Goal: Information Seeking & Learning: Learn about a topic

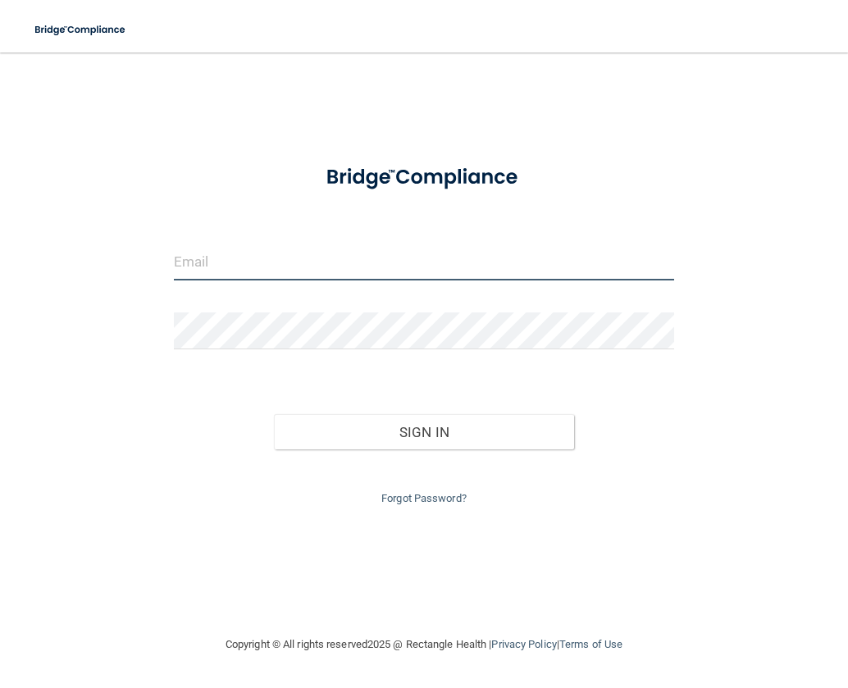
click at [344, 262] on input "email" at bounding box center [424, 262] width 501 height 37
type input "[EMAIL_ADDRESS][DOMAIN_NAME]"
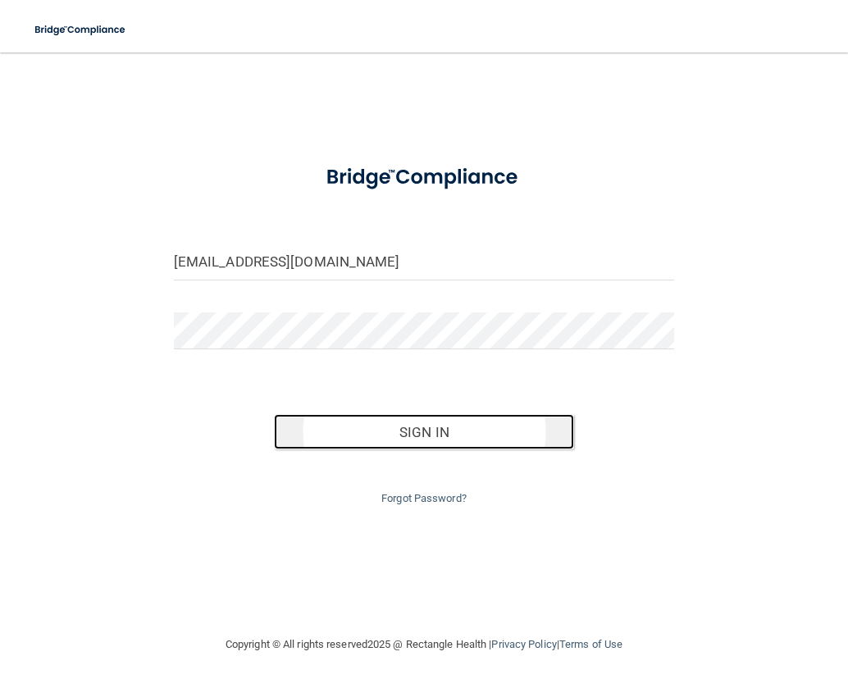
click at [358, 418] on button "Sign In" at bounding box center [424, 432] width 300 height 36
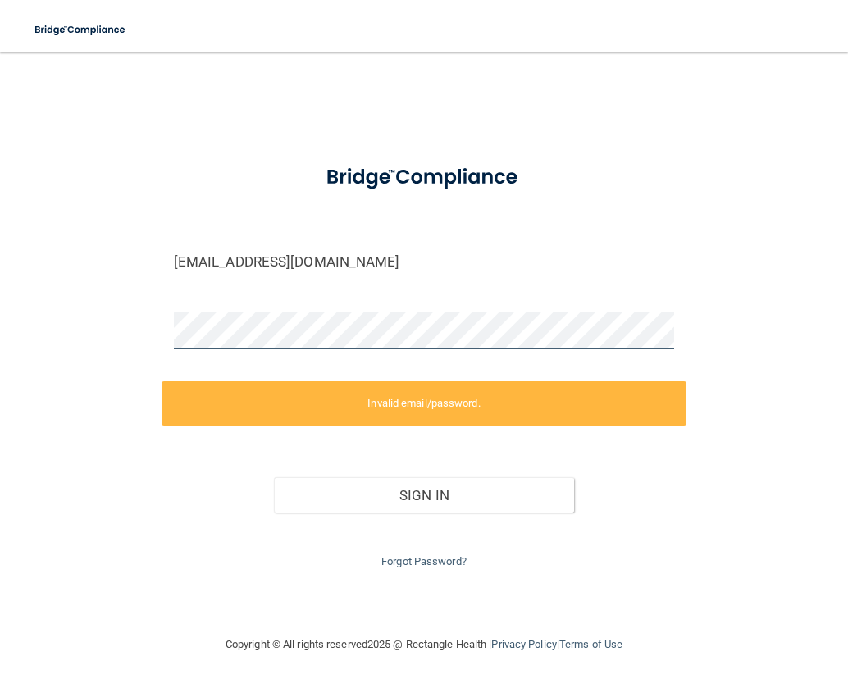
click at [26, 313] on main "kkirbach@ofsi.org Invalid email/password. You don't have permission to access t…" at bounding box center [424, 370] width 848 height 636
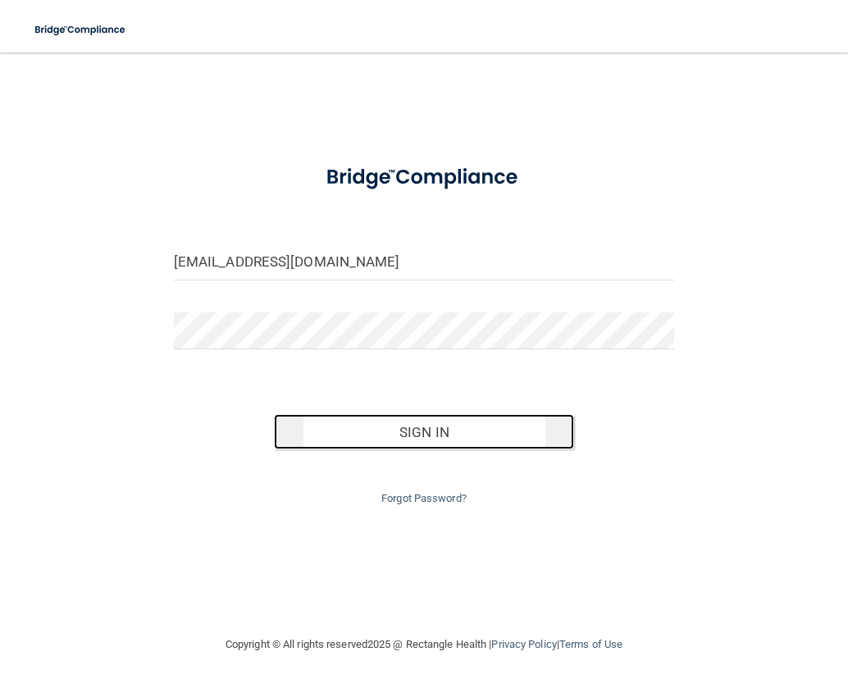
click at [376, 430] on button "Sign In" at bounding box center [424, 432] width 300 height 36
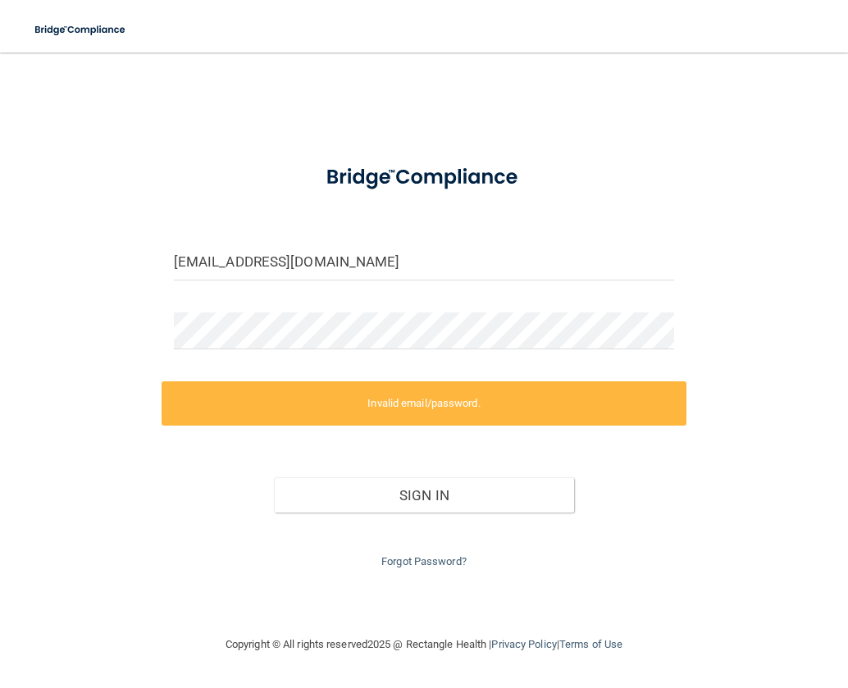
drag, startPoint x: 294, startPoint y: 359, endPoint x: 287, endPoint y: 349, distance: 12.3
click at [294, 359] on div at bounding box center [425, 336] width 526 height 49
click at [116, 339] on div "kkirbach@ofsi.org Invalid email/password. You don't have permission to access t…" at bounding box center [424, 343] width 782 height 549
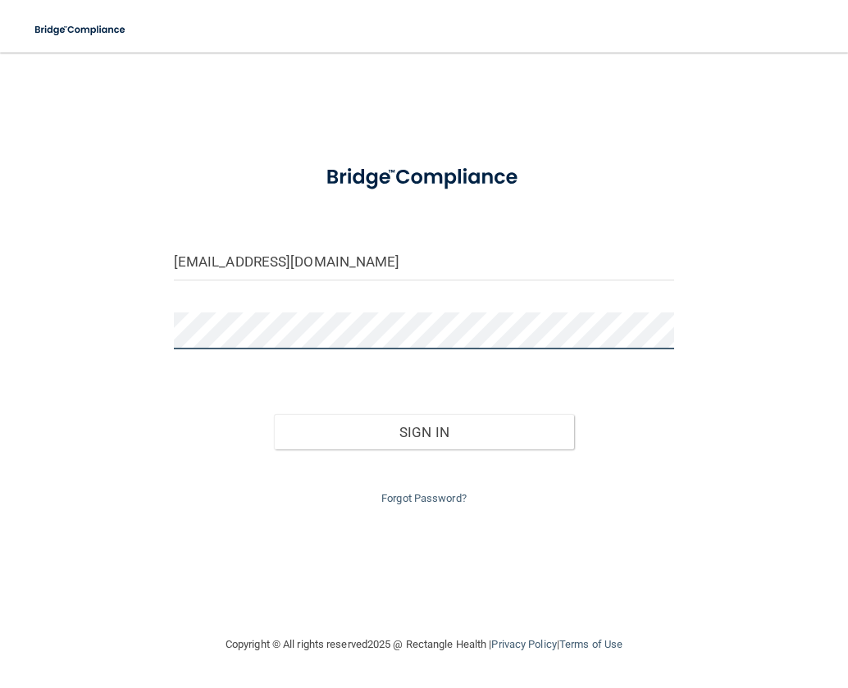
click at [274, 414] on button "Sign In" at bounding box center [424, 432] width 300 height 36
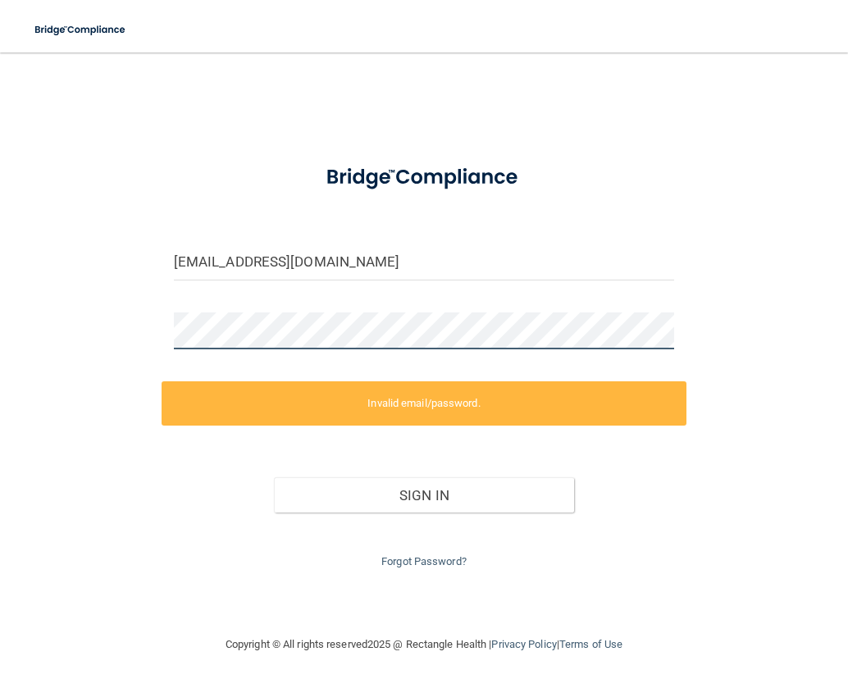
click at [148, 334] on div "kkirbach@ofsi.org Invalid email/password. You don't have permission to access t…" at bounding box center [424, 343] width 782 height 549
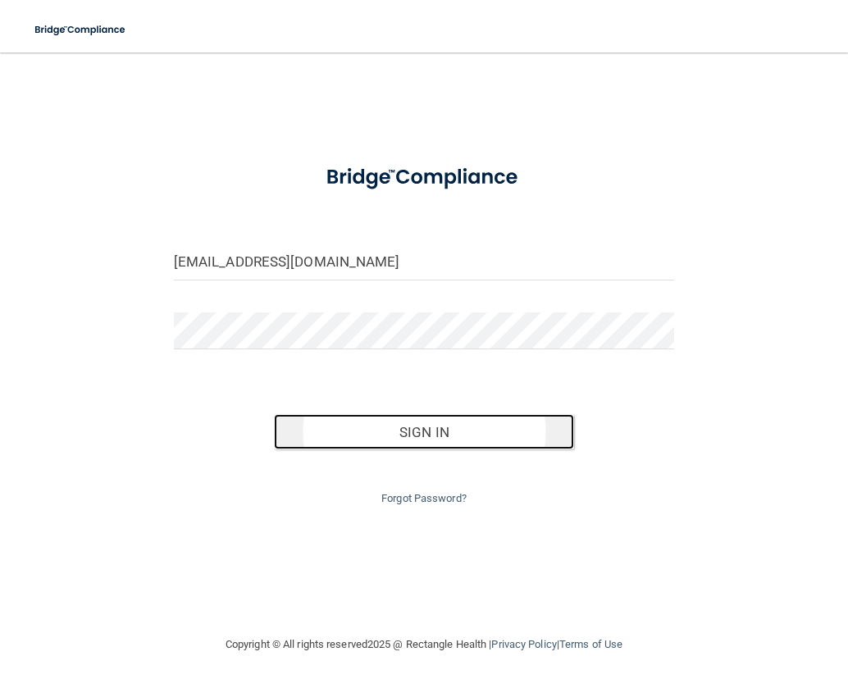
click at [308, 420] on button "Sign In" at bounding box center [424, 432] width 300 height 36
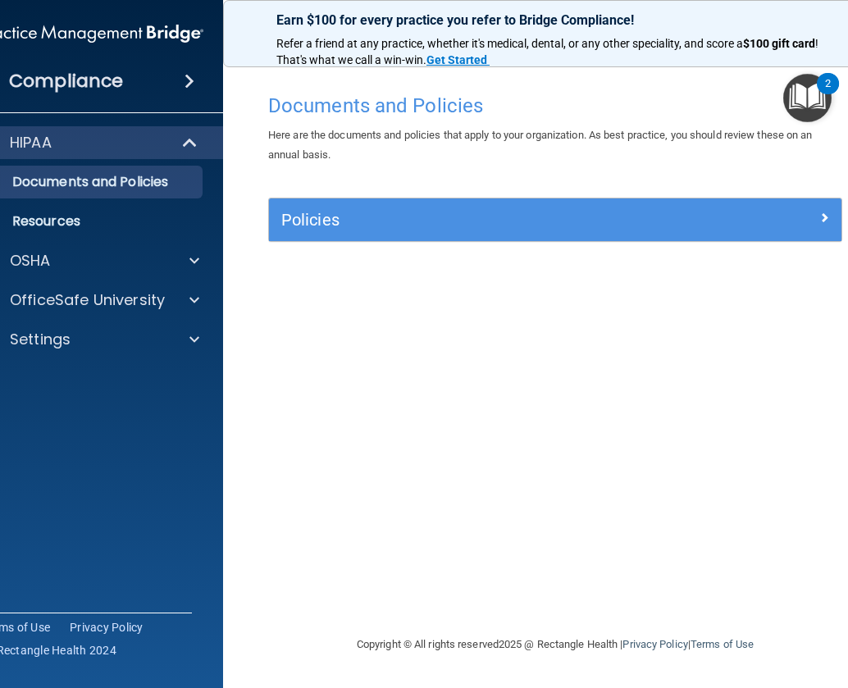
click at [483, 321] on div "Documents and Policies Here are the documents and policies that apply to your o…" at bounding box center [555, 359] width 599 height 549
click at [38, 306] on p "OfficeSafe University" at bounding box center [87, 300] width 155 height 20
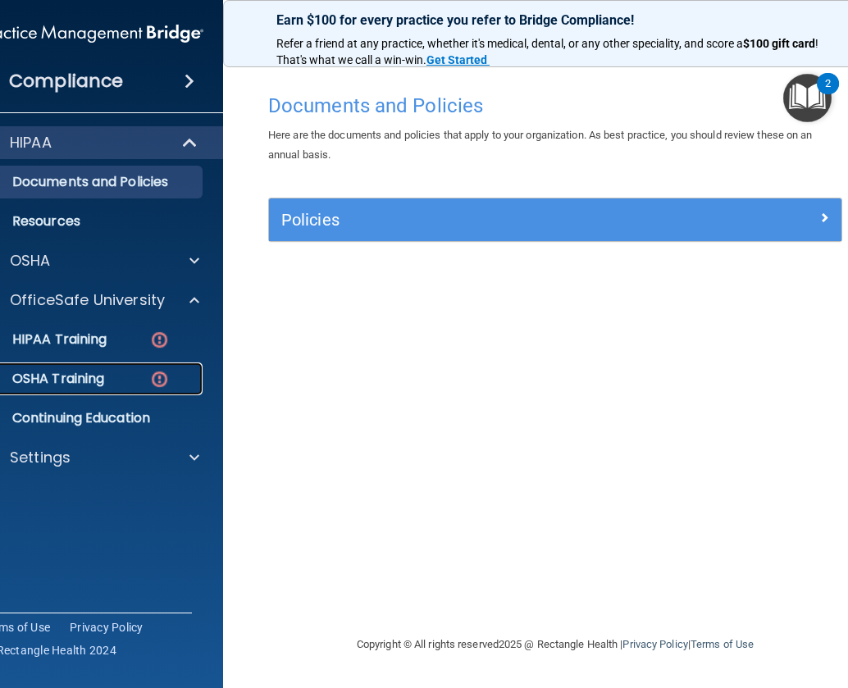
click at [98, 371] on p "OSHA Training" at bounding box center [37, 379] width 133 height 16
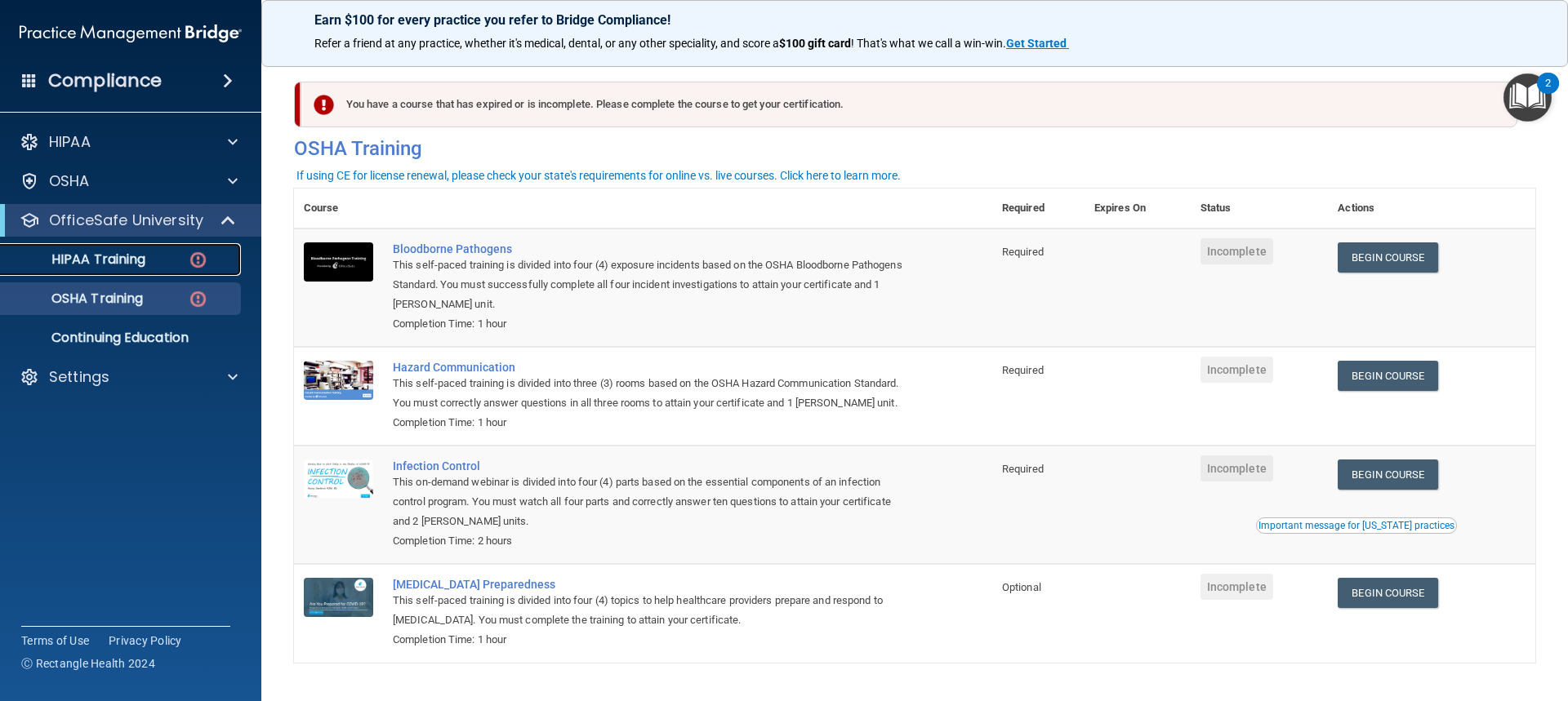
click at [129, 259] on p "HIPAA Training" at bounding box center [78, 260] width 134 height 16
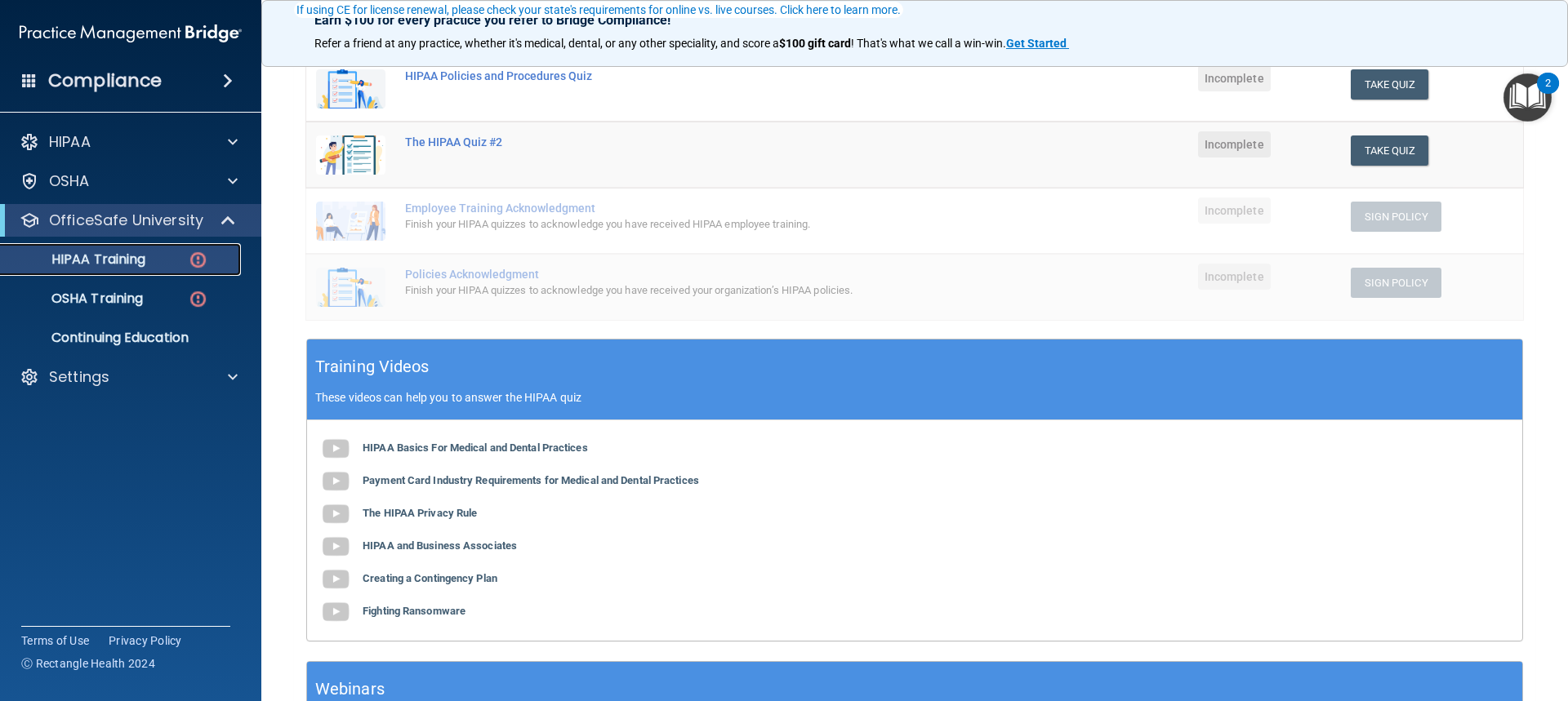
scroll to position [327, 0]
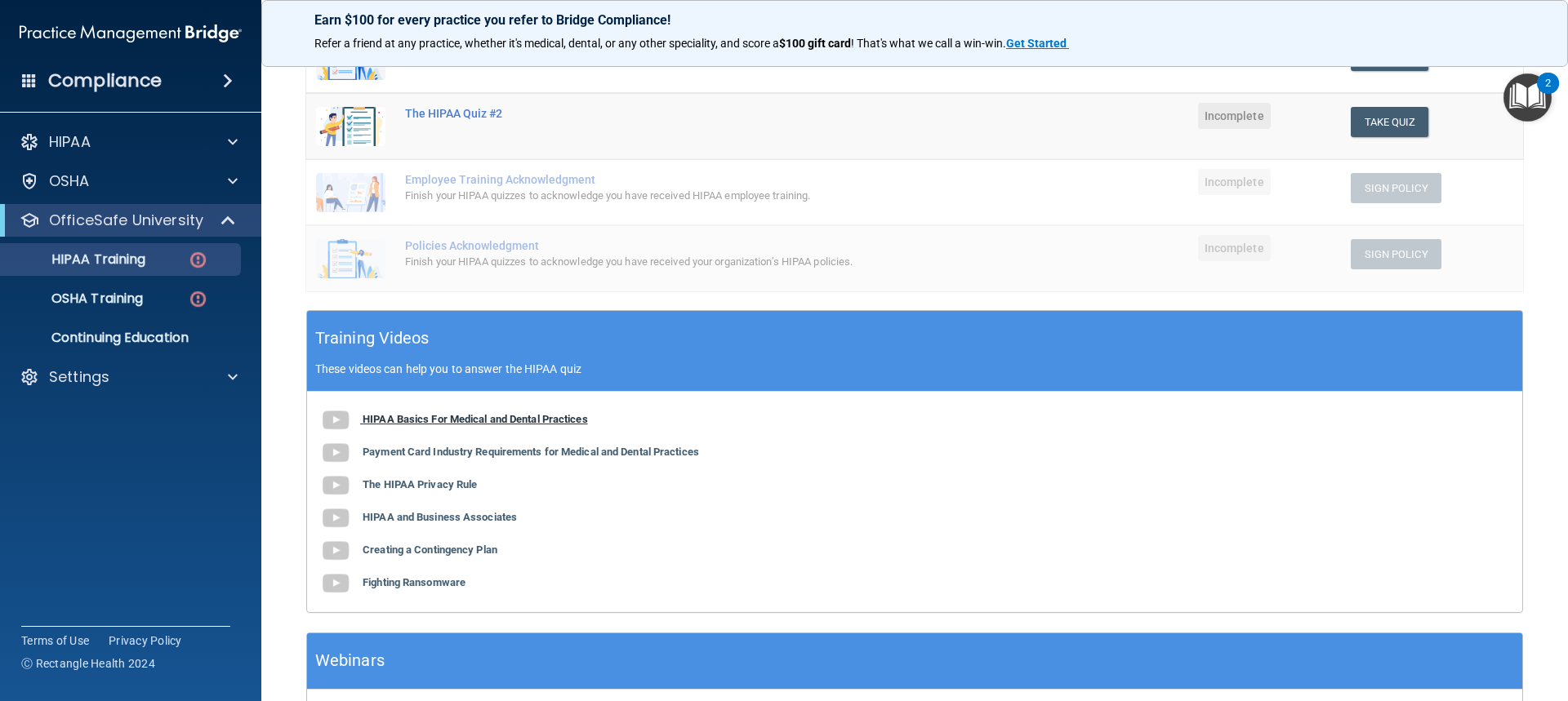
click at [483, 419] on b "HIPAA Basics For Medical and Dental Practices" at bounding box center [475, 419] width 225 height 12
click at [506, 457] on b "Payment Card Industry Requirements for Medical and Dental Practices" at bounding box center [531, 452] width 336 height 12
click at [365, 488] on b "The HIPAA Privacy Rule" at bounding box center [419, 485] width 114 height 12
click at [420, 513] on b "HIPAA and Business Associates" at bounding box center [439, 517] width 154 height 12
click at [436, 549] on b "Creating a Contingency Plan" at bounding box center [429, 550] width 134 height 12
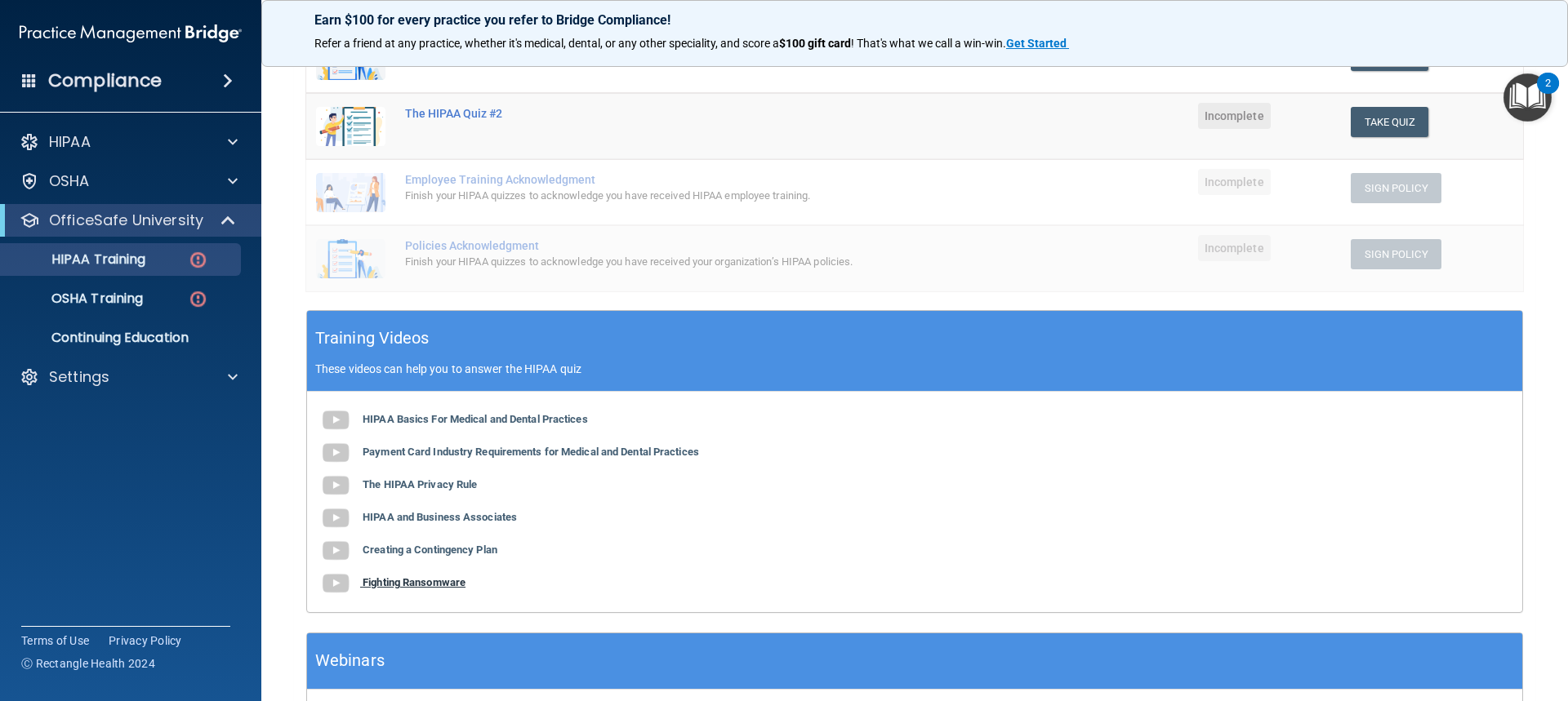
click at [408, 585] on b "Fighting Ransomware" at bounding box center [413, 583] width 103 height 12
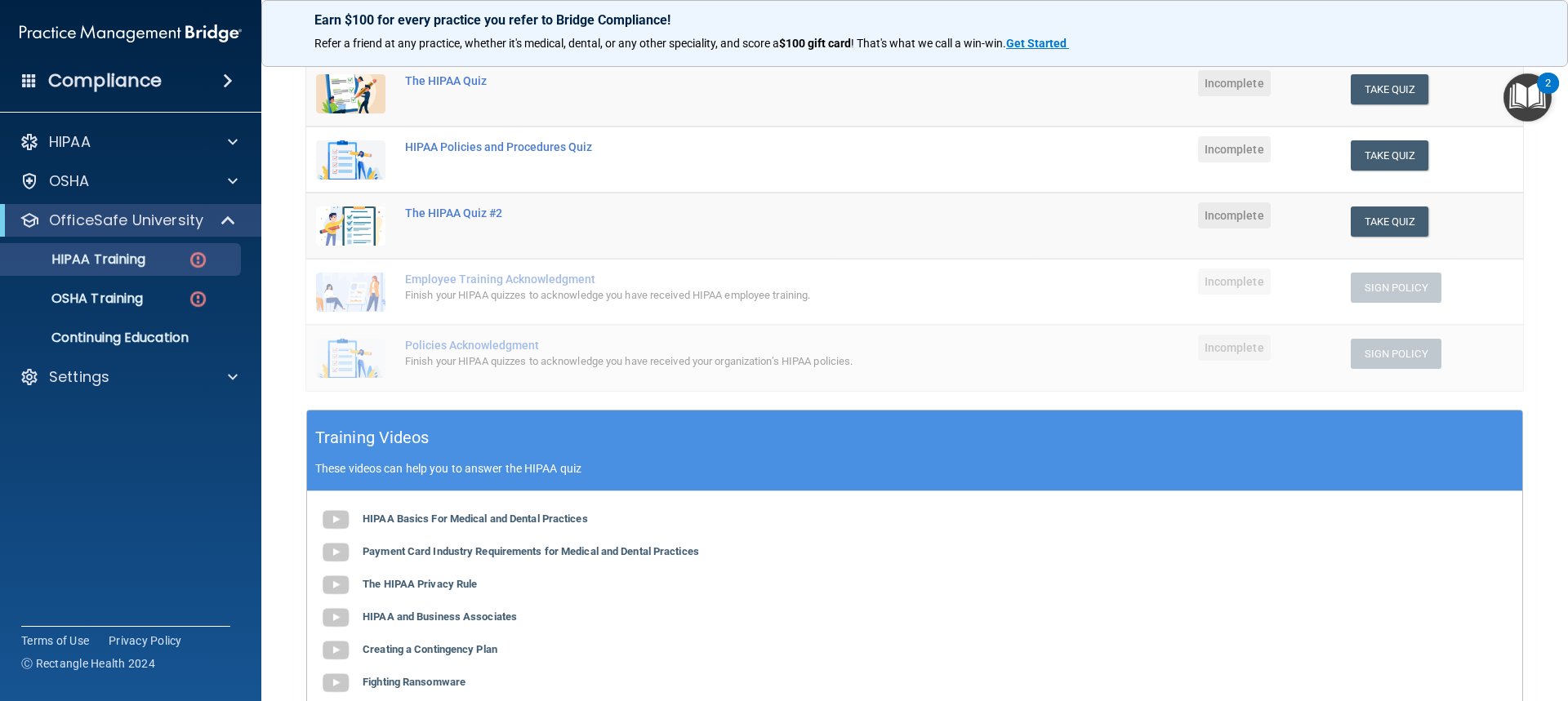
scroll to position [0, 0]
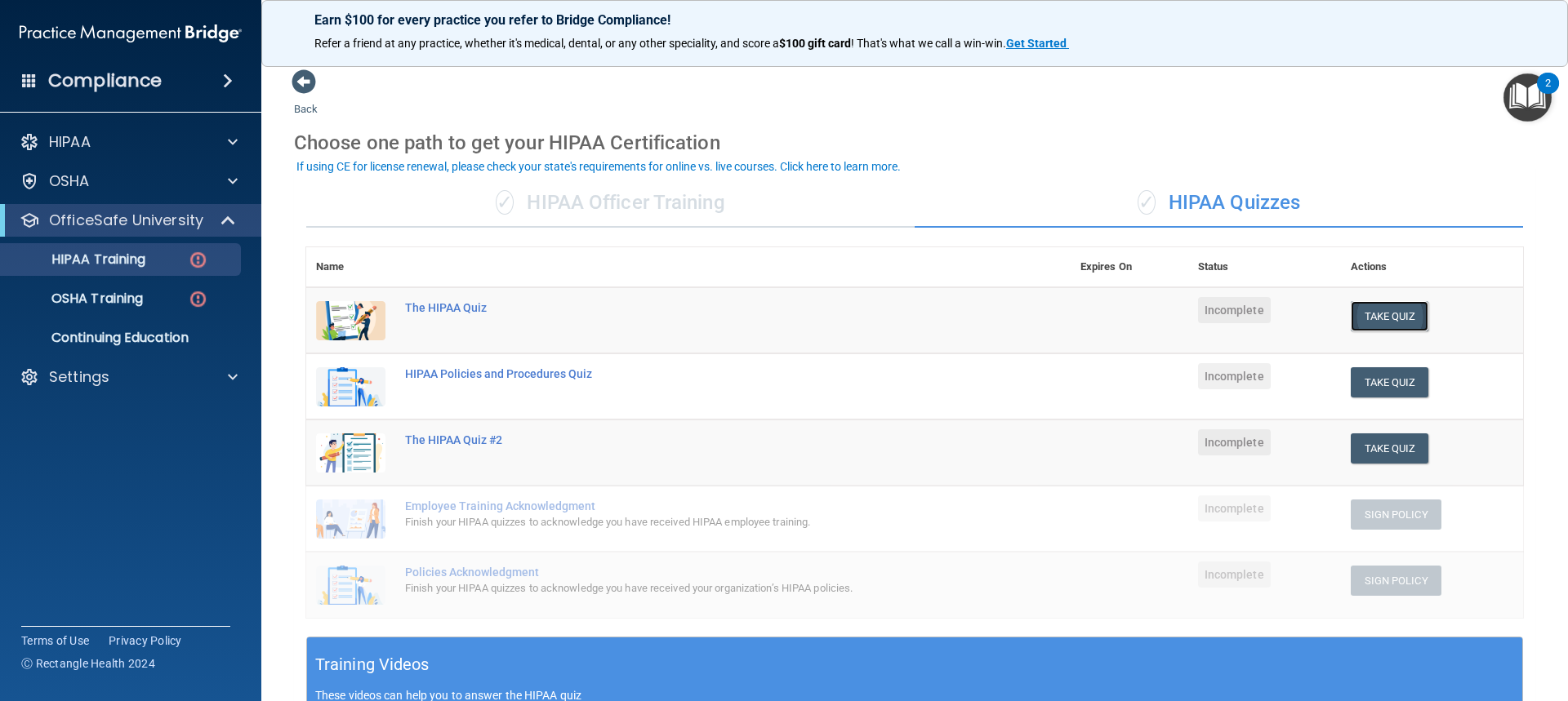
click at [843, 313] on button "Take Quiz" at bounding box center [1389, 317] width 79 height 30
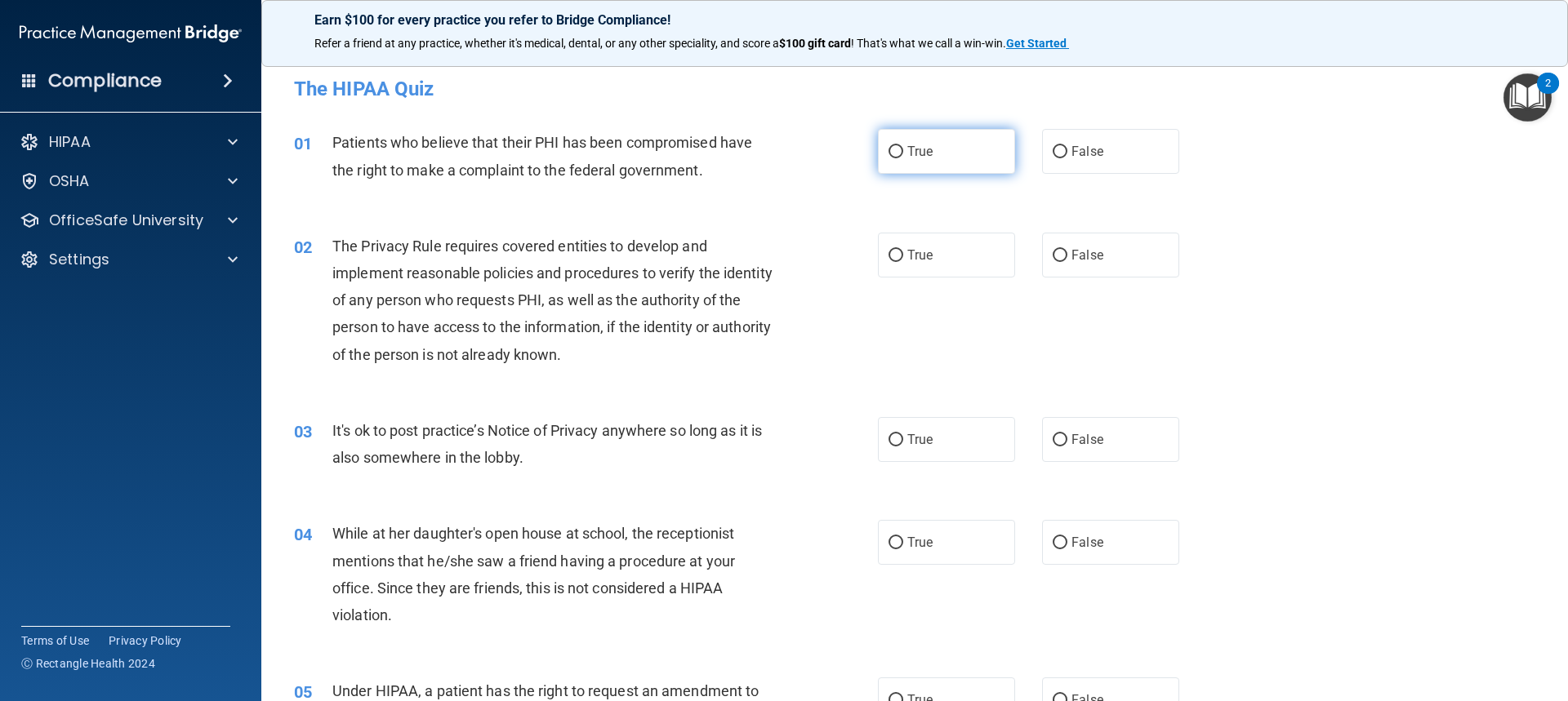
click at [843, 160] on label "True" at bounding box center [947, 151] width 137 height 45
click at [843, 158] on input "True" at bounding box center [895, 152] width 15 height 12
radio input "true"
click at [843, 133] on label "False" at bounding box center [1110, 151] width 137 height 45
click at [843, 146] on input "False" at bounding box center [1059, 152] width 15 height 12
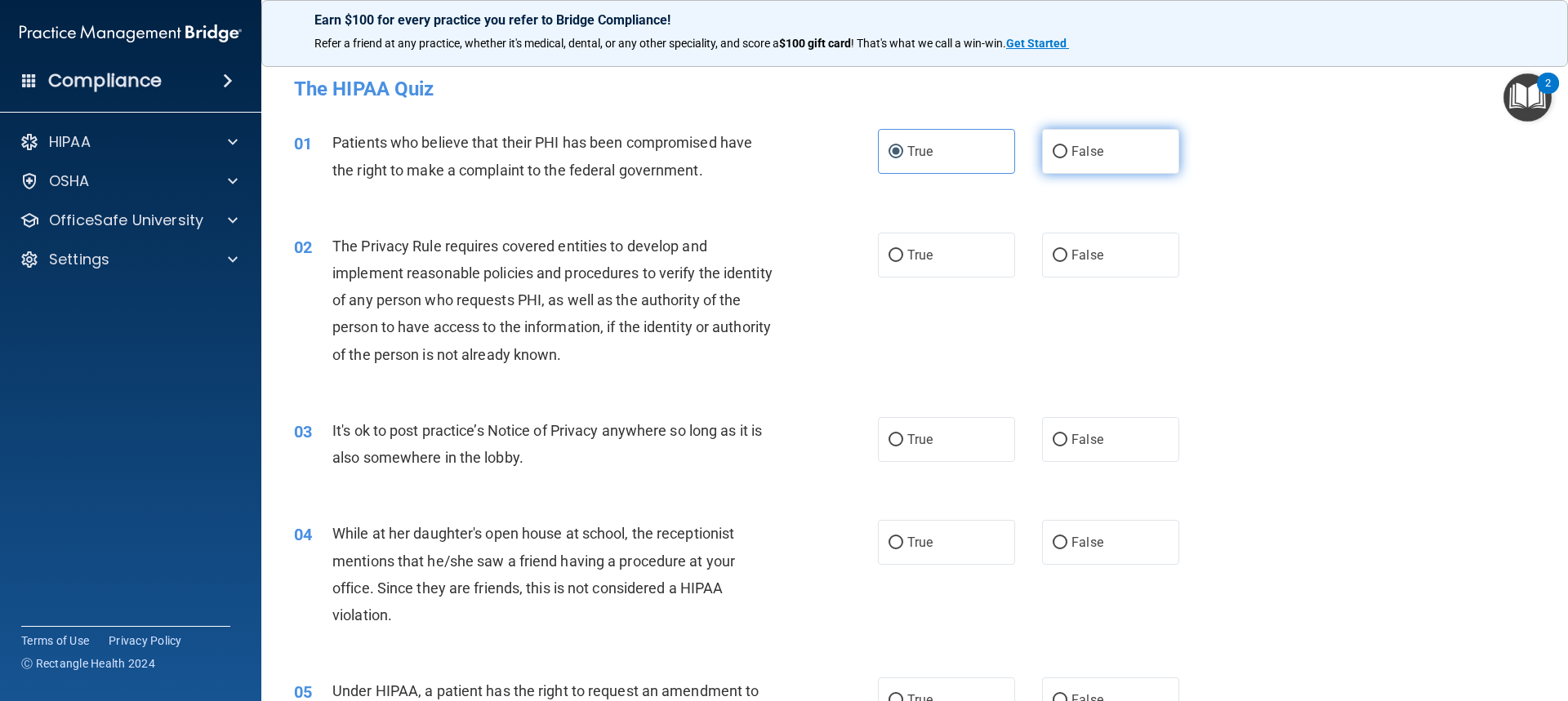
radio input "true"
radio input "false"
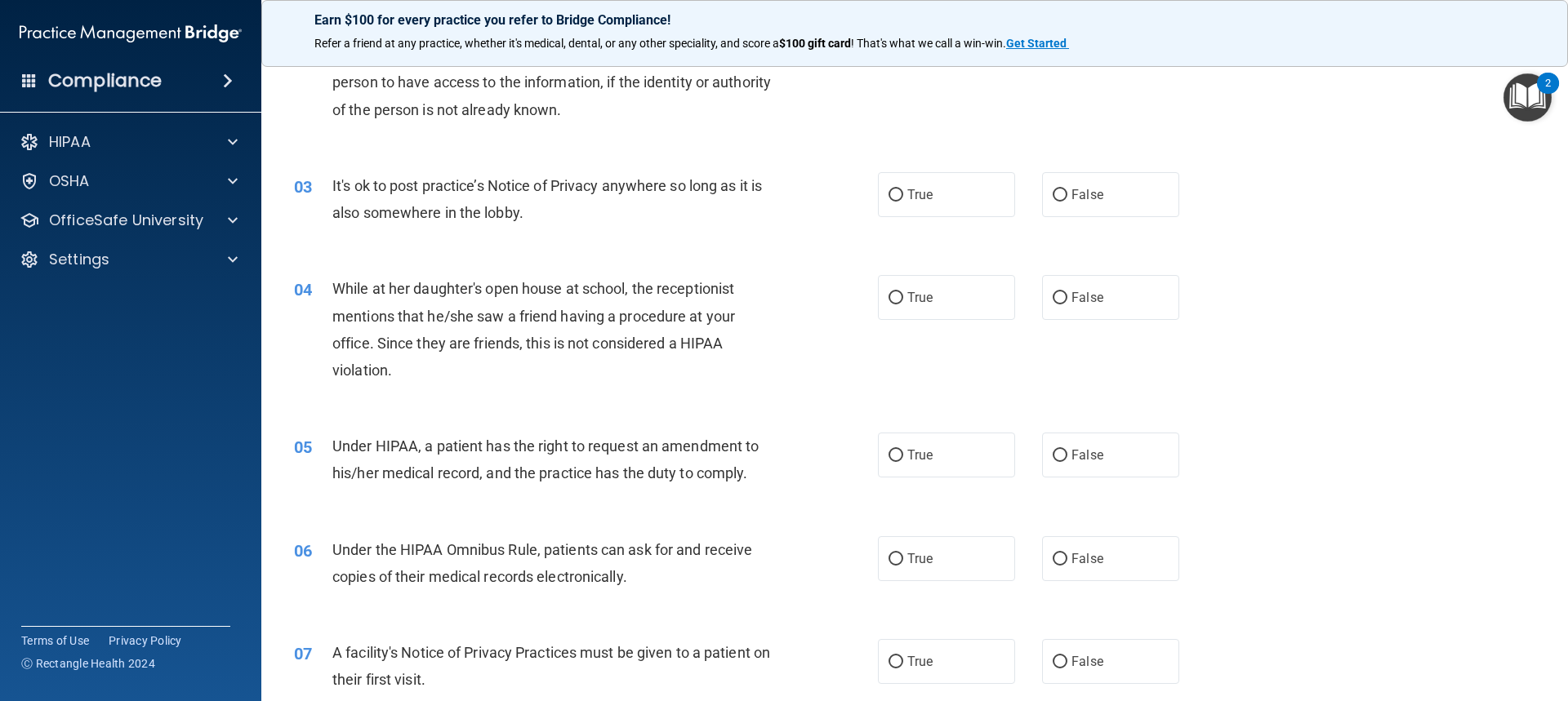
scroll to position [163, 0]
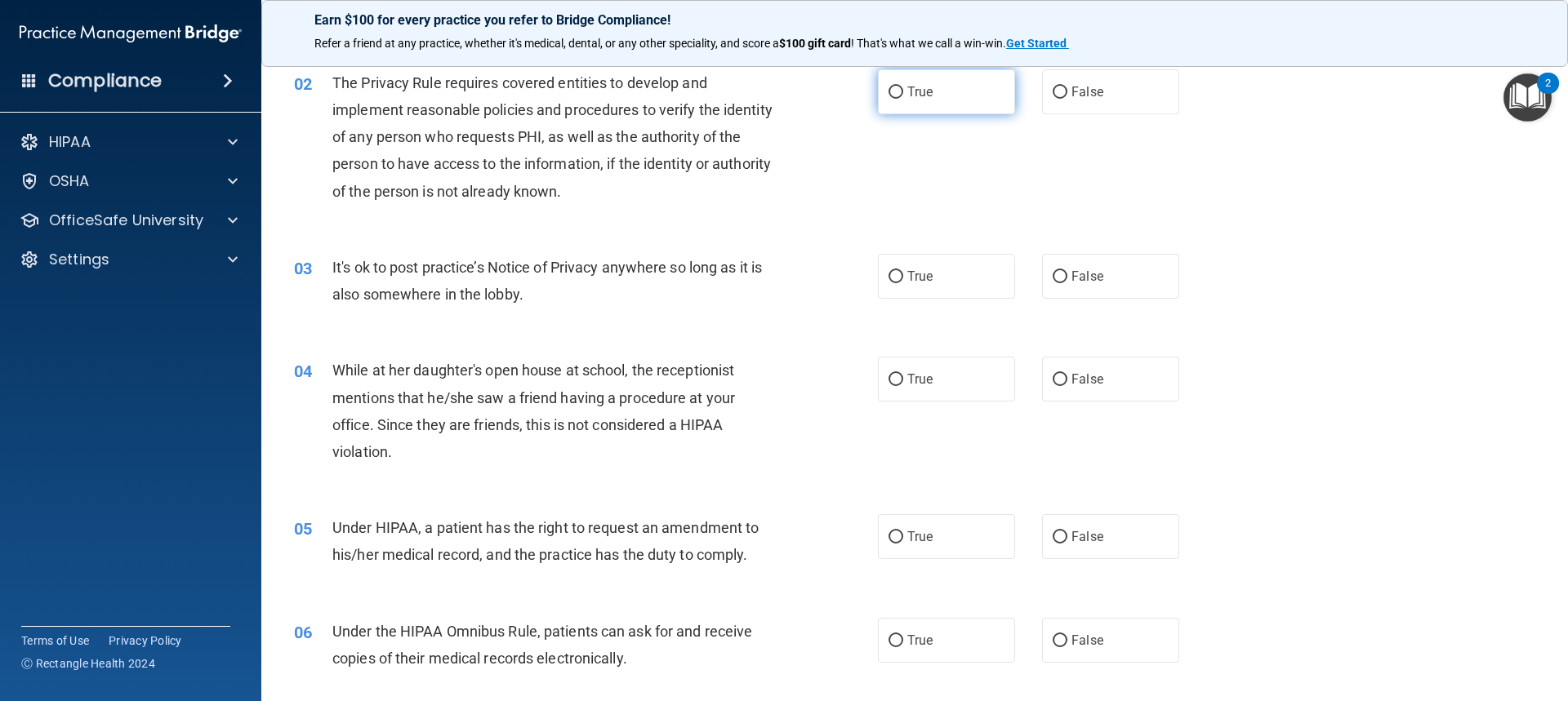
click at [843, 96] on span "True" at bounding box center [919, 92] width 25 height 16
click at [843, 96] on input "True" at bounding box center [895, 93] width 15 height 12
radio input "true"
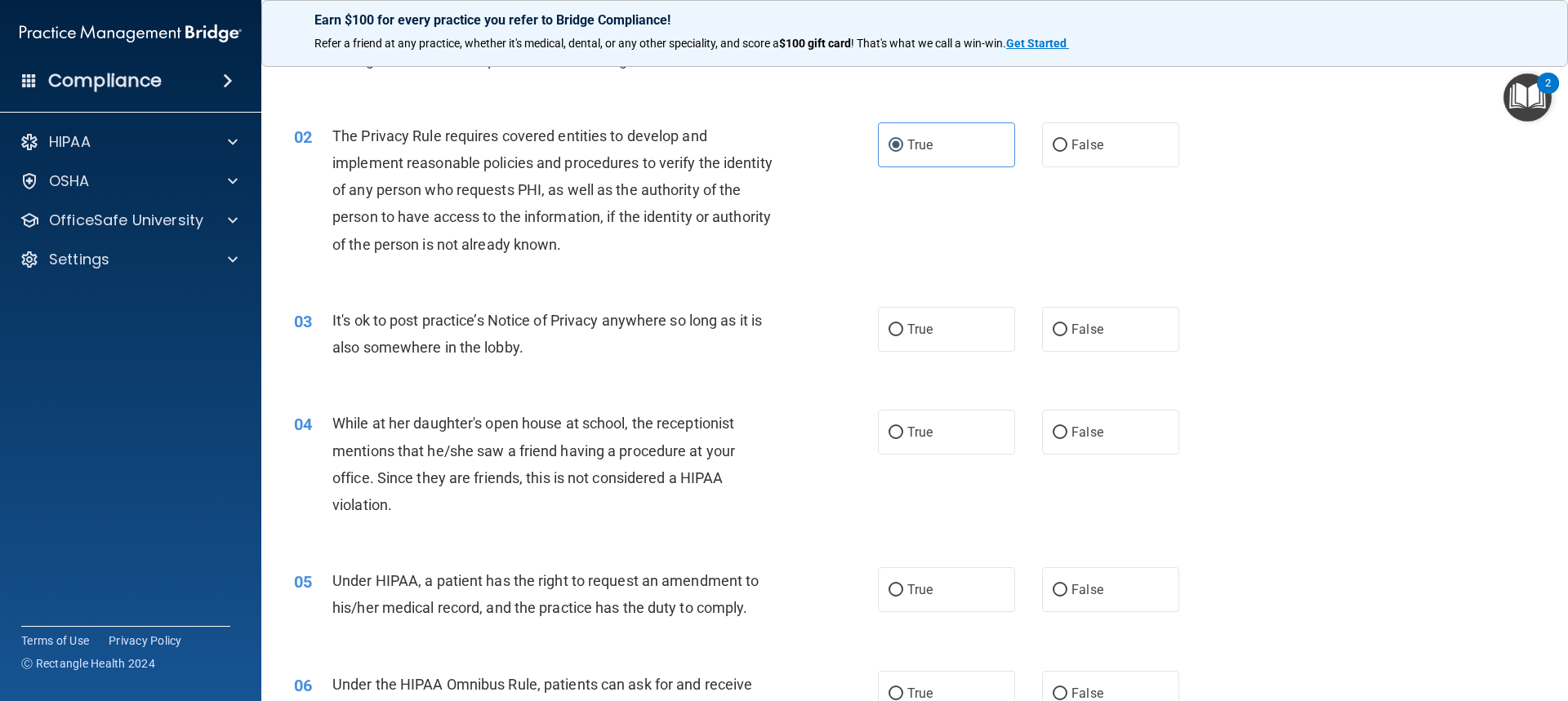
scroll to position [82, 0]
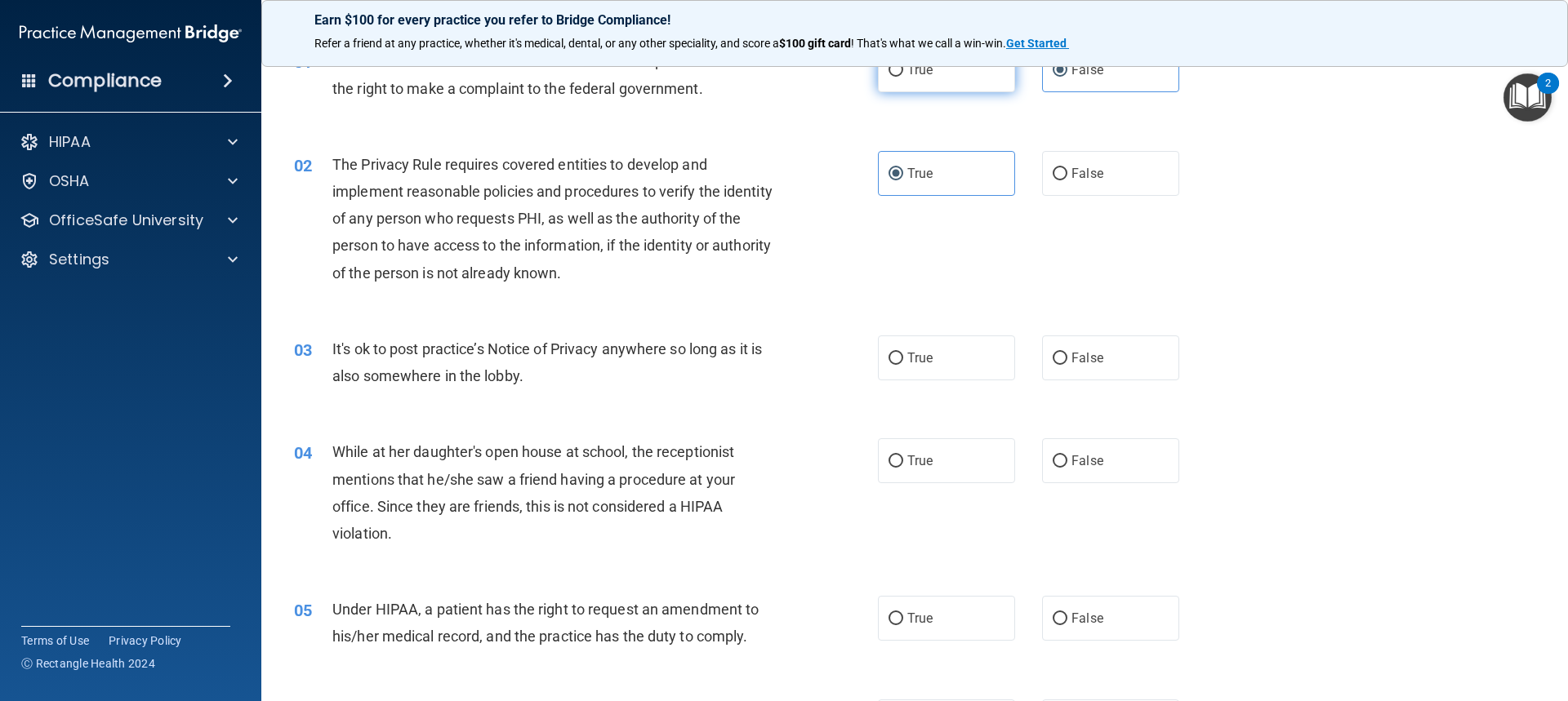
click at [843, 84] on label "True" at bounding box center [947, 70] width 137 height 45
click at [843, 77] on input "True" at bounding box center [895, 71] width 15 height 12
radio input "true"
radio input "false"
click at [843, 369] on label "True" at bounding box center [947, 357] width 137 height 45
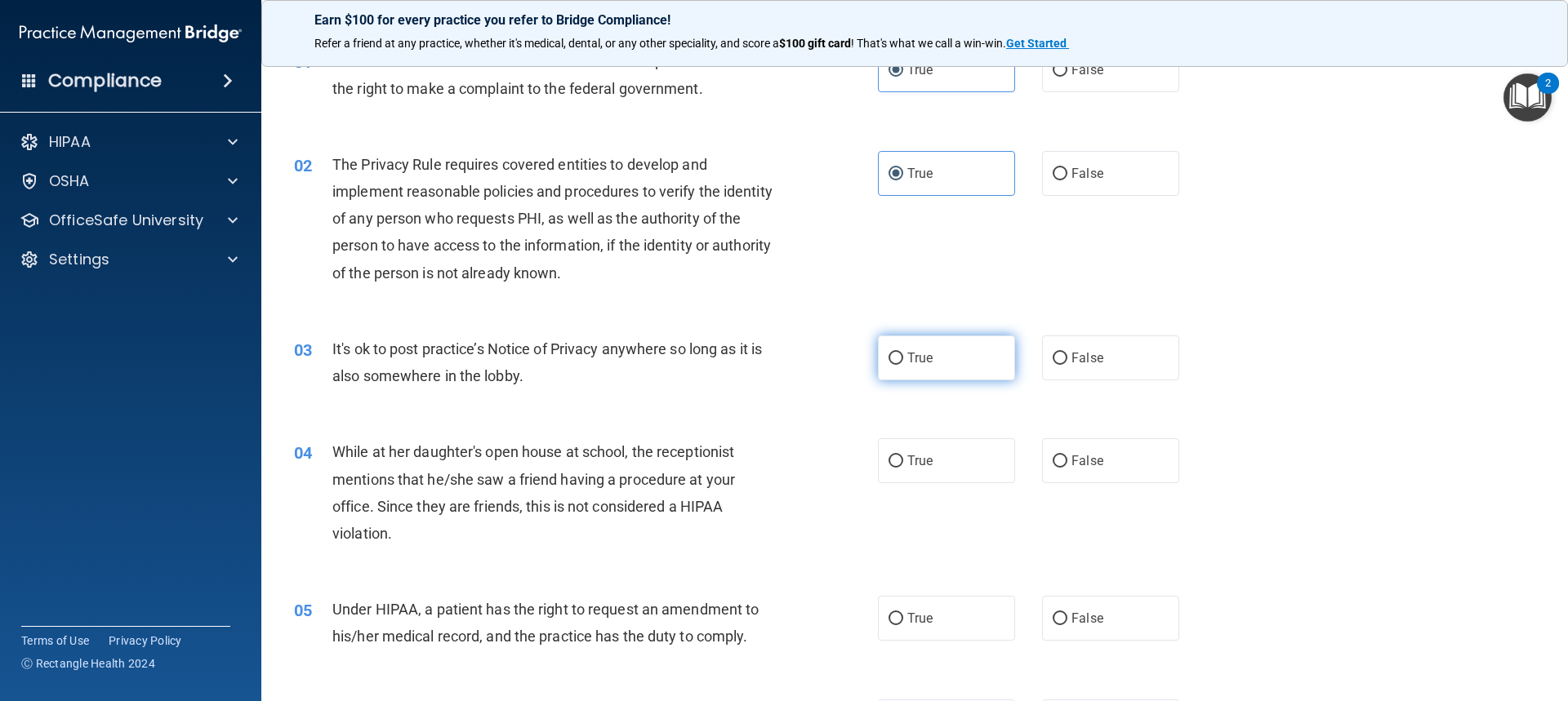
click at [843, 365] on input "True" at bounding box center [895, 358] width 15 height 12
radio input "true"
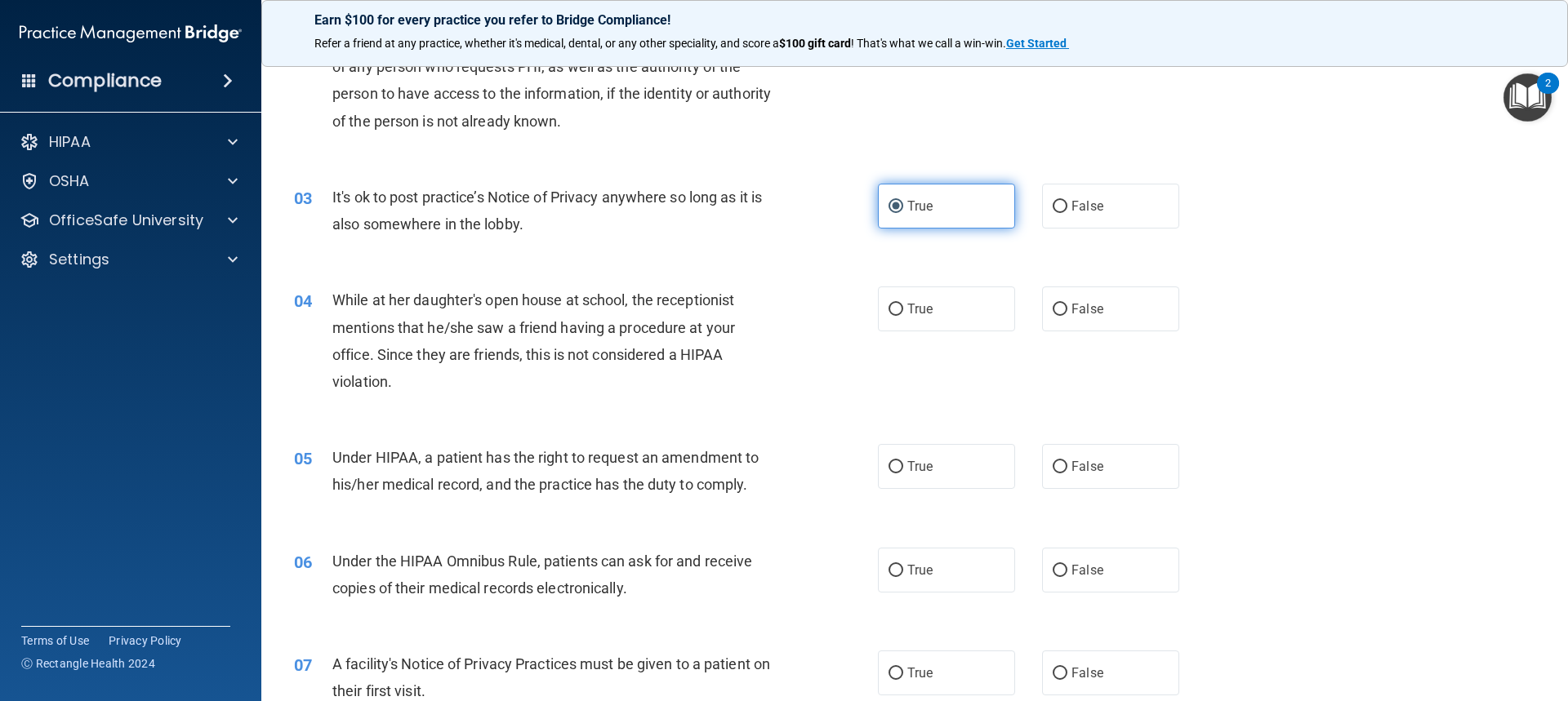
scroll to position [245, 0]
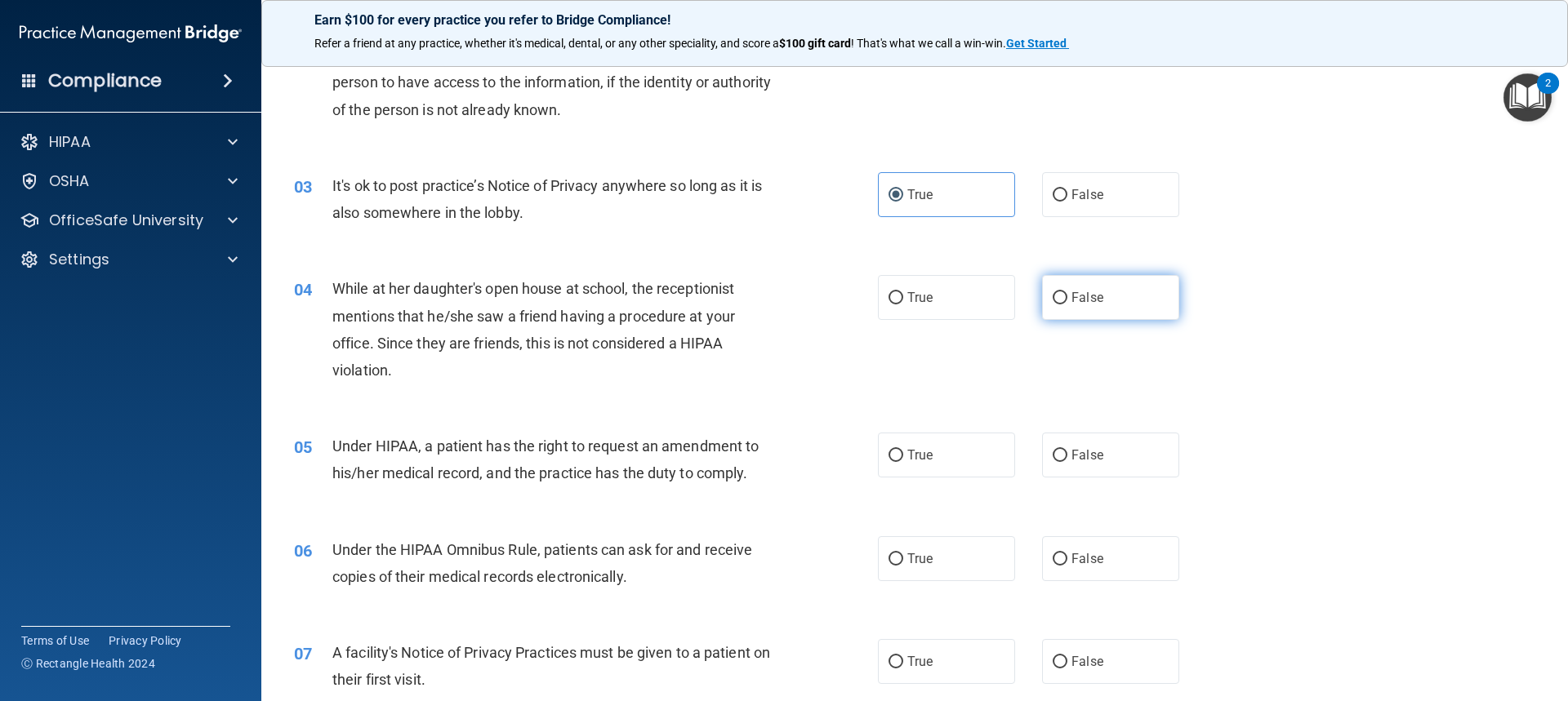
click at [843, 300] on input "False" at bounding box center [1059, 299] width 15 height 12
radio input "true"
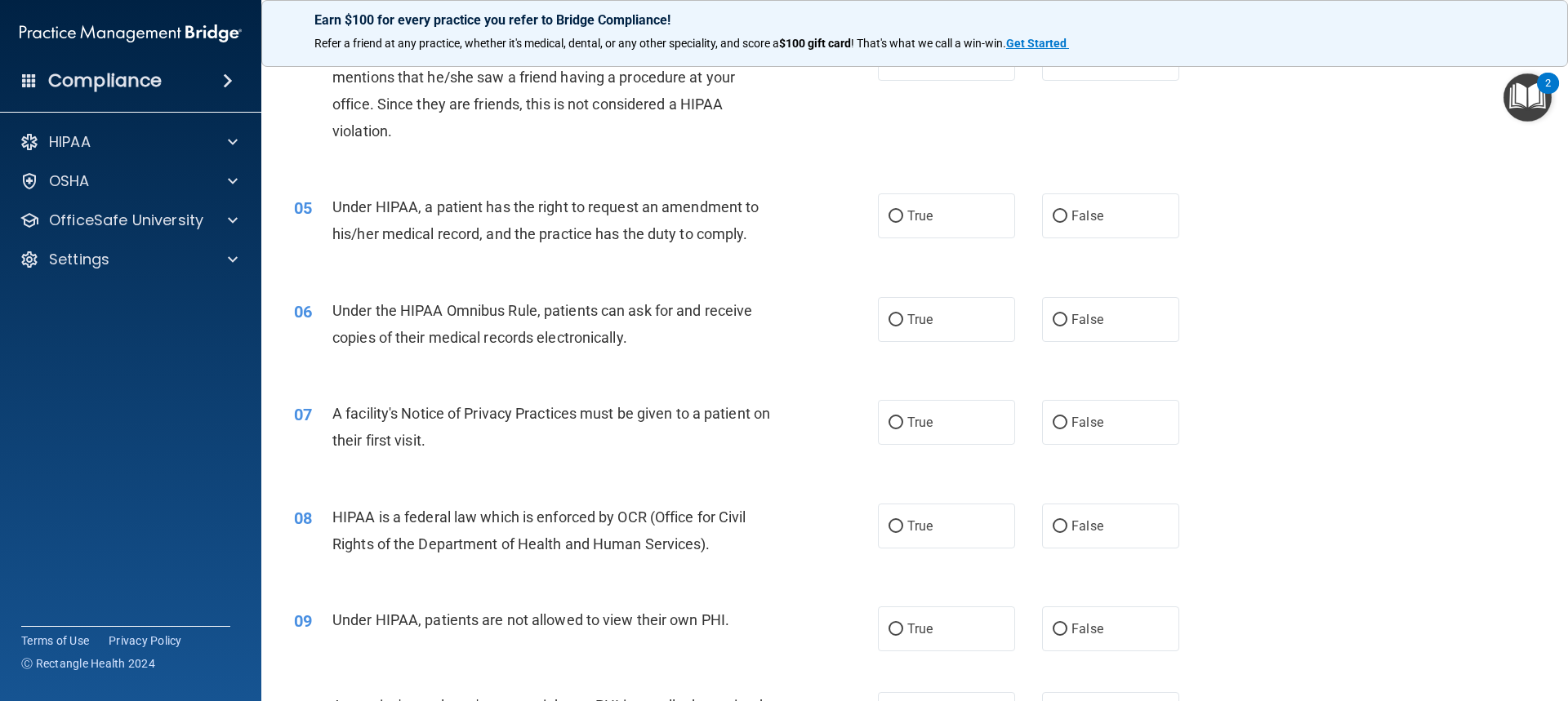
scroll to position [490, 0]
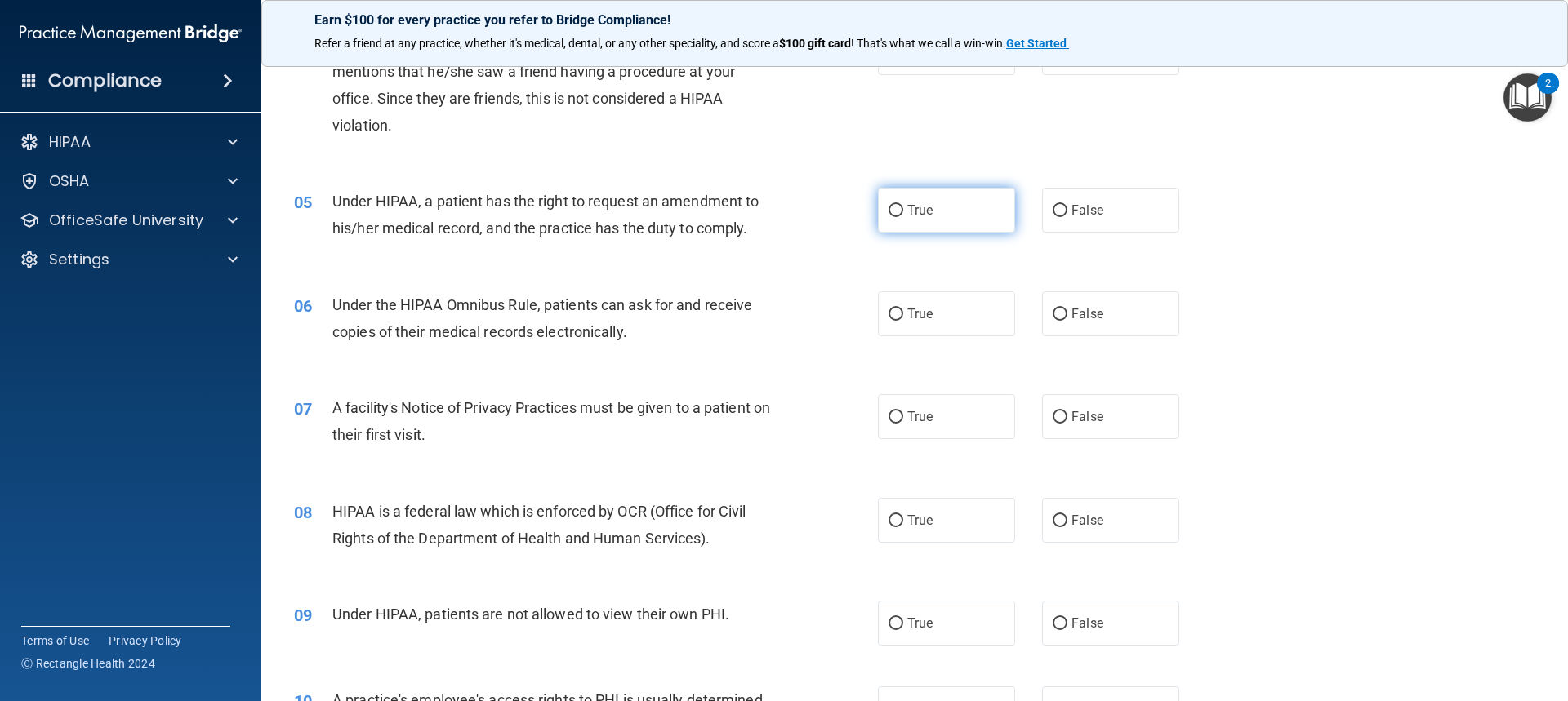
click at [843, 219] on label "True" at bounding box center [947, 210] width 137 height 45
click at [843, 217] on input "True" at bounding box center [895, 211] width 15 height 12
radio input "true"
click at [843, 302] on label "False" at bounding box center [1110, 314] width 137 height 45
click at [843, 309] on input "False" at bounding box center [1059, 315] width 15 height 12
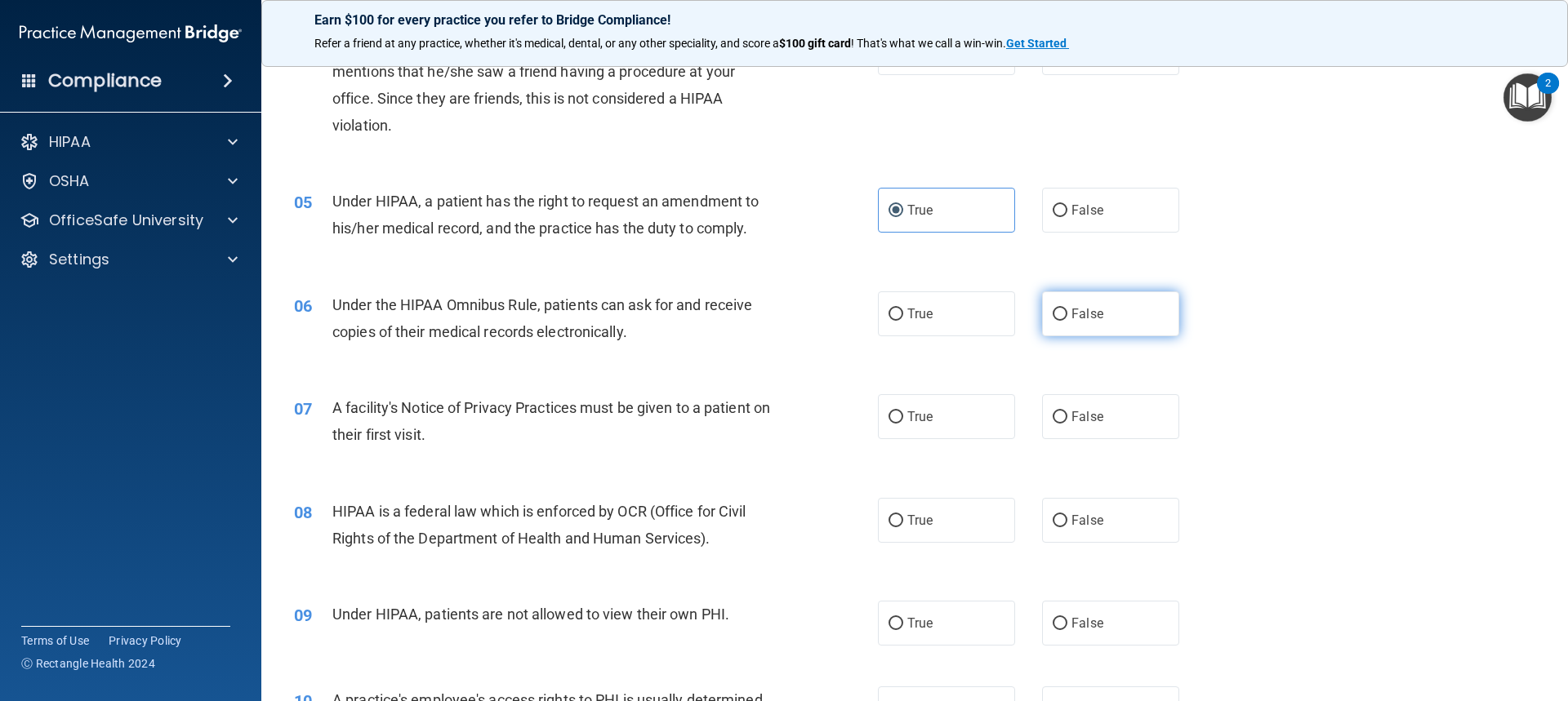
radio input "true"
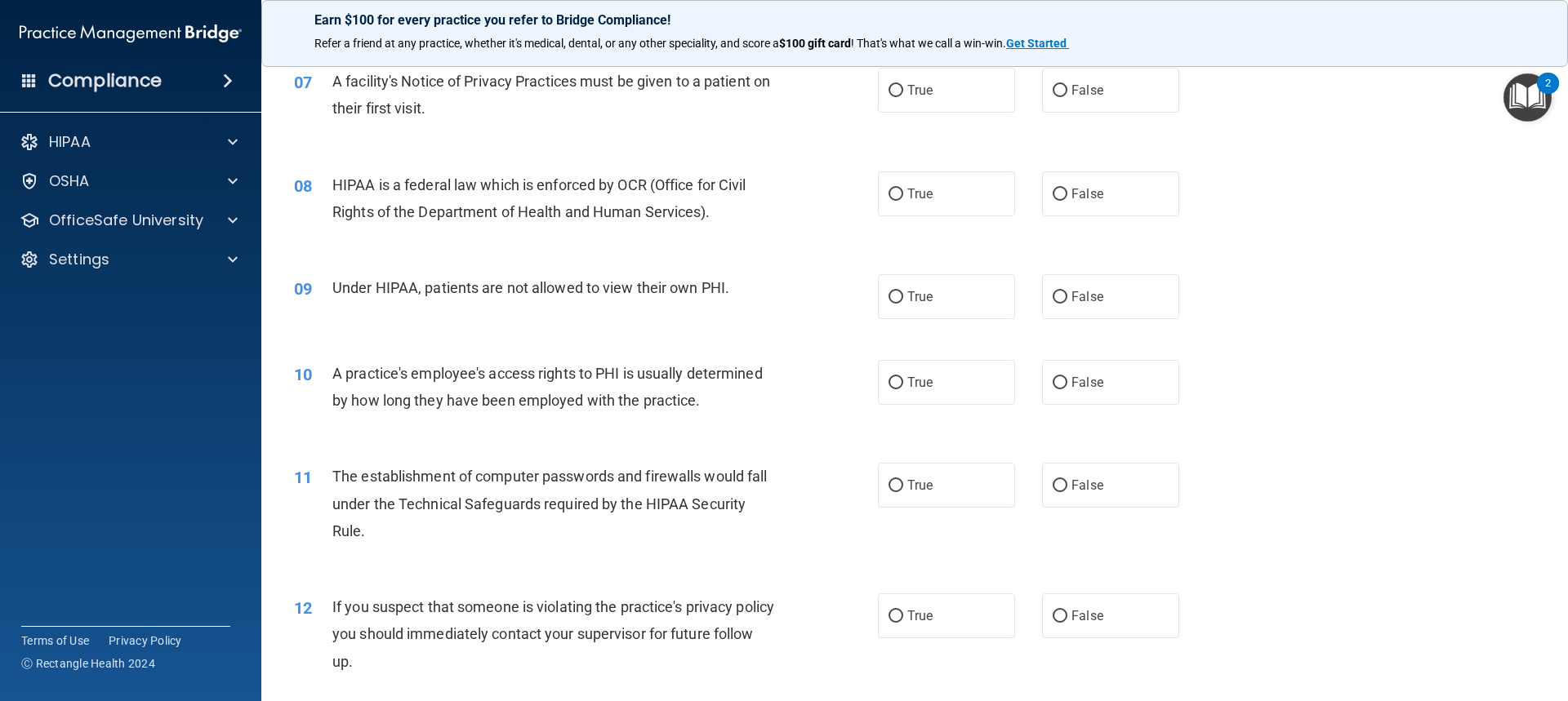
scroll to position [735, 0]
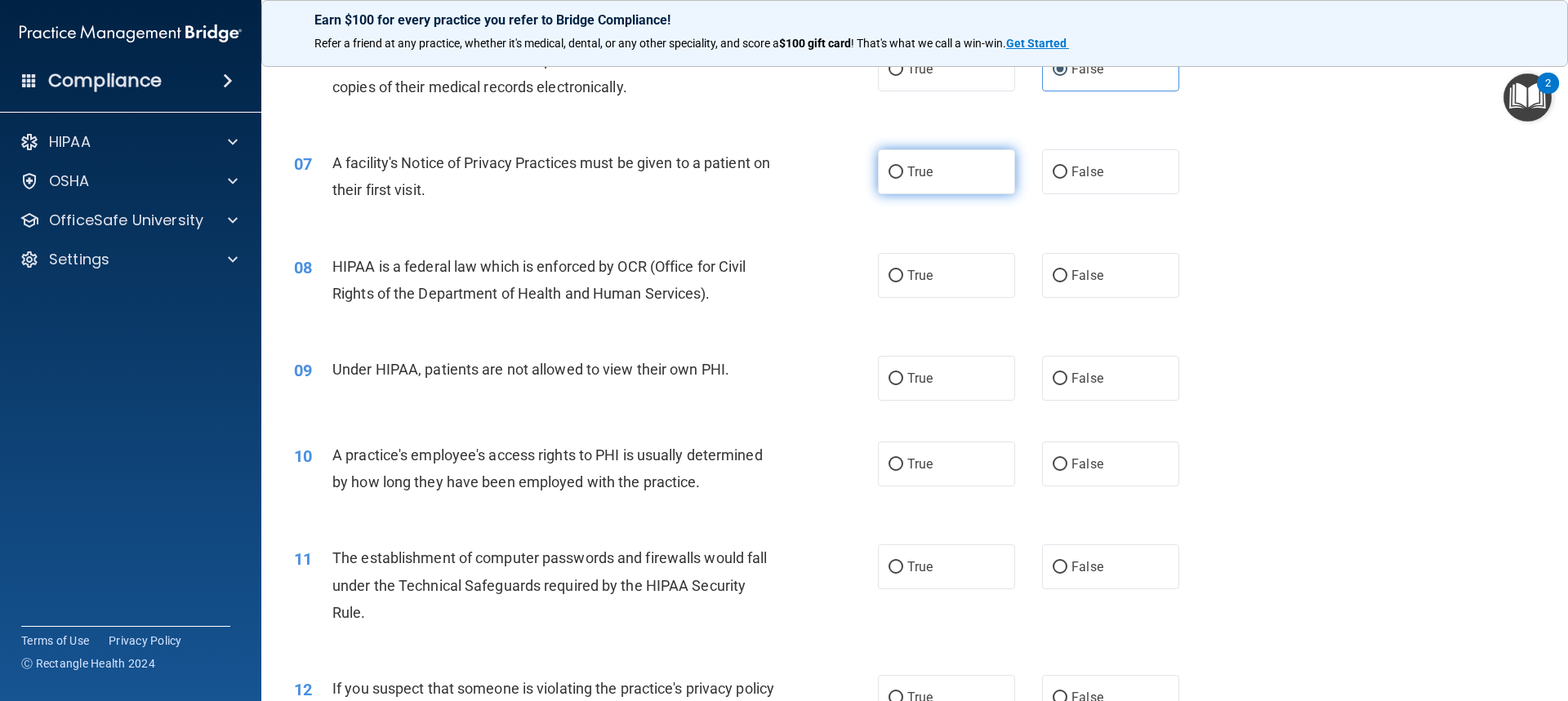
click at [843, 181] on label "True" at bounding box center [947, 171] width 137 height 45
click at [843, 179] on input "True" at bounding box center [895, 172] width 15 height 12
radio input "true"
click at [843, 282] on span "True" at bounding box center [919, 276] width 25 height 16
click at [843, 282] on input "True" at bounding box center [895, 276] width 15 height 12
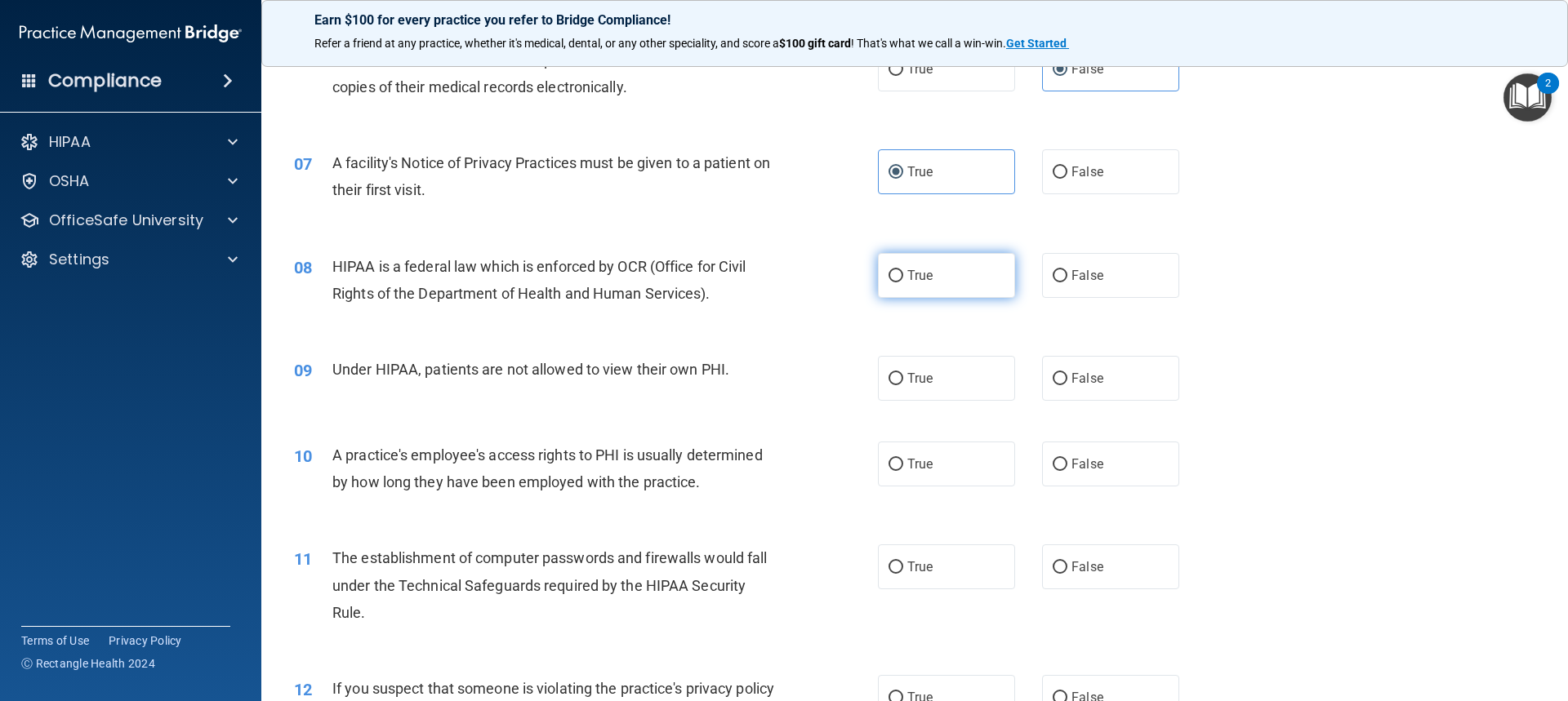
radio input "true"
click at [843, 369] on label "False" at bounding box center [1110, 378] width 137 height 45
click at [843, 373] on input "False" at bounding box center [1059, 379] width 15 height 12
radio input "true"
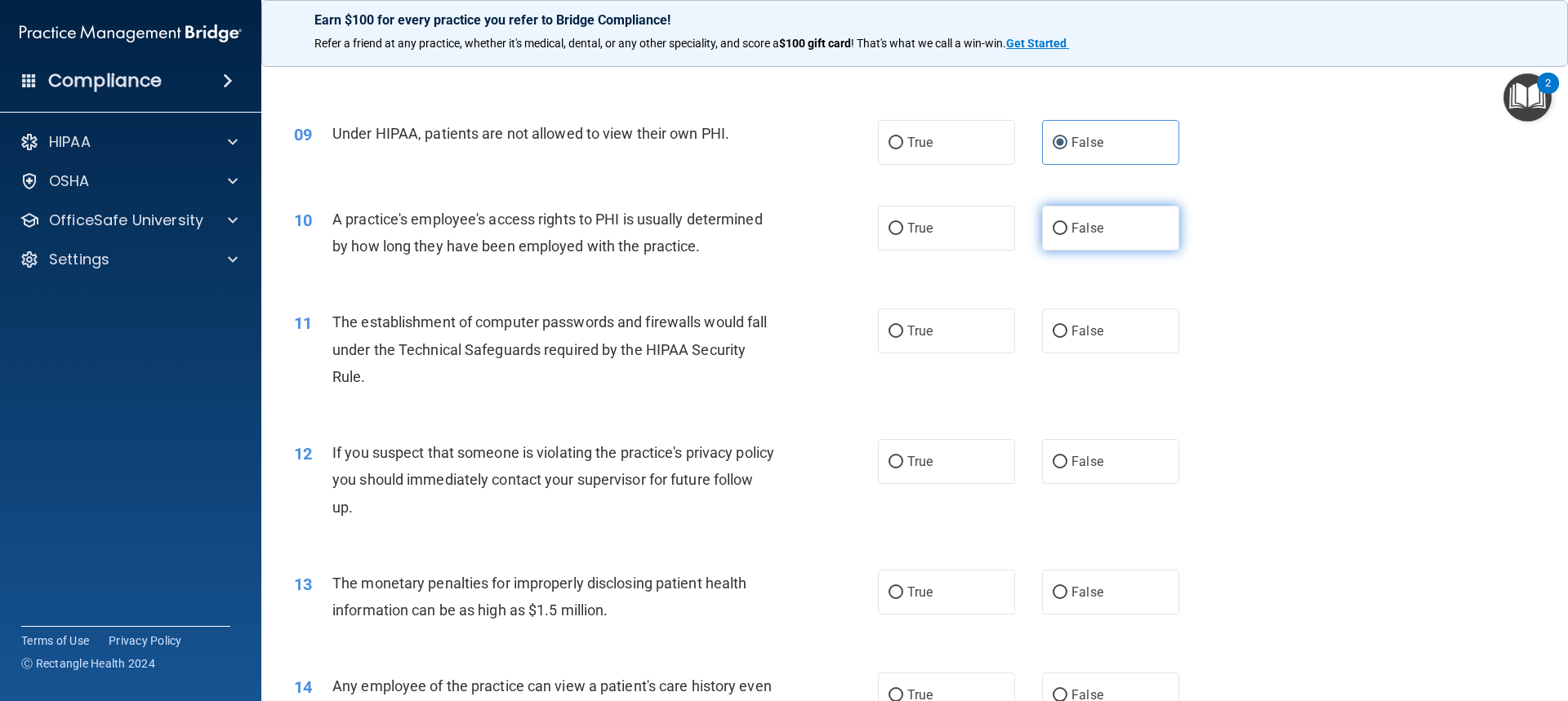
scroll to position [980, 0]
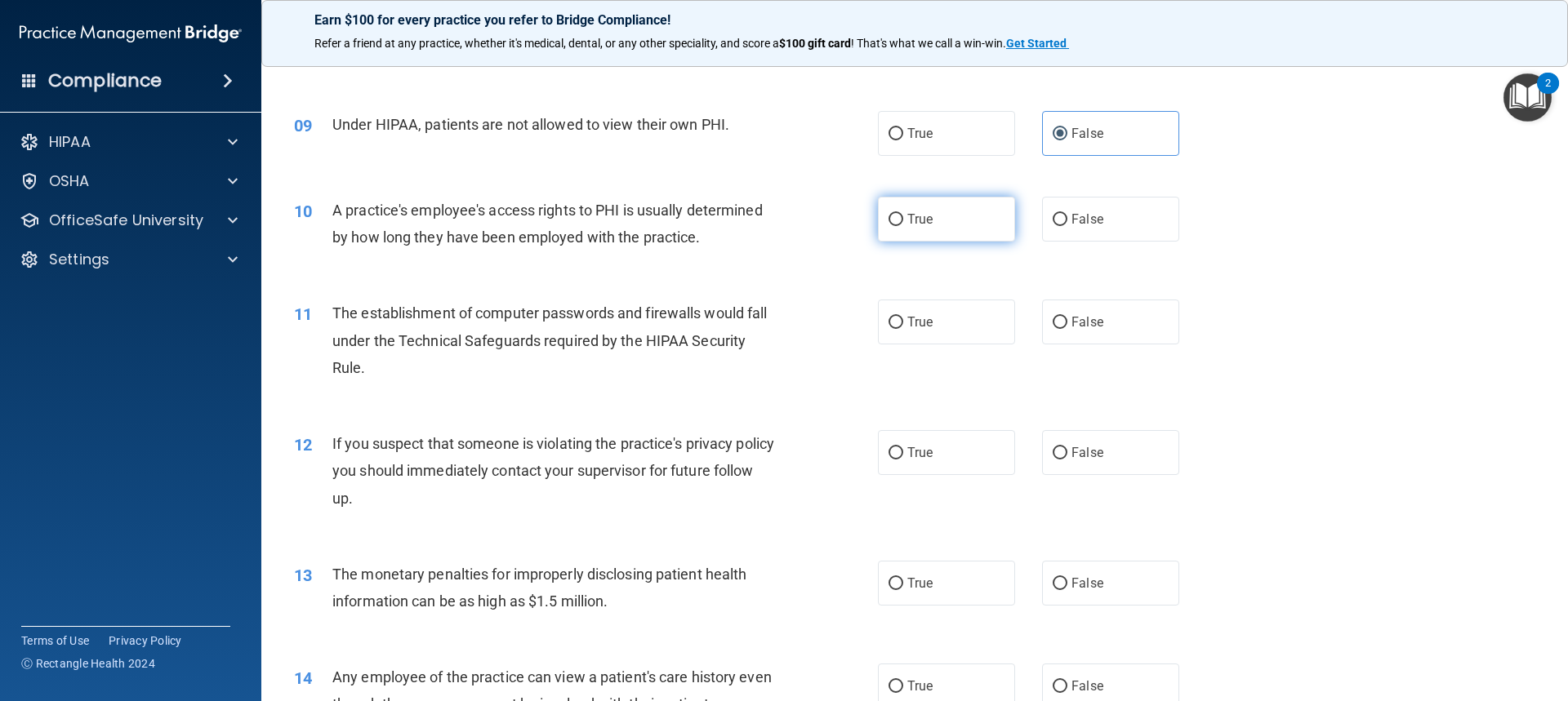
click at [843, 226] on label "True" at bounding box center [947, 219] width 137 height 45
click at [843, 226] on input "True" at bounding box center [895, 220] width 15 height 12
radio input "true"
click at [843, 322] on label "True" at bounding box center [947, 322] width 137 height 45
click at [843, 322] on input "True" at bounding box center [895, 323] width 15 height 12
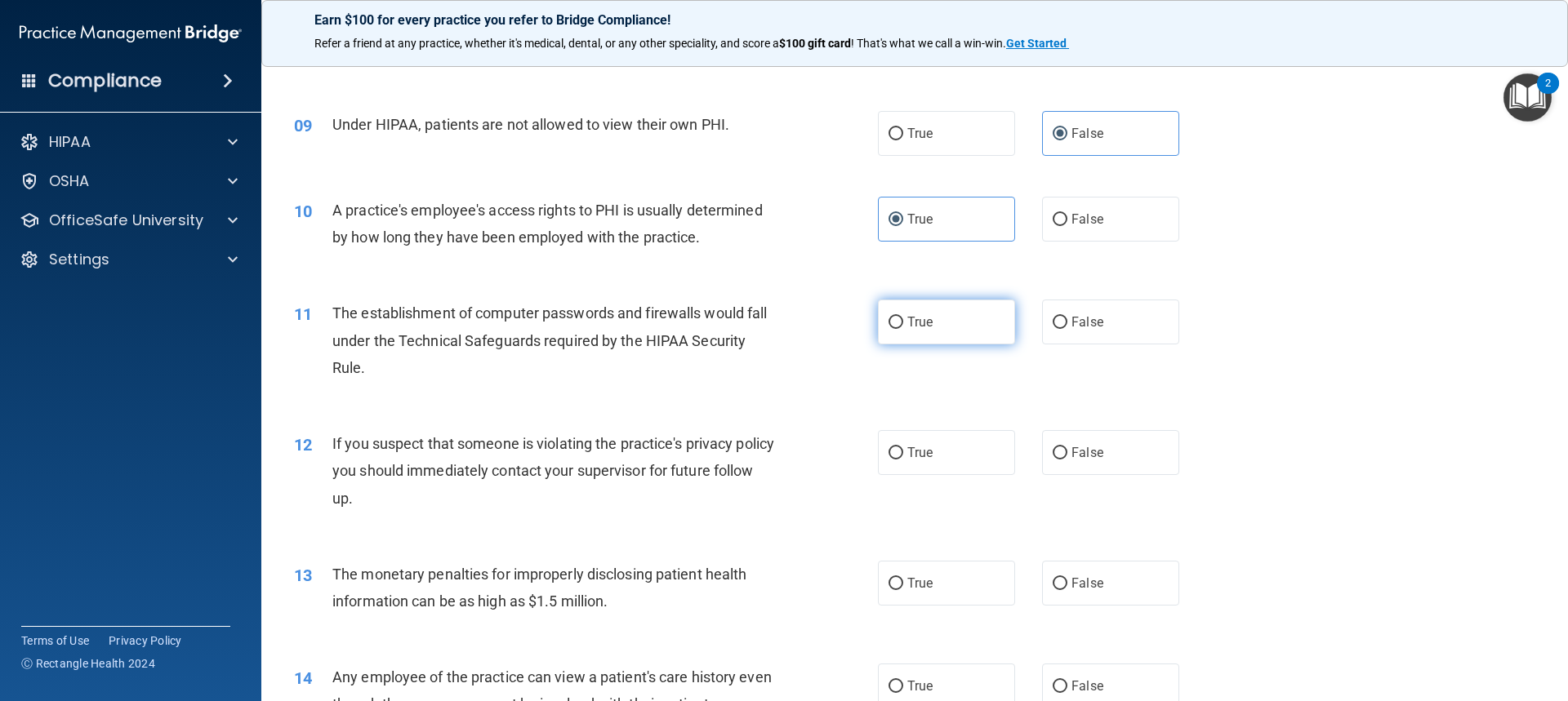
radio input "true"
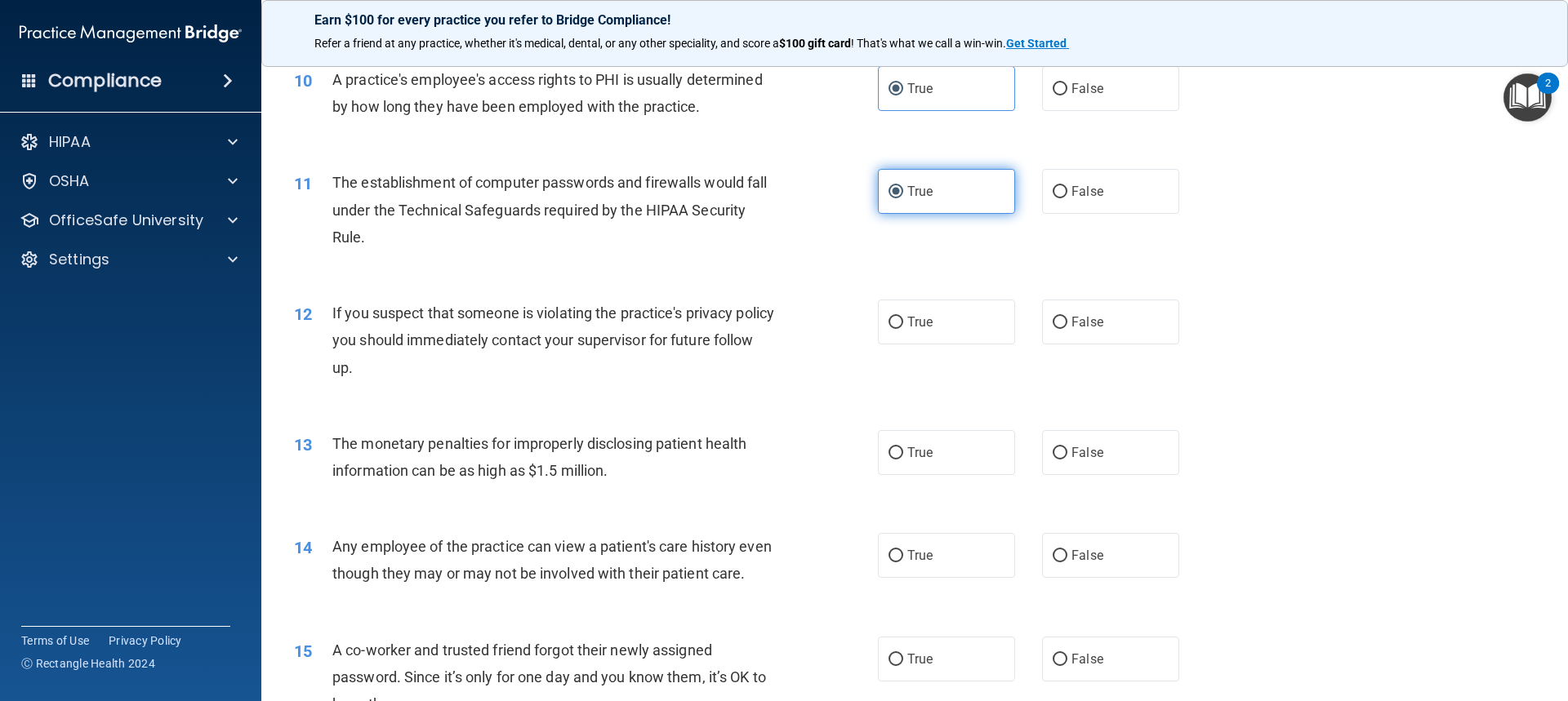
scroll to position [1143, 0]
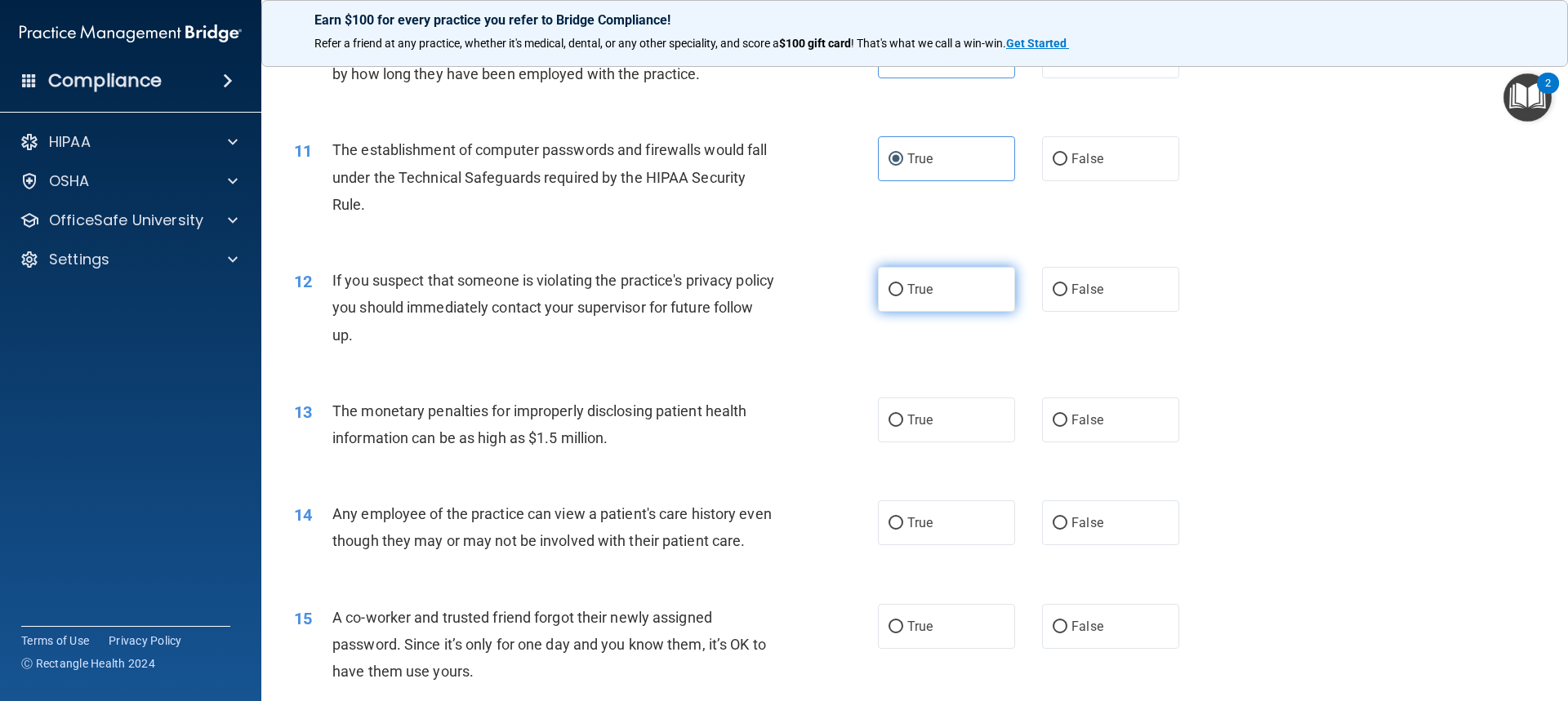
click at [843, 293] on label "True" at bounding box center [947, 289] width 137 height 45
click at [843, 293] on input "True" at bounding box center [895, 290] width 15 height 12
radio input "true"
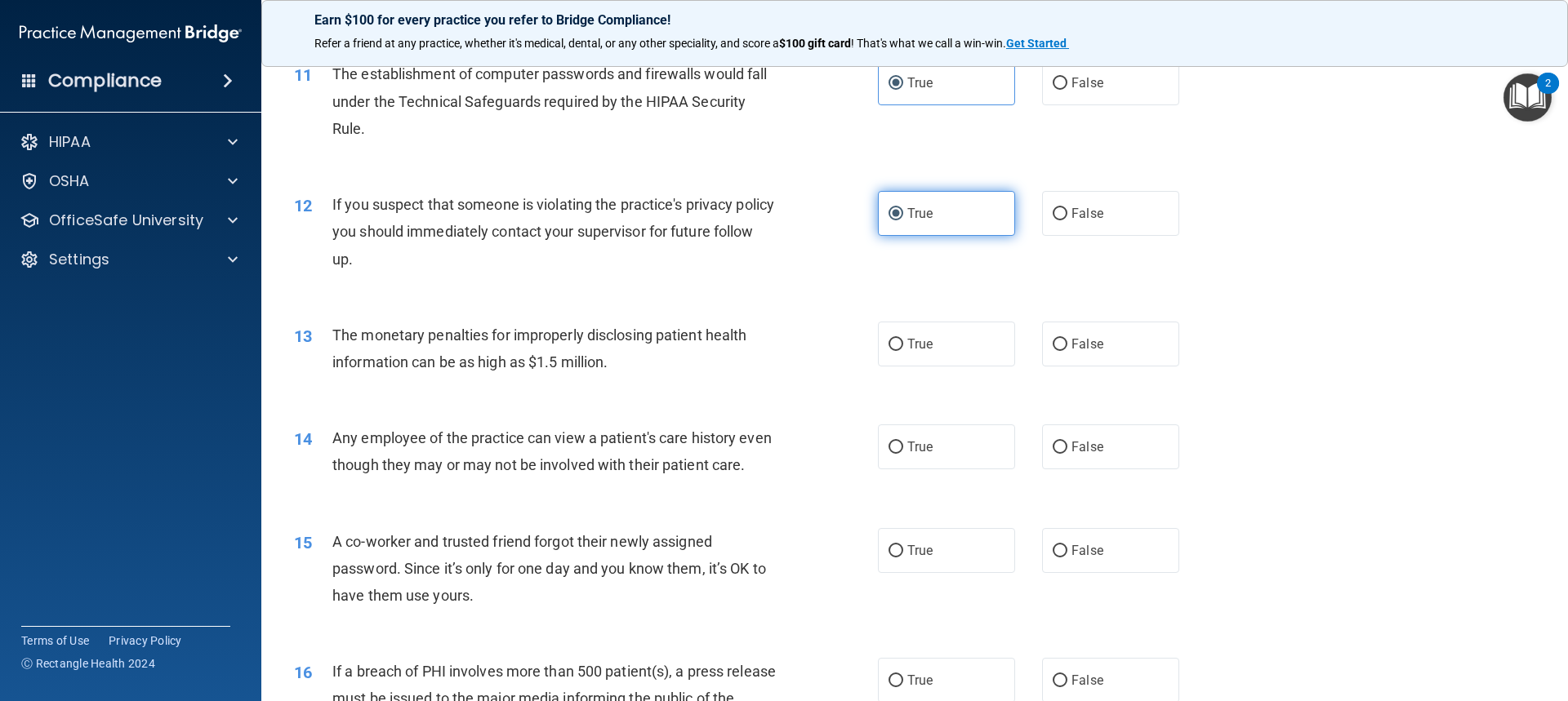
scroll to position [1388, 0]
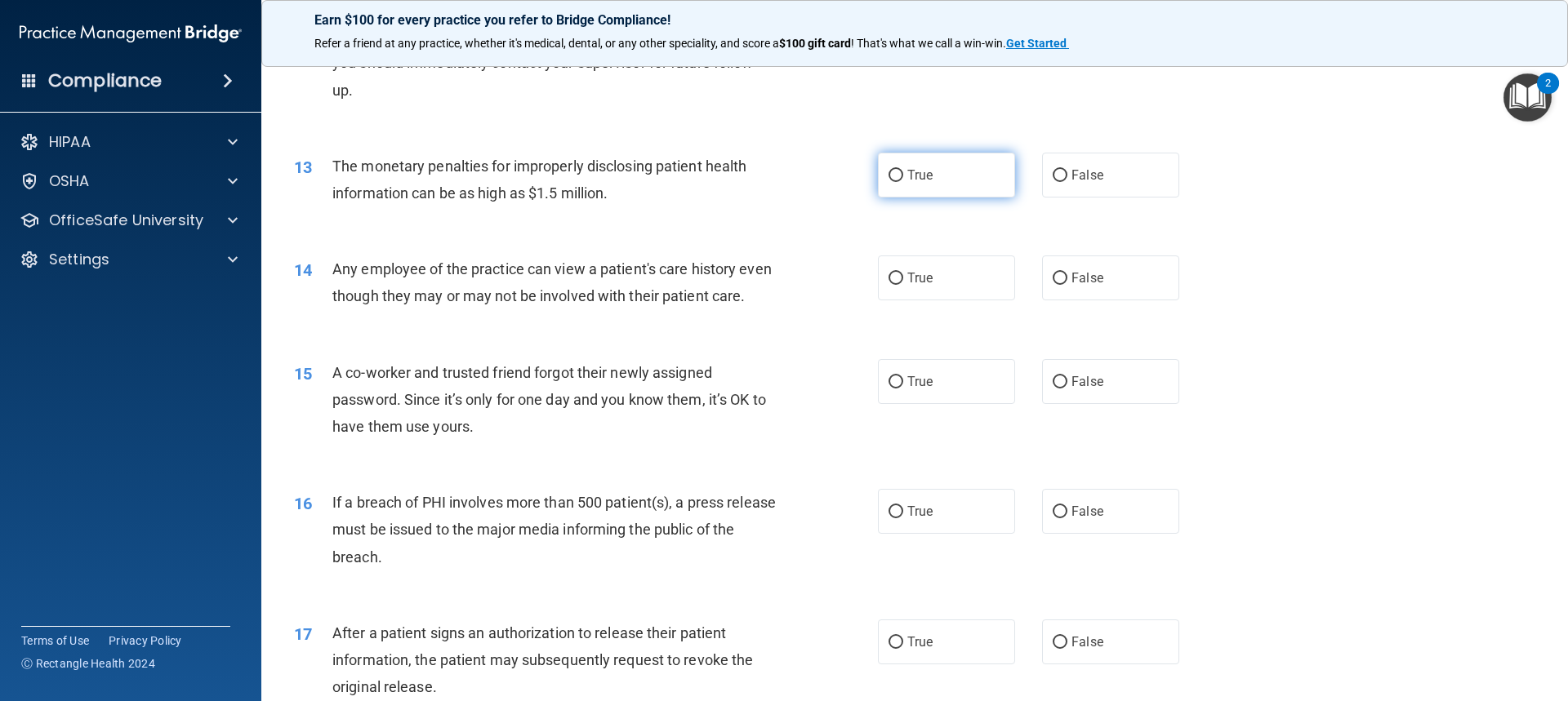
click at [843, 193] on label "True" at bounding box center [947, 174] width 137 height 45
click at [843, 182] on input "True" at bounding box center [895, 176] width 15 height 12
radio input "true"
click at [843, 284] on label "False" at bounding box center [1110, 278] width 137 height 45
click at [843, 284] on input "False" at bounding box center [1059, 279] width 15 height 12
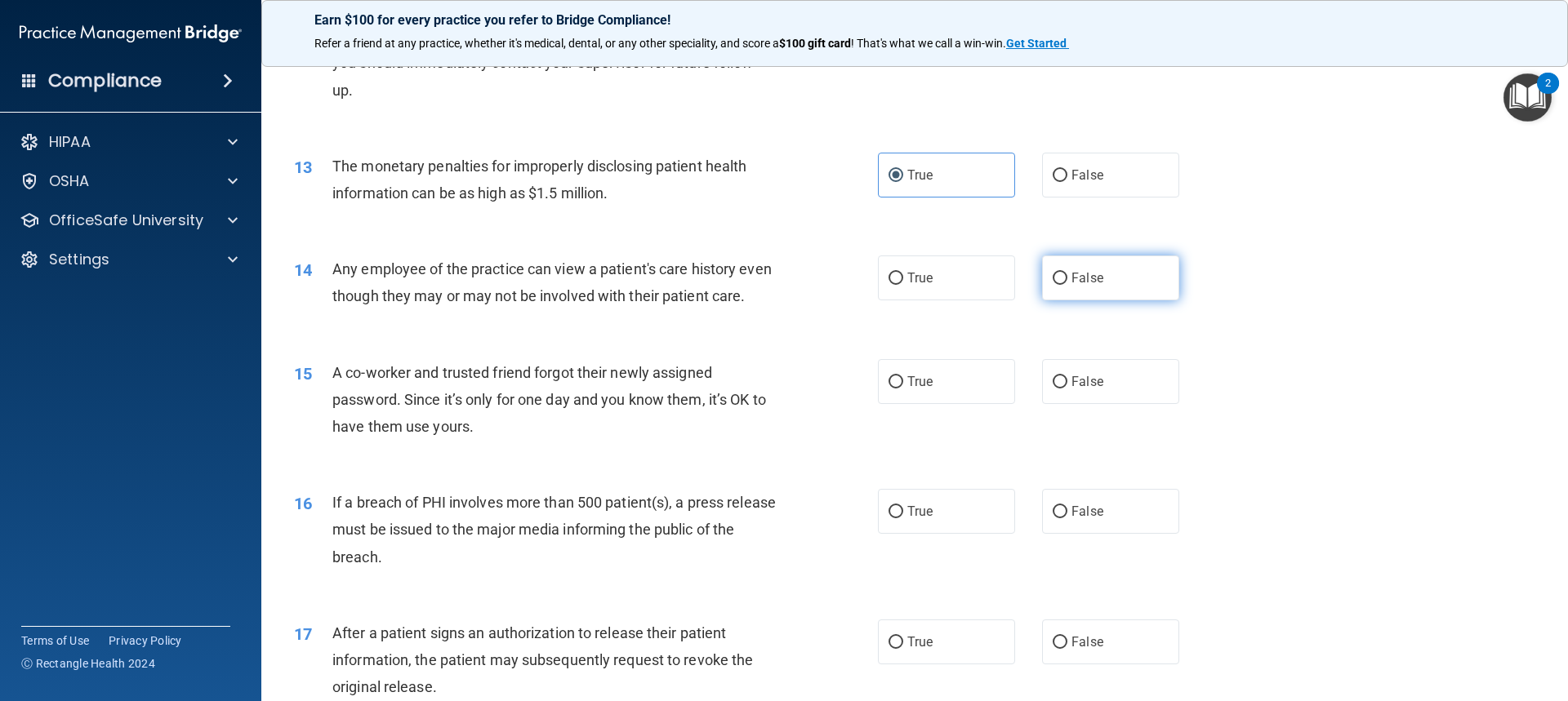
radio input "true"
click at [843, 401] on label "False" at bounding box center [1110, 381] width 137 height 45
click at [843, 388] on input "False" at bounding box center [1059, 382] width 15 height 12
radio input "true"
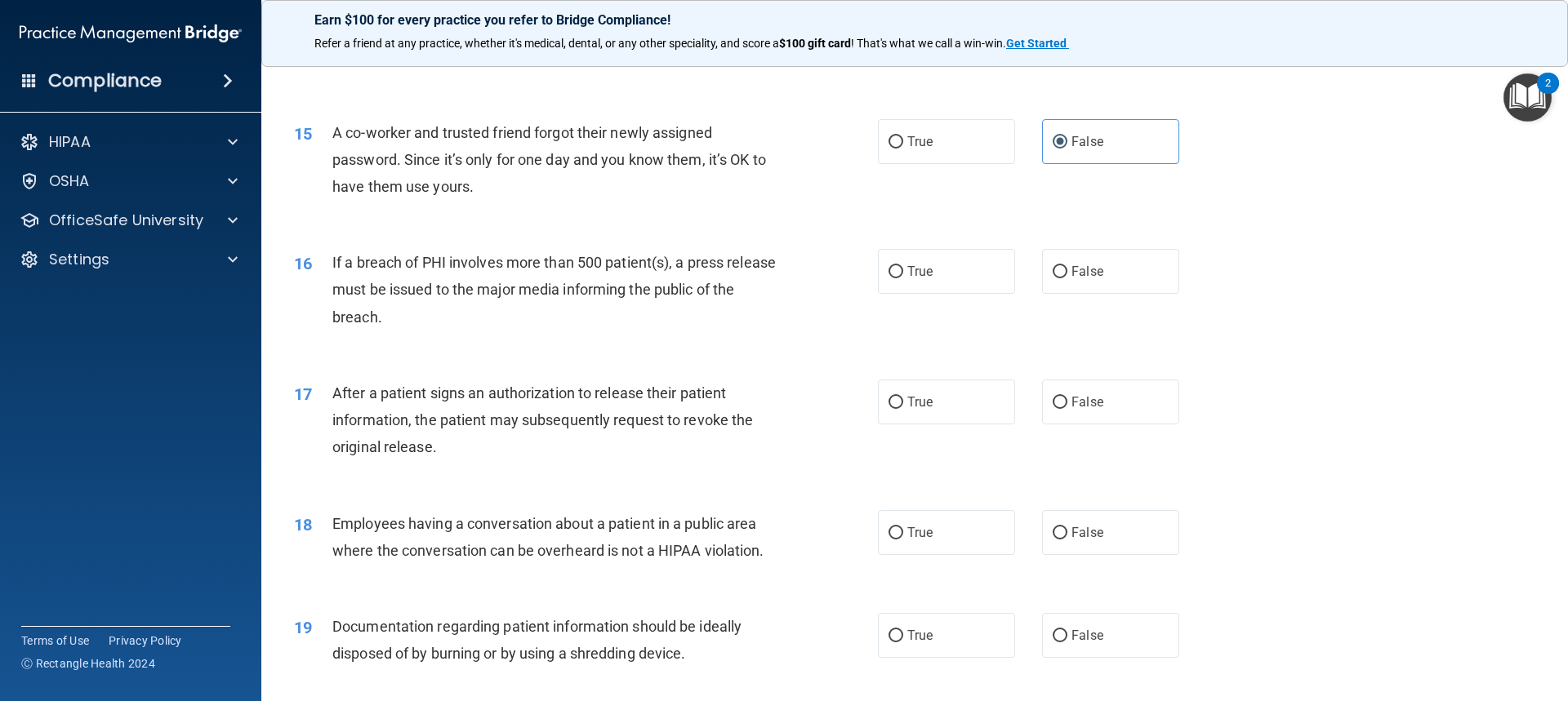
scroll to position [1633, 0]
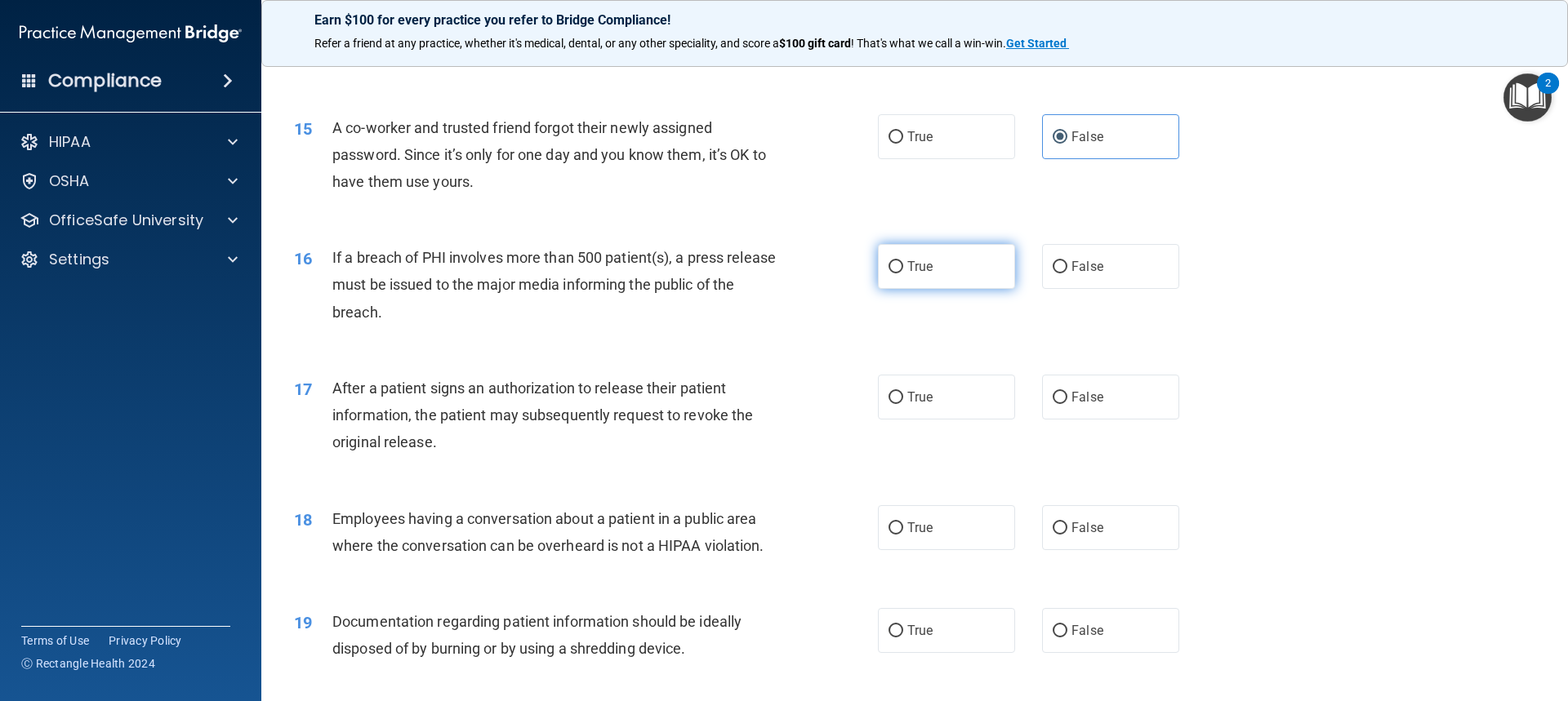
click at [843, 289] on label "True" at bounding box center [947, 266] width 137 height 45
click at [843, 274] on input "True" at bounding box center [895, 267] width 15 height 12
radio input "true"
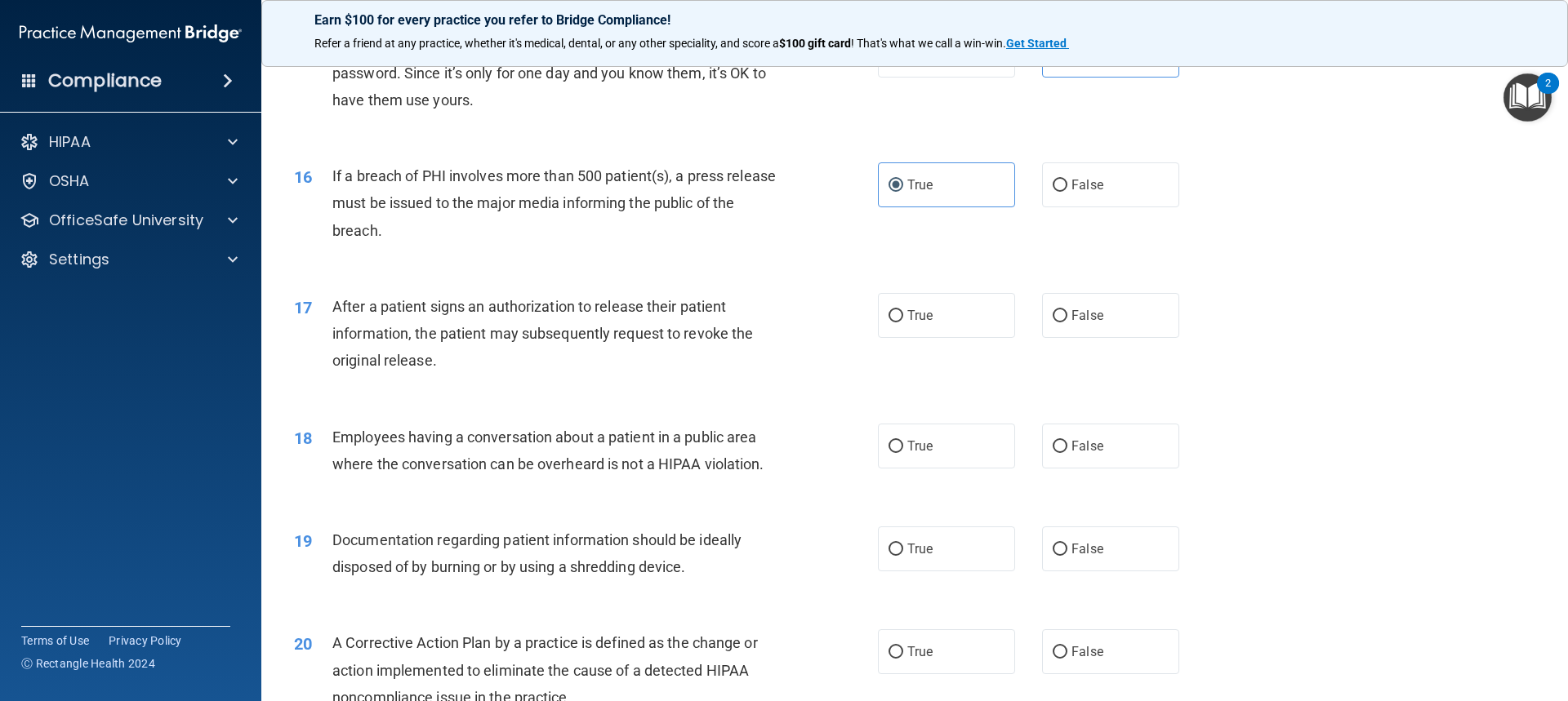
scroll to position [1796, 0]
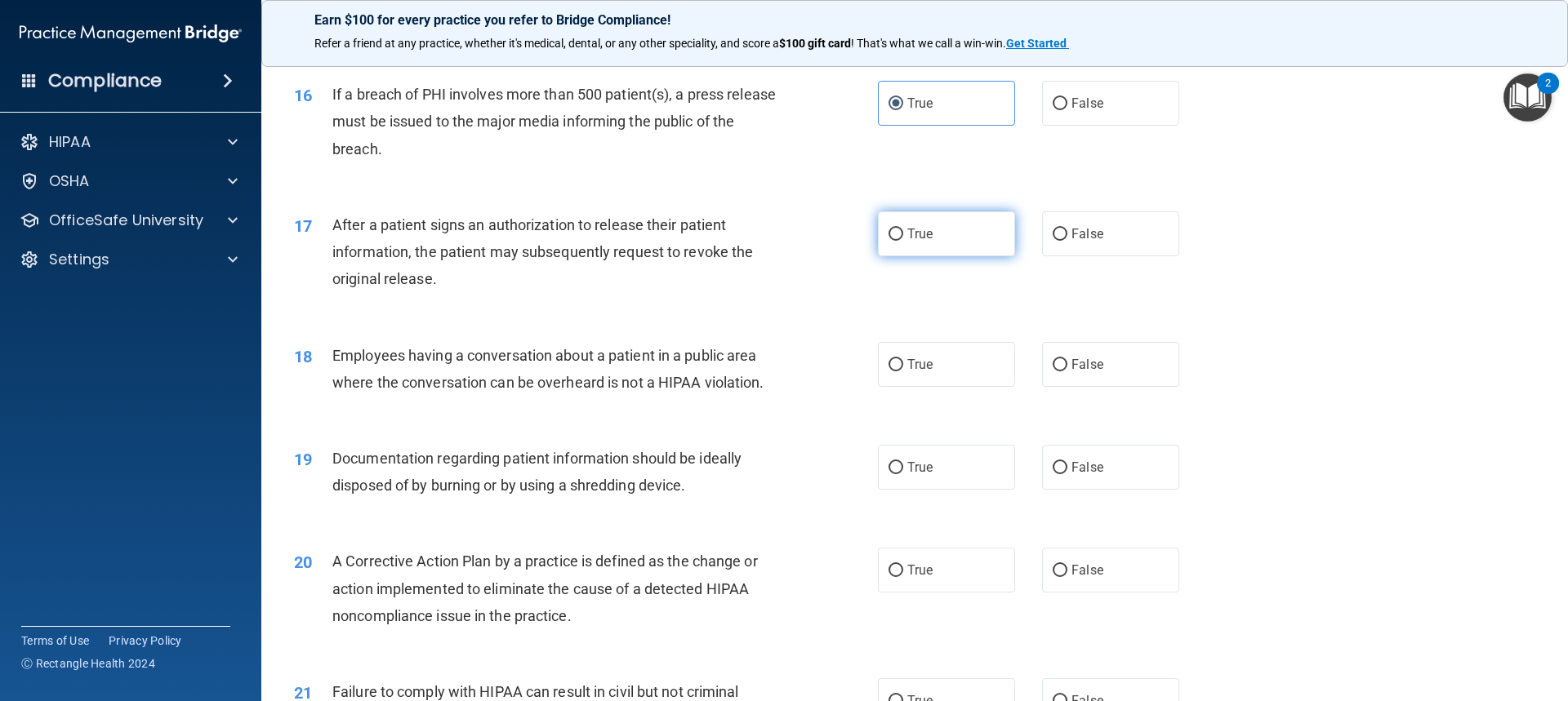
click at [843, 257] on label "True" at bounding box center [947, 233] width 137 height 45
click at [843, 241] on input "True" at bounding box center [895, 235] width 15 height 12
radio input "true"
click at [843, 387] on label "False" at bounding box center [1110, 364] width 137 height 45
click at [843, 371] on input "False" at bounding box center [1059, 365] width 15 height 12
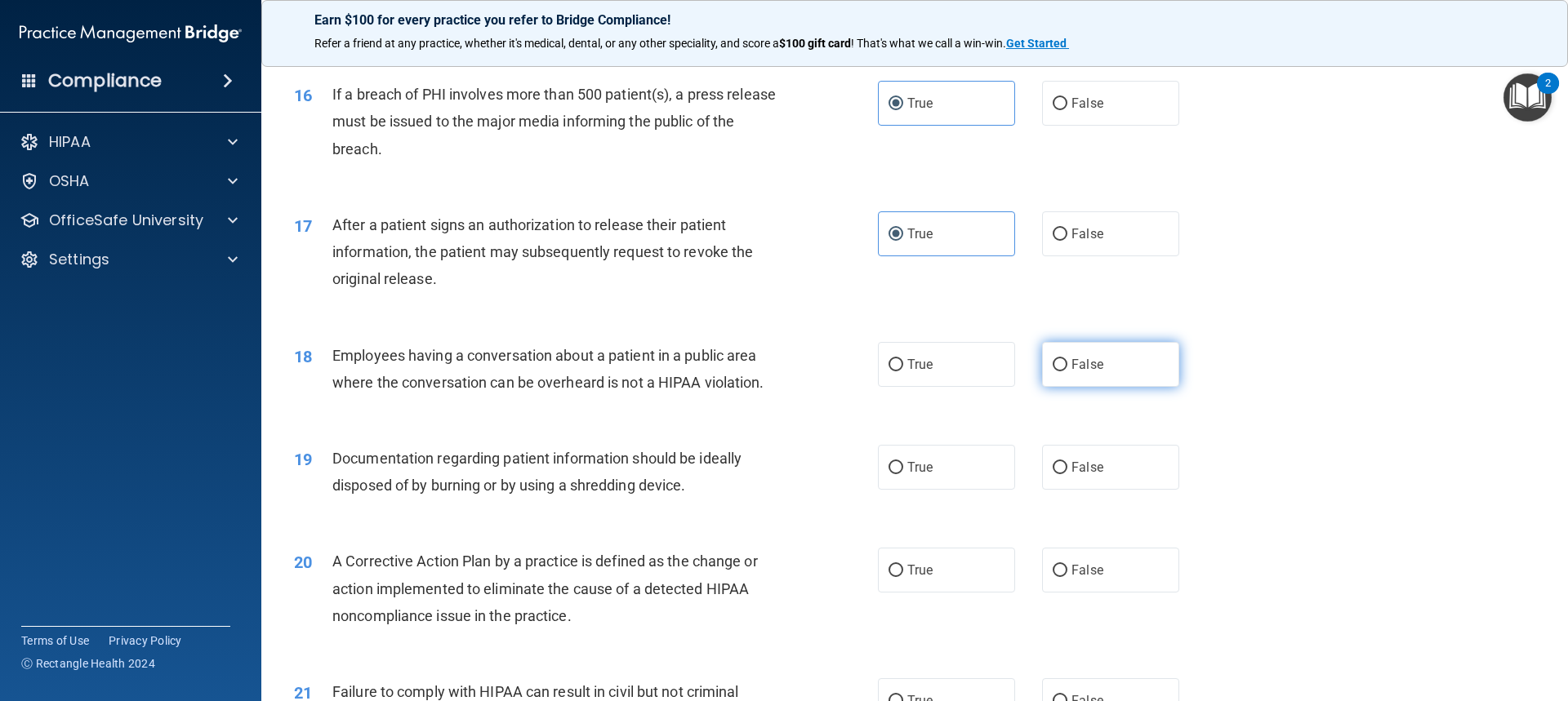
radio input "true"
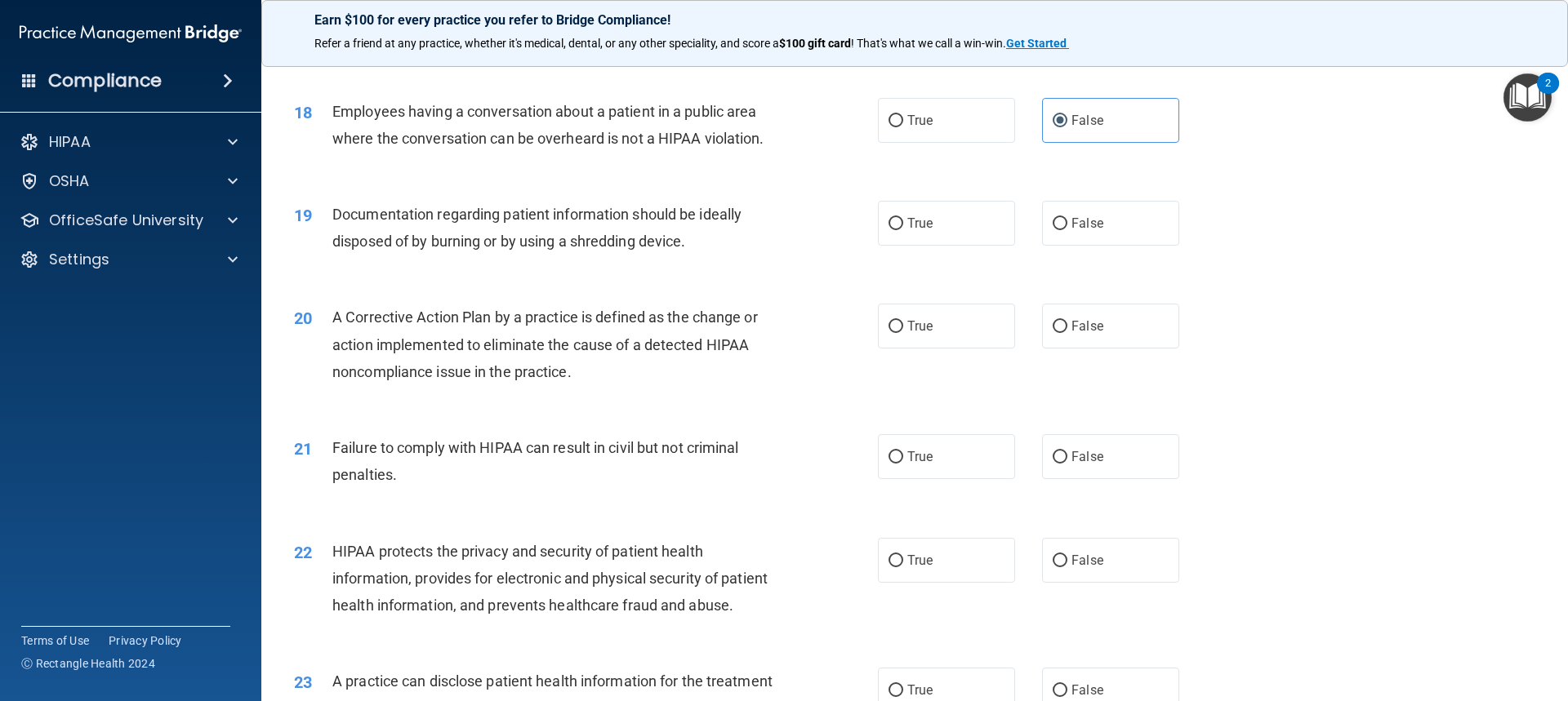
scroll to position [2041, 0]
click at [843, 245] on label "True" at bounding box center [947, 222] width 137 height 45
click at [843, 229] on input "True" at bounding box center [895, 223] width 15 height 12
radio input "true"
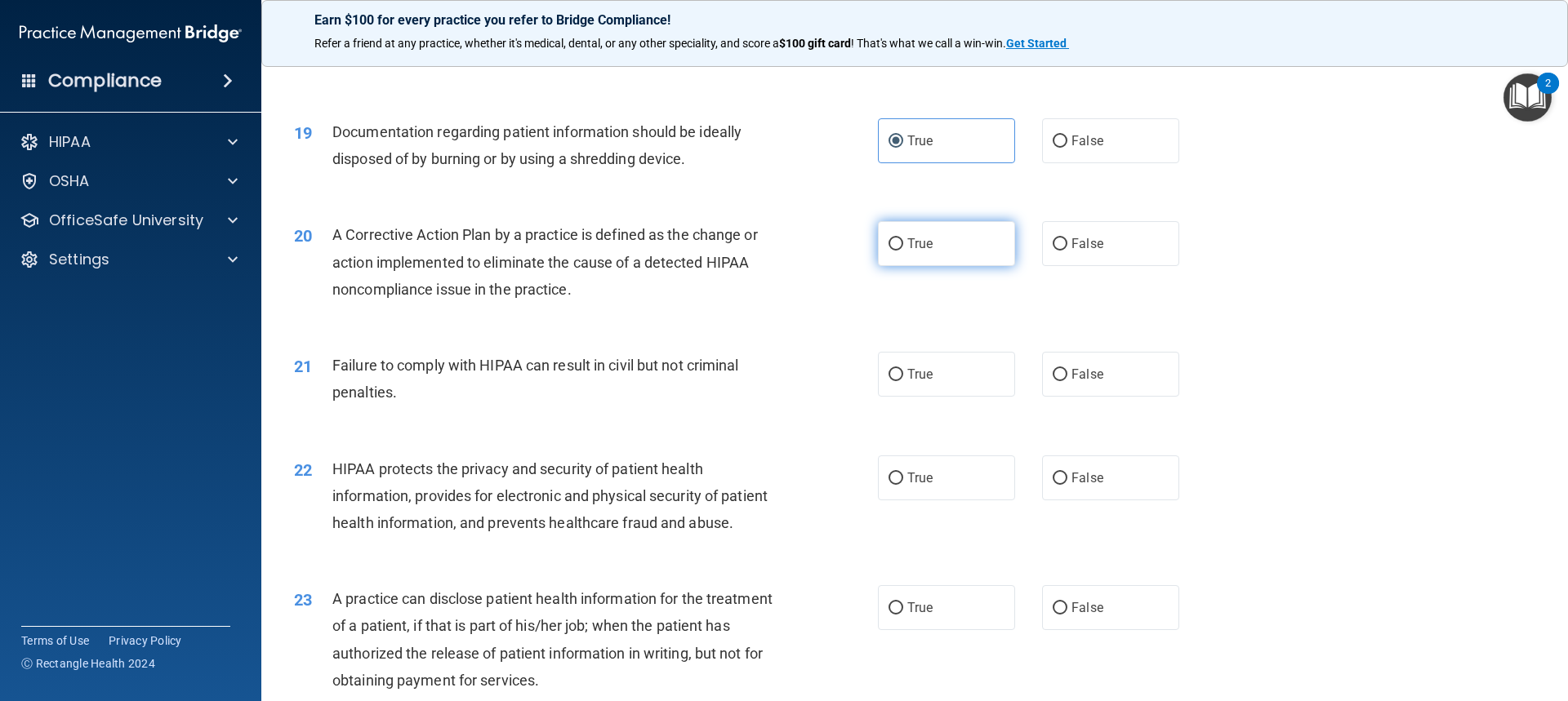
click at [843, 266] on label "True" at bounding box center [947, 243] width 137 height 45
click at [843, 251] on input "True" at bounding box center [895, 244] width 15 height 12
radio input "true"
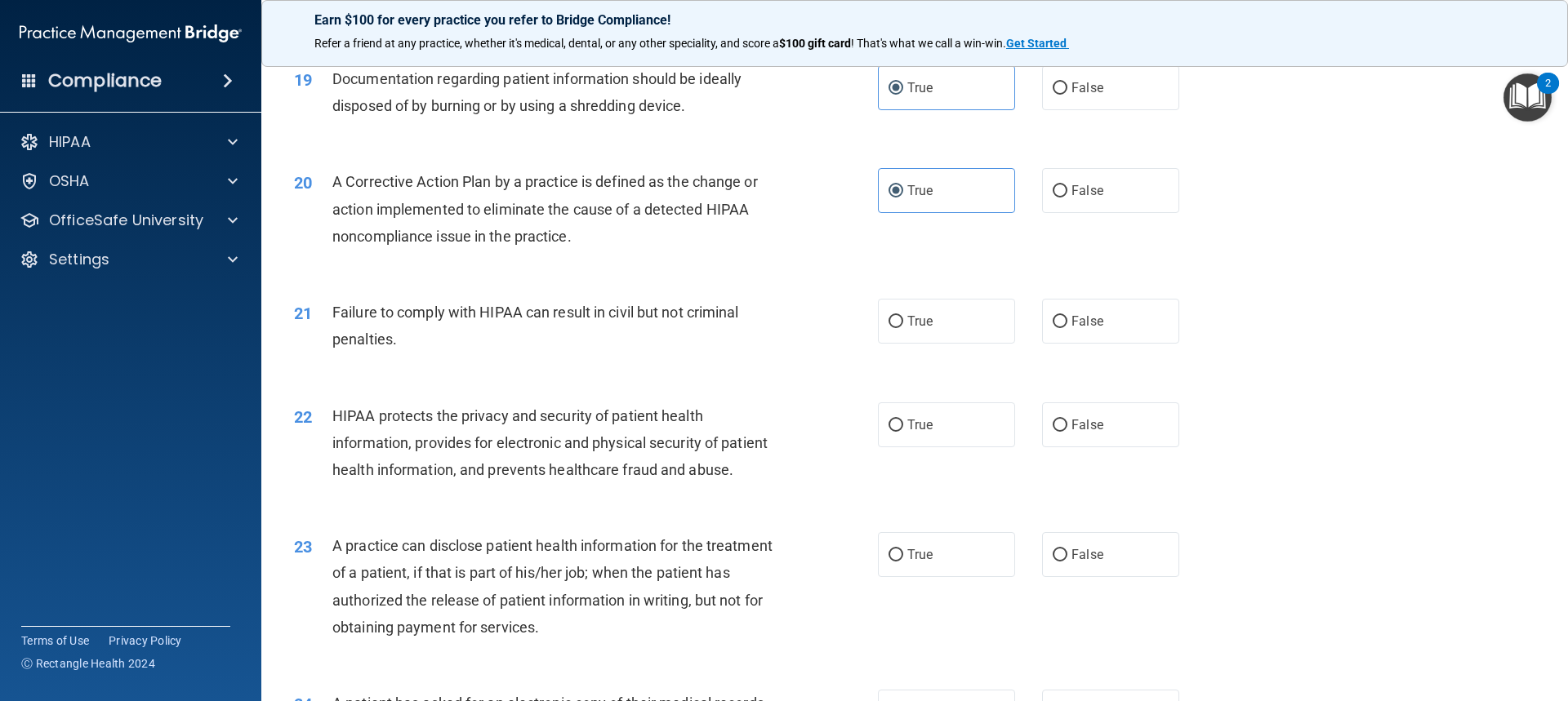
scroll to position [2205, 0]
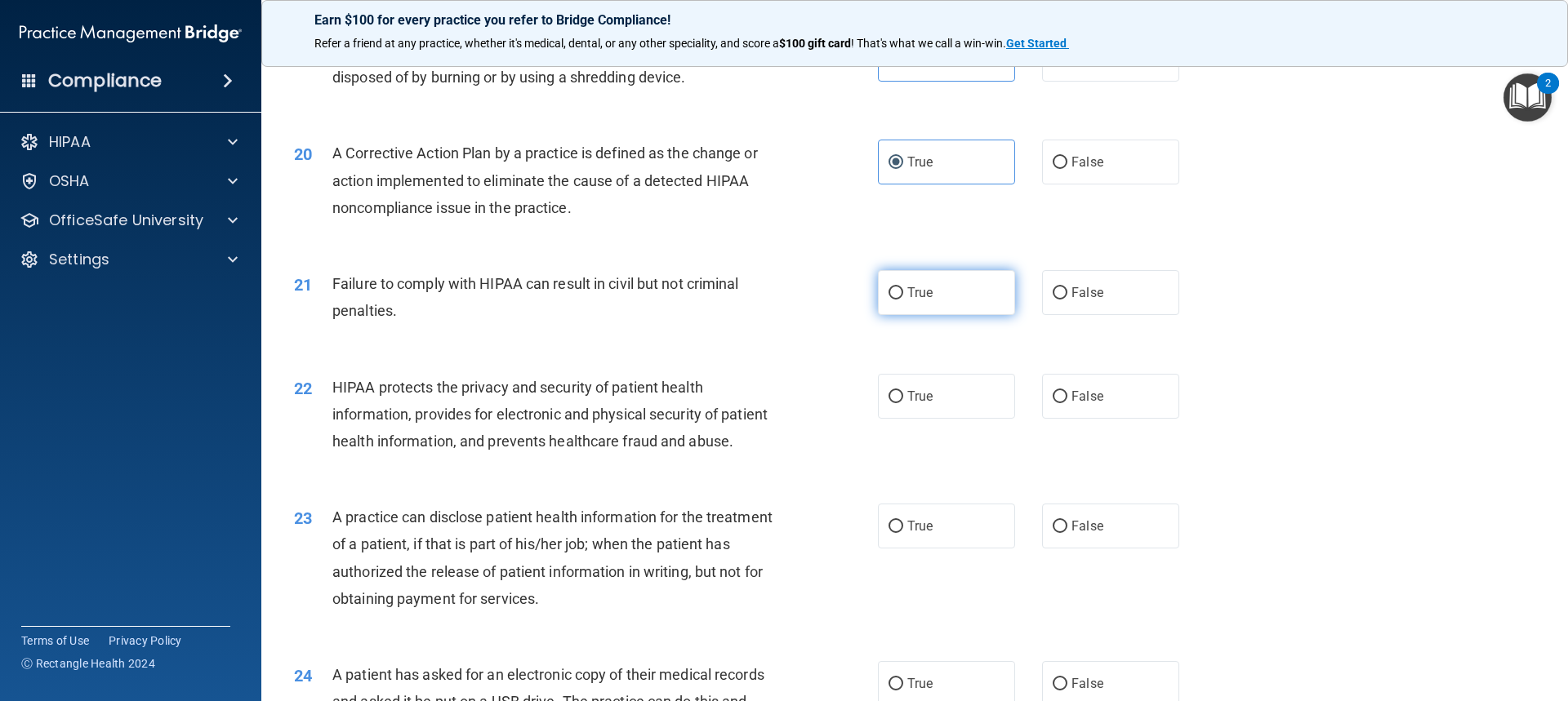
click at [843, 316] on label "True" at bounding box center [947, 292] width 137 height 45
click at [843, 300] on input "True" at bounding box center [895, 294] width 15 height 12
radio input "true"
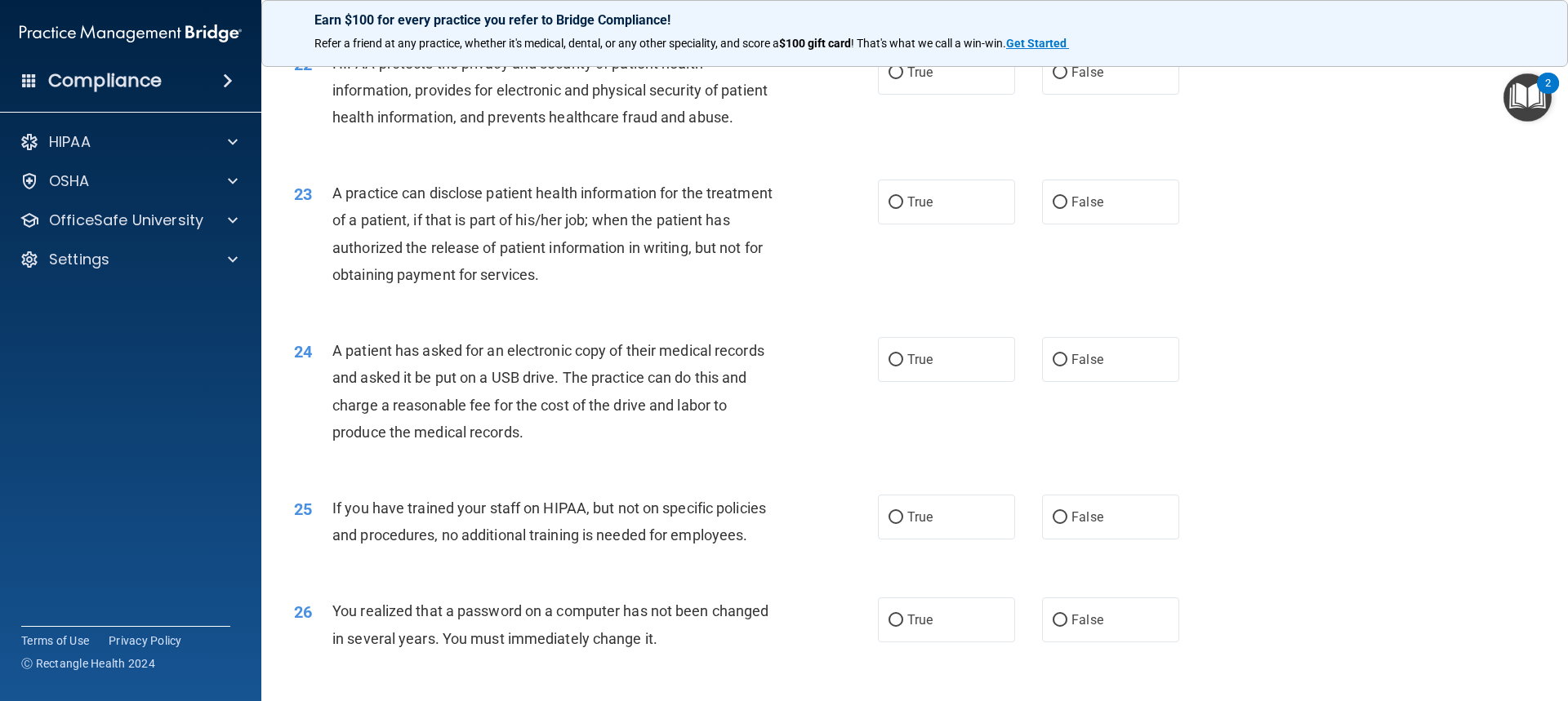
scroll to position [2531, 0]
click at [843, 87] on label "True" at bounding box center [947, 70] width 137 height 45
click at [843, 77] on input "True" at bounding box center [895, 71] width 15 height 12
radio input "true"
click at [843, 222] on label "False" at bounding box center [1110, 199] width 137 height 45
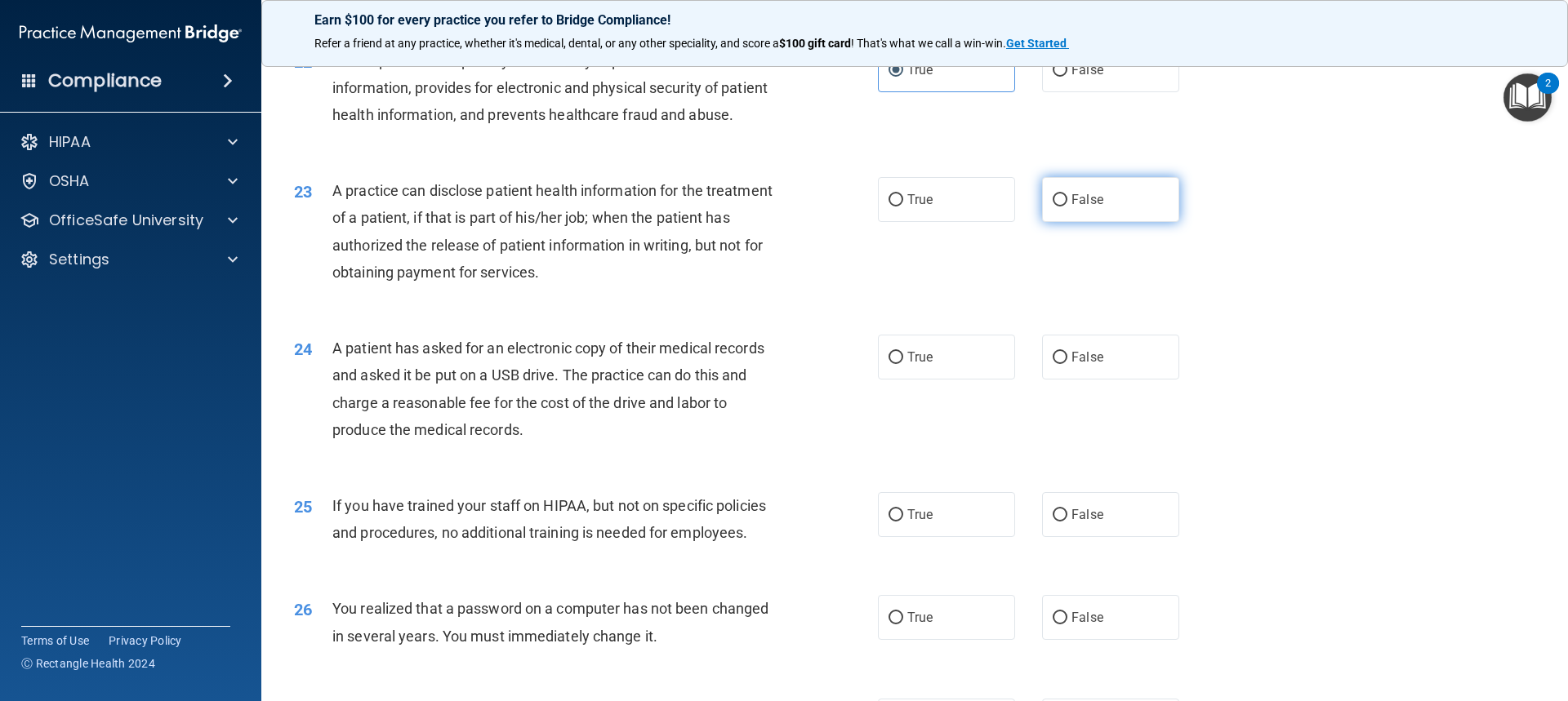
click at [843, 206] on input "False" at bounding box center [1059, 200] width 15 height 12
radio input "true"
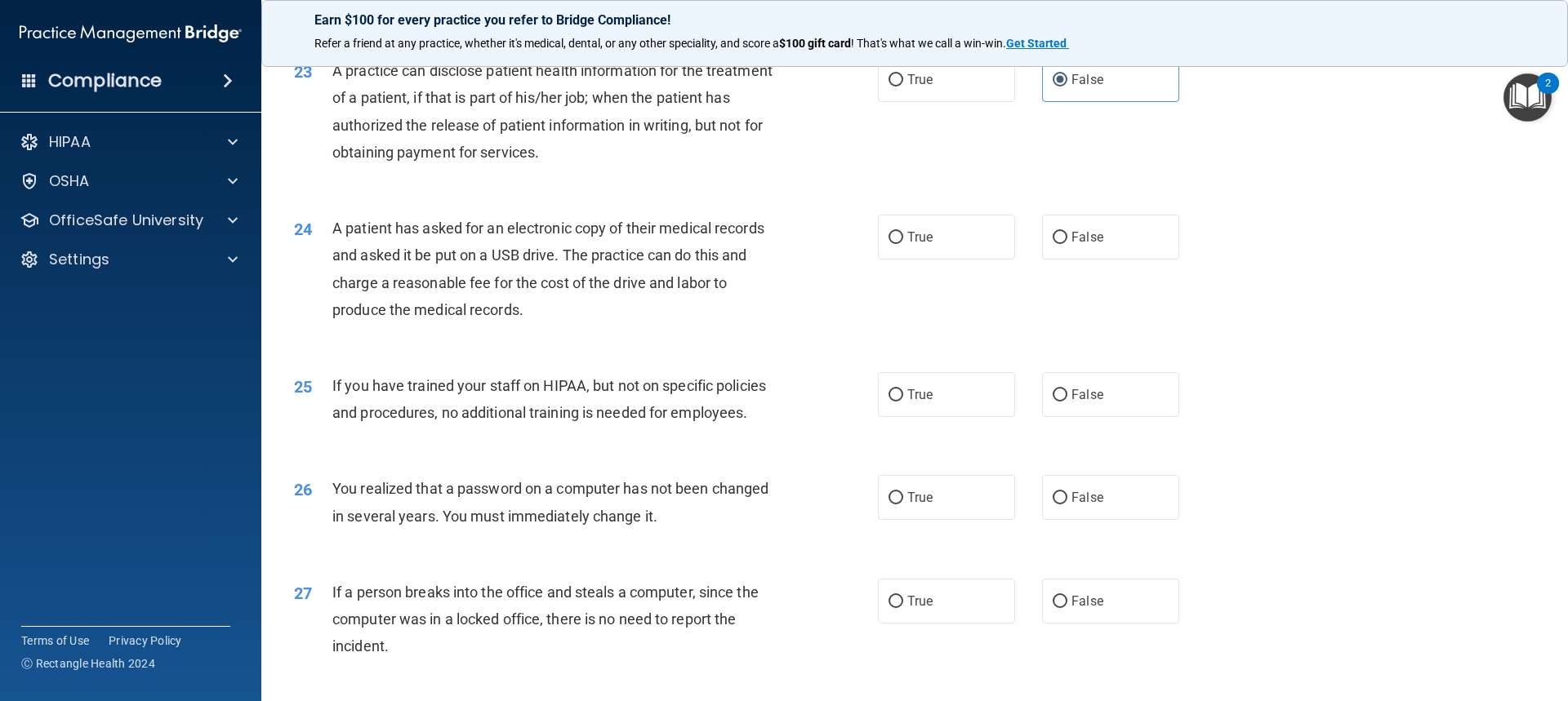
scroll to position [2694, 0]
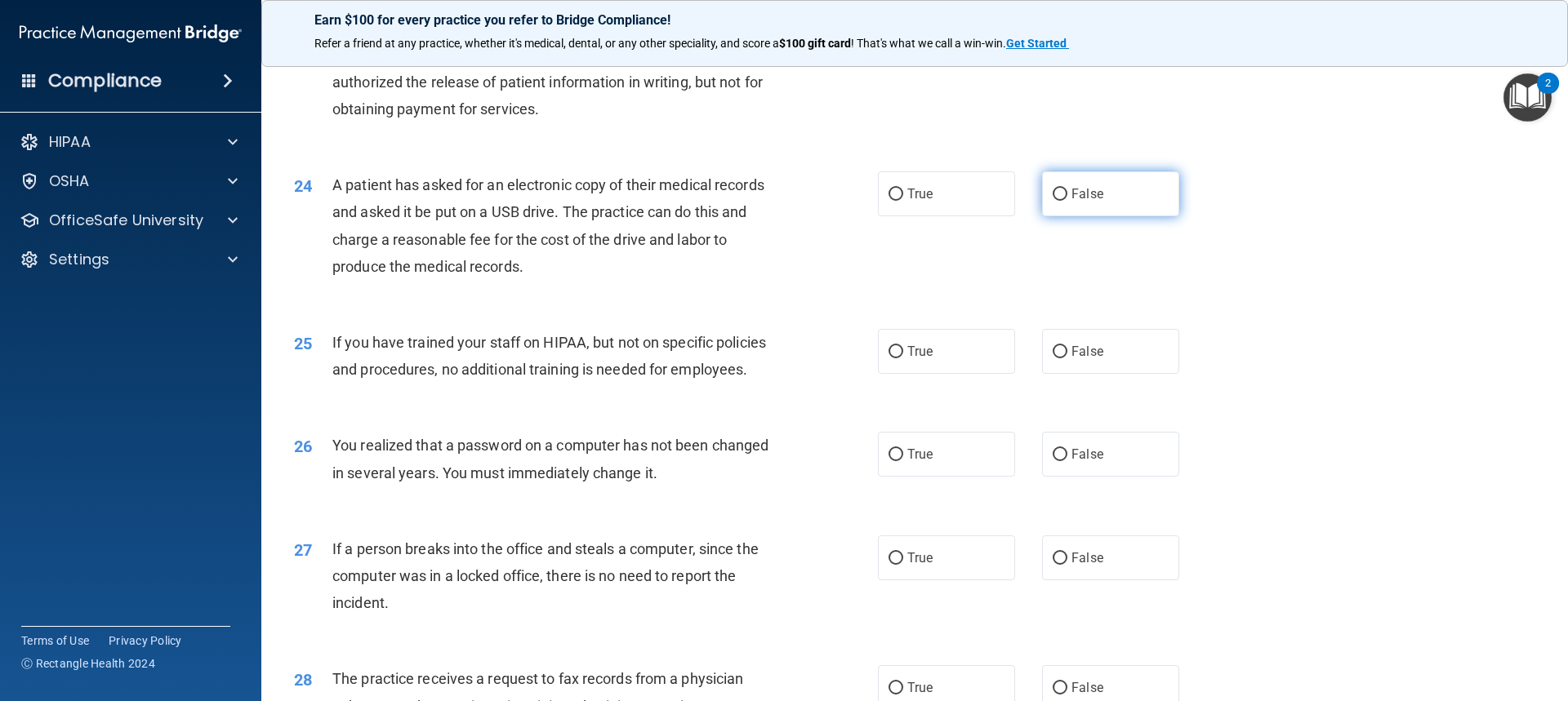
click at [843, 216] on label "False" at bounding box center [1110, 193] width 137 height 45
click at [843, 201] on input "False" at bounding box center [1059, 194] width 15 height 12
radio input "true"
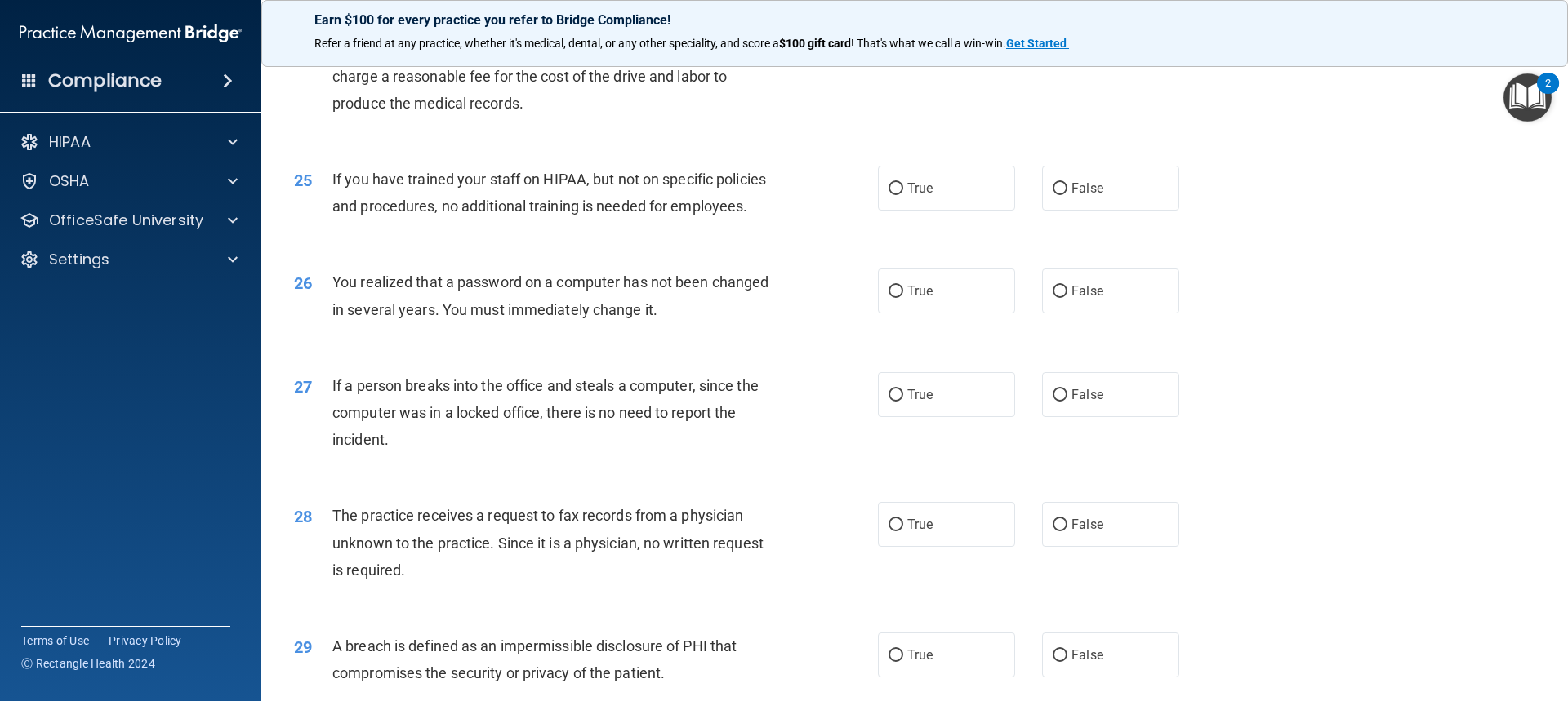
scroll to position [2939, 0]
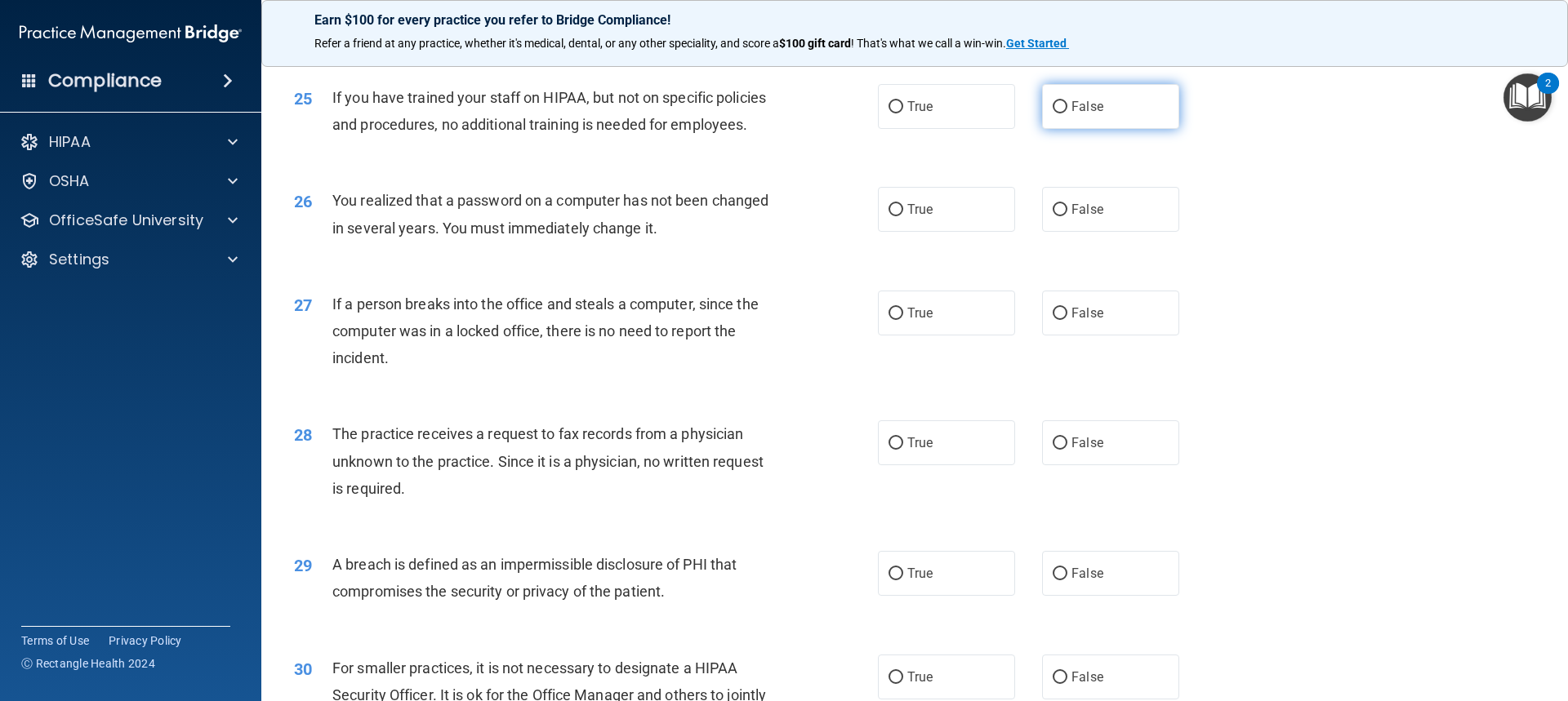
click at [843, 114] on input "False" at bounding box center [1059, 108] width 15 height 12
radio input "true"
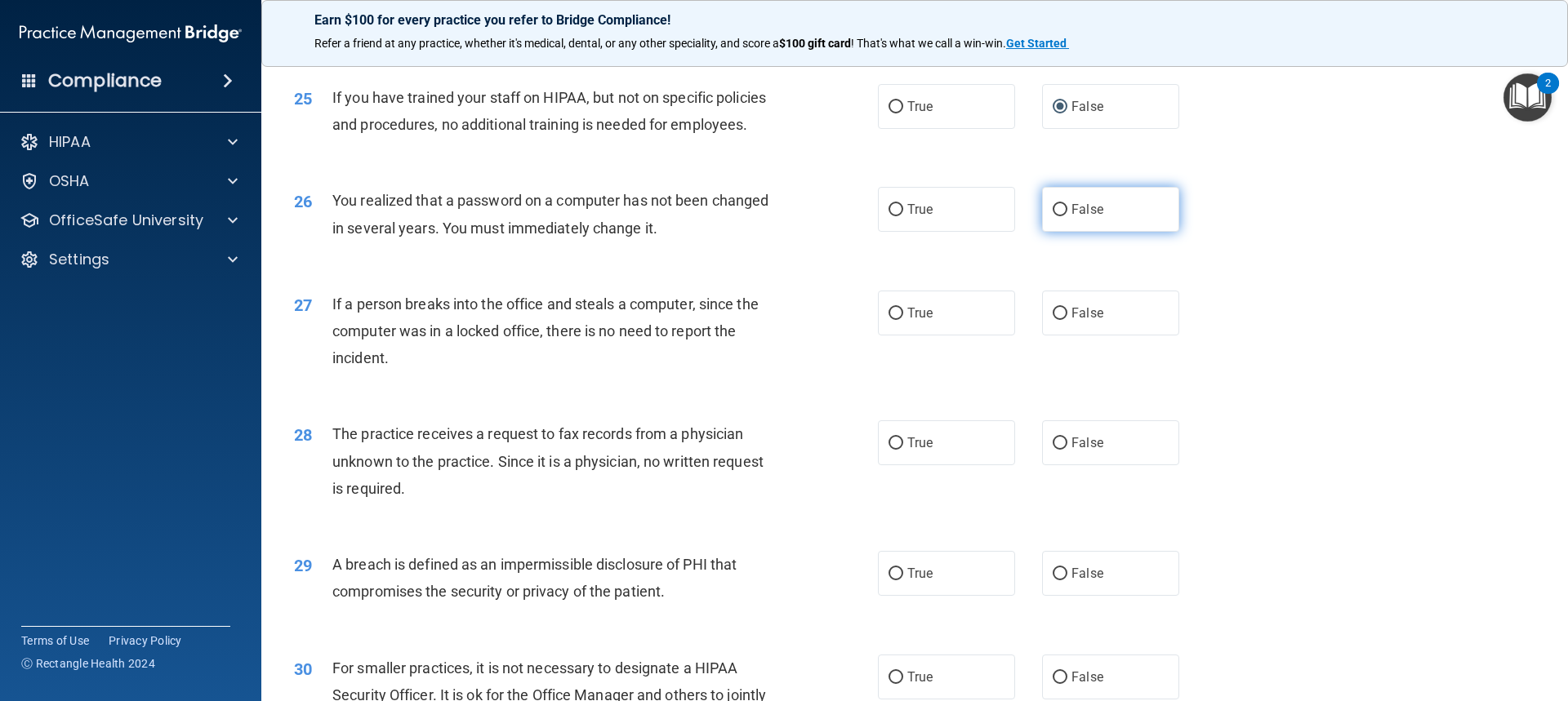
click at [843, 232] on label "False" at bounding box center [1110, 209] width 137 height 45
click at [843, 216] on input "False" at bounding box center [1059, 210] width 15 height 12
radio input "true"
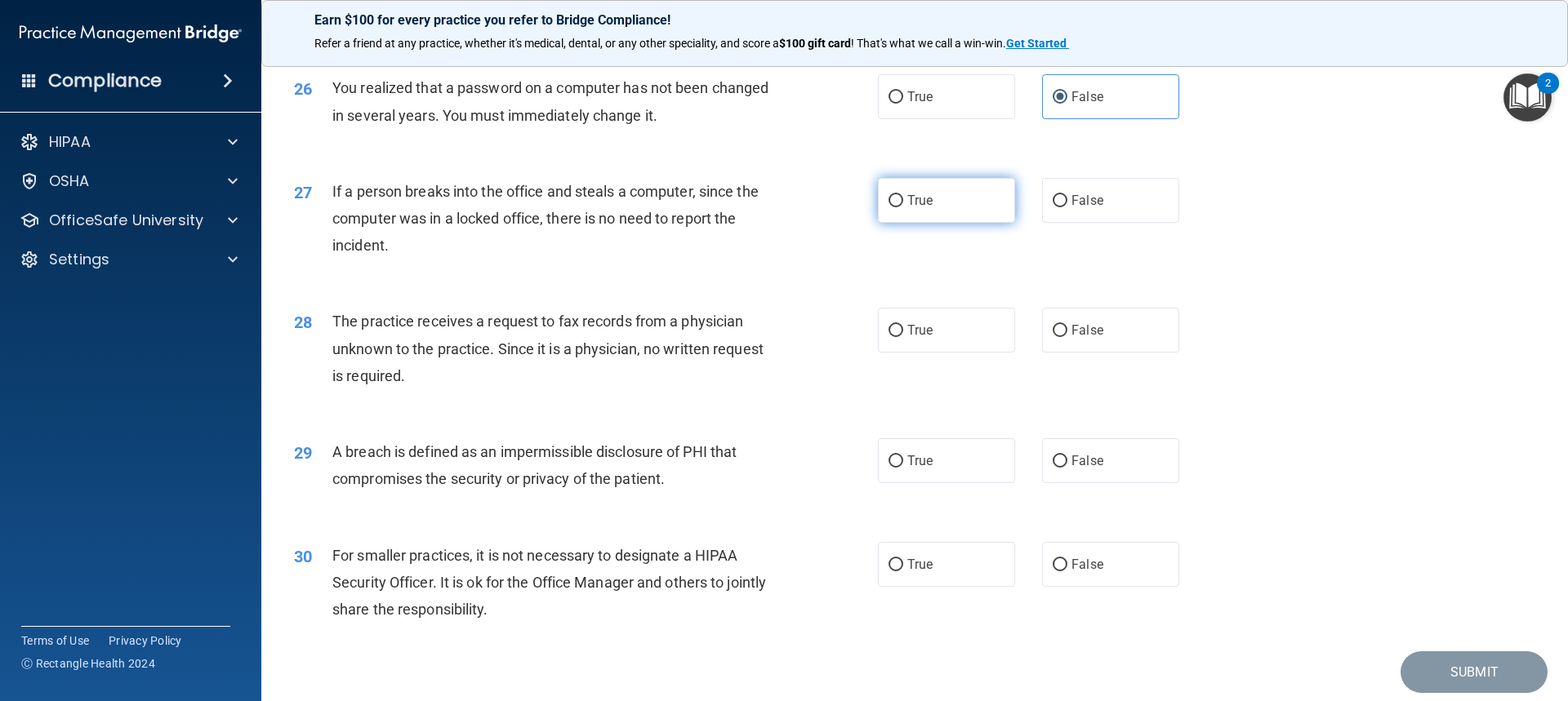
scroll to position [3103, 0]
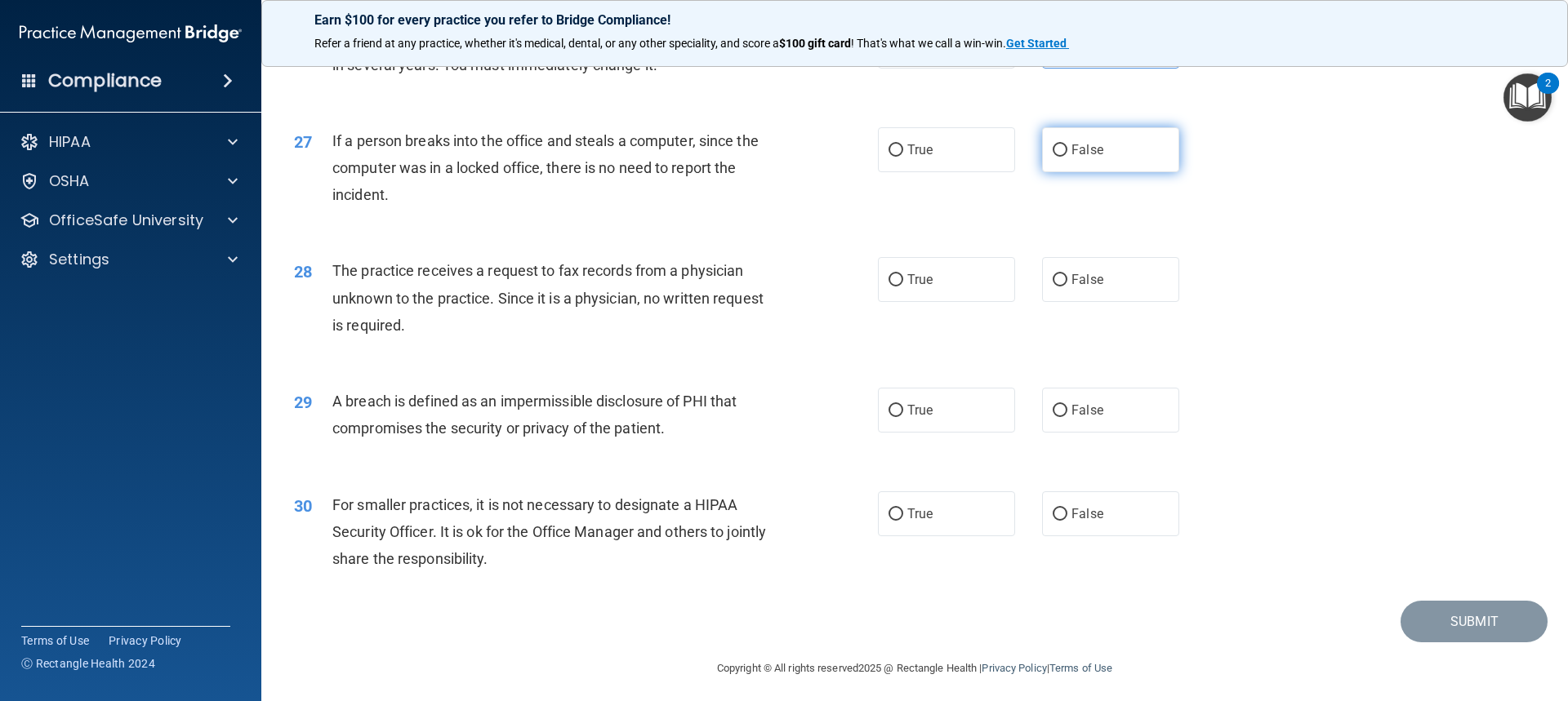
click at [843, 172] on label "False" at bounding box center [1110, 149] width 137 height 45
click at [843, 156] on input "False" at bounding box center [1059, 150] width 15 height 12
radio input "true"
click at [843, 302] on label "False" at bounding box center [1110, 279] width 137 height 45
click at [843, 287] on input "False" at bounding box center [1059, 281] width 15 height 12
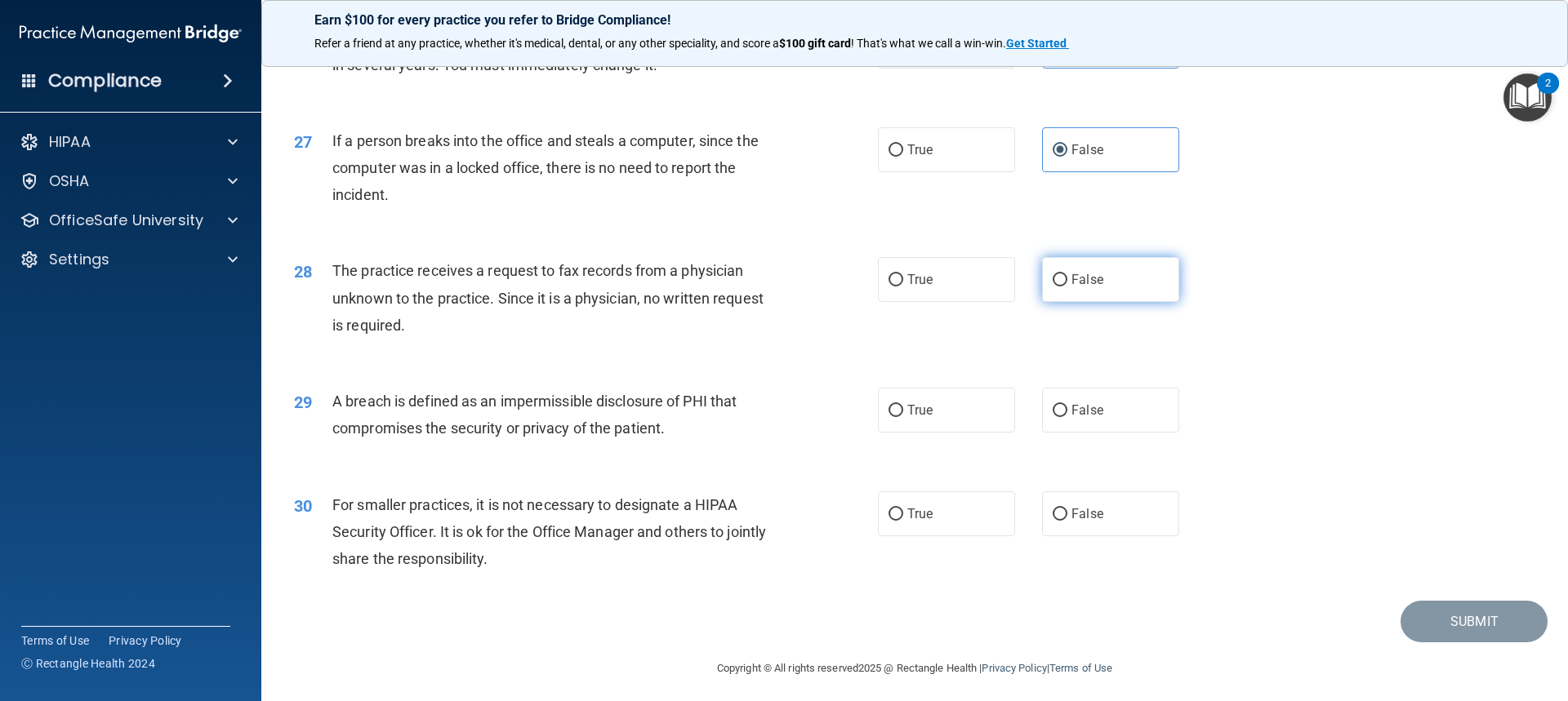
radio input "true"
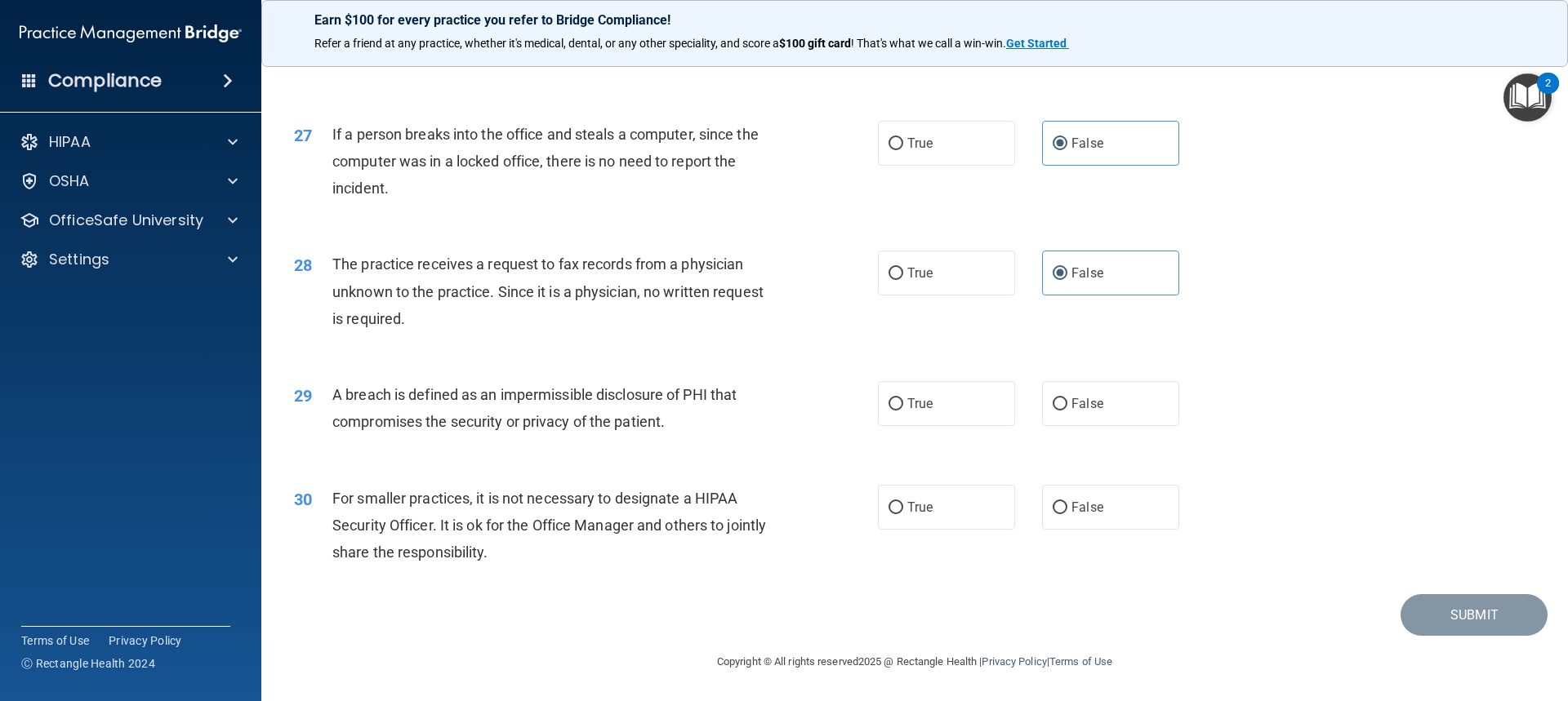
scroll to position [3163, 0]
click at [843, 396] on label "True" at bounding box center [947, 403] width 137 height 45
click at [843, 398] on input "True" at bounding box center [895, 404] width 15 height 12
radio input "true"
click at [843, 495] on label "True" at bounding box center [947, 507] width 137 height 45
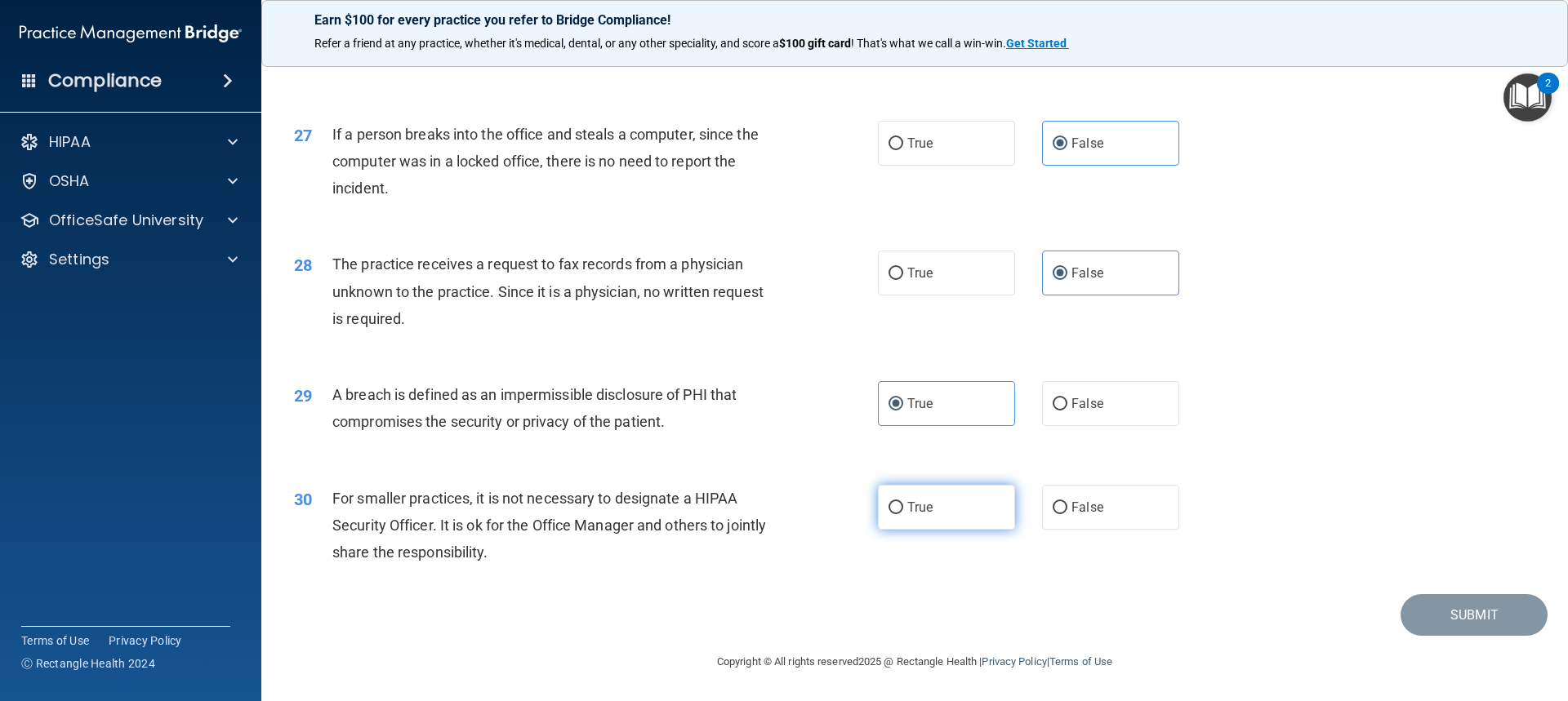
click at [843, 502] on input "True" at bounding box center [895, 508] width 15 height 12
radio input "true"
click at [843, 609] on button "Submit" at bounding box center [1473, 615] width 147 height 42
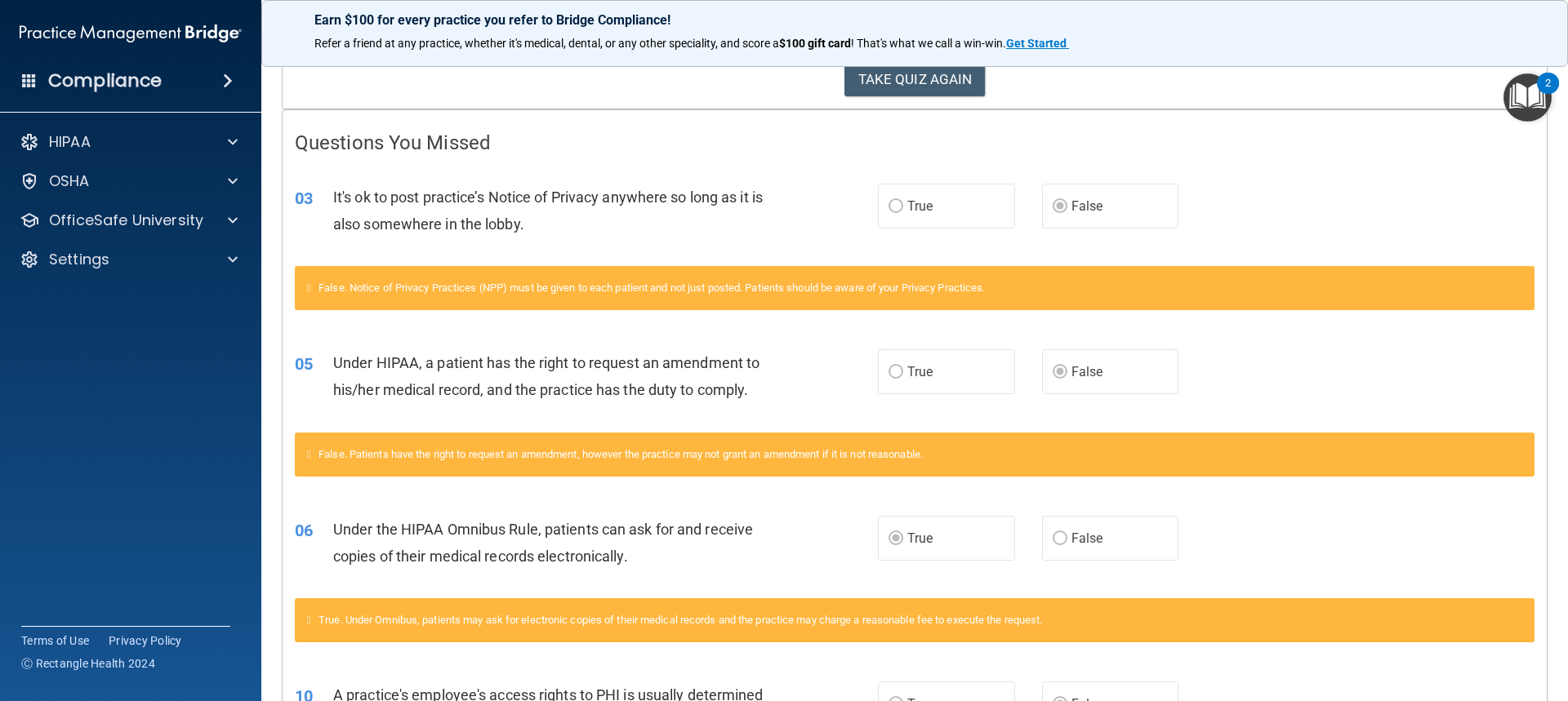
scroll to position [246, 0]
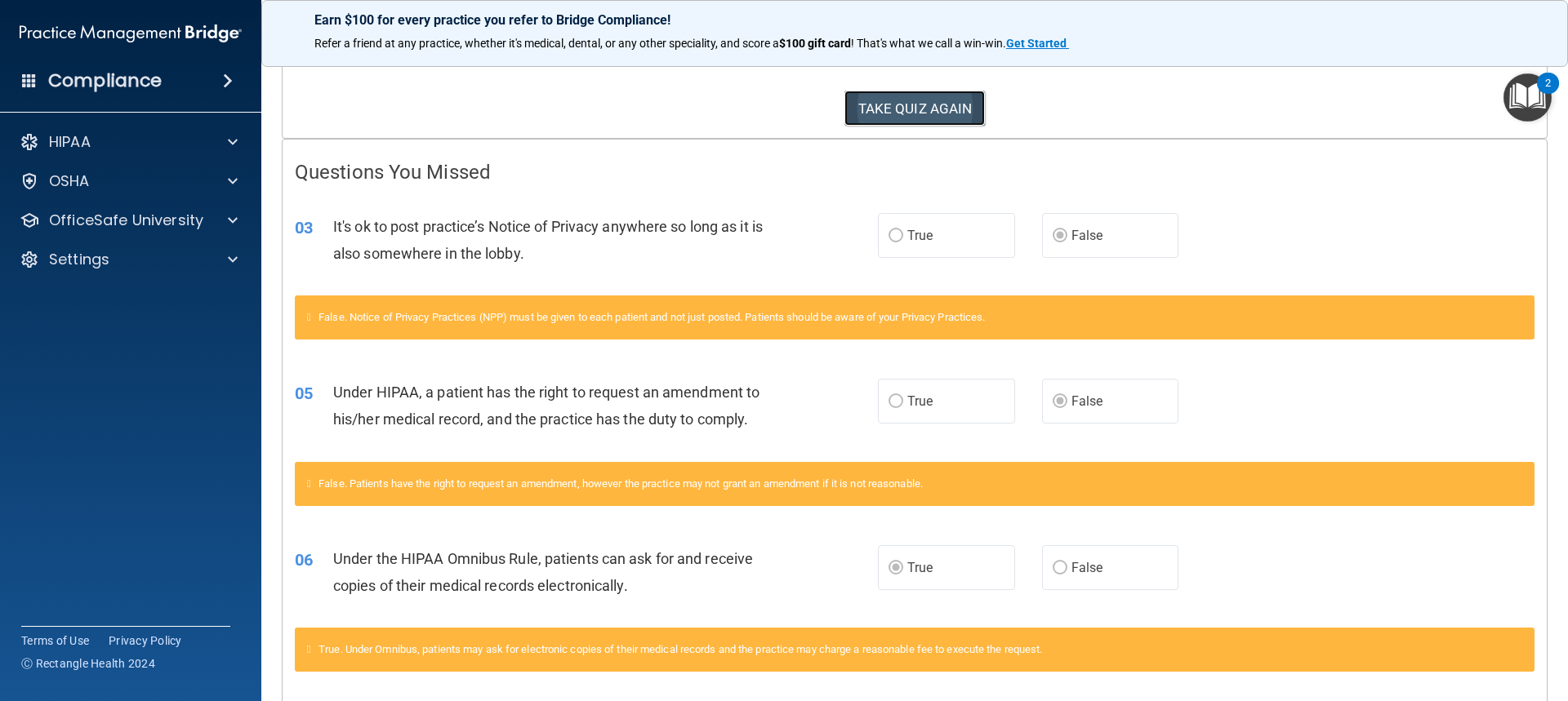
click at [843, 111] on button "TAKE QUIZ AGAIN" at bounding box center [915, 109] width 141 height 36
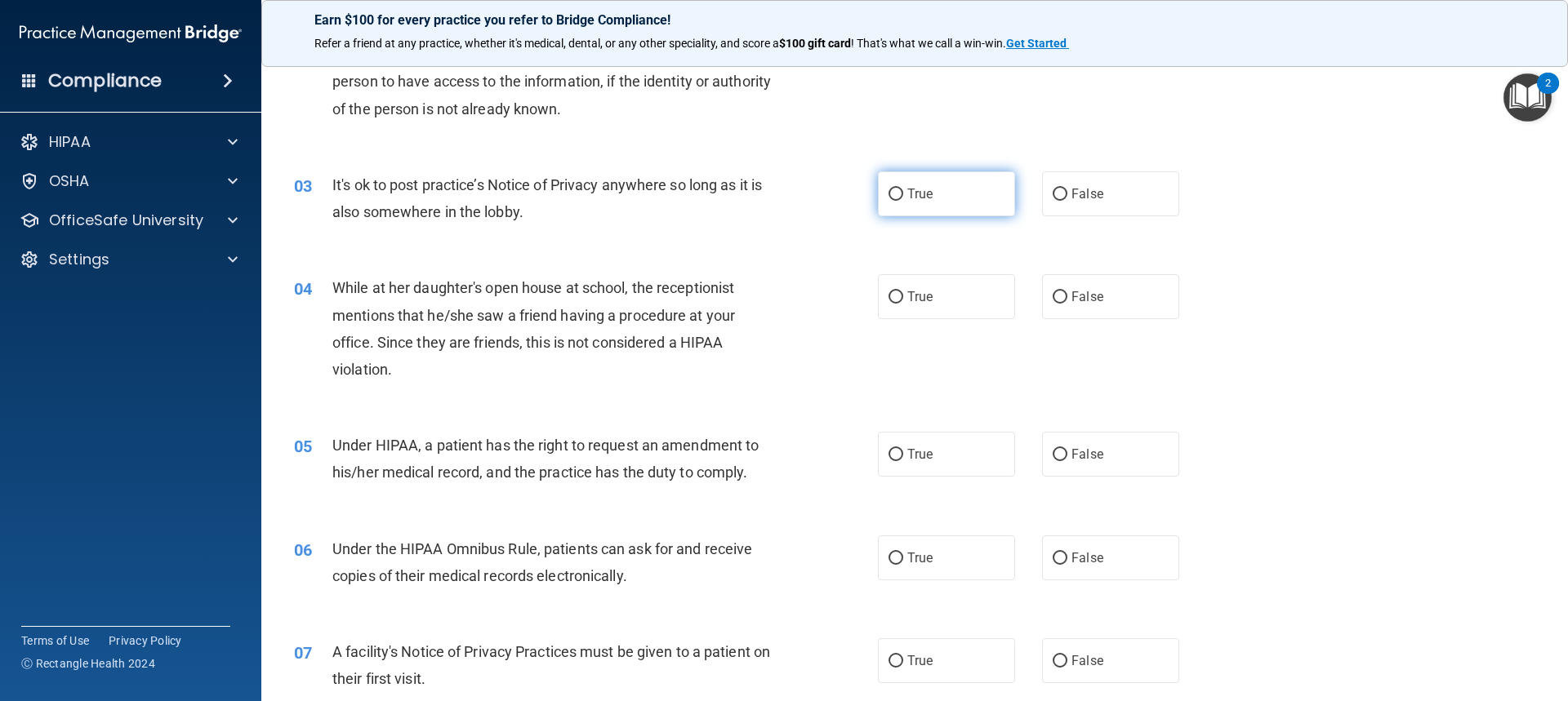
click at [843, 188] on label "True" at bounding box center [947, 193] width 137 height 45
click at [843, 188] on input "True" at bounding box center [895, 194] width 15 height 12
radio input "true"
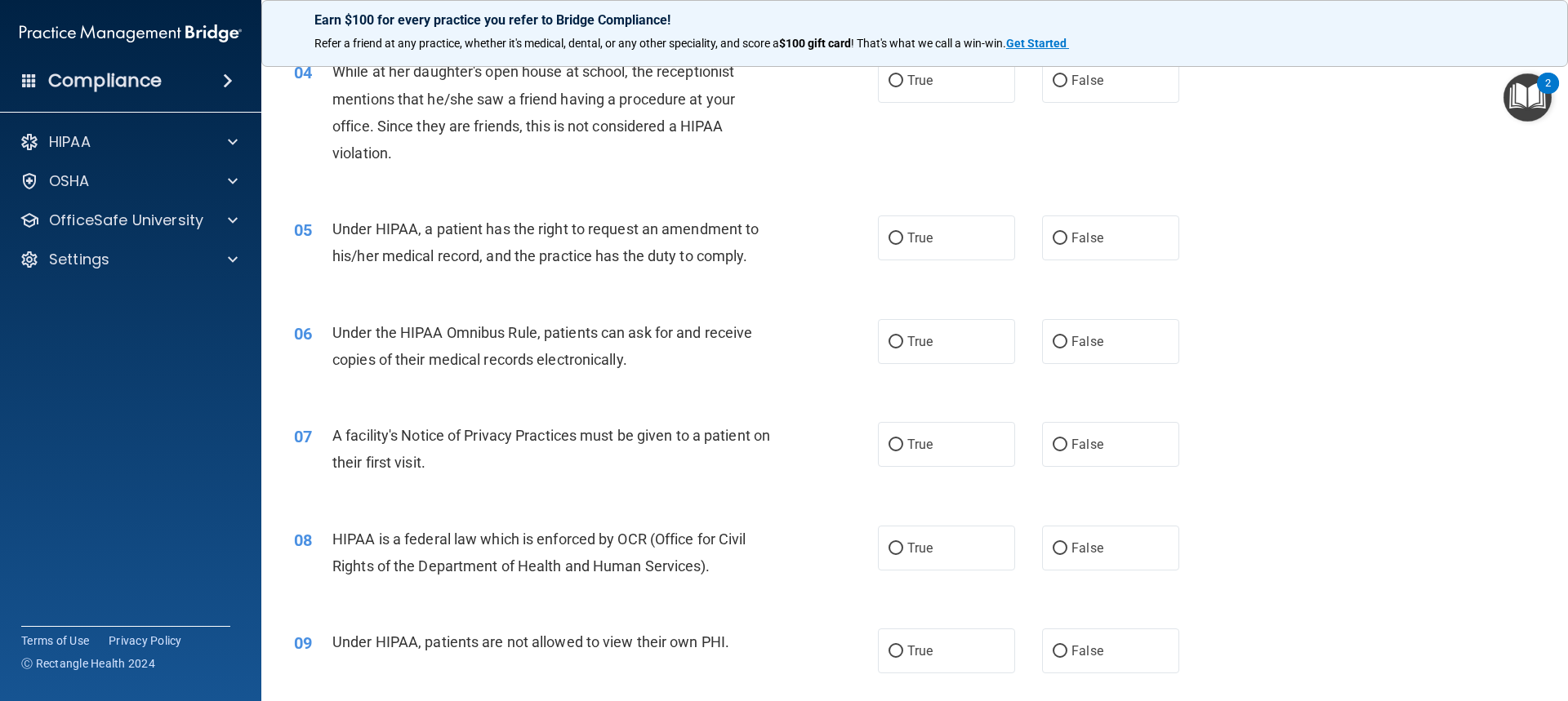
scroll to position [491, 0]
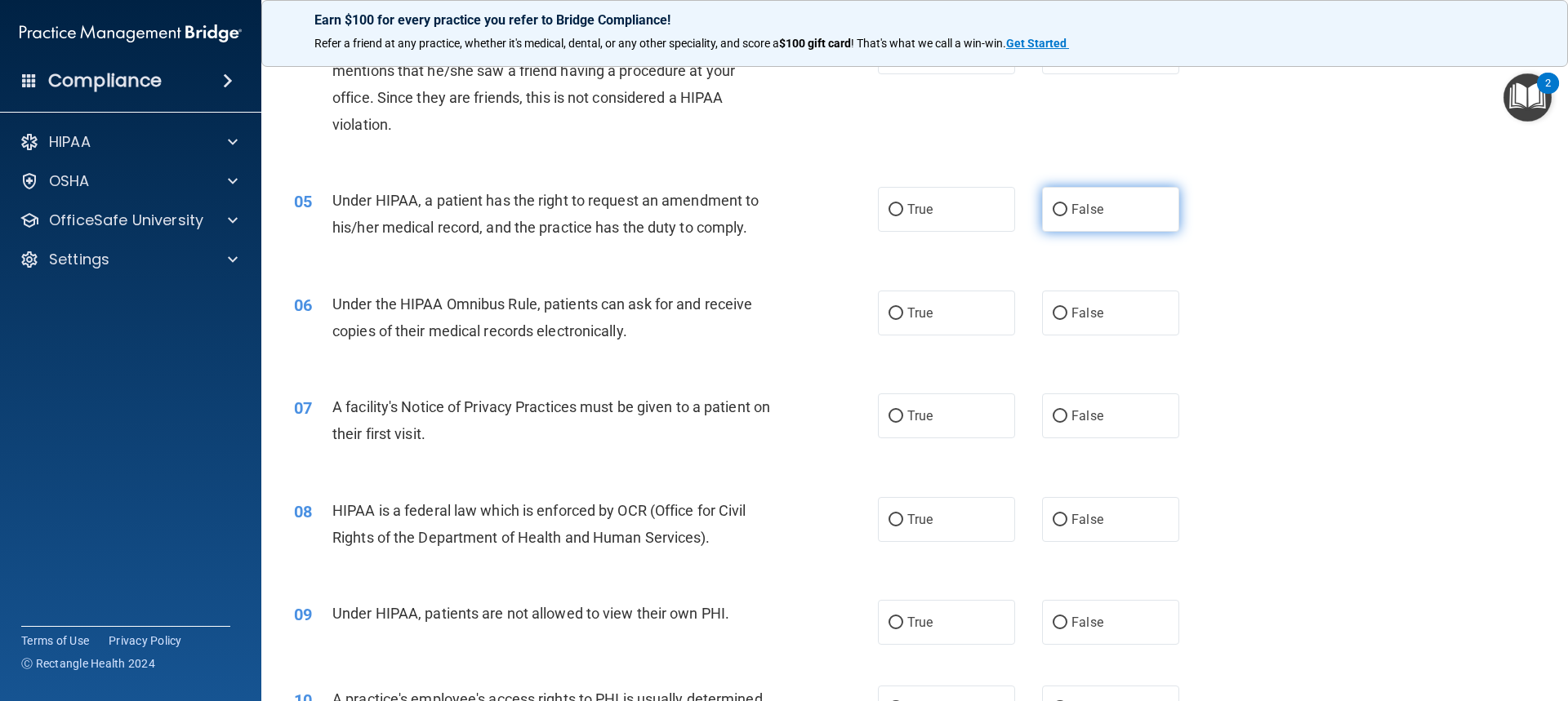
click at [843, 212] on label "False" at bounding box center [1110, 209] width 137 height 45
click at [843, 212] on input "False" at bounding box center [1059, 210] width 15 height 12
radio input "true"
click at [843, 315] on label "True" at bounding box center [947, 313] width 137 height 45
click at [843, 315] on input "True" at bounding box center [895, 314] width 15 height 12
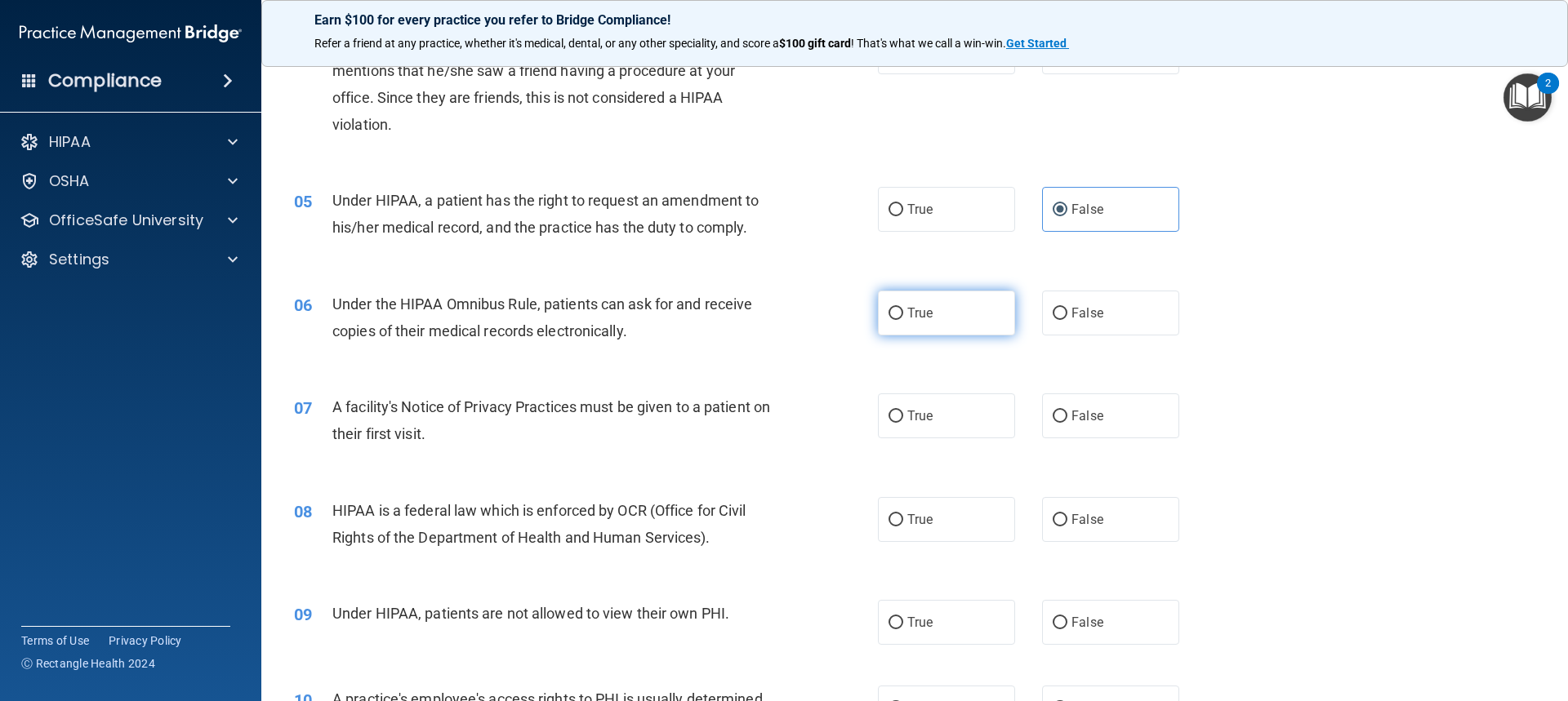
radio input "true"
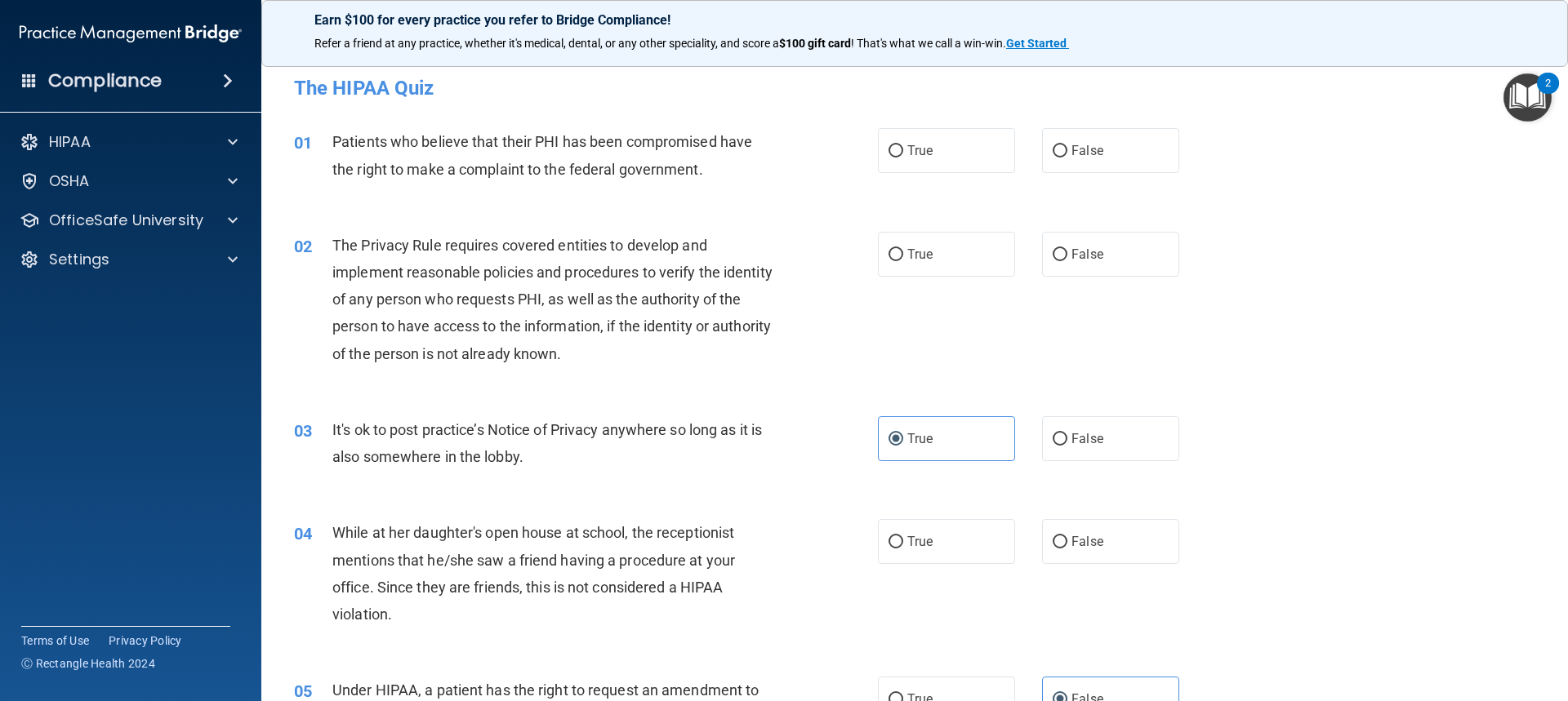
scroll to position [0, 0]
click at [843, 159] on div "True False" at bounding box center [1042, 151] width 329 height 45
click at [843, 159] on label "True" at bounding box center [947, 151] width 137 height 45
click at [843, 158] on input "True" at bounding box center [895, 152] width 15 height 12
radio input "true"
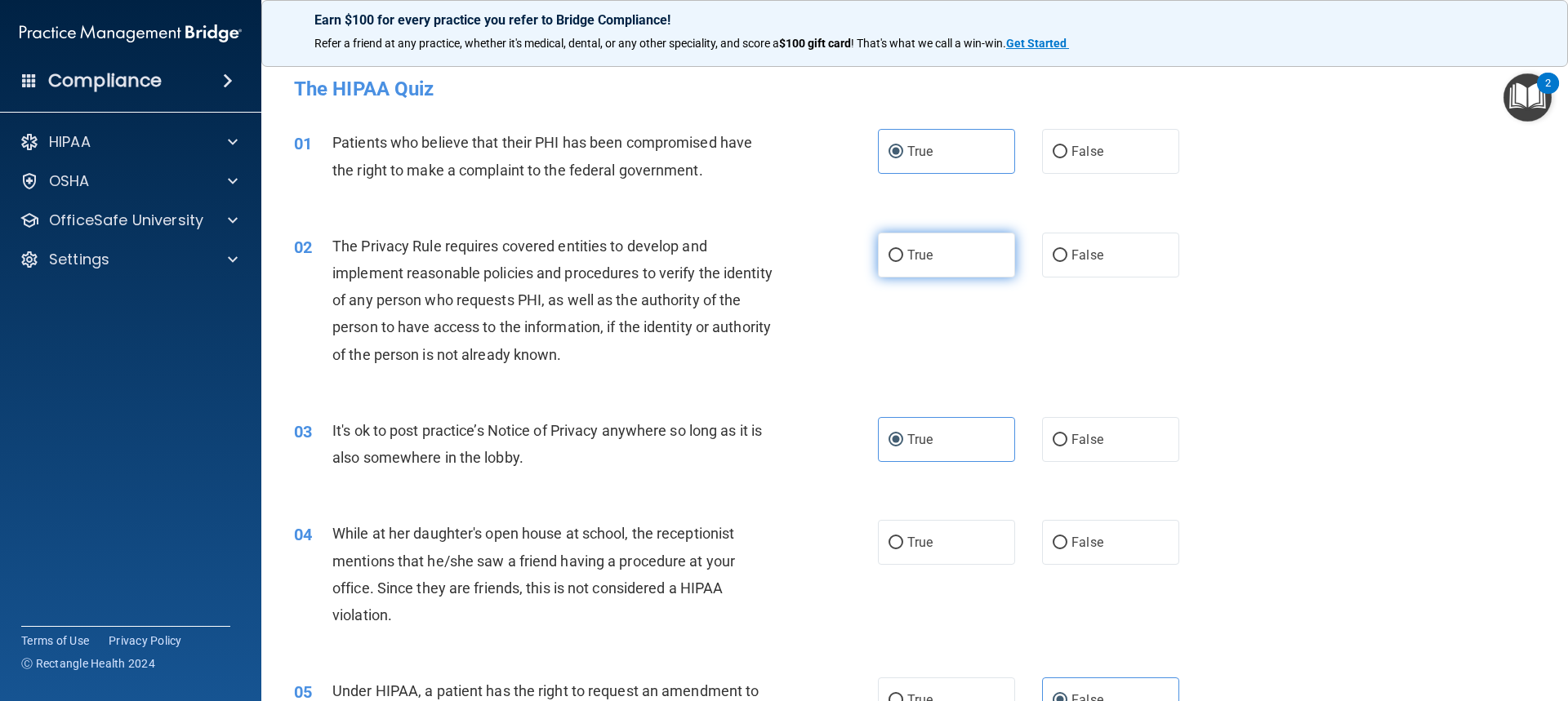
click at [843, 250] on label "True" at bounding box center [947, 255] width 137 height 45
click at [843, 250] on input "True" at bounding box center [895, 256] width 15 height 12
radio input "true"
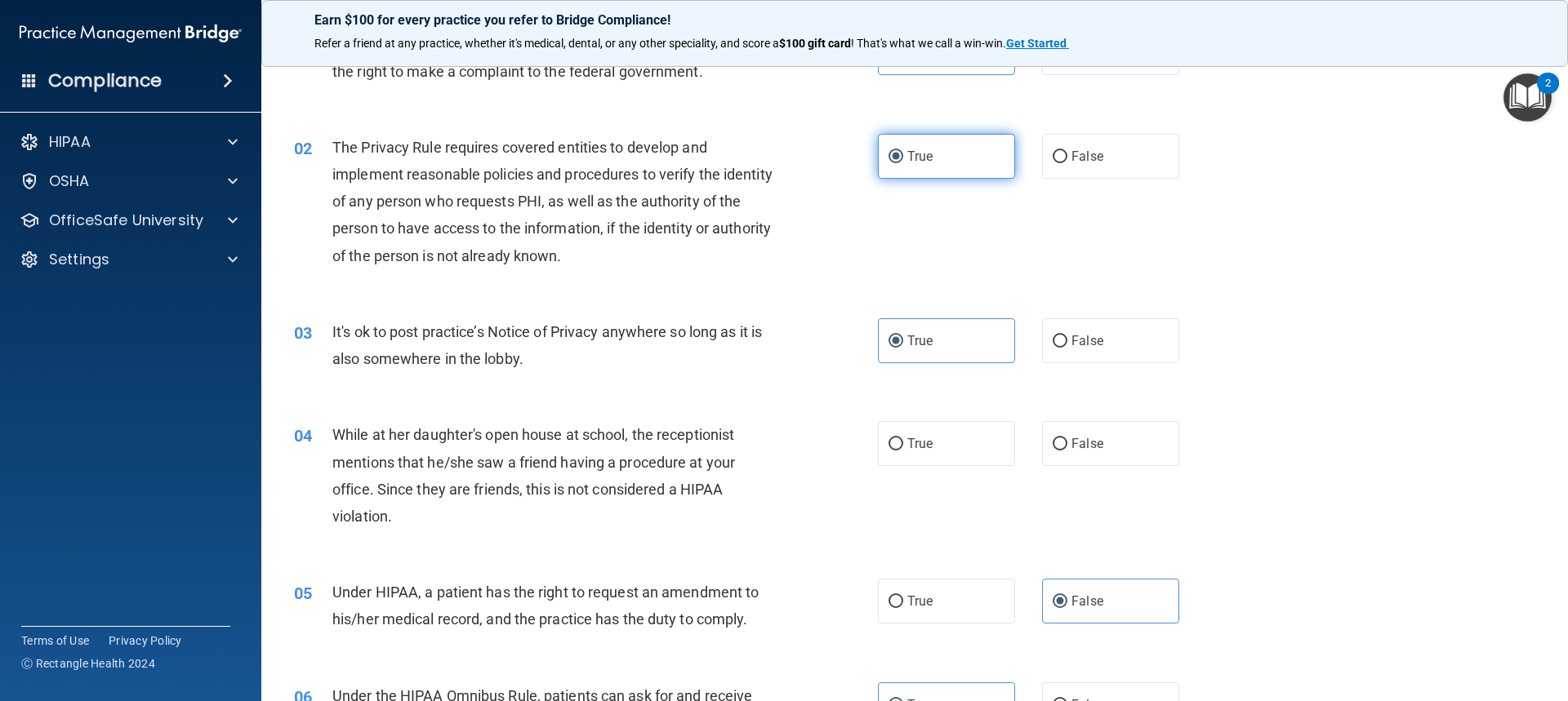
scroll to position [327, 0]
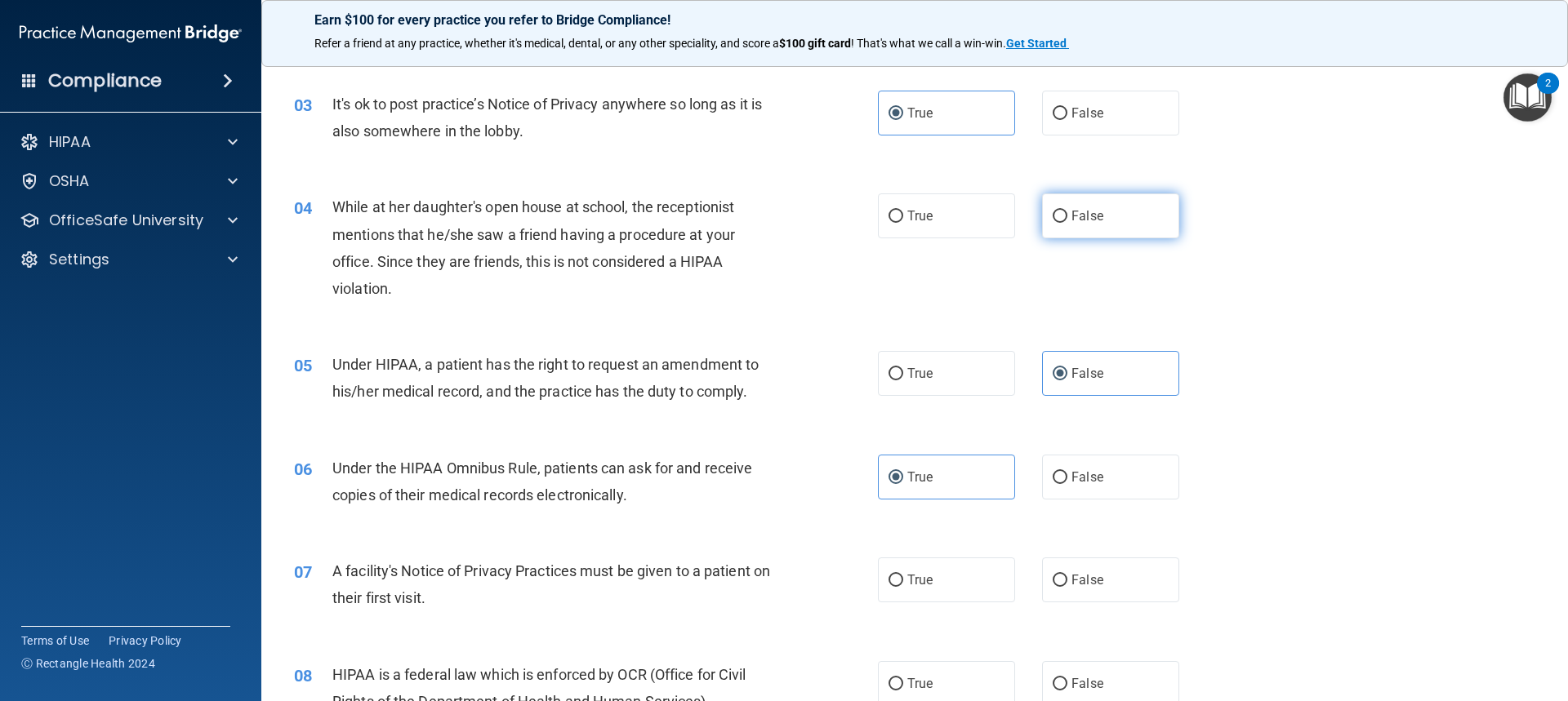
click at [843, 208] on span "False" at bounding box center [1087, 216] width 32 height 16
click at [843, 211] on input "False" at bounding box center [1059, 217] width 15 height 12
radio input "true"
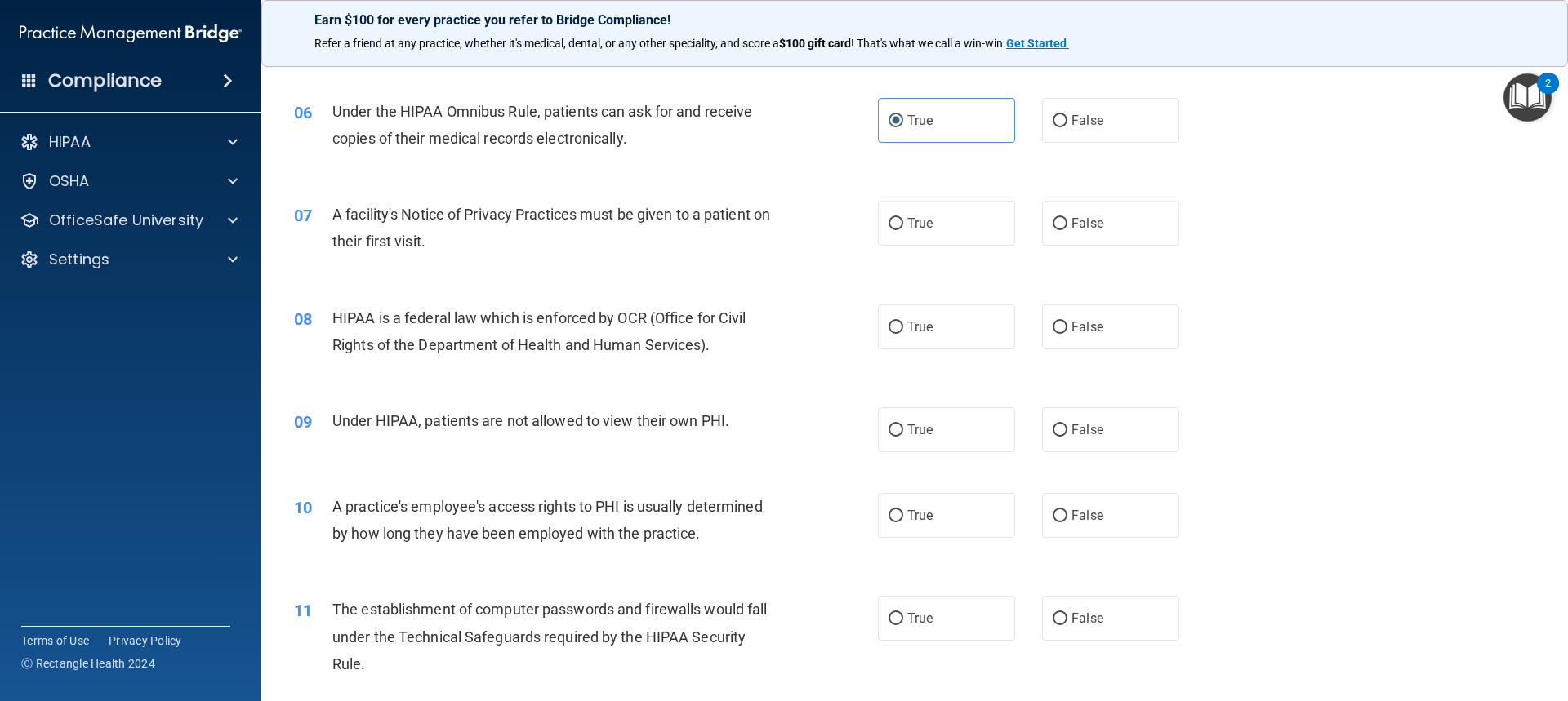
scroll to position [735, 0]
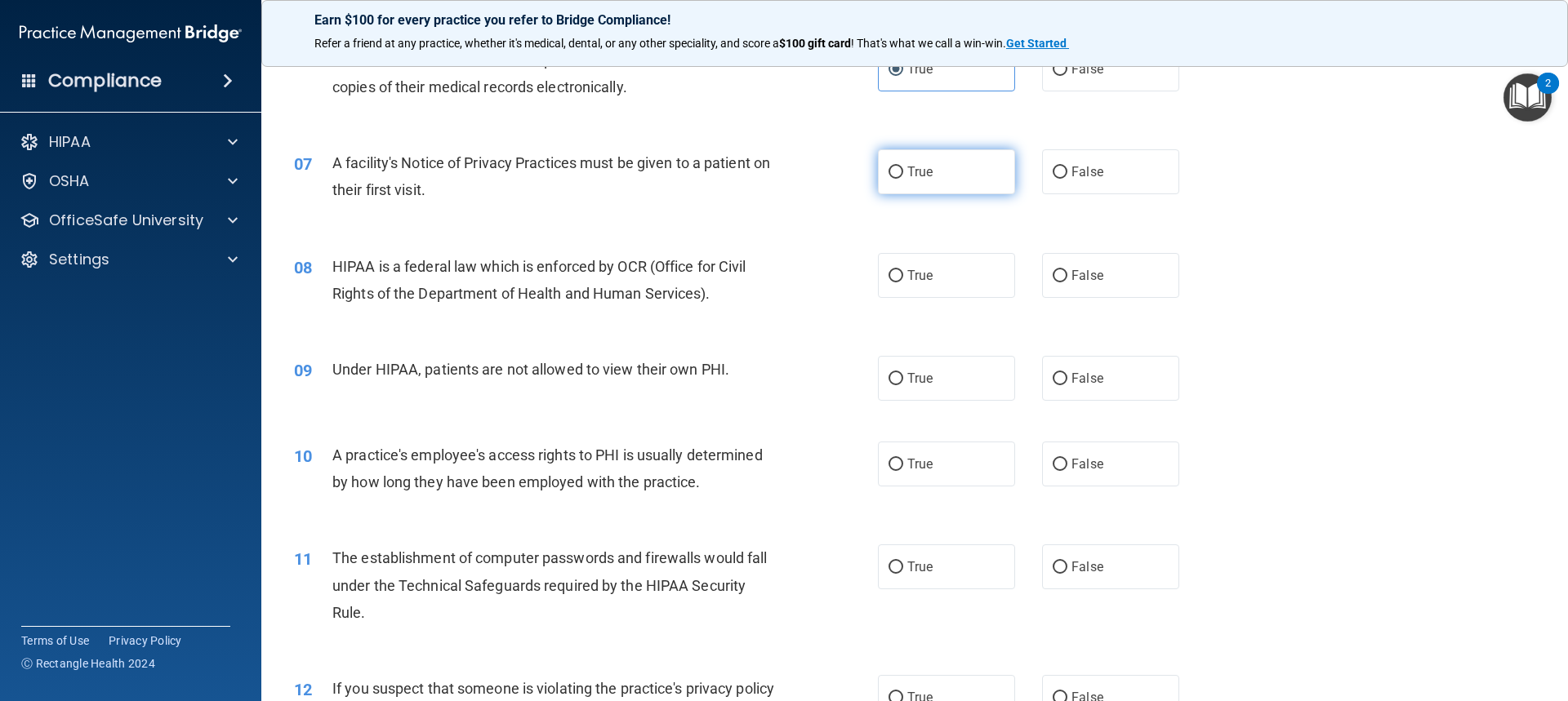
click at [843, 173] on input "True" at bounding box center [895, 172] width 15 height 12
radio input "true"
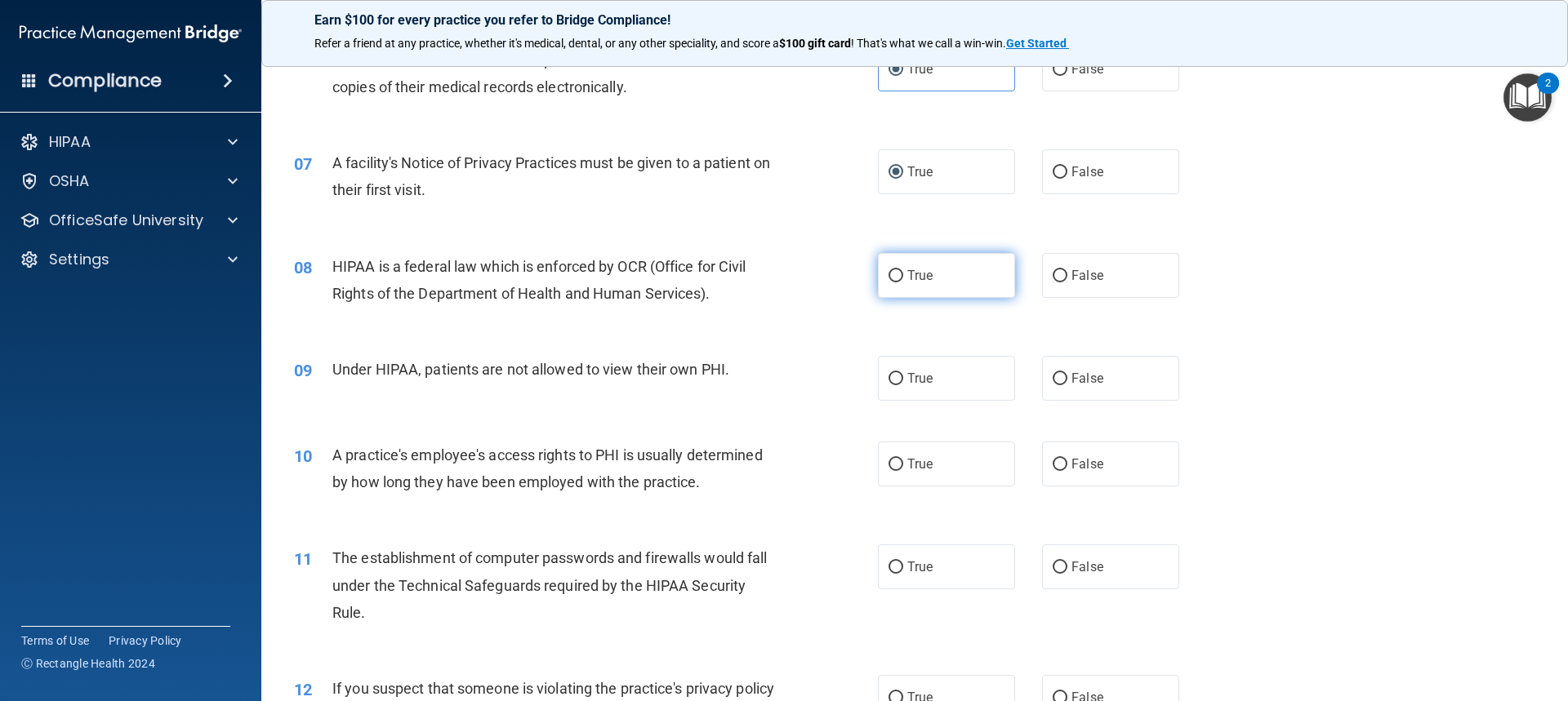
click at [843, 270] on label "True" at bounding box center [947, 275] width 137 height 45
click at [843, 270] on input "True" at bounding box center [895, 276] width 15 height 12
radio input "true"
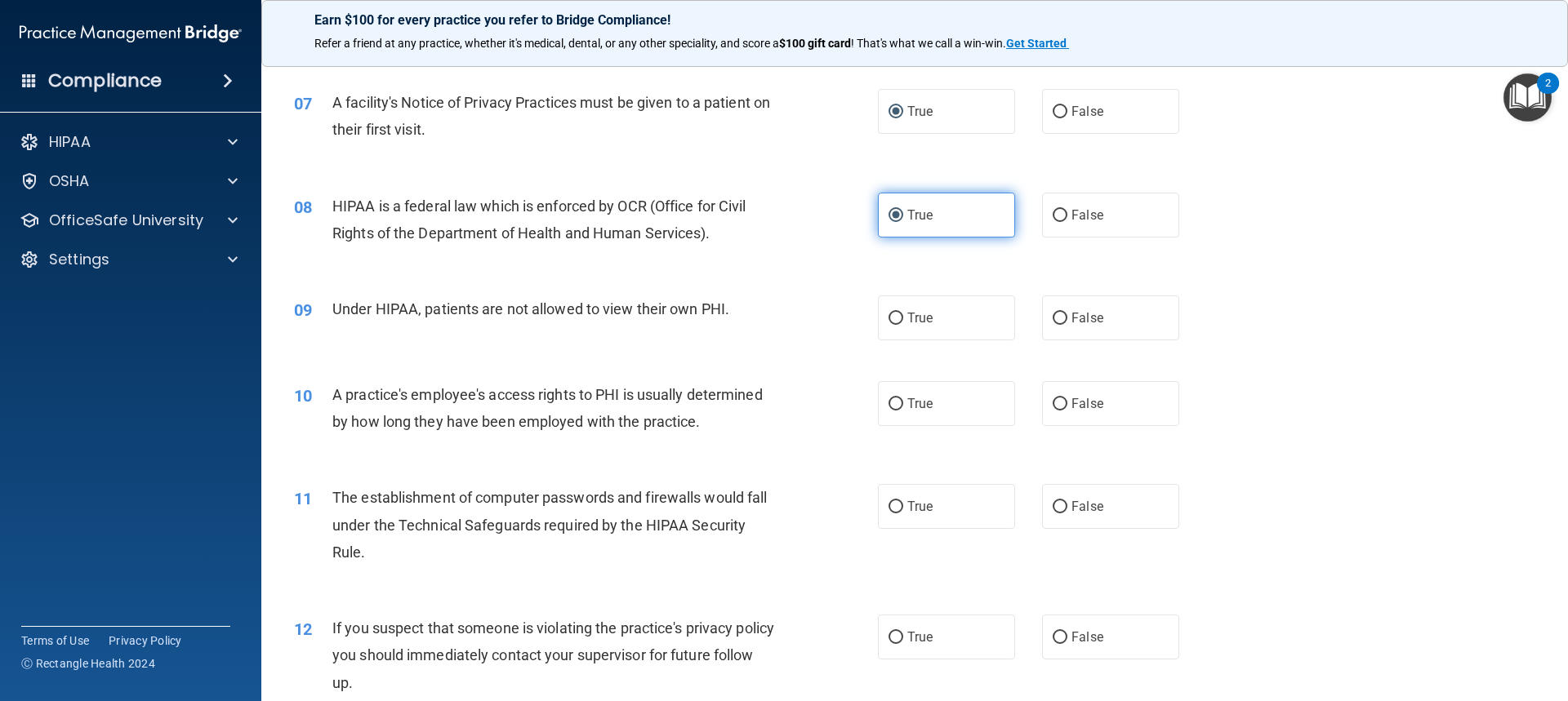
scroll to position [898, 0]
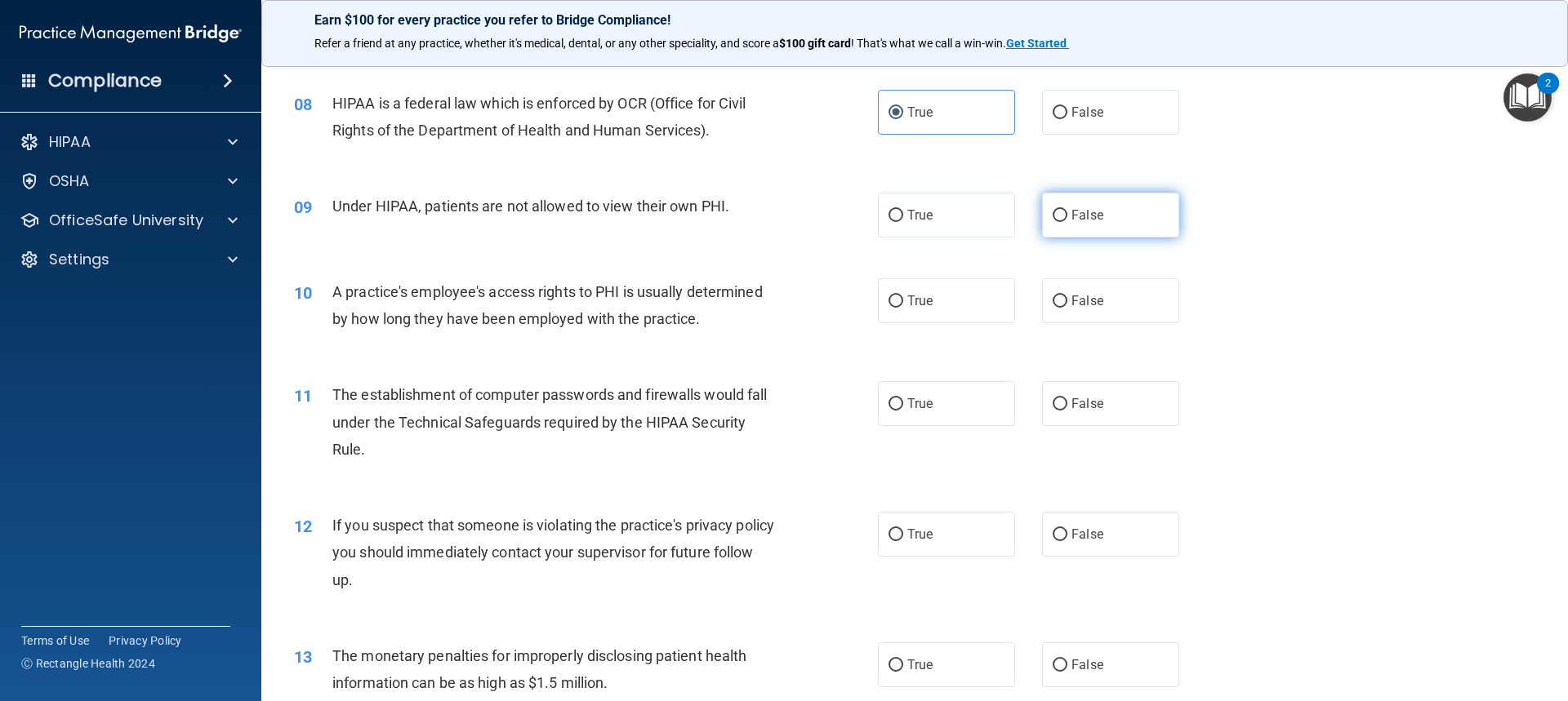
click at [843, 206] on label "False" at bounding box center [1110, 215] width 137 height 45
click at [843, 210] on input "False" at bounding box center [1059, 216] width 15 height 12
radio input "true"
click at [843, 300] on label "False" at bounding box center [1110, 301] width 137 height 45
click at [843, 300] on input "False" at bounding box center [1059, 302] width 15 height 12
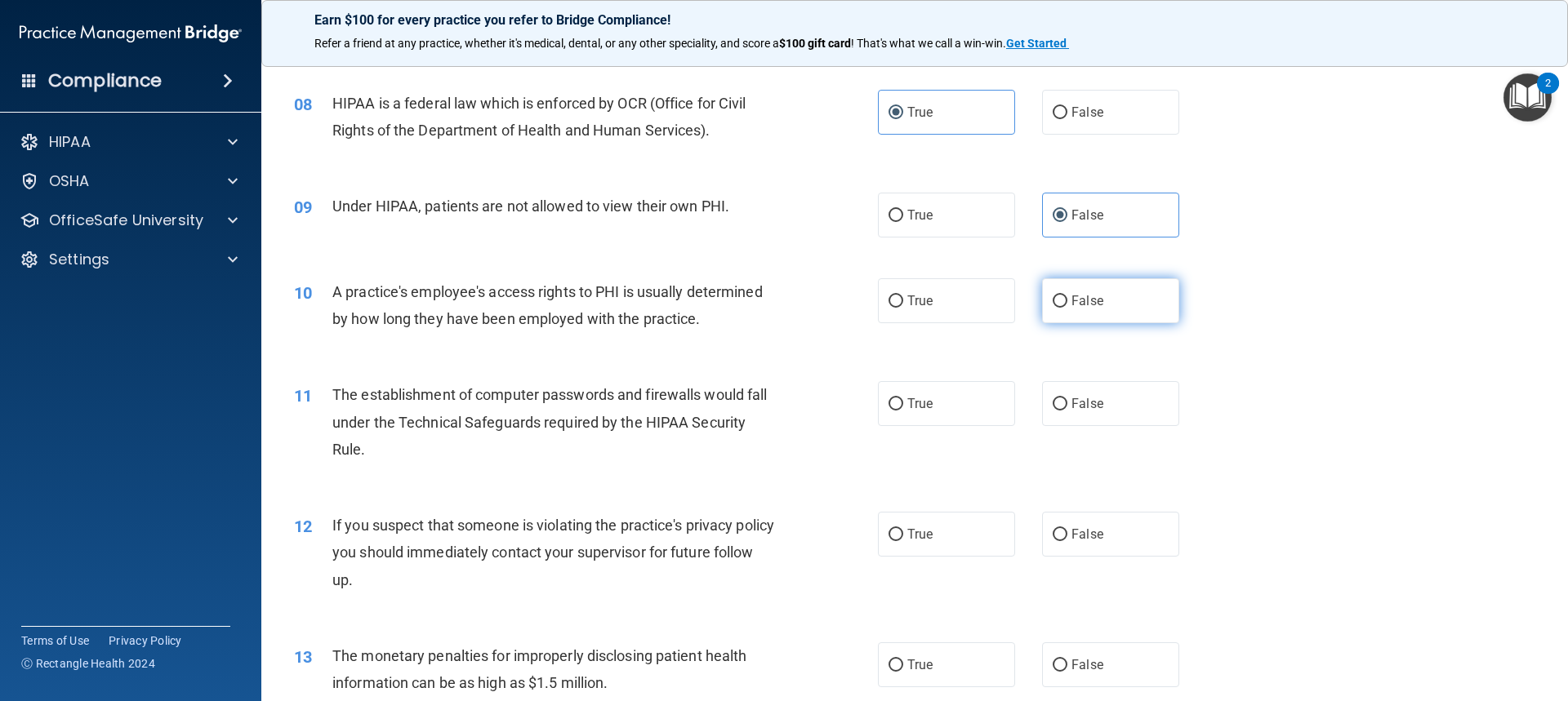
radio input "true"
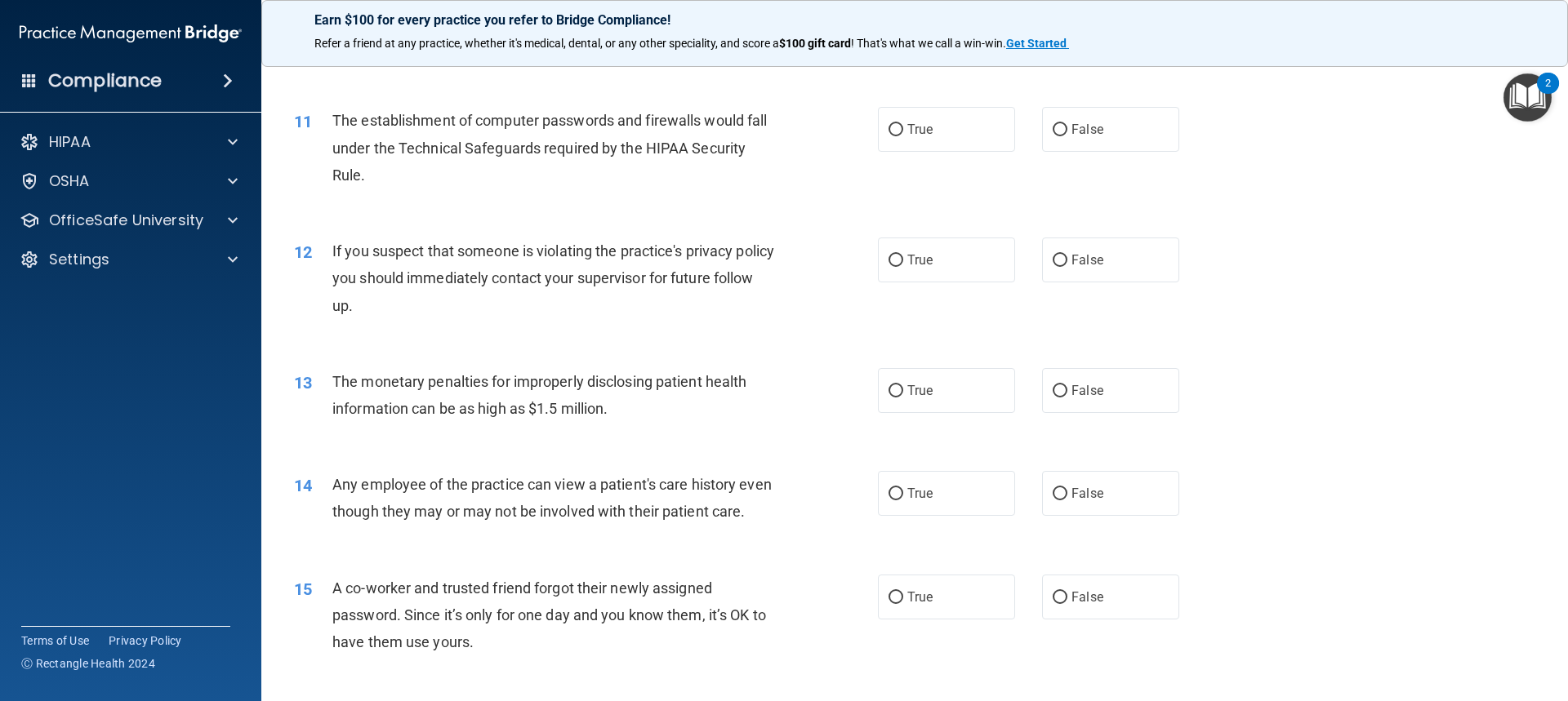
scroll to position [1143, 0]
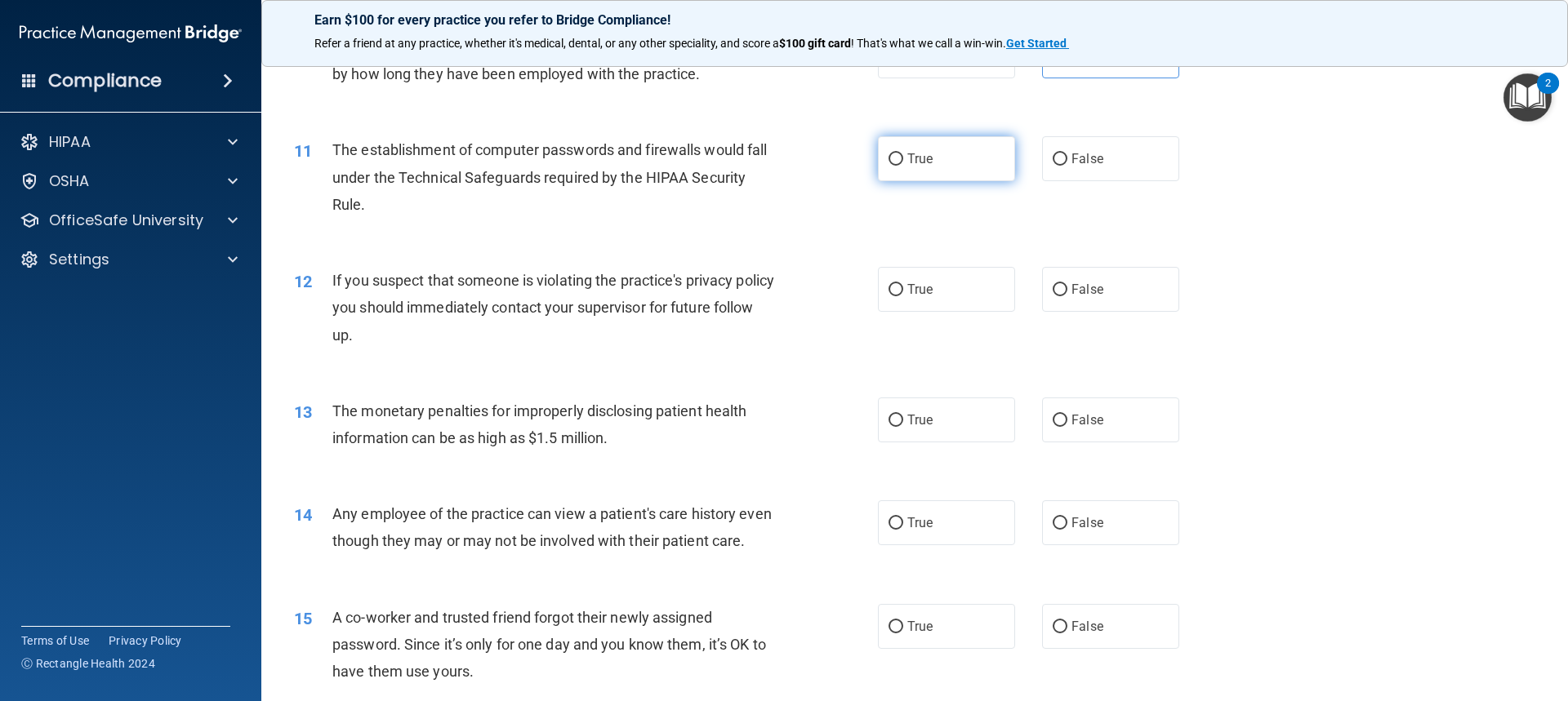
click at [843, 169] on label "True" at bounding box center [947, 158] width 137 height 45
click at [843, 165] on input "True" at bounding box center [895, 159] width 15 height 12
radio input "true"
click at [843, 288] on input "True" at bounding box center [895, 290] width 15 height 12
radio input "true"
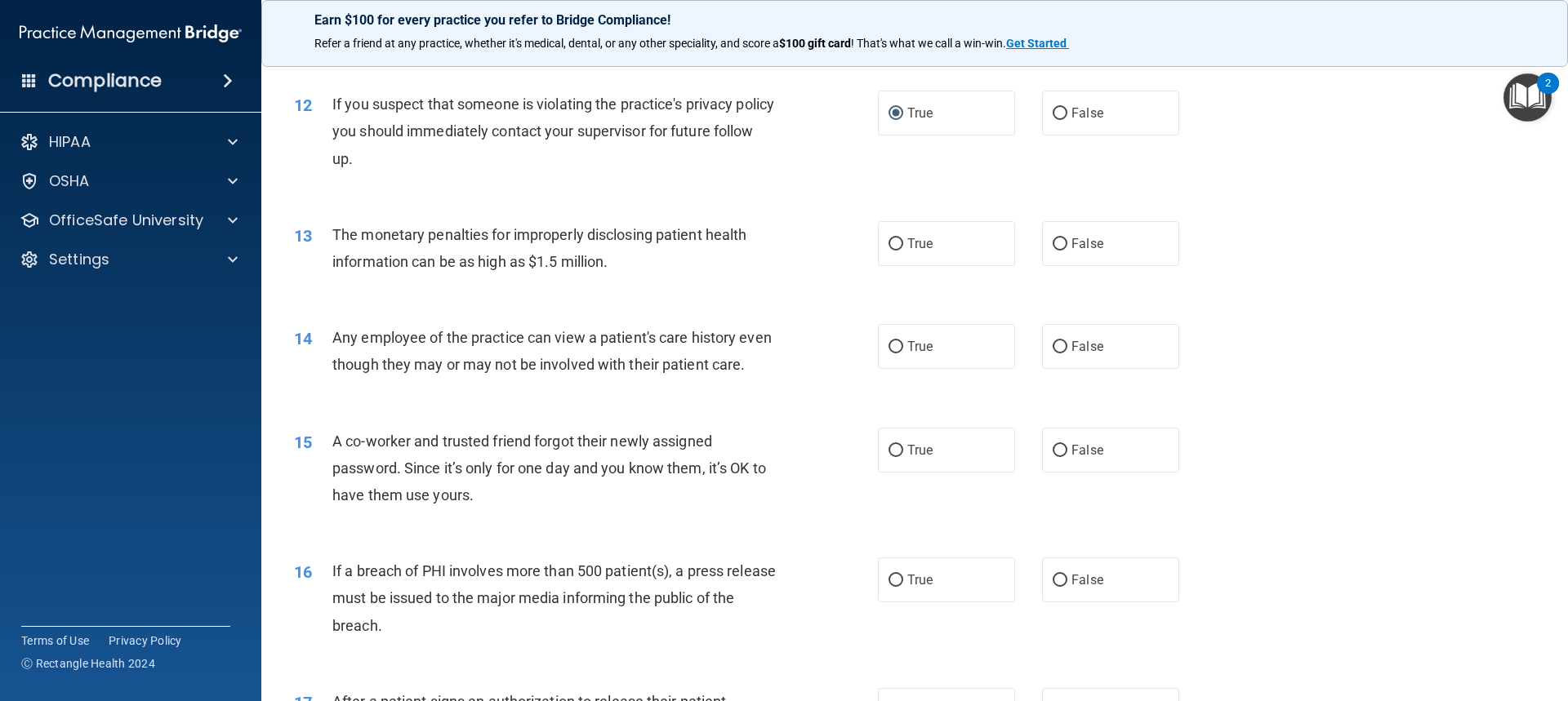
scroll to position [1388, 0]
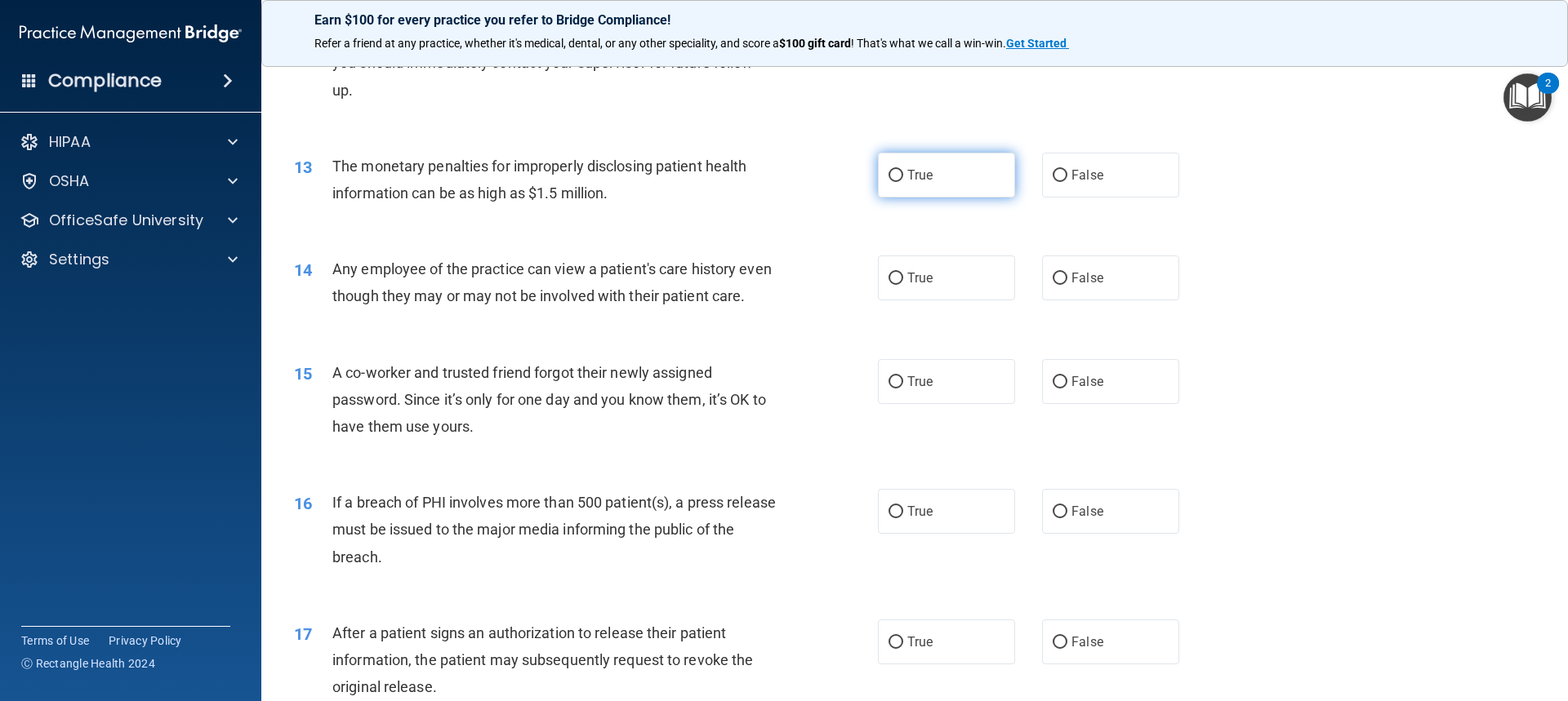
click at [843, 178] on label "True" at bounding box center [947, 174] width 137 height 45
click at [843, 178] on input "True" at bounding box center [895, 176] width 15 height 12
radio input "true"
click at [843, 279] on label "True" at bounding box center [947, 278] width 137 height 45
click at [843, 279] on input "True" at bounding box center [895, 279] width 15 height 12
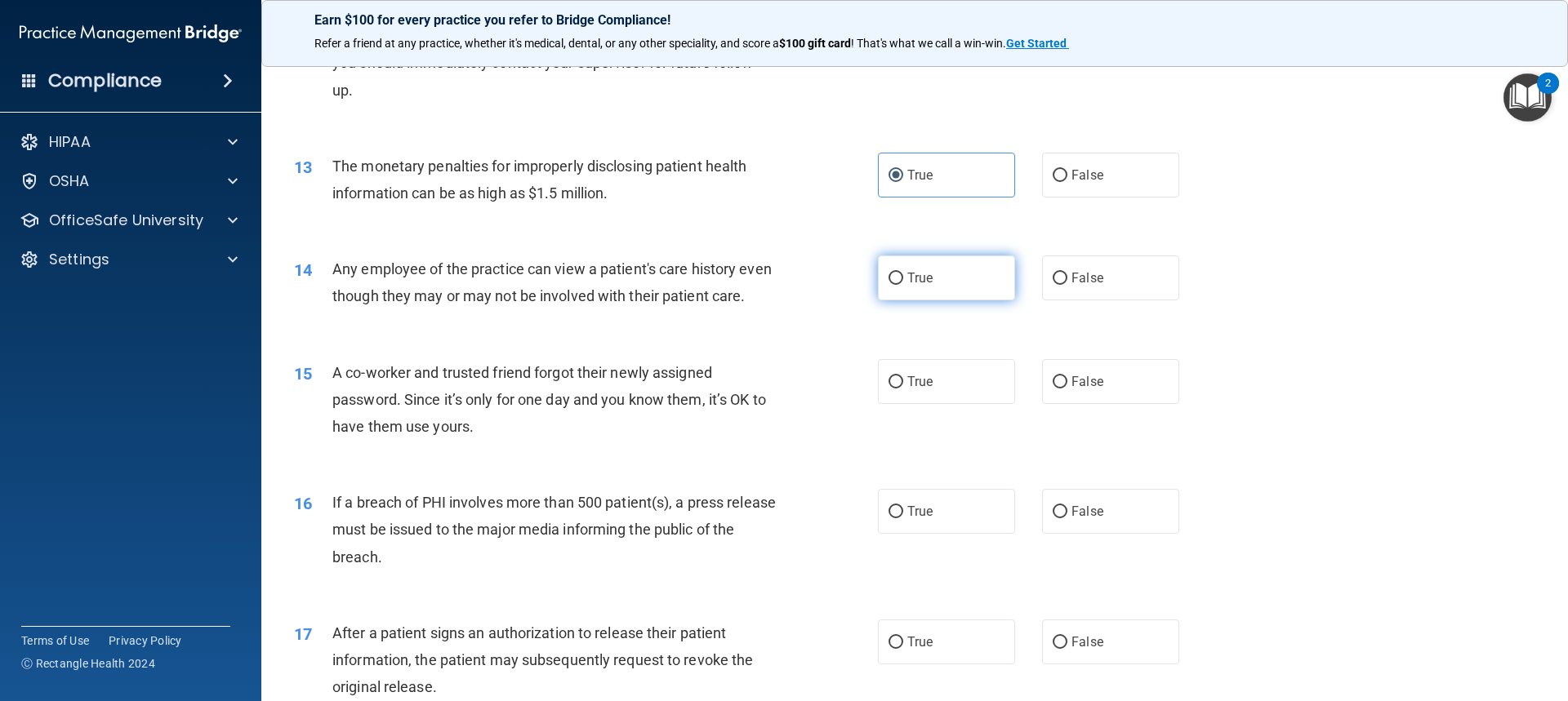
radio input "true"
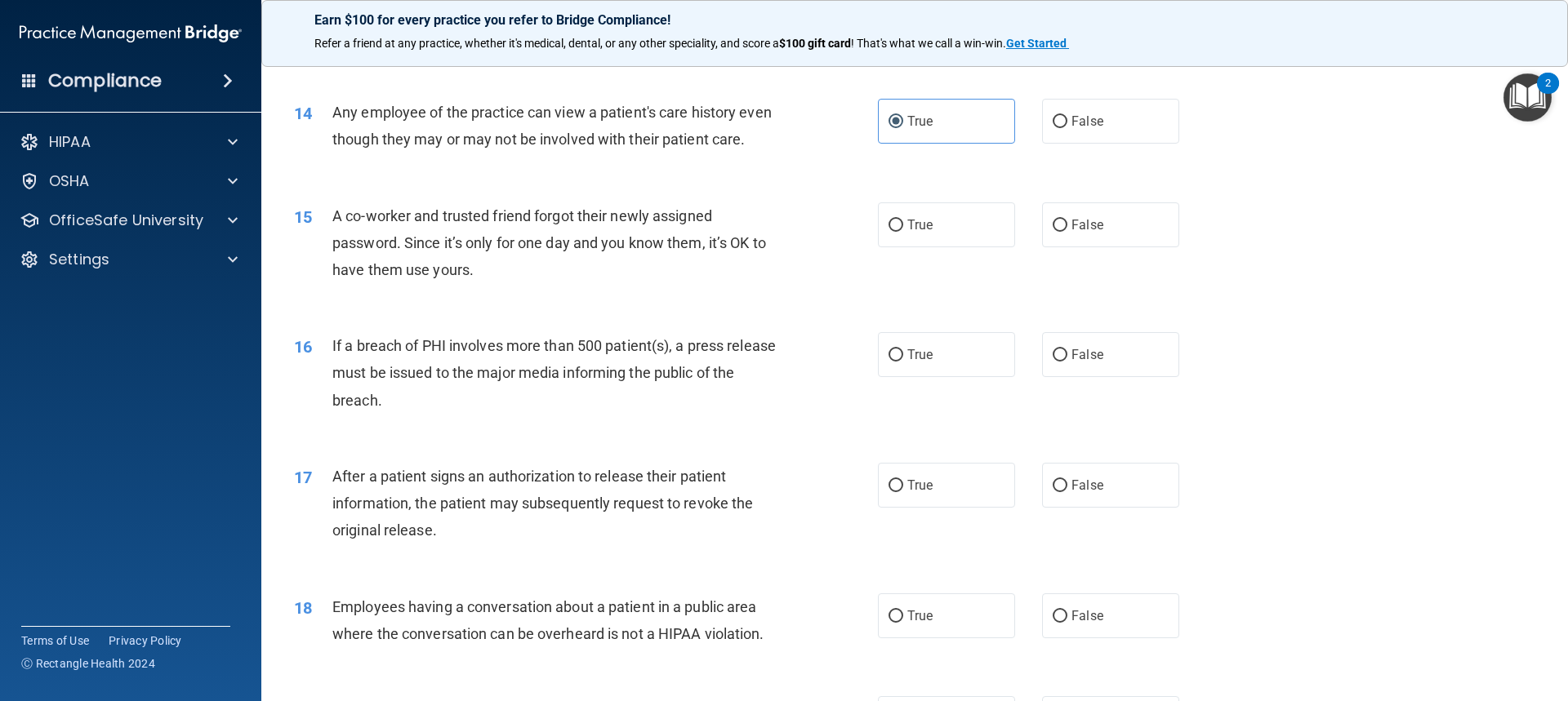
scroll to position [1551, 0]
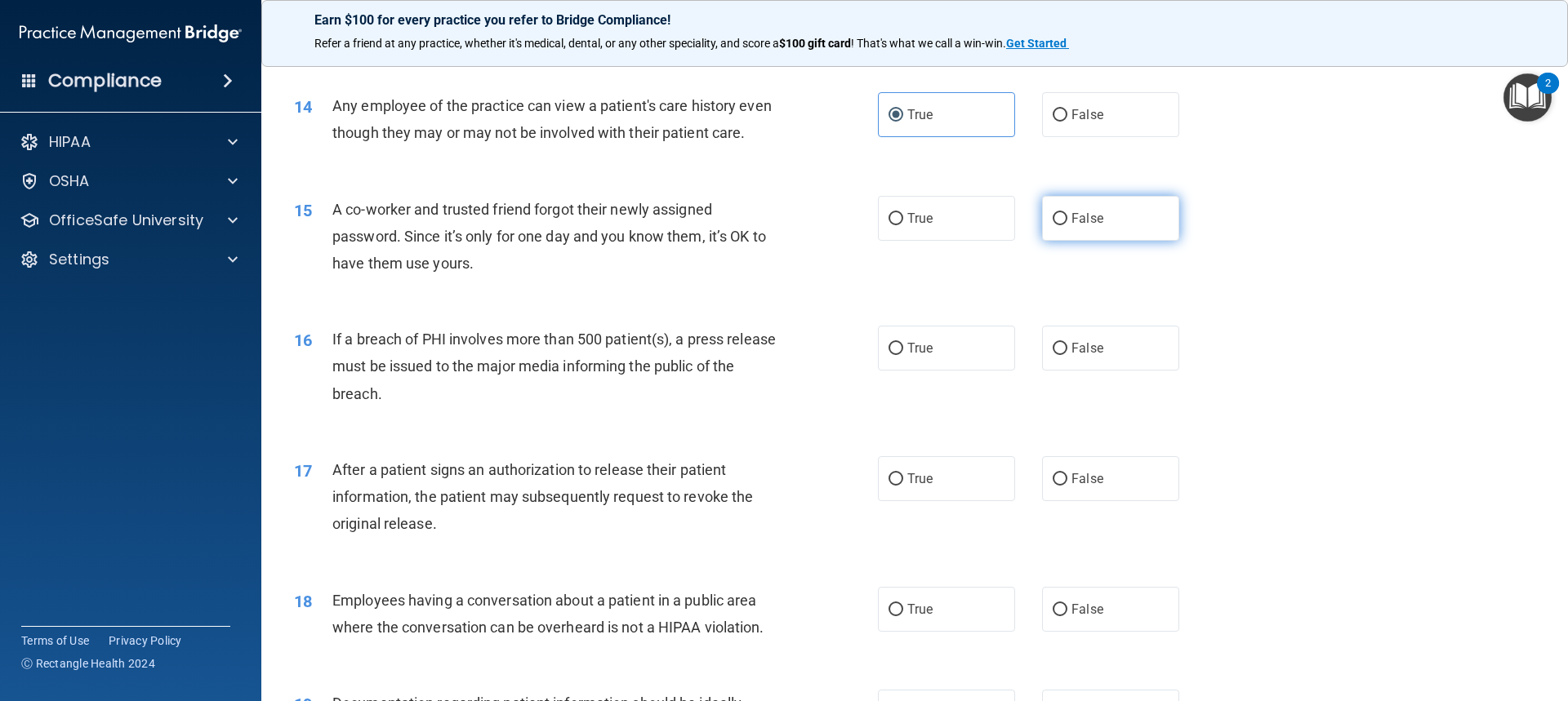
click at [843, 241] on label "False" at bounding box center [1110, 218] width 137 height 45
click at [843, 225] on input "False" at bounding box center [1059, 219] width 15 height 12
radio input "true"
click at [843, 370] on label "False" at bounding box center [1110, 348] width 137 height 45
click at [843, 355] on input "False" at bounding box center [1059, 349] width 15 height 12
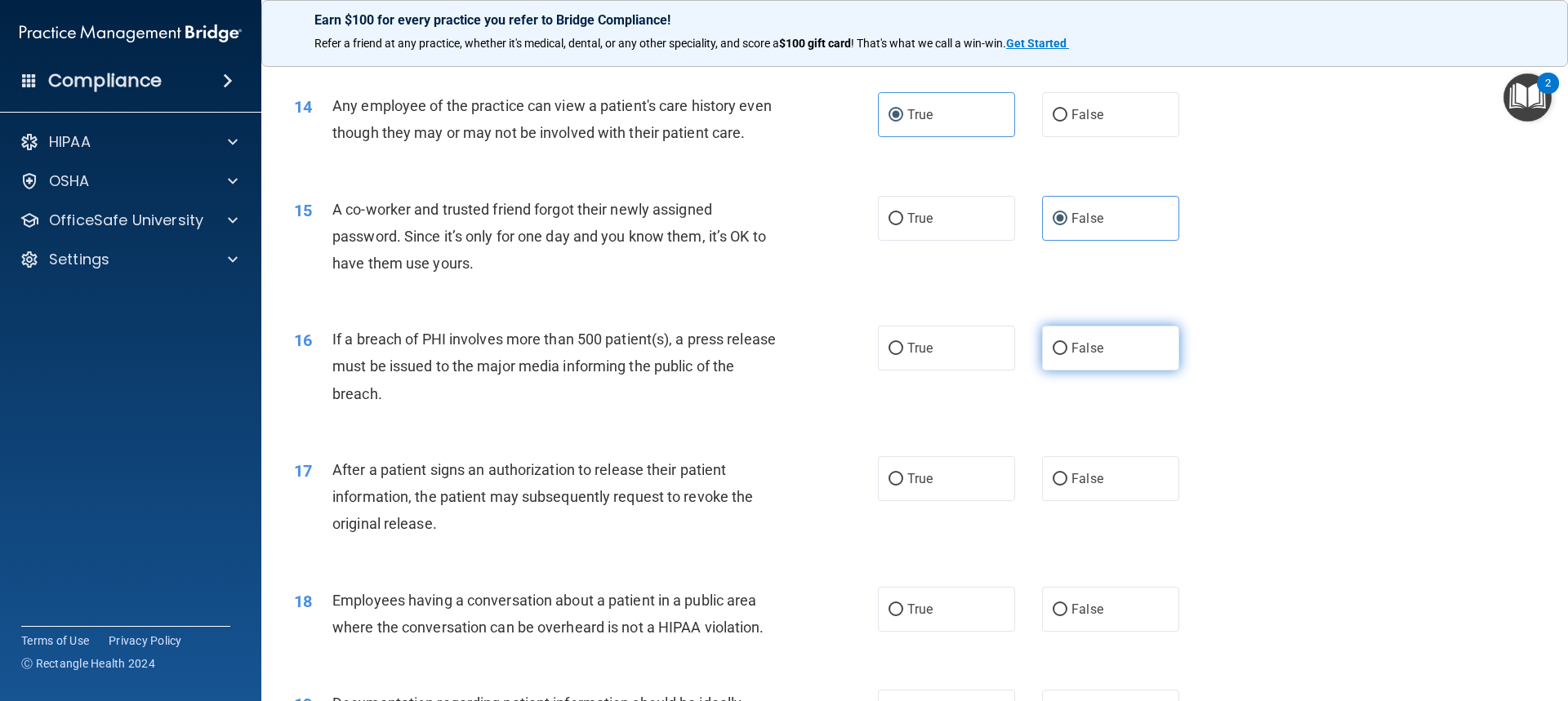
radio input "true"
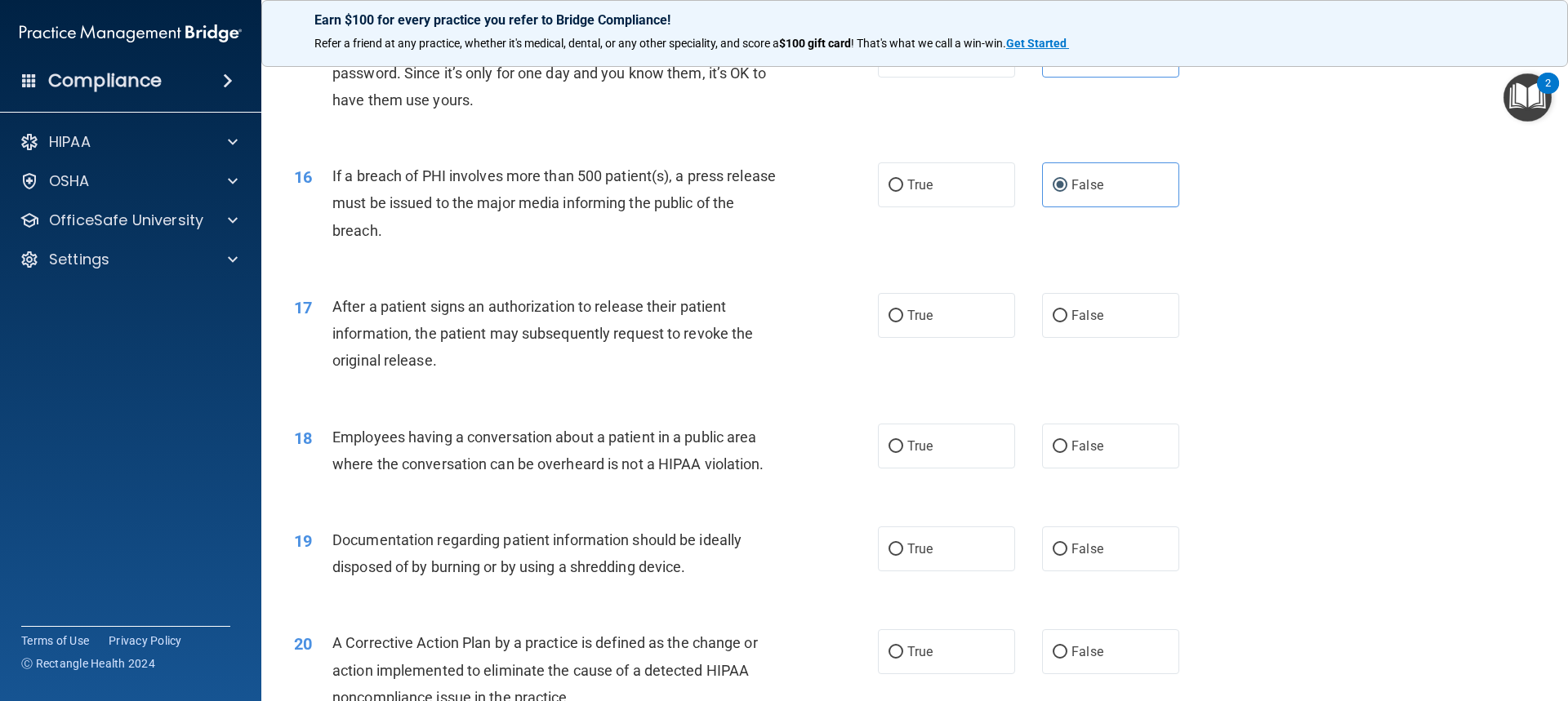
scroll to position [1796, 0]
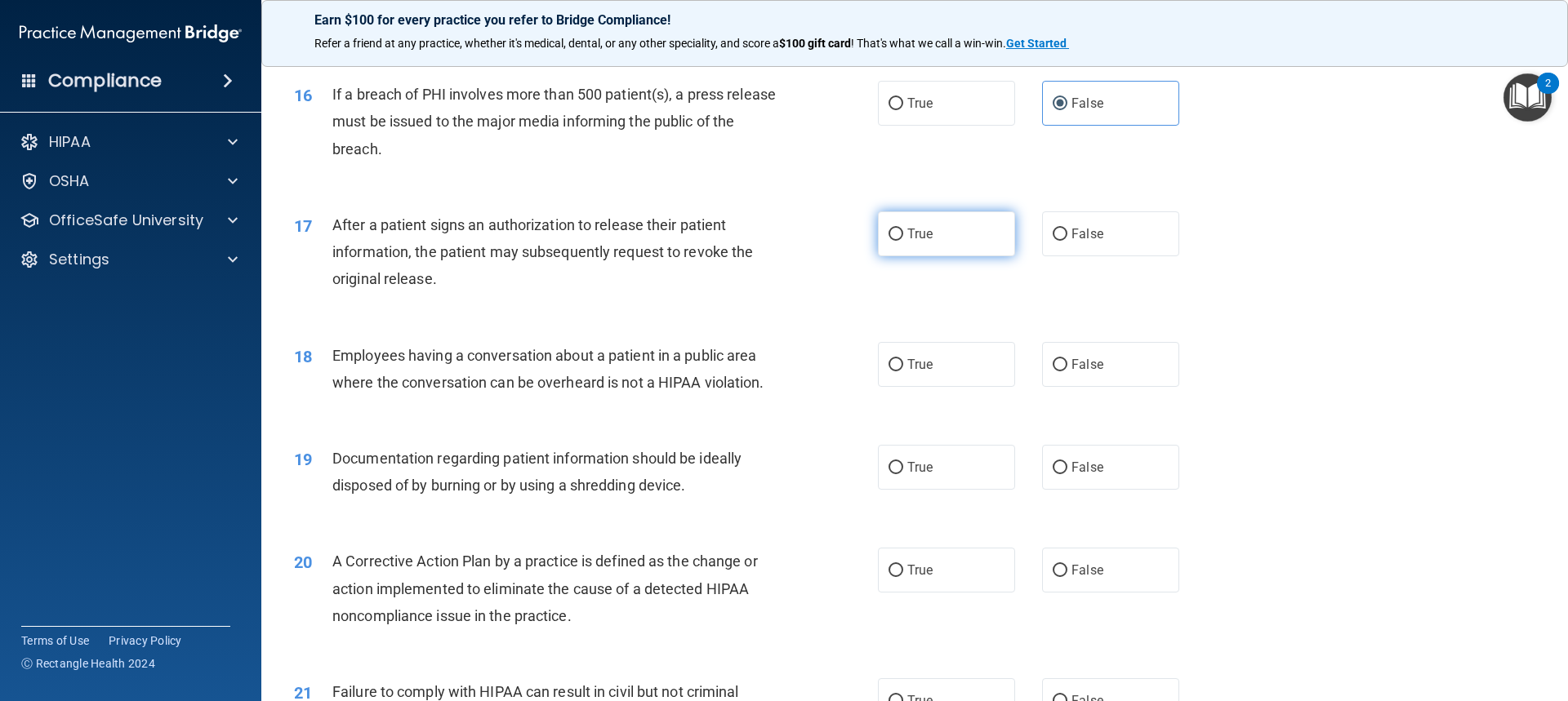
click at [843, 242] on span "True" at bounding box center [919, 234] width 25 height 16
click at [843, 241] on input "True" at bounding box center [895, 235] width 15 height 12
radio input "true"
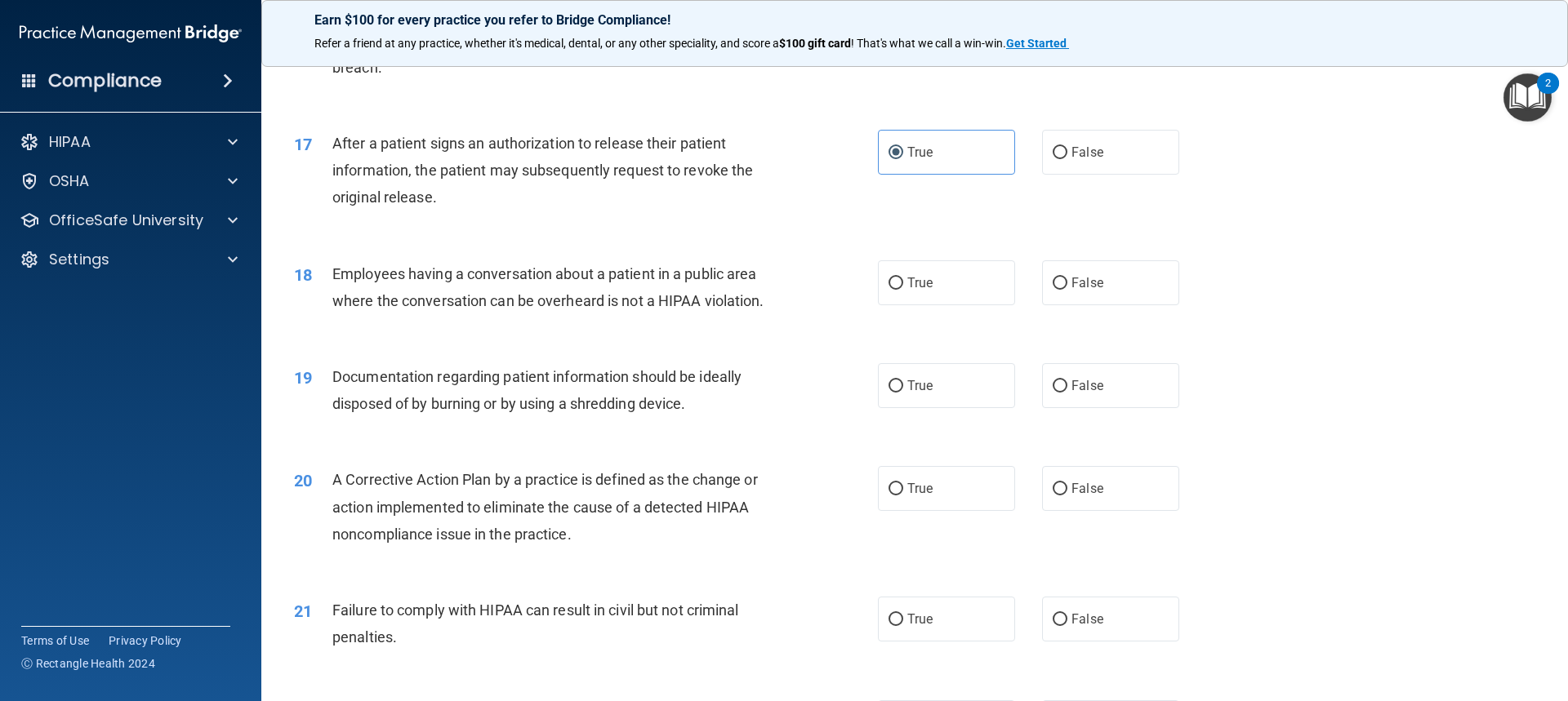
scroll to position [1960, 0]
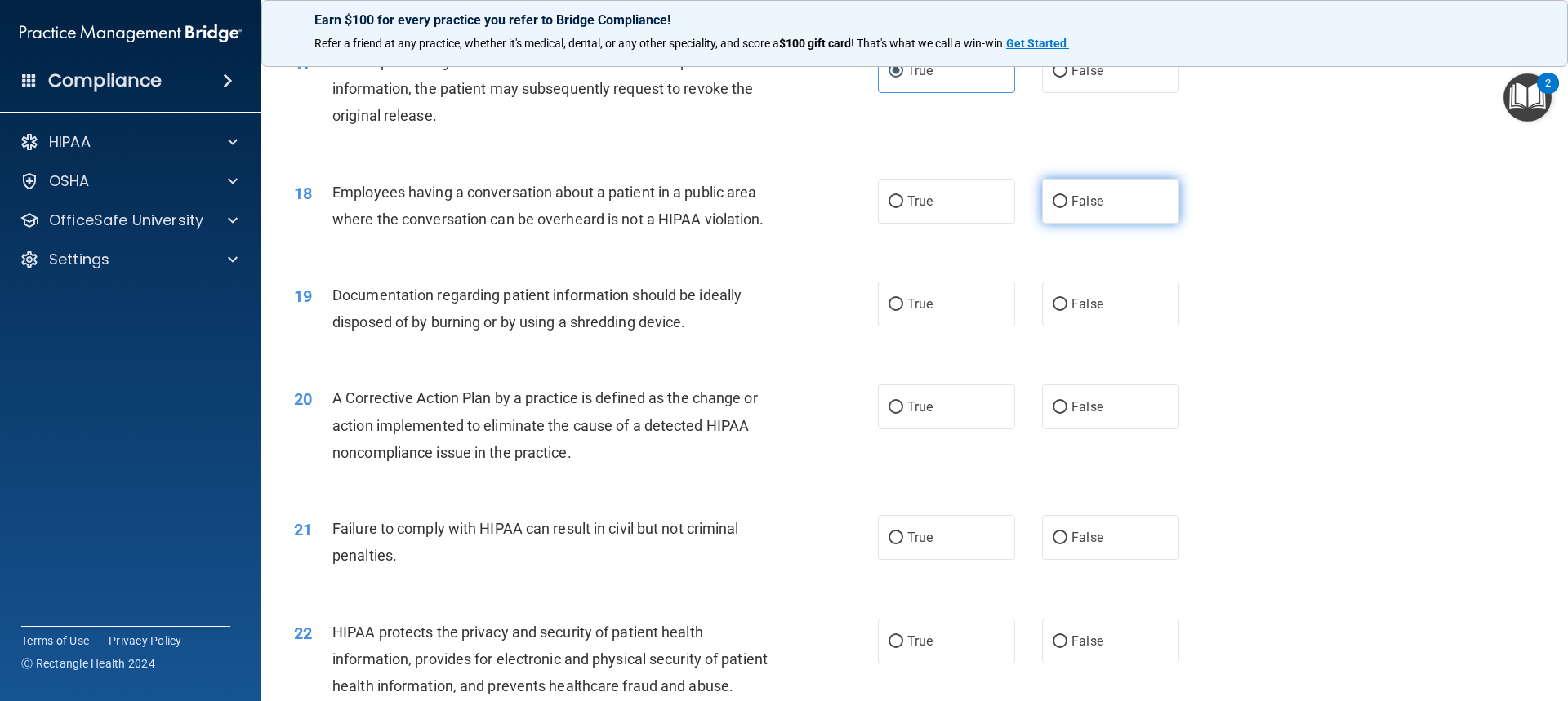
click at [843, 224] on label "False" at bounding box center [1110, 201] width 137 height 45
click at [843, 208] on input "False" at bounding box center [1059, 202] width 15 height 12
radio input "true"
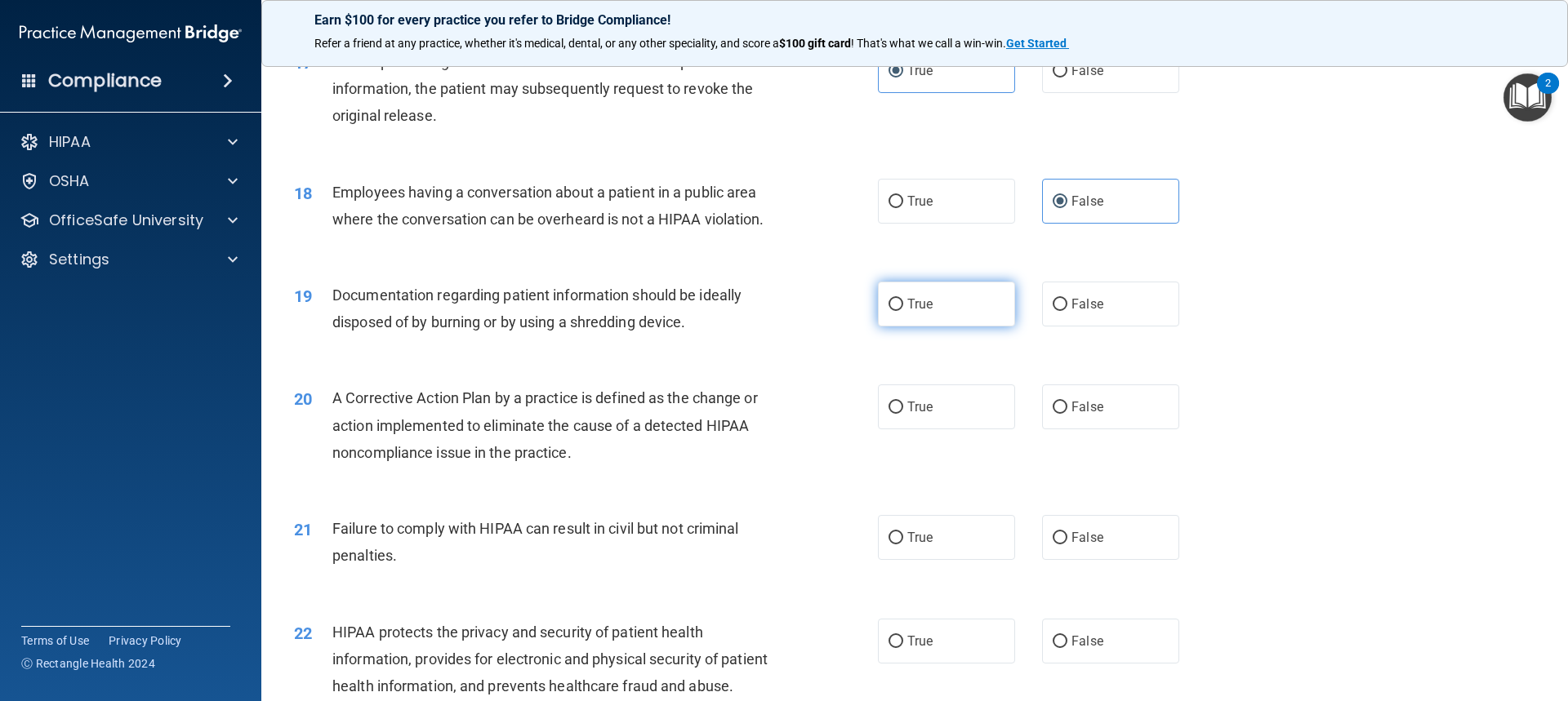
click at [843, 312] on span "True" at bounding box center [919, 305] width 25 height 16
click at [843, 311] on input "True" at bounding box center [895, 305] width 15 height 12
radio input "true"
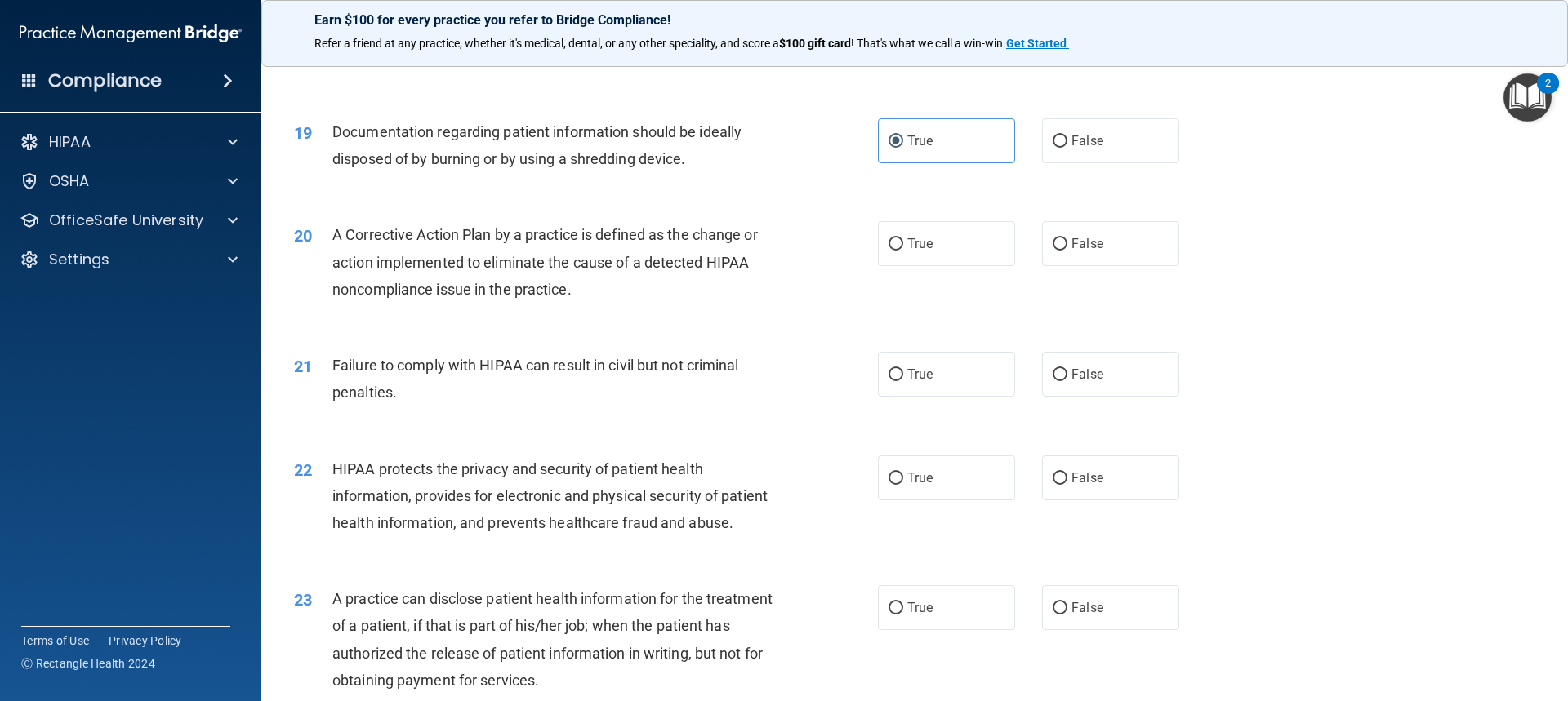
scroll to position [2205, 0]
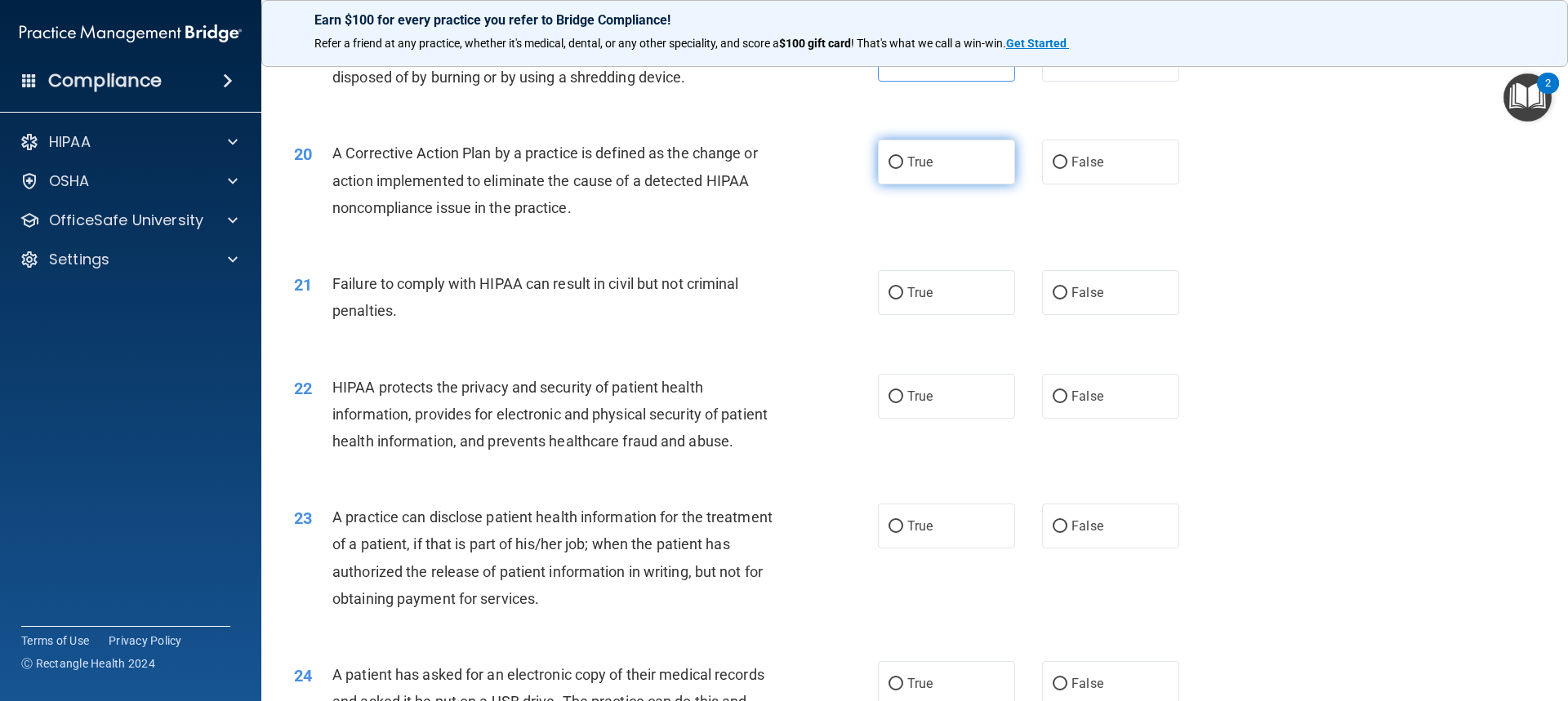
click at [843, 184] on label "True" at bounding box center [947, 161] width 137 height 45
click at [843, 169] on input "True" at bounding box center [895, 162] width 15 height 12
radio input "true"
click at [843, 316] on label "False" at bounding box center [1110, 292] width 137 height 45
click at [843, 300] on input "False" at bounding box center [1059, 294] width 15 height 12
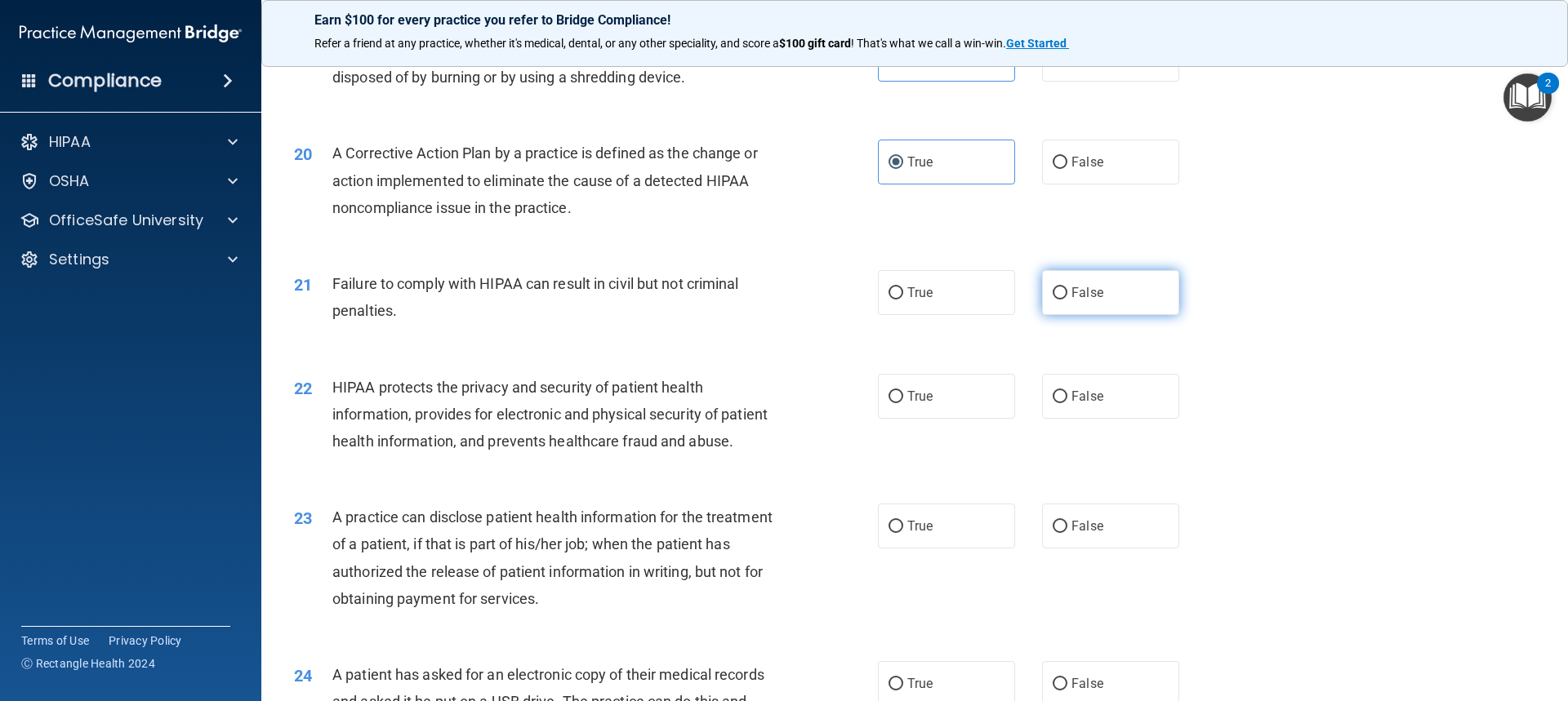
radio input "true"
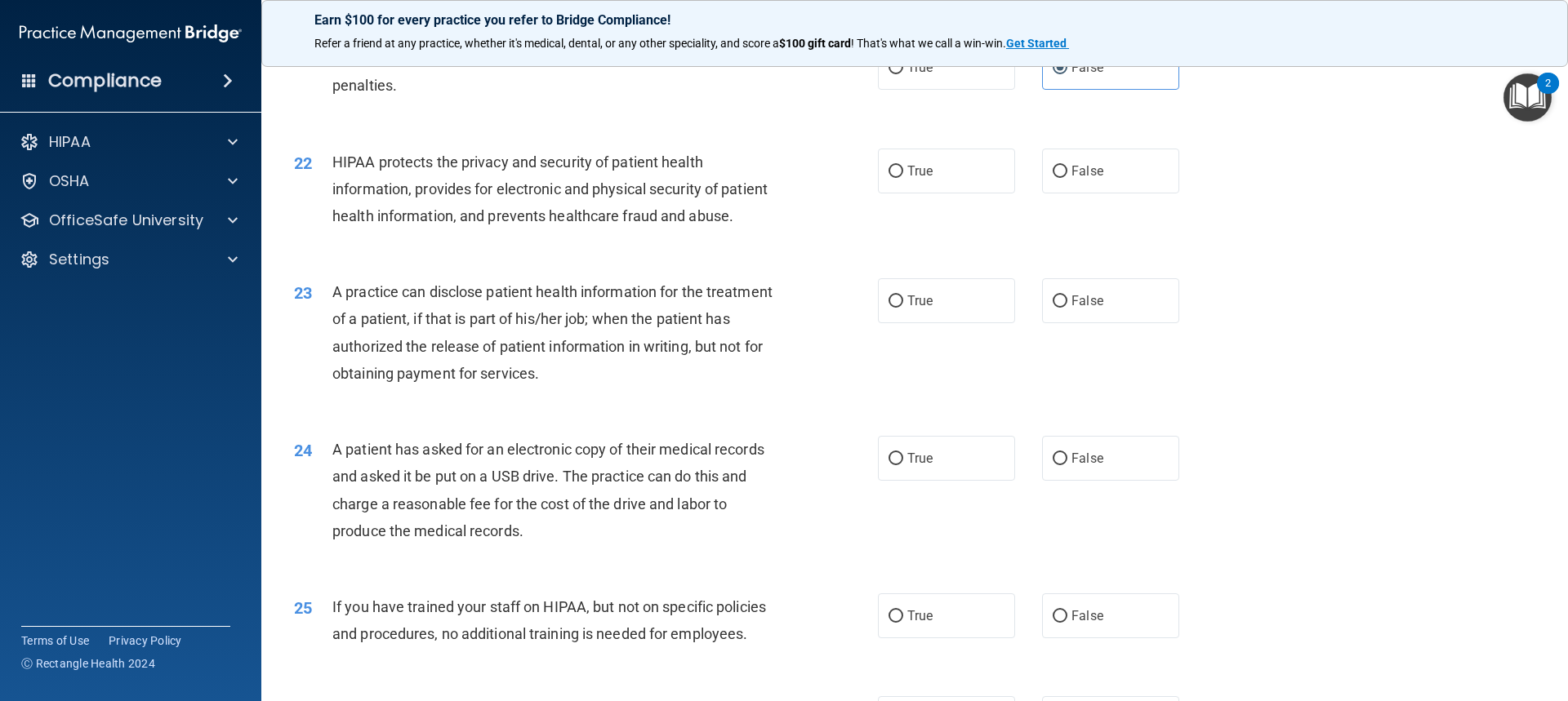
scroll to position [2450, 0]
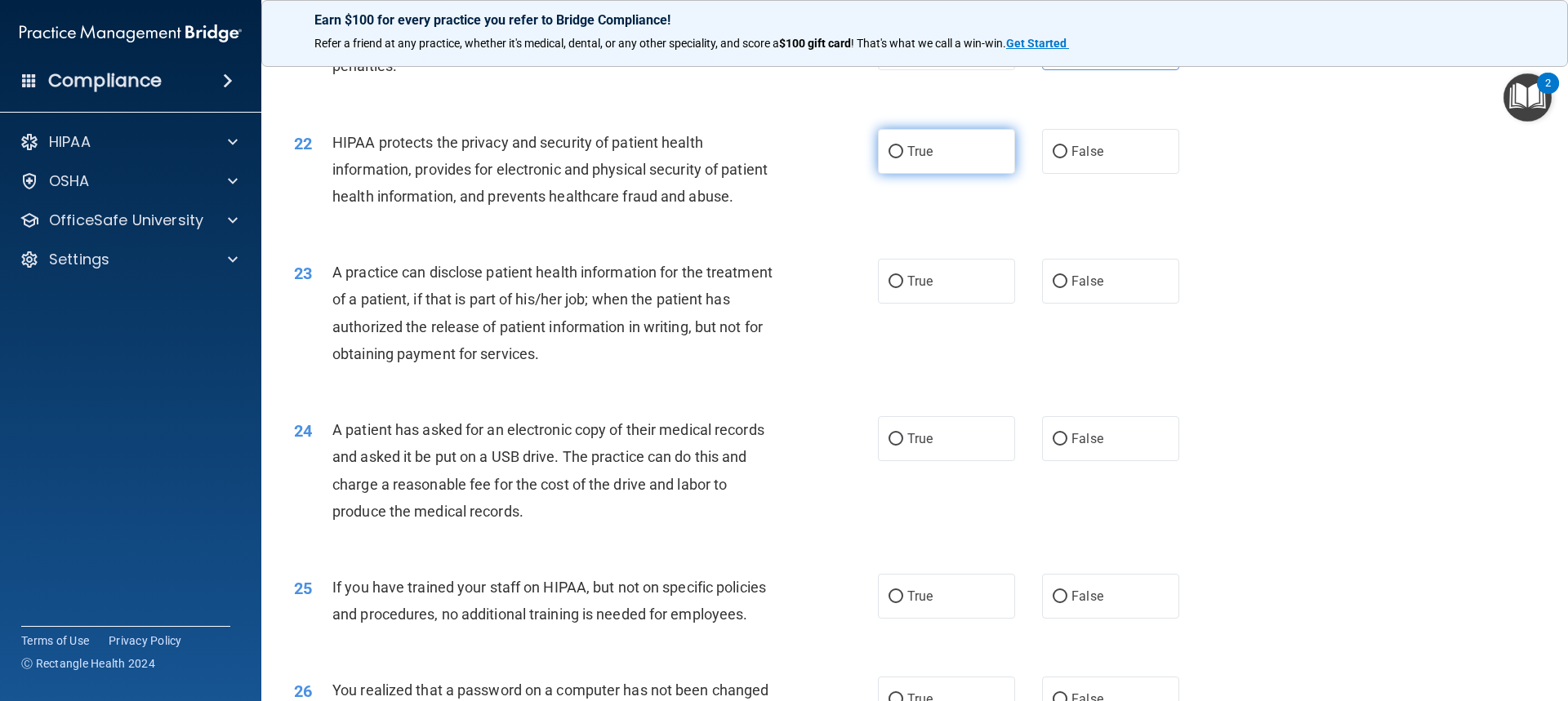
click at [843, 174] on label "True" at bounding box center [947, 151] width 137 height 45
click at [843, 158] on input "True" at bounding box center [895, 152] width 15 height 12
radio input "true"
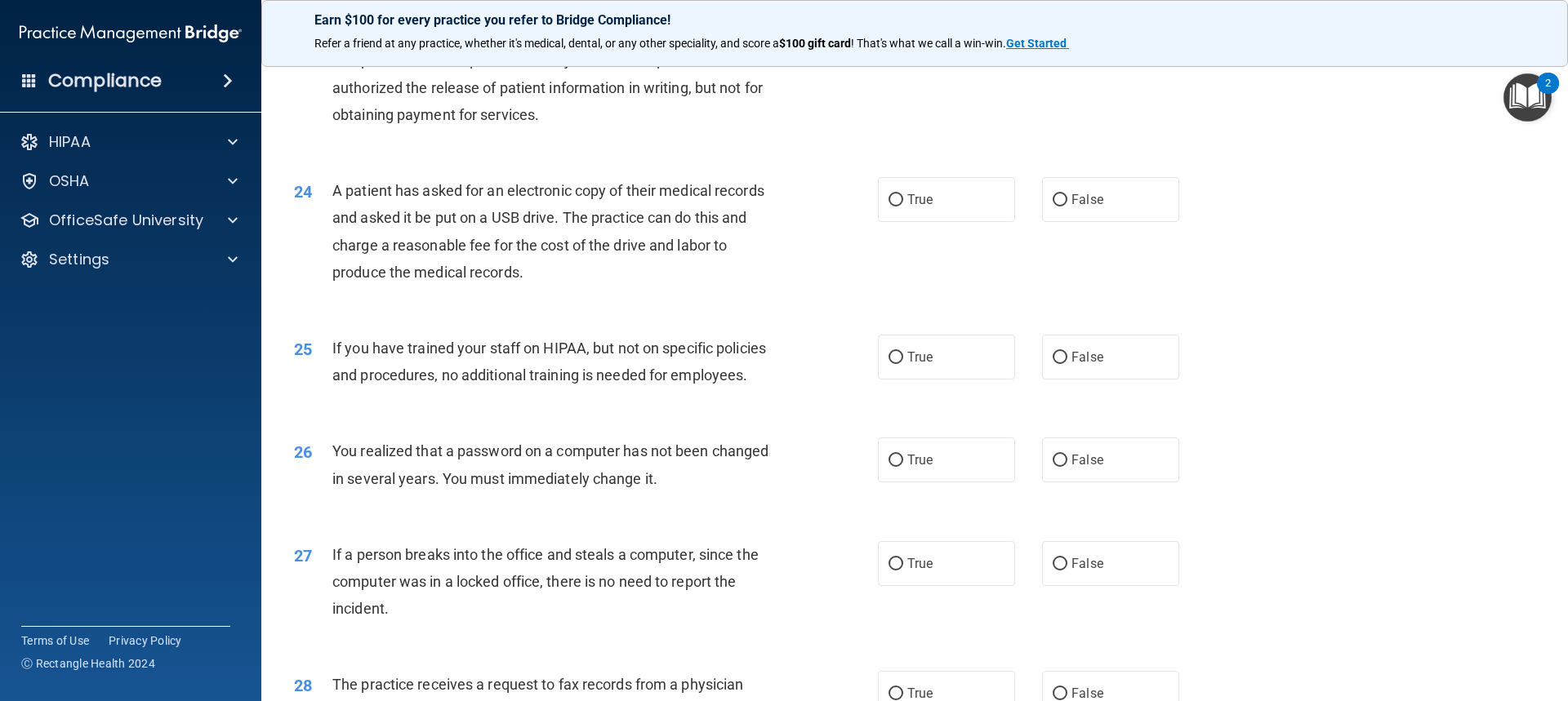
scroll to position [2694, 0]
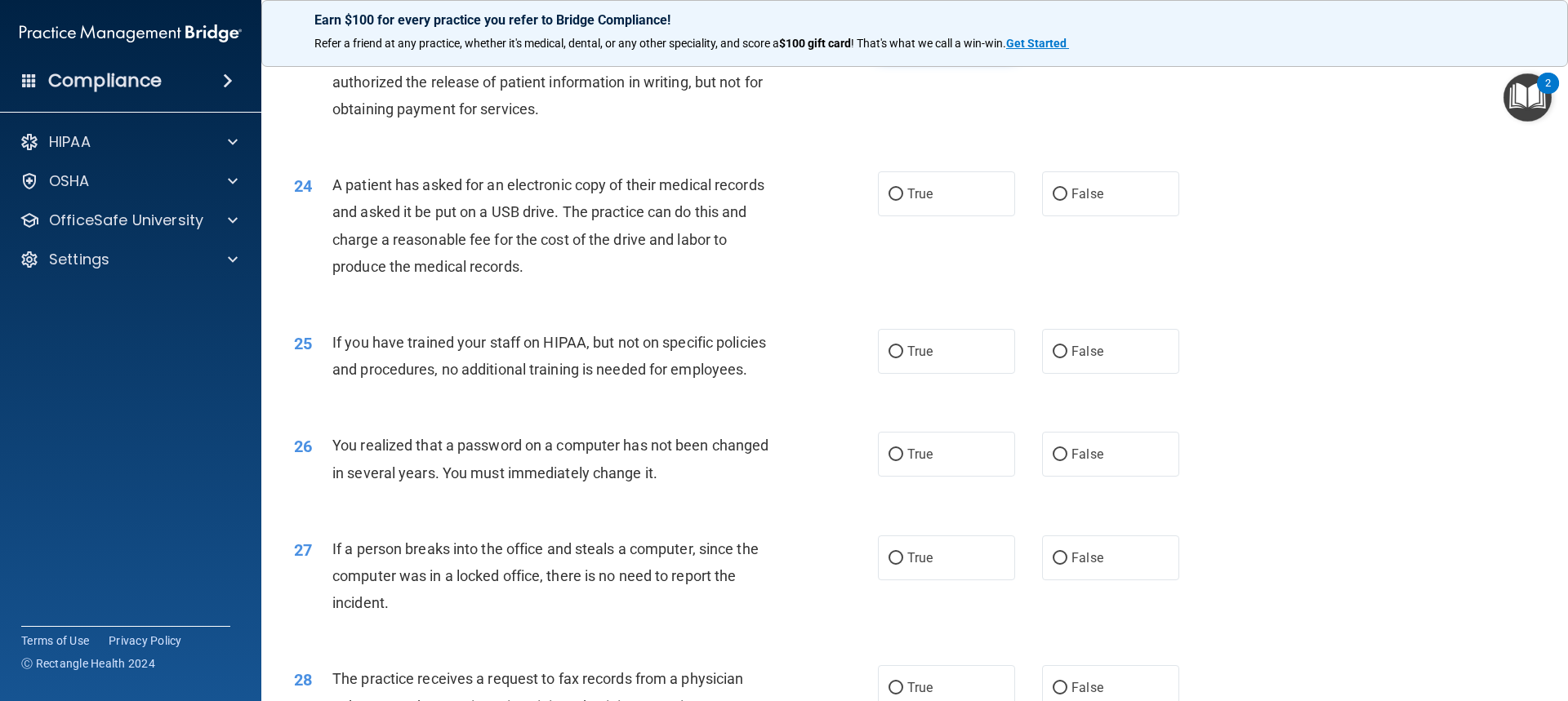
click at [843, 44] on span "True" at bounding box center [919, 37] width 25 height 16
click at [843, 43] on input "True" at bounding box center [895, 37] width 15 height 12
radio input "true"
click at [843, 216] on label "False" at bounding box center [1110, 193] width 137 height 45
click at [843, 201] on input "False" at bounding box center [1059, 194] width 15 height 12
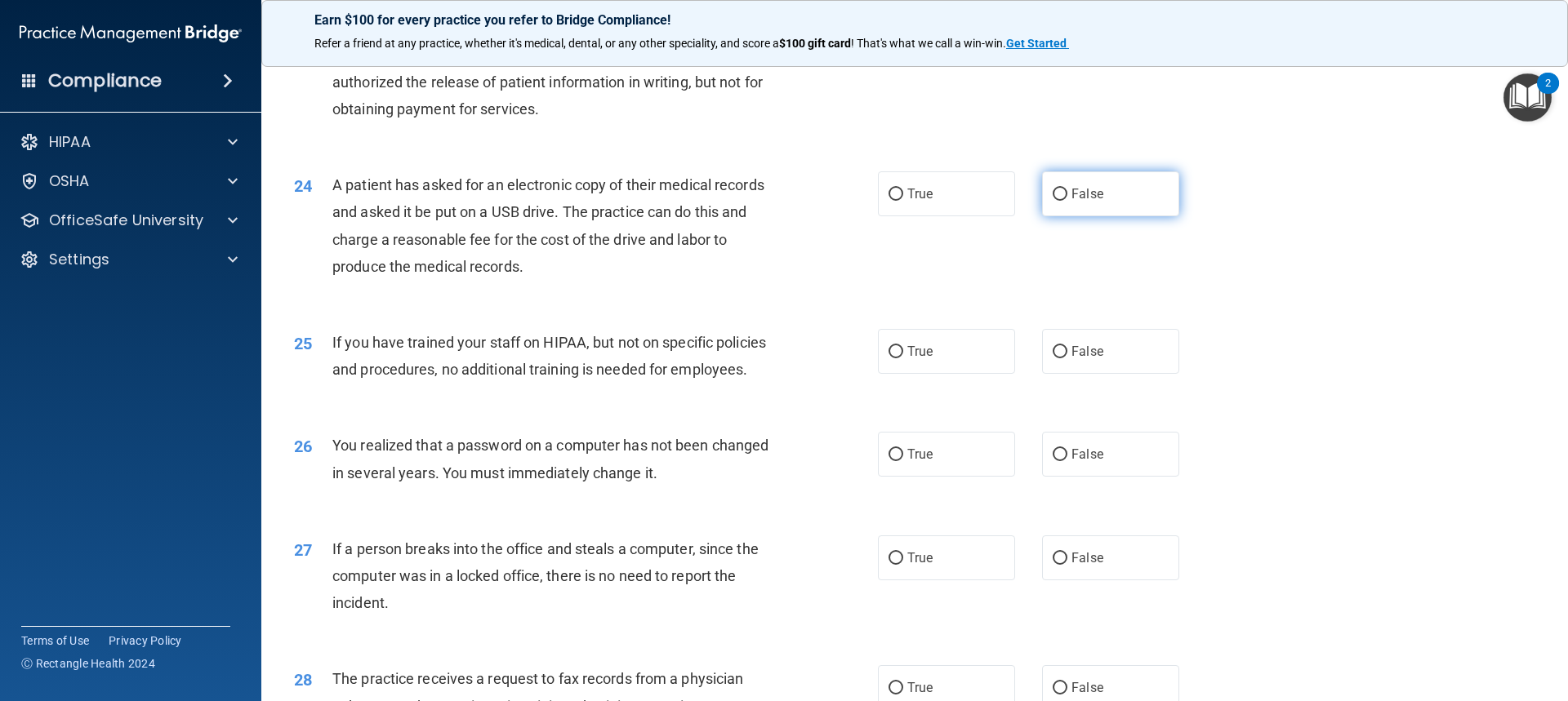
radio input "true"
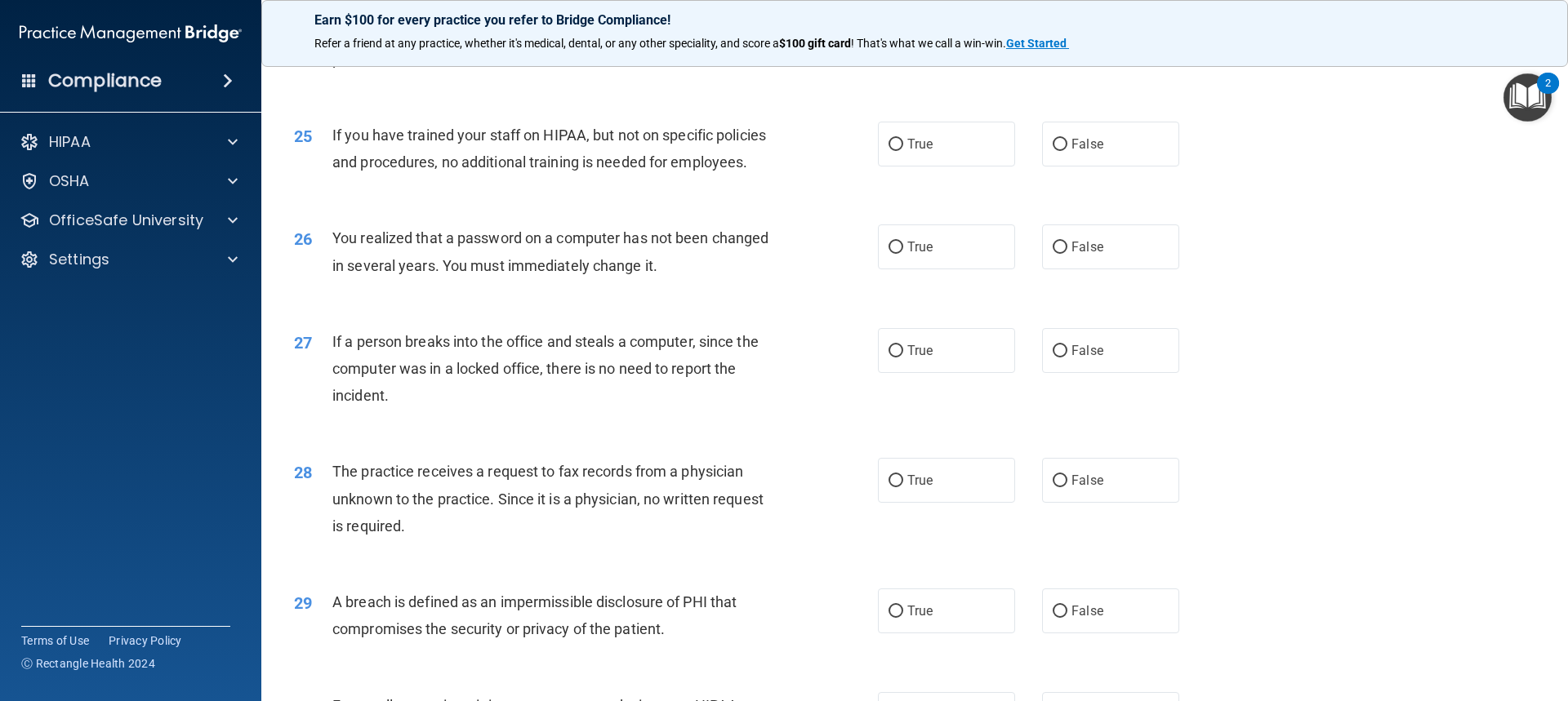
scroll to position [2939, 0]
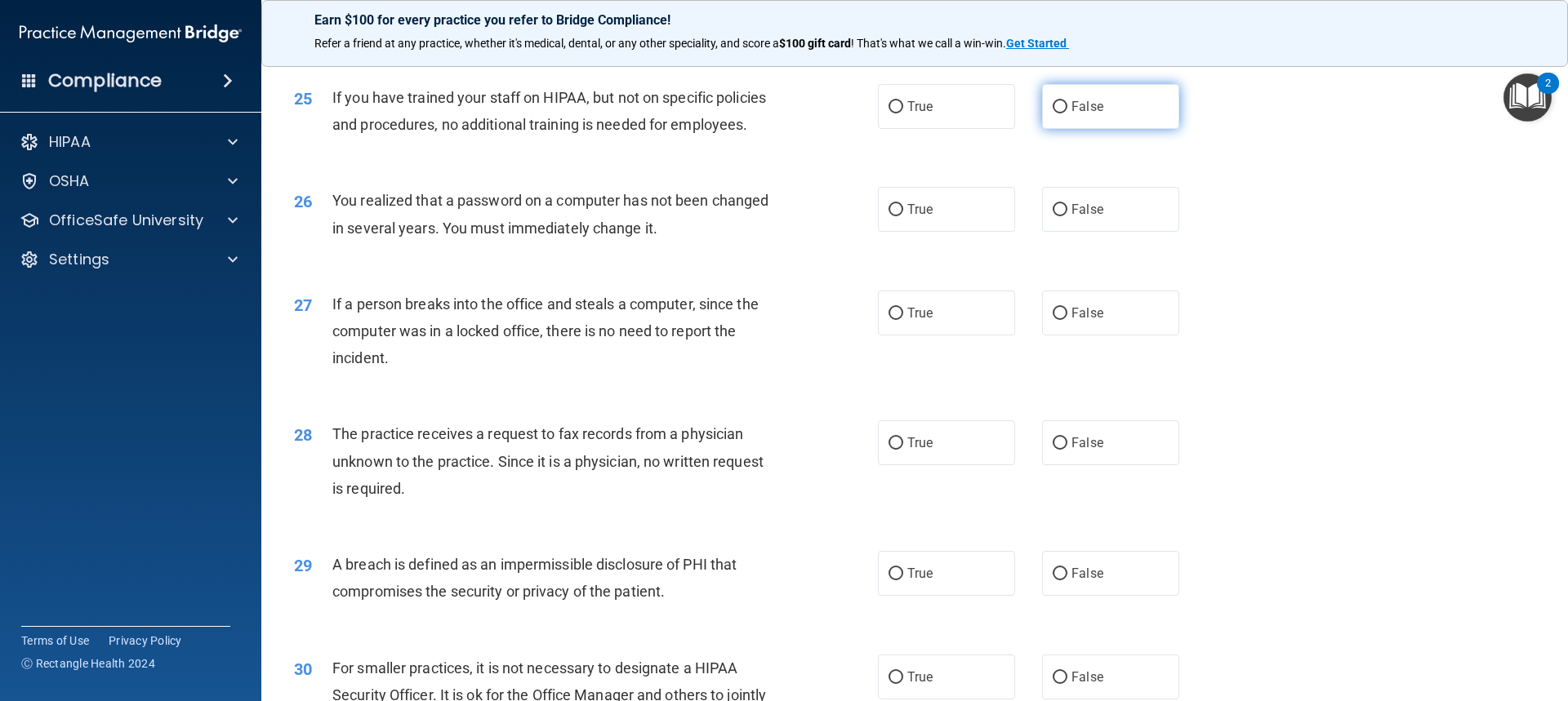
click at [843, 115] on span "False" at bounding box center [1087, 107] width 32 height 16
click at [843, 114] on input "False" at bounding box center [1059, 108] width 15 height 12
radio input "true"
click at [843, 232] on label "False" at bounding box center [1110, 209] width 137 height 45
click at [843, 216] on input "False" at bounding box center [1059, 210] width 15 height 12
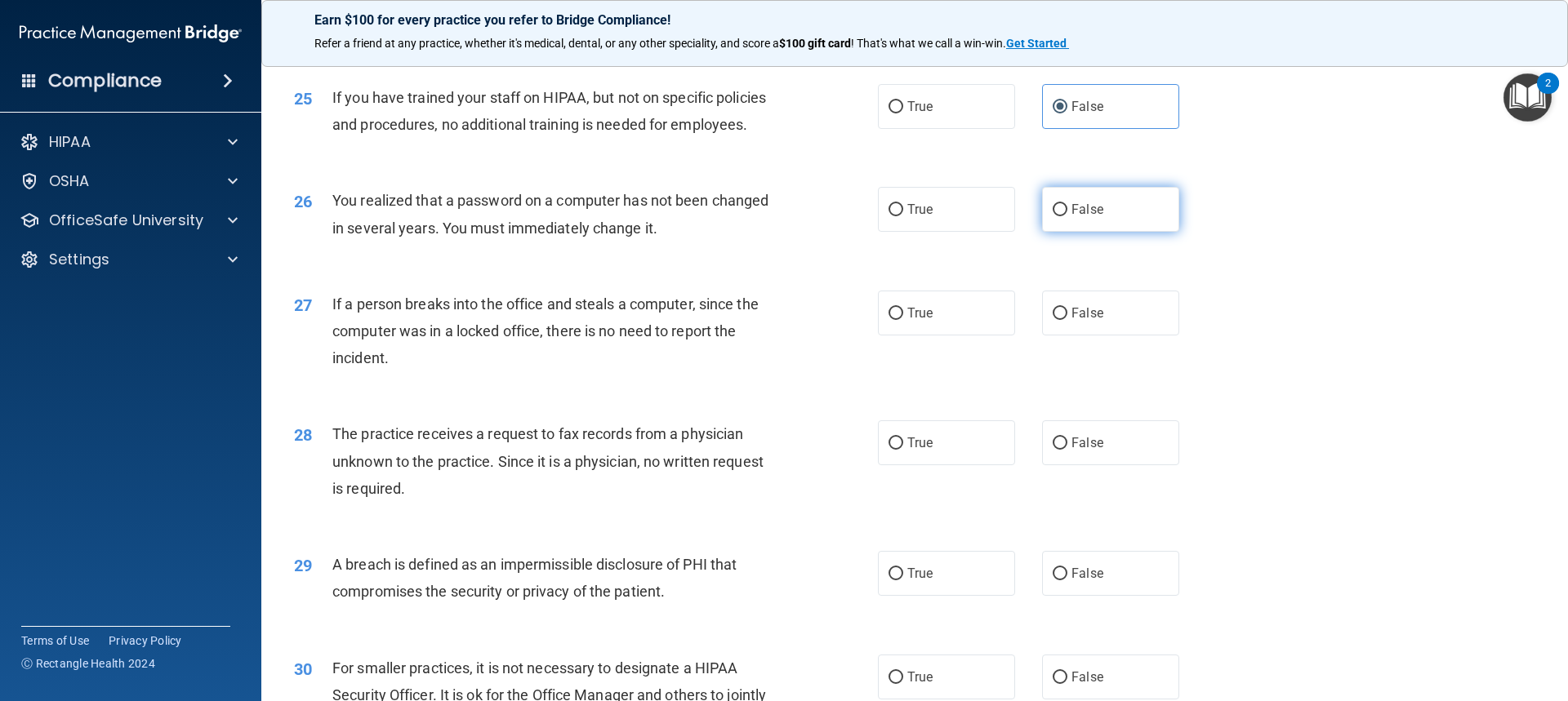
radio input "true"
click at [843, 336] on label "False" at bounding box center [1110, 313] width 137 height 45
click at [843, 320] on input "False" at bounding box center [1059, 314] width 15 height 12
radio input "true"
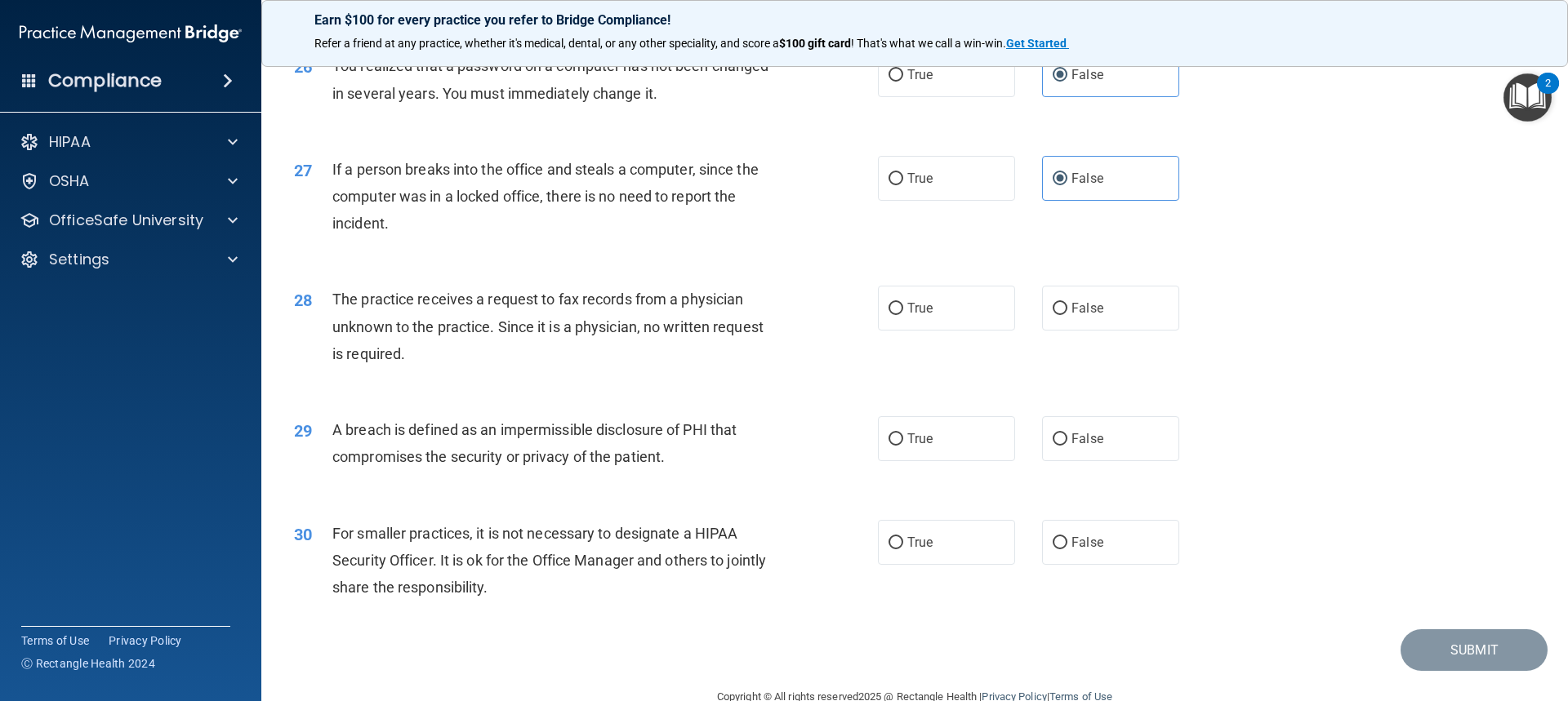
scroll to position [3103, 0]
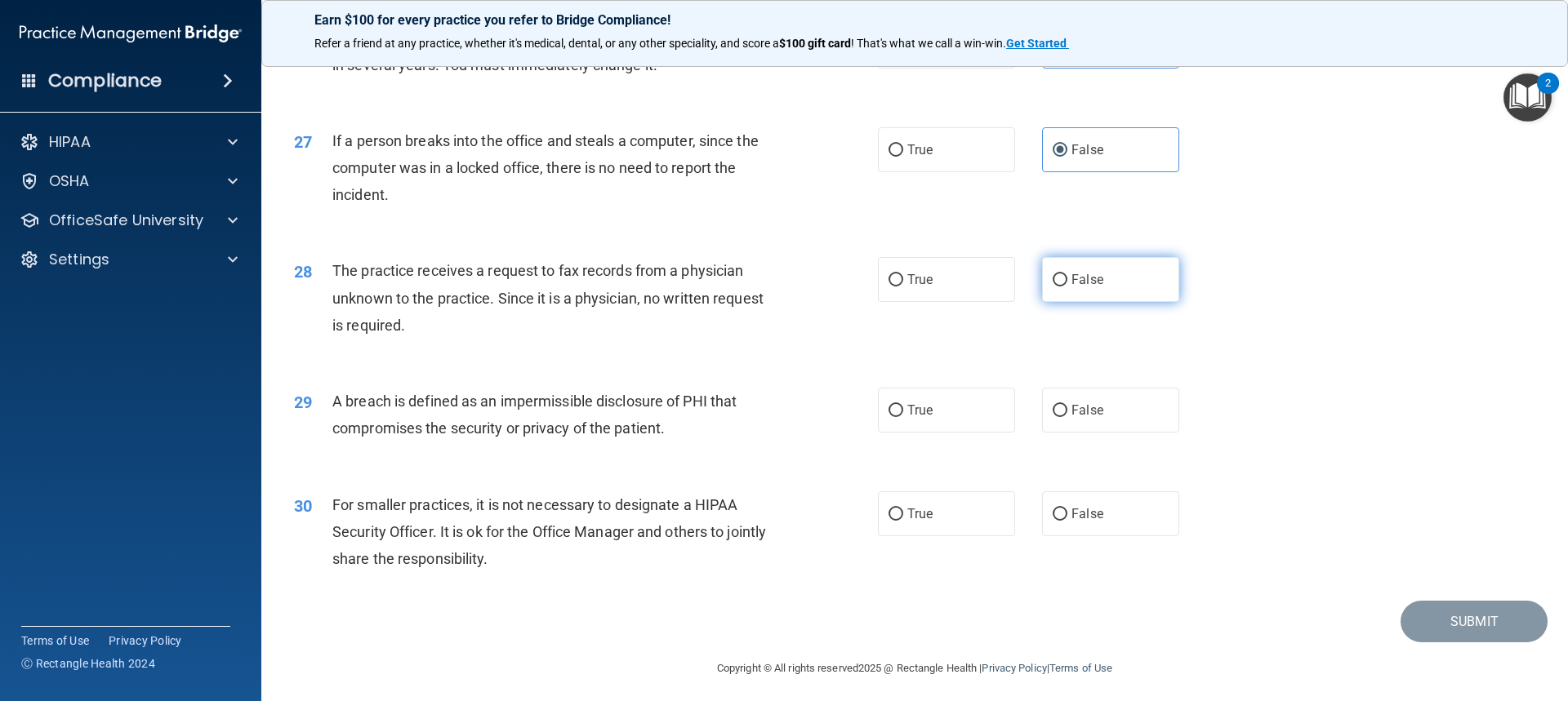
click at [843, 302] on label "False" at bounding box center [1110, 279] width 137 height 45
click at [843, 287] on input "False" at bounding box center [1059, 281] width 15 height 12
radio input "true"
click at [843, 433] on label "True" at bounding box center [947, 410] width 137 height 45
click at [843, 417] on input "True" at bounding box center [895, 411] width 15 height 12
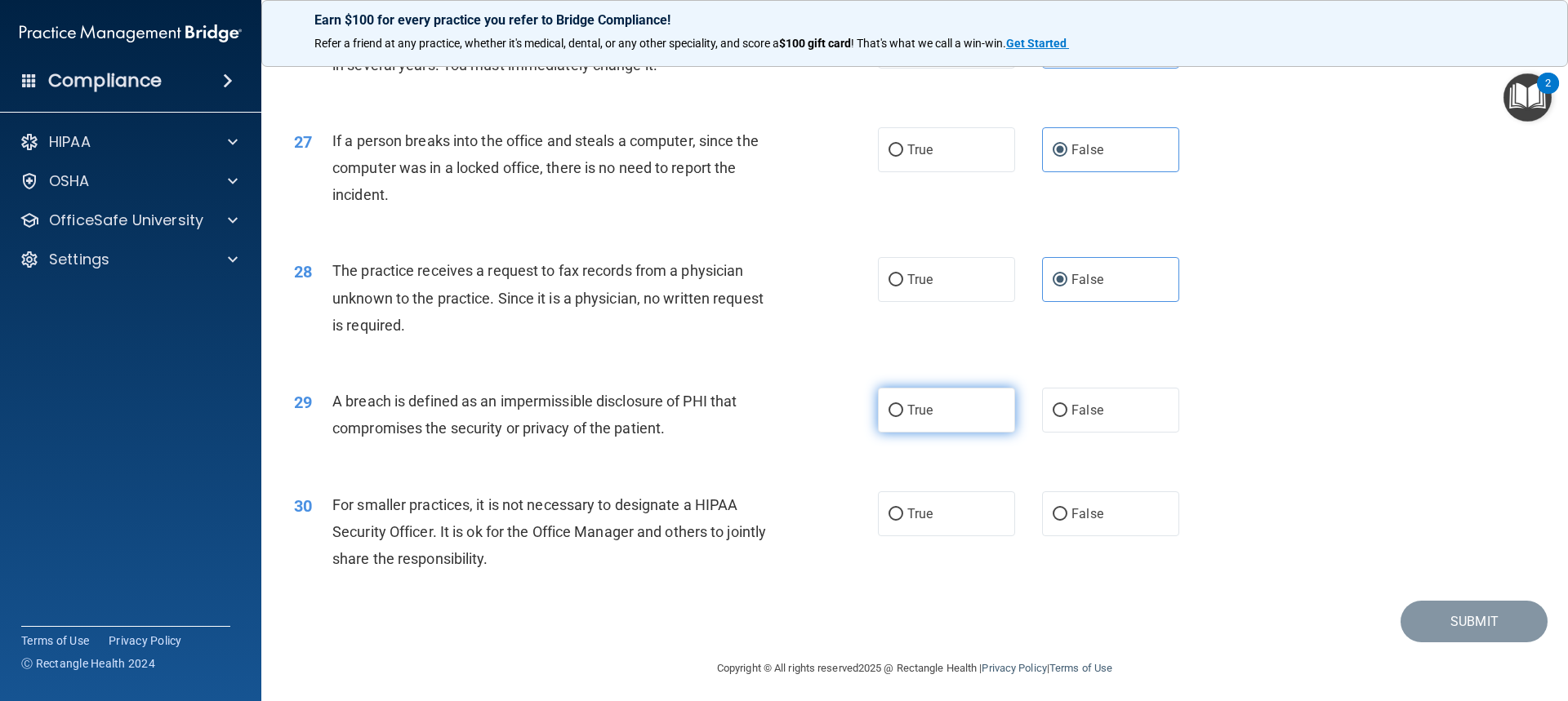
radio input "true"
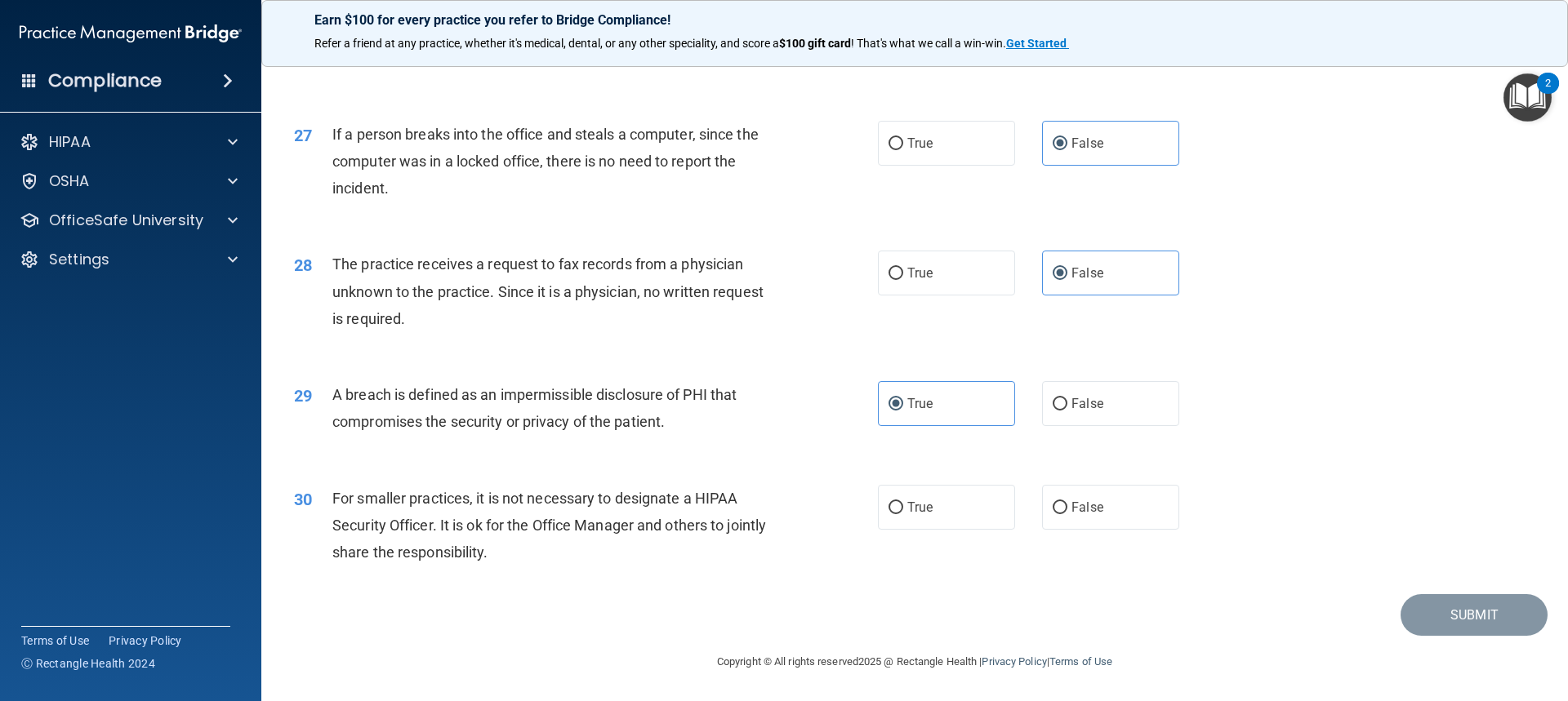
scroll to position [3163, 0]
click at [843, 522] on label "False" at bounding box center [1110, 507] width 137 height 45
click at [843, 515] on input "False" at bounding box center [1059, 508] width 15 height 12
radio input "true"
click at [843, 625] on button "Submit" at bounding box center [1473, 615] width 147 height 42
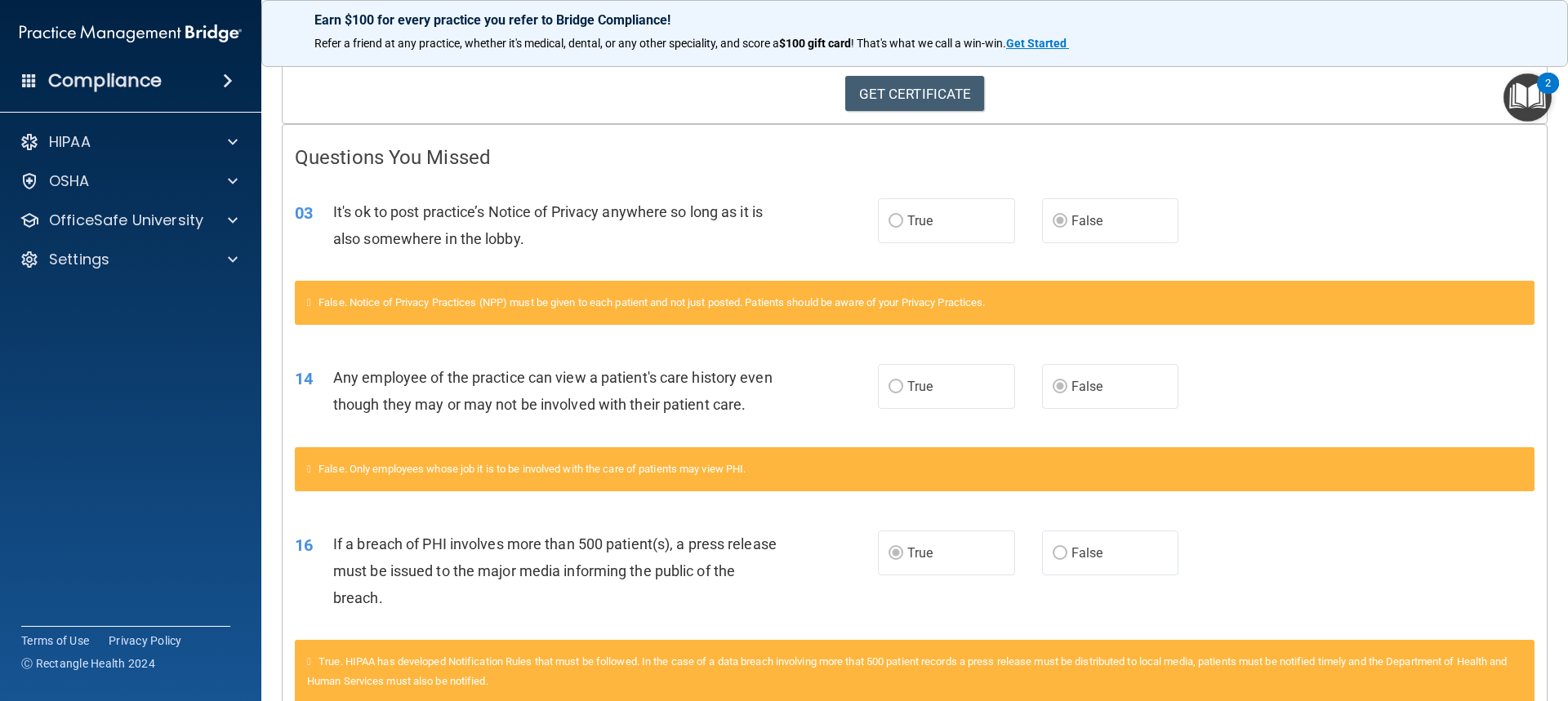
scroll to position [259, 0]
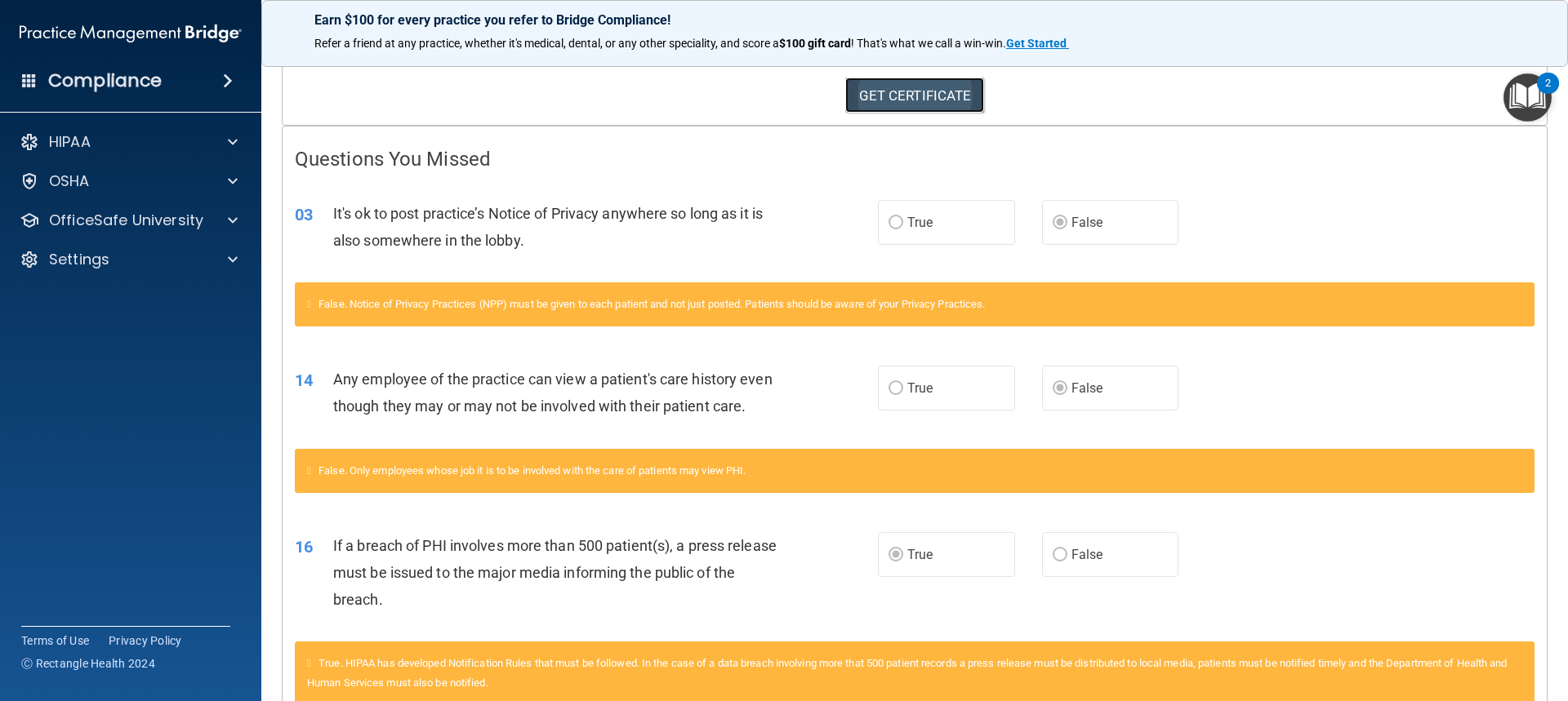
click at [843, 91] on link "GET CERTIFICATE" at bounding box center [915, 96] width 139 height 36
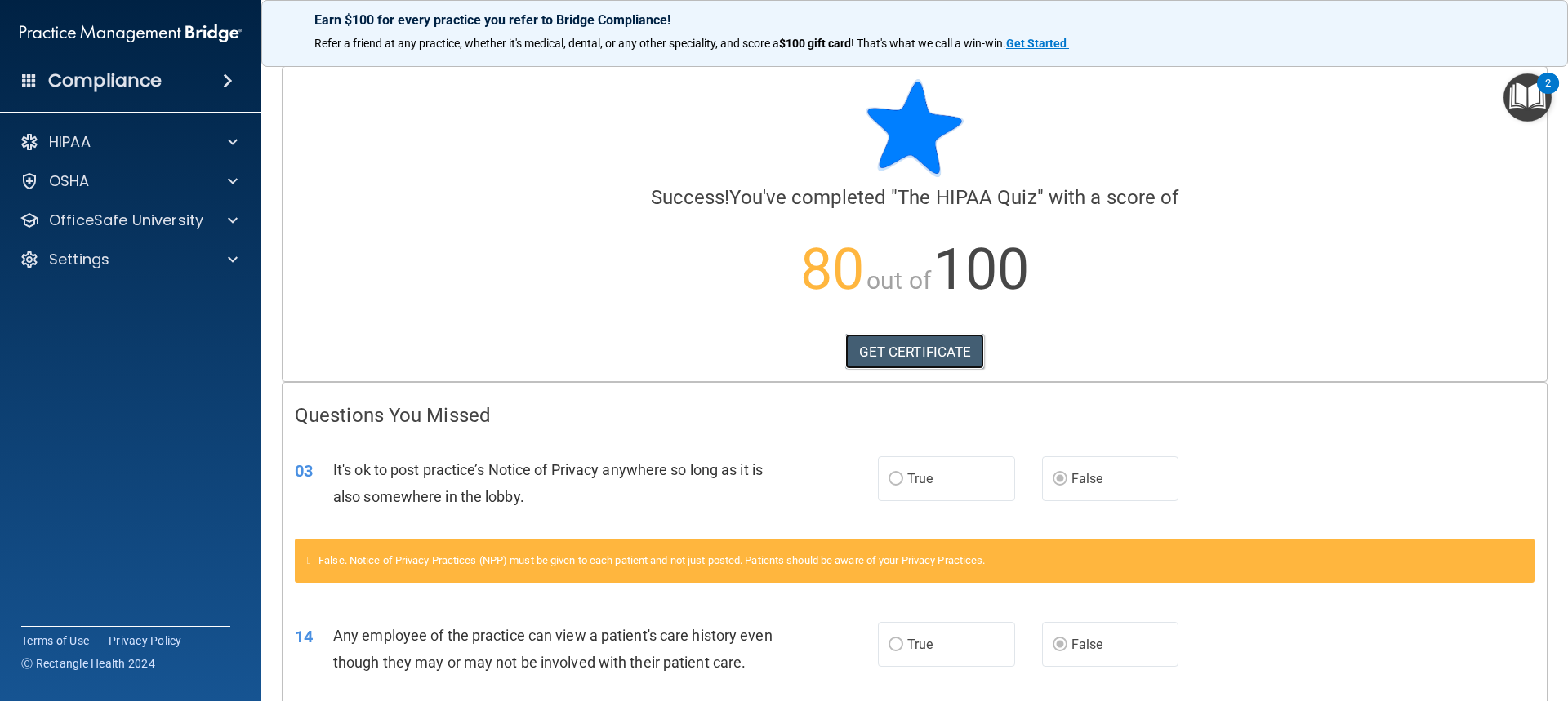
scroll to position [0, 0]
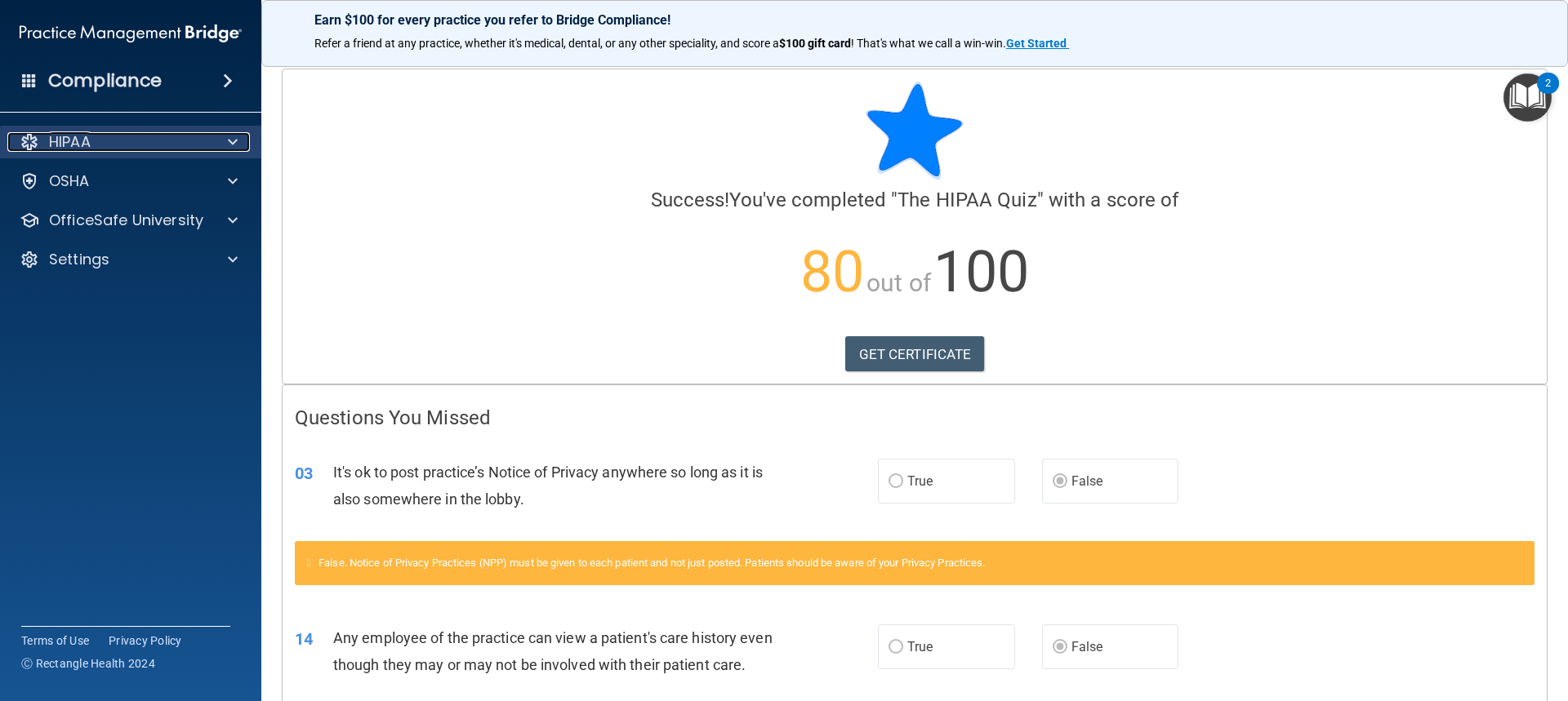
click at [229, 143] on span at bounding box center [233, 142] width 10 height 20
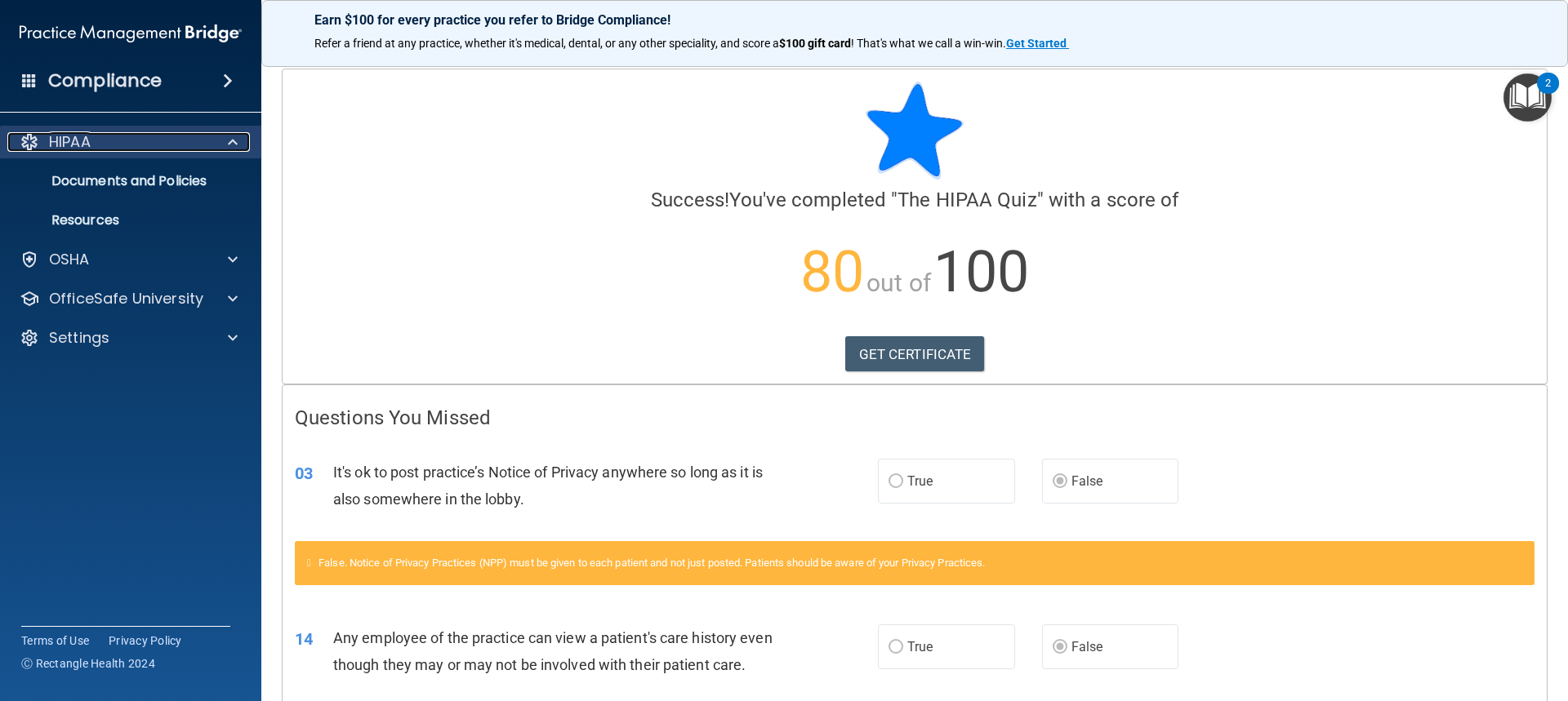
click at [220, 140] on div at bounding box center [230, 142] width 41 height 20
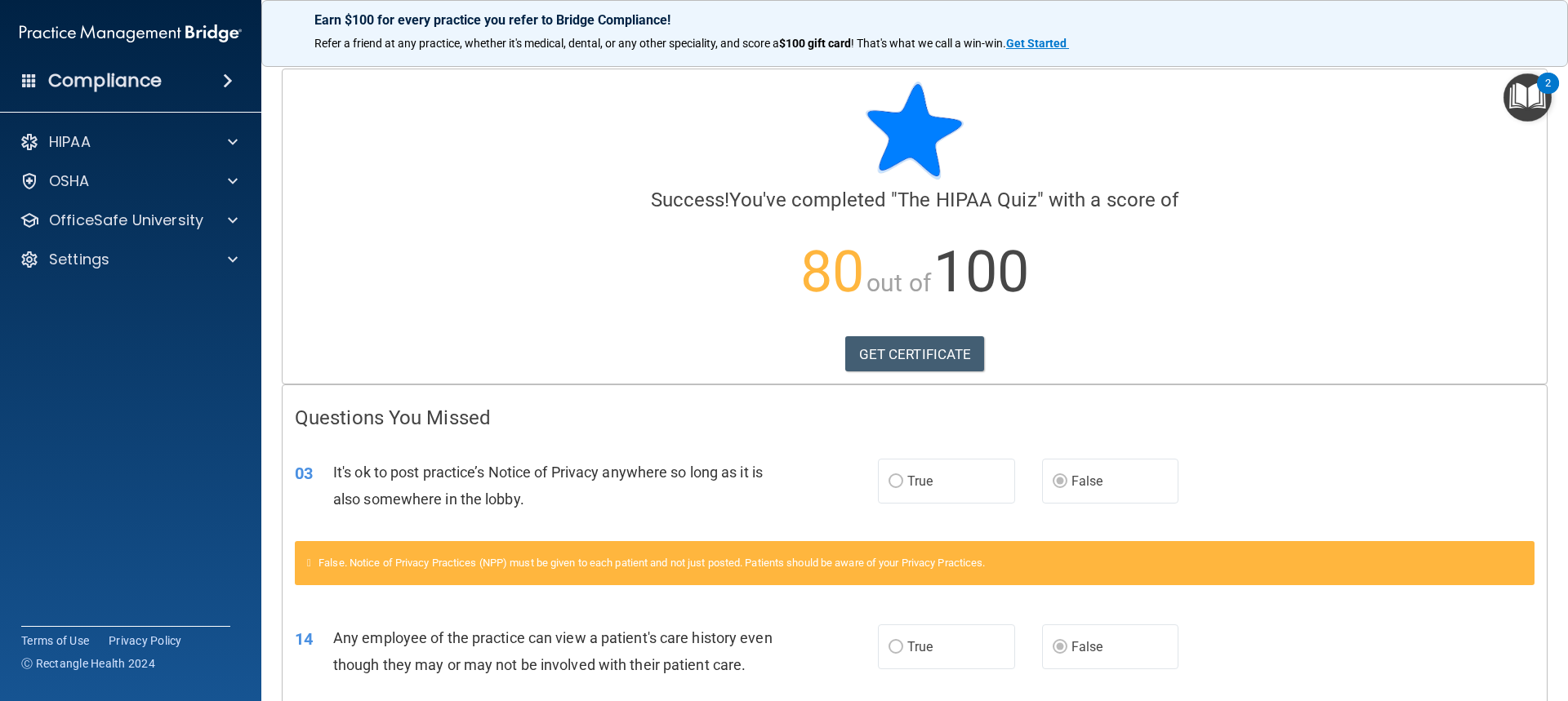
click at [843, 93] on img "Open Resource Center, 2 new notifications" at bounding box center [1527, 98] width 48 height 48
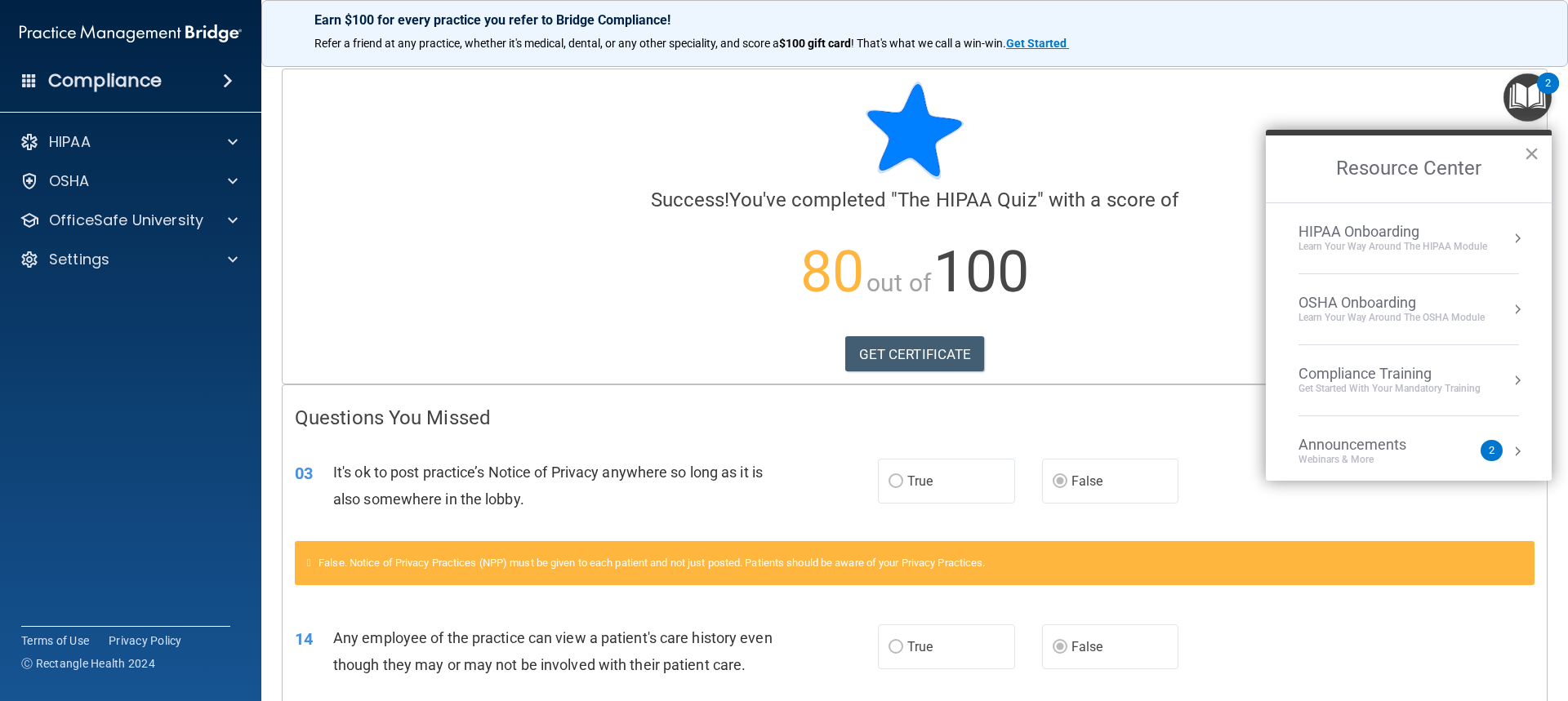
click at [843, 152] on button "×" at bounding box center [1531, 153] width 16 height 26
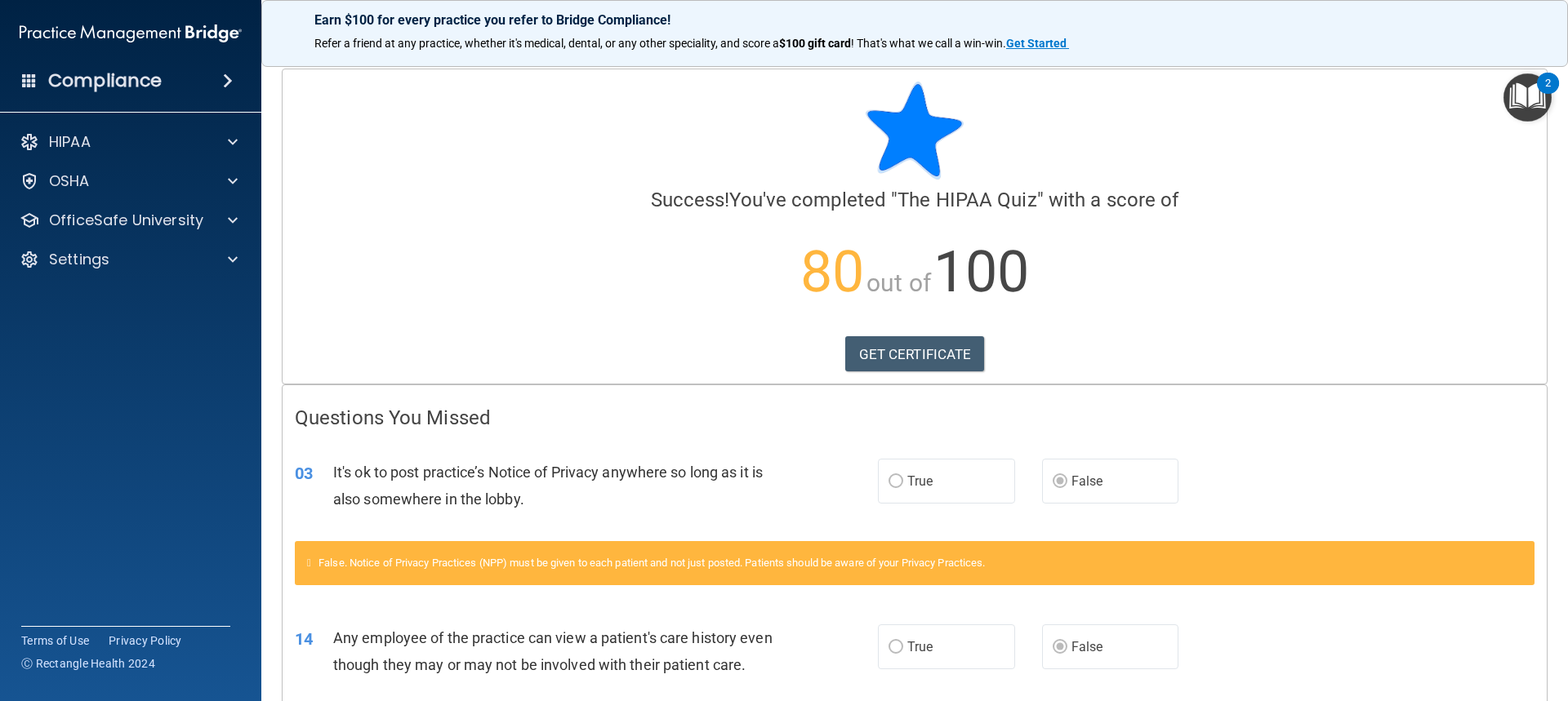
click at [166, 80] on div "Compliance" at bounding box center [130, 81] width 261 height 36
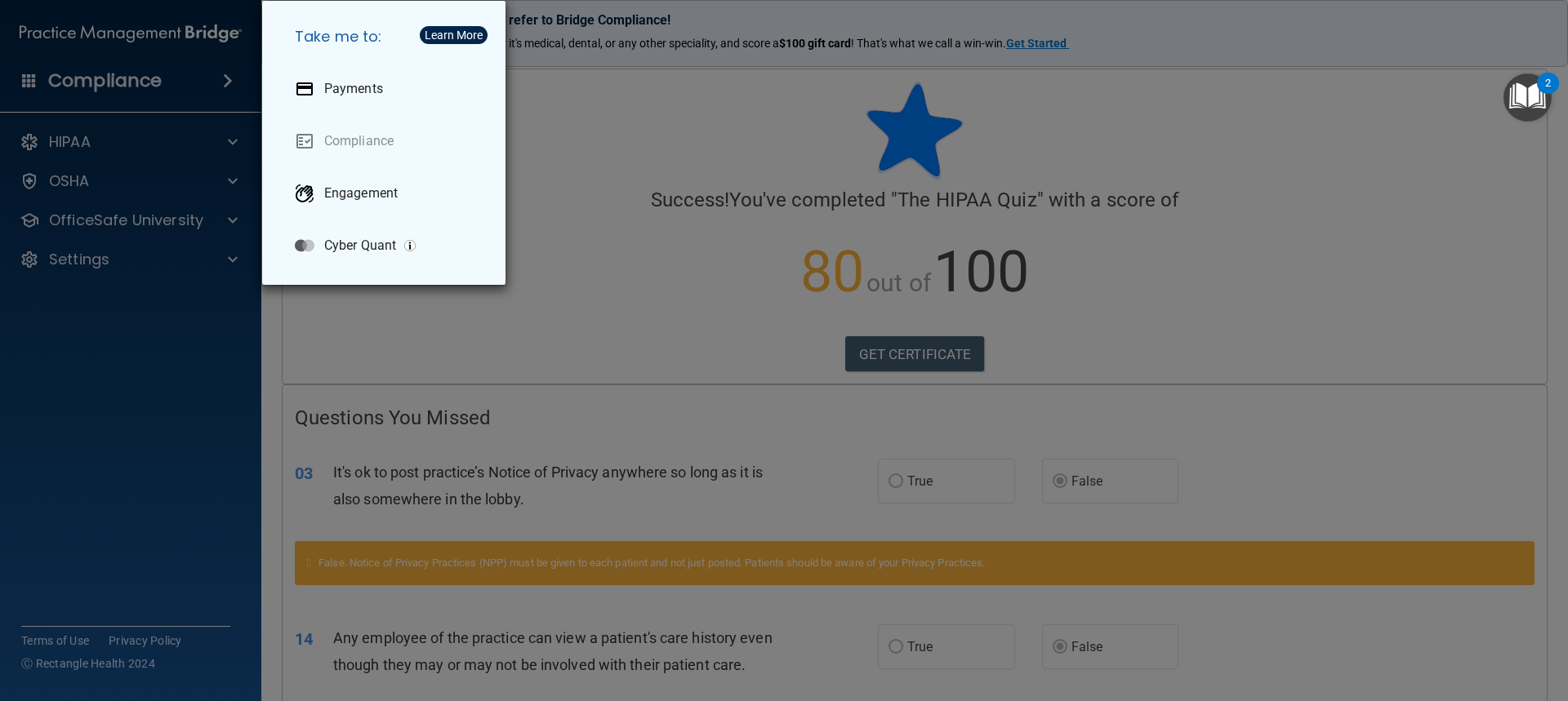
click at [166, 76] on div "Take me to: Payments Compliance Engagement Cyber Quant" at bounding box center [784, 350] width 1568 height 701
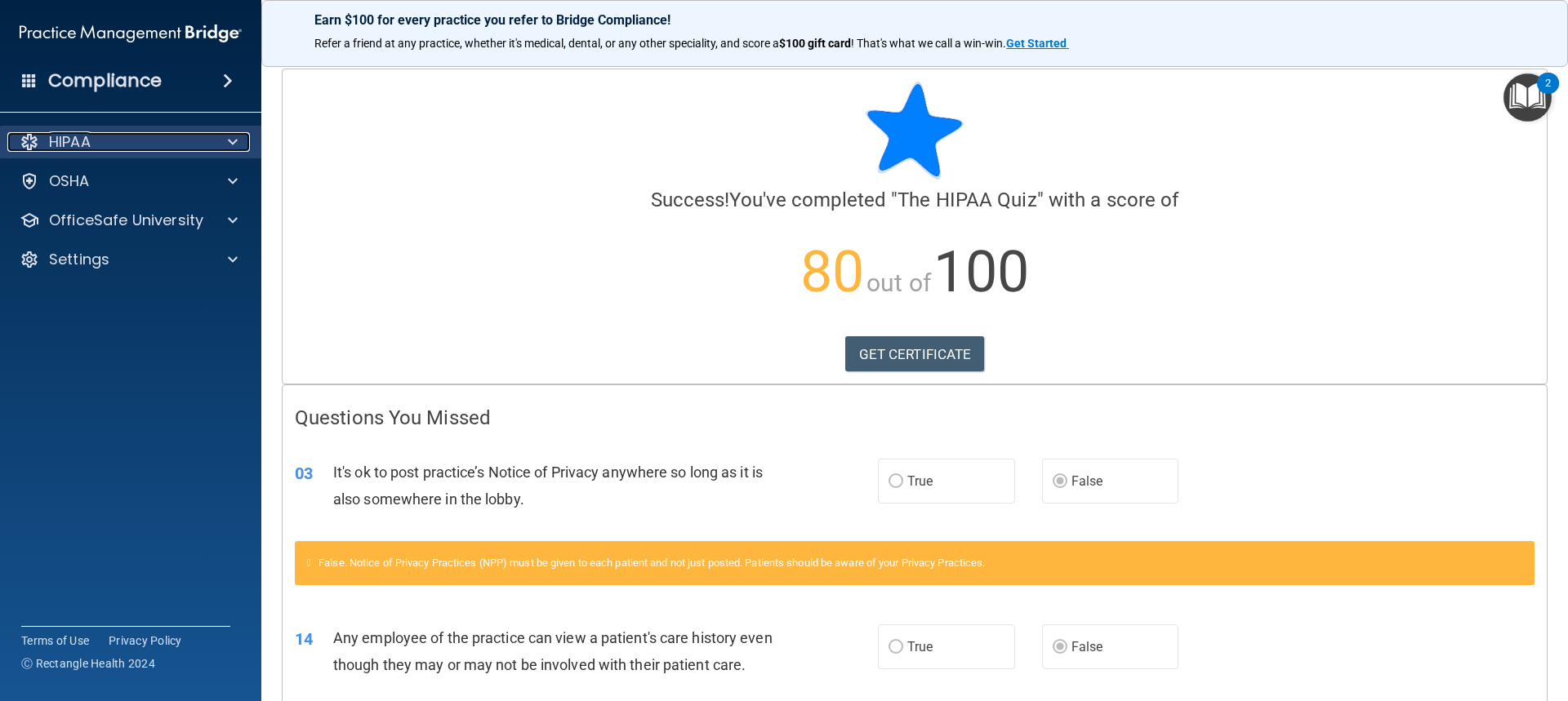
click at [129, 135] on div "HIPAA" at bounding box center [108, 142] width 202 height 20
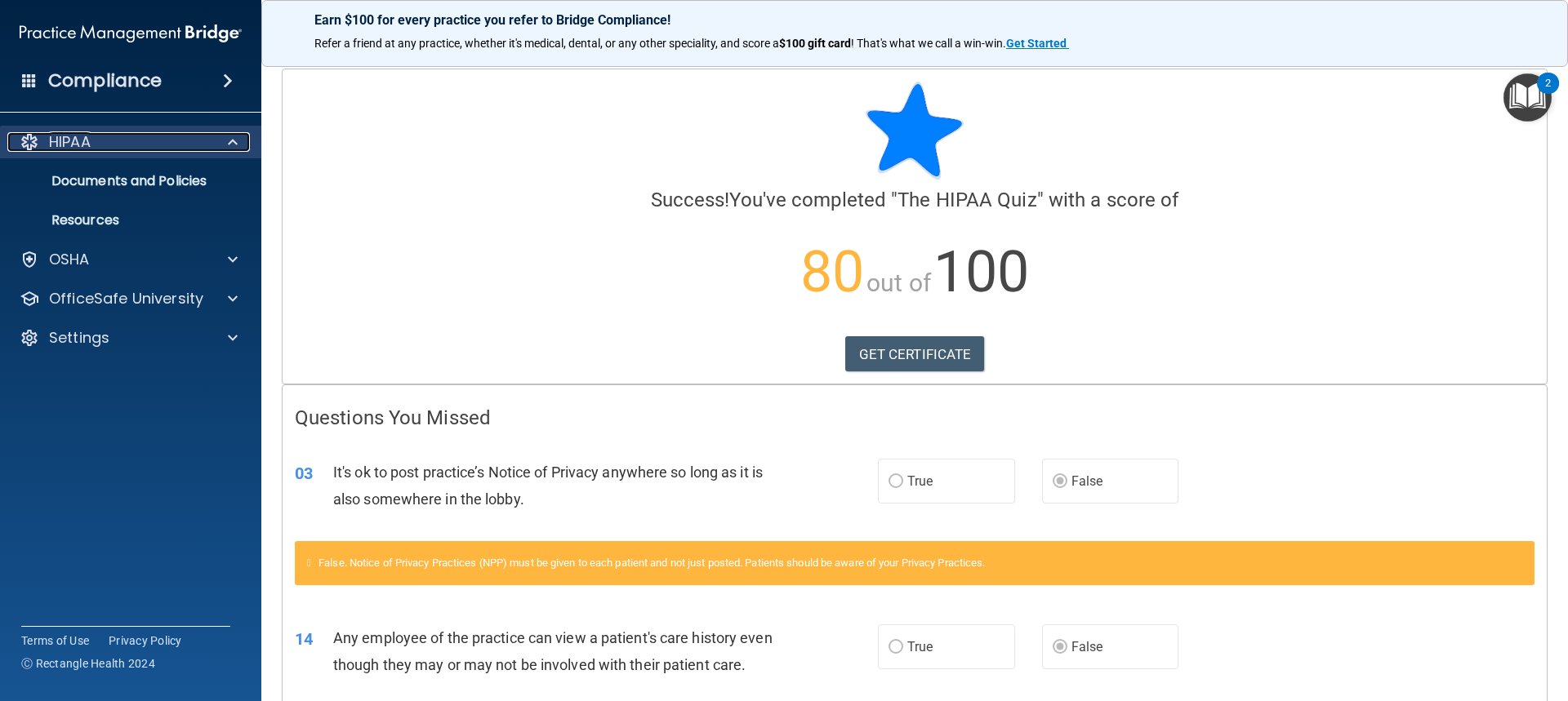
click at [129, 135] on div "HIPAA" at bounding box center [108, 142] width 202 height 20
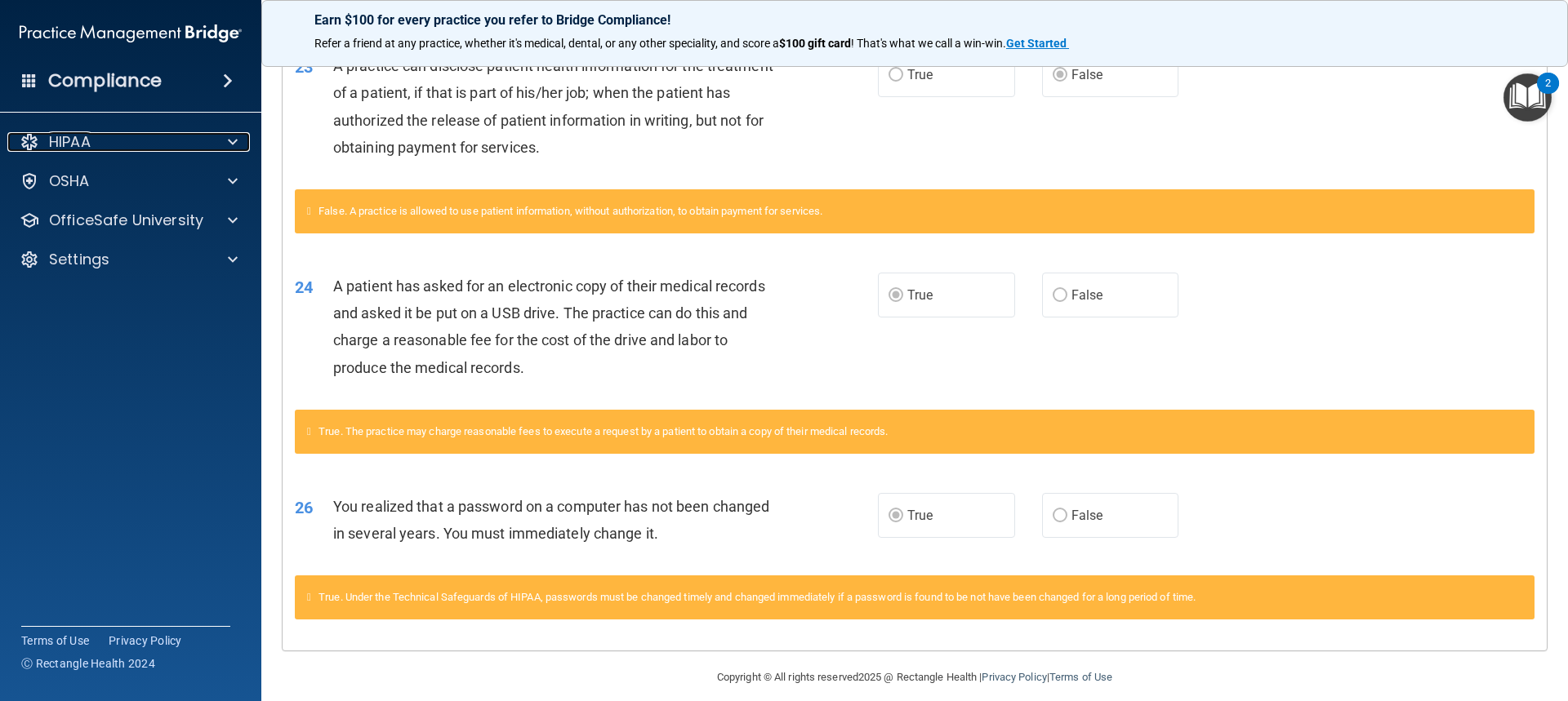
scroll to position [994, 0]
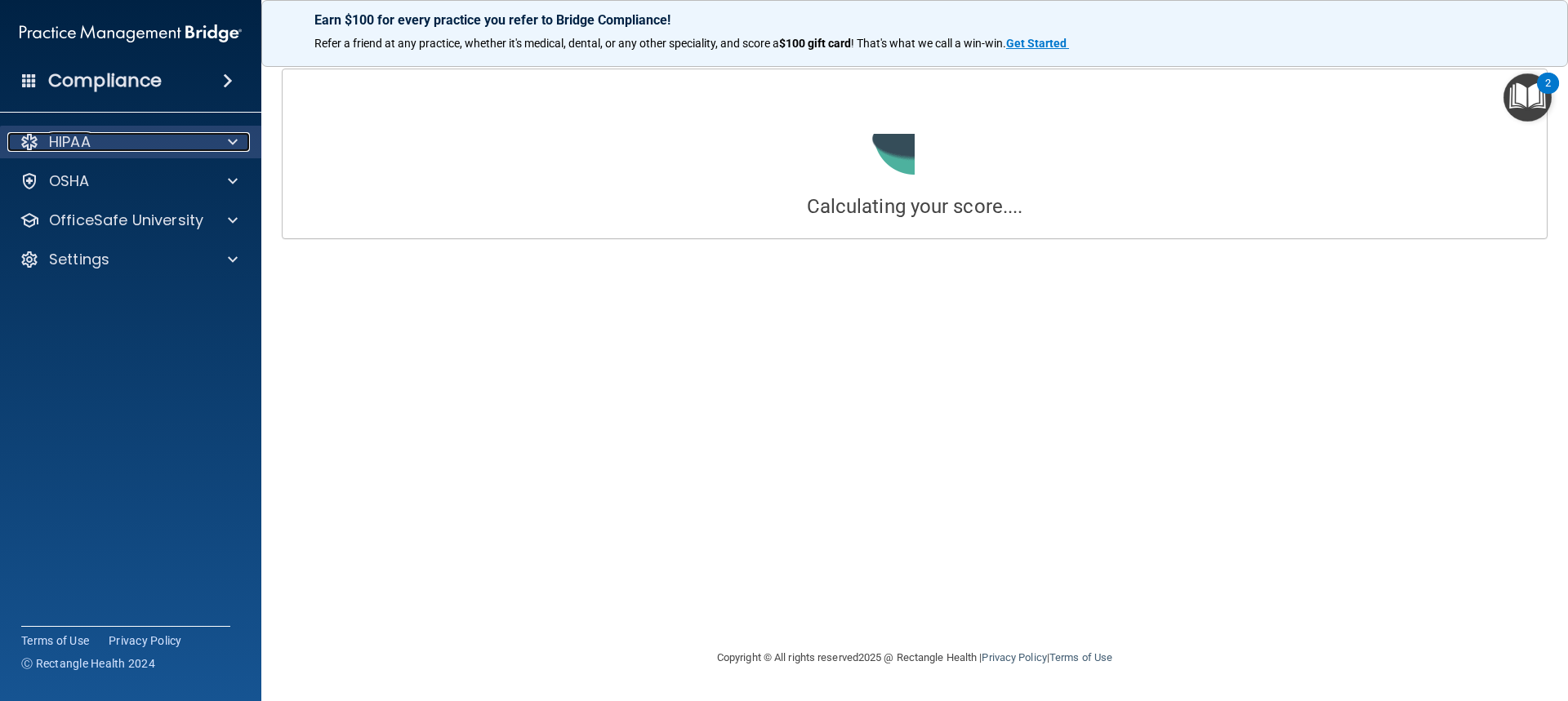
click at [97, 136] on div "HIPAA" at bounding box center [108, 142] width 202 height 20
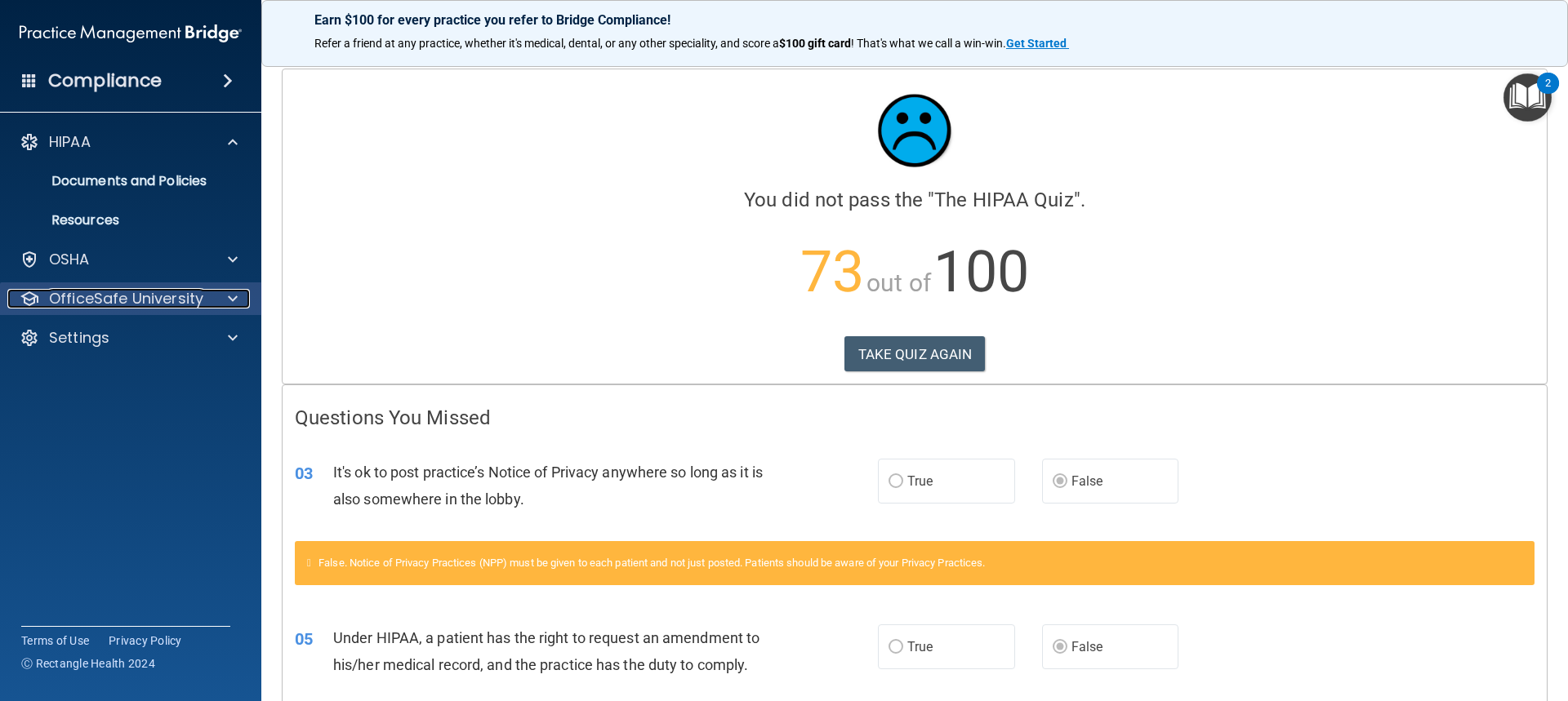
click at [80, 289] on p "OfficeSafe University" at bounding box center [125, 299] width 154 height 20
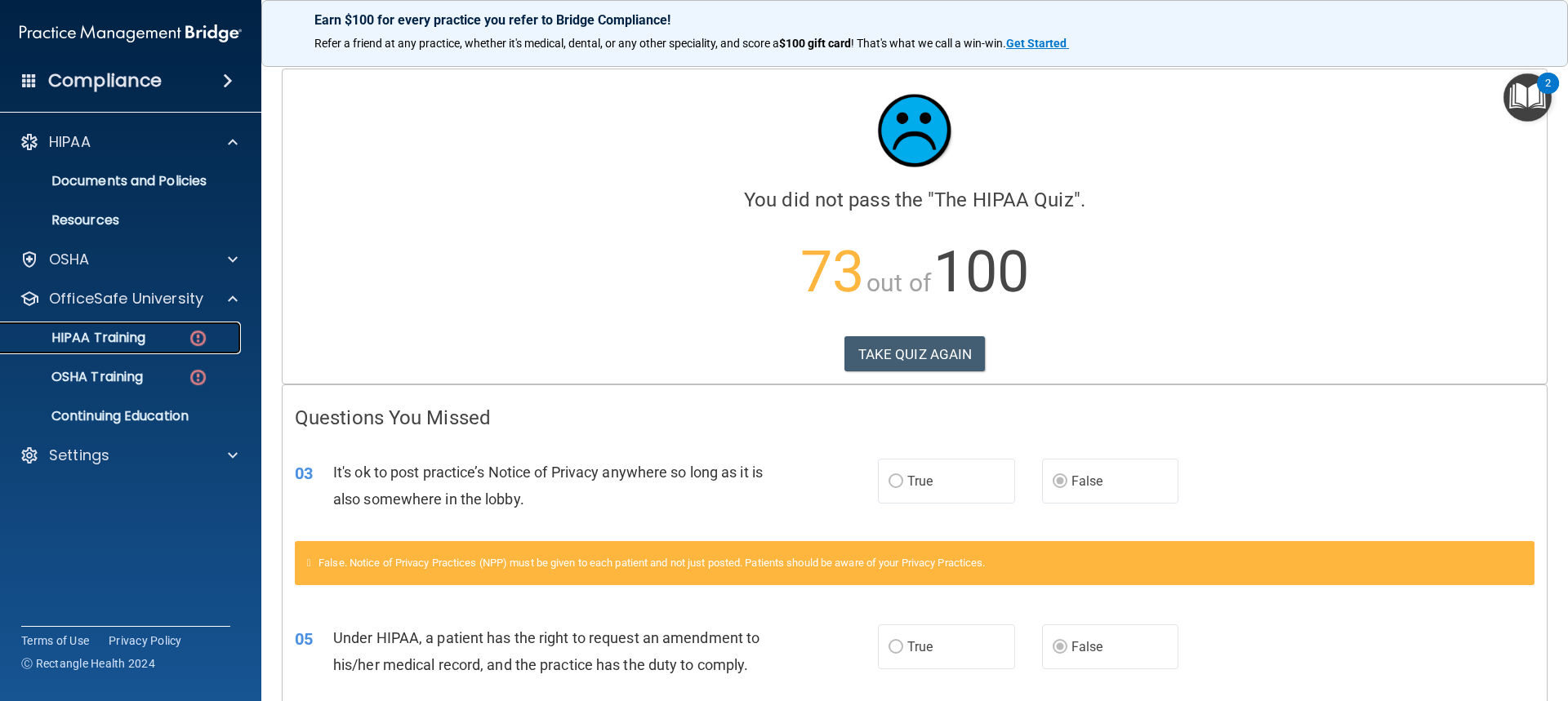
click at [152, 330] on div "HIPAA Training" at bounding box center [122, 338] width 223 height 16
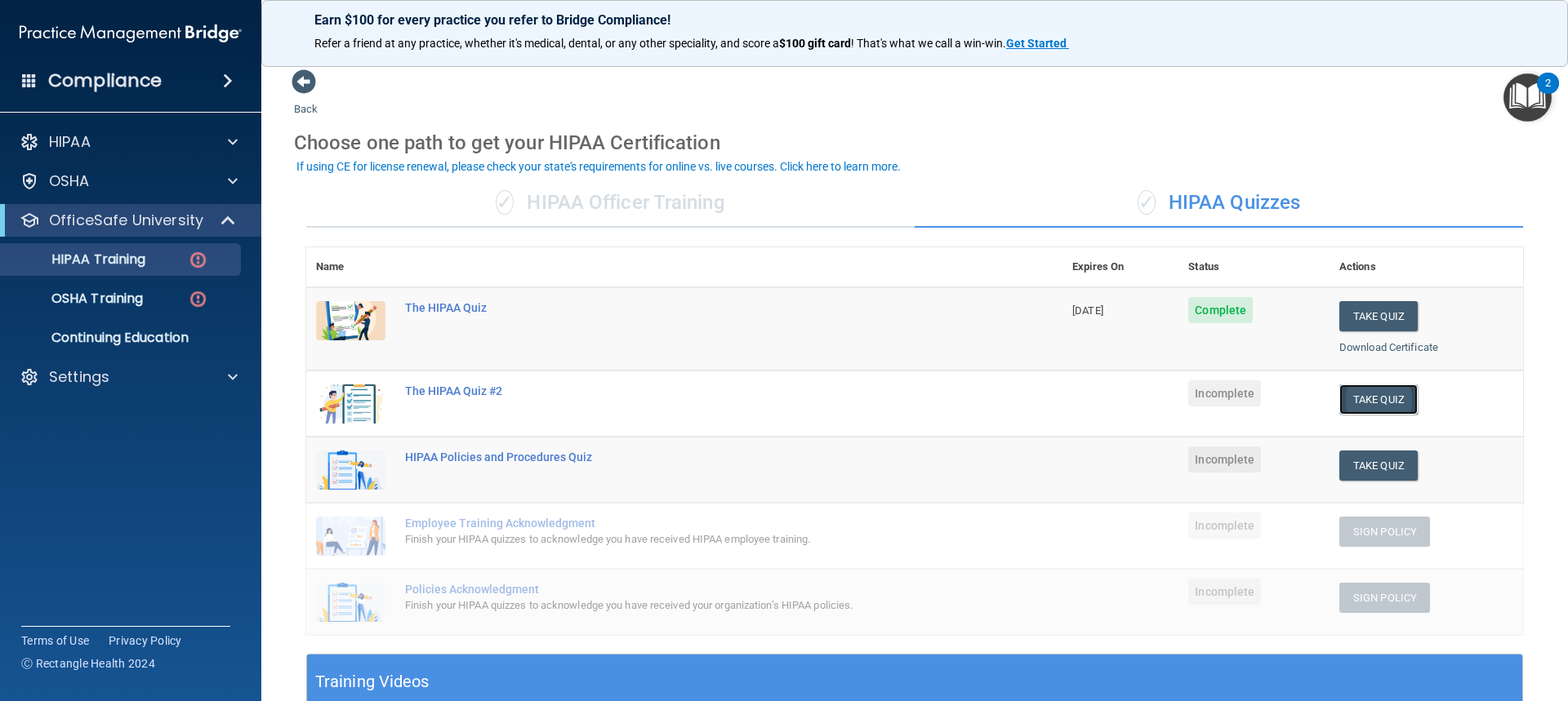
click at [843, 402] on button "Take Quiz" at bounding box center [1378, 399] width 79 height 30
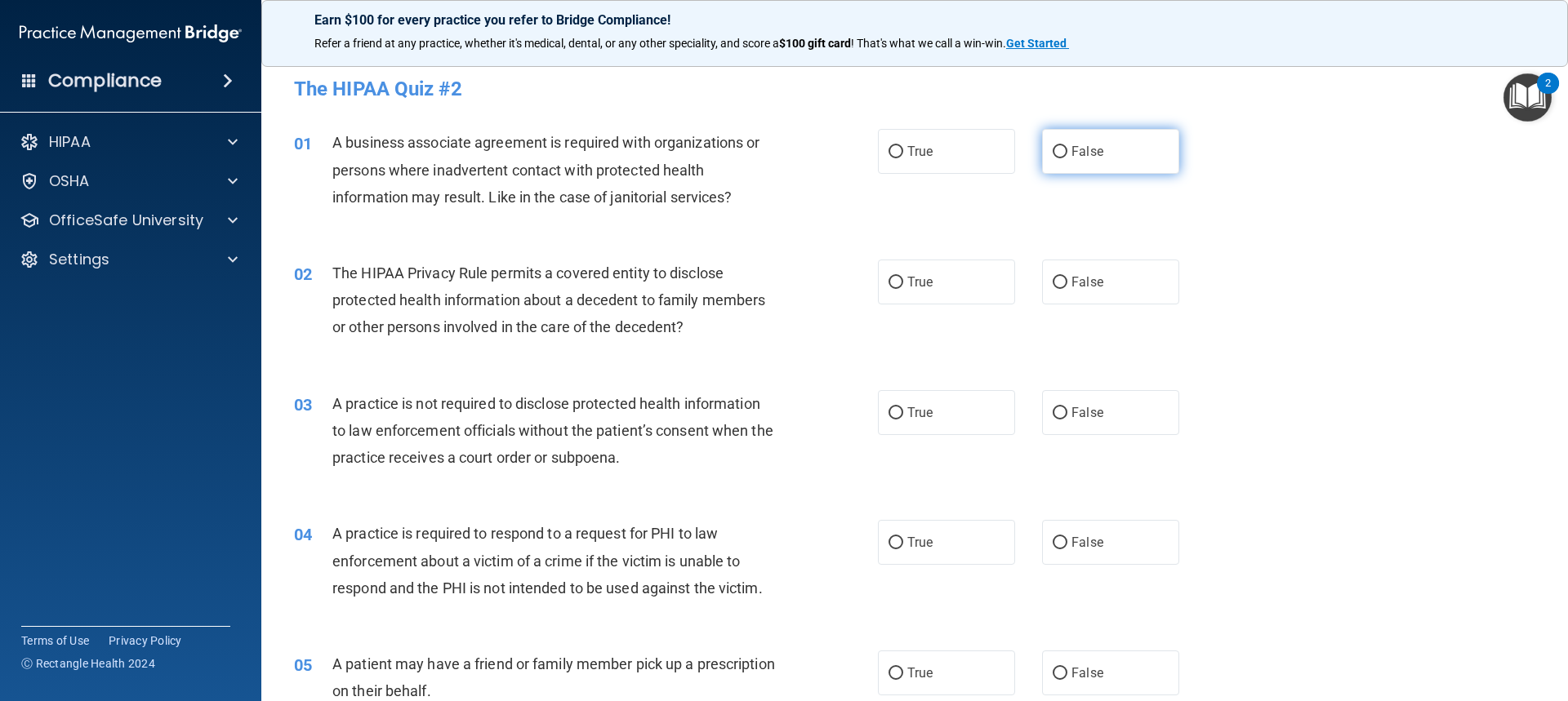
click at [843, 164] on label "False" at bounding box center [1110, 151] width 137 height 45
click at [843, 158] on input "False" at bounding box center [1059, 152] width 15 height 12
radio input "true"
click at [843, 297] on label "False" at bounding box center [1110, 282] width 137 height 45
click at [843, 289] on input "False" at bounding box center [1059, 283] width 15 height 12
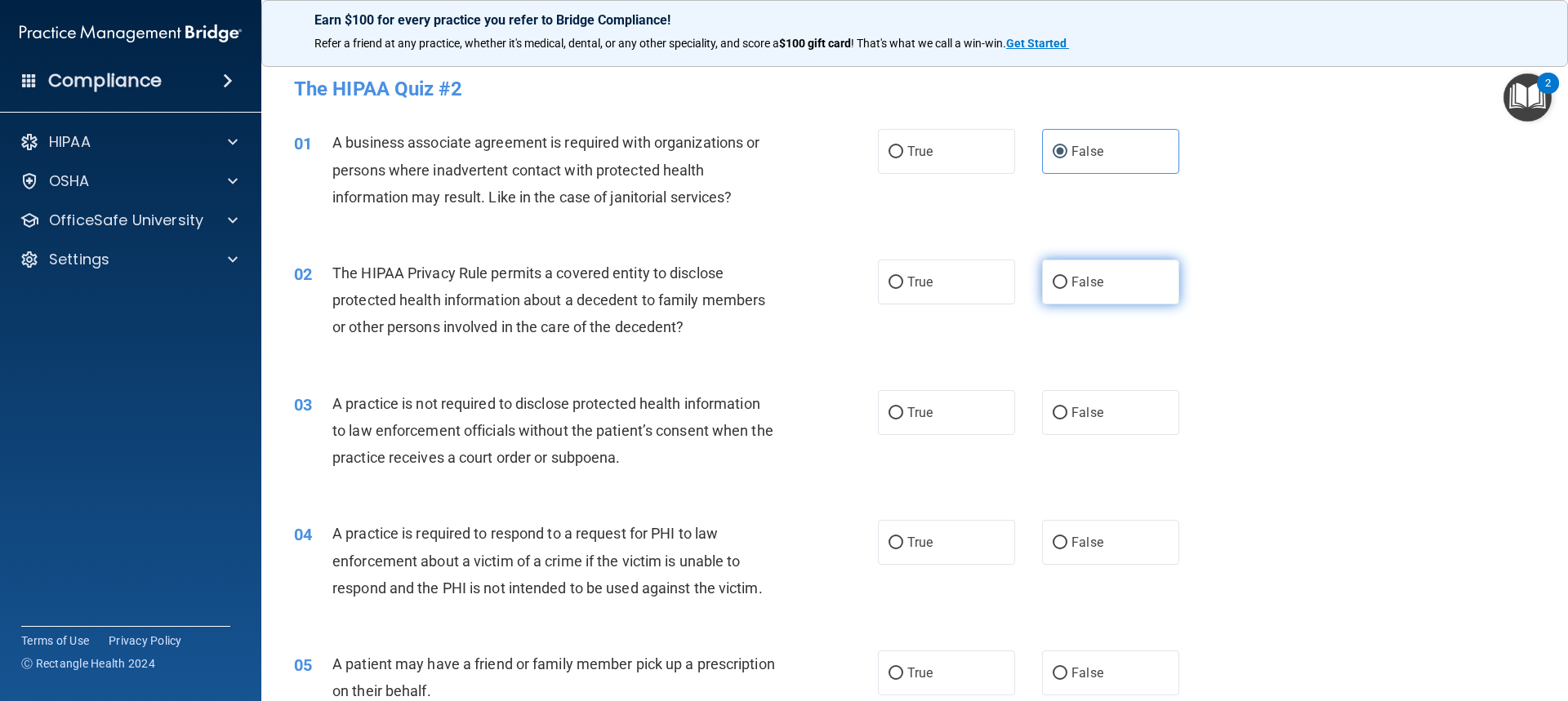
radio input "true"
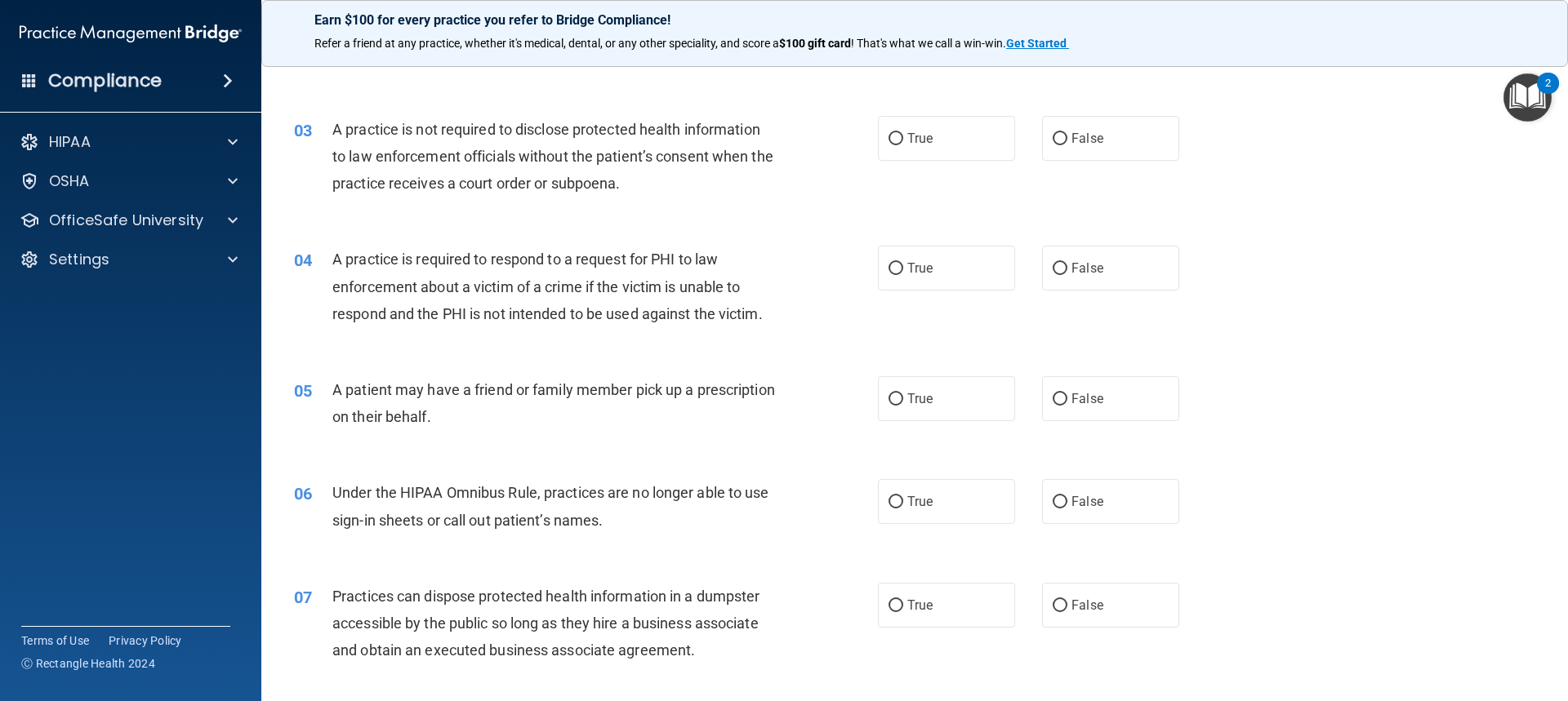
scroll to position [245, 0]
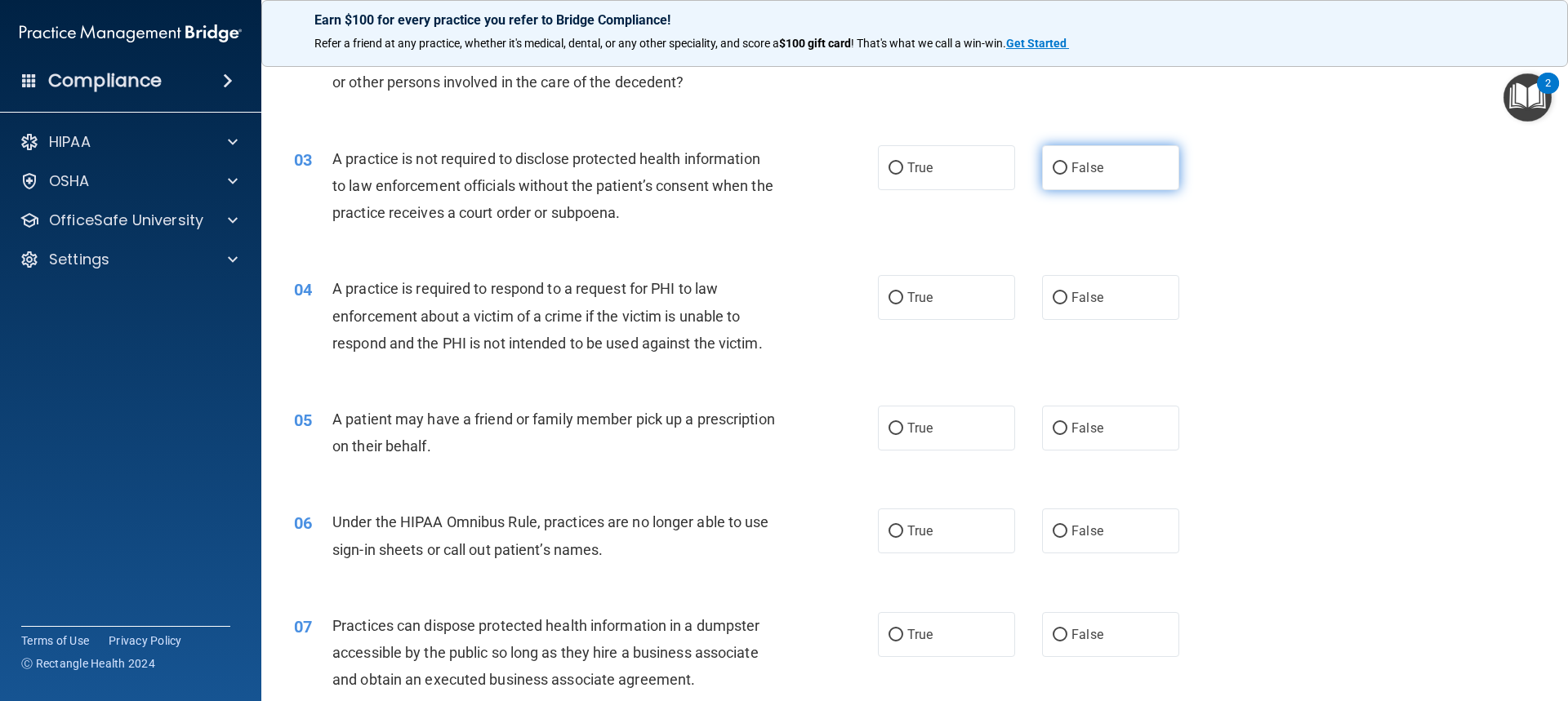
click at [843, 182] on label "False" at bounding box center [1110, 167] width 137 height 45
click at [843, 174] on input "False" at bounding box center [1059, 168] width 15 height 12
radio input "true"
click at [843, 307] on label "True" at bounding box center [947, 297] width 137 height 45
click at [843, 305] on input "True" at bounding box center [895, 299] width 15 height 12
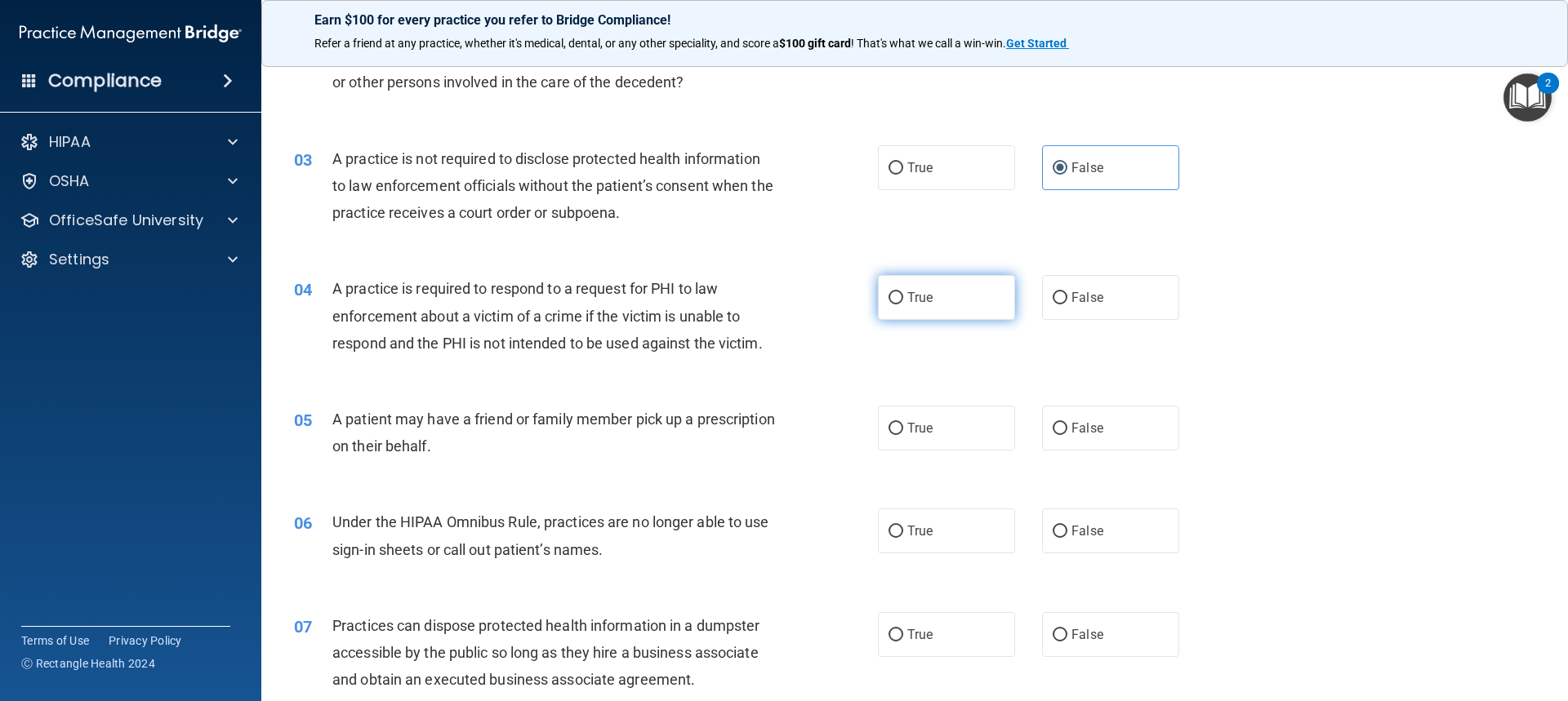
radio input "true"
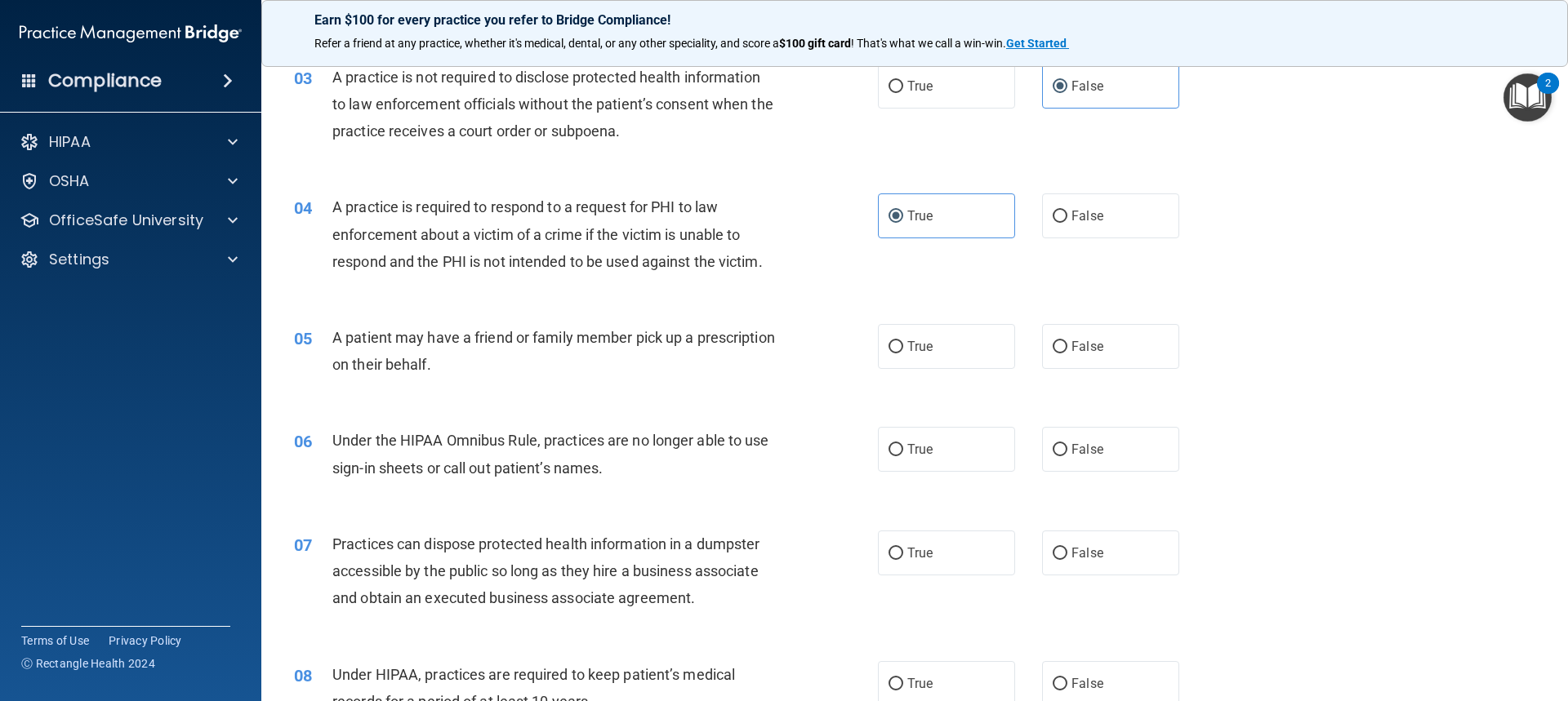
scroll to position [408, 0]
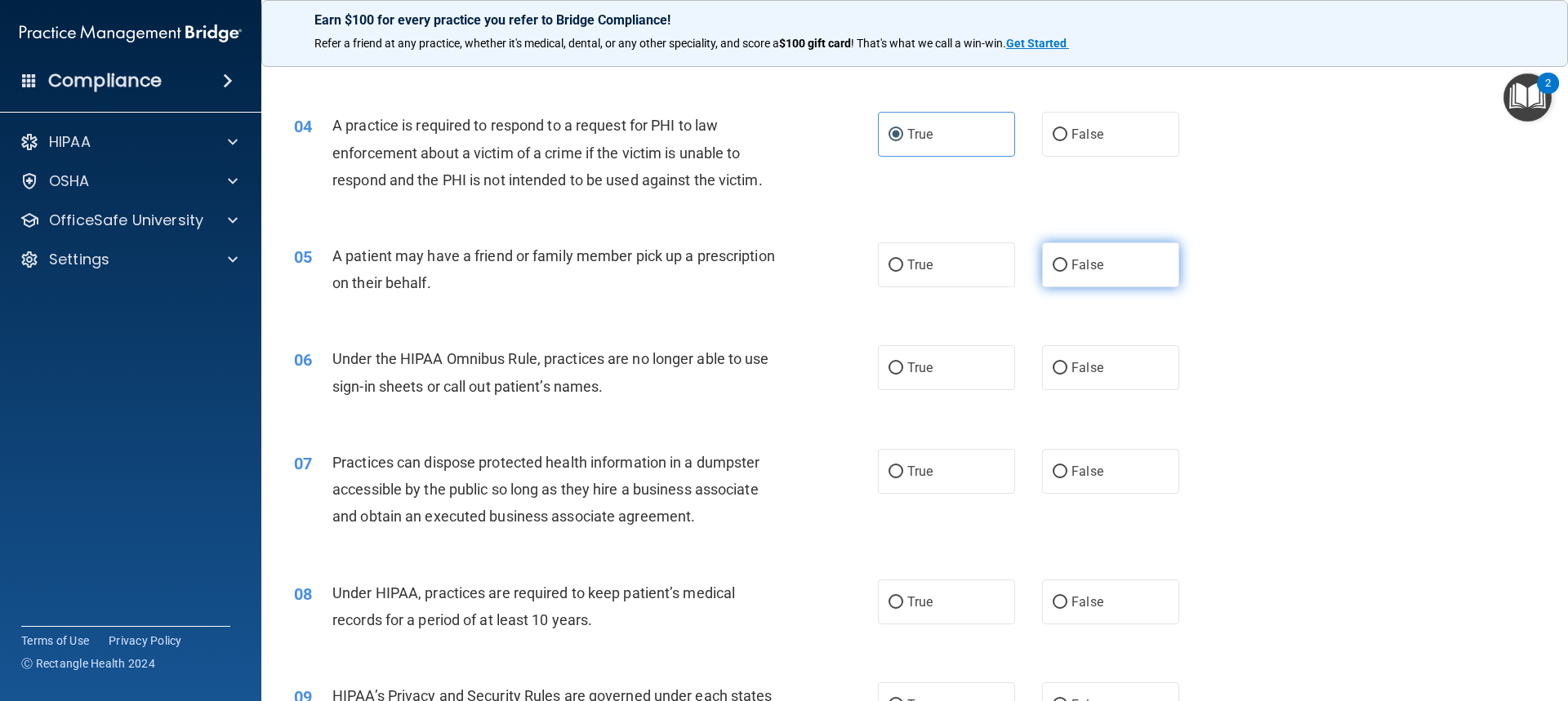
click at [843, 245] on label "False" at bounding box center [1110, 265] width 137 height 45
click at [843, 260] on input "False" at bounding box center [1059, 266] width 15 height 12
radio input "true"
click at [843, 270] on label "True" at bounding box center [947, 265] width 137 height 45
click at [843, 270] on input "True" at bounding box center [895, 266] width 15 height 12
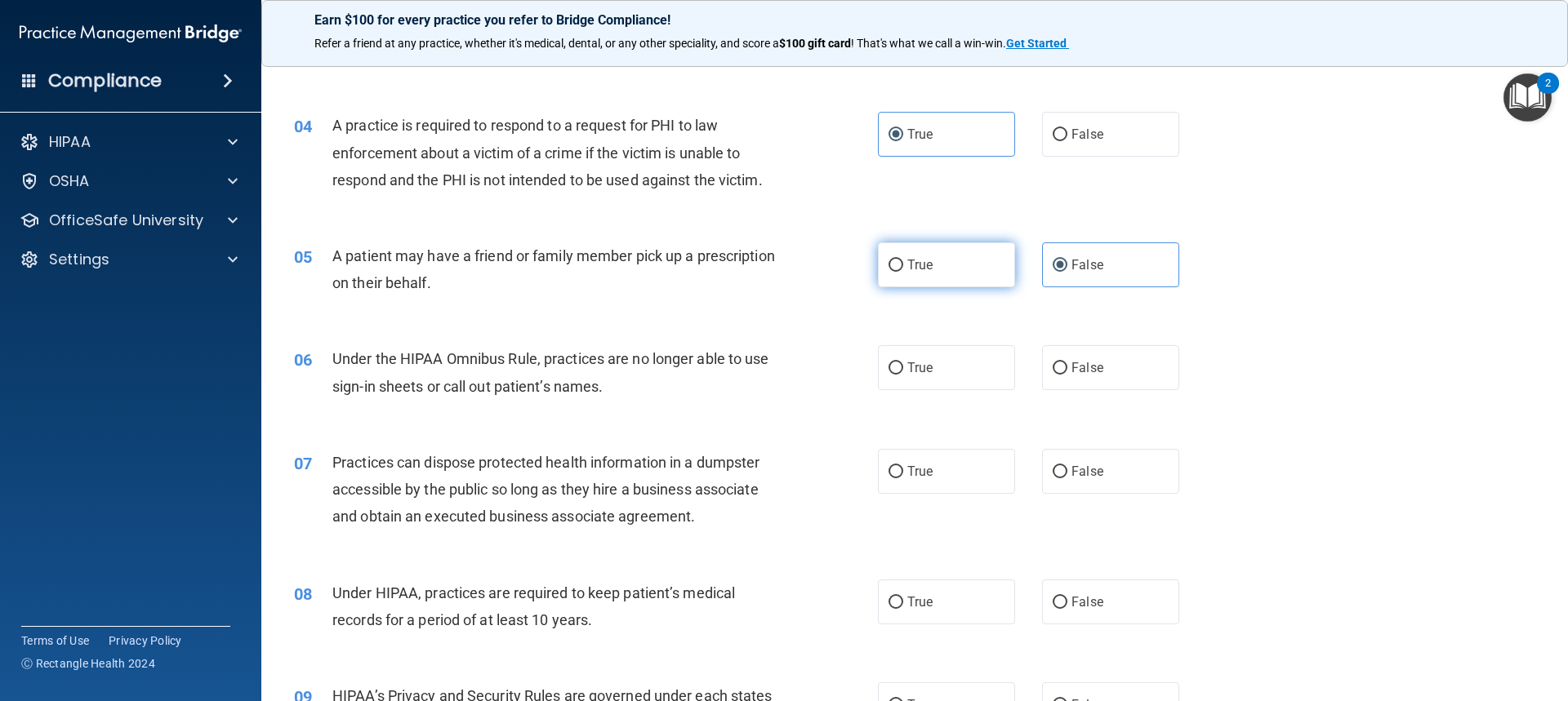
radio input "true"
click at [843, 256] on label "False" at bounding box center [1110, 265] width 137 height 45
click at [843, 260] on input "False" at bounding box center [1059, 266] width 15 height 12
radio input "true"
radio input "false"
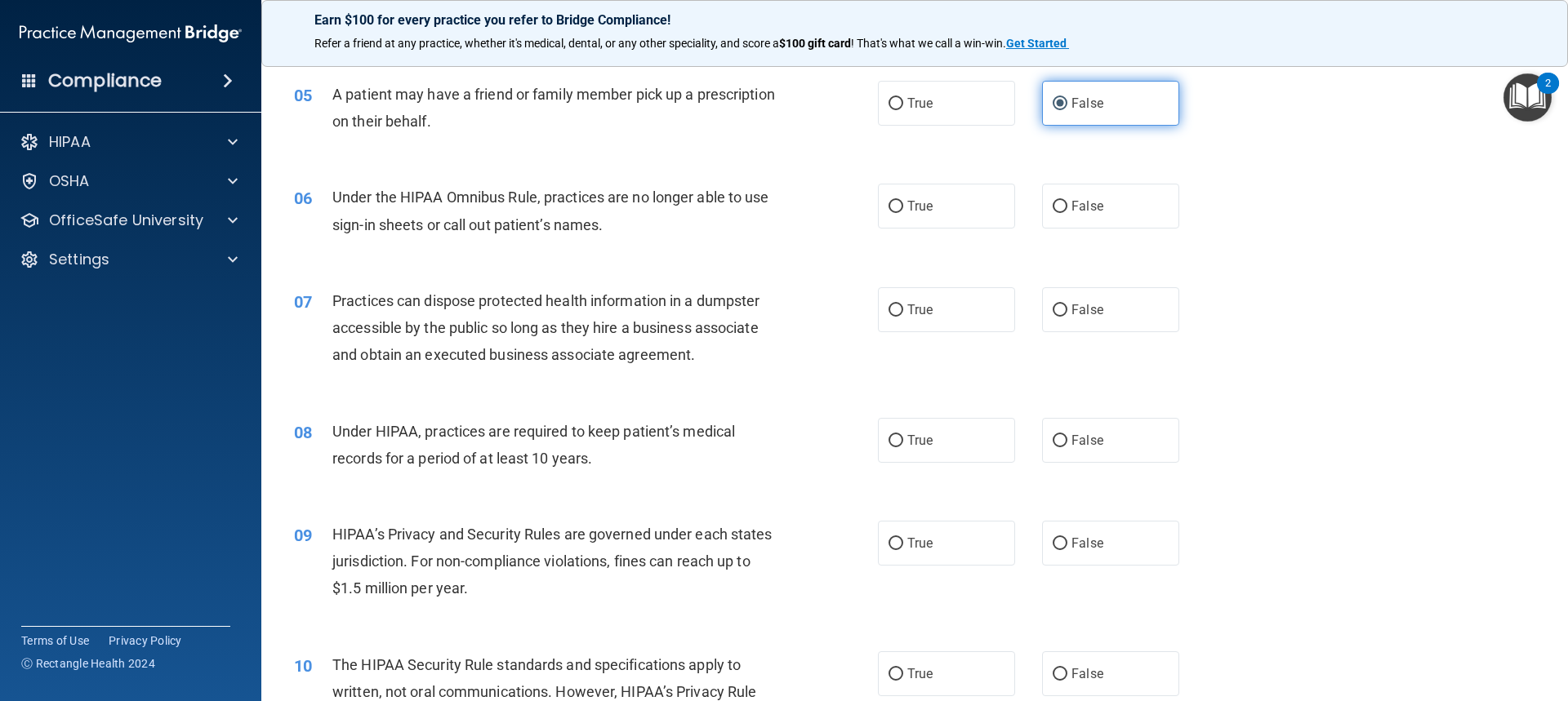
scroll to position [572, 0]
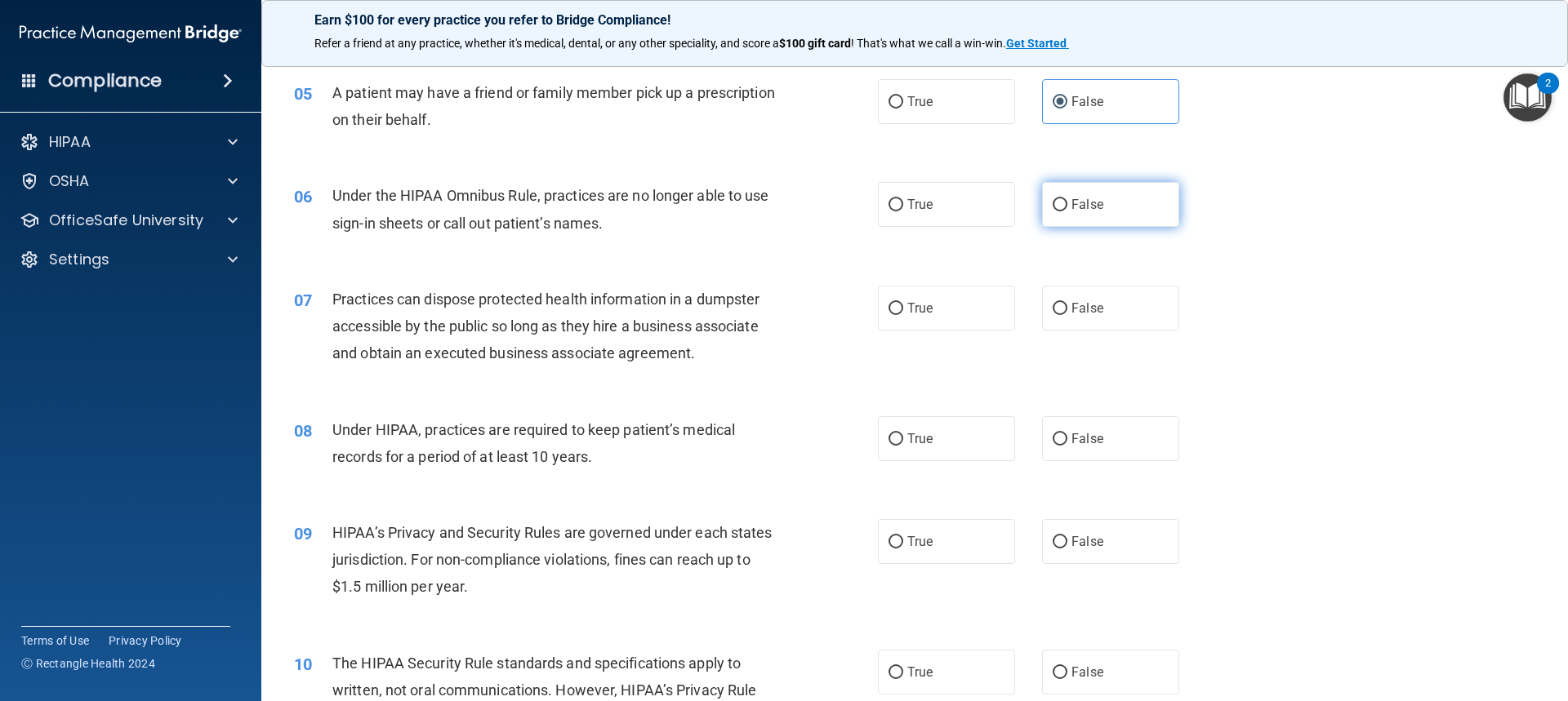
click at [843, 225] on label "False" at bounding box center [1110, 204] width 137 height 45
click at [843, 211] on input "False" at bounding box center [1059, 205] width 15 height 12
radio input "true"
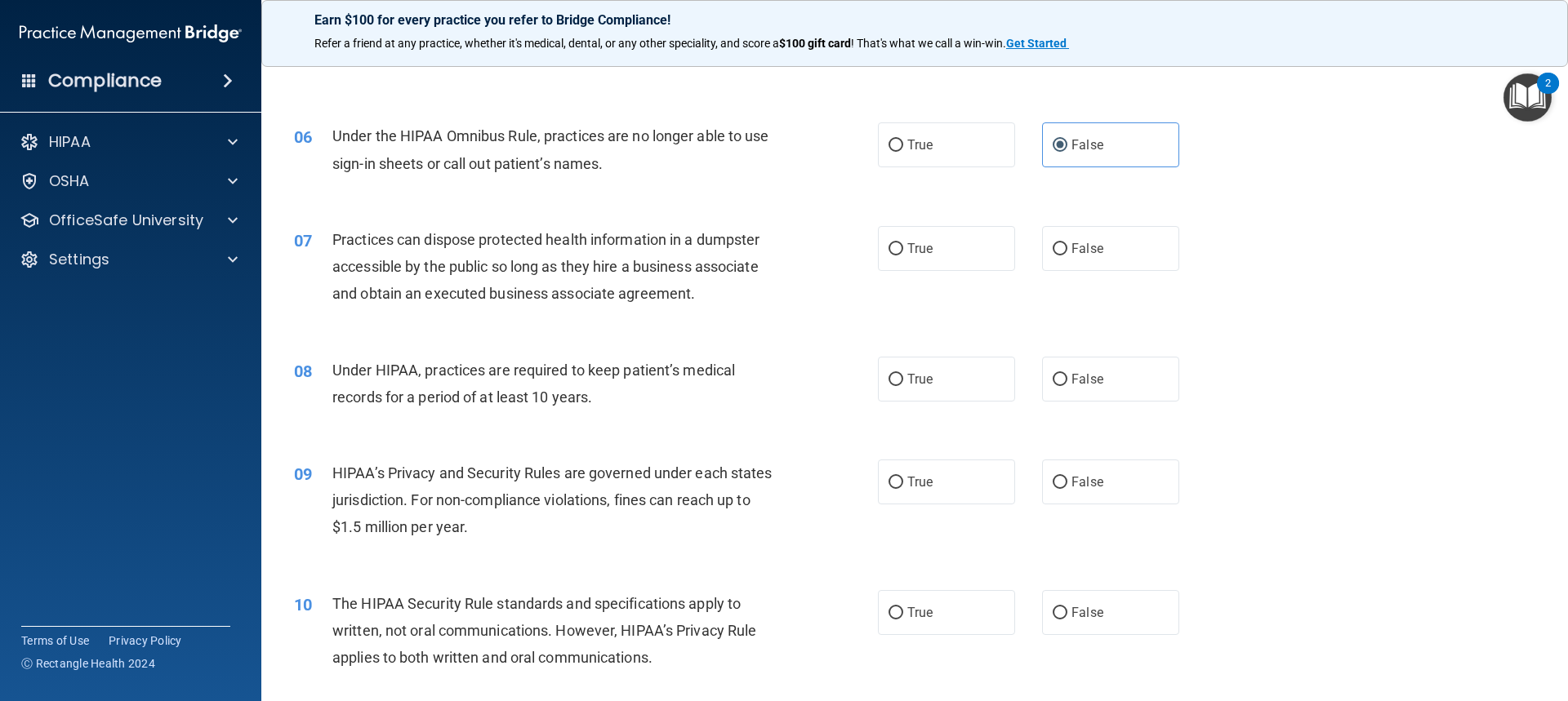
scroll to position [653, 0]
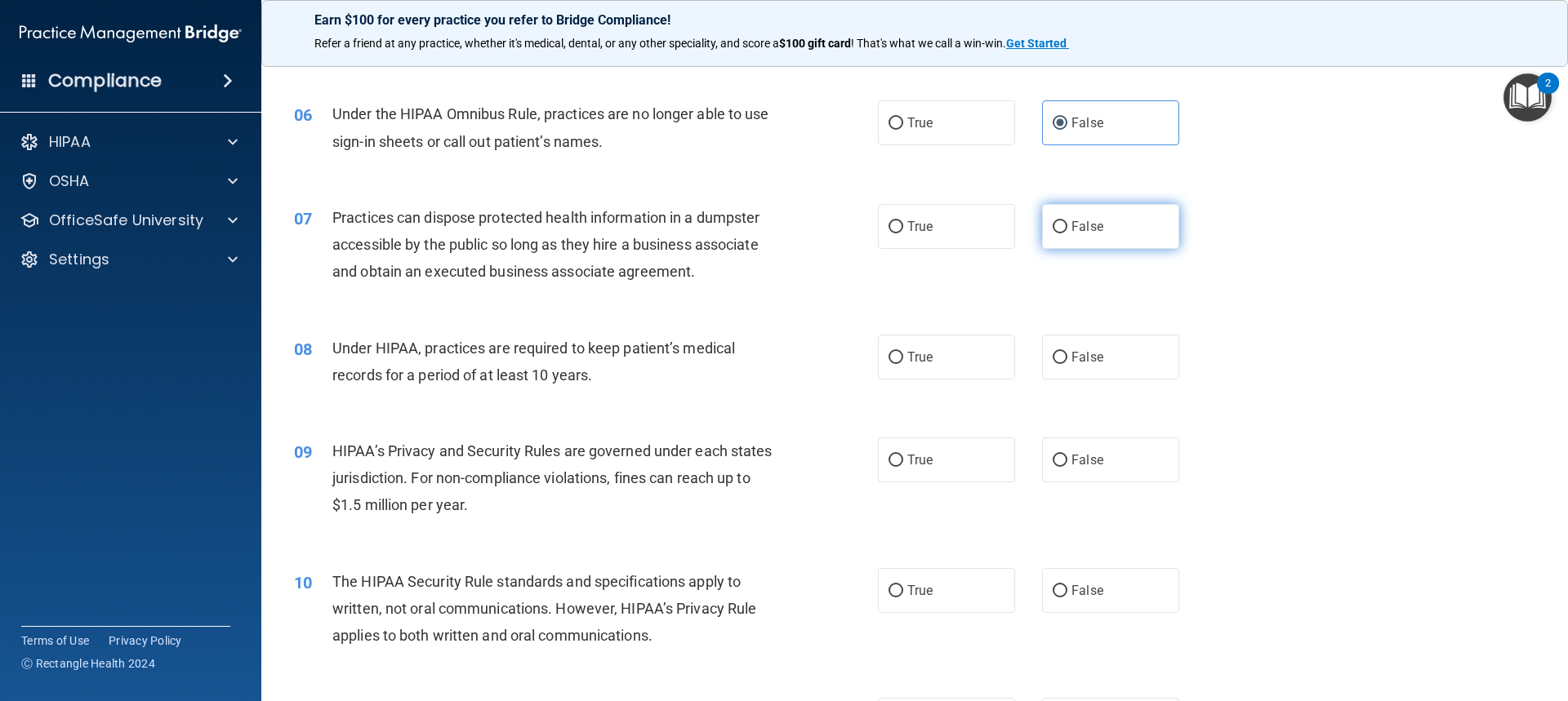
click at [843, 227] on label "False" at bounding box center [1110, 226] width 137 height 45
click at [843, 227] on input "False" at bounding box center [1059, 227] width 15 height 12
radio input "true"
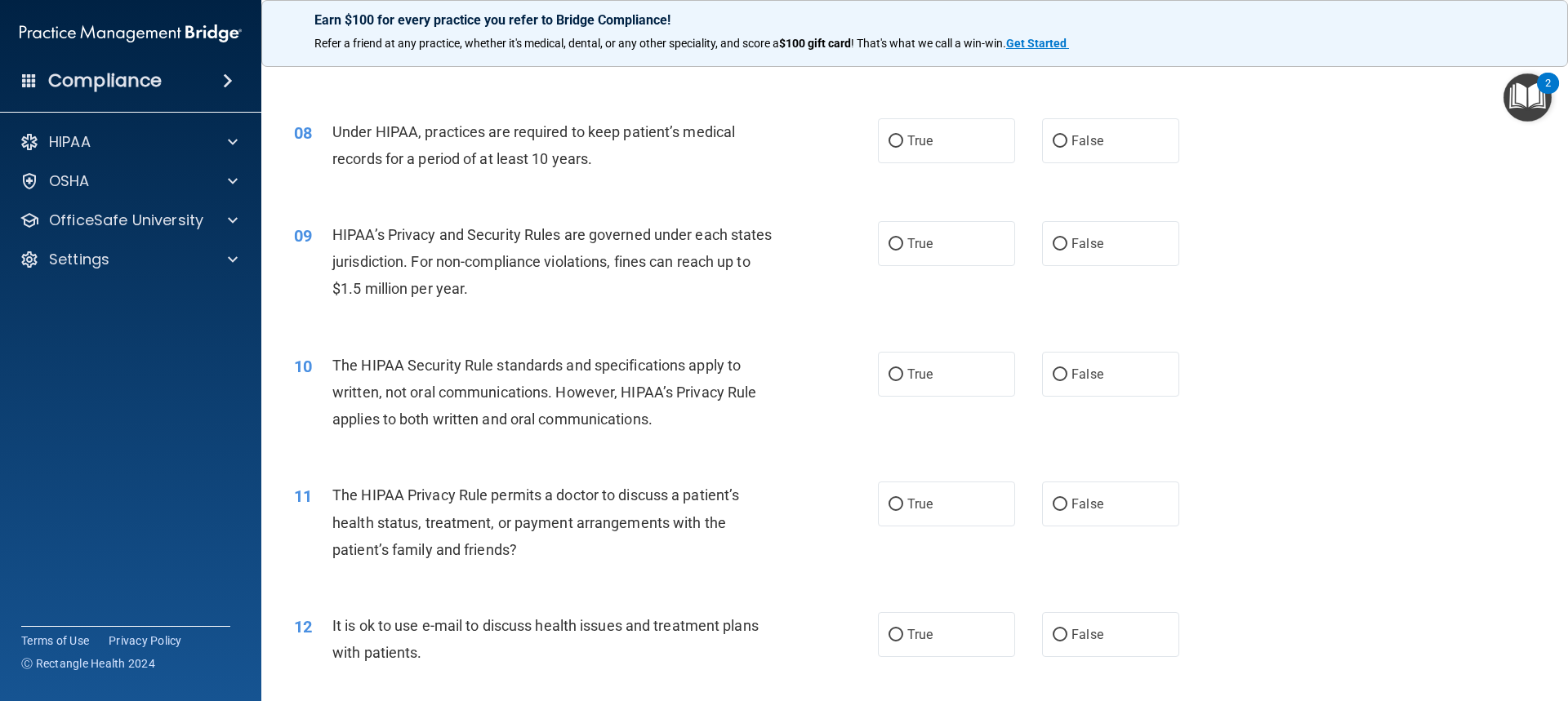
scroll to position [898, 0]
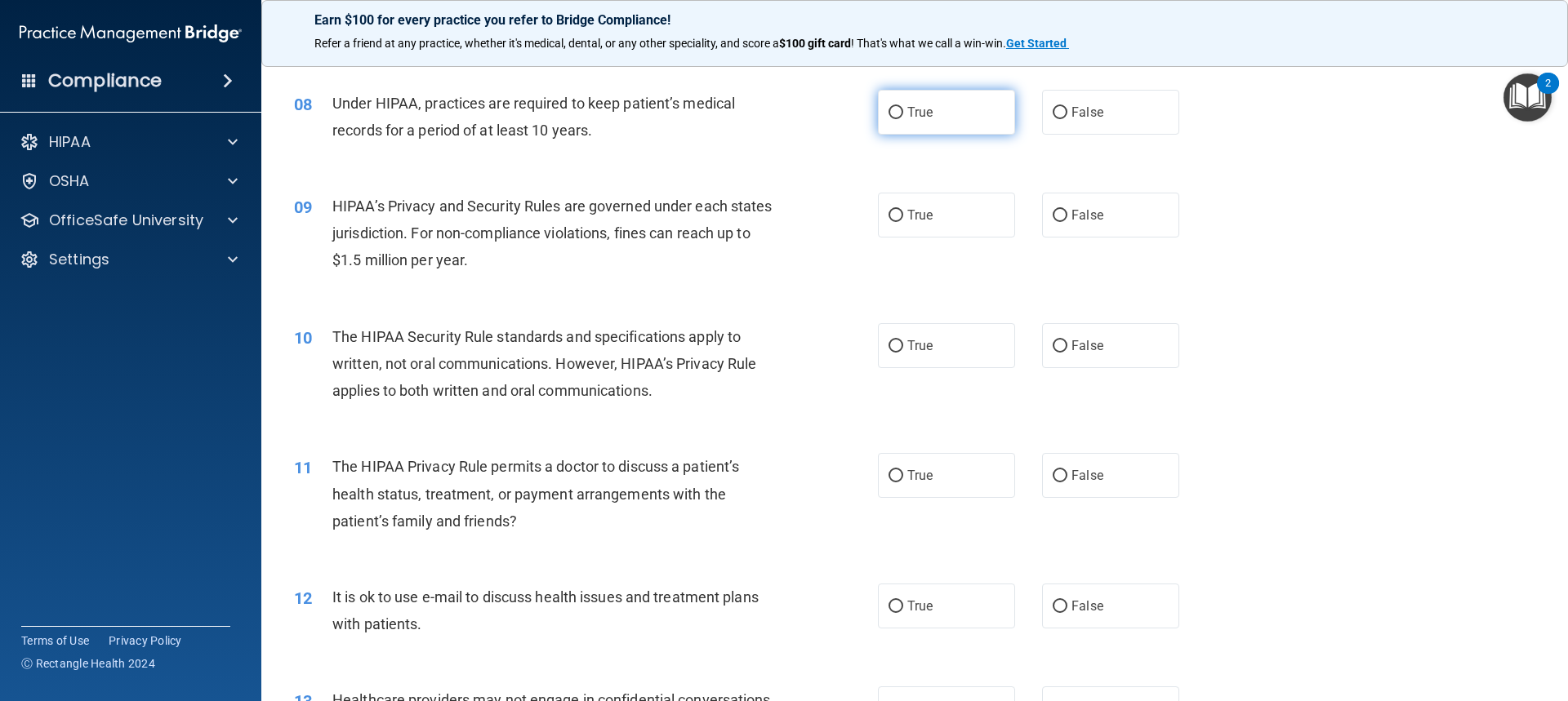
click at [843, 119] on label "True" at bounding box center [947, 112] width 137 height 45
click at [843, 119] on input "True" at bounding box center [895, 113] width 15 height 12
radio input "true"
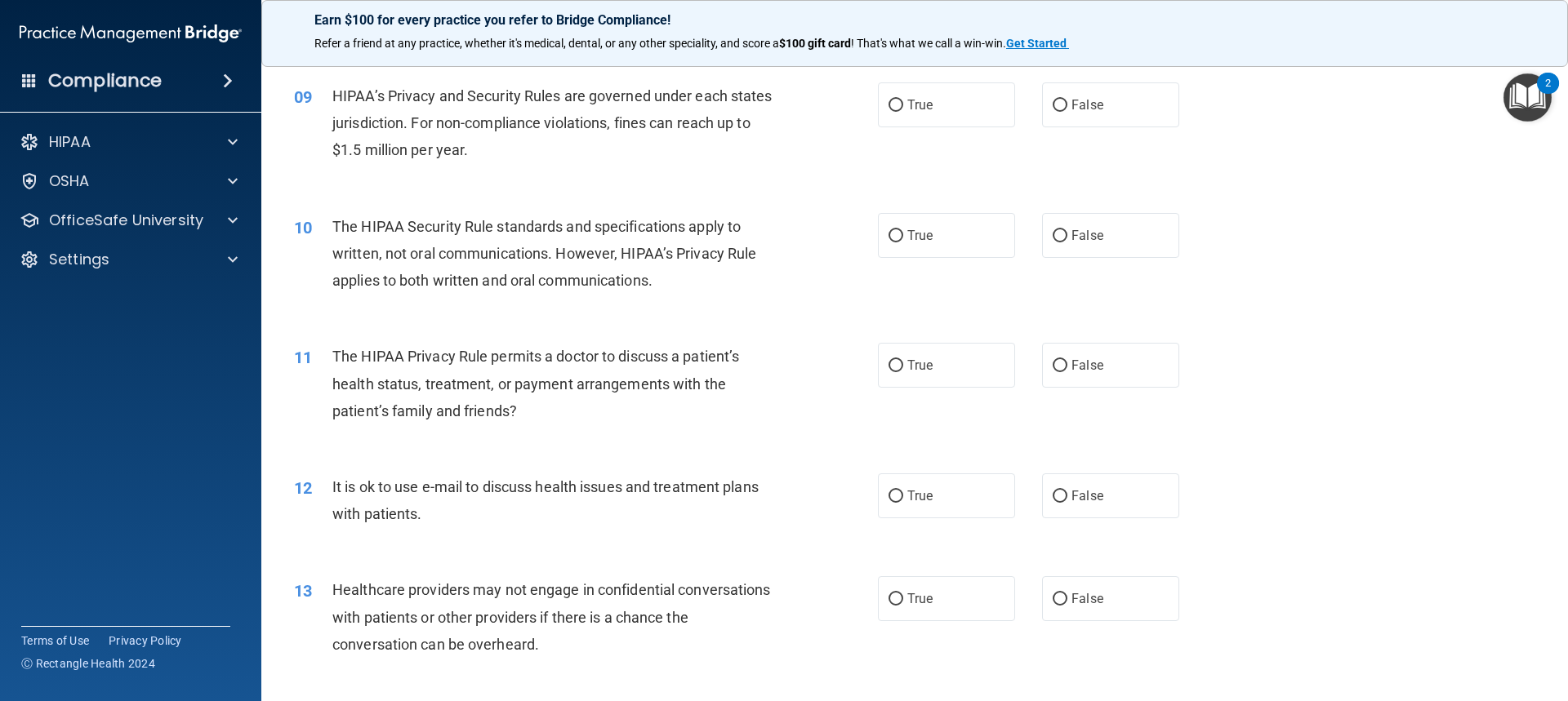
scroll to position [980, 0]
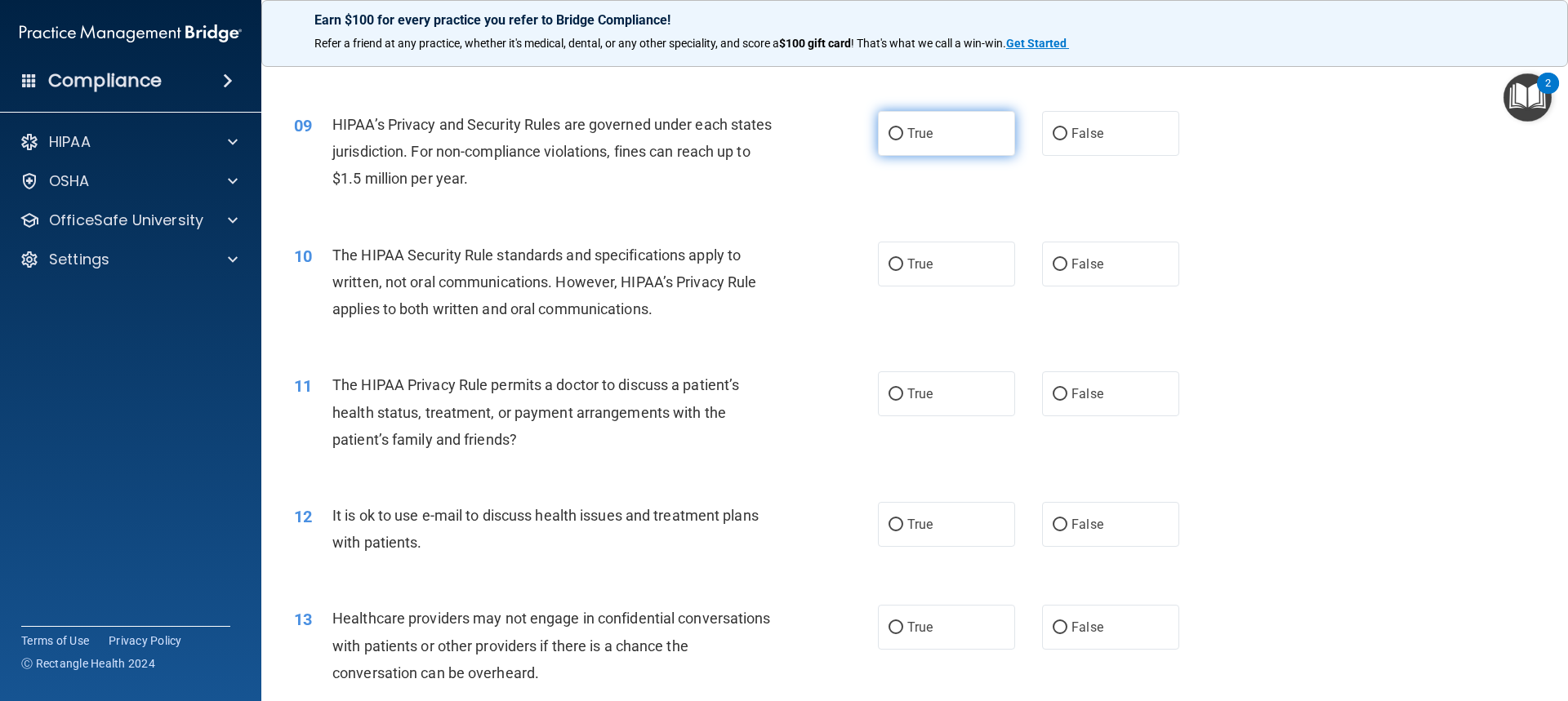
click at [843, 120] on label "True" at bounding box center [947, 133] width 137 height 45
click at [843, 128] on input "True" at bounding box center [895, 134] width 15 height 12
radio input "true"
click at [843, 268] on span "True" at bounding box center [919, 265] width 25 height 16
click at [843, 268] on input "True" at bounding box center [895, 265] width 15 height 12
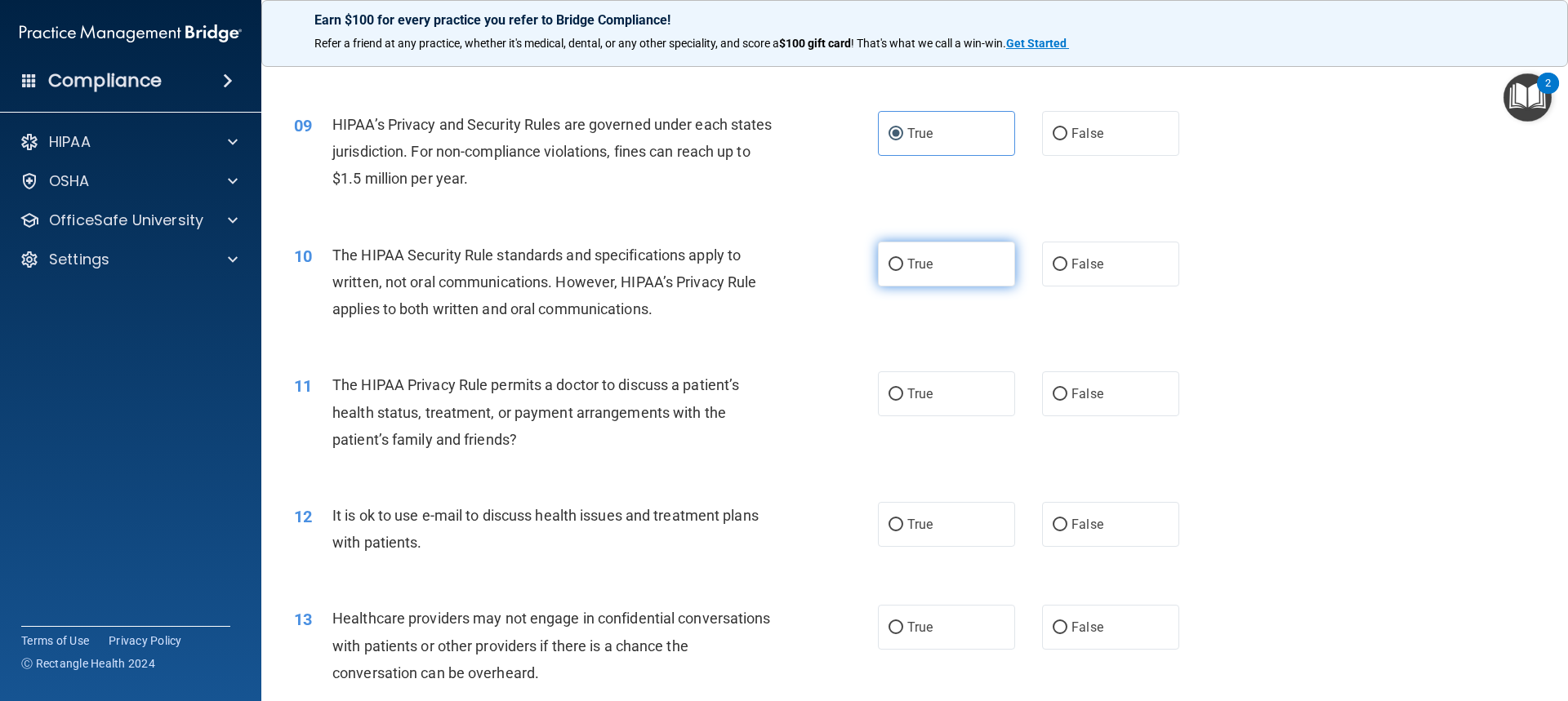
radio input "true"
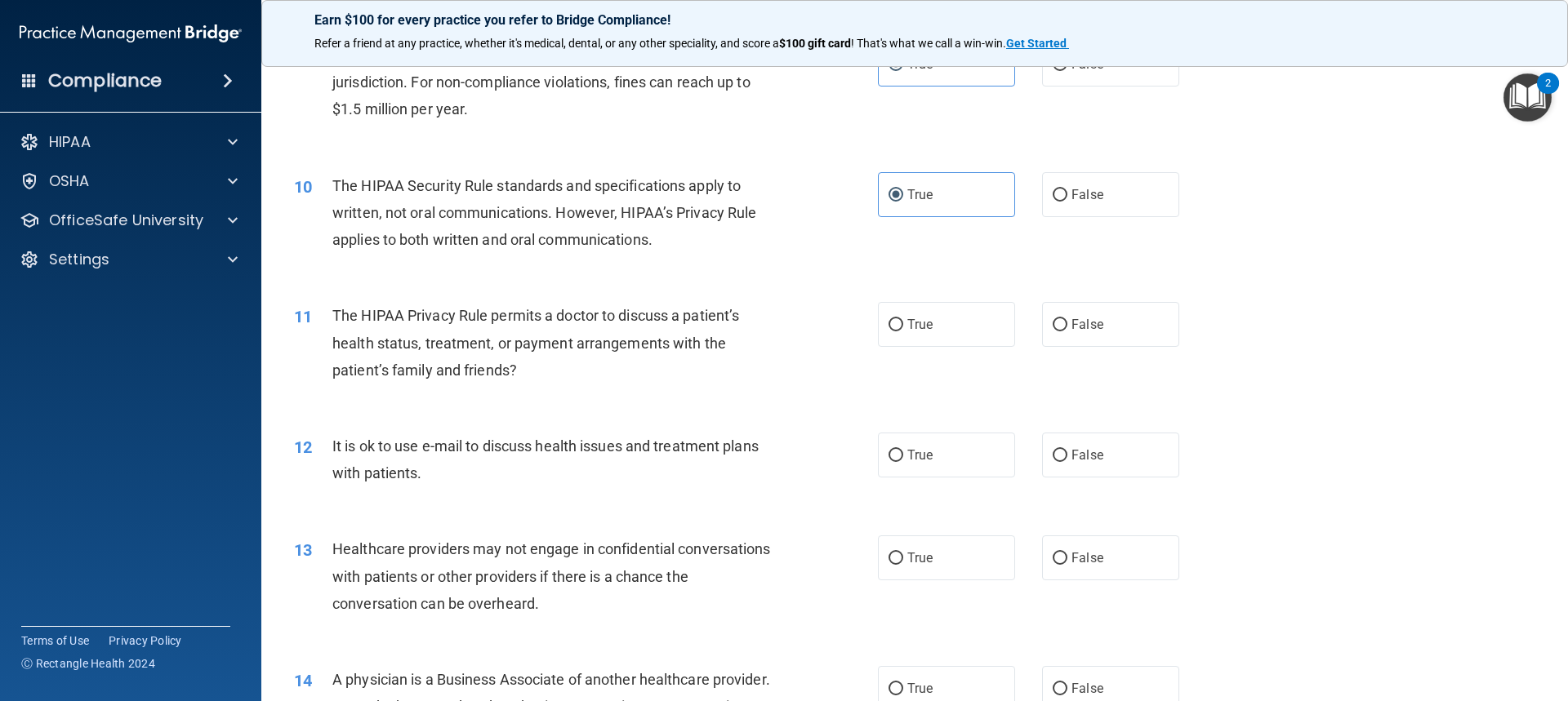
scroll to position [1143, 0]
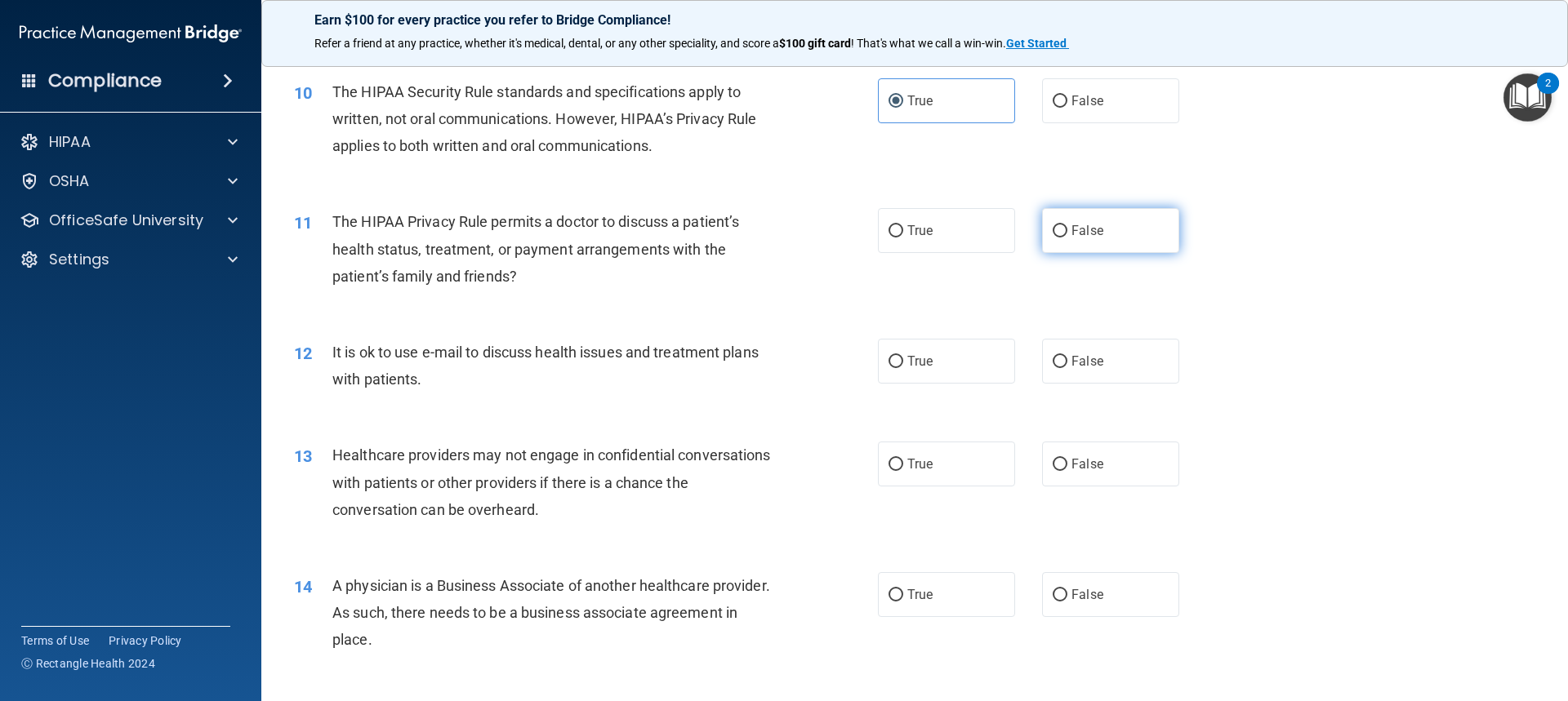
click at [843, 219] on label "False" at bounding box center [1110, 230] width 137 height 45
click at [843, 225] on input "False" at bounding box center [1059, 231] width 15 height 12
radio input "true"
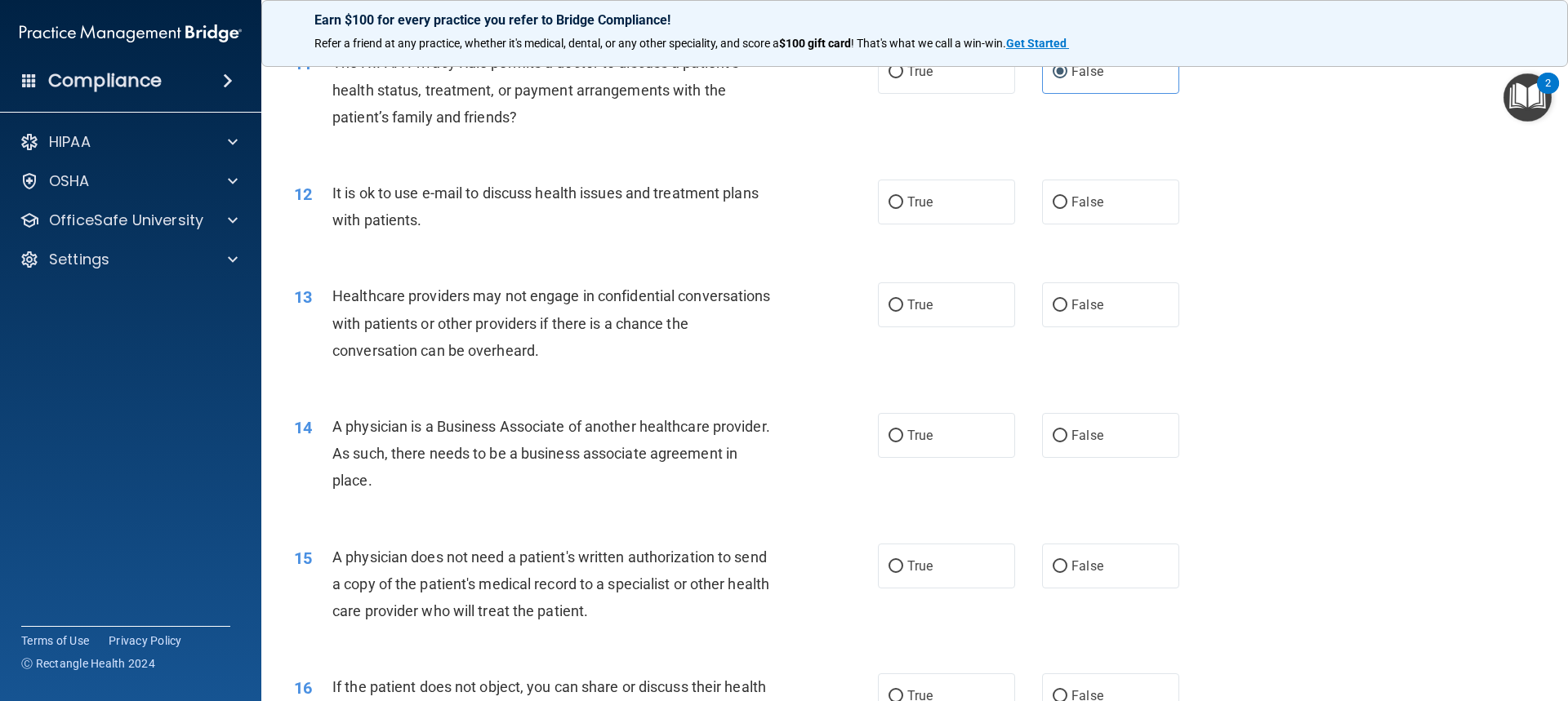
scroll to position [1306, 0]
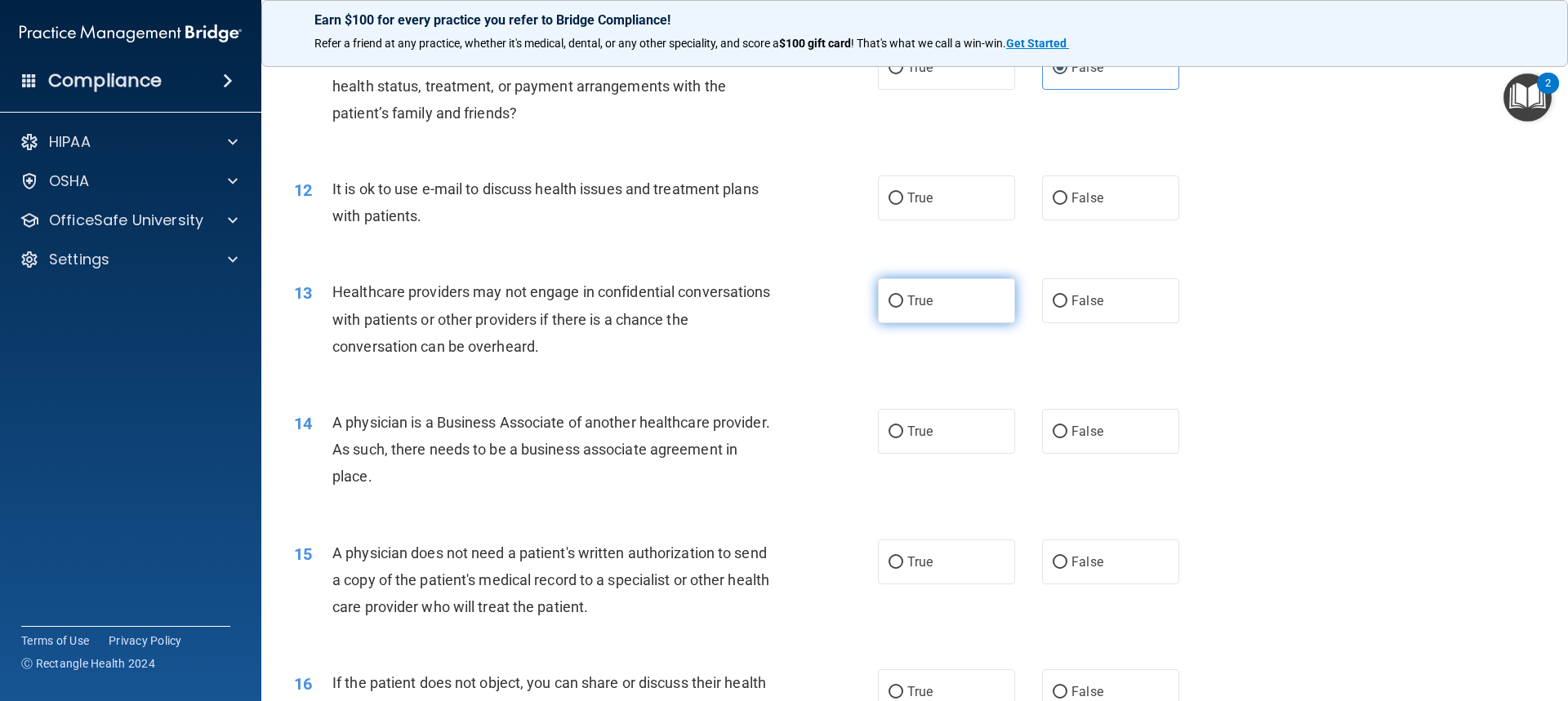
click at [843, 302] on label "True" at bounding box center [947, 301] width 137 height 45
click at [843, 302] on input "True" at bounding box center [895, 302] width 15 height 12
radio input "true"
click at [843, 188] on label "False" at bounding box center [1110, 197] width 137 height 45
click at [843, 193] on input "False" at bounding box center [1059, 199] width 15 height 12
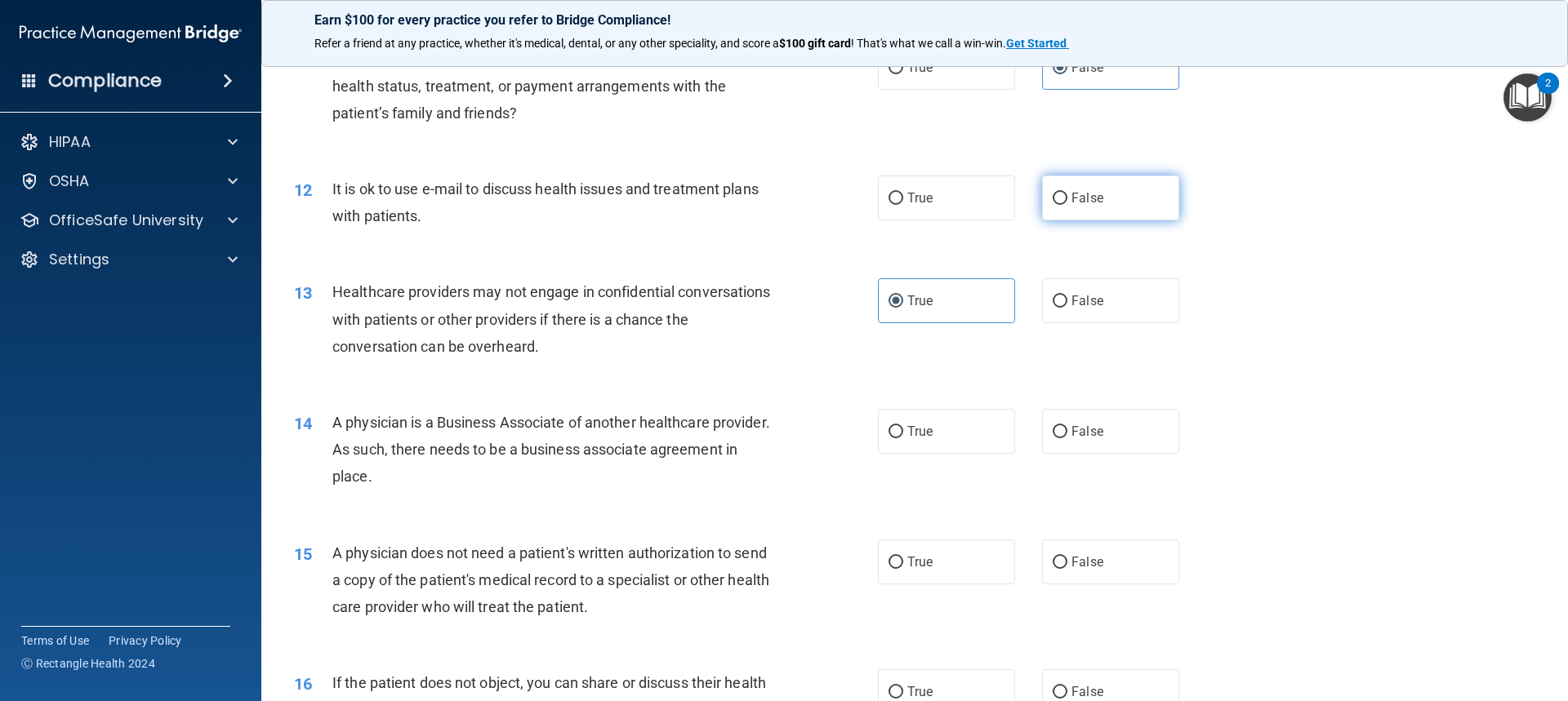
radio input "true"
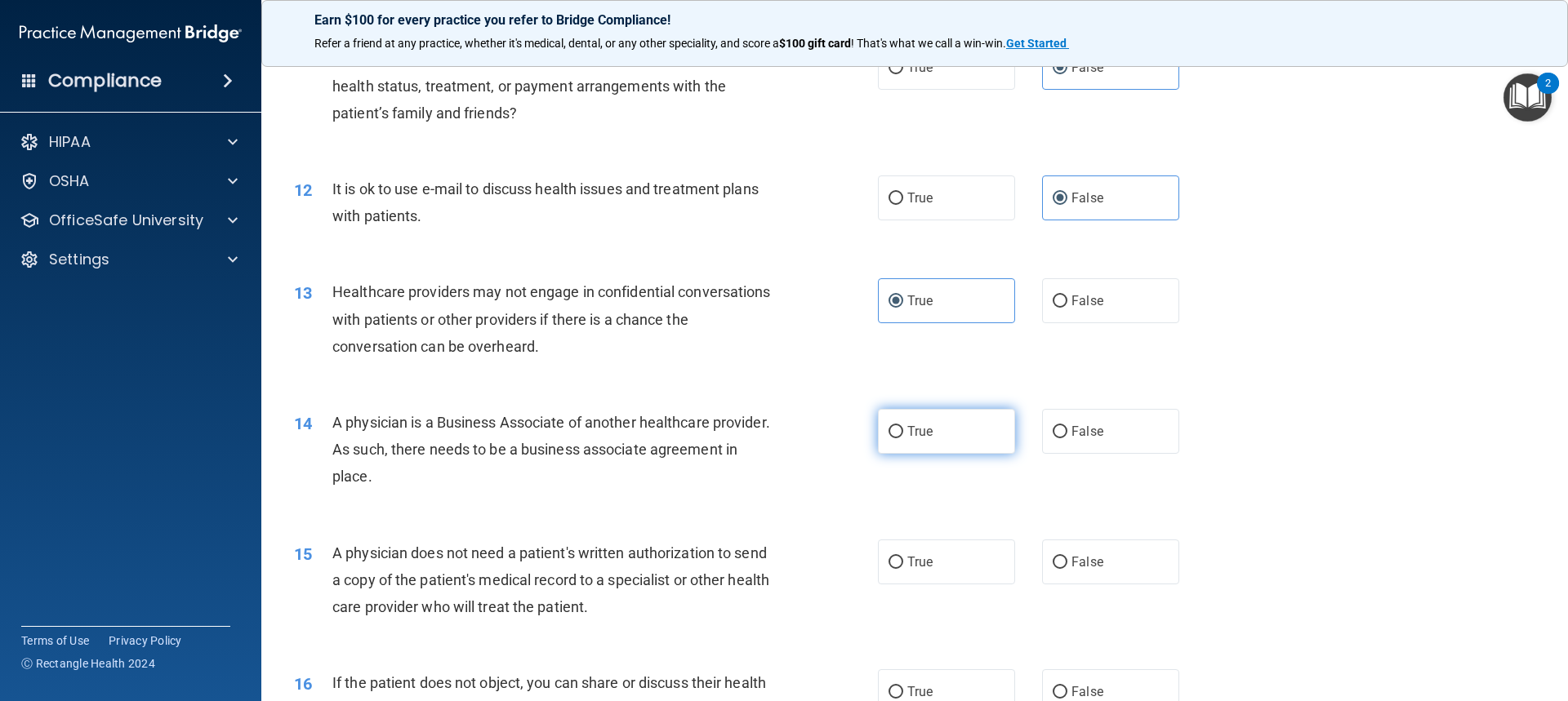
click at [843, 420] on label "True" at bounding box center [947, 431] width 137 height 45
click at [843, 426] on input "True" at bounding box center [895, 432] width 15 height 12
radio input "true"
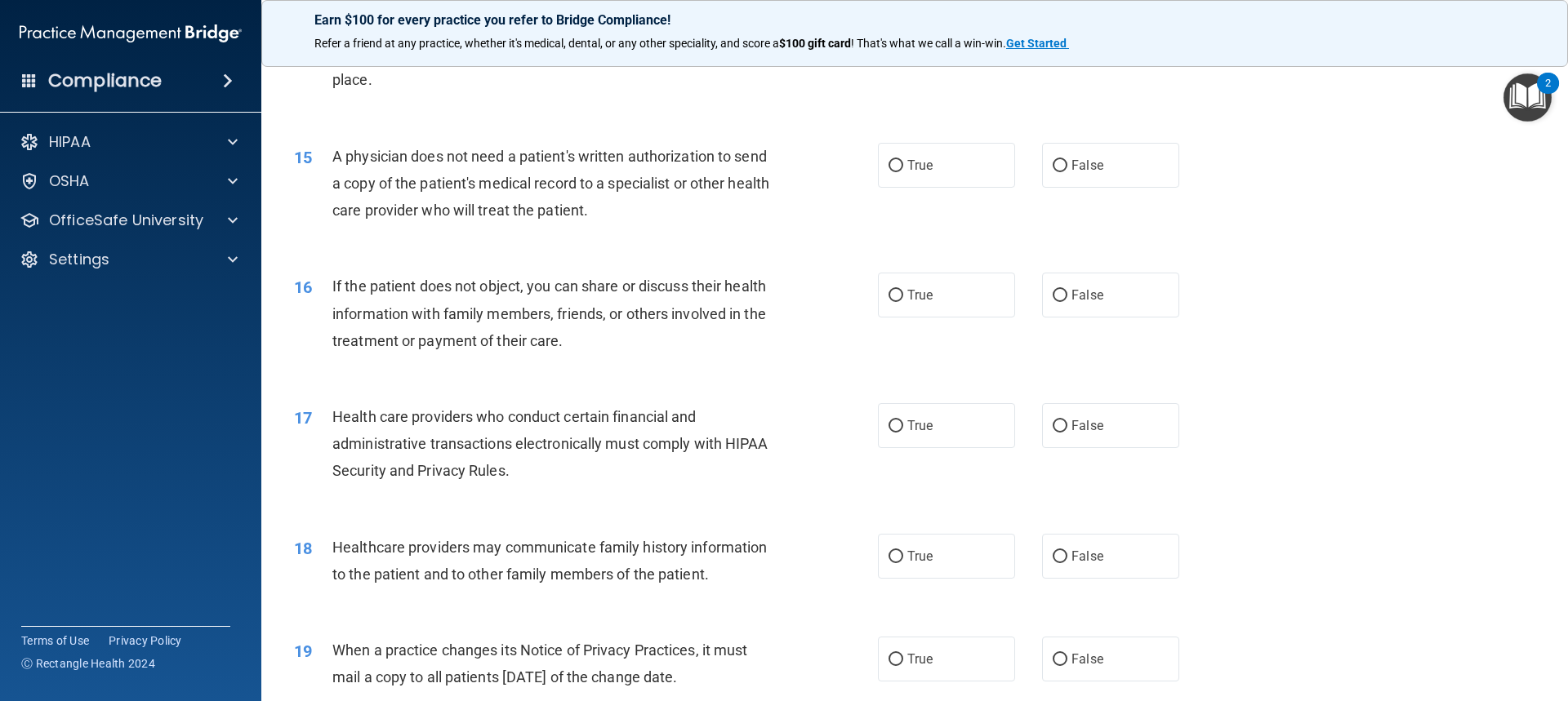
scroll to position [1715, 0]
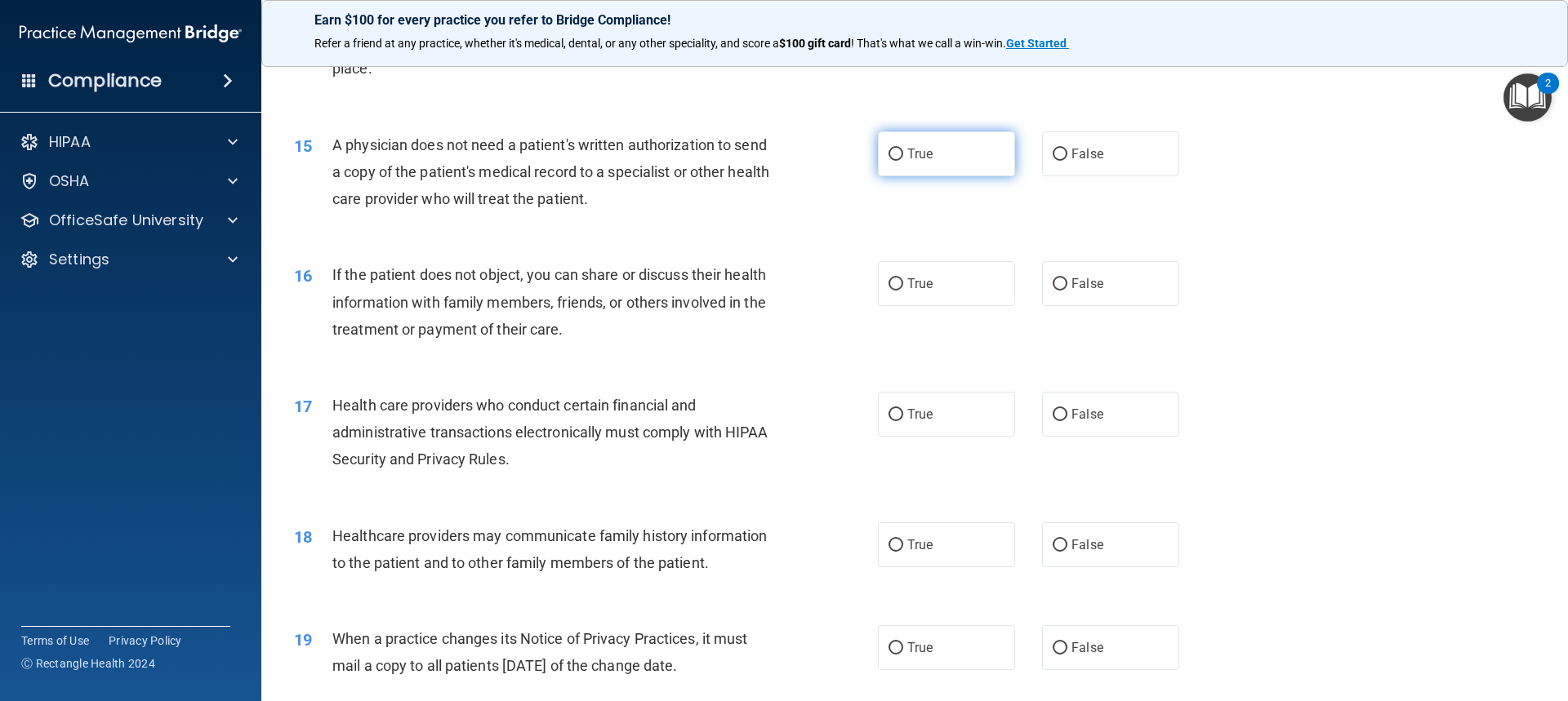
click at [843, 149] on label "True" at bounding box center [947, 153] width 137 height 45
click at [843, 149] on input "True" at bounding box center [895, 154] width 15 height 12
radio input "true"
click at [843, 298] on label "True" at bounding box center [947, 283] width 137 height 45
click at [843, 291] on input "True" at bounding box center [895, 285] width 15 height 12
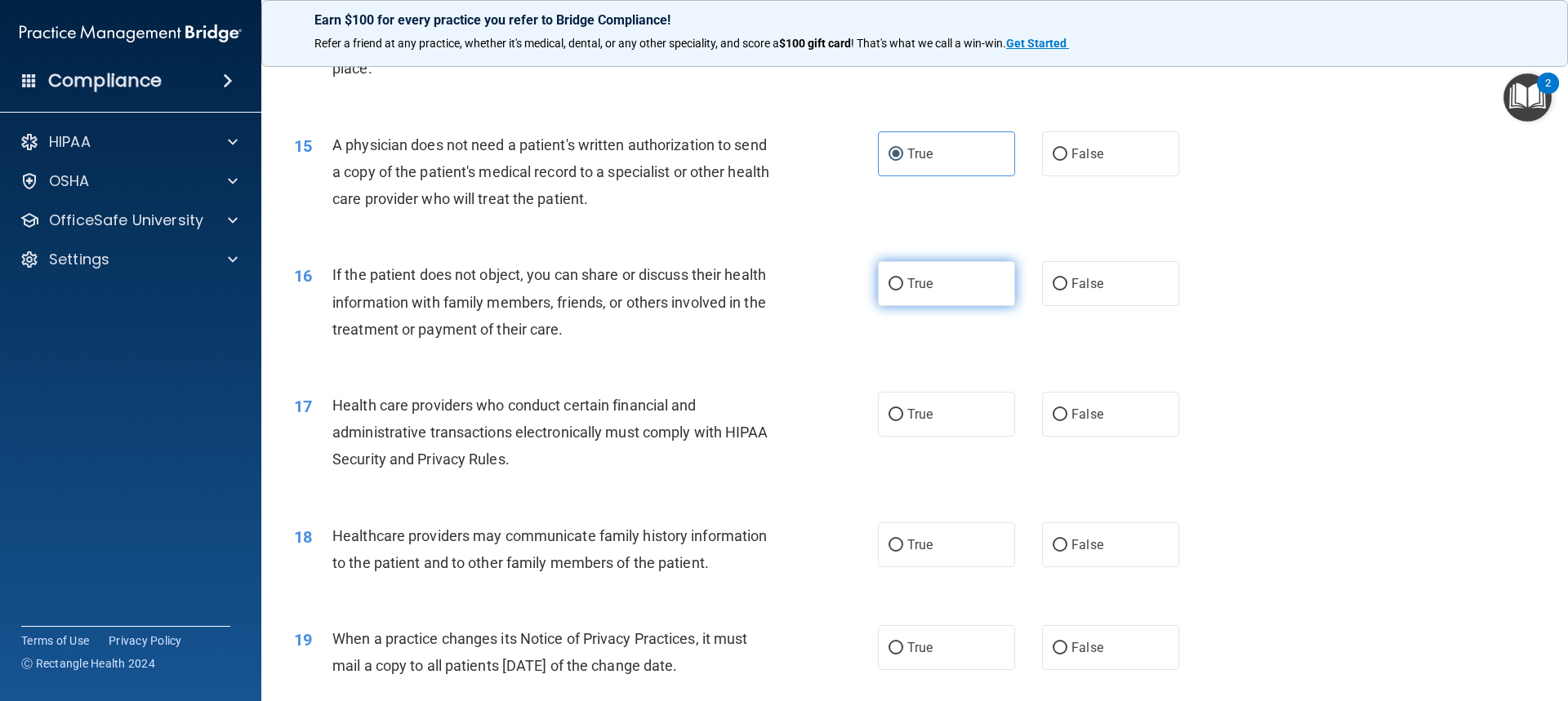
radio input "true"
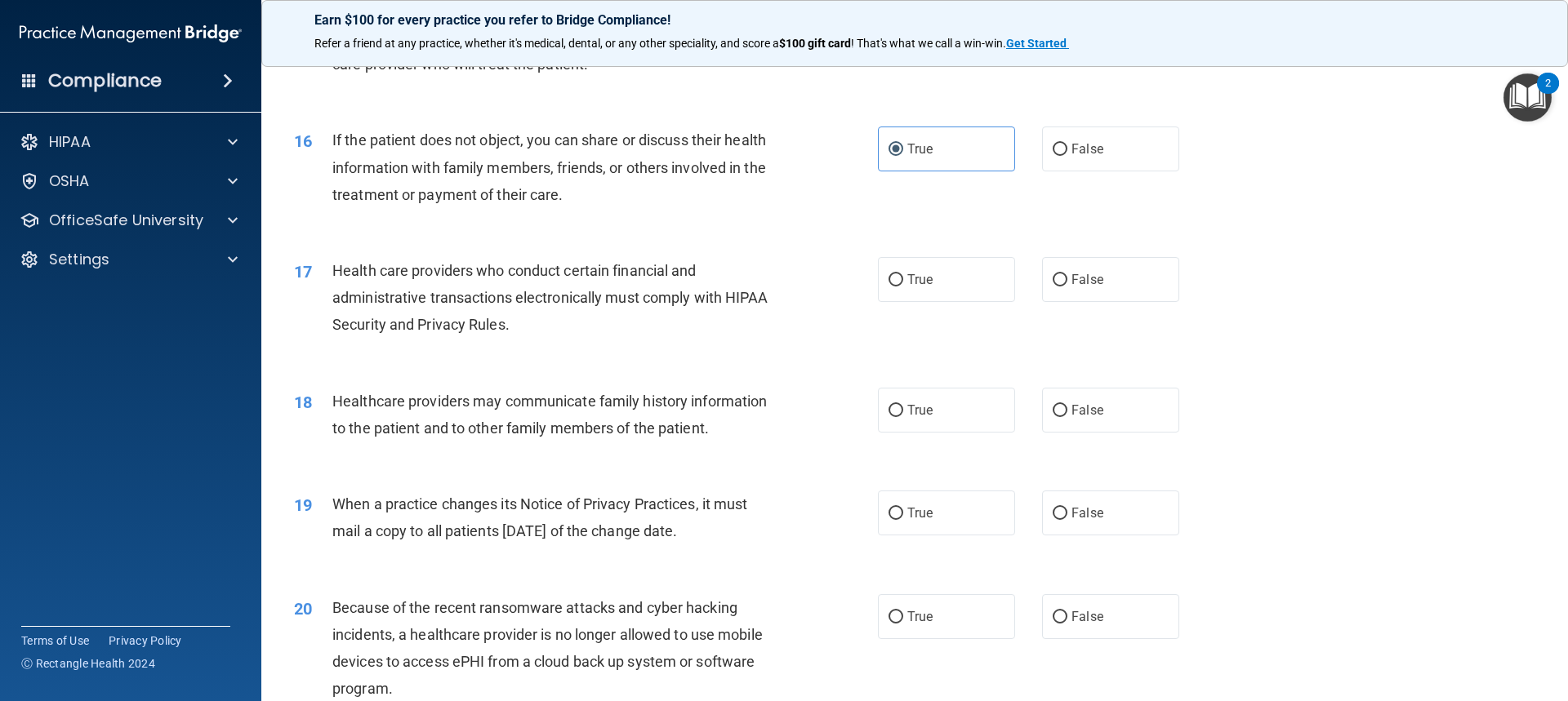
scroll to position [1878, 0]
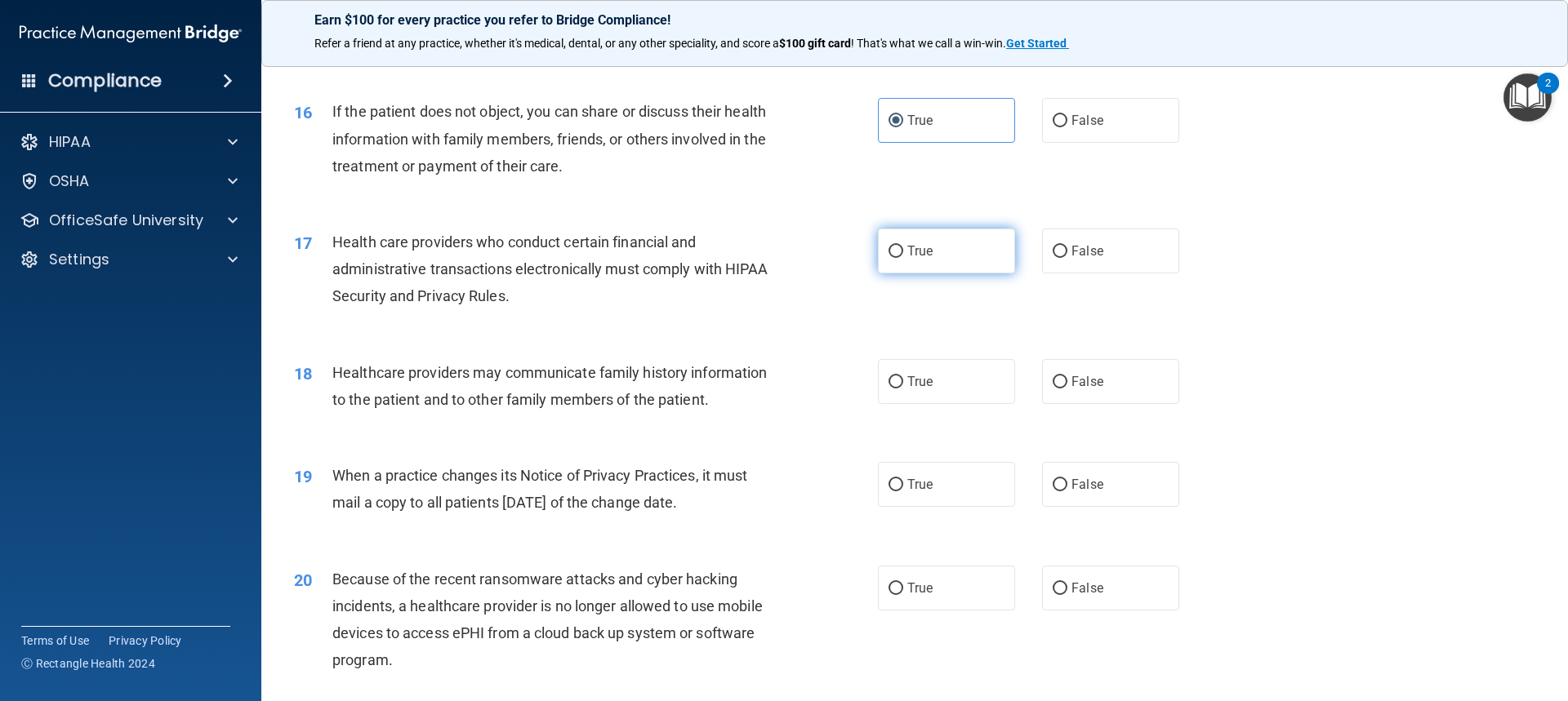
click at [843, 241] on label "True" at bounding box center [947, 251] width 137 height 45
click at [843, 246] on input "True" at bounding box center [895, 252] width 15 height 12
radio input "true"
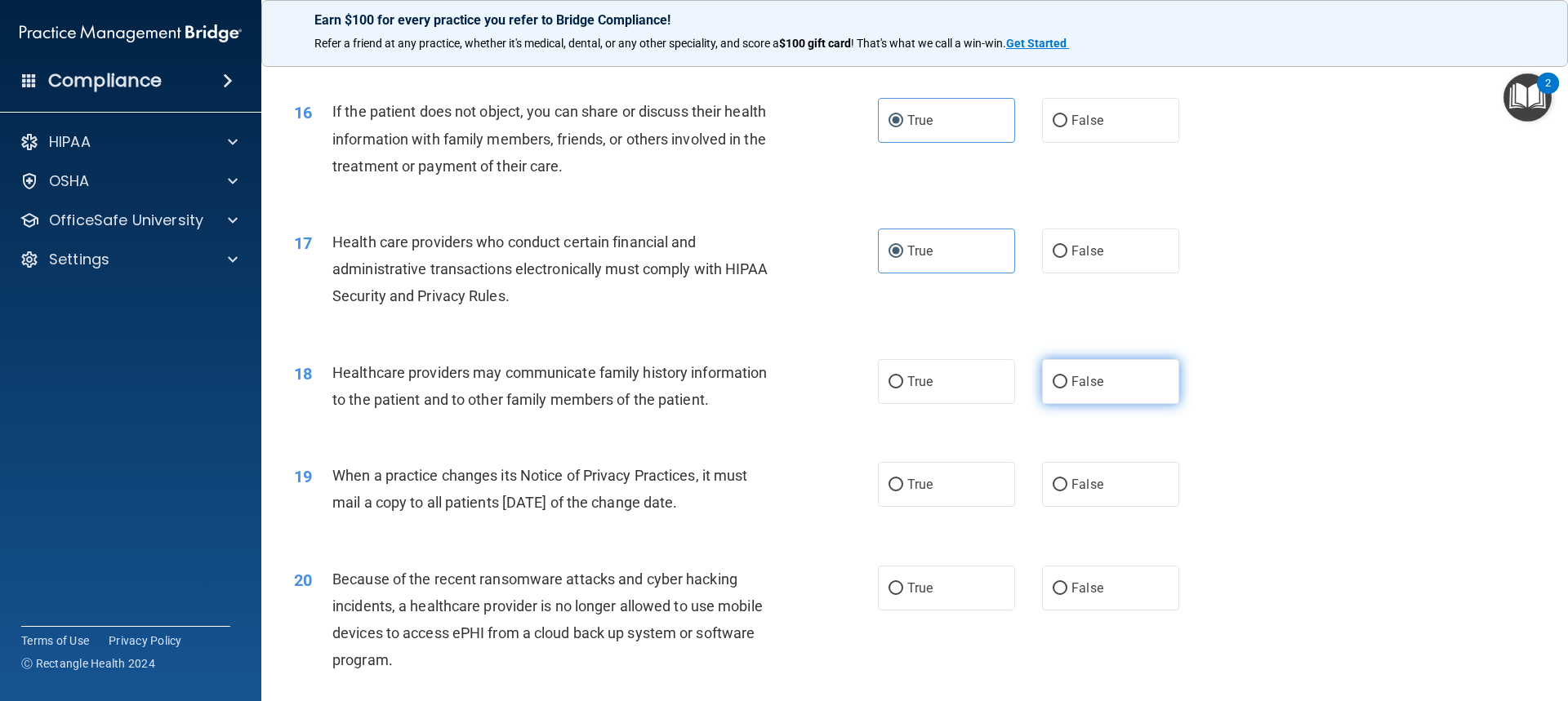
click at [843, 378] on label "False" at bounding box center [1110, 381] width 137 height 45
click at [843, 378] on input "False" at bounding box center [1059, 382] width 15 height 12
radio input "true"
click at [843, 483] on label "True" at bounding box center [947, 484] width 137 height 45
click at [843, 483] on input "True" at bounding box center [895, 485] width 15 height 12
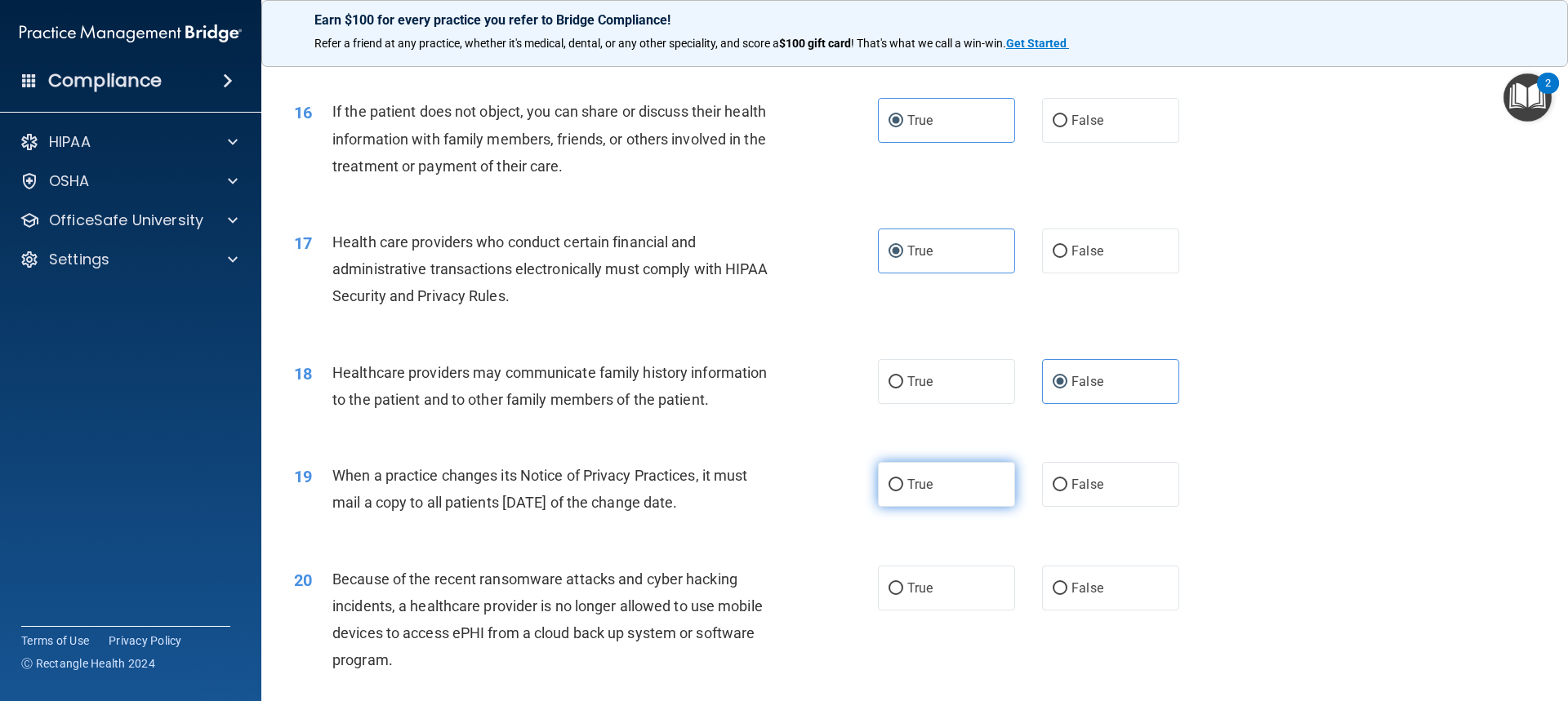
radio input "true"
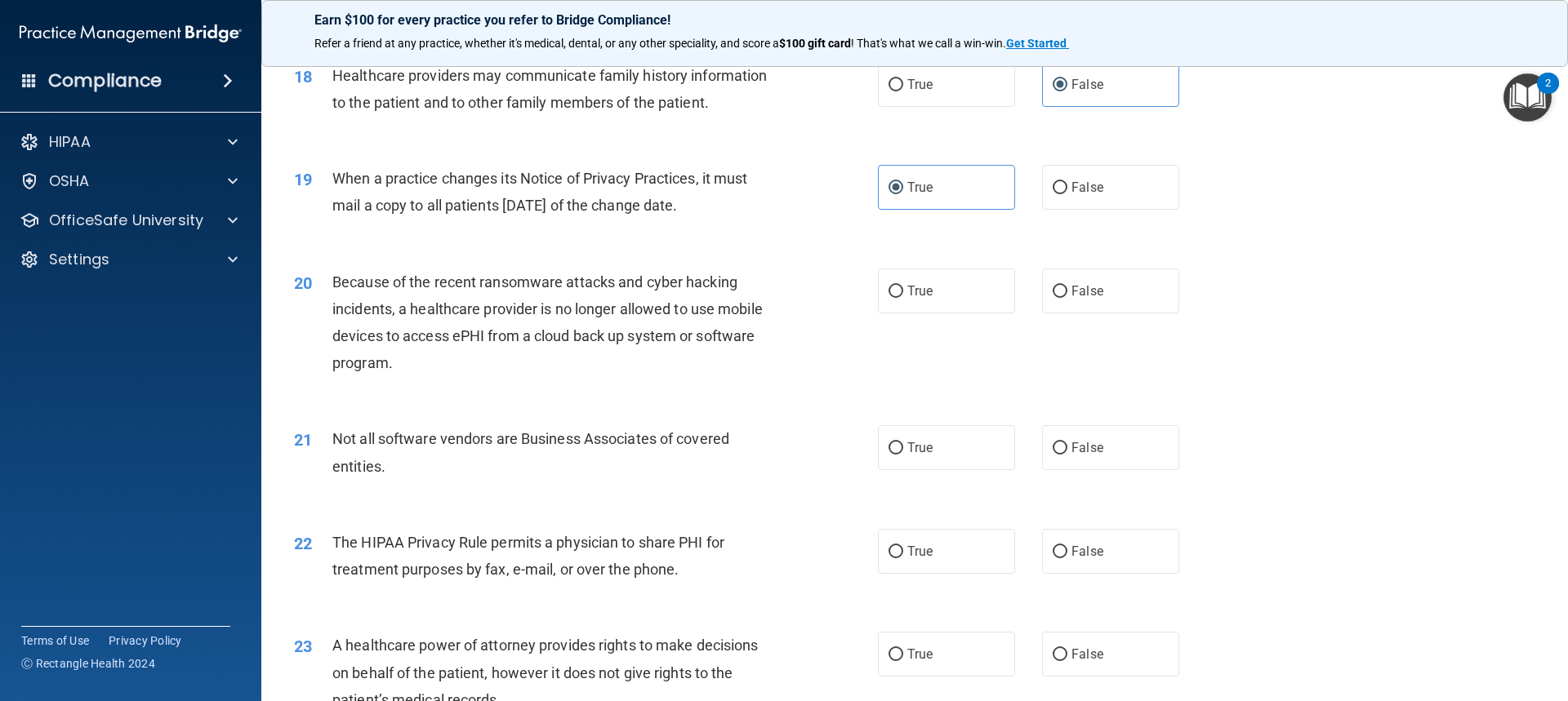
scroll to position [2205, 0]
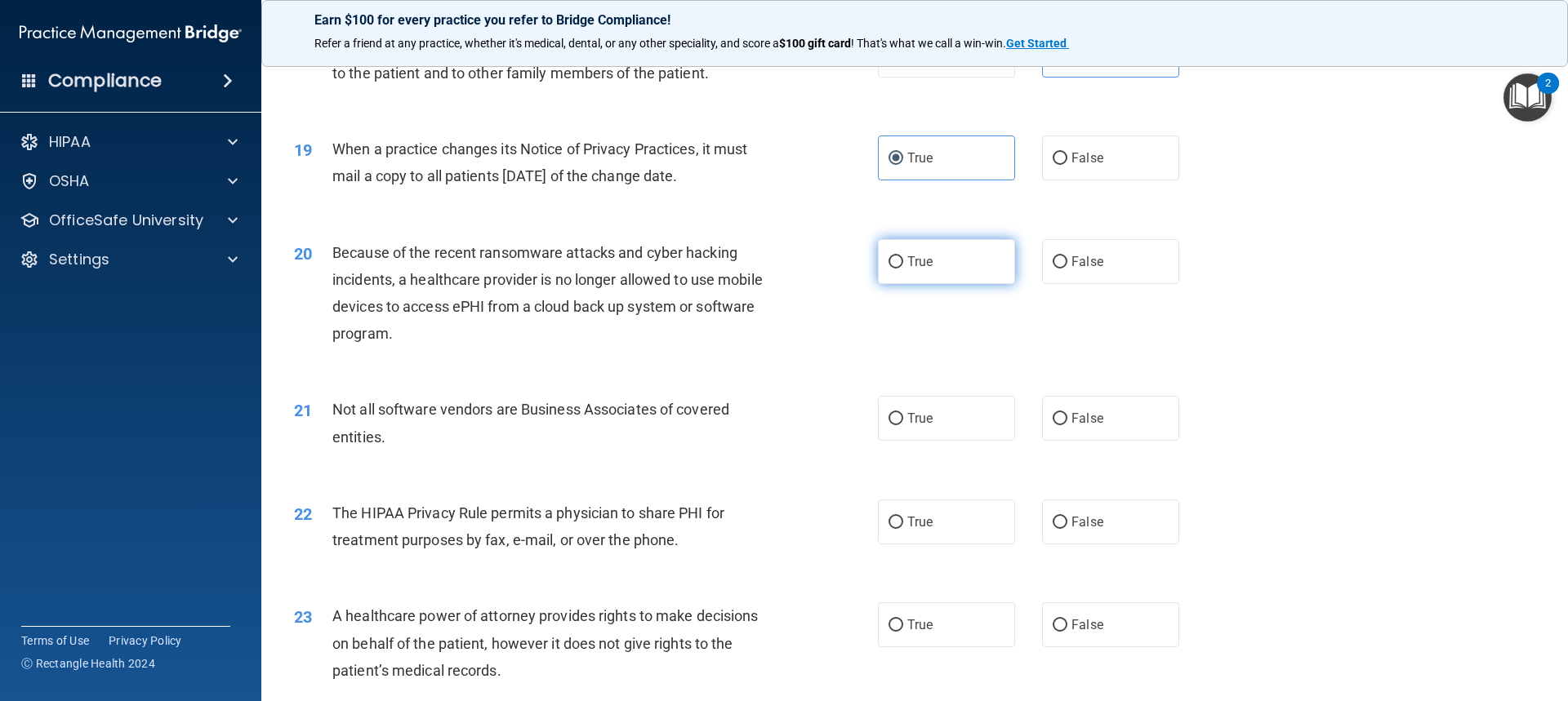
click at [843, 266] on label "True" at bounding box center [947, 261] width 137 height 45
click at [843, 266] on input "True" at bounding box center [895, 263] width 15 height 12
radio input "true"
click at [843, 404] on label "True" at bounding box center [947, 418] width 137 height 45
click at [843, 413] on input "True" at bounding box center [895, 419] width 15 height 12
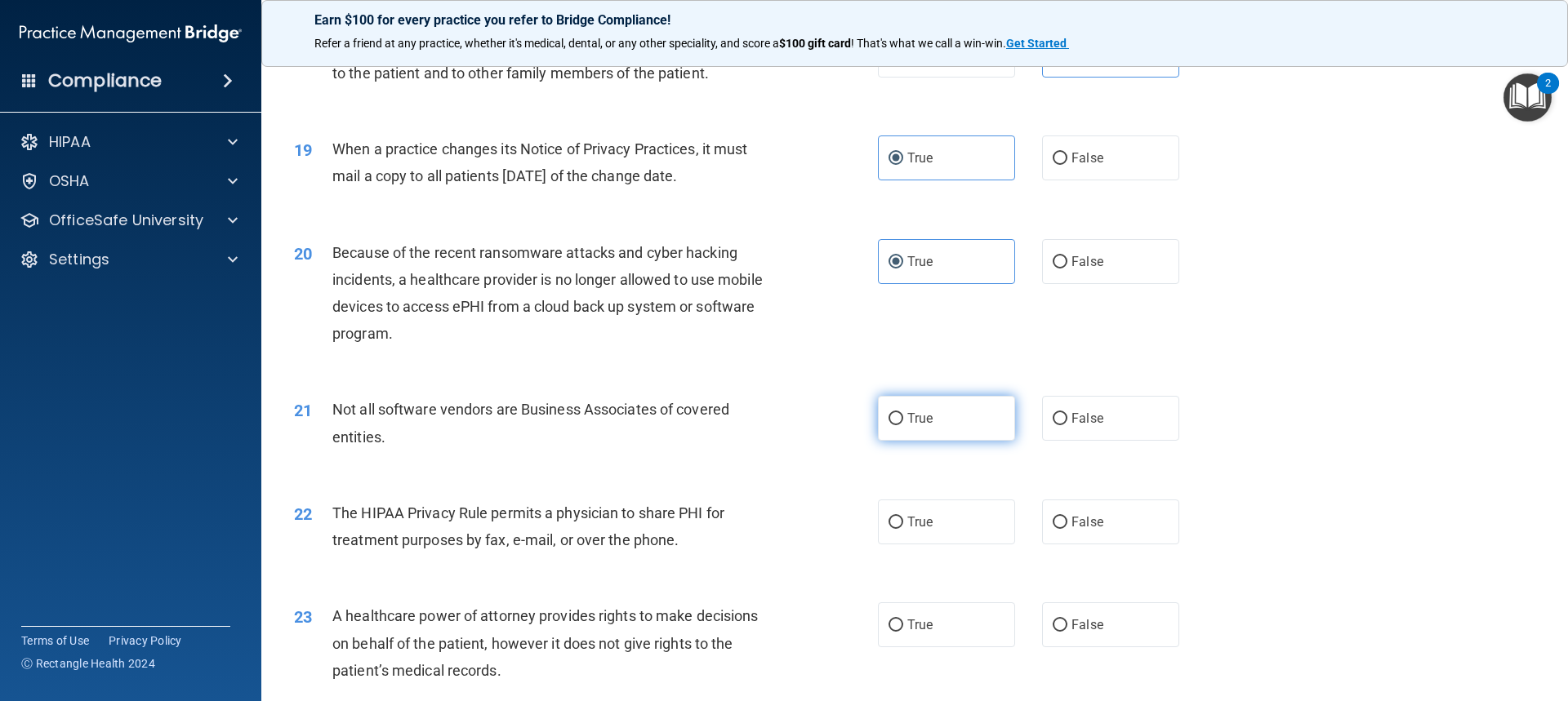
radio input "true"
click at [843, 520] on label "True" at bounding box center [947, 522] width 137 height 45
click at [843, 520] on input "True" at bounding box center [895, 523] width 15 height 12
radio input "true"
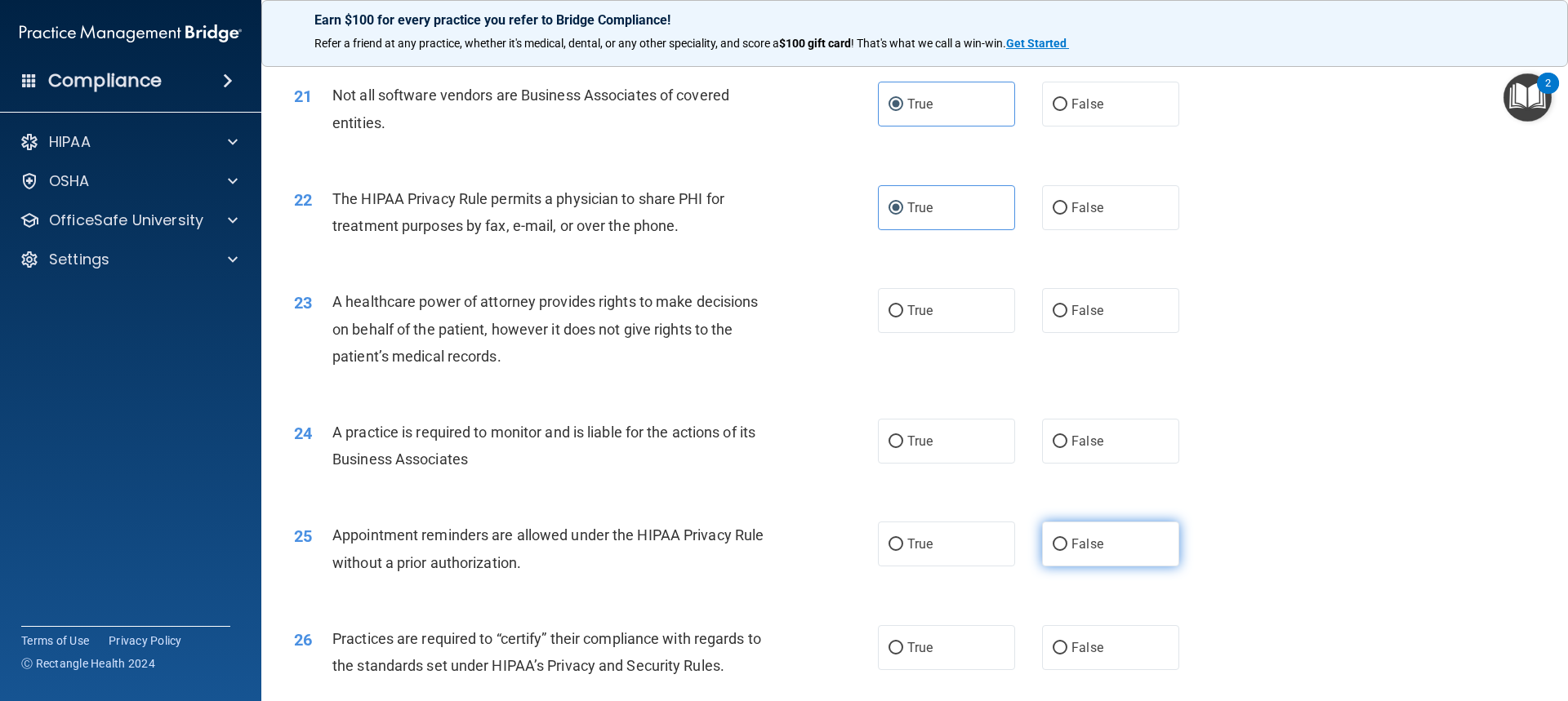
scroll to position [2531, 0]
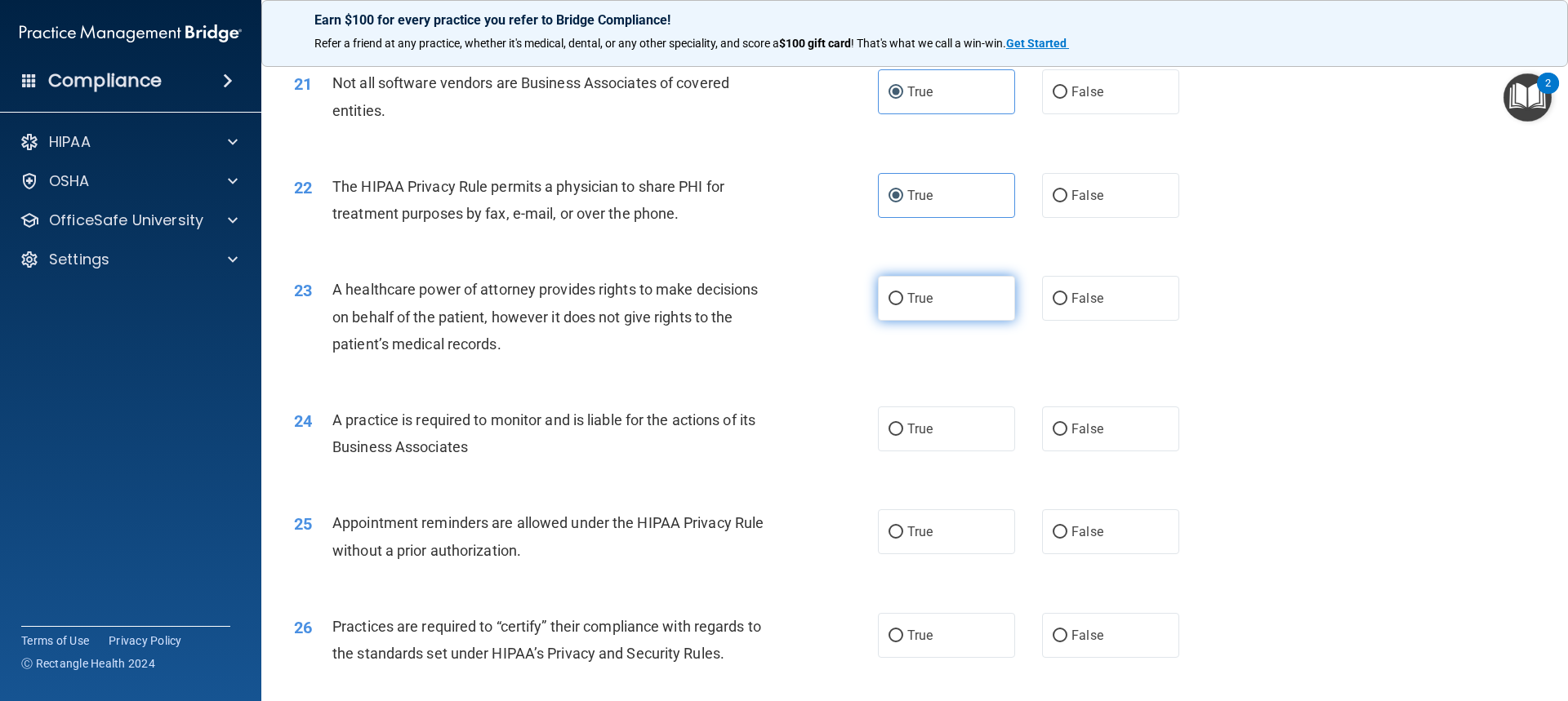
click at [843, 311] on label "True" at bounding box center [947, 298] width 137 height 45
click at [843, 306] on input "True" at bounding box center [895, 299] width 15 height 12
radio input "true"
click at [843, 438] on label "False" at bounding box center [1110, 428] width 137 height 45
click at [843, 436] on input "False" at bounding box center [1059, 430] width 15 height 12
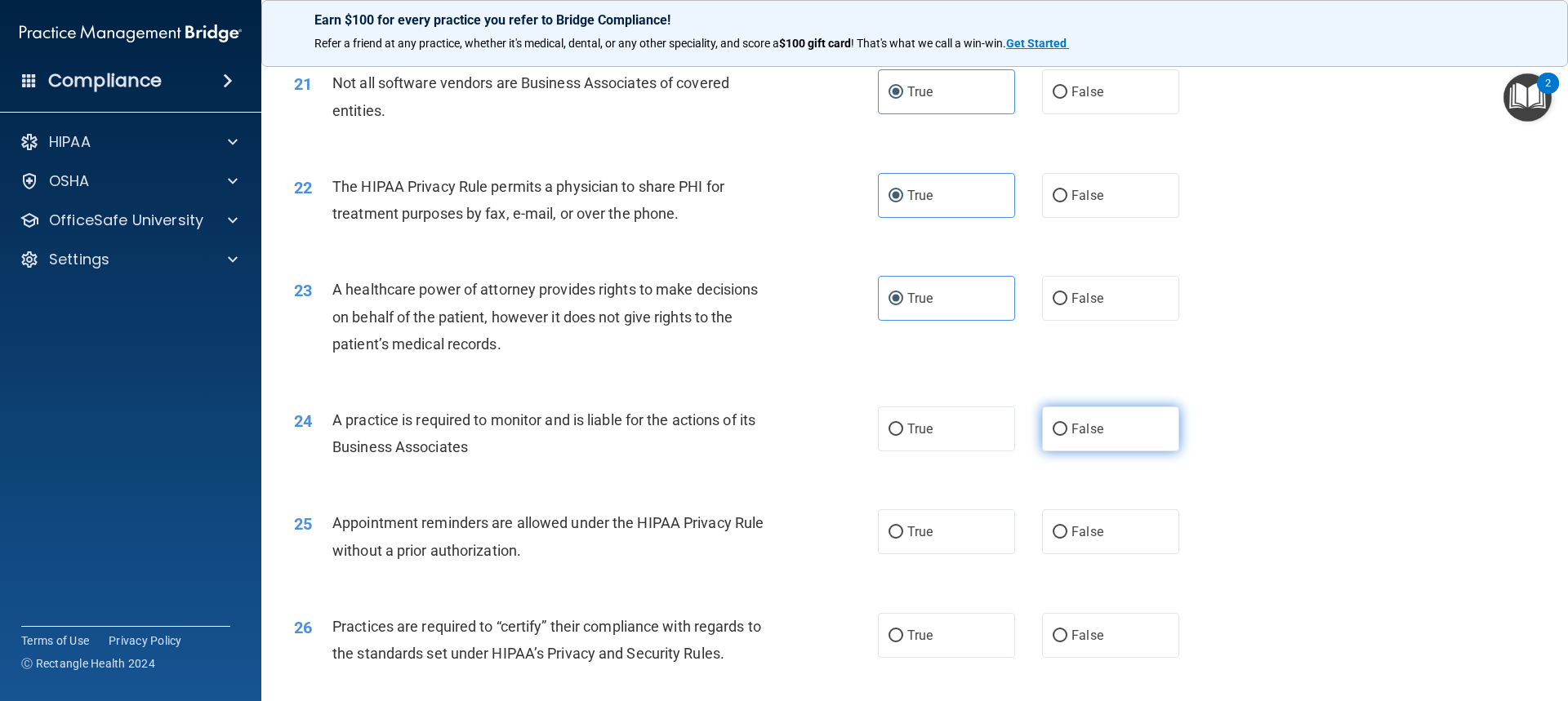
radio input "true"
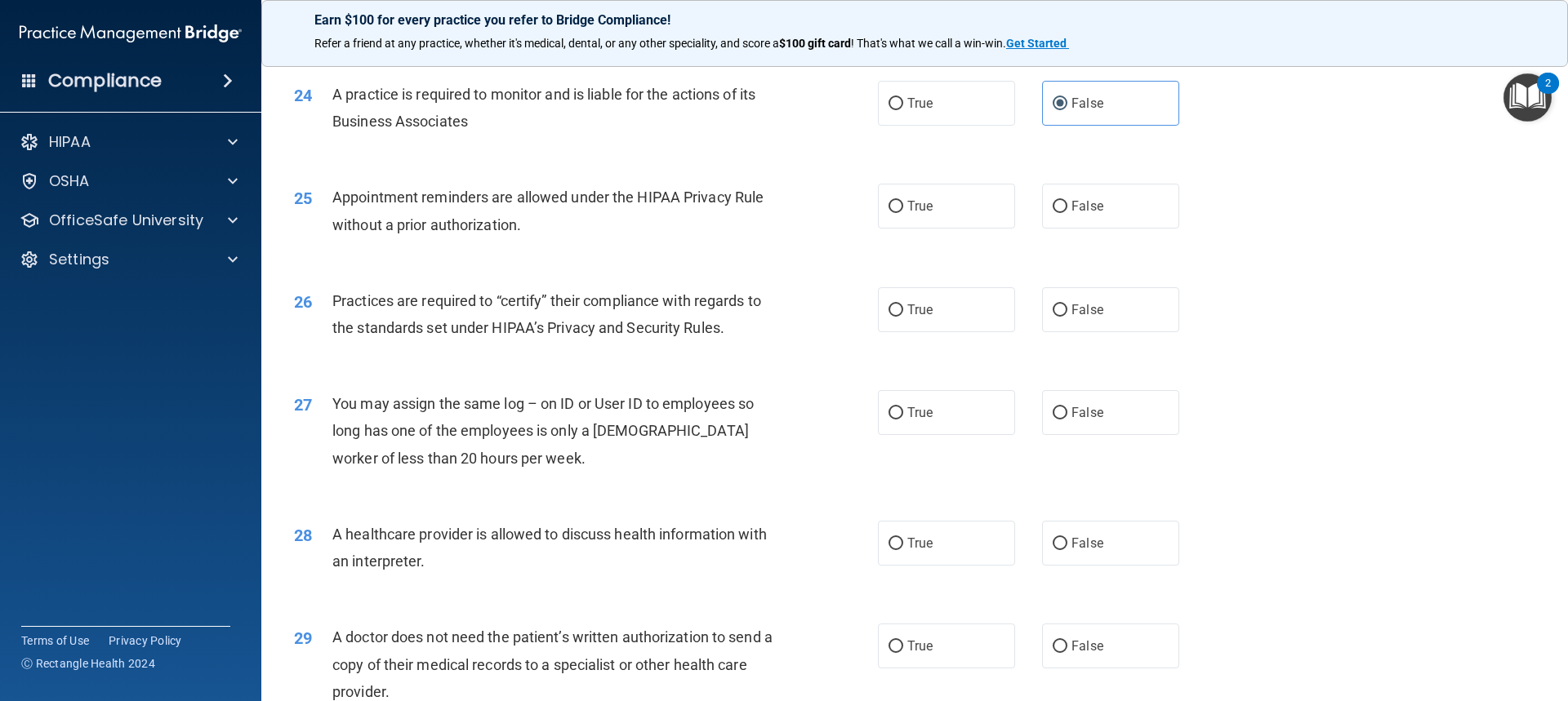
scroll to position [2858, 0]
click at [843, 203] on label "True" at bounding box center [947, 205] width 137 height 45
click at [843, 203] on input "True" at bounding box center [895, 206] width 15 height 12
radio input "true"
click at [843, 313] on span "True" at bounding box center [919, 310] width 25 height 16
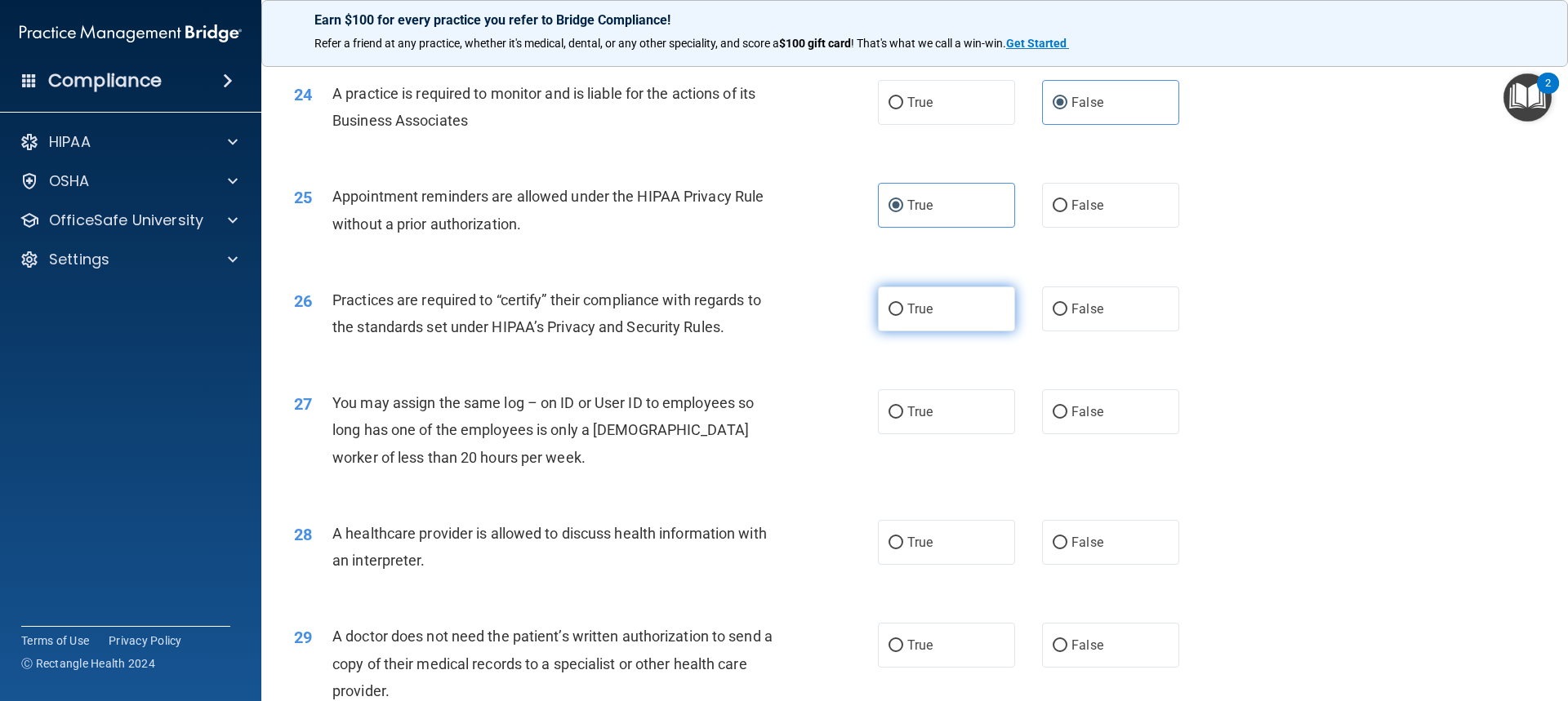
click at [843, 313] on input "True" at bounding box center [895, 310] width 15 height 12
radio input "true"
click at [843, 415] on span "False" at bounding box center [1087, 412] width 32 height 16
click at [843, 415] on input "False" at bounding box center [1059, 412] width 15 height 12
radio input "true"
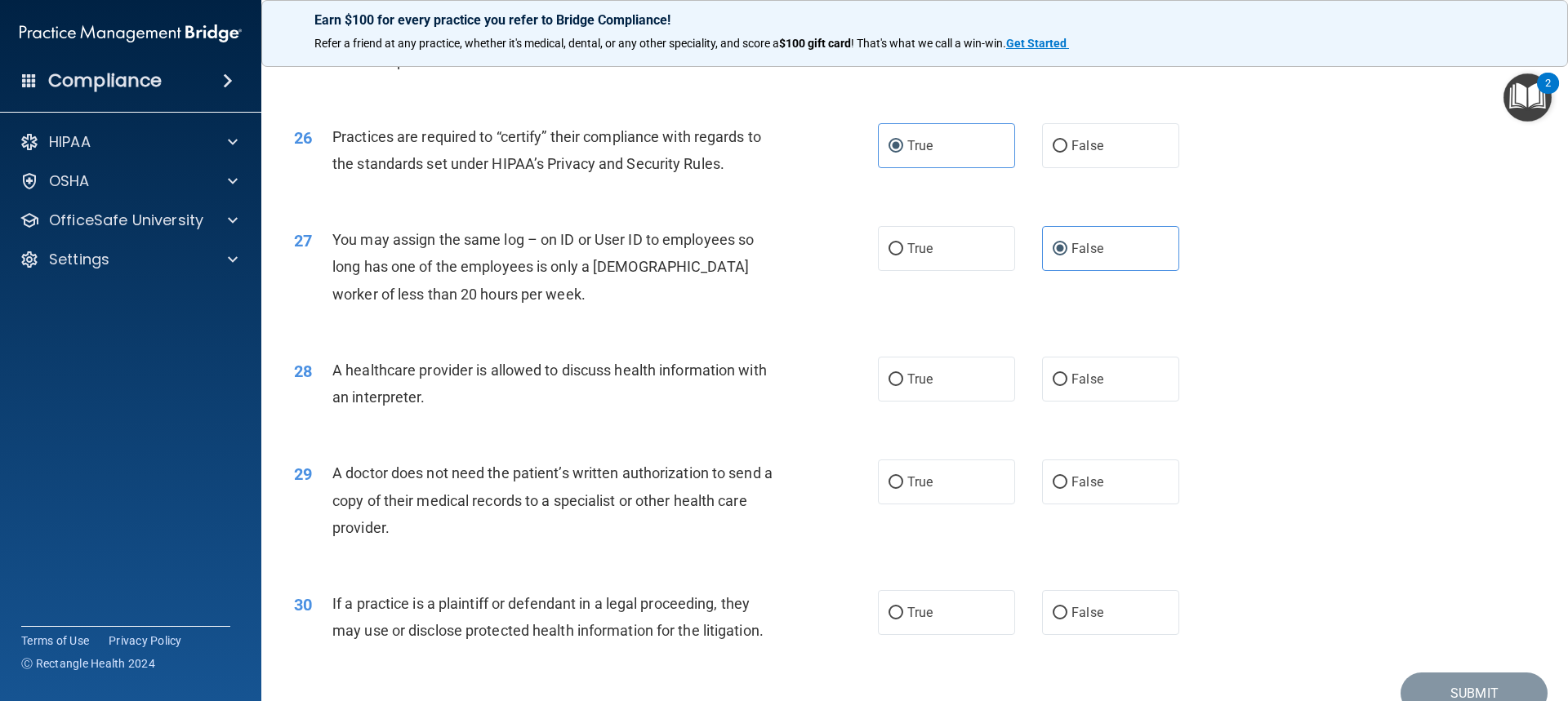
scroll to position [3100, 0]
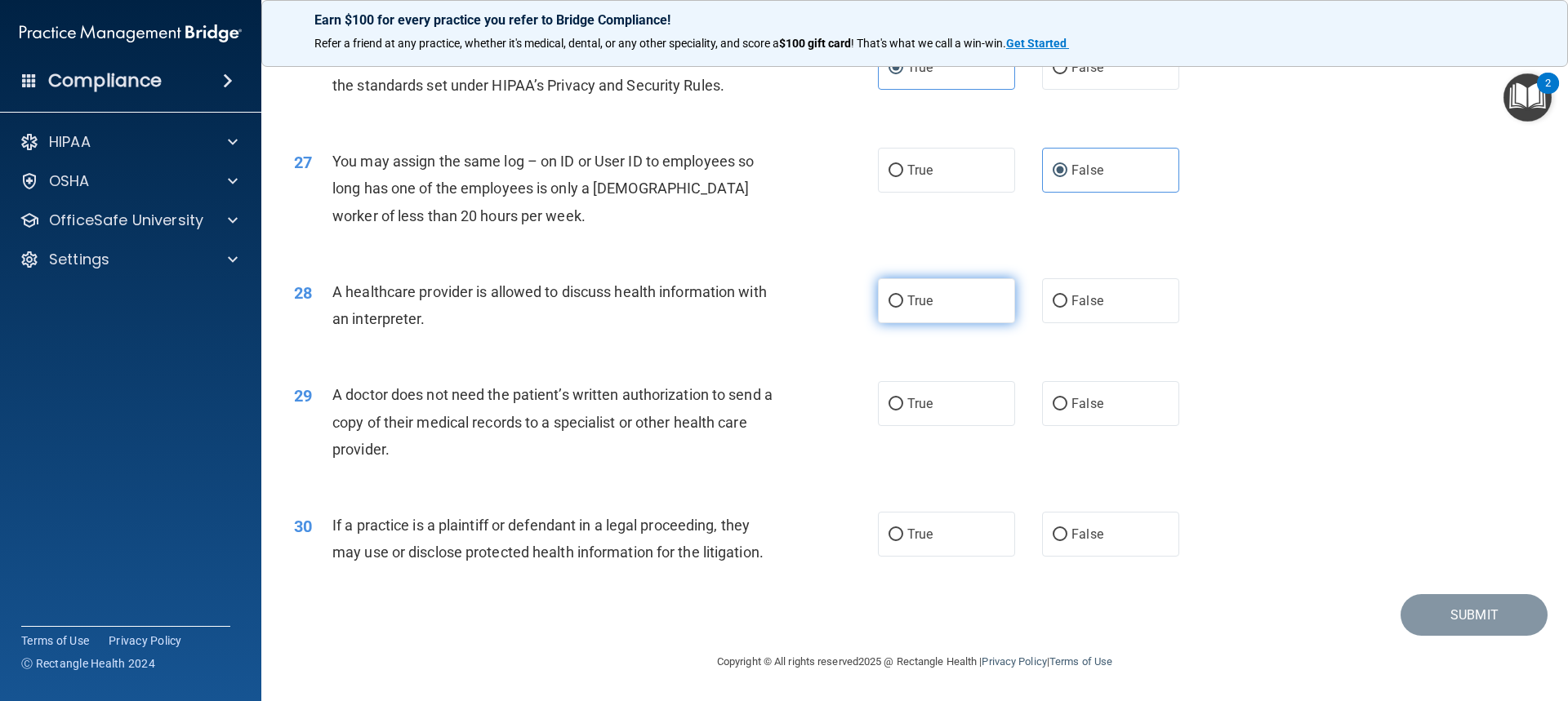
click at [843, 316] on label "True" at bounding box center [947, 301] width 137 height 45
click at [843, 308] on input "True" at bounding box center [895, 302] width 15 height 12
radio input "true"
click at [843, 398] on label "True" at bounding box center [947, 403] width 137 height 45
click at [843, 398] on input "True" at bounding box center [895, 404] width 15 height 12
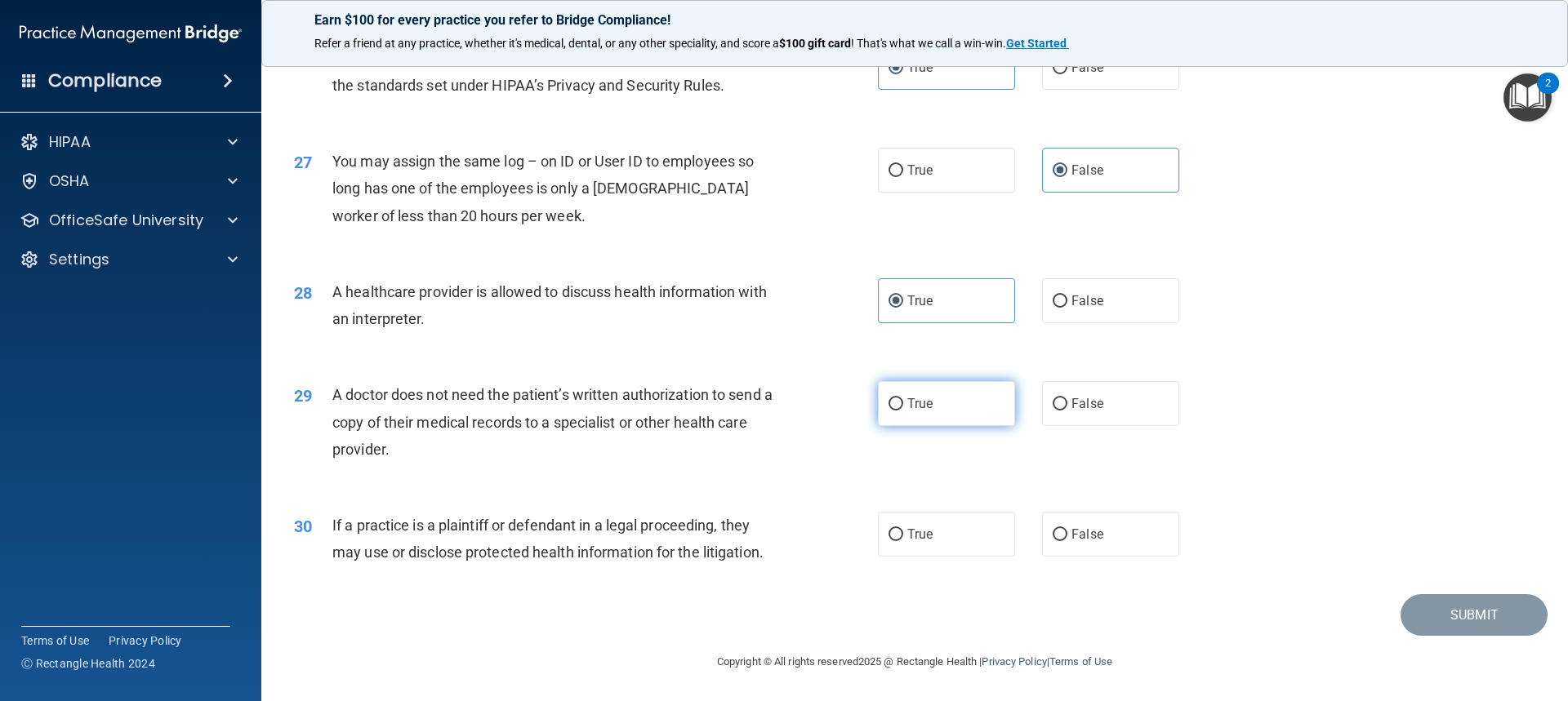
radio input "true"
click at [843, 362] on div "29 A doctor does not need the patient’s written authorization to send a copy of…" at bounding box center [914, 425] width 1265 height 130
click at [843, 412] on label "False" at bounding box center [1110, 403] width 137 height 45
click at [843, 410] on input "False" at bounding box center [1059, 404] width 15 height 12
radio input "true"
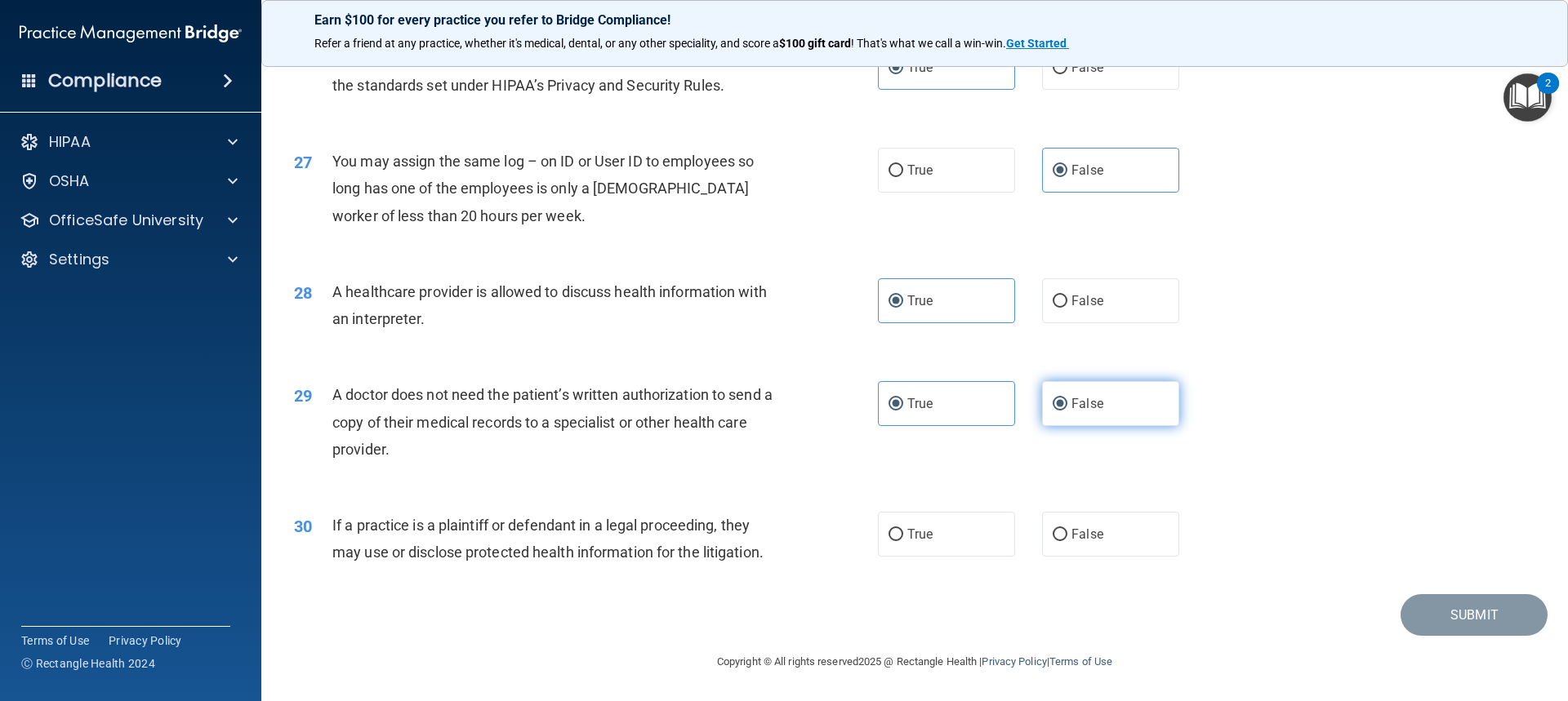
radio input "false"
click at [843, 541] on span "True" at bounding box center [919, 535] width 25 height 16
click at [843, 541] on input "True" at bounding box center [895, 535] width 15 height 12
radio input "true"
click at [843, 614] on button "Submit" at bounding box center [1473, 615] width 147 height 42
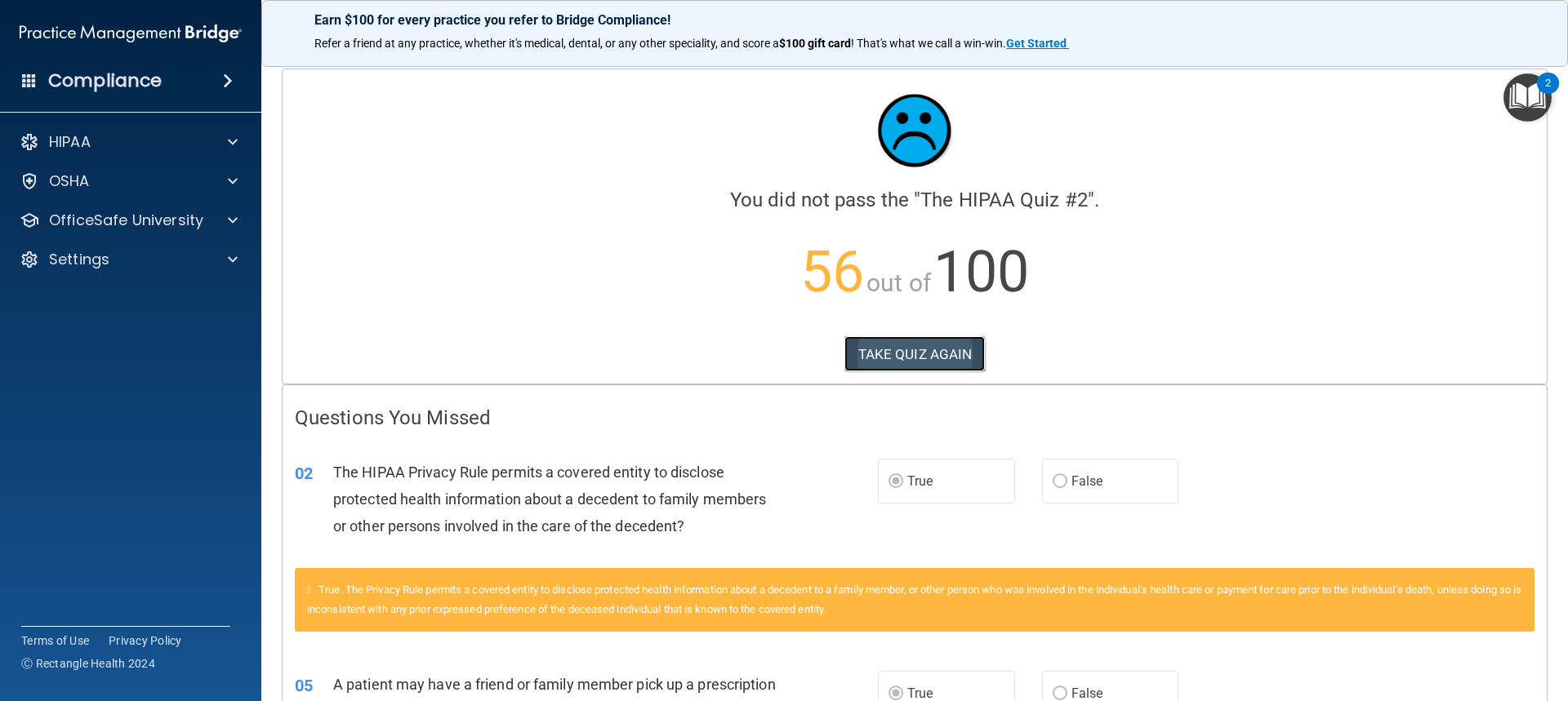
click at [843, 358] on button "TAKE QUIZ AGAIN" at bounding box center [915, 354] width 141 height 36
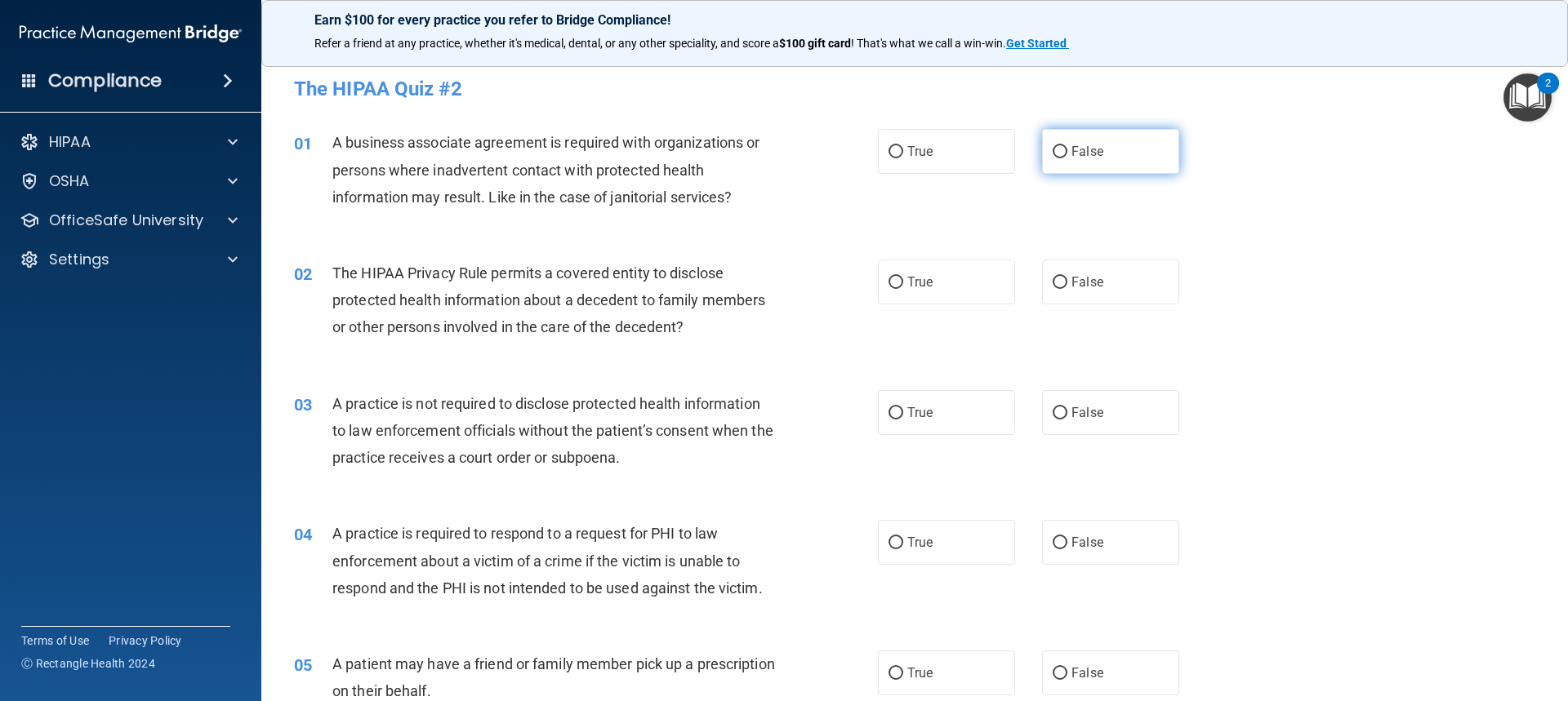
click at [843, 142] on label "False" at bounding box center [1110, 151] width 137 height 45
click at [843, 146] on input "False" at bounding box center [1059, 152] width 15 height 12
radio input "true"
click at [843, 293] on label "True" at bounding box center [947, 282] width 137 height 45
click at [843, 289] on input "True" at bounding box center [895, 283] width 15 height 12
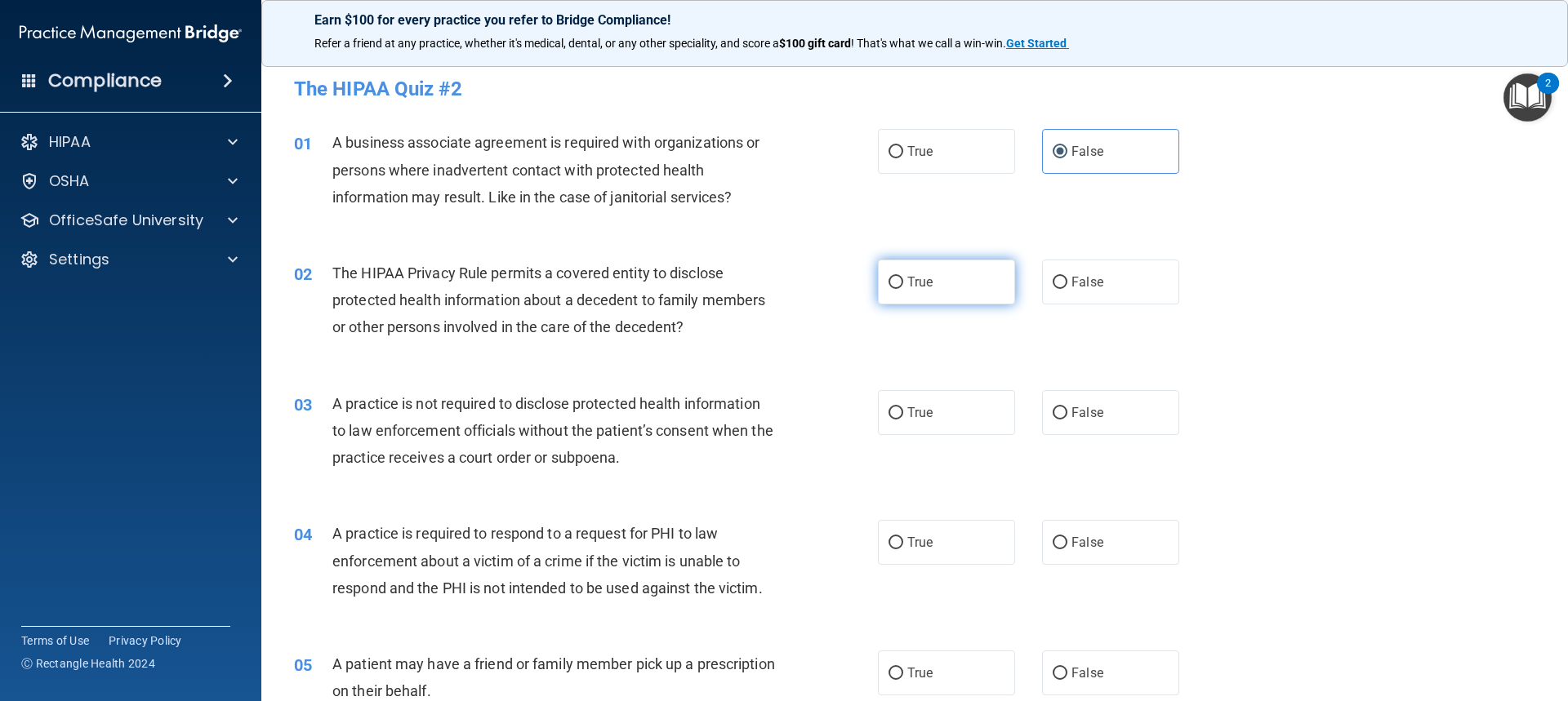
radio input "true"
click at [843, 409] on span "False" at bounding box center [1087, 413] width 32 height 16
click at [843, 409] on input "False" at bounding box center [1059, 413] width 15 height 12
radio input "true"
click at [843, 530] on label "True" at bounding box center [947, 542] width 137 height 45
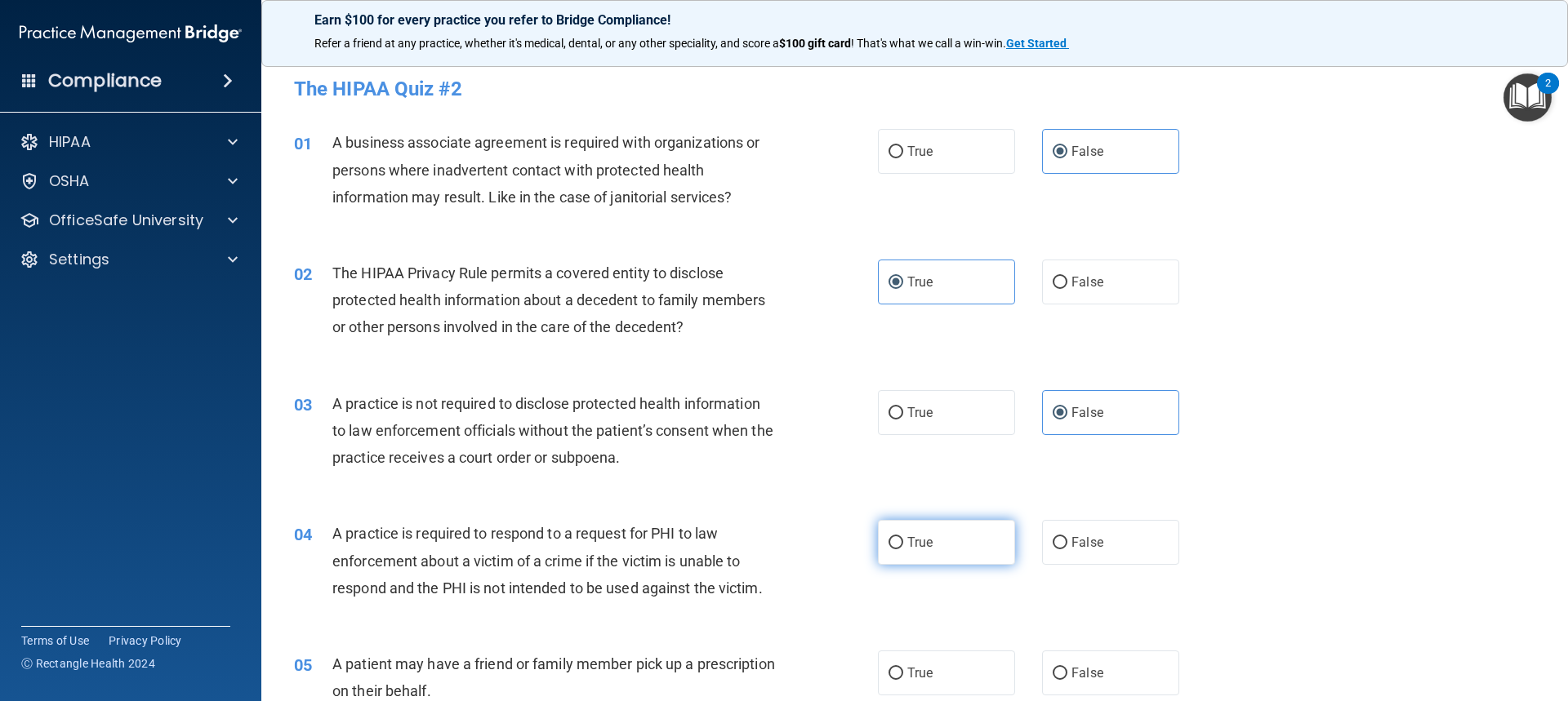
click at [843, 538] on input "True" at bounding box center [895, 544] width 15 height 12
radio input "true"
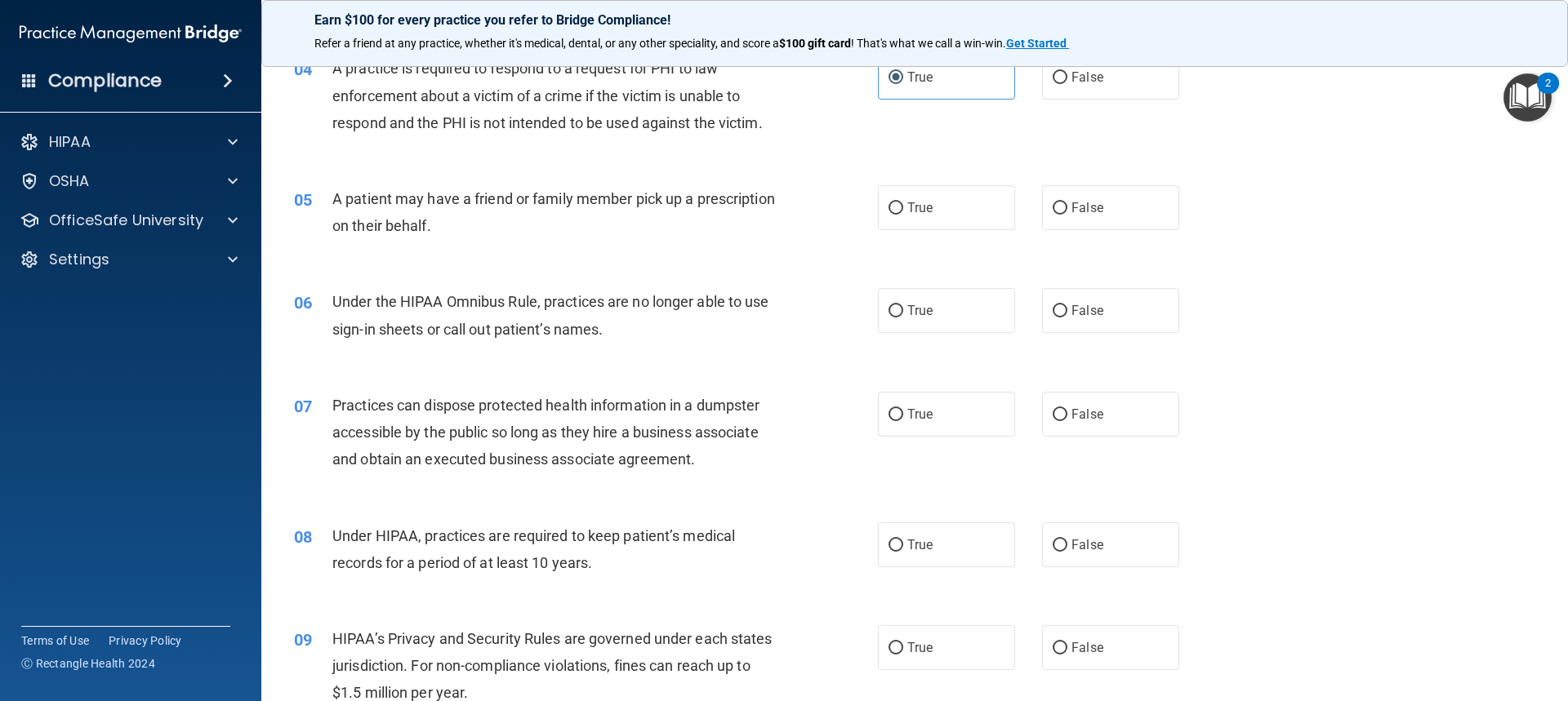
scroll to position [490, 0]
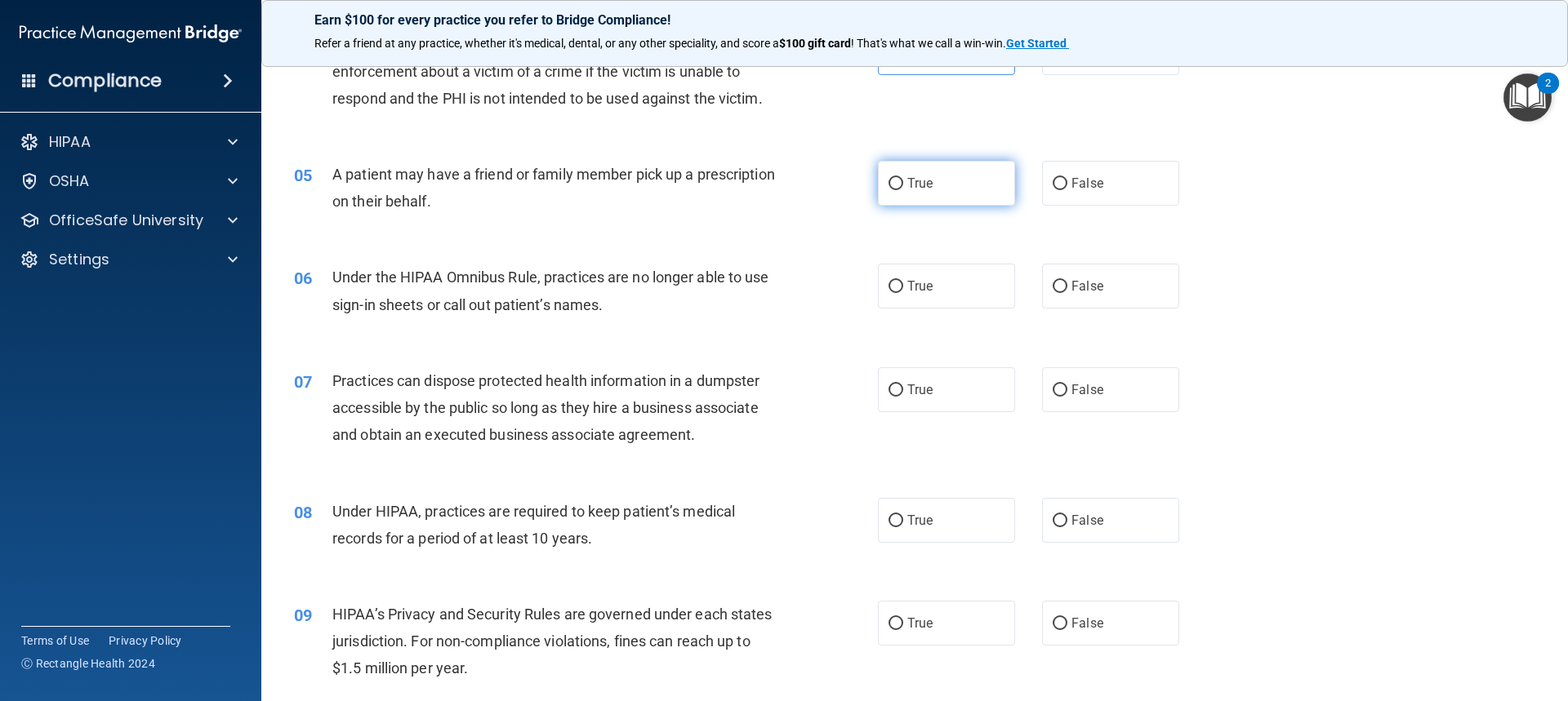
click at [843, 194] on label "True" at bounding box center [947, 183] width 137 height 45
click at [843, 190] on input "True" at bounding box center [895, 184] width 15 height 12
radio input "true"
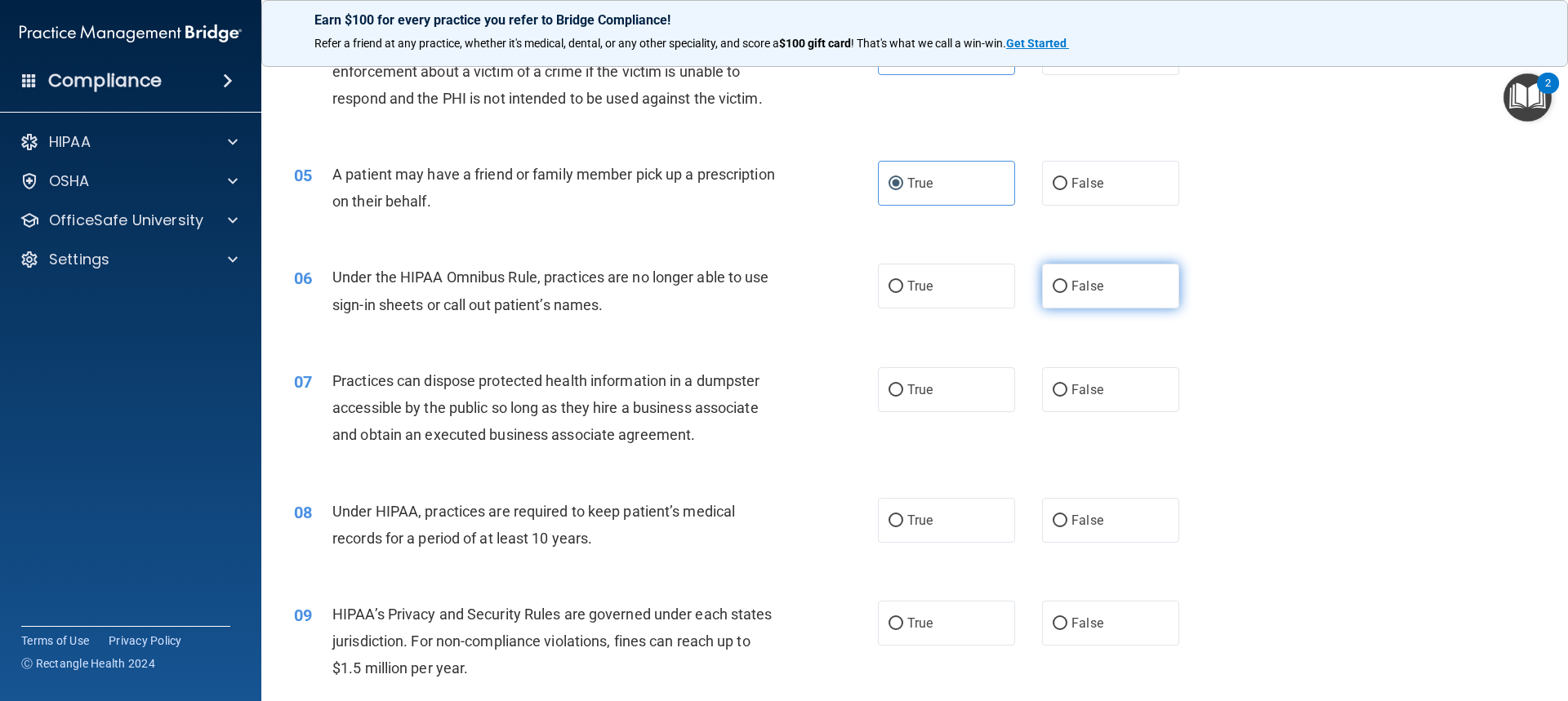
click at [843, 281] on span "False" at bounding box center [1087, 287] width 32 height 16
click at [843, 281] on input "False" at bounding box center [1059, 287] width 15 height 12
radio input "true"
click at [843, 380] on label "False" at bounding box center [1110, 389] width 137 height 45
click at [843, 384] on input "False" at bounding box center [1059, 390] width 15 height 12
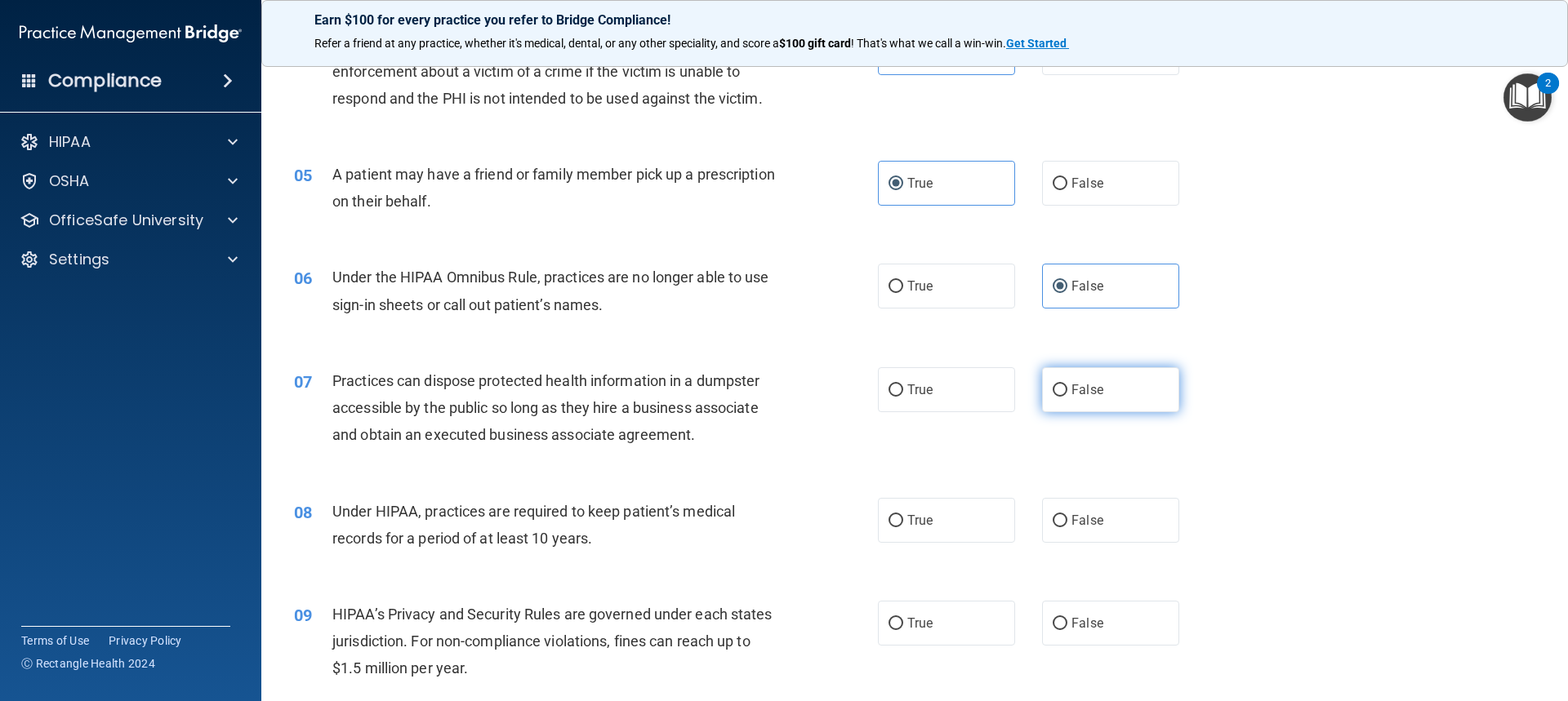
radio input "true"
click at [843, 507] on label "False" at bounding box center [1110, 520] width 137 height 45
click at [843, 515] on input "False" at bounding box center [1059, 521] width 15 height 12
radio input "true"
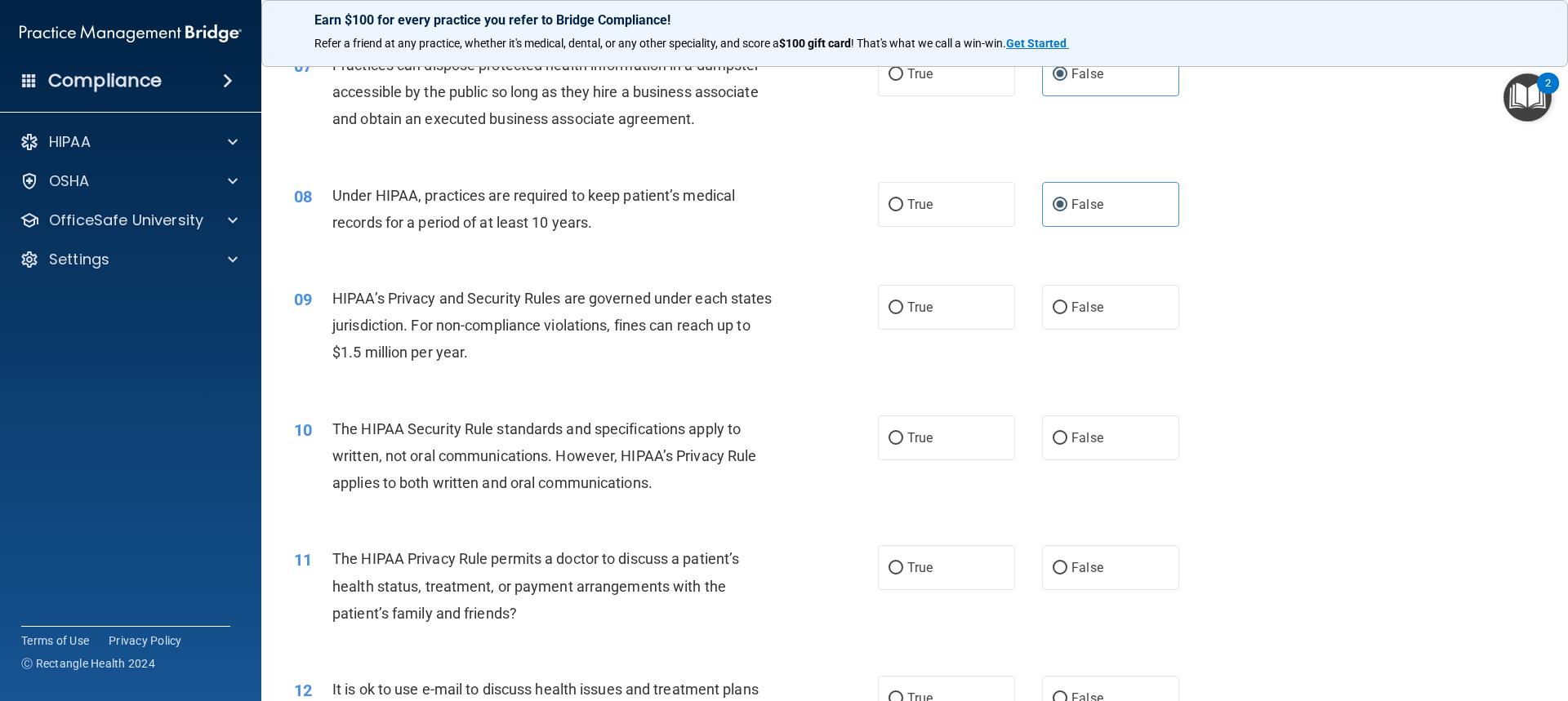
scroll to position [817, 0]
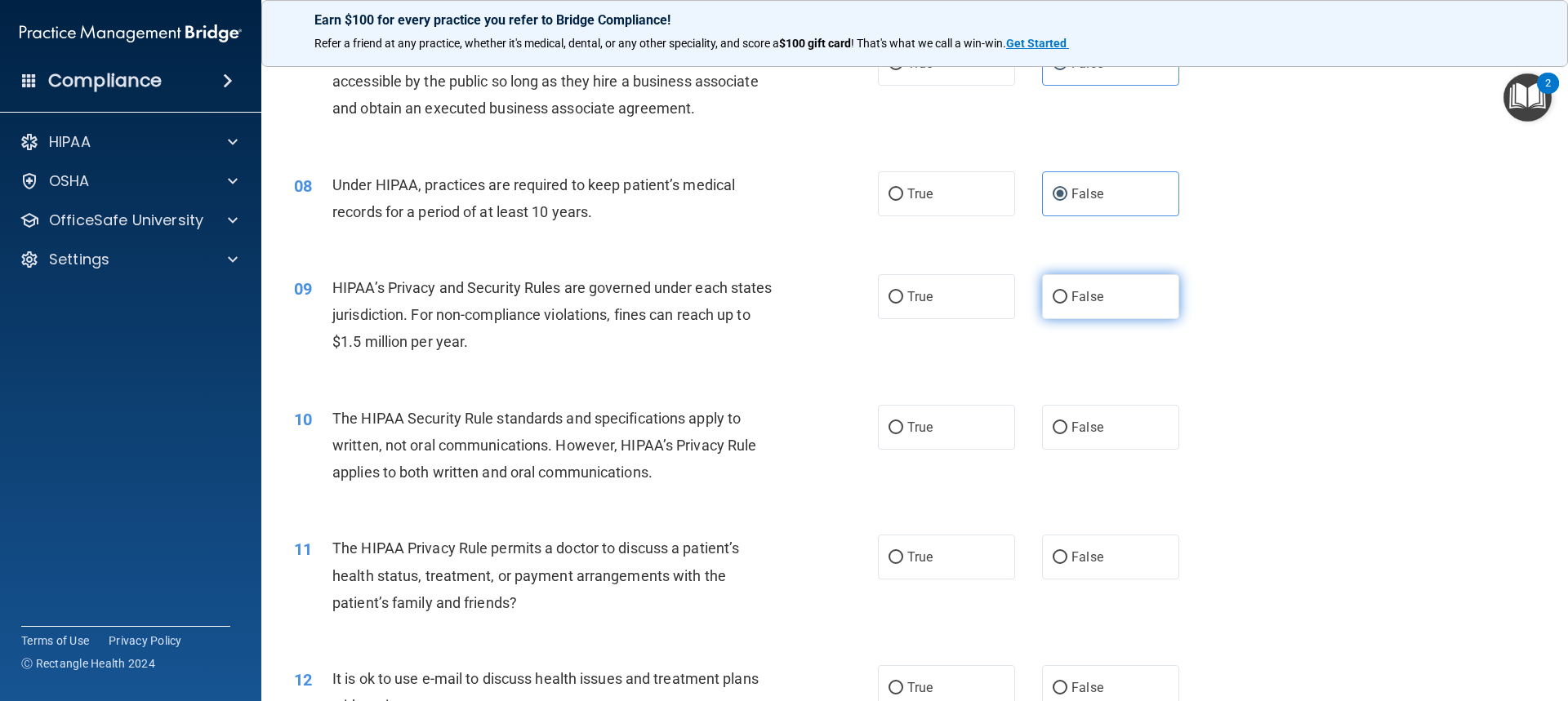
click at [843, 294] on label "False" at bounding box center [1110, 297] width 137 height 45
click at [843, 294] on input "False" at bounding box center [1059, 298] width 15 height 12
radio input "true"
click at [843, 429] on label "True" at bounding box center [947, 427] width 137 height 45
click at [843, 429] on input "True" at bounding box center [895, 428] width 15 height 12
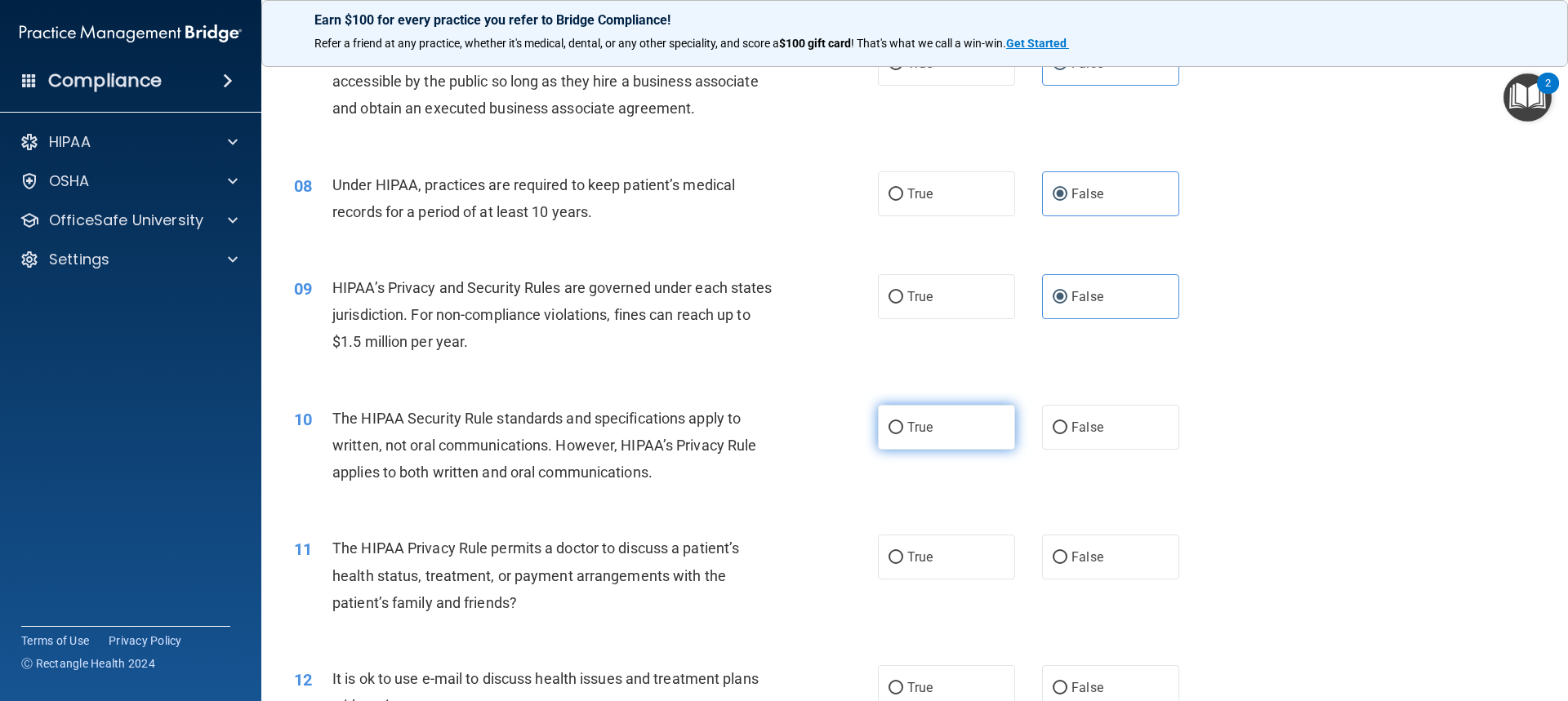
radio input "true"
click at [843, 572] on label "True" at bounding box center [947, 557] width 137 height 45
click at [843, 565] on input "True" at bounding box center [895, 558] width 15 height 12
radio input "true"
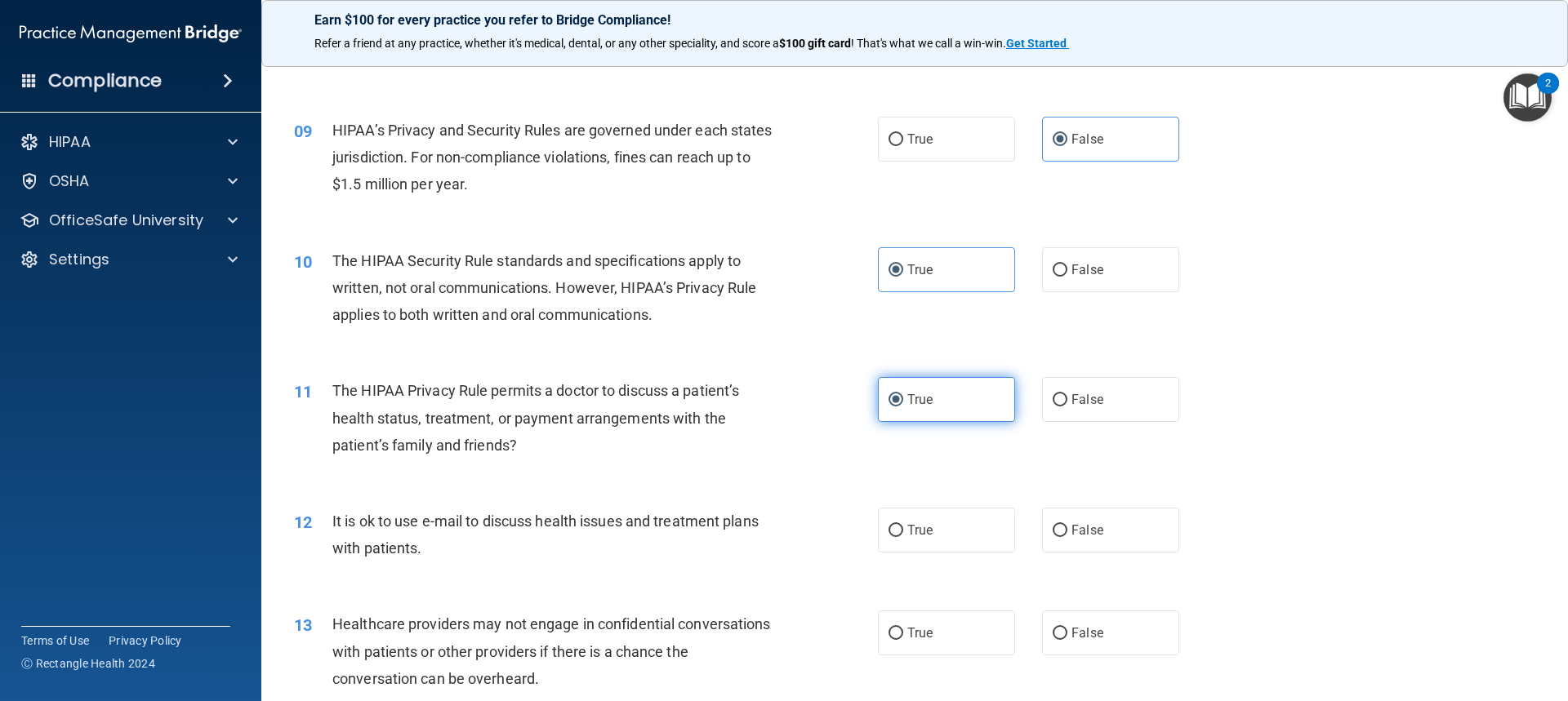
scroll to position [1143, 0]
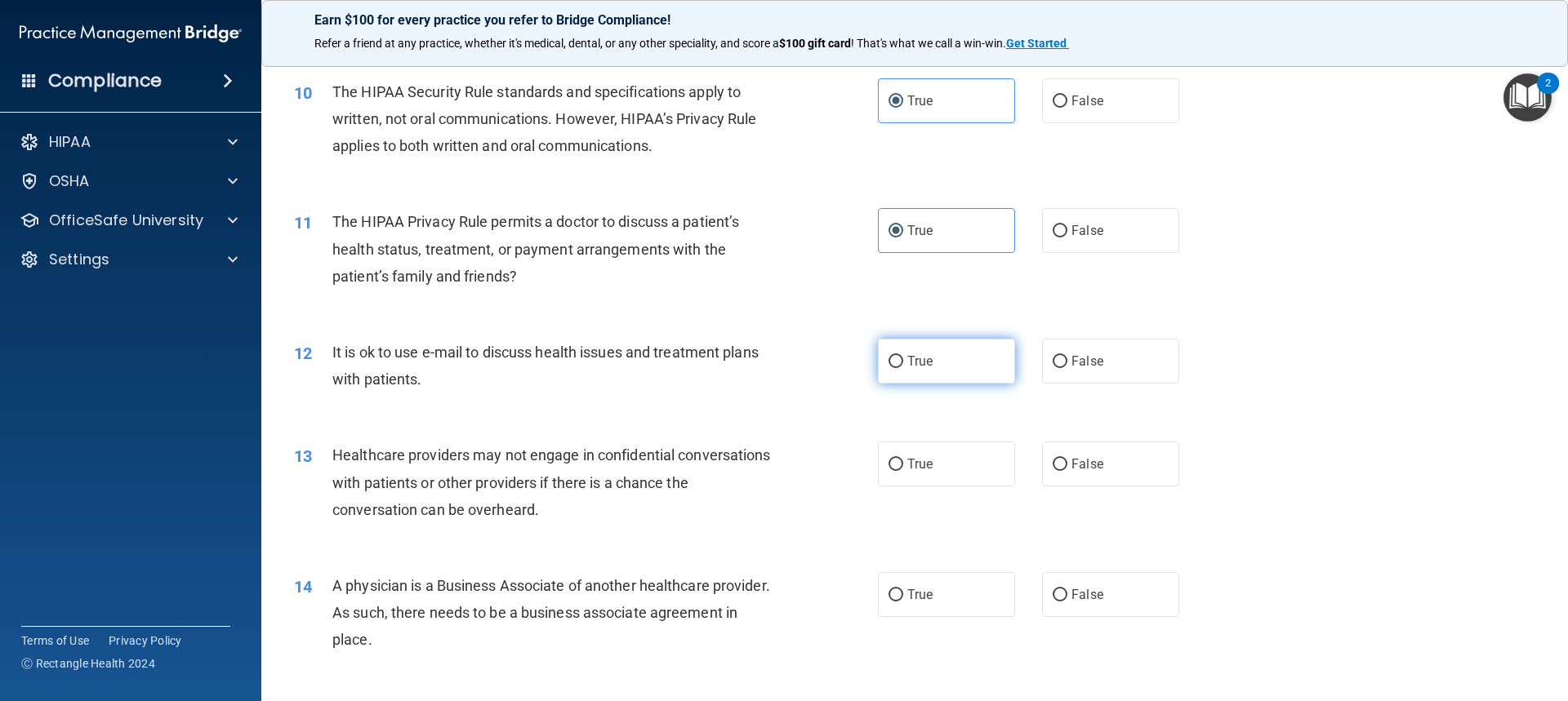
click at [843, 369] on label "True" at bounding box center [947, 360] width 137 height 45
click at [843, 368] on input "True" at bounding box center [895, 362] width 15 height 12
radio input "true"
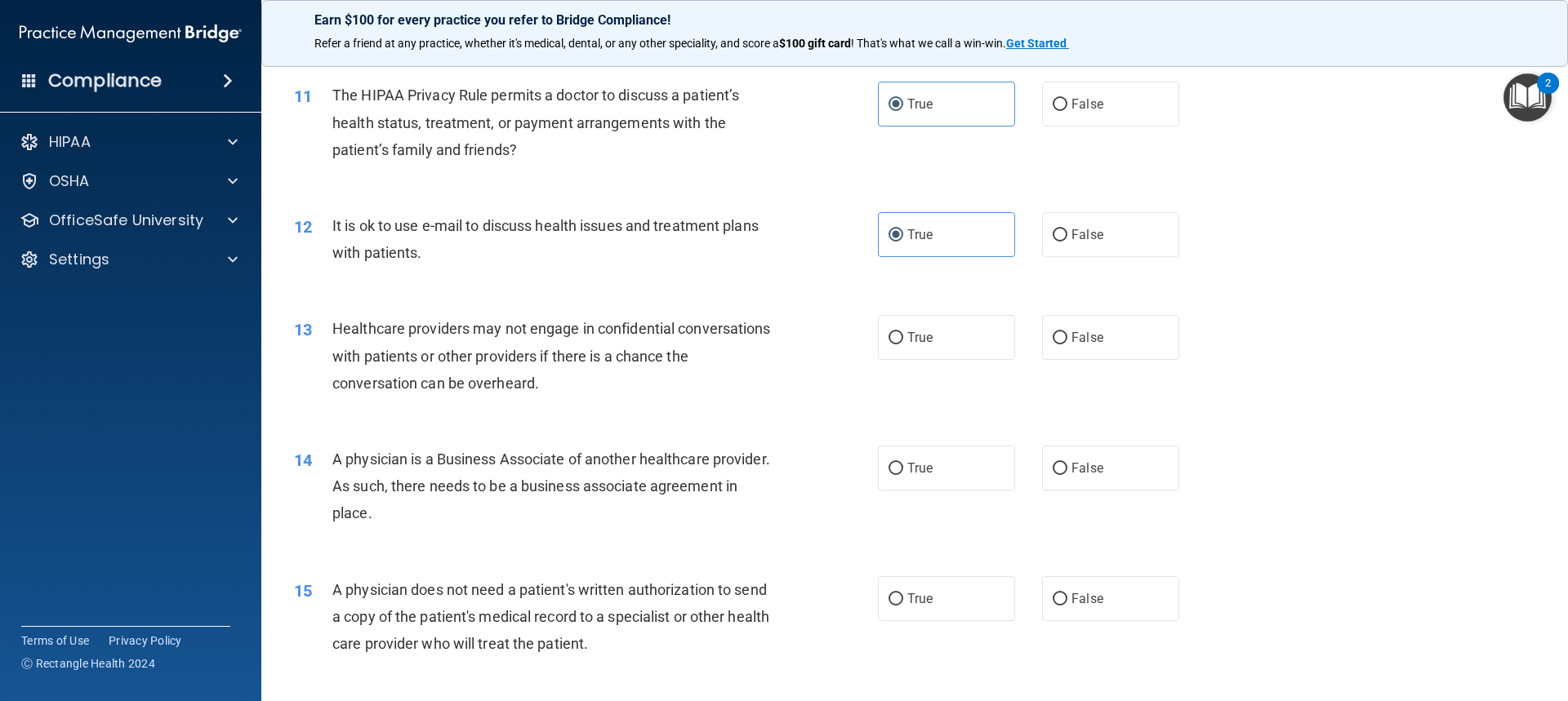
scroll to position [1470, 0]
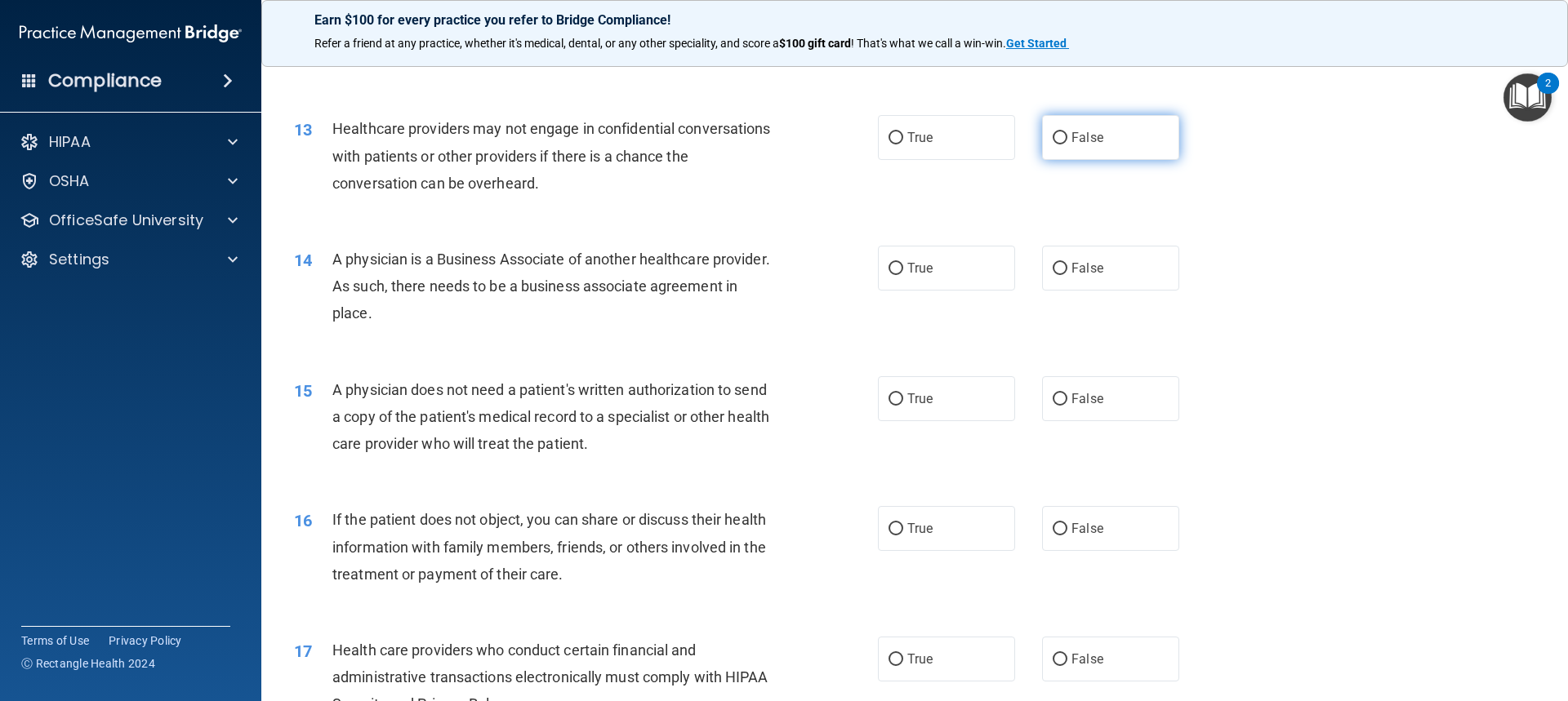
click at [843, 131] on label "False" at bounding box center [1110, 137] width 137 height 45
click at [843, 132] on input "False" at bounding box center [1059, 138] width 15 height 12
radio input "true"
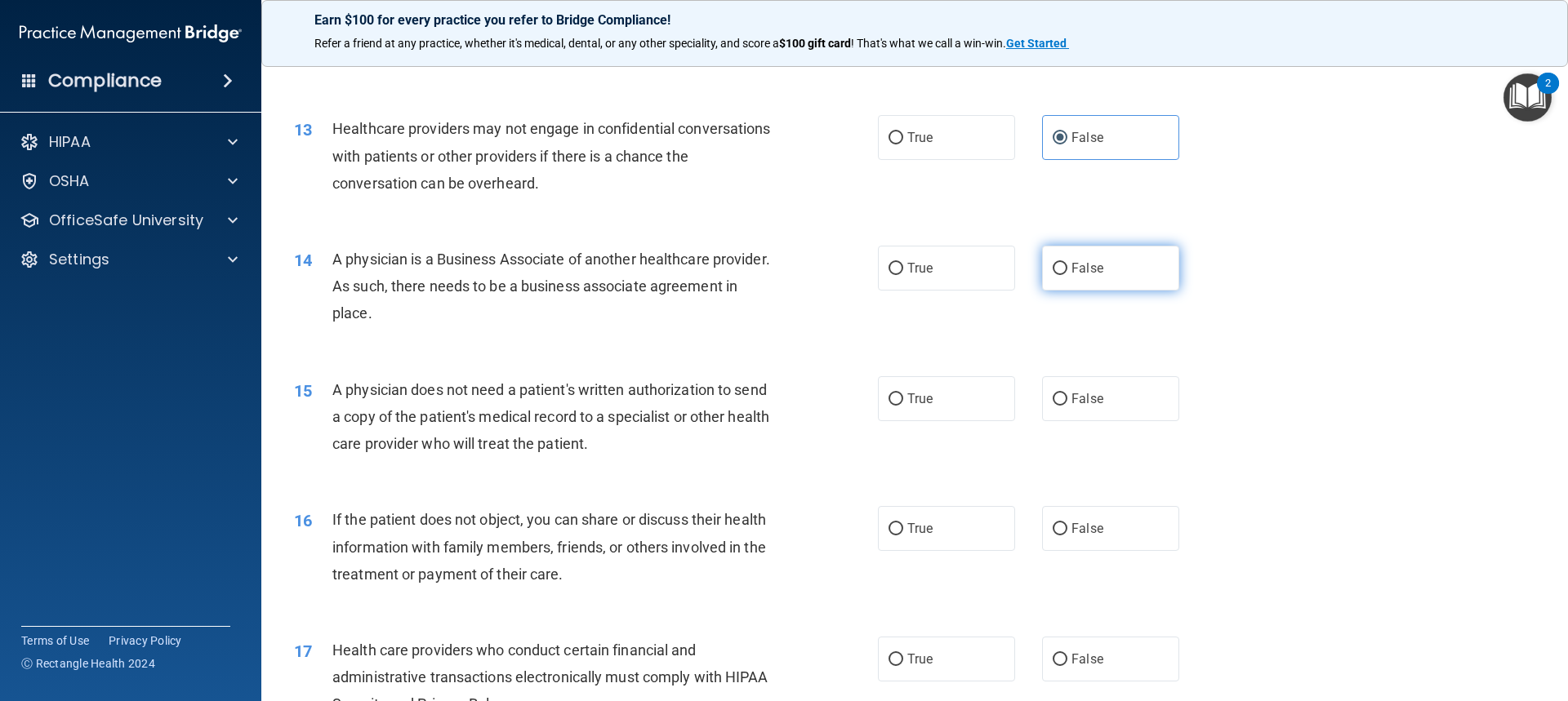
click at [843, 259] on label "False" at bounding box center [1110, 268] width 137 height 45
click at [843, 263] on input "False" at bounding box center [1059, 269] width 15 height 12
radio input "true"
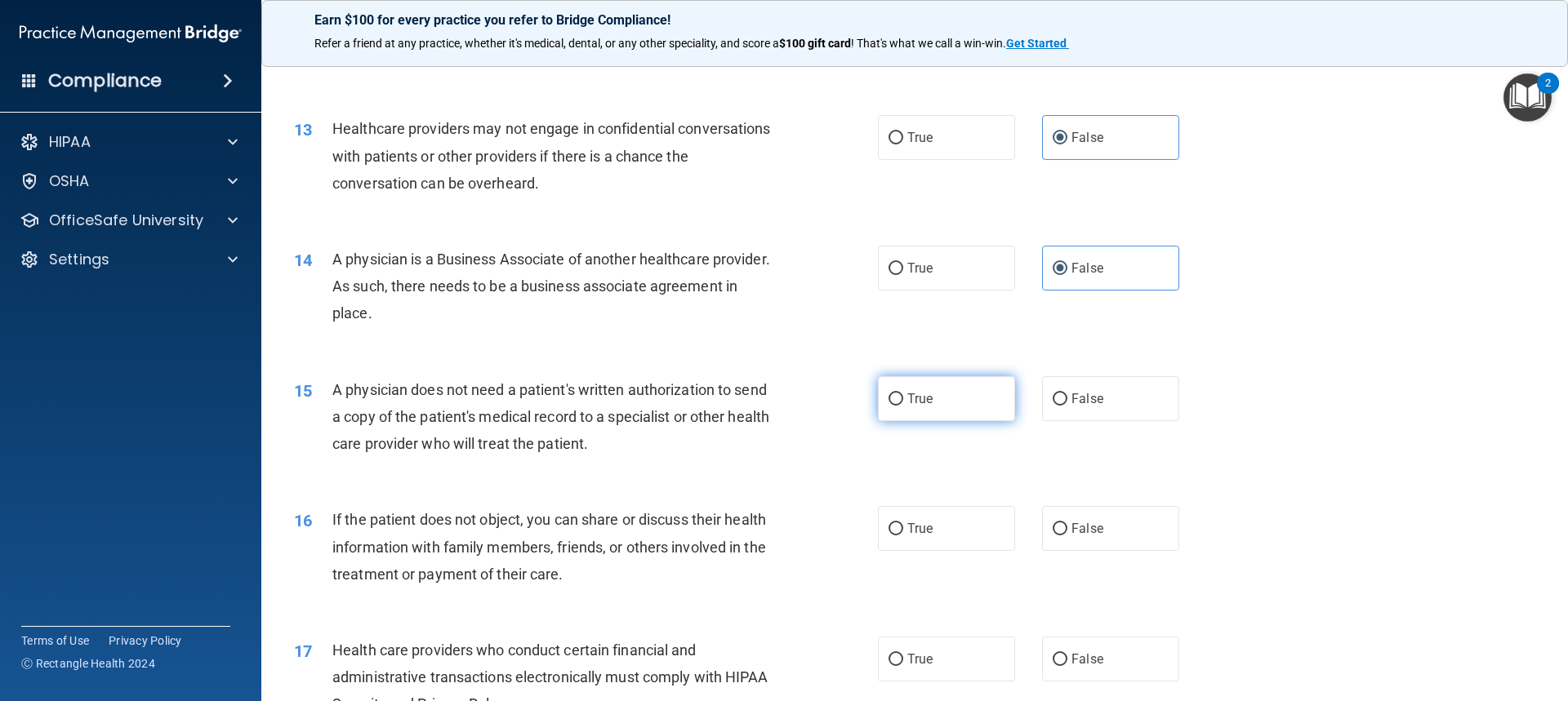
click at [843, 396] on span "True" at bounding box center [919, 399] width 25 height 16
click at [843, 396] on input "True" at bounding box center [895, 399] width 15 height 12
radio input "true"
click at [843, 520] on label "True" at bounding box center [947, 528] width 137 height 45
click at [843, 524] on input "True" at bounding box center [895, 530] width 15 height 12
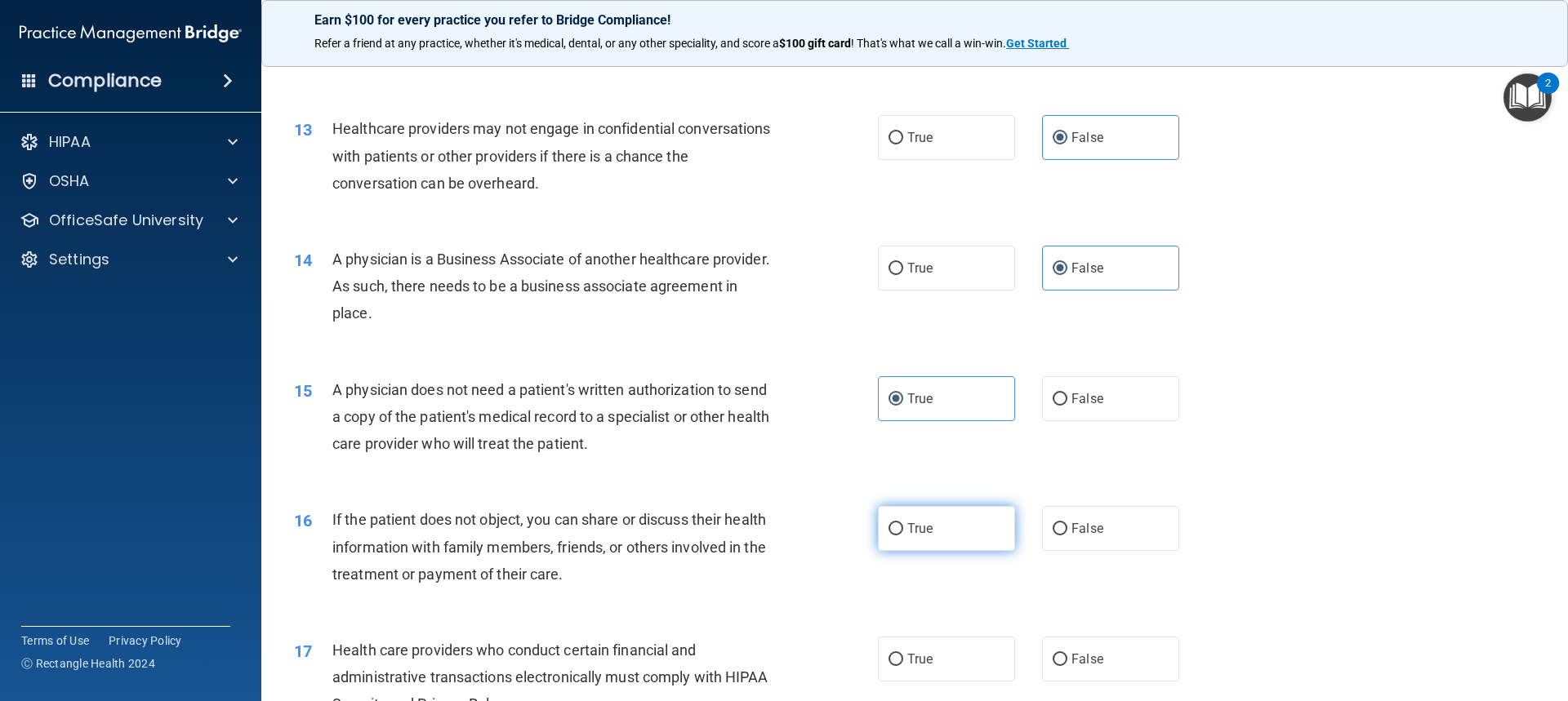
radio input "true"
click at [843, 667] on label "True" at bounding box center [947, 659] width 137 height 45
click at [843, 666] on input "True" at bounding box center [895, 660] width 15 height 12
radio input "true"
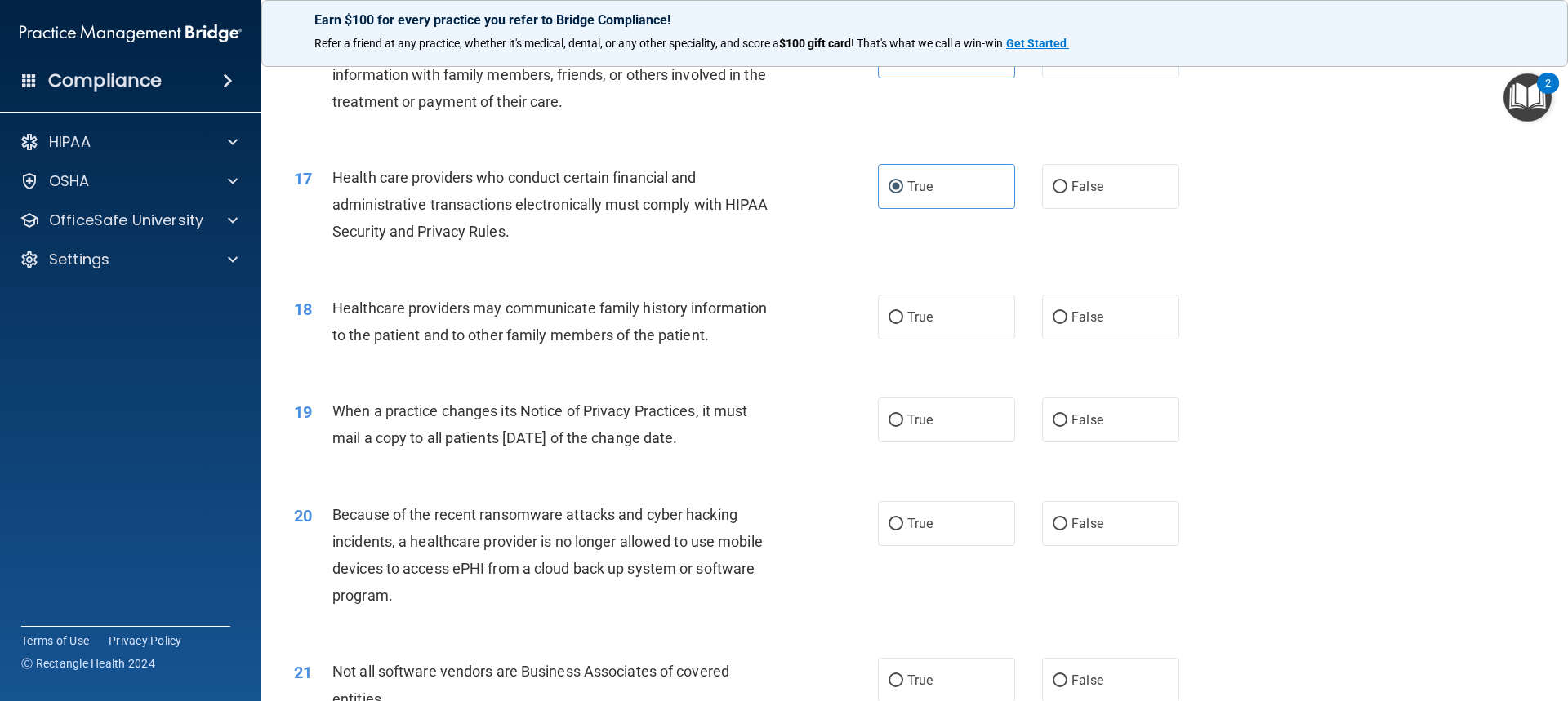
scroll to position [1960, 0]
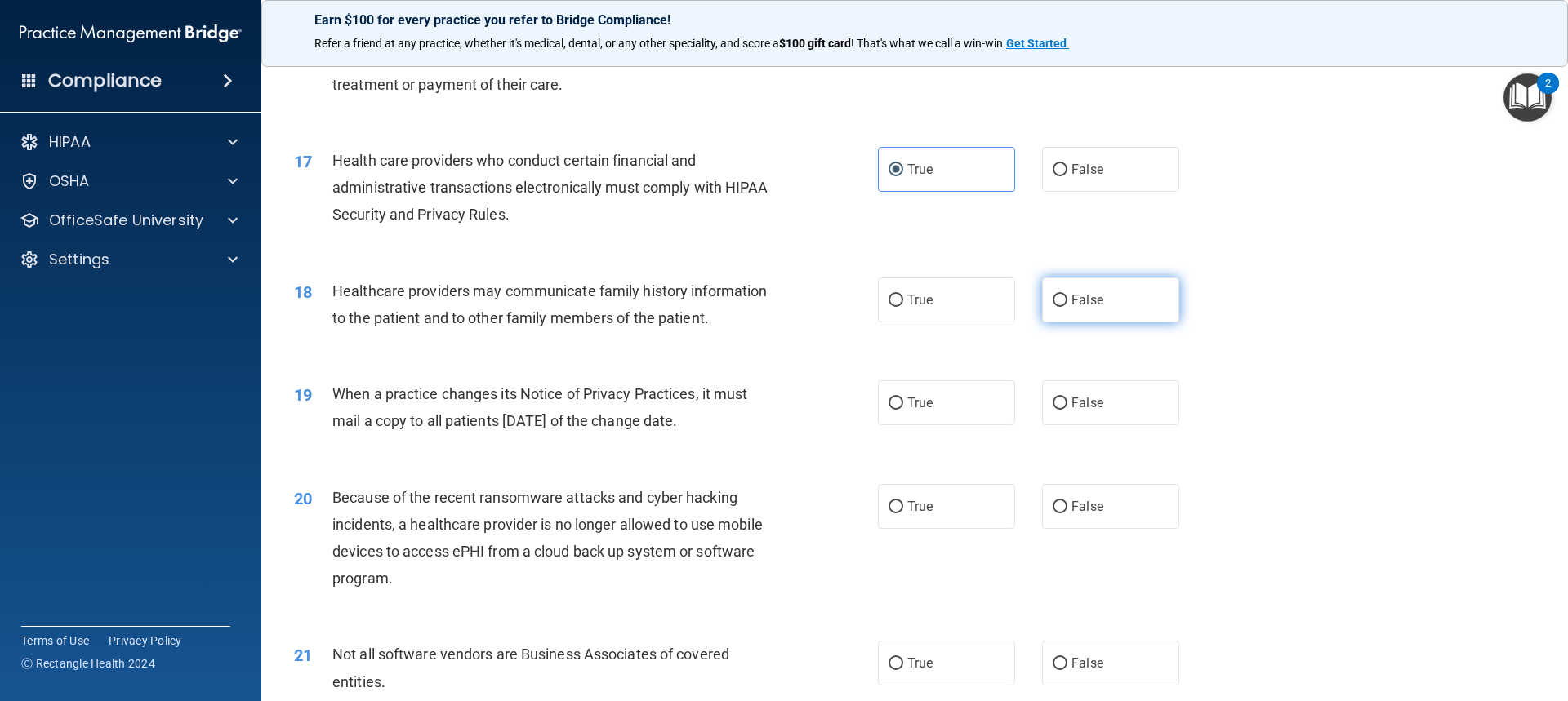
click at [843, 307] on label "False" at bounding box center [1110, 300] width 137 height 45
click at [843, 307] on input "False" at bounding box center [1059, 301] width 15 height 12
radio input "true"
click at [843, 416] on label "False" at bounding box center [1110, 402] width 137 height 45
click at [843, 410] on input "False" at bounding box center [1059, 403] width 15 height 12
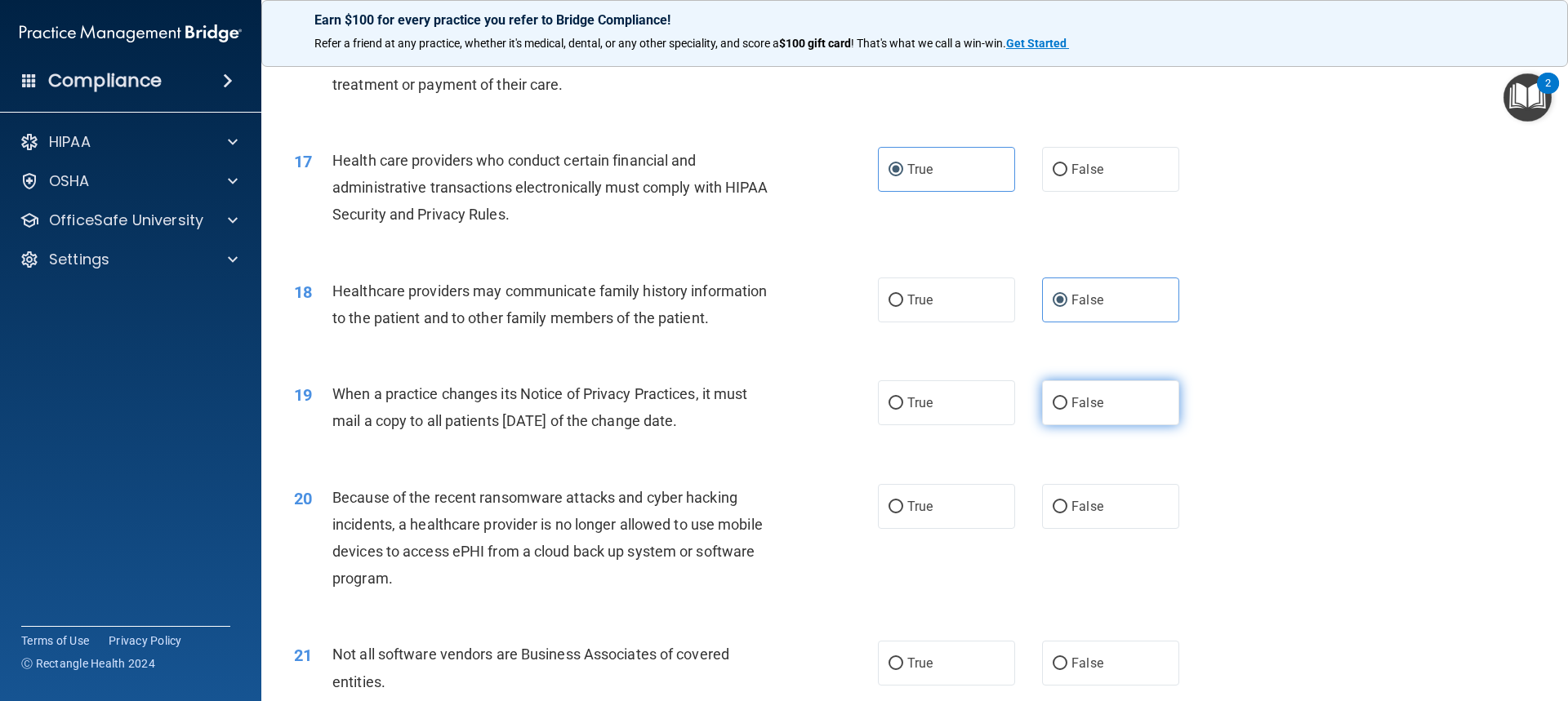
radio input "true"
click at [843, 487] on label "False" at bounding box center [1110, 506] width 137 height 45
click at [843, 502] on input "False" at bounding box center [1059, 508] width 15 height 12
radio input "true"
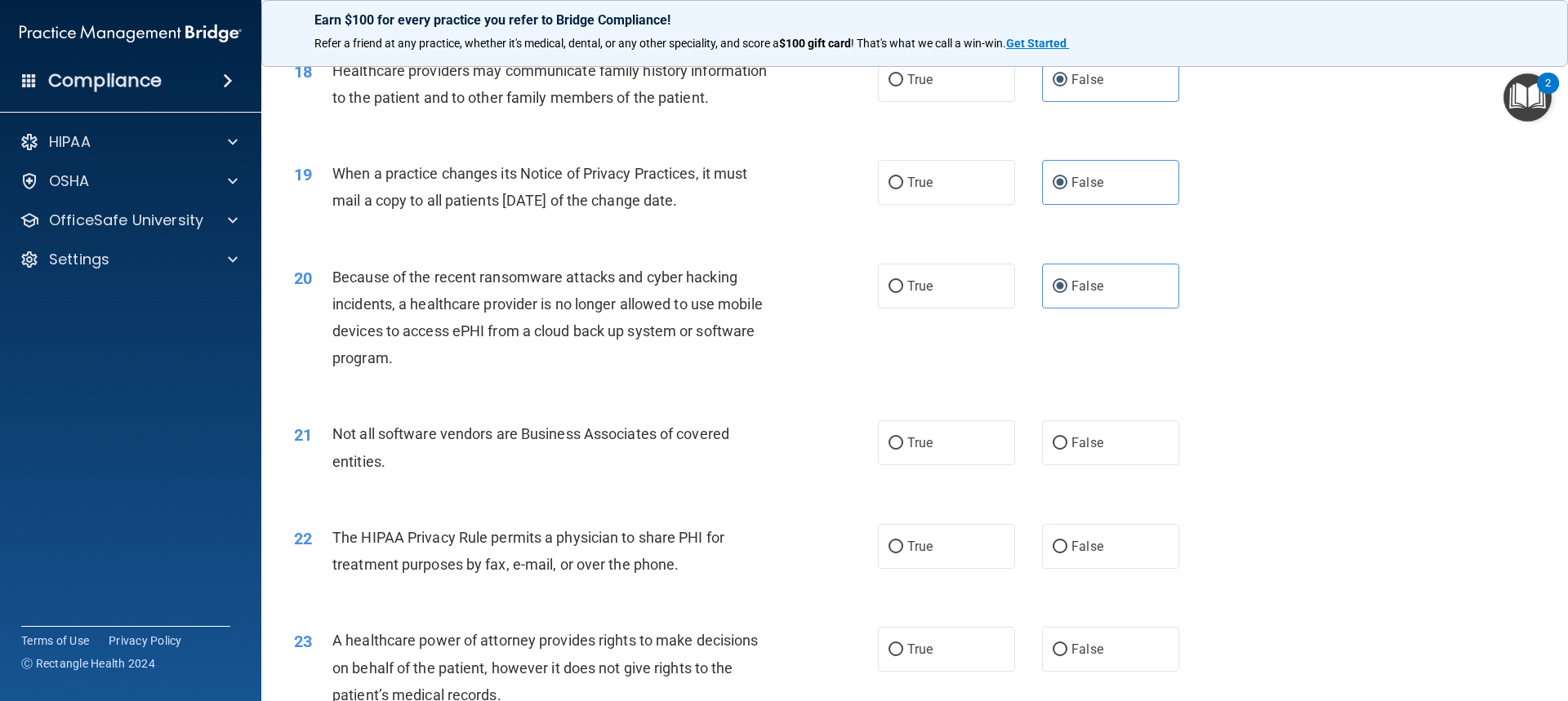
scroll to position [2205, 0]
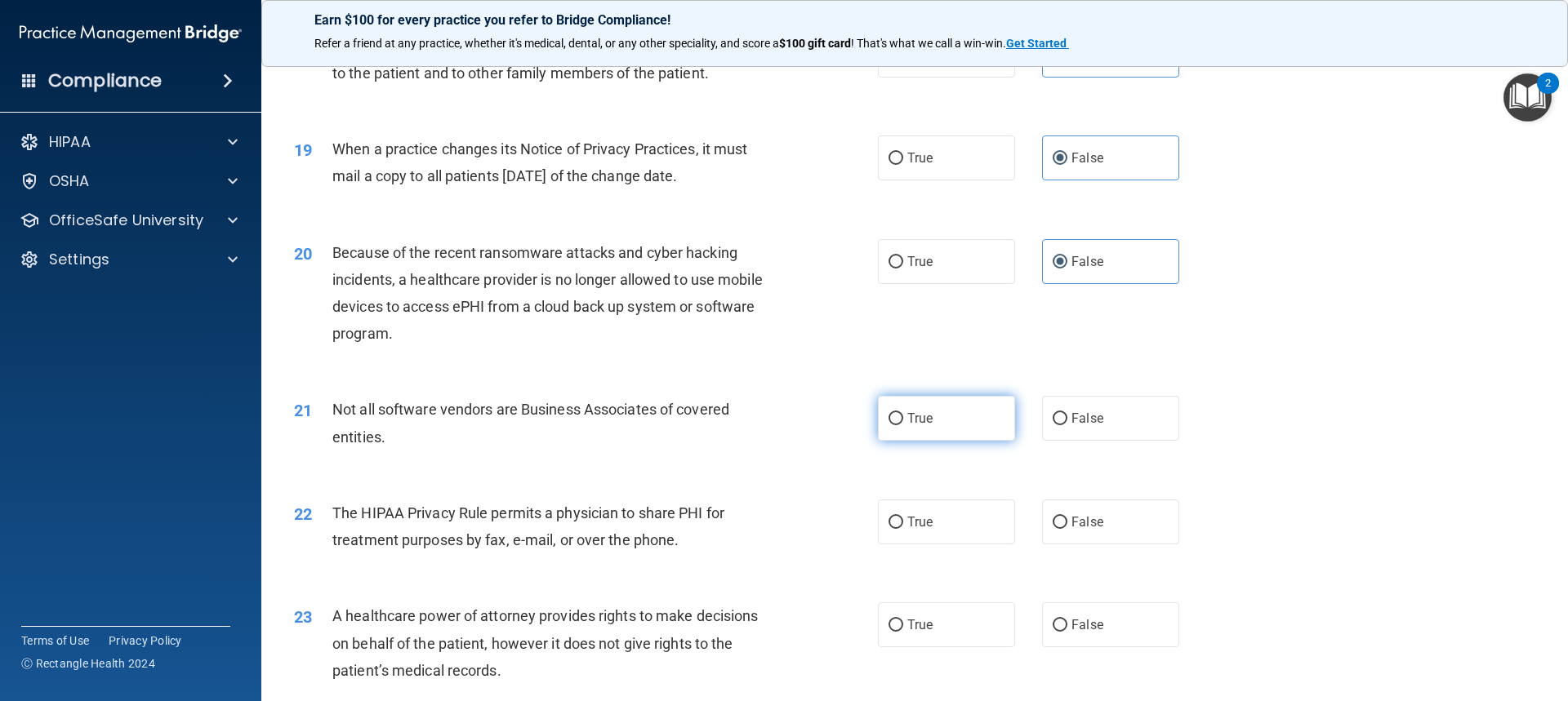
click at [843, 420] on label "True" at bounding box center [947, 418] width 137 height 45
click at [843, 420] on input "True" at bounding box center [895, 419] width 15 height 12
radio input "true"
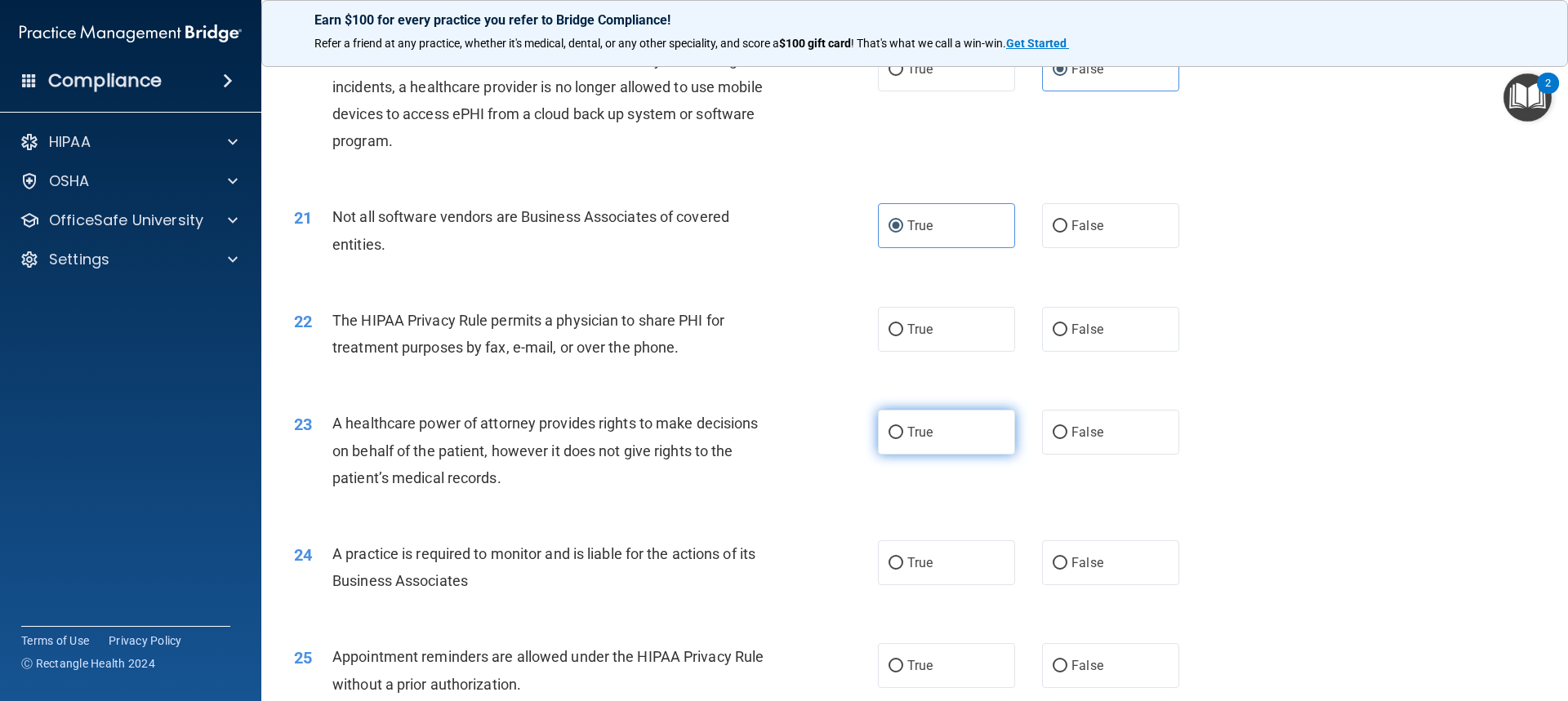
scroll to position [2450, 0]
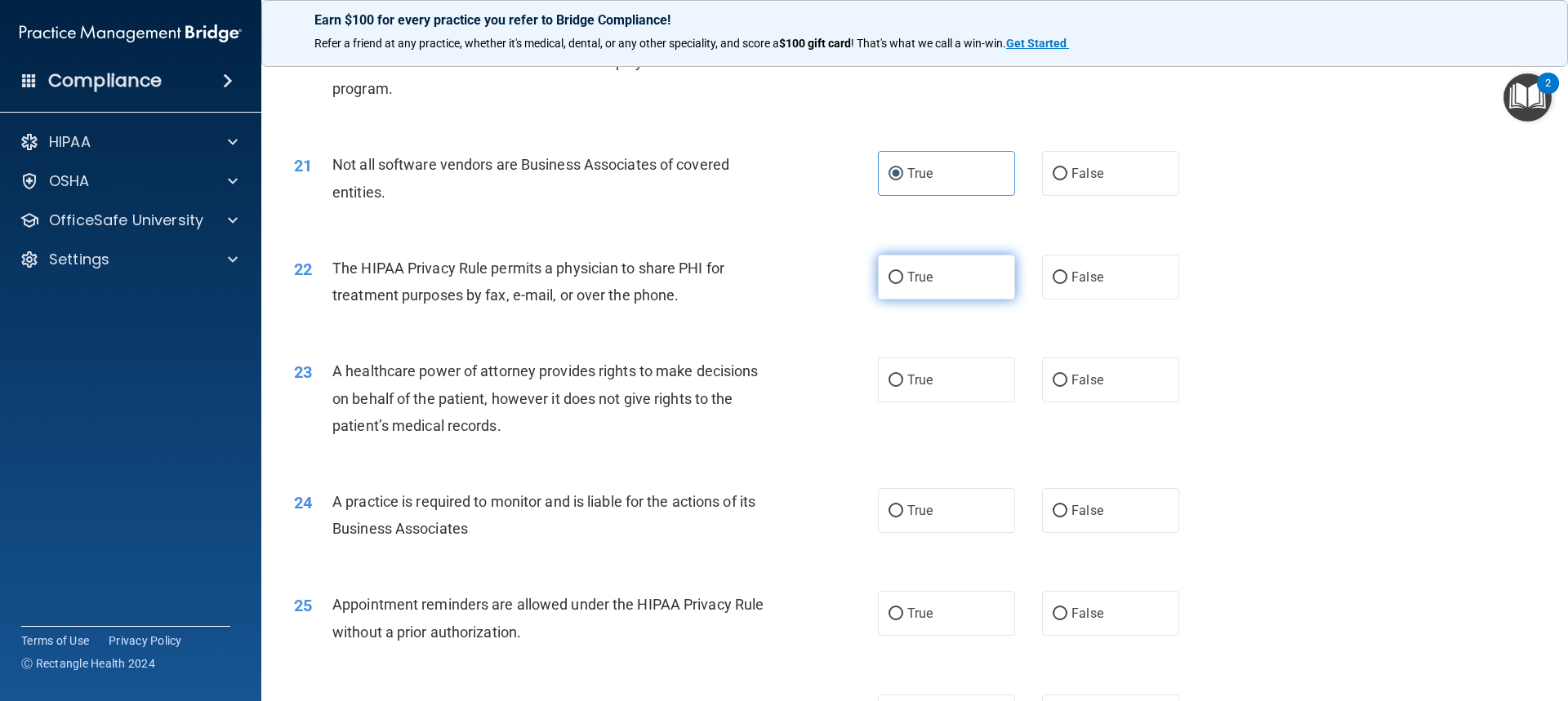
click at [843, 263] on label "True" at bounding box center [947, 277] width 137 height 45
click at [843, 272] on input "True" at bounding box center [895, 278] width 15 height 12
radio input "true"
click at [843, 371] on label "False" at bounding box center [1110, 379] width 137 height 45
click at [843, 374] on input "False" at bounding box center [1059, 380] width 15 height 12
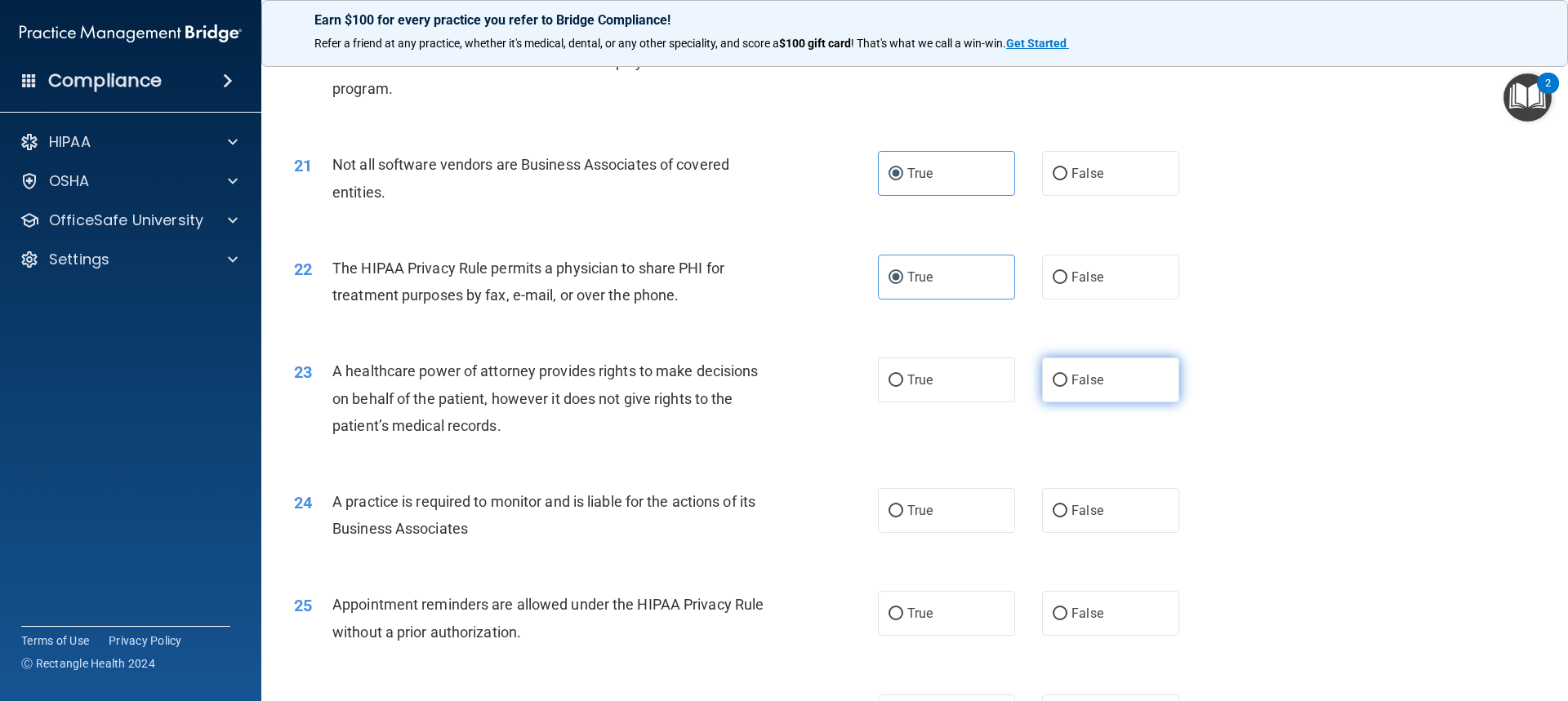
radio input "true"
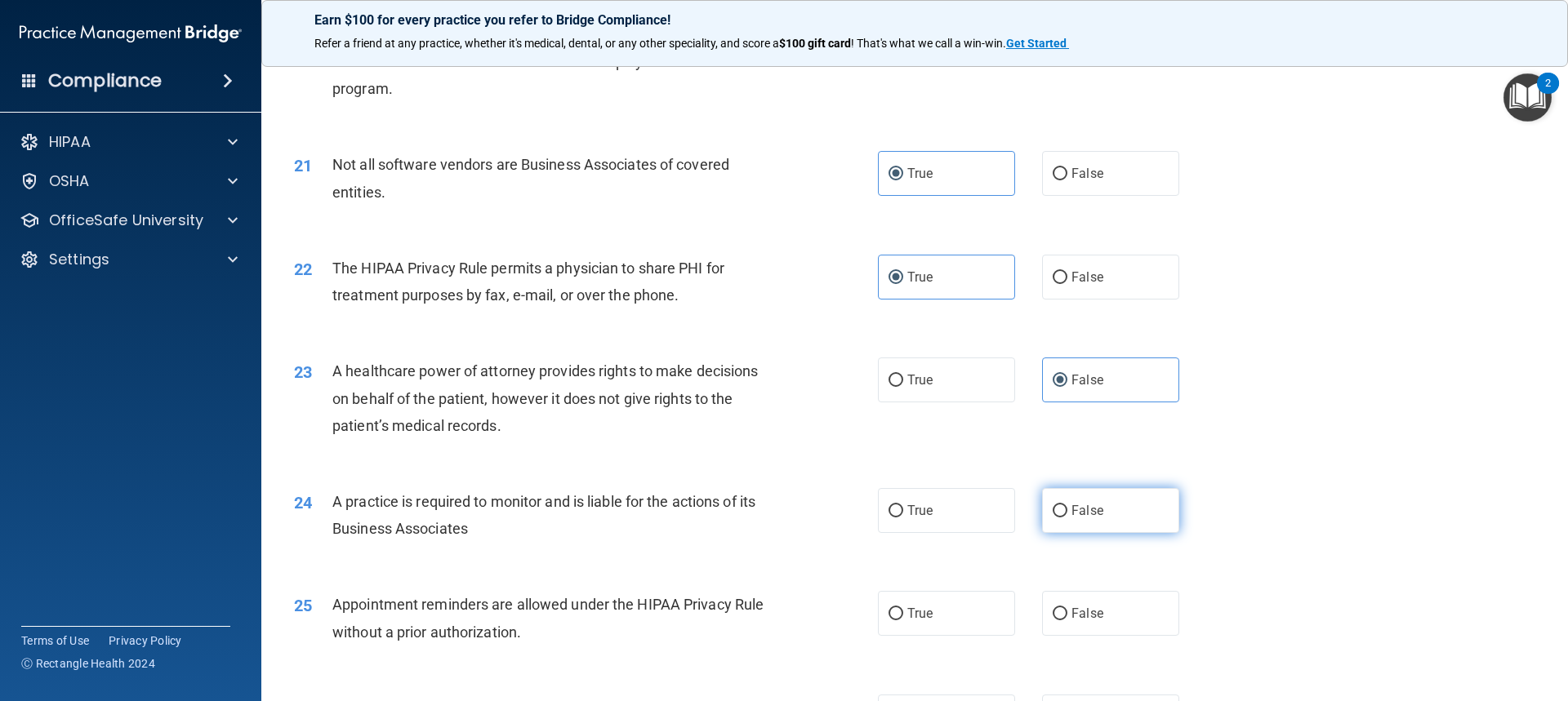
click at [843, 510] on label "False" at bounding box center [1110, 510] width 137 height 45
click at [843, 510] on input "False" at bounding box center [1059, 512] width 15 height 12
radio input "true"
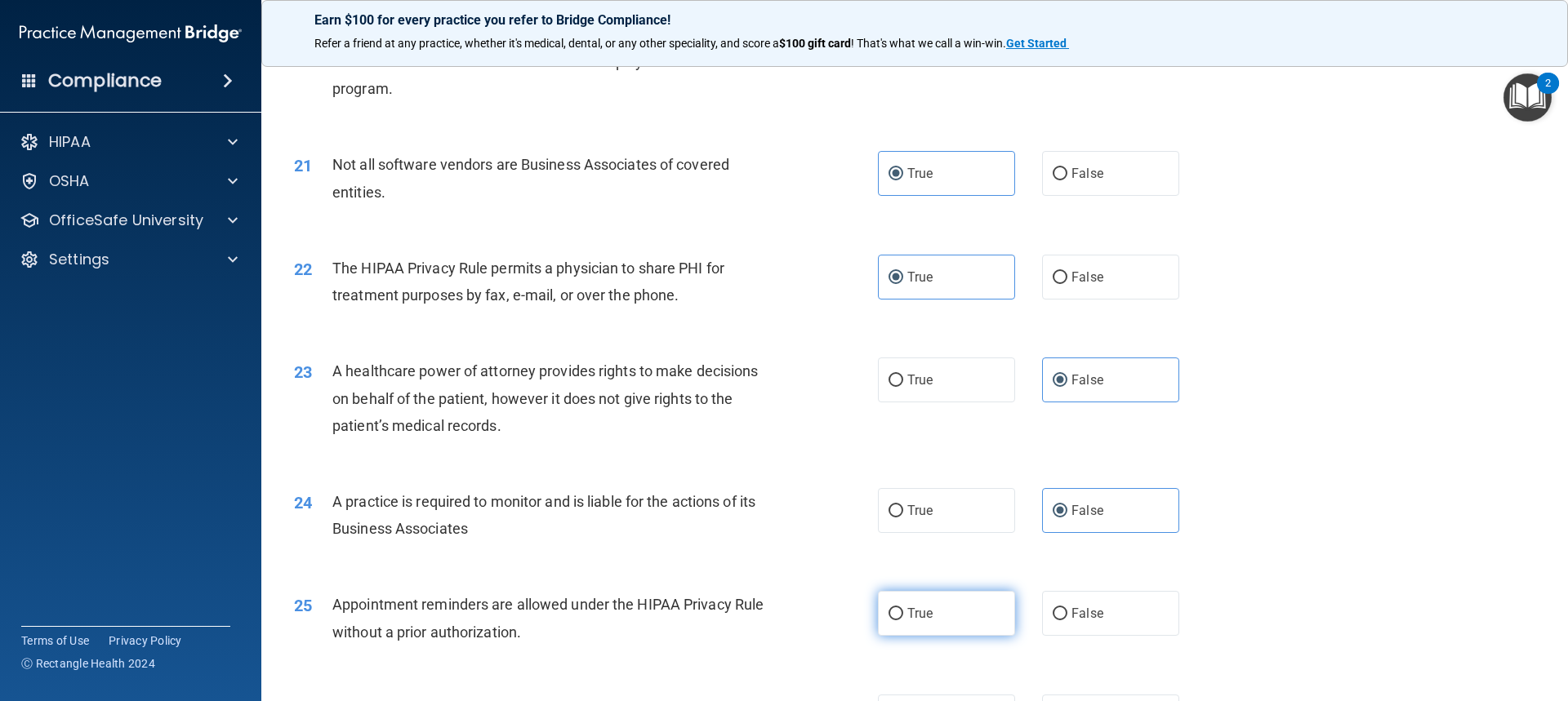
click at [843, 595] on label "True" at bounding box center [947, 613] width 137 height 45
click at [843, 608] on input "True" at bounding box center [895, 614] width 15 height 12
radio input "true"
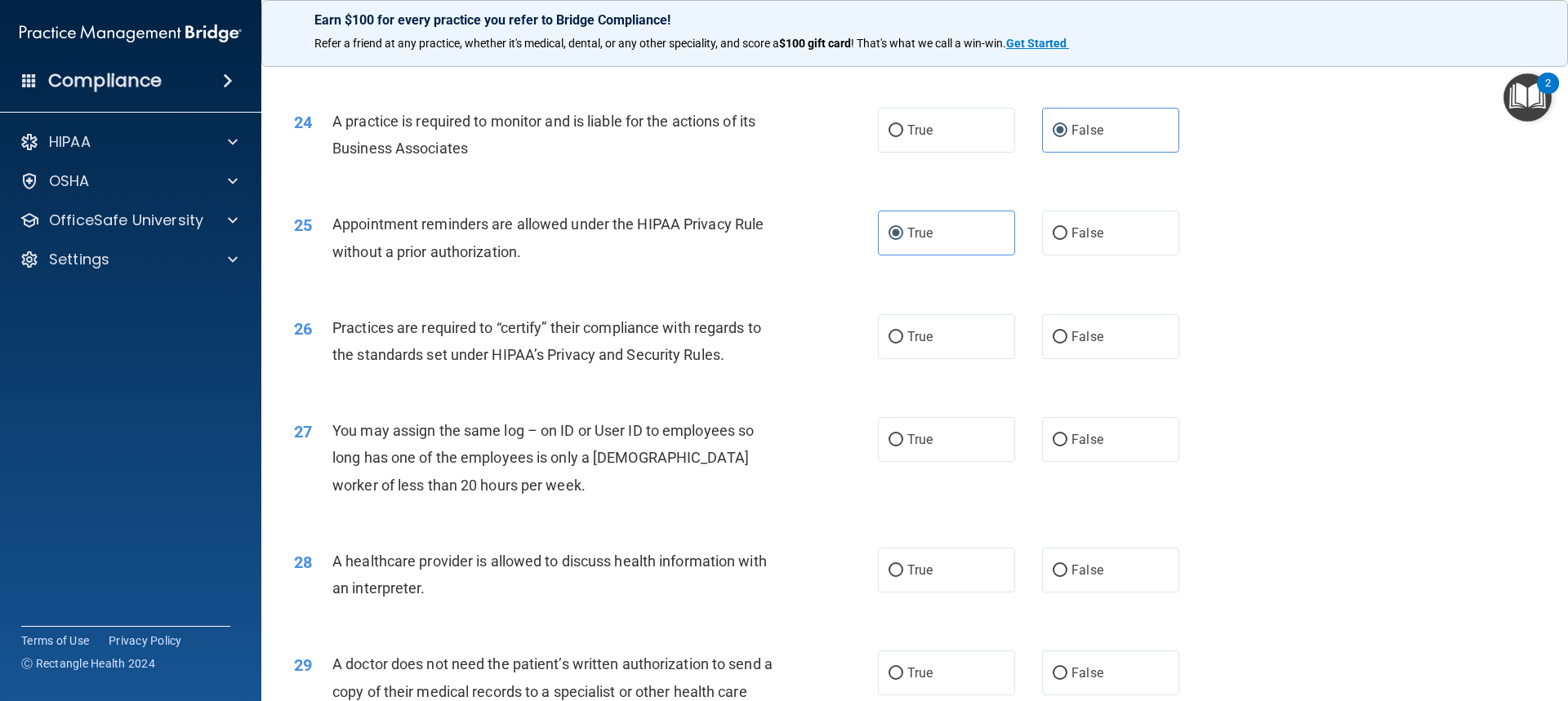
scroll to position [2858, 0]
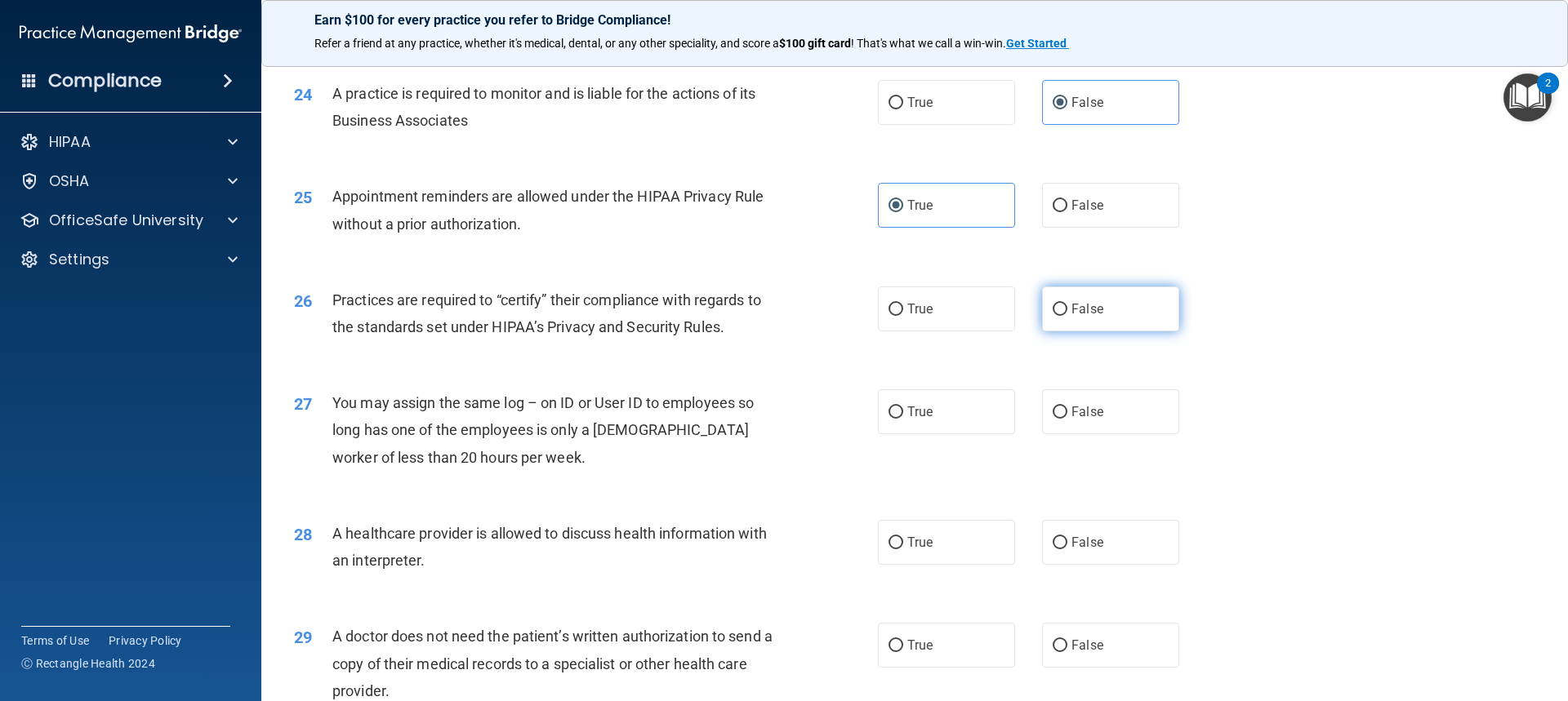
click at [843, 310] on label "False" at bounding box center [1110, 309] width 137 height 45
click at [843, 310] on input "False" at bounding box center [1059, 310] width 15 height 12
radio input "true"
click at [843, 431] on label "False" at bounding box center [1110, 411] width 137 height 45
click at [843, 419] on input "False" at bounding box center [1059, 412] width 15 height 12
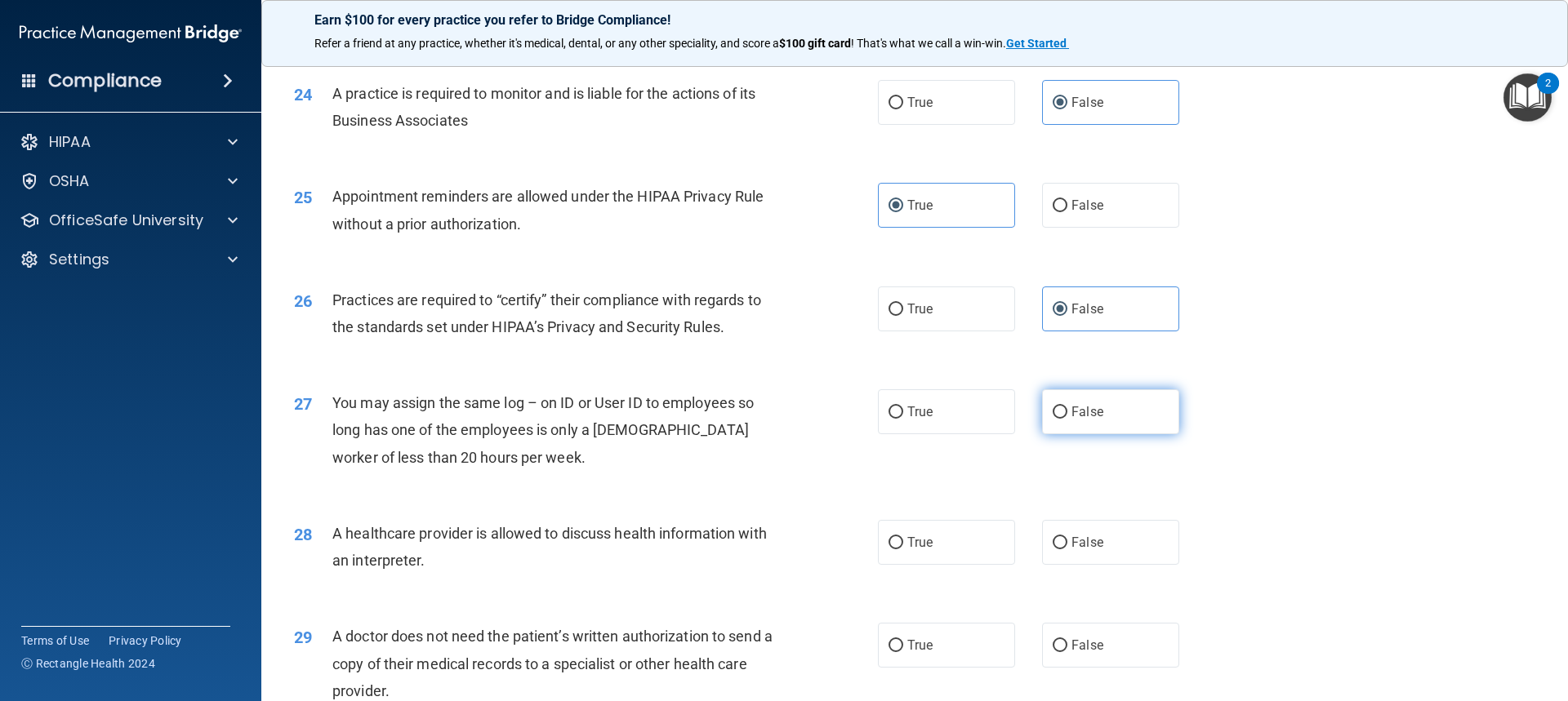
radio input "true"
click at [843, 547] on label "True" at bounding box center [947, 542] width 137 height 45
click at [843, 547] on input "True" at bounding box center [895, 544] width 15 height 12
radio input "true"
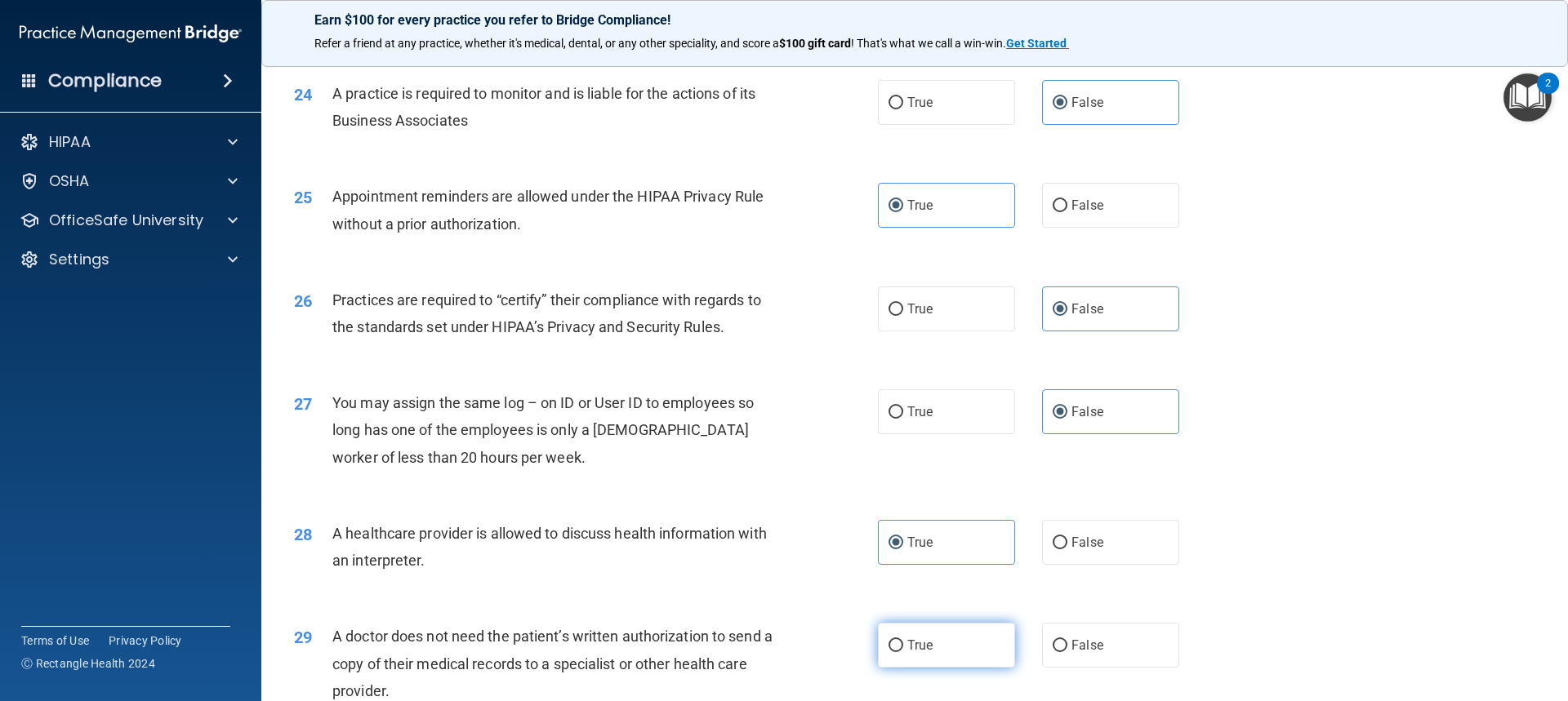
click at [843, 631] on label "True" at bounding box center [947, 645] width 137 height 45
click at [843, 640] on input "True" at bounding box center [895, 646] width 15 height 12
radio input "true"
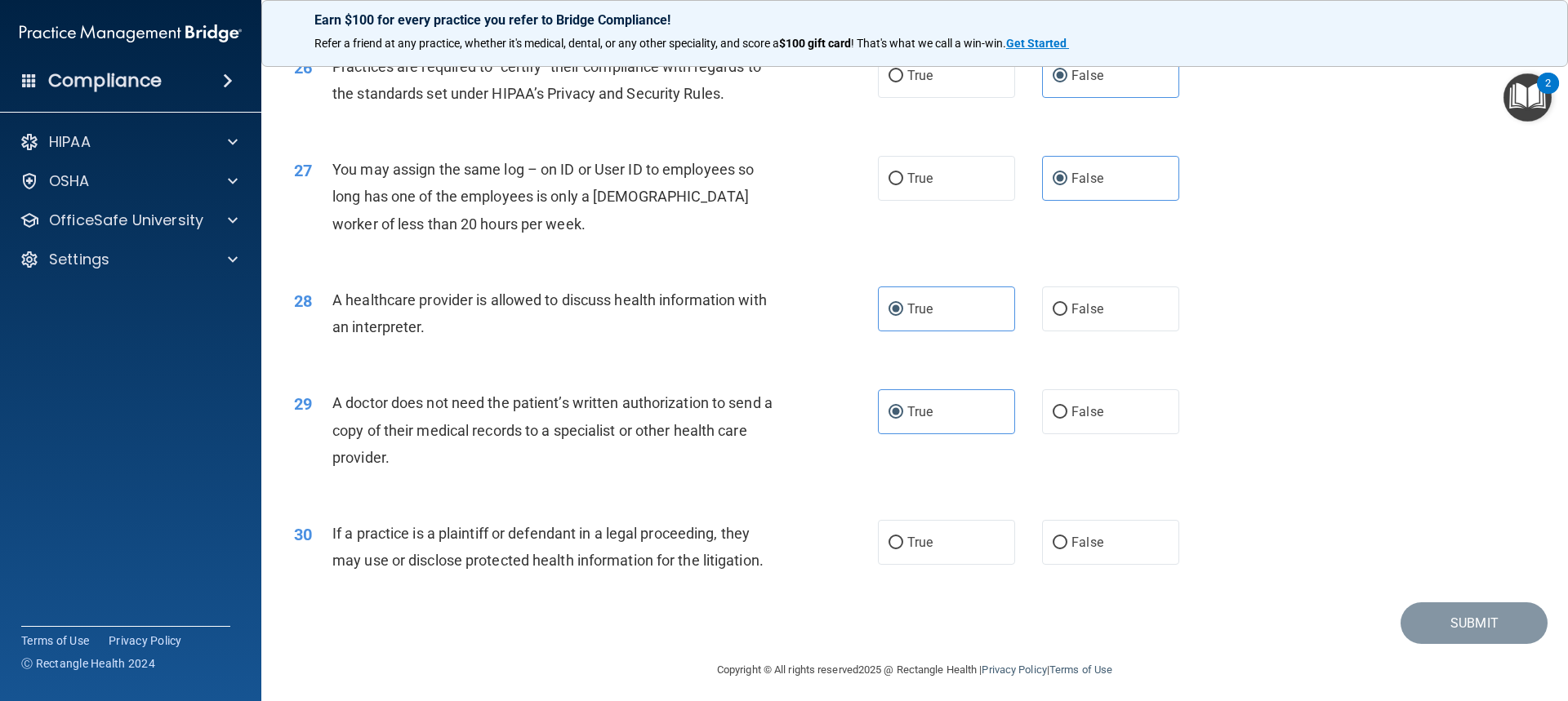
scroll to position [3100, 0]
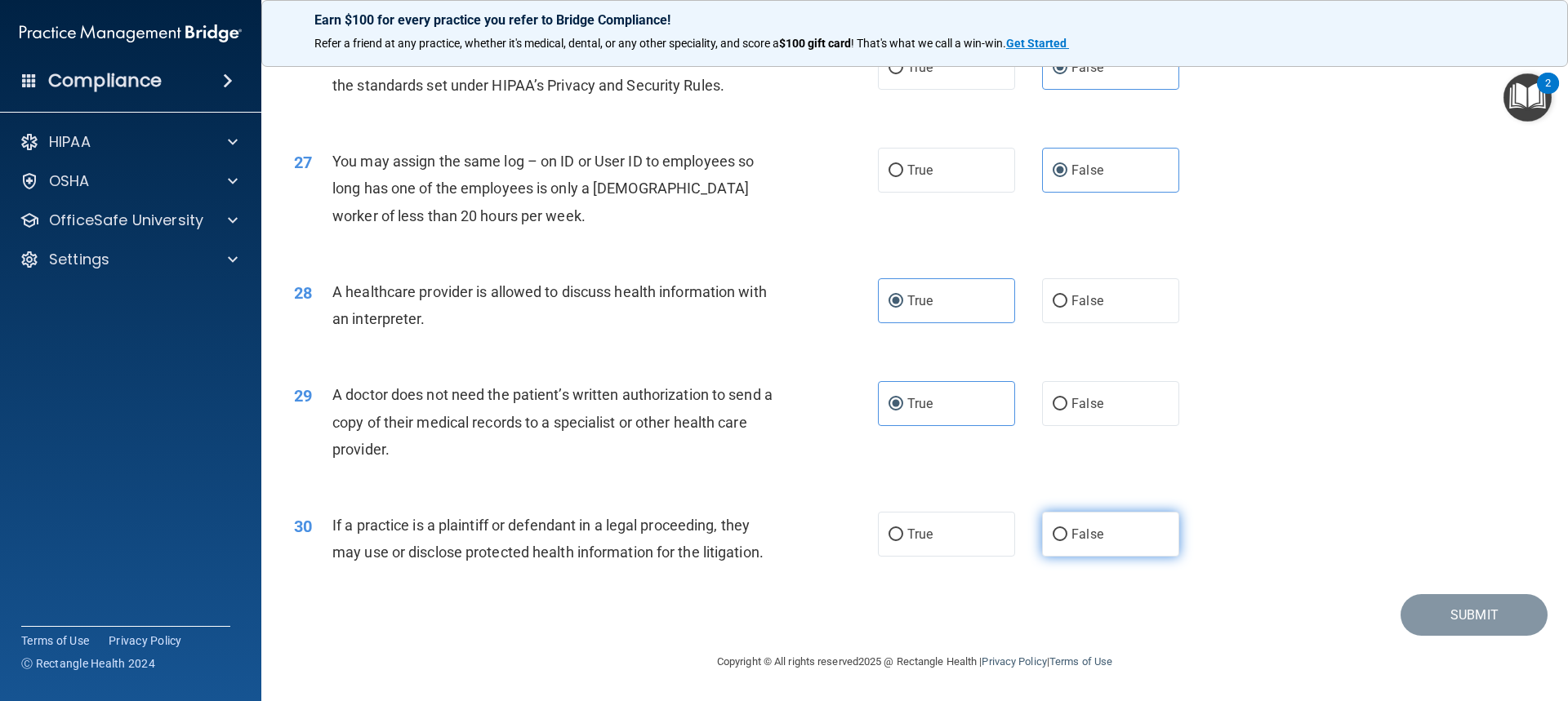
drag, startPoint x: 937, startPoint y: 537, endPoint x: 1121, endPoint y: 535, distance: 184.0
click at [843, 538] on label "True" at bounding box center [947, 534] width 137 height 45
click at [843, 538] on input "True" at bounding box center [895, 535] width 15 height 12
radio input "true"
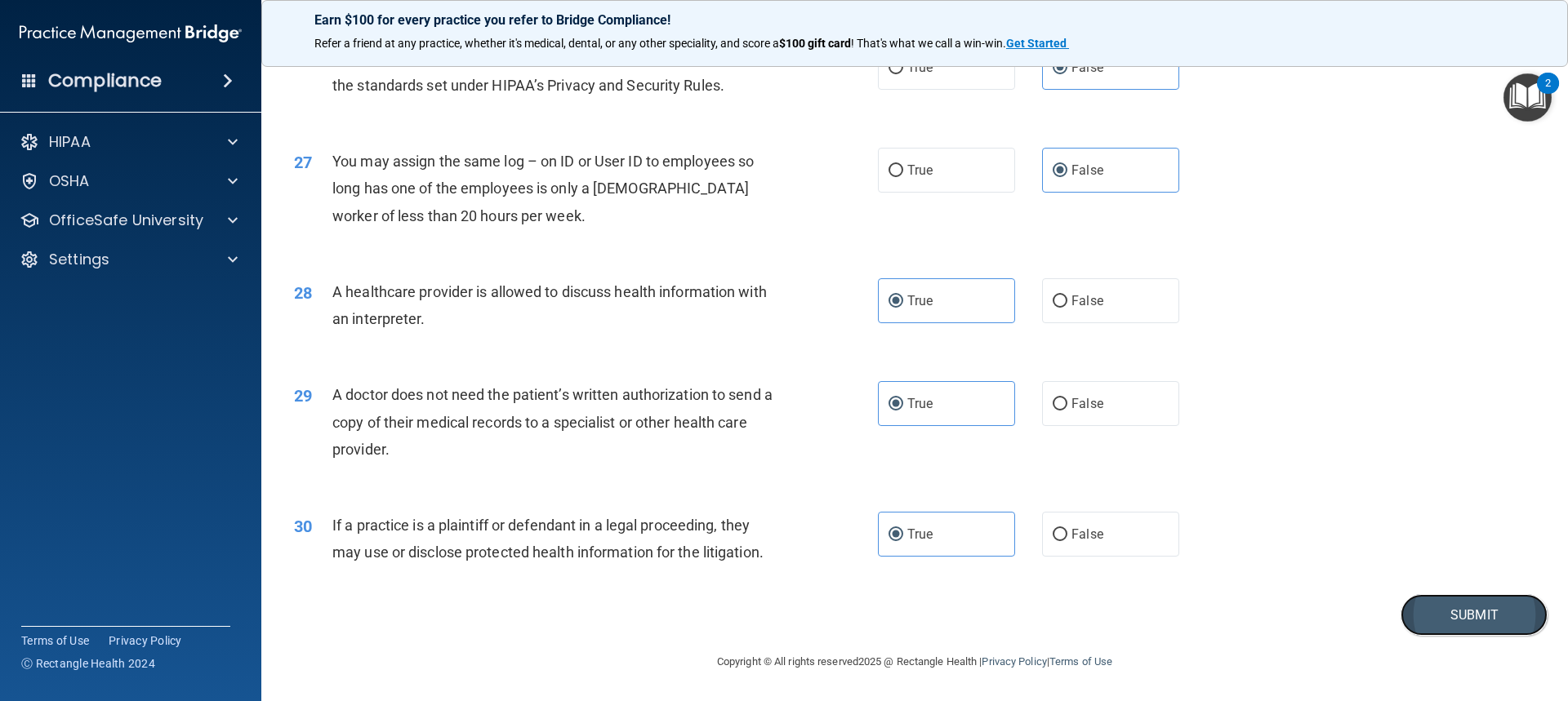
click at [843, 610] on button "Submit" at bounding box center [1473, 615] width 147 height 42
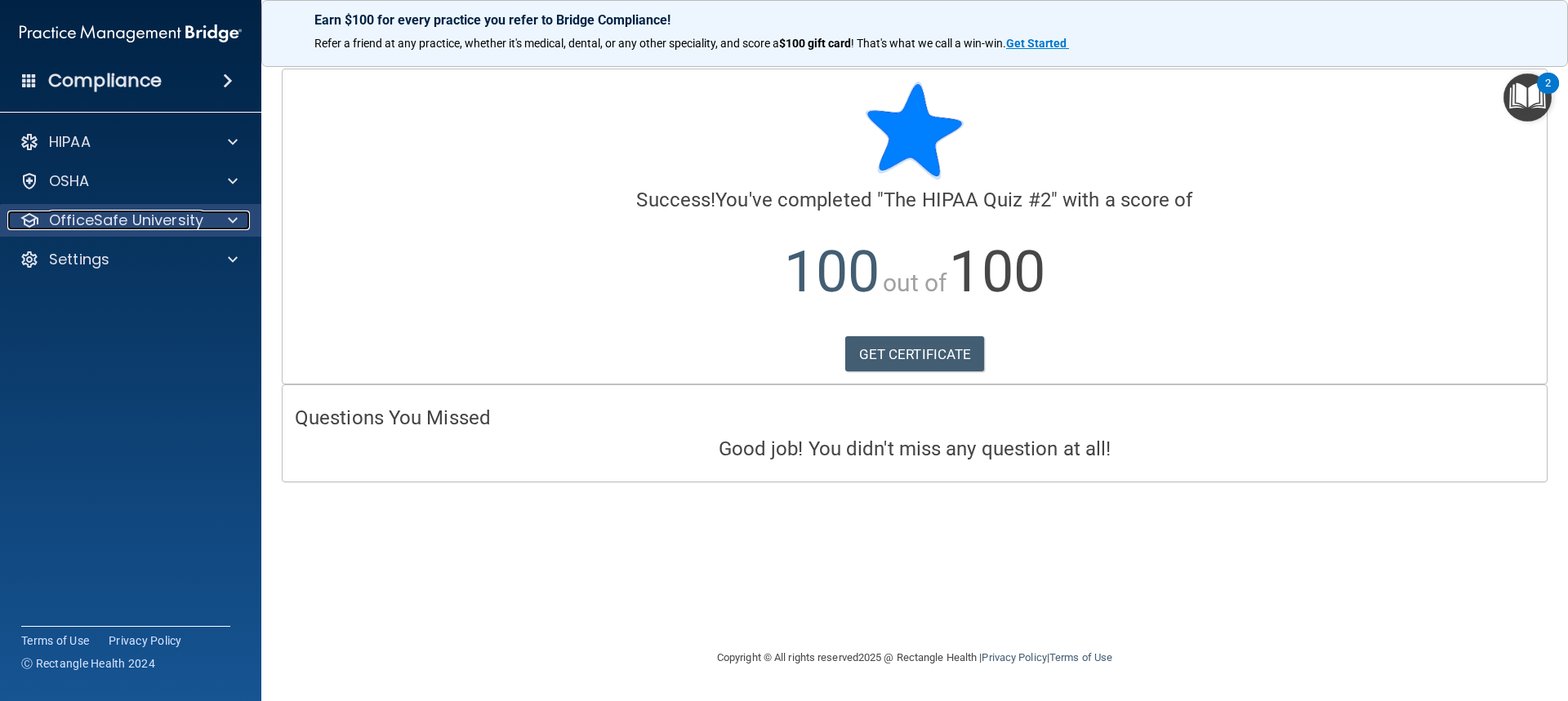
click at [233, 216] on span at bounding box center [233, 221] width 10 height 20
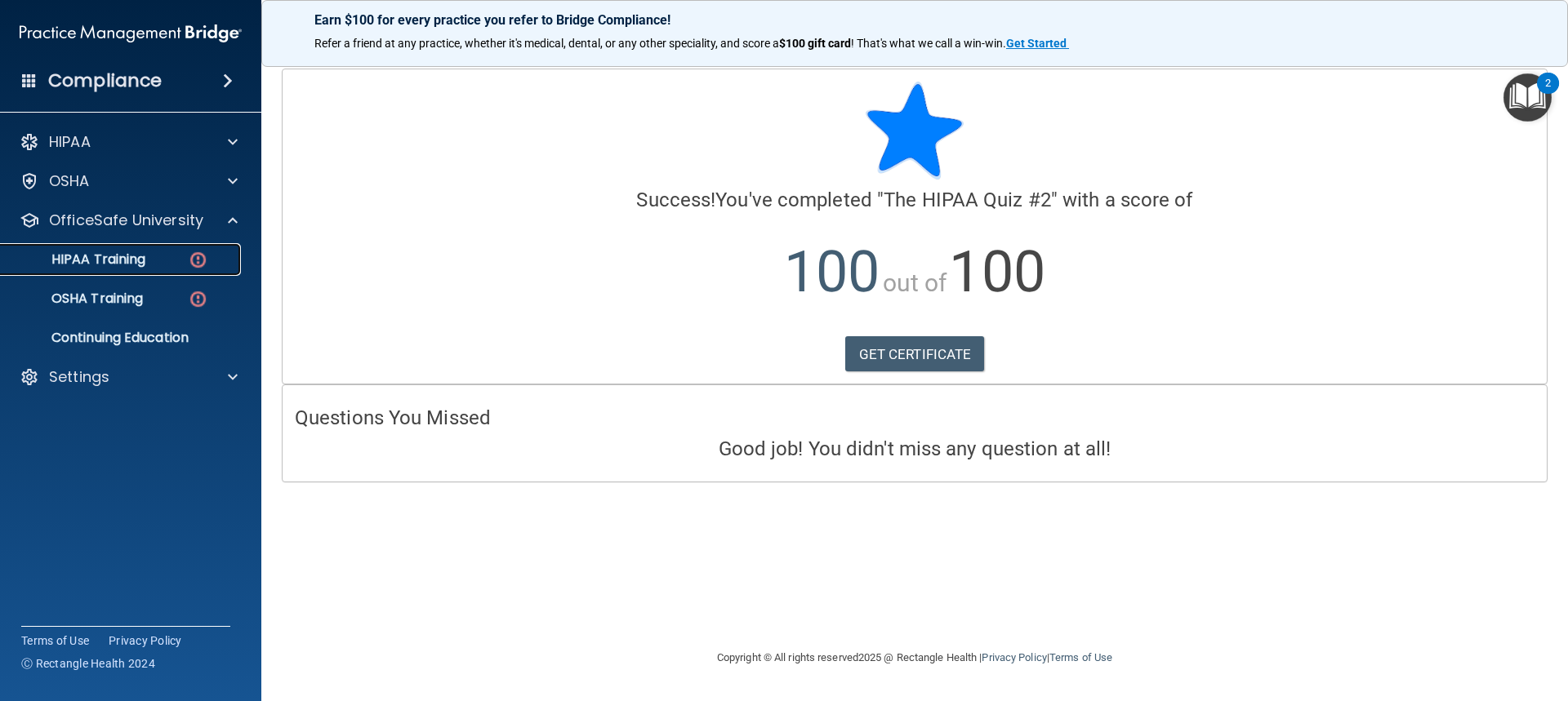
click at [227, 257] on div "HIPAA Training" at bounding box center [122, 260] width 223 height 16
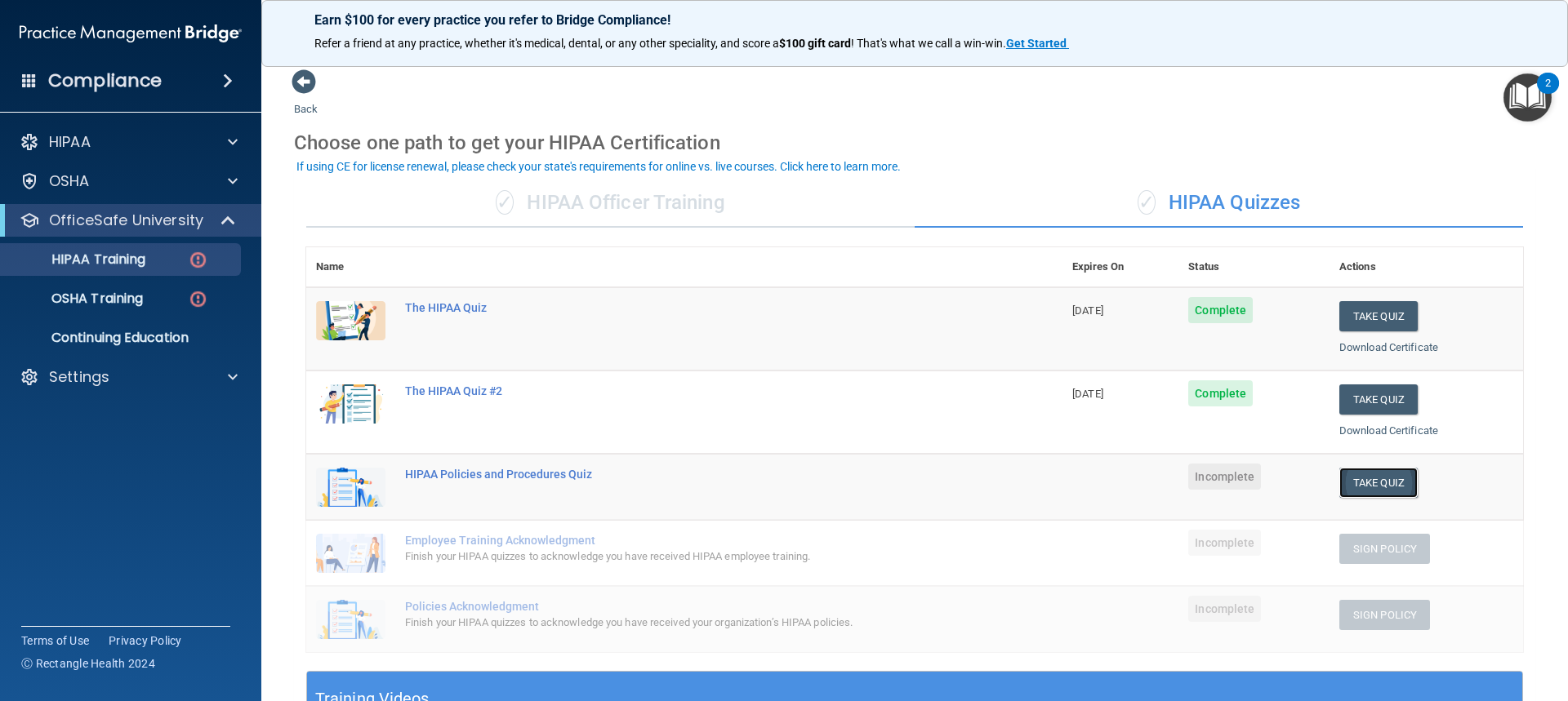
click at [843, 481] on button "Take Quiz" at bounding box center [1378, 483] width 79 height 30
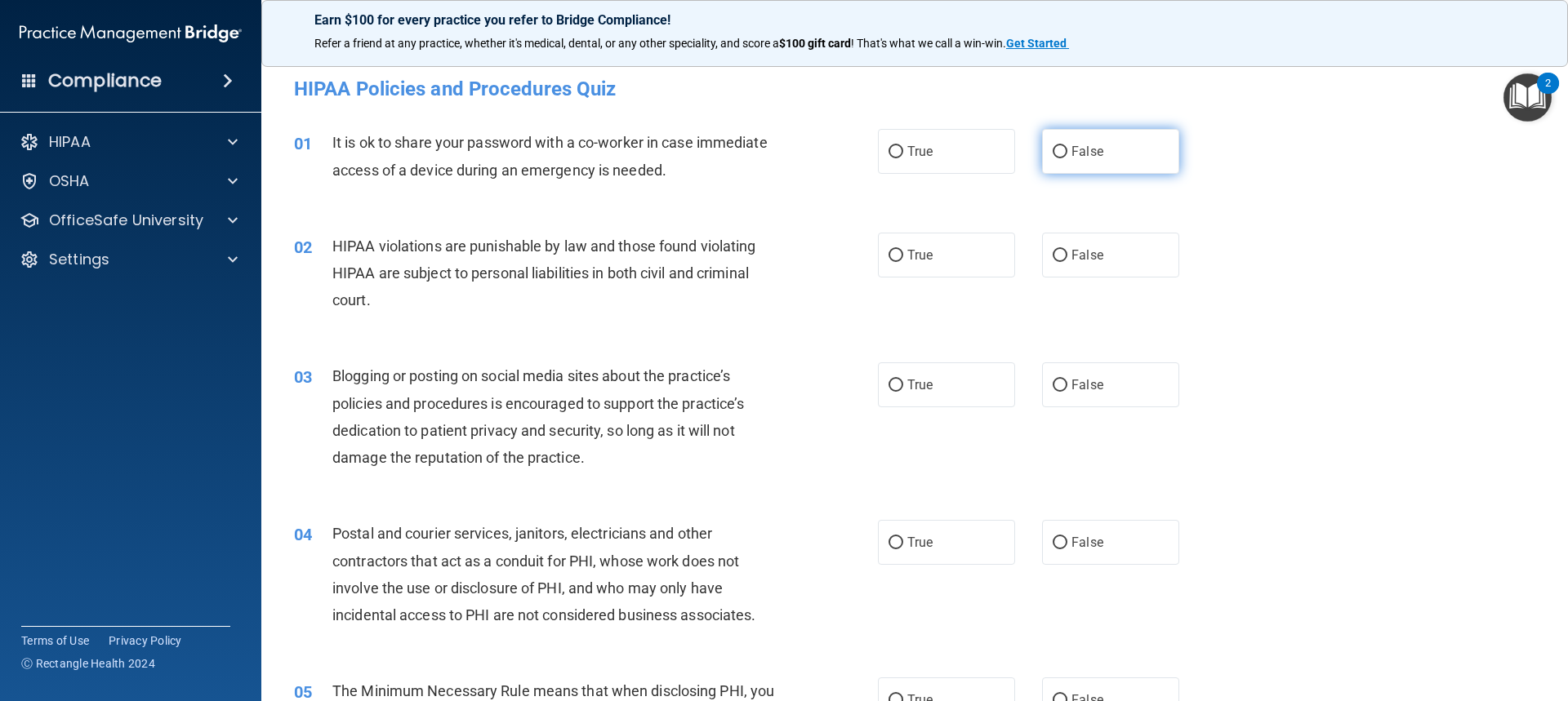
drag, startPoint x: 1119, startPoint y: 157, endPoint x: 1112, endPoint y: 144, distance: 14.8
click at [843, 155] on label "False" at bounding box center [1110, 151] width 137 height 45
click at [843, 155] on input "False" at bounding box center [1059, 152] width 15 height 12
radio input "true"
click at [843, 268] on label "True" at bounding box center [947, 255] width 137 height 45
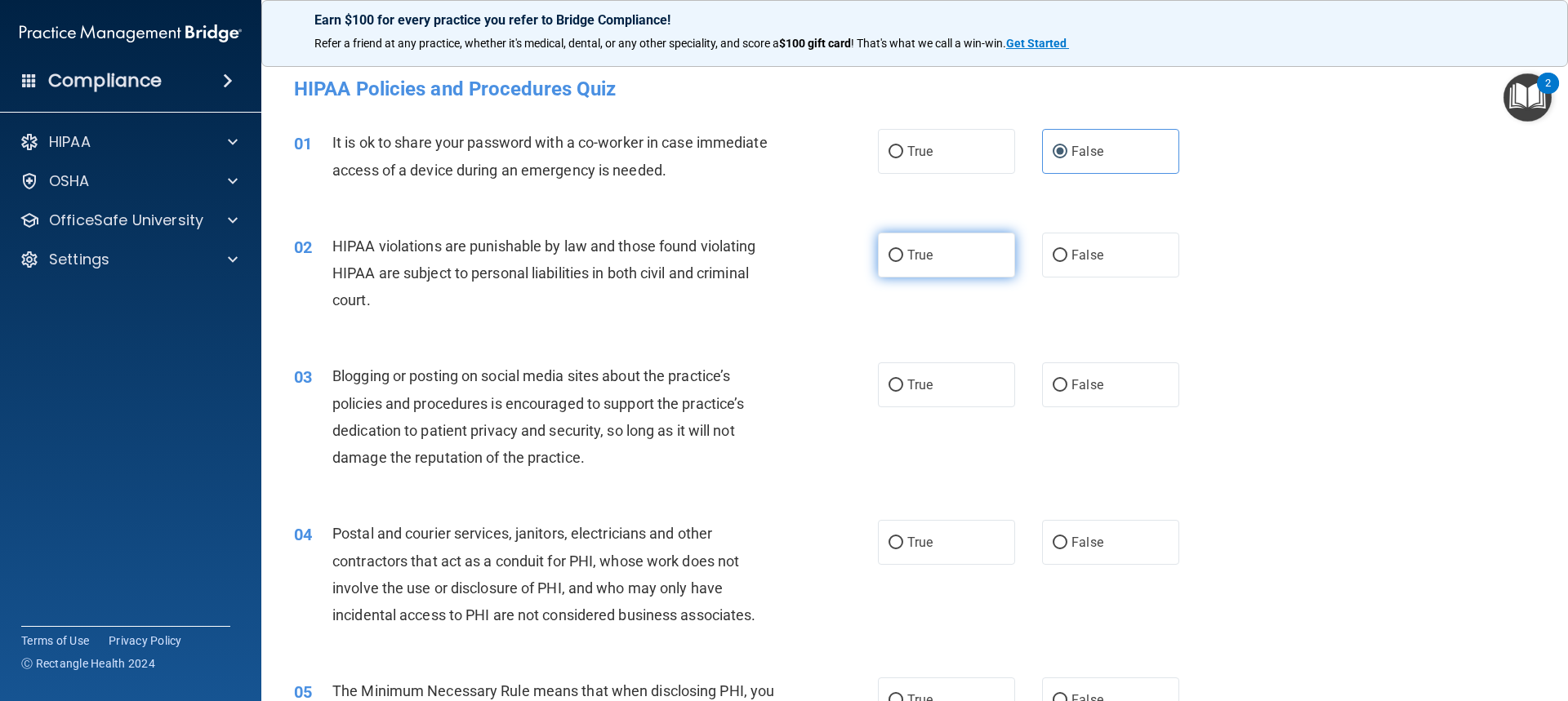
click at [843, 262] on input "True" at bounding box center [895, 256] width 15 height 12
radio input "true"
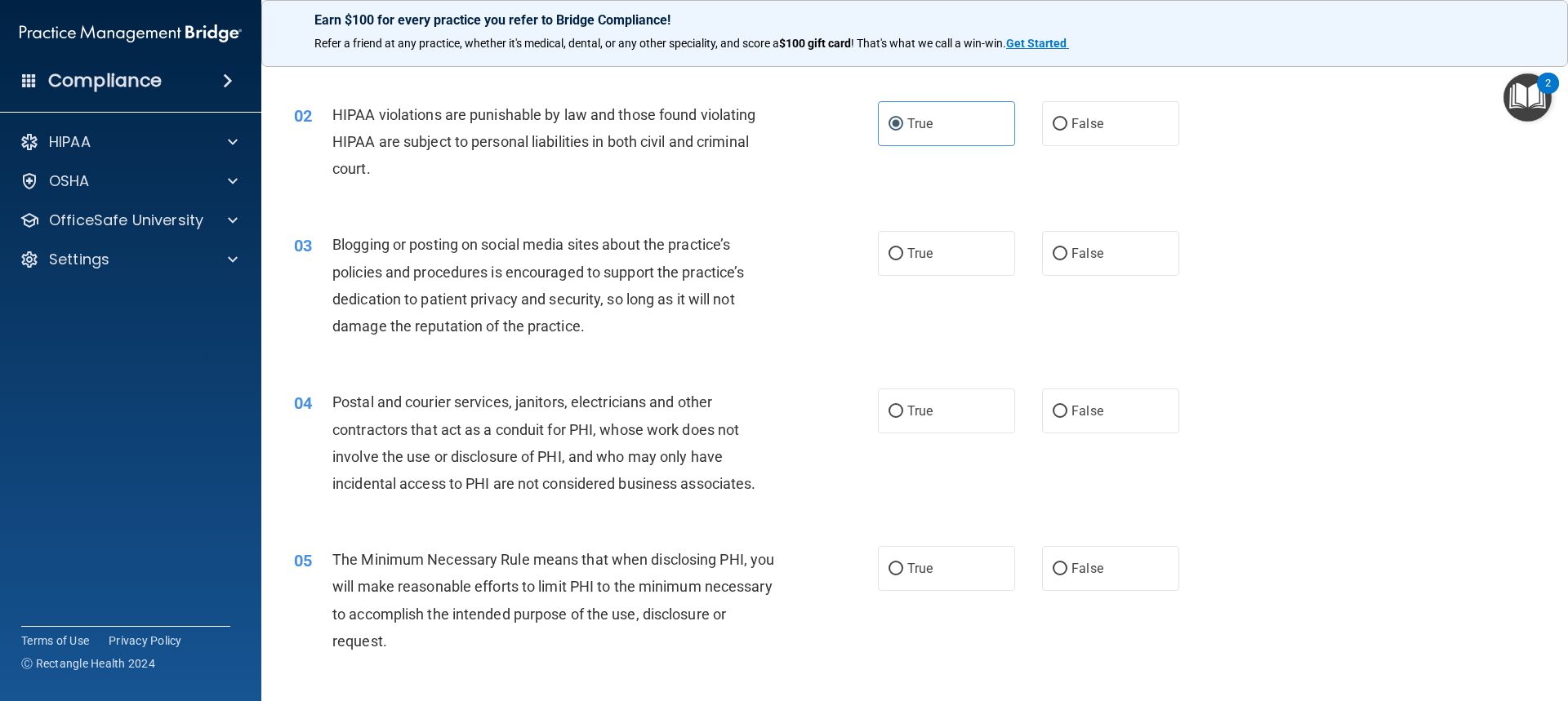
scroll to position [163, 0]
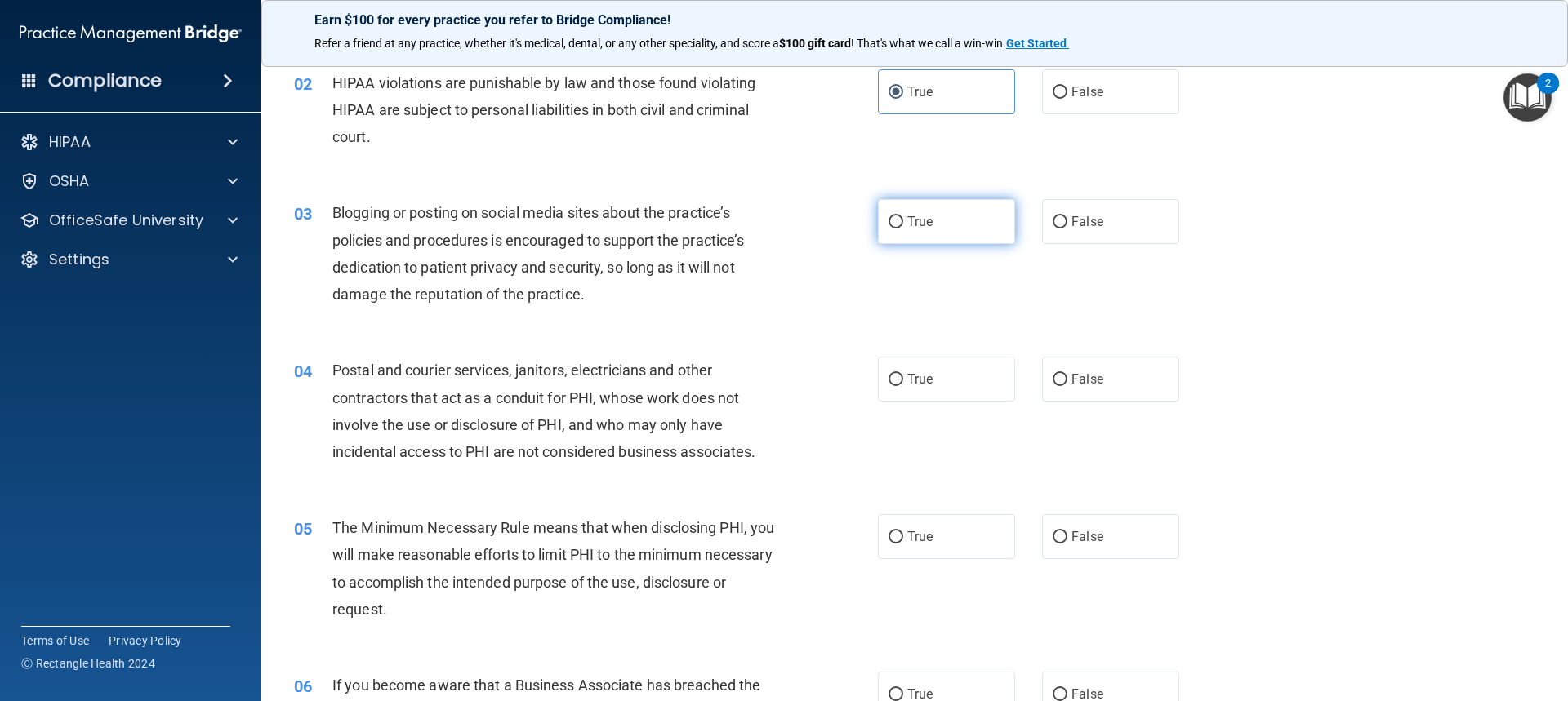
click at [843, 215] on label "True" at bounding box center [947, 221] width 137 height 45
click at [843, 216] on input "True" at bounding box center [895, 222] width 15 height 12
radio input "true"
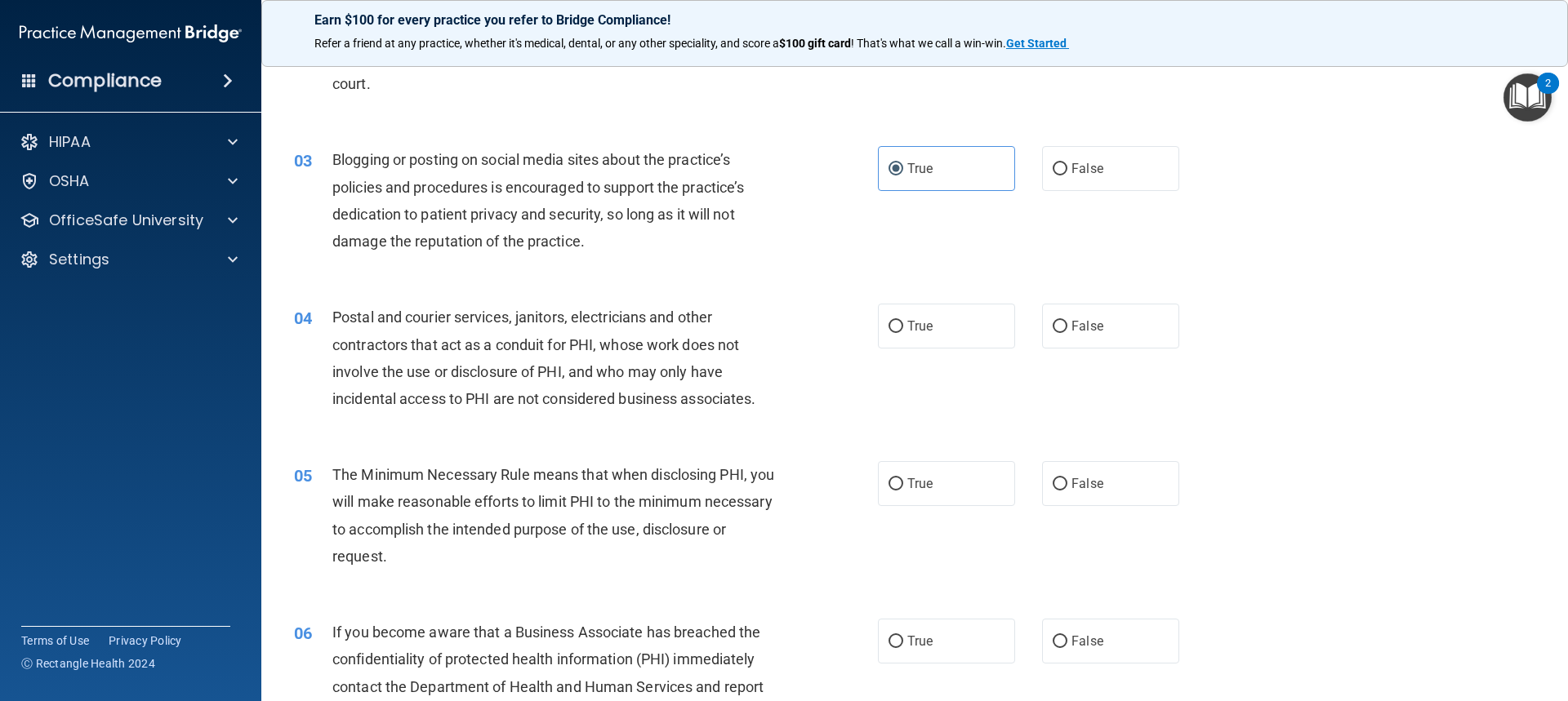
scroll to position [245, 0]
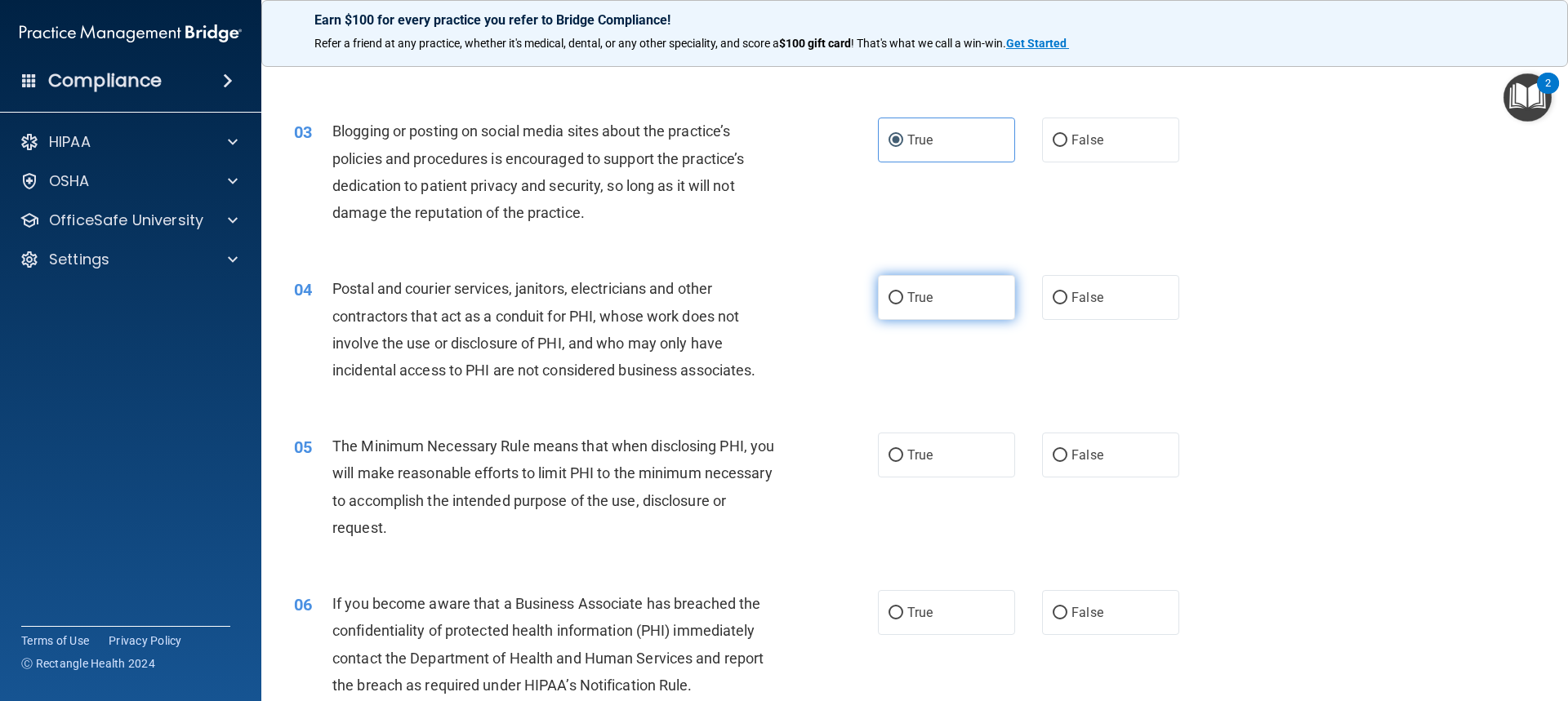
click at [843, 309] on label "True" at bounding box center [947, 297] width 137 height 45
click at [843, 305] on input "True" at bounding box center [895, 299] width 15 height 12
radio input "true"
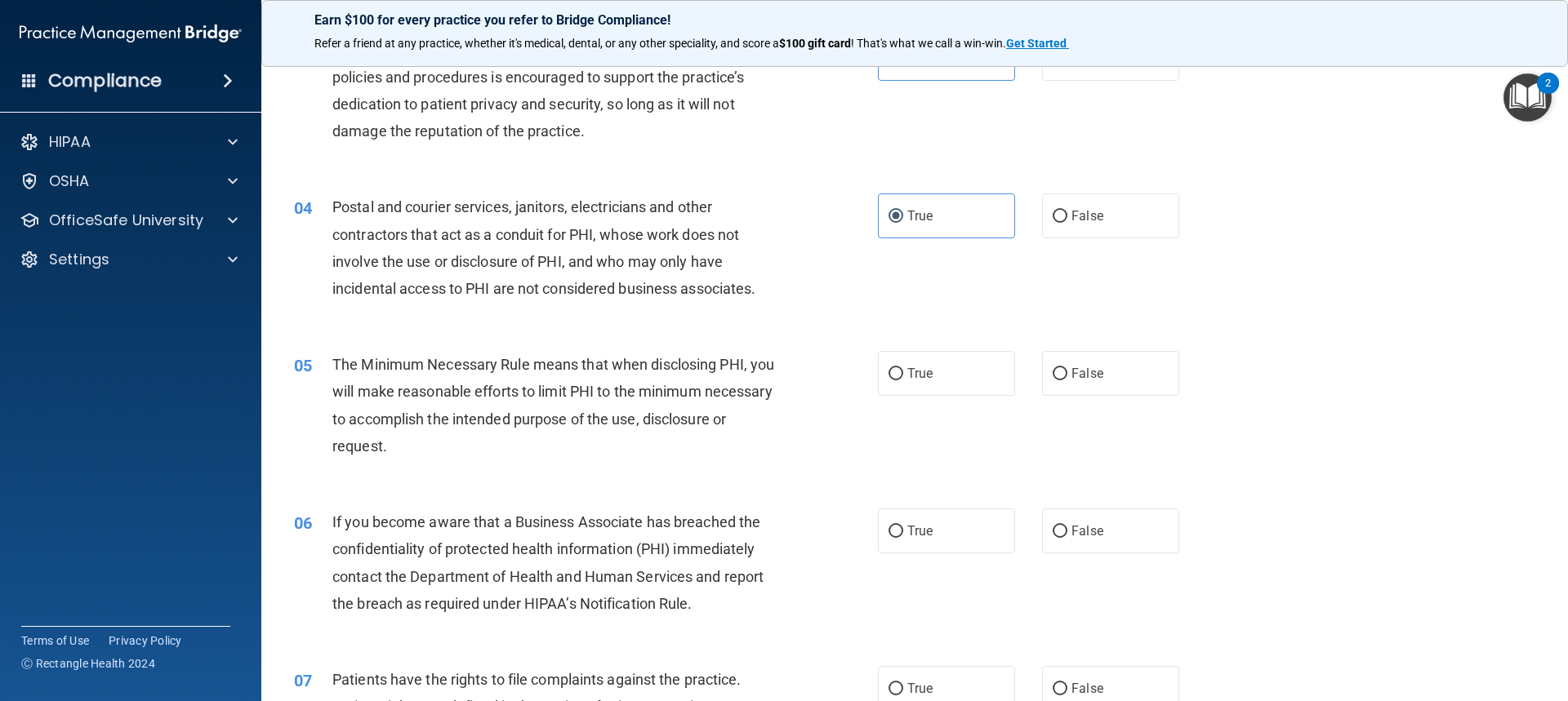
scroll to position [408, 0]
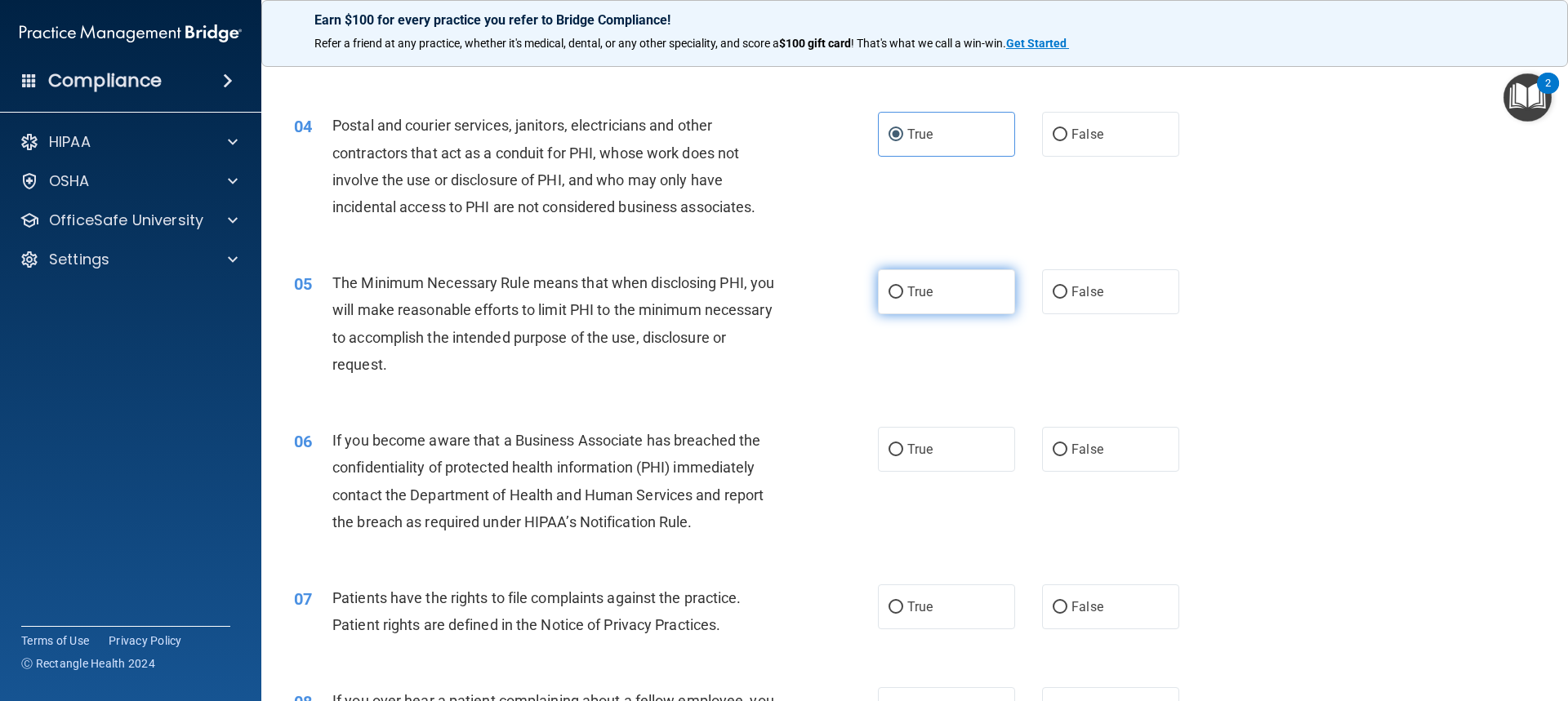
click at [843, 311] on label "True" at bounding box center [947, 292] width 137 height 45
click at [843, 299] on input "True" at bounding box center [895, 293] width 15 height 12
radio input "true"
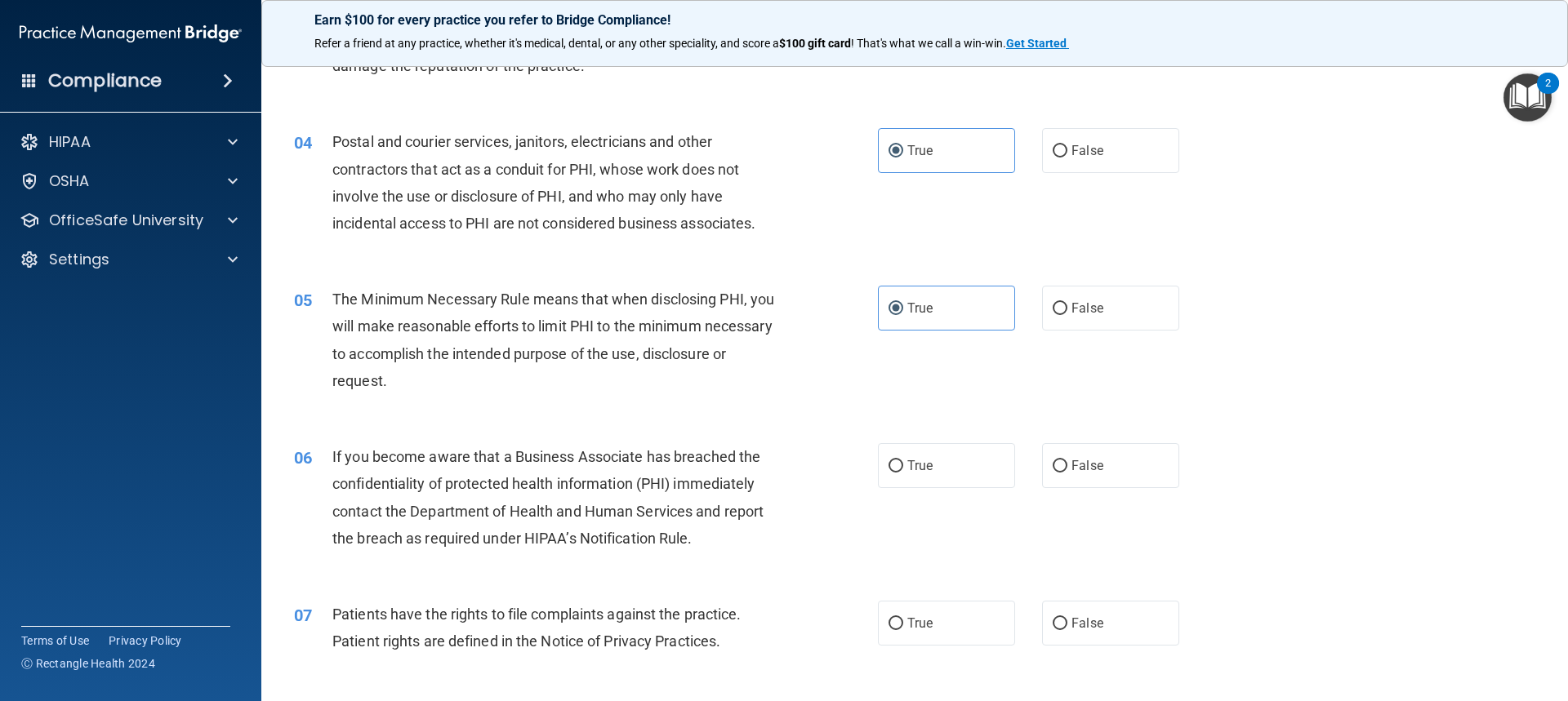
scroll to position [490, 0]
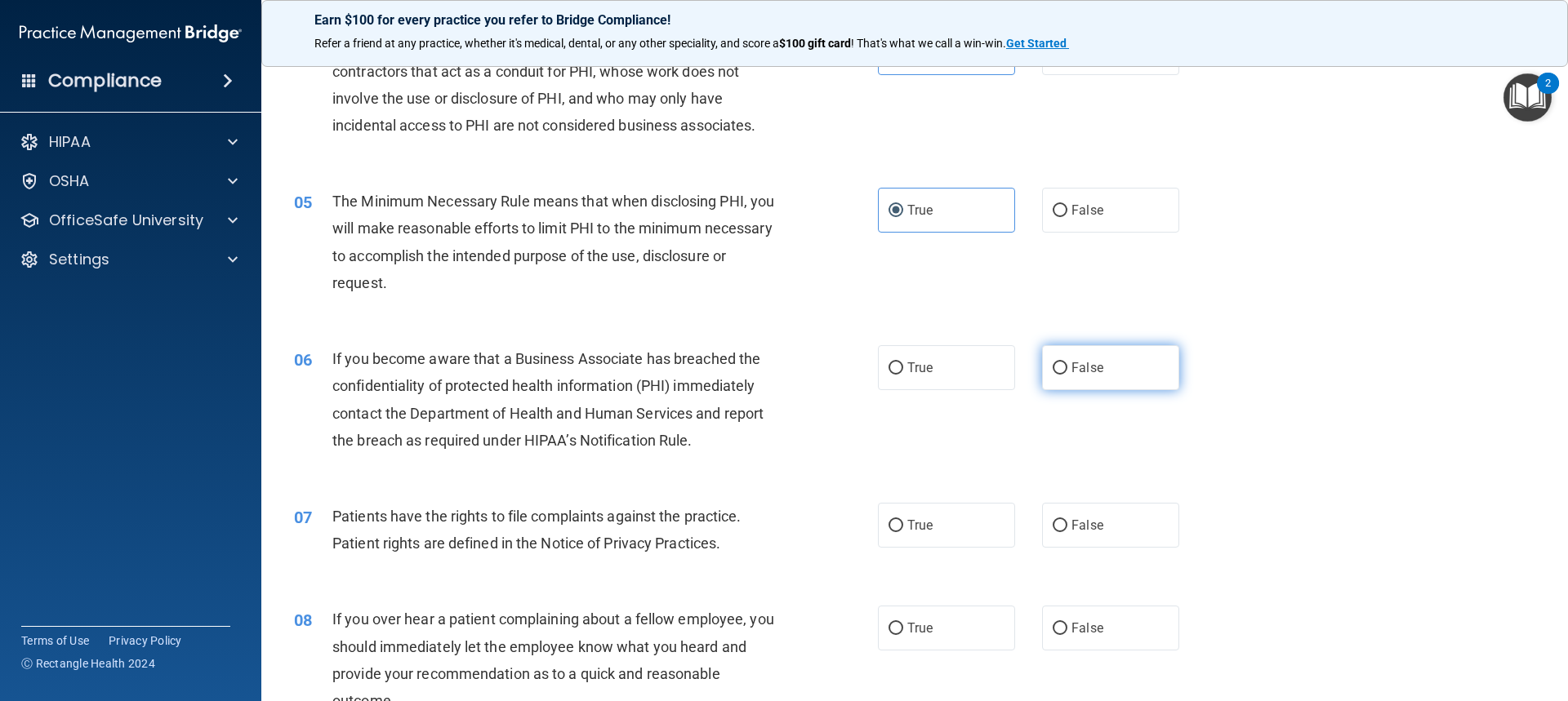
click at [843, 356] on label "False" at bounding box center [1110, 367] width 137 height 45
click at [843, 362] on input "False" at bounding box center [1059, 368] width 15 height 12
radio input "true"
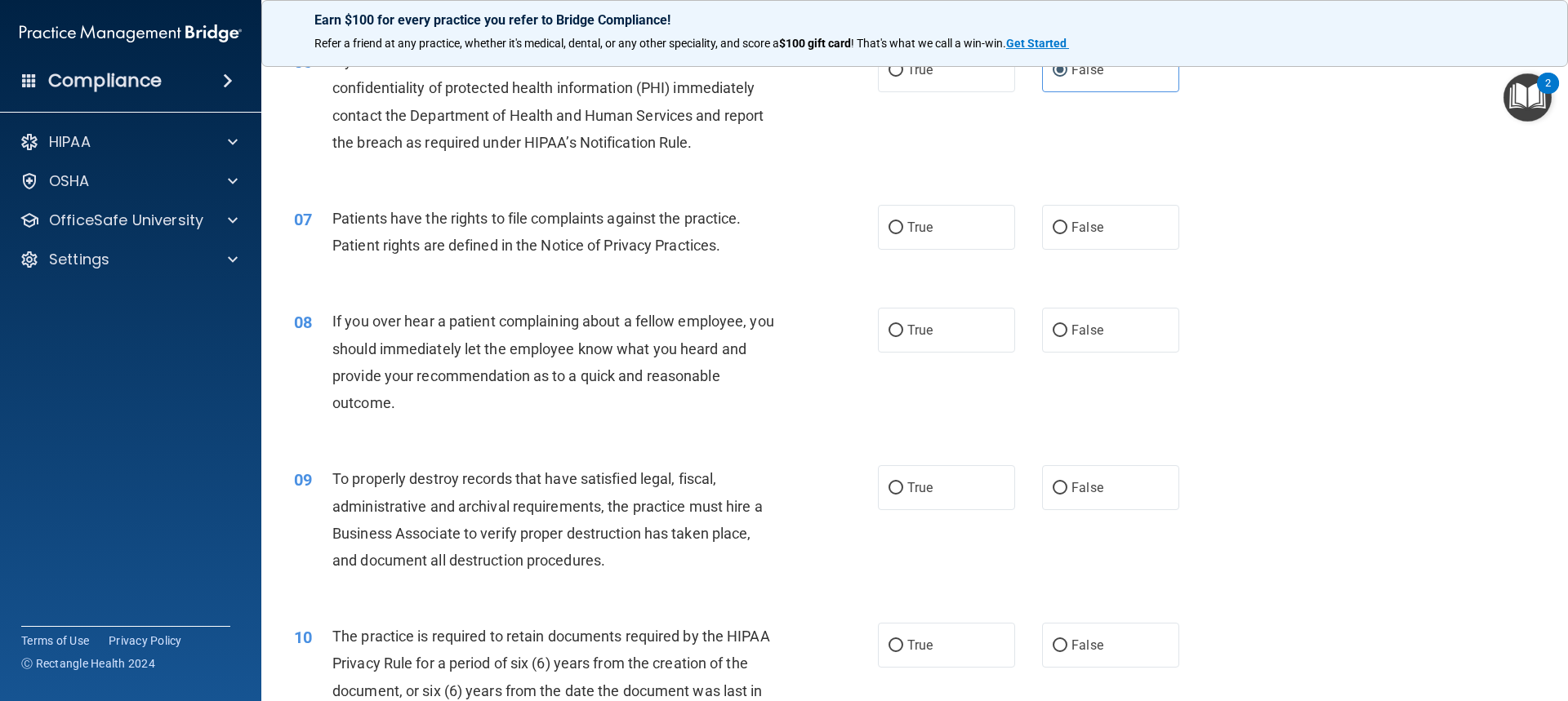
scroll to position [817, 0]
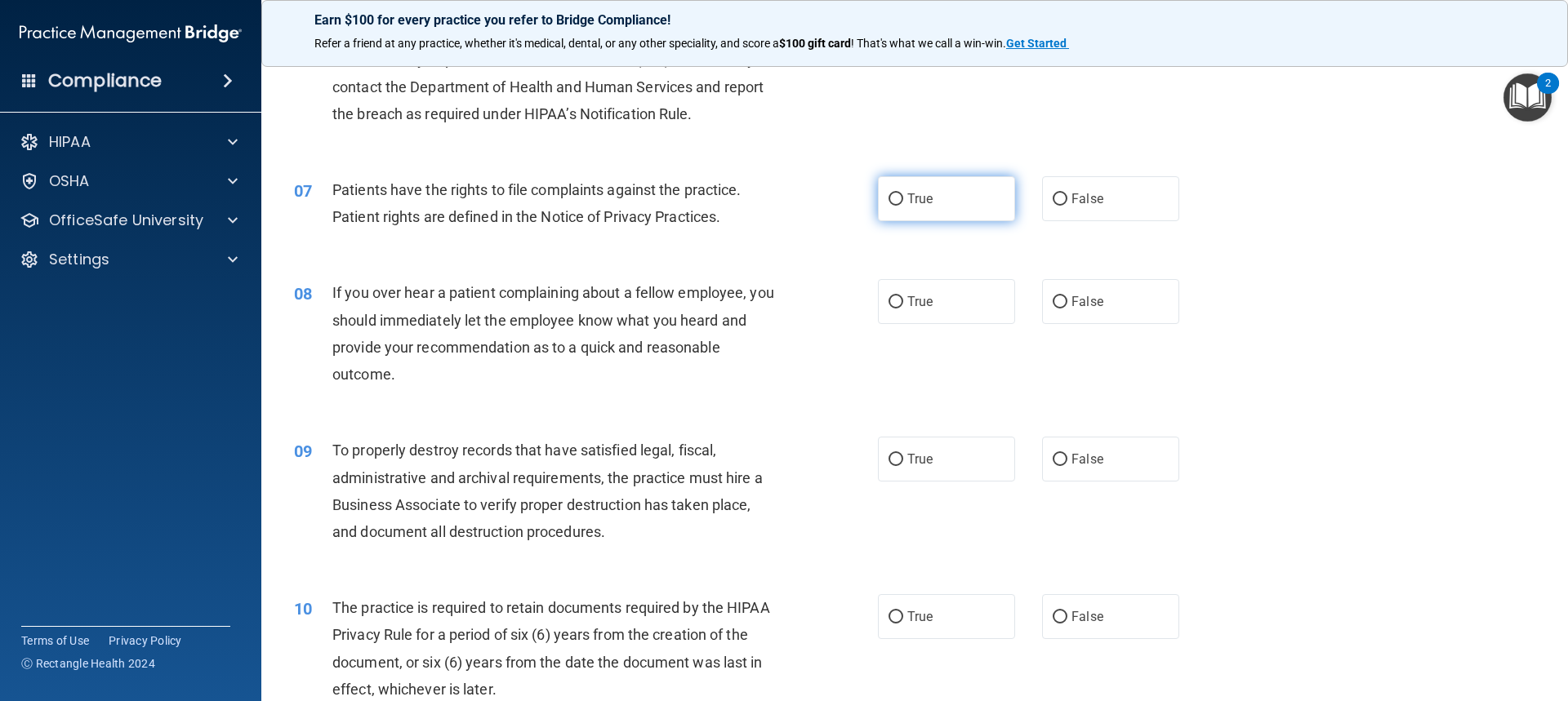
click at [843, 186] on label "True" at bounding box center [947, 198] width 137 height 45
click at [843, 193] on input "True" at bounding box center [895, 199] width 15 height 12
radio input "true"
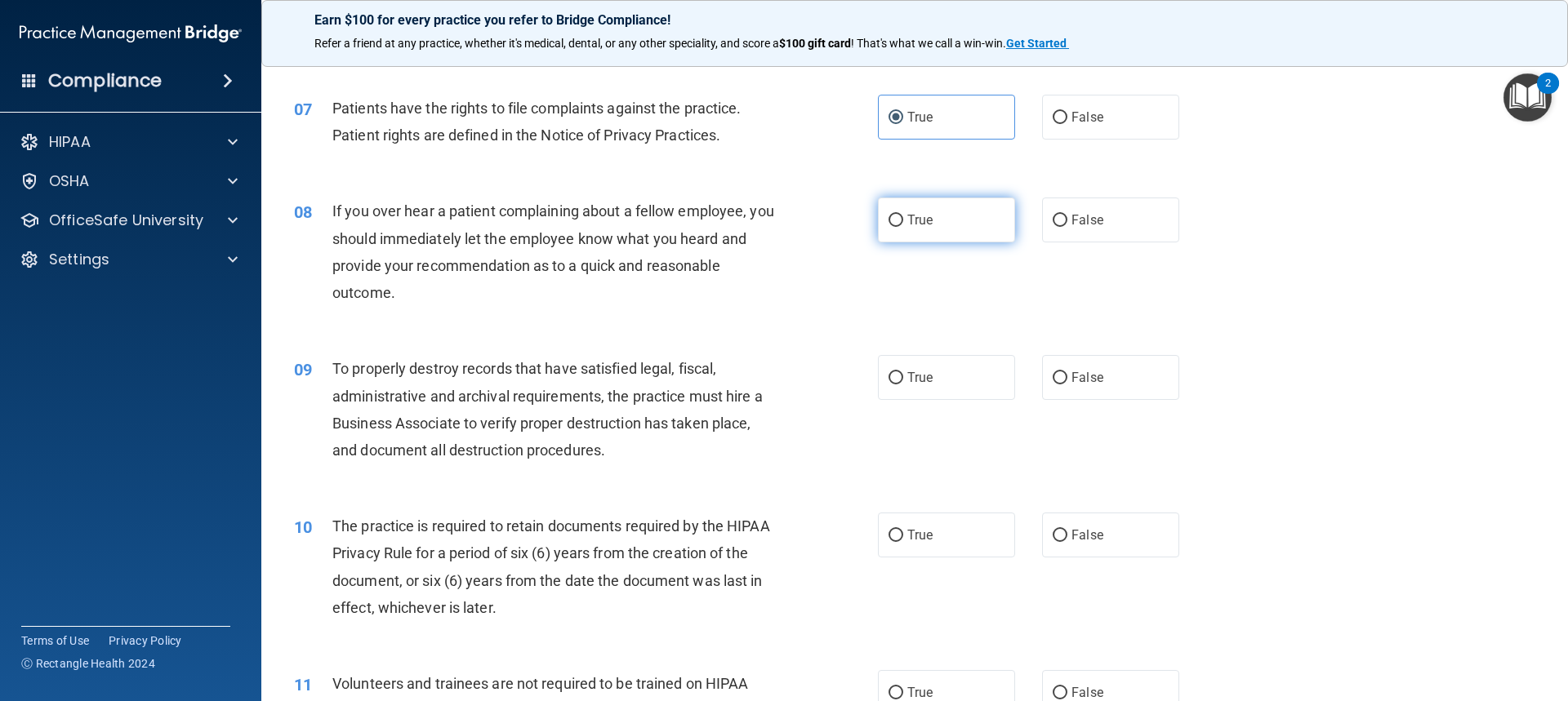
scroll to position [980, 0]
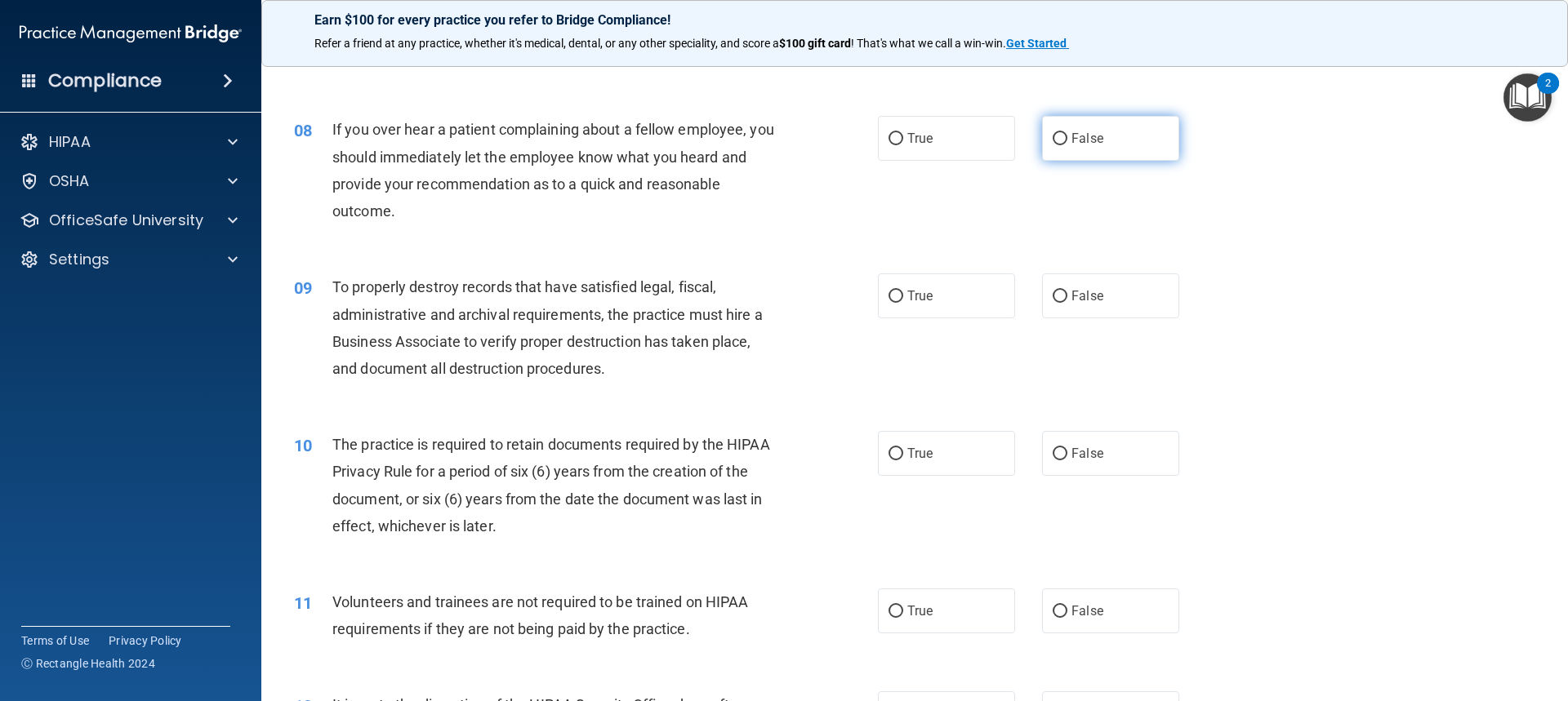
click at [843, 147] on label "False" at bounding box center [1110, 137] width 137 height 45
click at [843, 145] on input "False" at bounding box center [1059, 139] width 15 height 12
radio input "true"
click at [843, 288] on label "False" at bounding box center [1110, 296] width 137 height 45
click at [843, 291] on input "False" at bounding box center [1059, 297] width 15 height 12
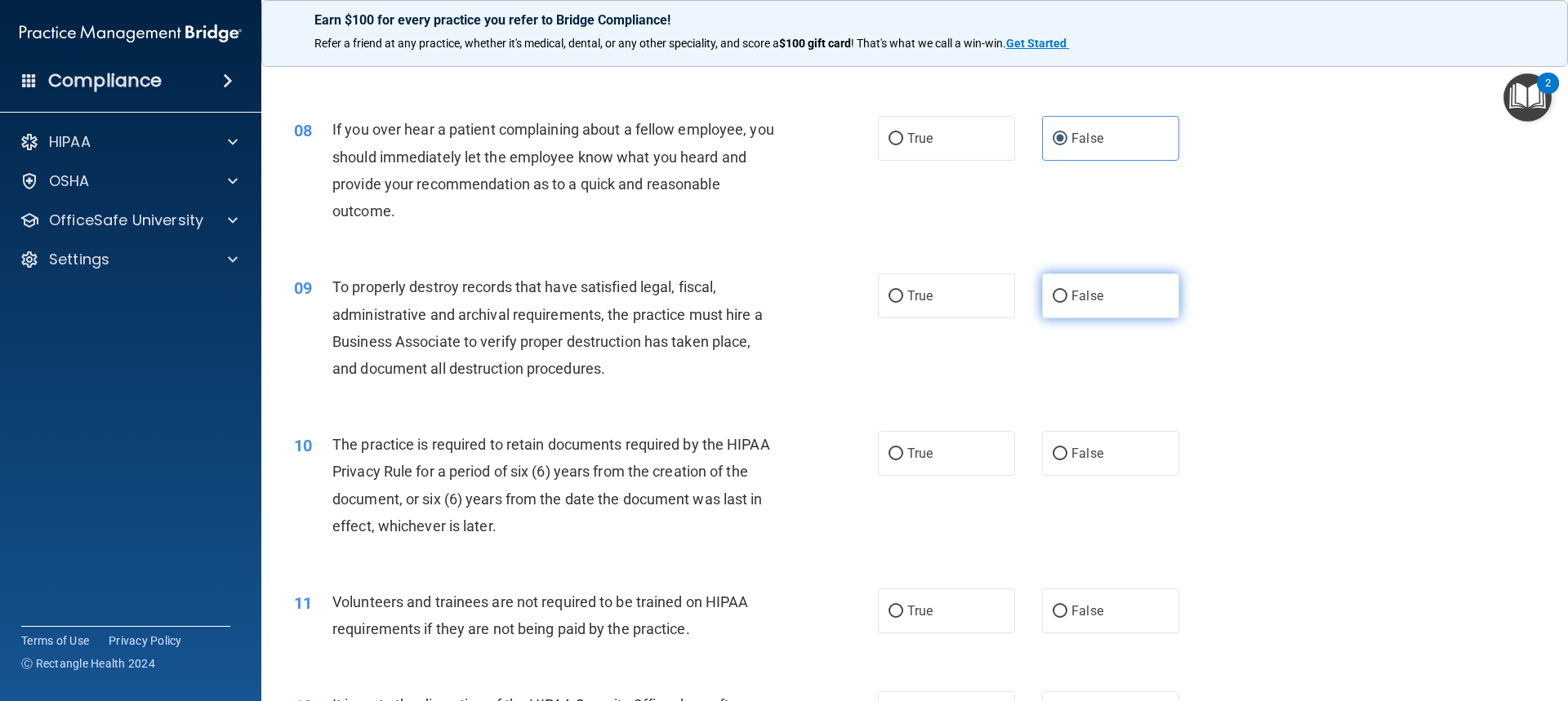
radio input "true"
click at [843, 461] on label "True" at bounding box center [947, 453] width 137 height 45
click at [843, 461] on input "True" at bounding box center [895, 454] width 15 height 12
radio input "true"
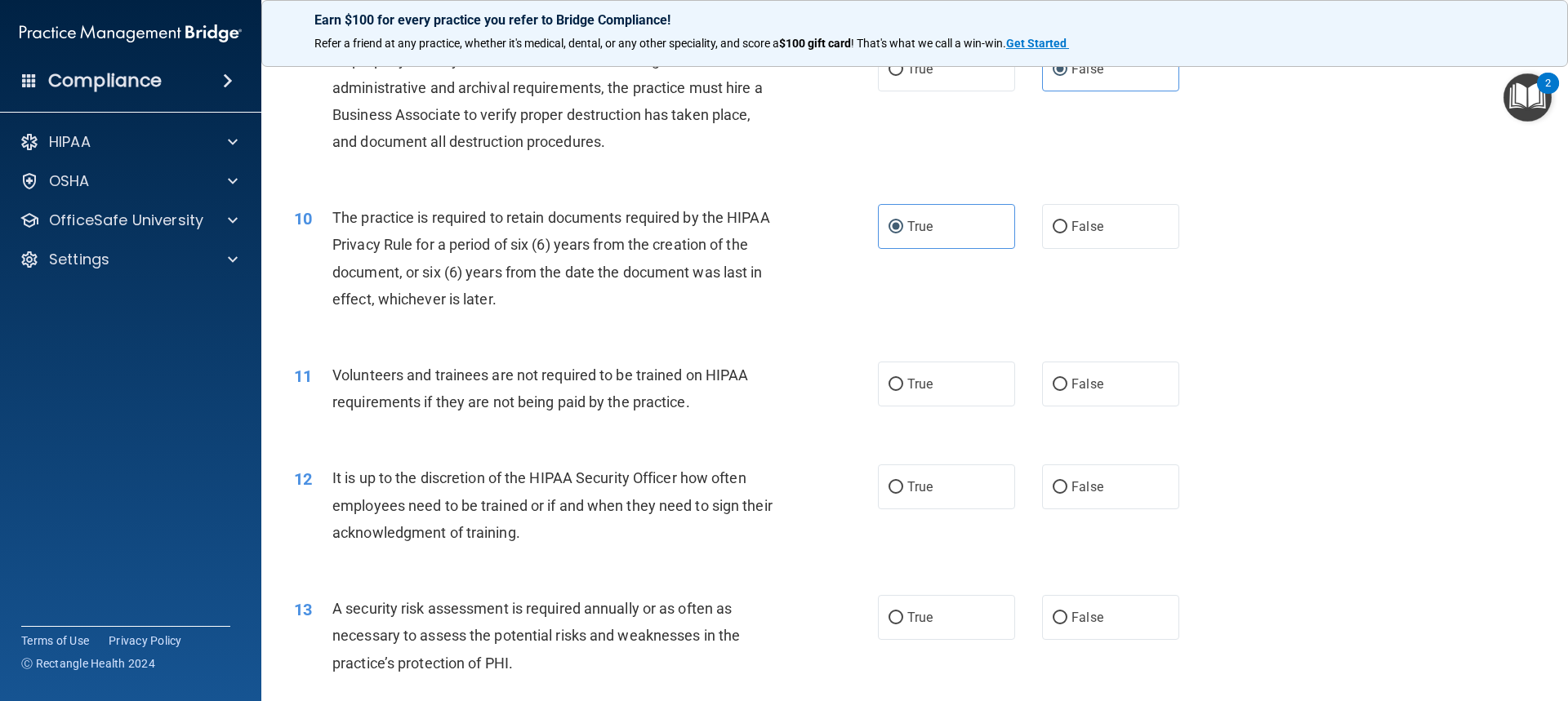
scroll to position [1306, 0]
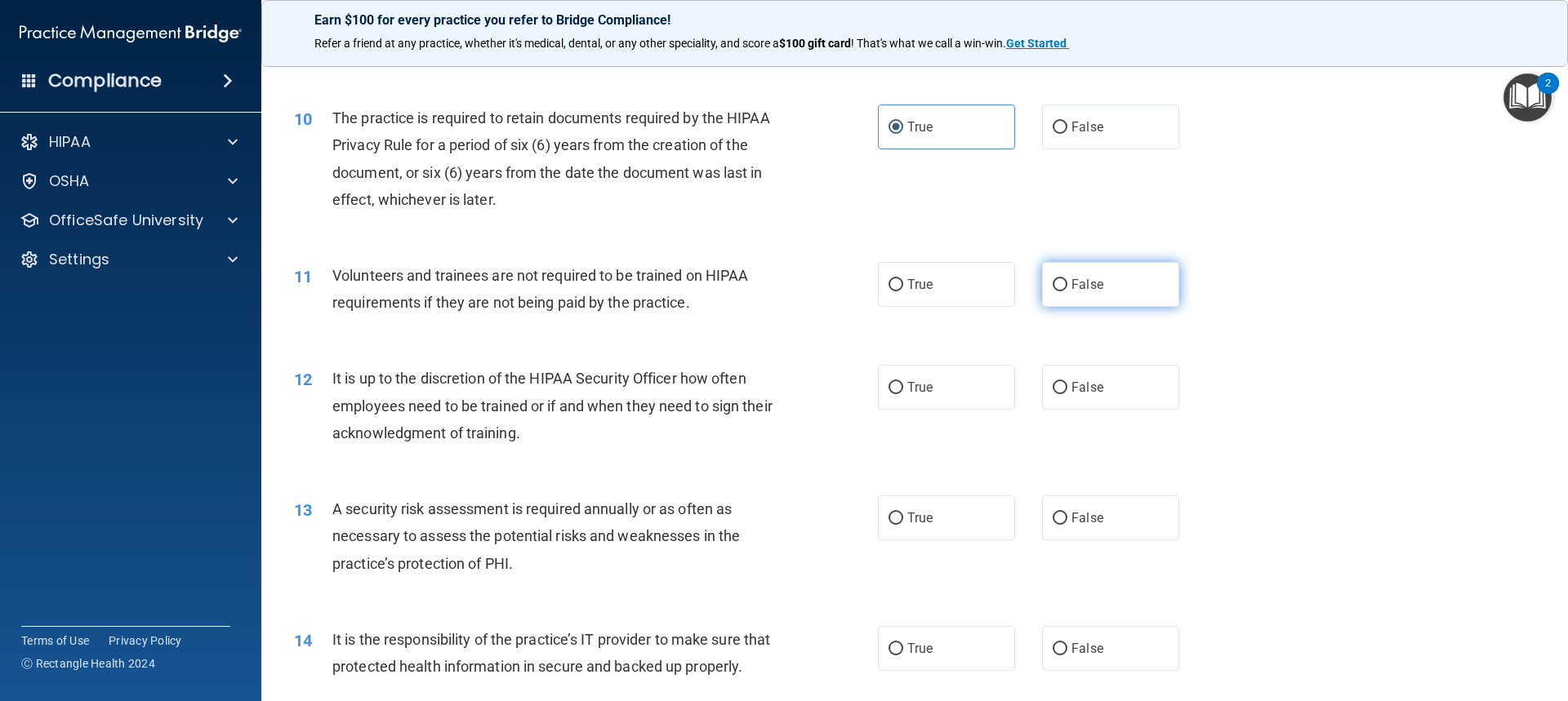
click at [843, 282] on span "False" at bounding box center [1087, 285] width 32 height 16
click at [843, 282] on input "False" at bounding box center [1059, 285] width 15 height 12
radio input "true"
click at [843, 392] on label "False" at bounding box center [1110, 387] width 137 height 45
click at [843, 392] on input "False" at bounding box center [1059, 388] width 15 height 12
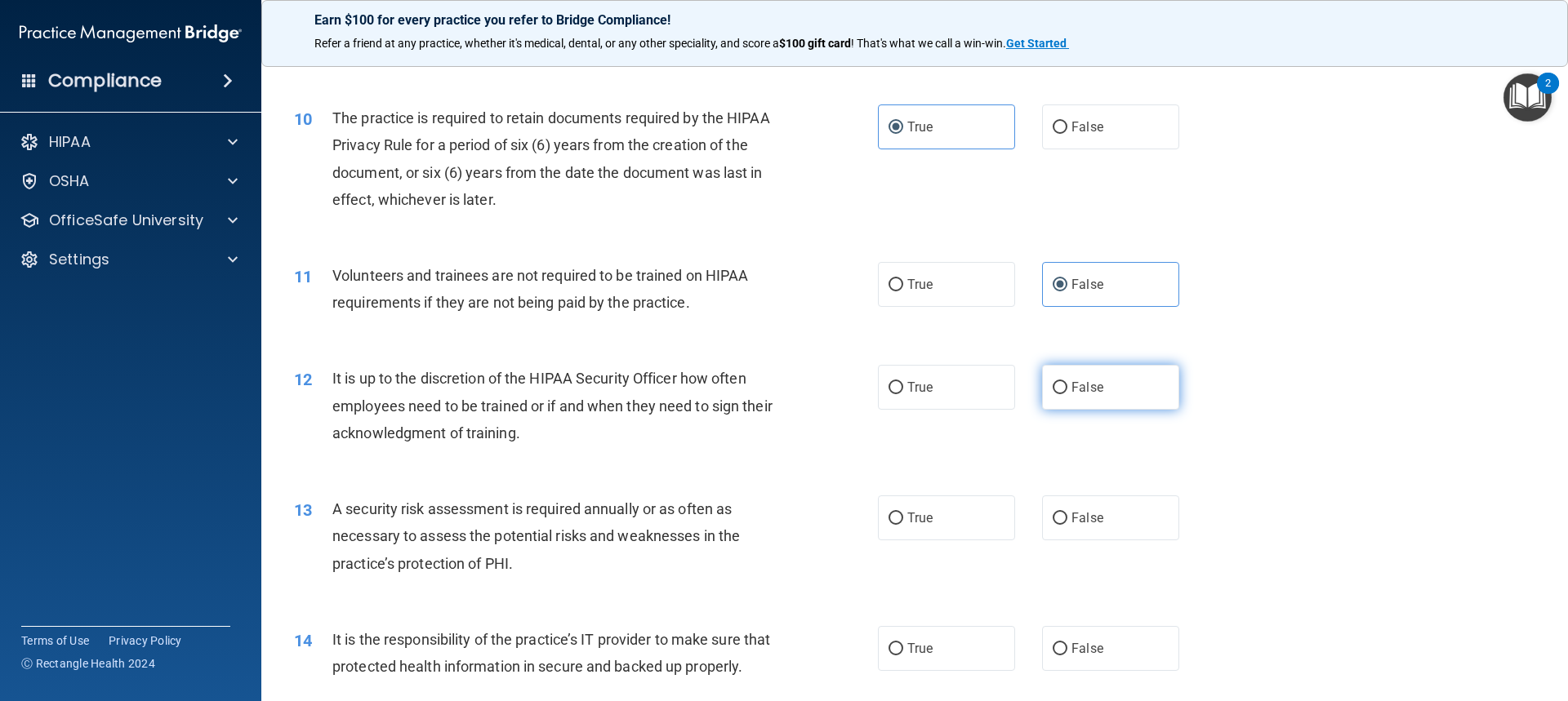
radio input "true"
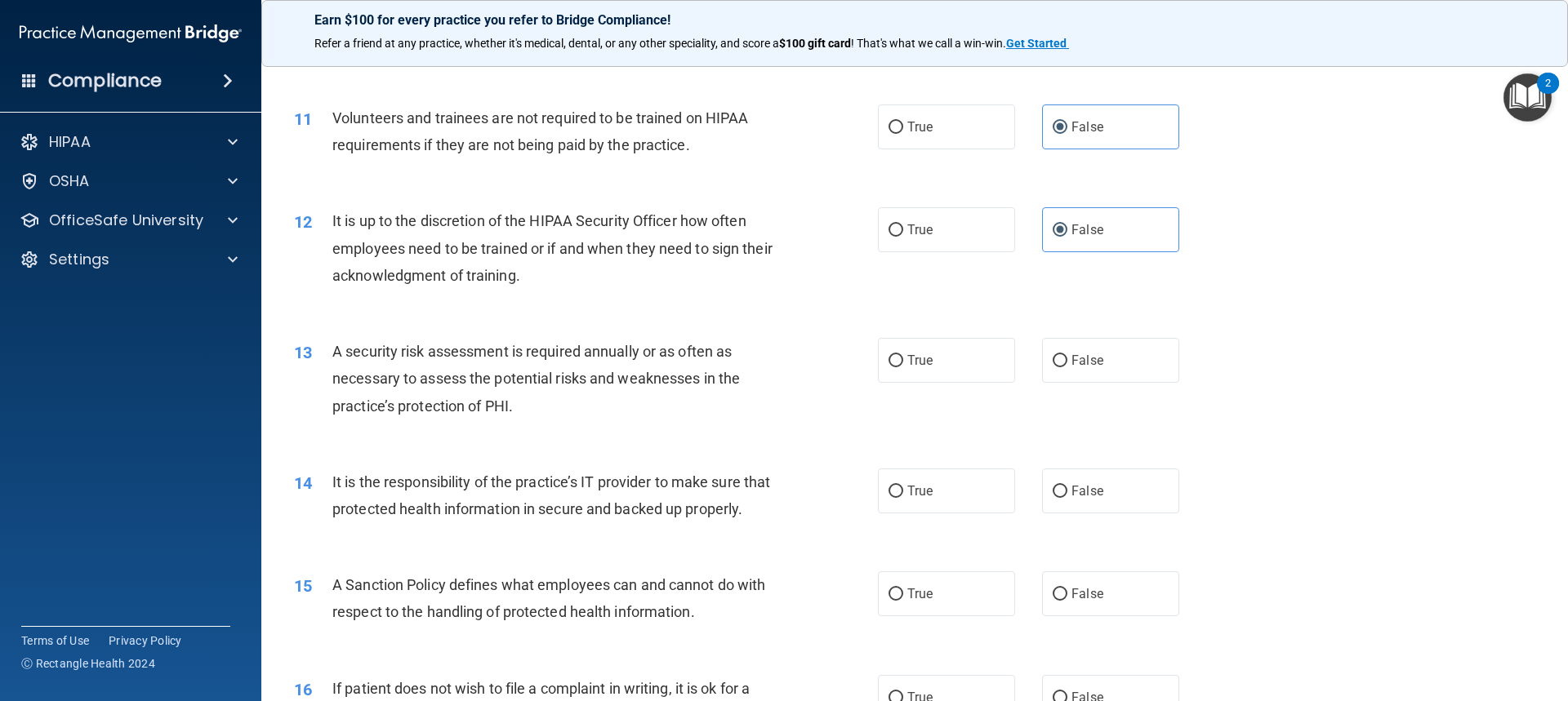
scroll to position [1470, 0]
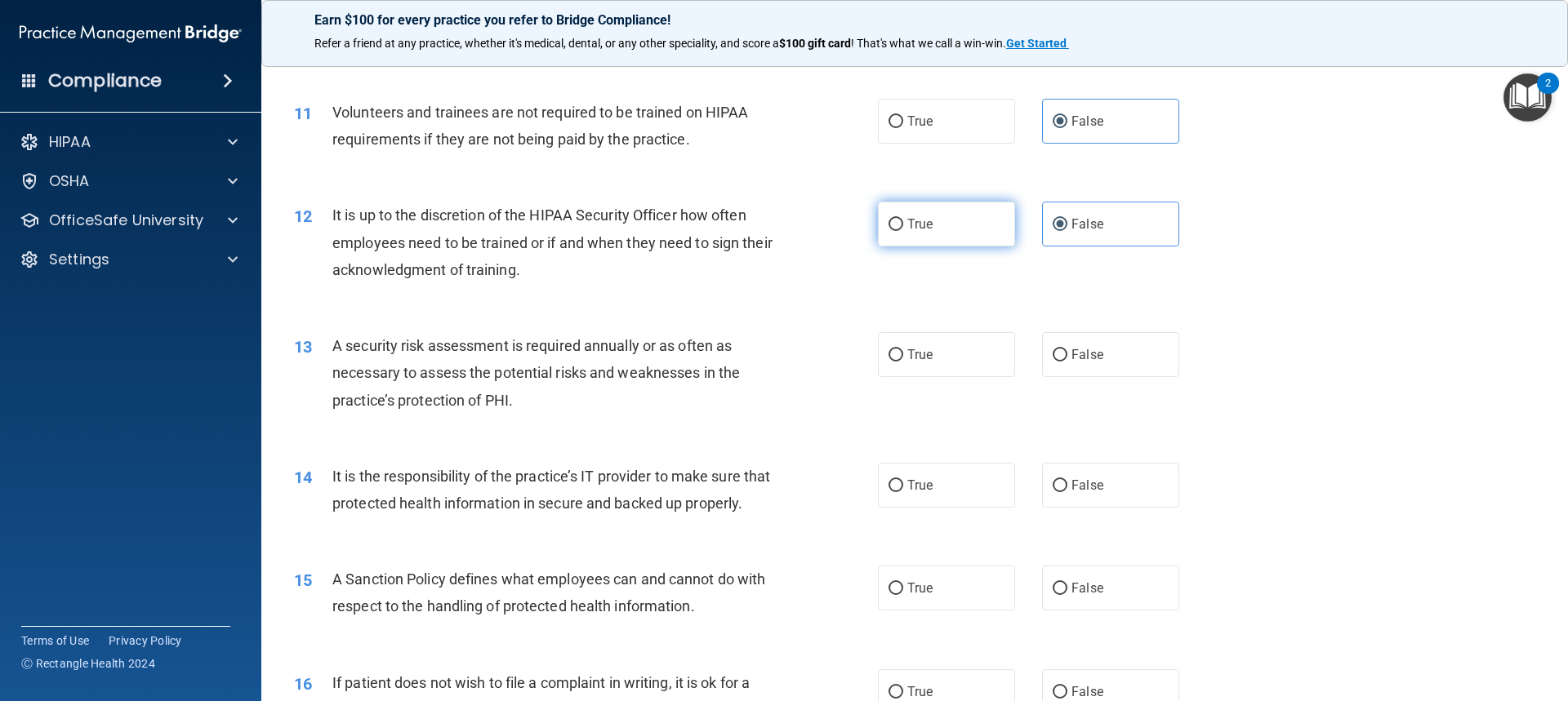
click at [843, 210] on label "True" at bounding box center [947, 224] width 137 height 45
click at [843, 219] on input "True" at bounding box center [895, 225] width 15 height 12
radio input "true"
radio input "false"
click at [843, 335] on label "True" at bounding box center [947, 354] width 137 height 45
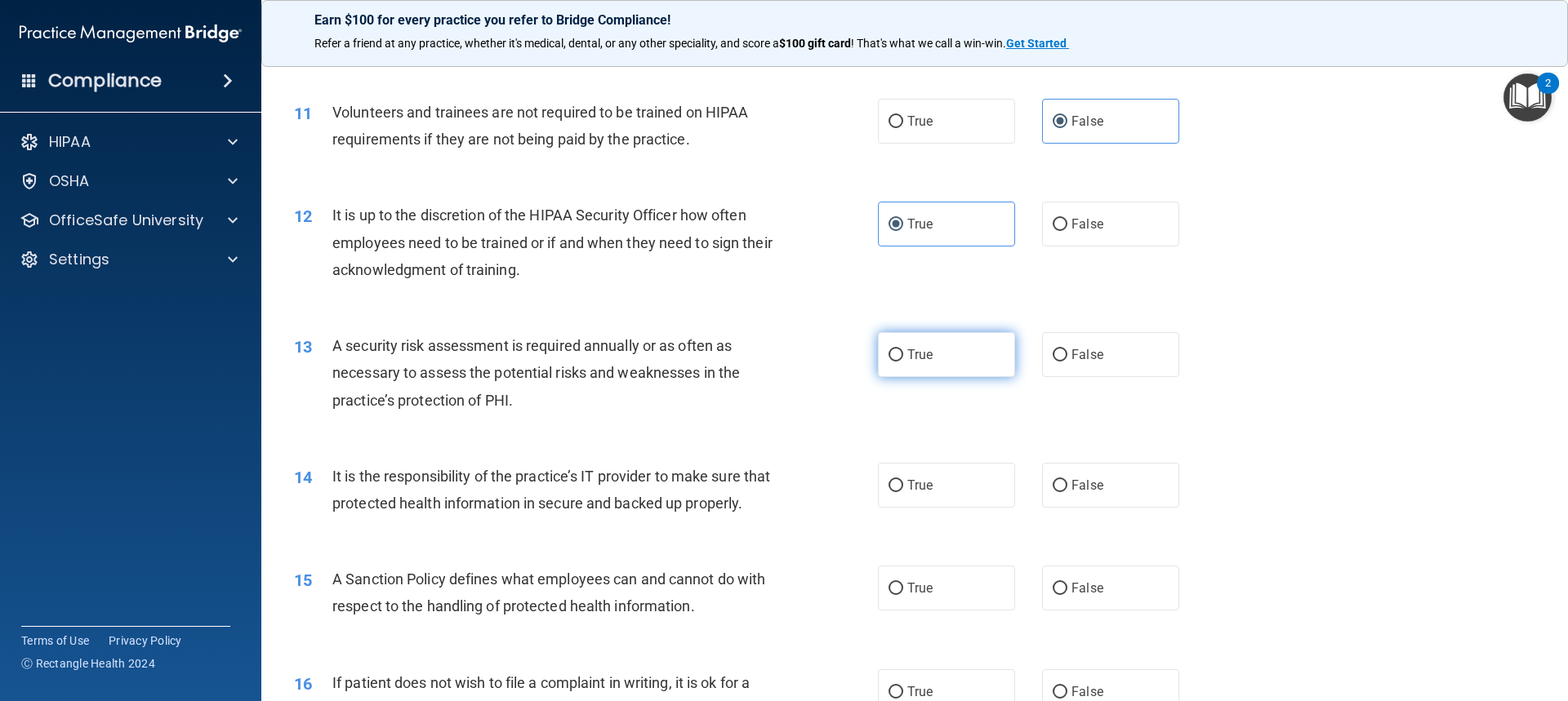
click at [843, 350] on input "True" at bounding box center [895, 355] width 15 height 12
radio input "true"
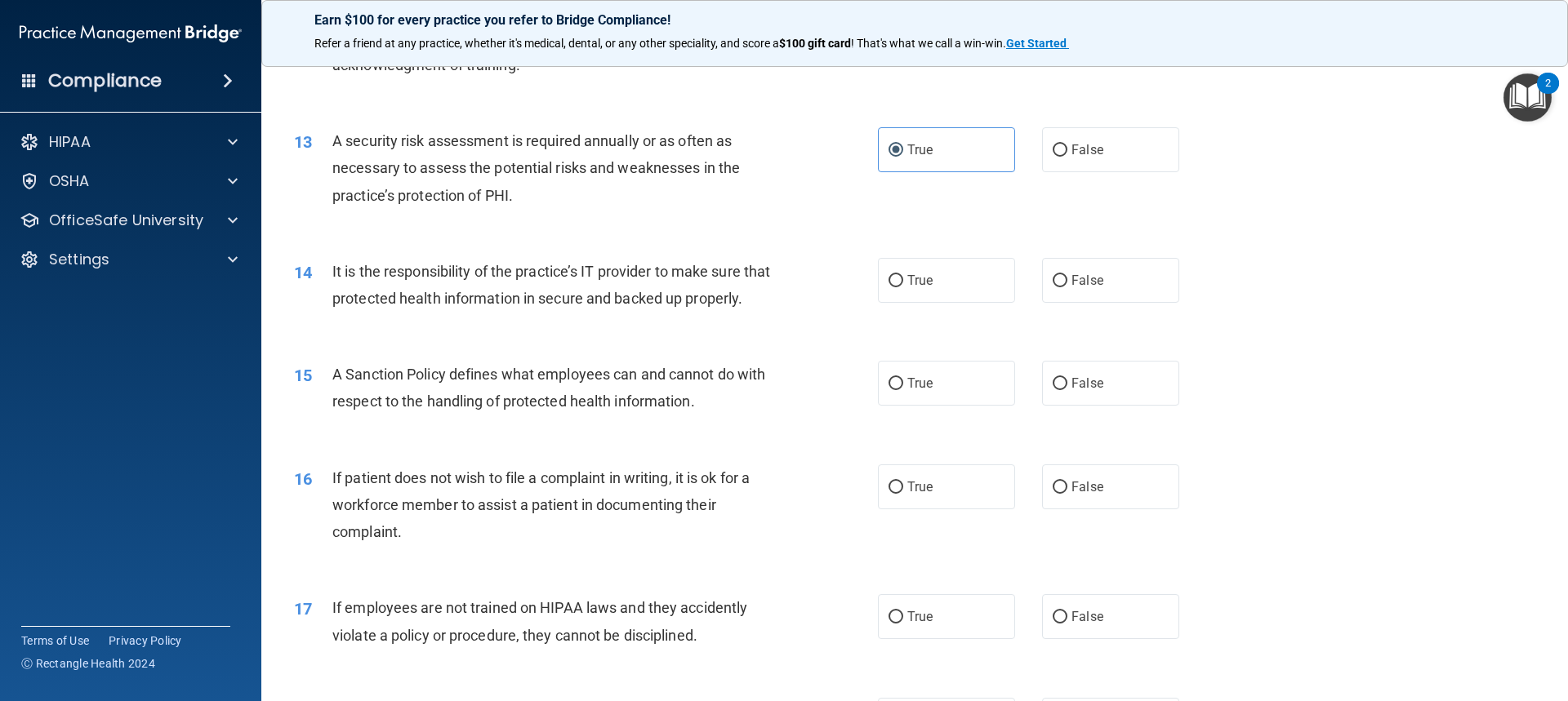
scroll to position [1715, 0]
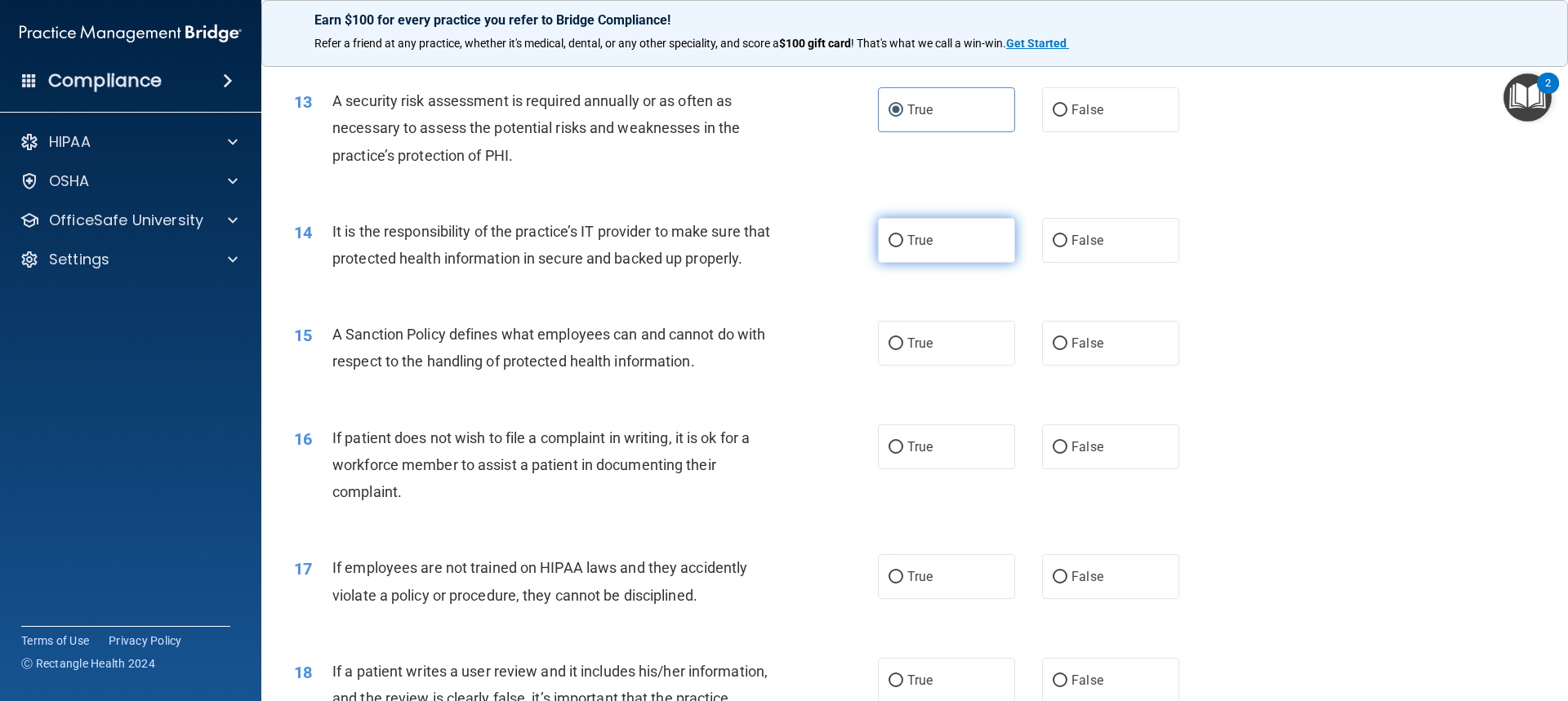
click at [843, 255] on label "True" at bounding box center [947, 240] width 137 height 45
click at [843, 247] on input "True" at bounding box center [895, 241] width 15 height 12
radio input "true"
click at [843, 365] on label "True" at bounding box center [947, 343] width 137 height 45
click at [843, 350] on input "True" at bounding box center [895, 345] width 15 height 12
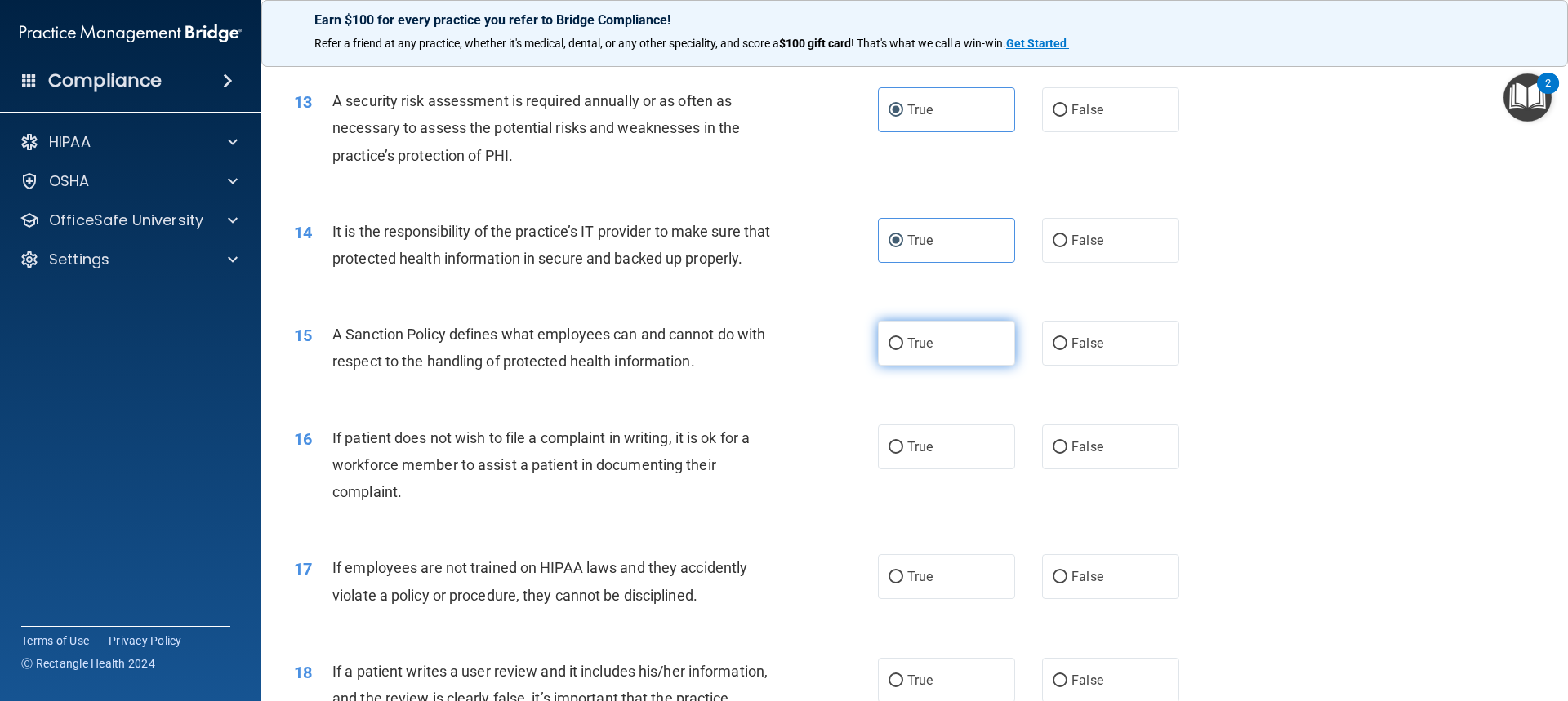
radio input "true"
click at [843, 455] on span "False" at bounding box center [1087, 447] width 32 height 16
click at [843, 454] on input "False" at bounding box center [1059, 448] width 15 height 12
radio input "true"
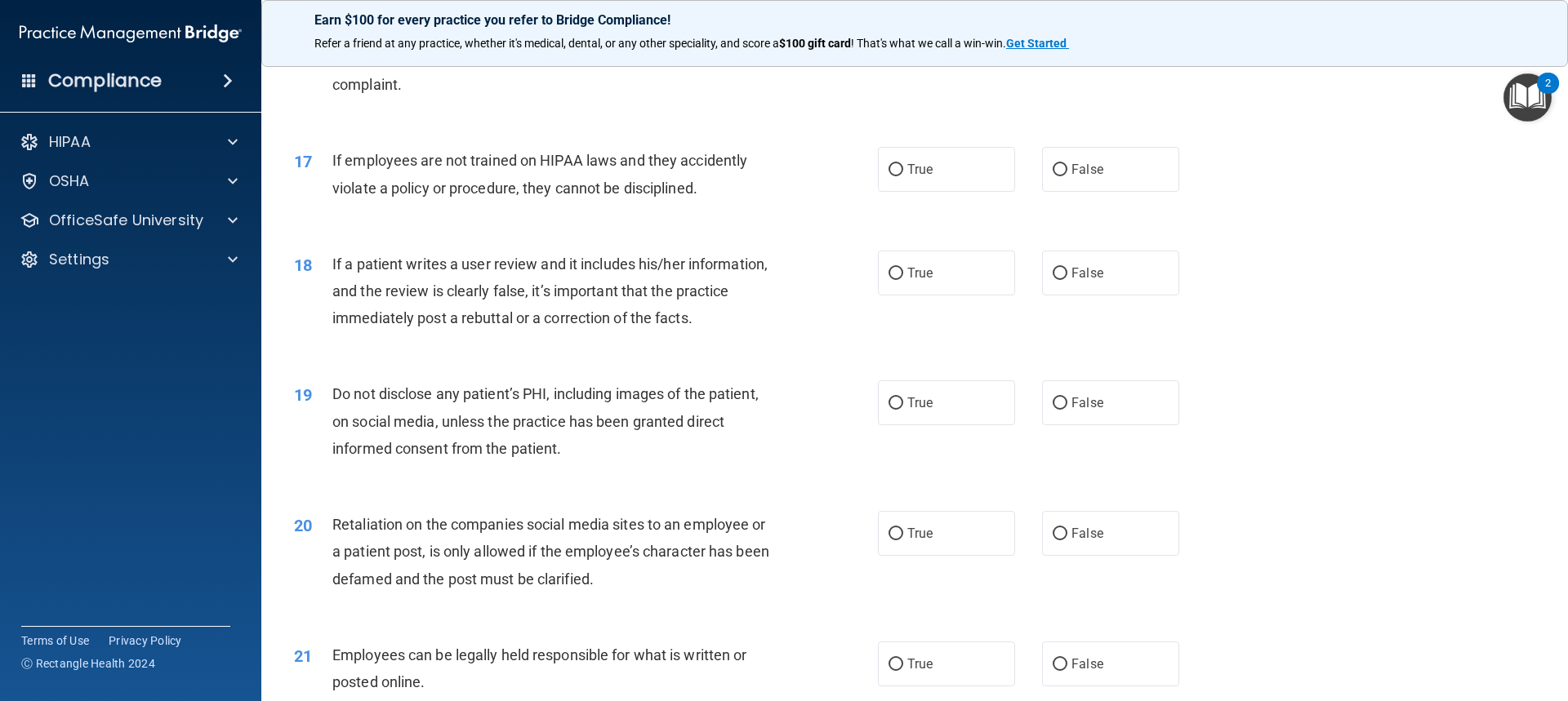
scroll to position [2123, 0]
click at [843, 191] on label "True" at bounding box center [947, 168] width 137 height 45
click at [843, 175] on input "True" at bounding box center [895, 169] width 15 height 12
radio input "true"
click at [843, 295] on label "False" at bounding box center [1110, 272] width 137 height 45
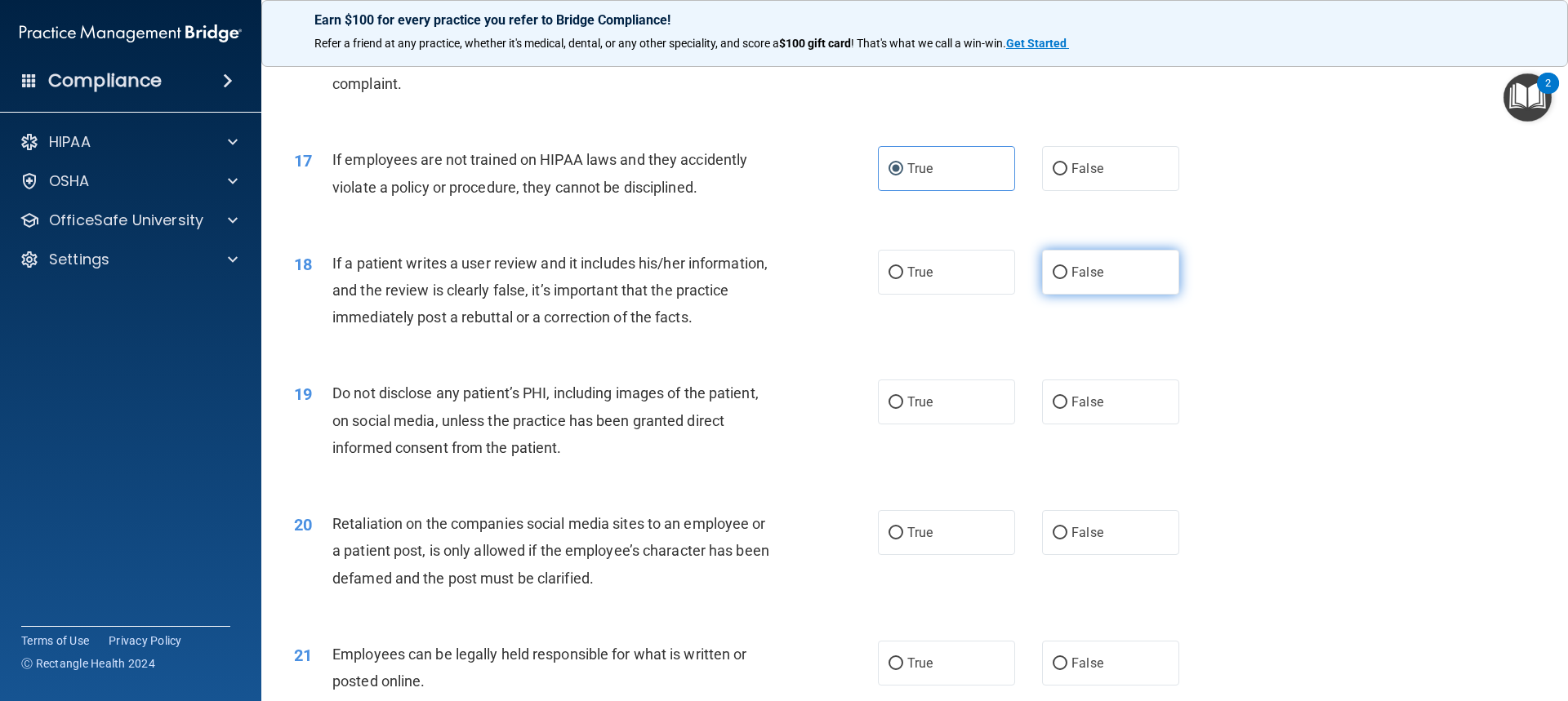
click at [843, 279] on input "False" at bounding box center [1059, 273] width 15 height 12
radio input "true"
click at [843, 424] on label "True" at bounding box center [947, 401] width 137 height 45
click at [843, 409] on input "True" at bounding box center [895, 403] width 15 height 12
radio input "true"
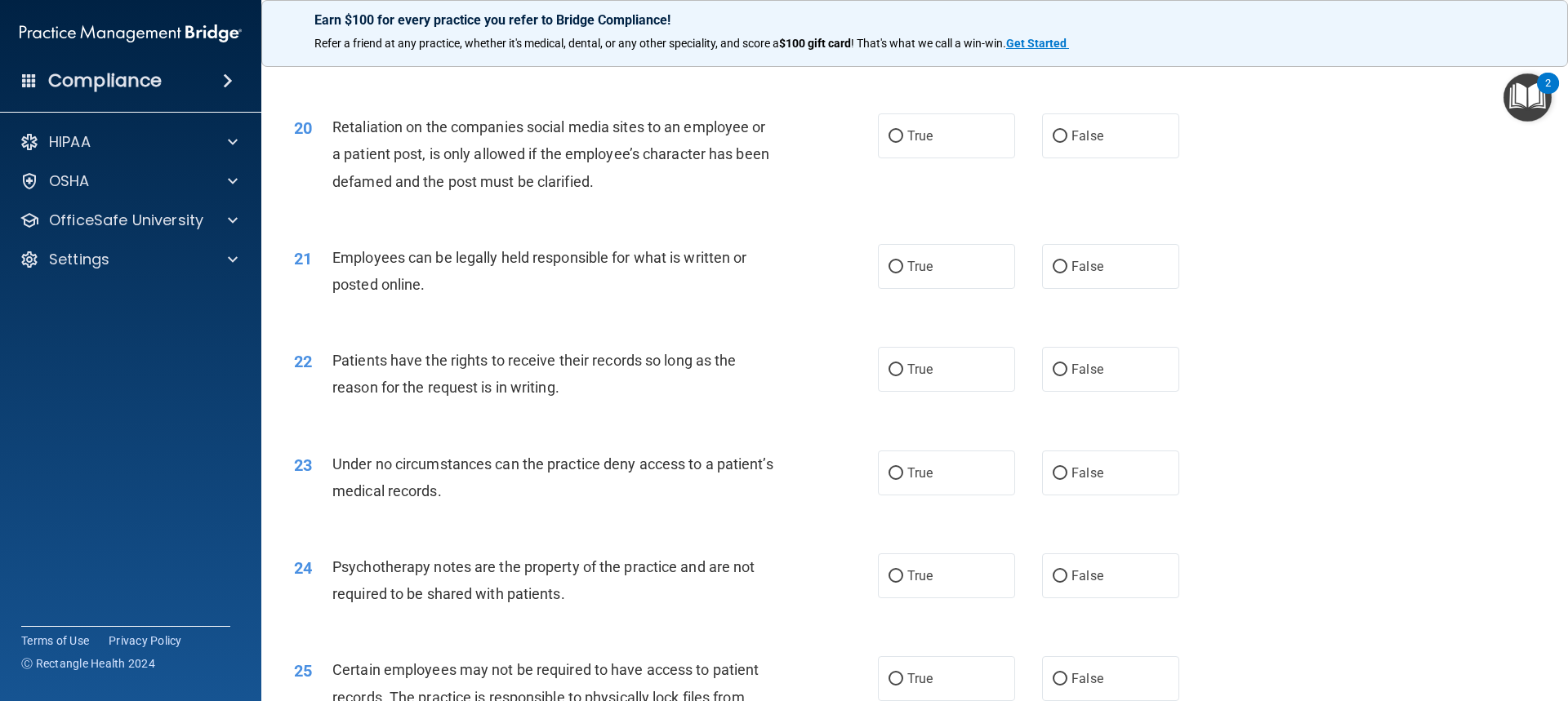
scroll to position [2531, 0]
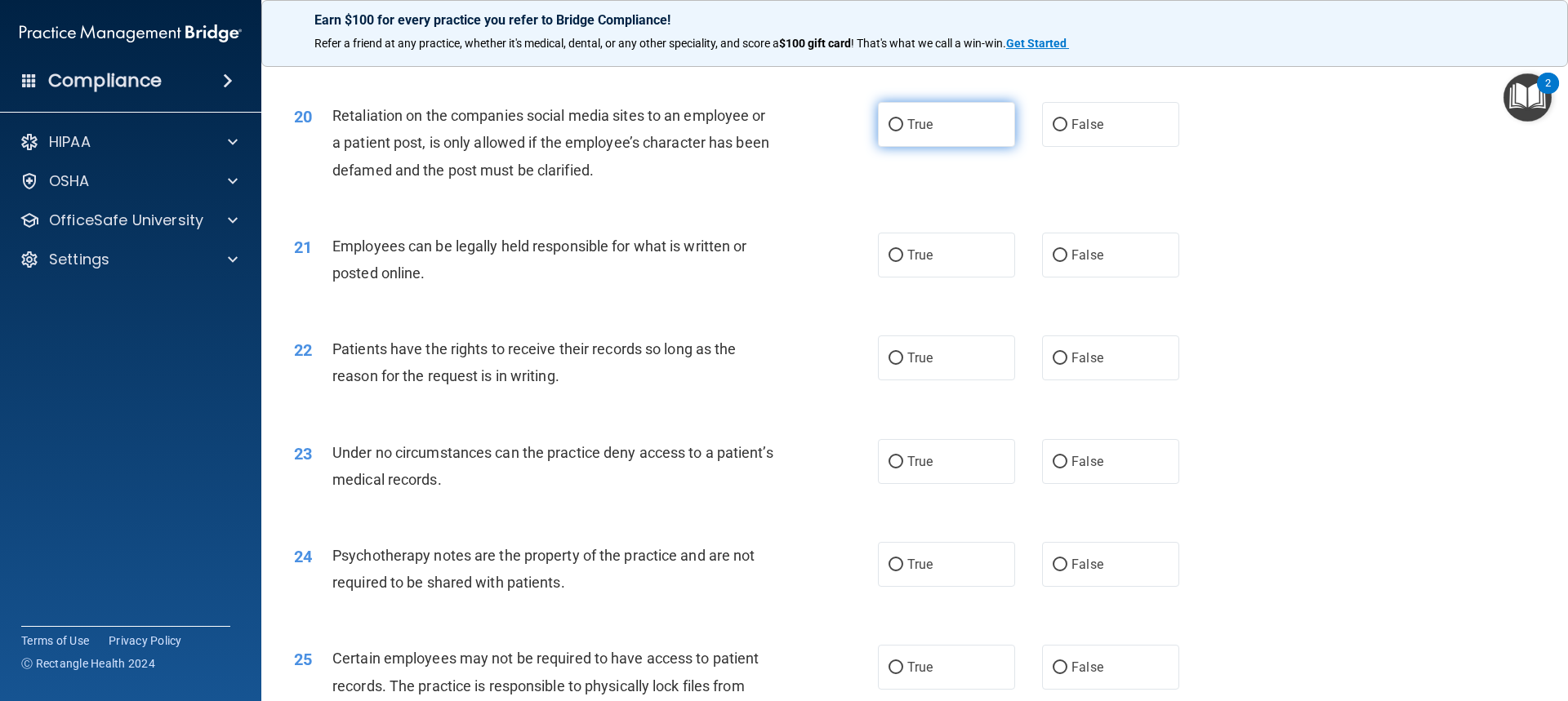
click at [843, 132] on span "True" at bounding box center [919, 124] width 25 height 16
click at [843, 131] on input "True" at bounding box center [895, 125] width 15 height 12
radio input "true"
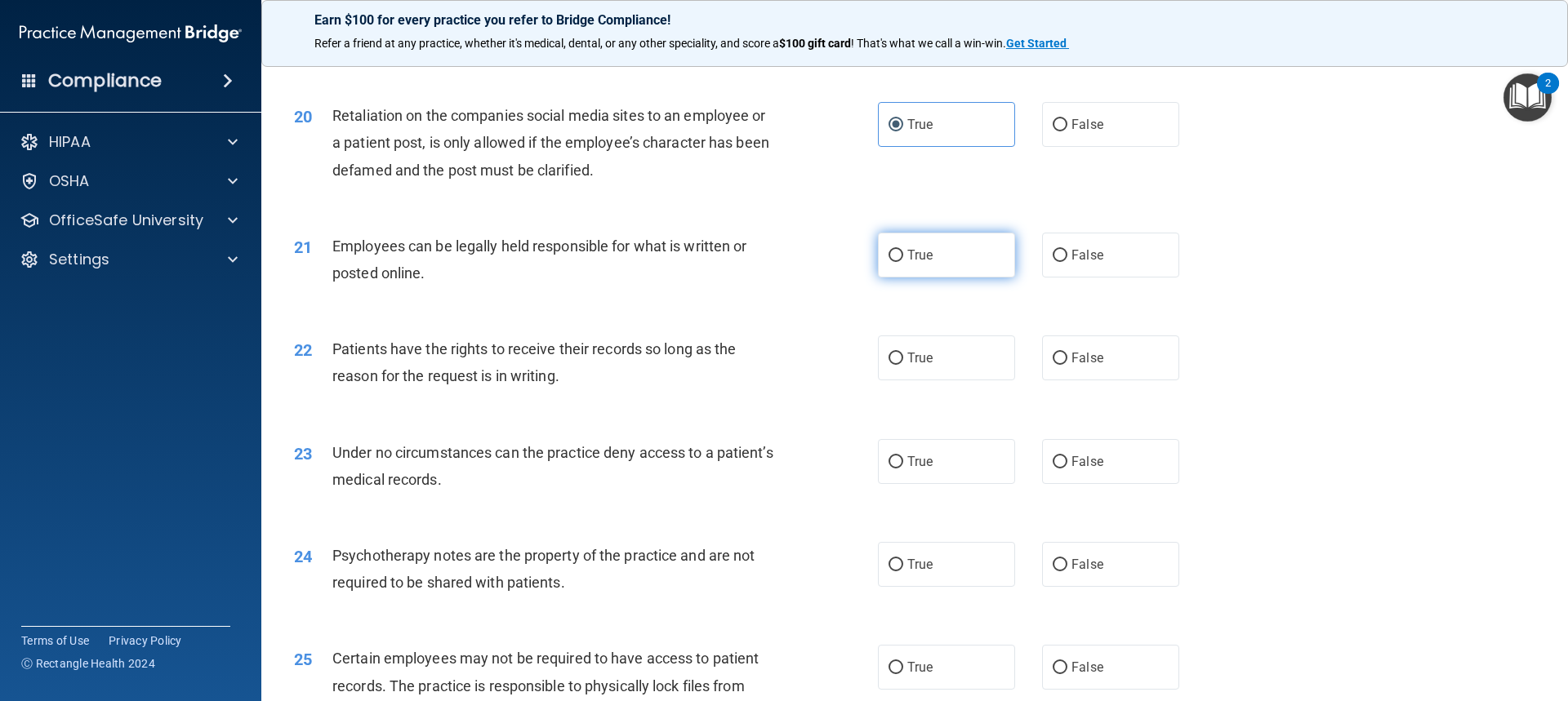
click at [843, 278] on label "True" at bounding box center [947, 255] width 137 height 45
click at [843, 262] on input "True" at bounding box center [895, 256] width 15 height 12
radio input "true"
click at [843, 380] on label "True" at bounding box center [947, 357] width 137 height 45
click at [843, 365] on input "True" at bounding box center [895, 358] width 15 height 12
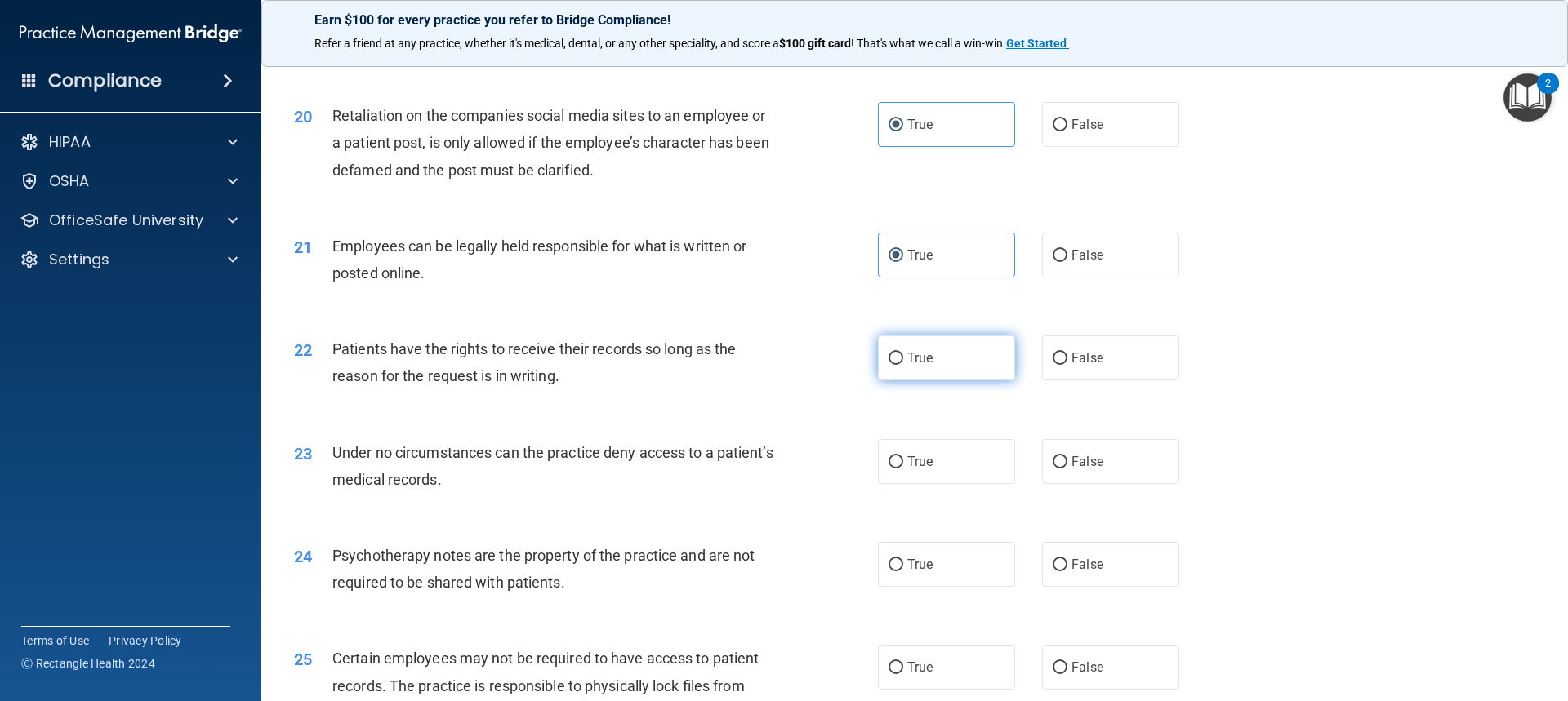
radio input "true"
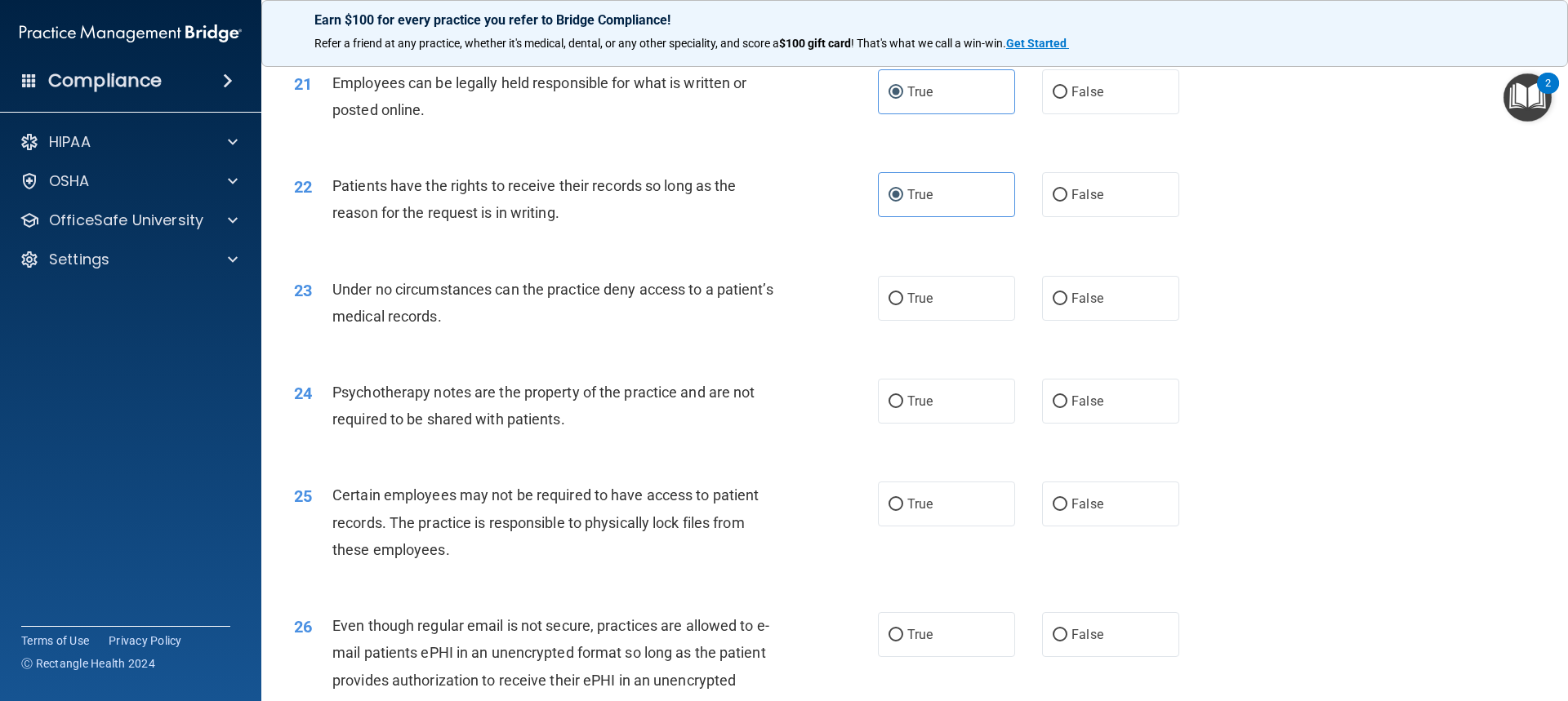
scroll to position [2776, 0]
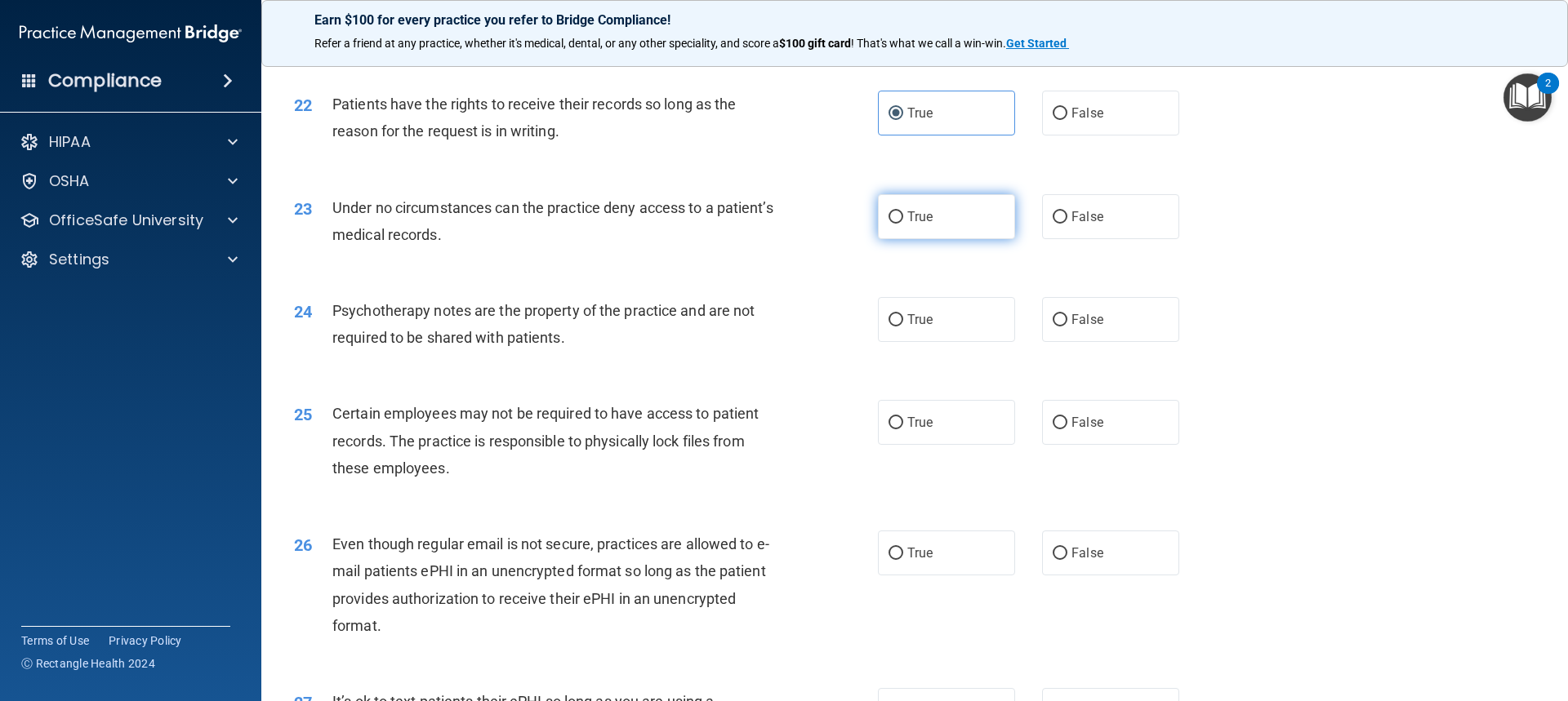
click at [843, 239] on label "True" at bounding box center [947, 216] width 137 height 45
click at [843, 224] on input "True" at bounding box center [895, 217] width 15 height 12
radio input "true"
click at [843, 233] on label "False" at bounding box center [1110, 216] width 137 height 45
click at [843, 224] on input "False" at bounding box center [1059, 217] width 15 height 12
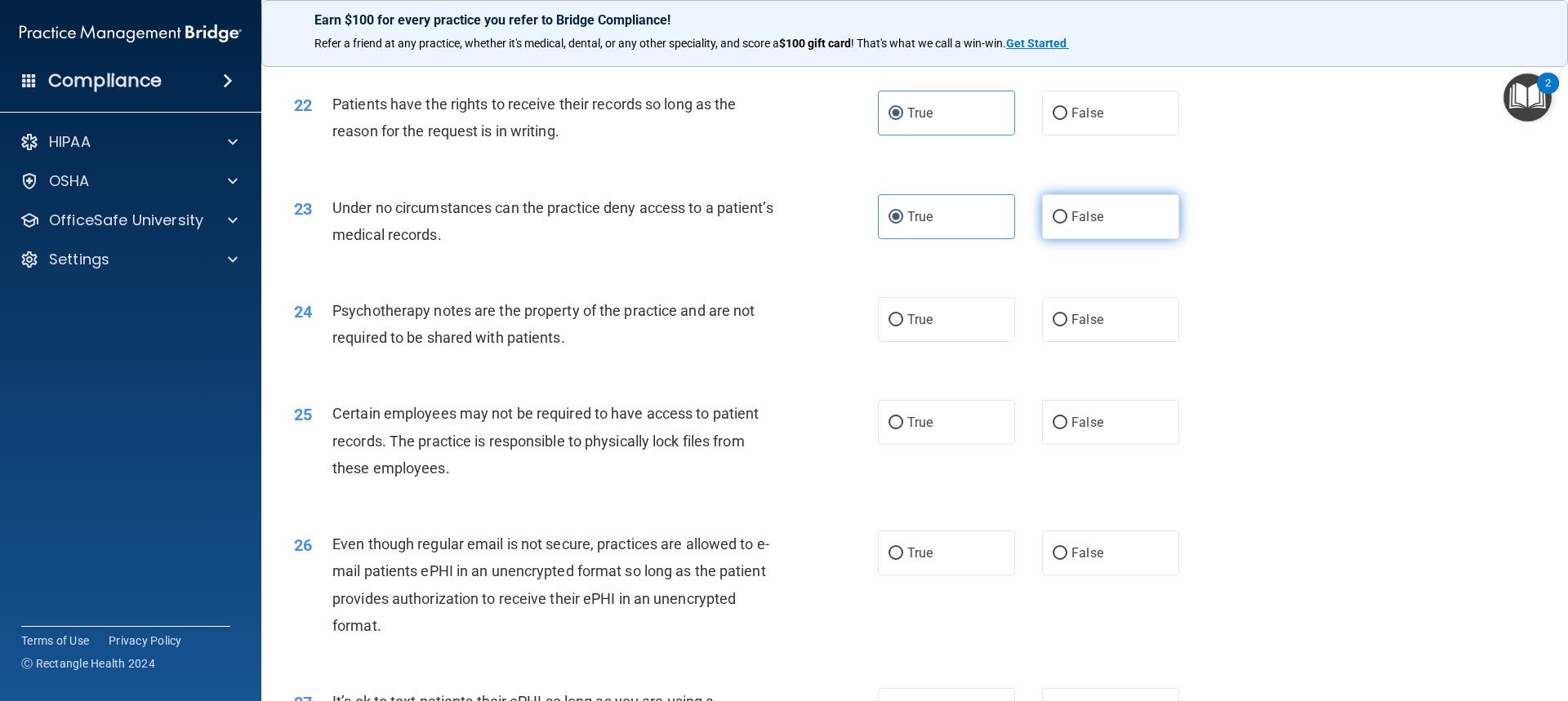
radio input "true"
radio input "false"
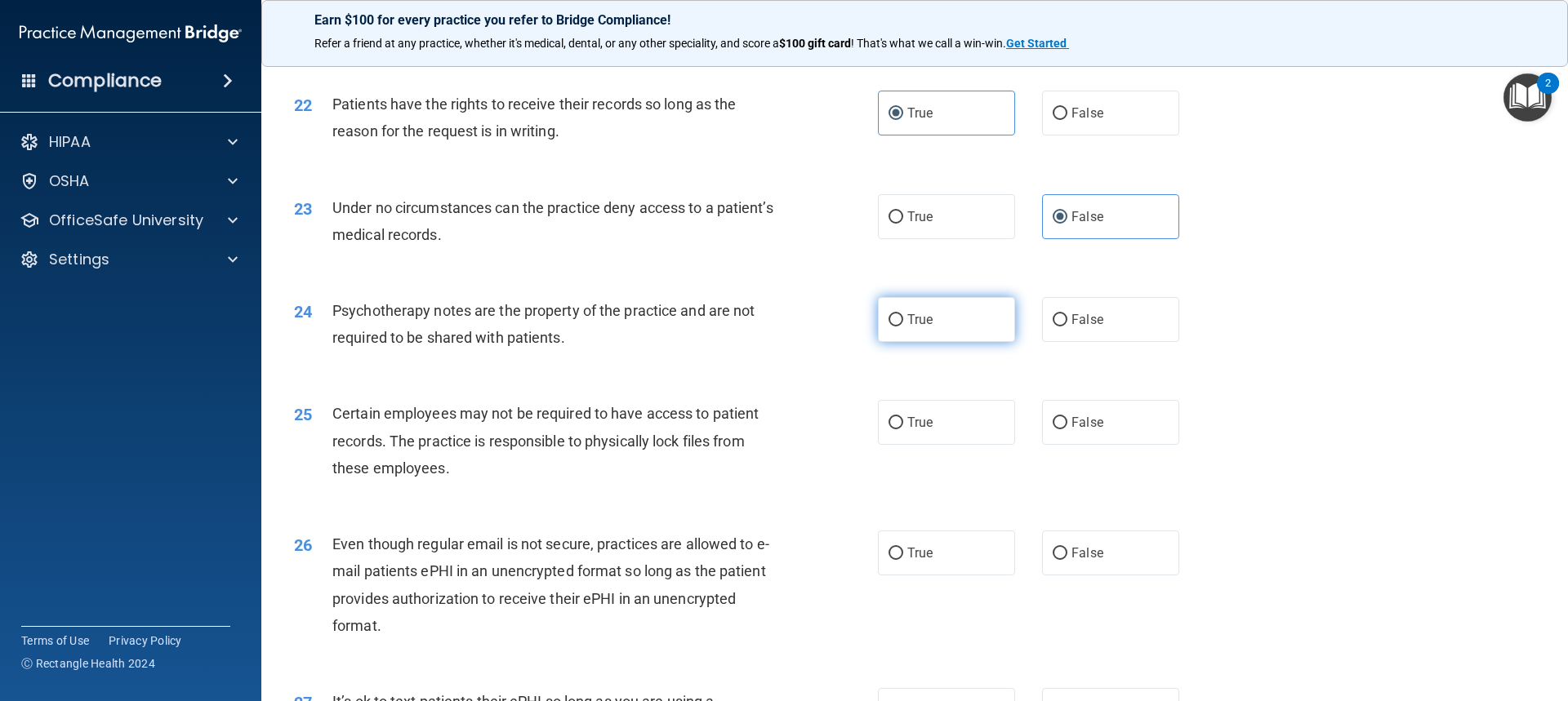
click at [843, 336] on label "True" at bounding box center [947, 320] width 137 height 45
click at [843, 327] on input "True" at bounding box center [895, 321] width 15 height 12
radio input "true"
click at [843, 445] on label "False" at bounding box center [1110, 422] width 137 height 45
click at [843, 429] on input "False" at bounding box center [1059, 423] width 15 height 12
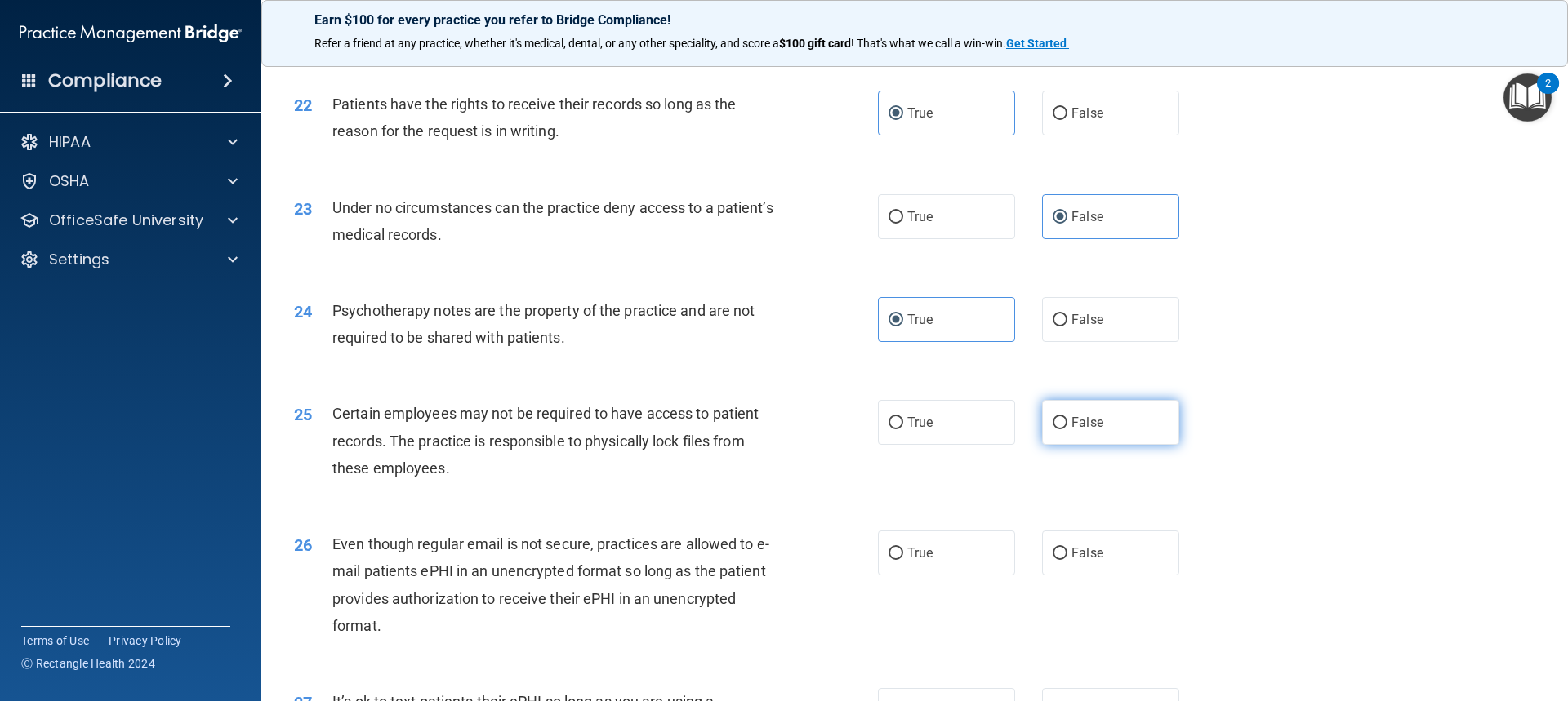
radio input "true"
click at [843, 445] on label "True" at bounding box center [947, 422] width 137 height 45
click at [843, 429] on input "True" at bounding box center [895, 423] width 15 height 12
radio input "true"
radio input "false"
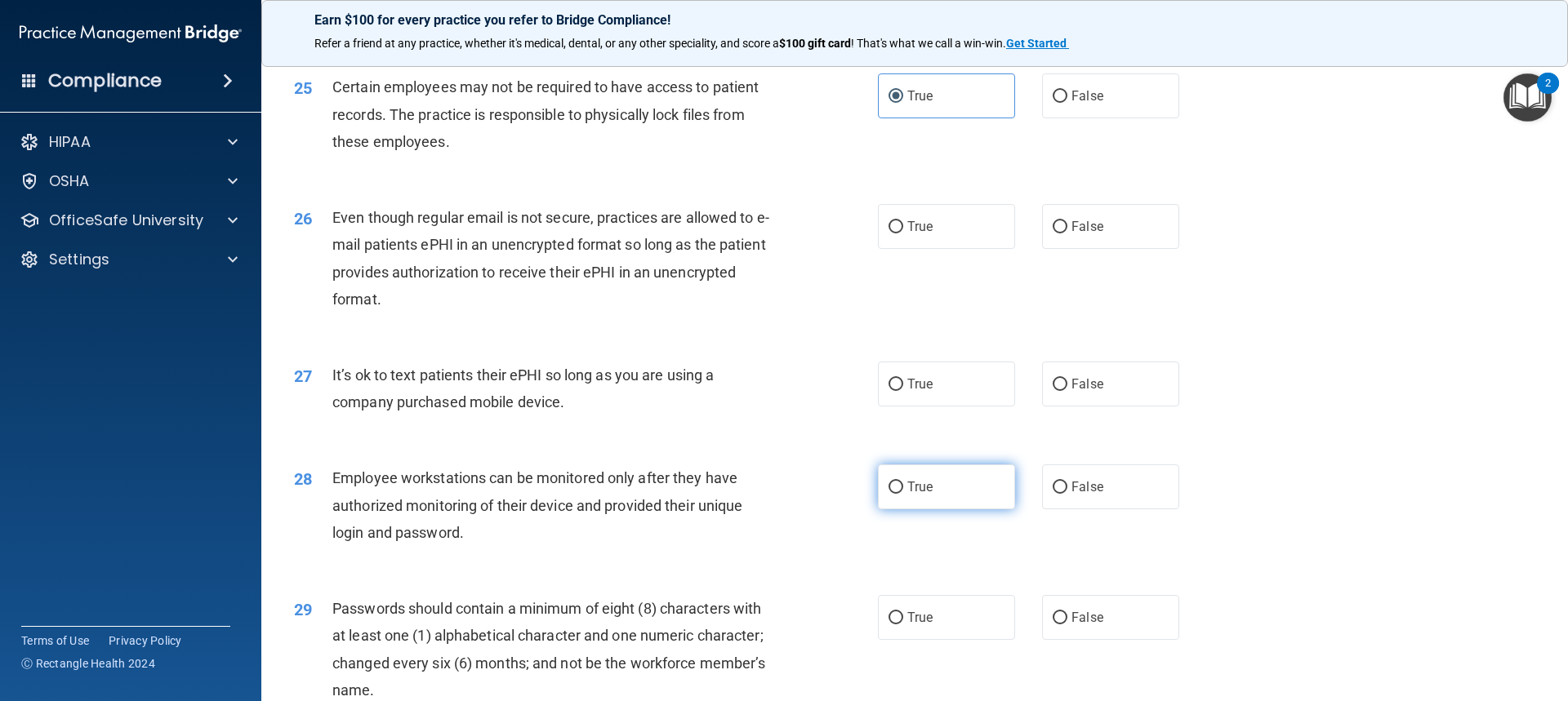
scroll to position [3184, 0]
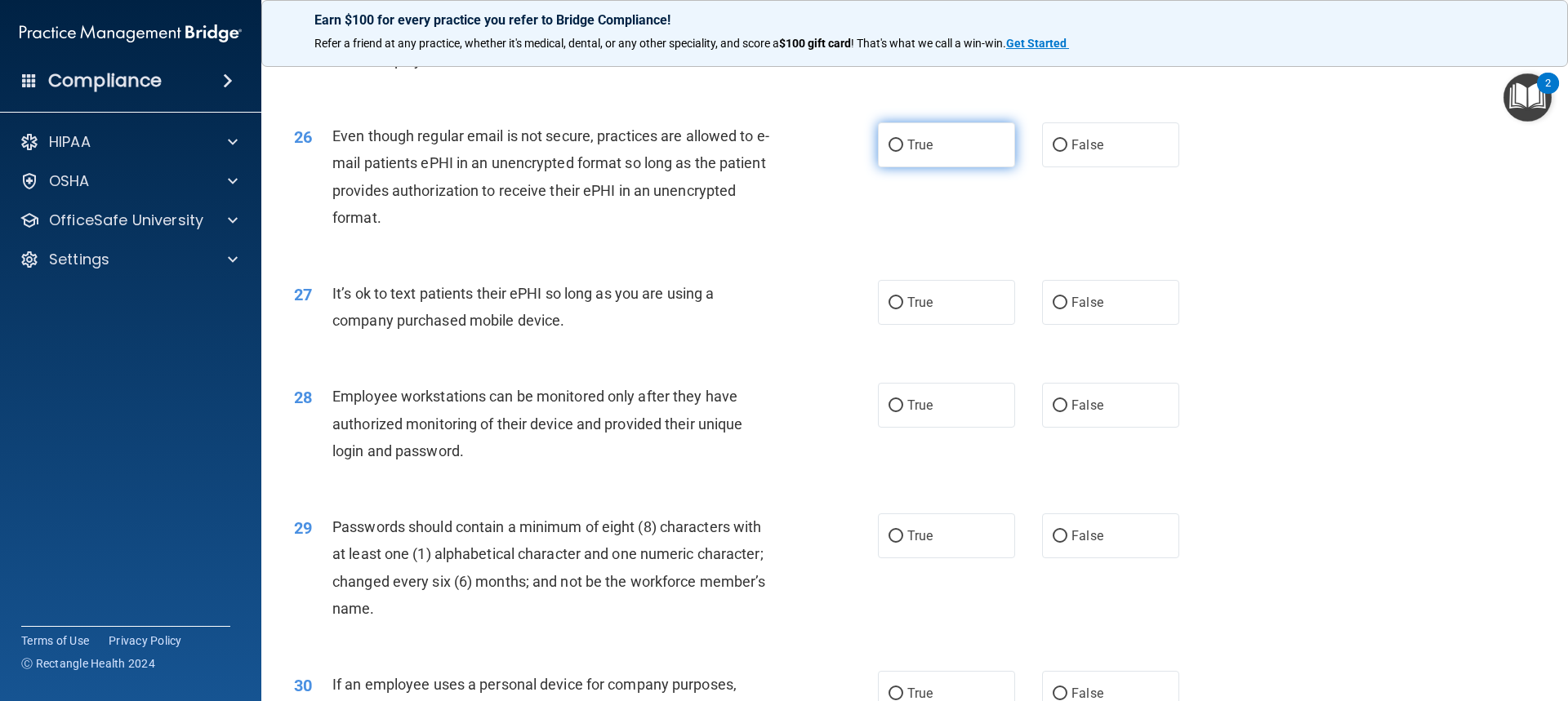
click at [843, 167] on label "True" at bounding box center [947, 144] width 137 height 45
click at [843, 152] on input "True" at bounding box center [895, 145] width 15 height 12
radio input "true"
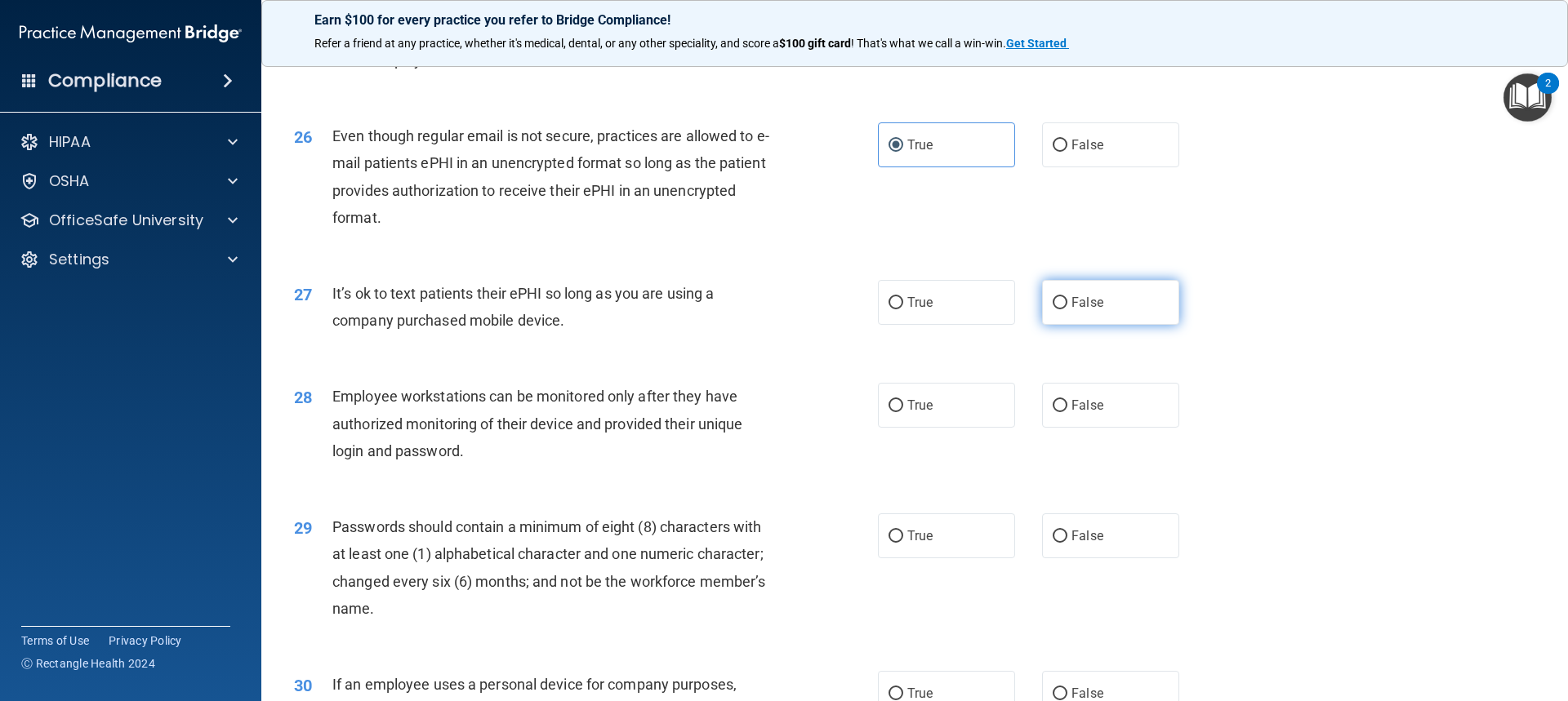
click at [843, 325] on label "False" at bounding box center [1110, 302] width 137 height 45
click at [843, 310] on input "False" at bounding box center [1059, 304] width 15 height 12
radio input "true"
click at [843, 425] on label "True" at bounding box center [947, 405] width 137 height 45
click at [843, 412] on input "True" at bounding box center [895, 406] width 15 height 12
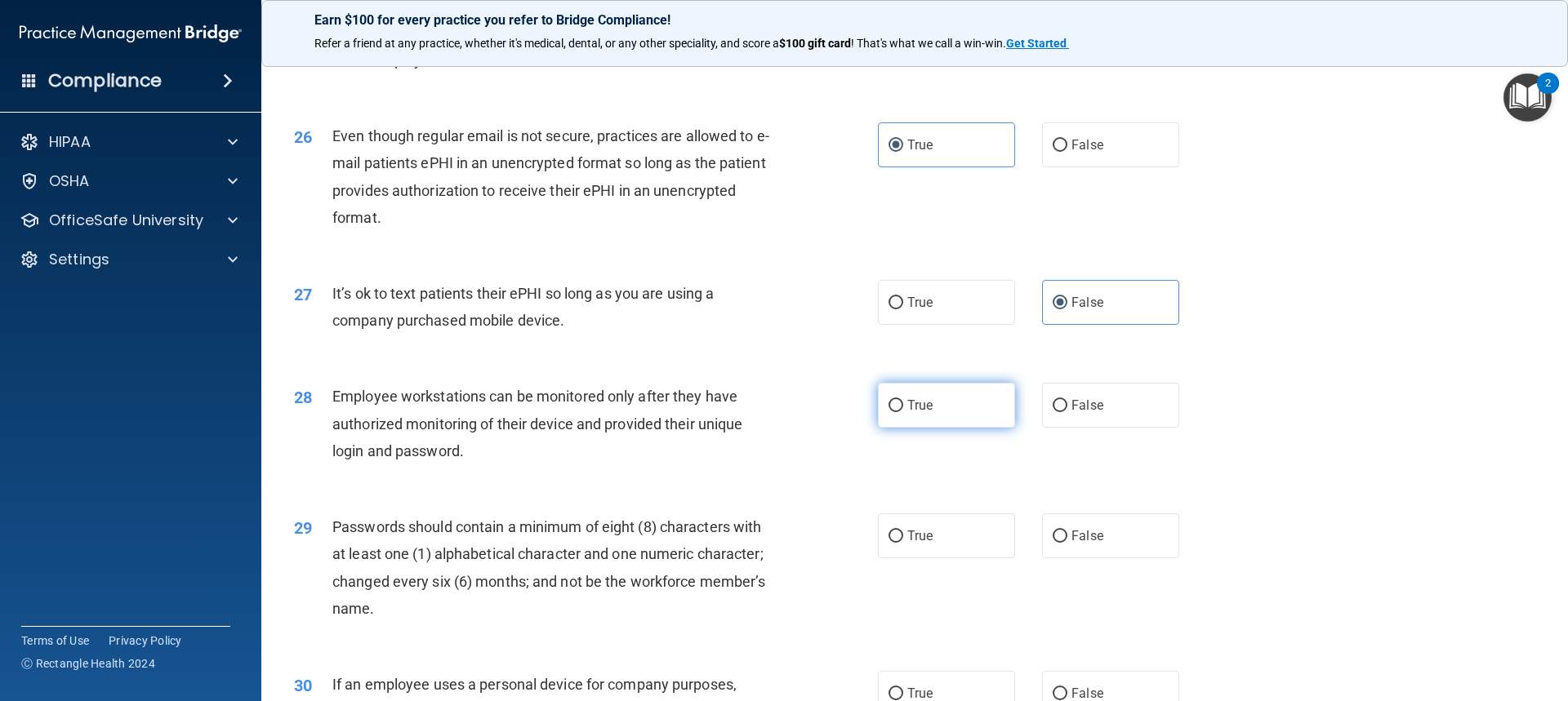
radio input "true"
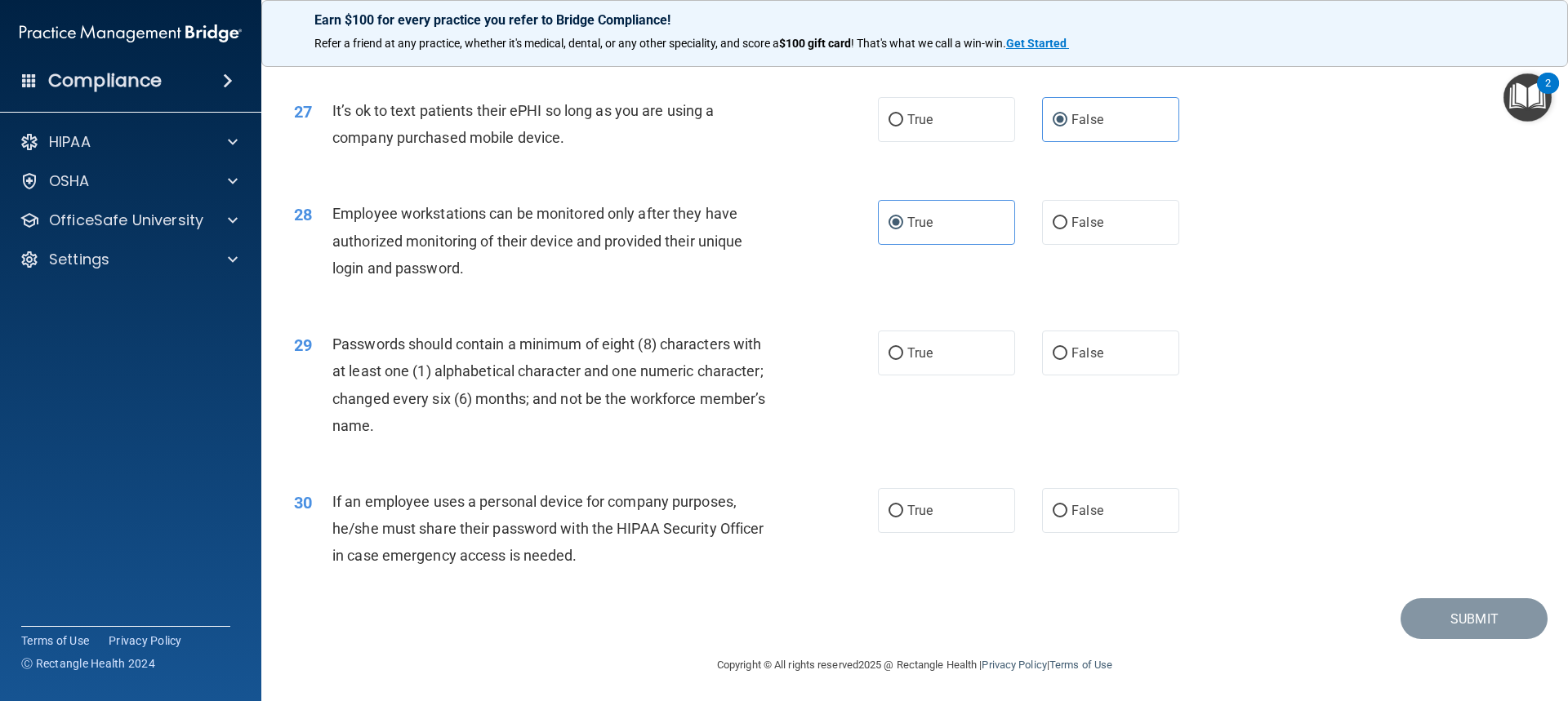
scroll to position [3397, 0]
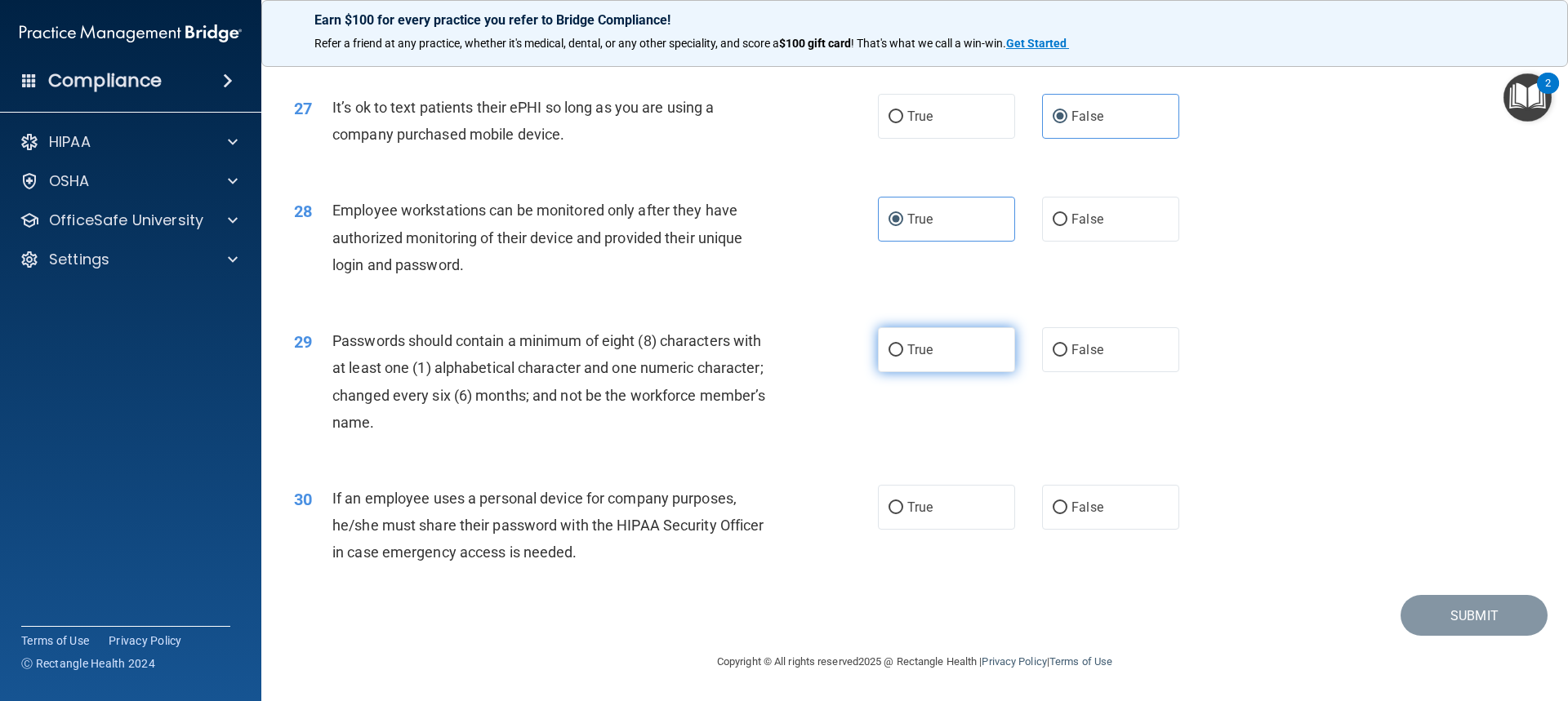
click at [843, 337] on label "True" at bounding box center [947, 350] width 137 height 45
click at [843, 345] on input "True" at bounding box center [895, 350] width 15 height 12
radio input "true"
click at [843, 524] on label "True" at bounding box center [947, 507] width 137 height 45
click at [843, 515] on input "True" at bounding box center [895, 508] width 15 height 12
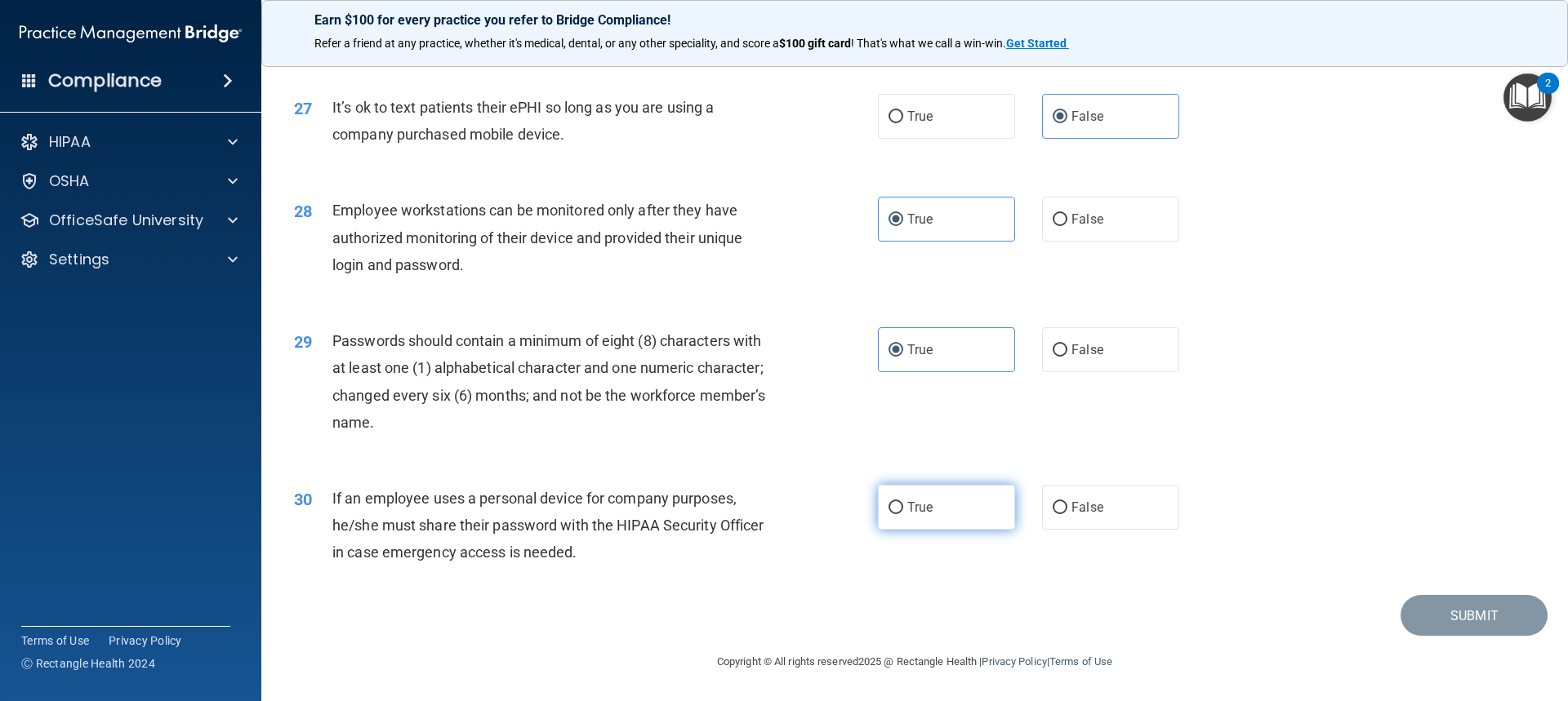
radio input "true"
click at [843, 605] on button "Submit" at bounding box center [1473, 616] width 147 height 42
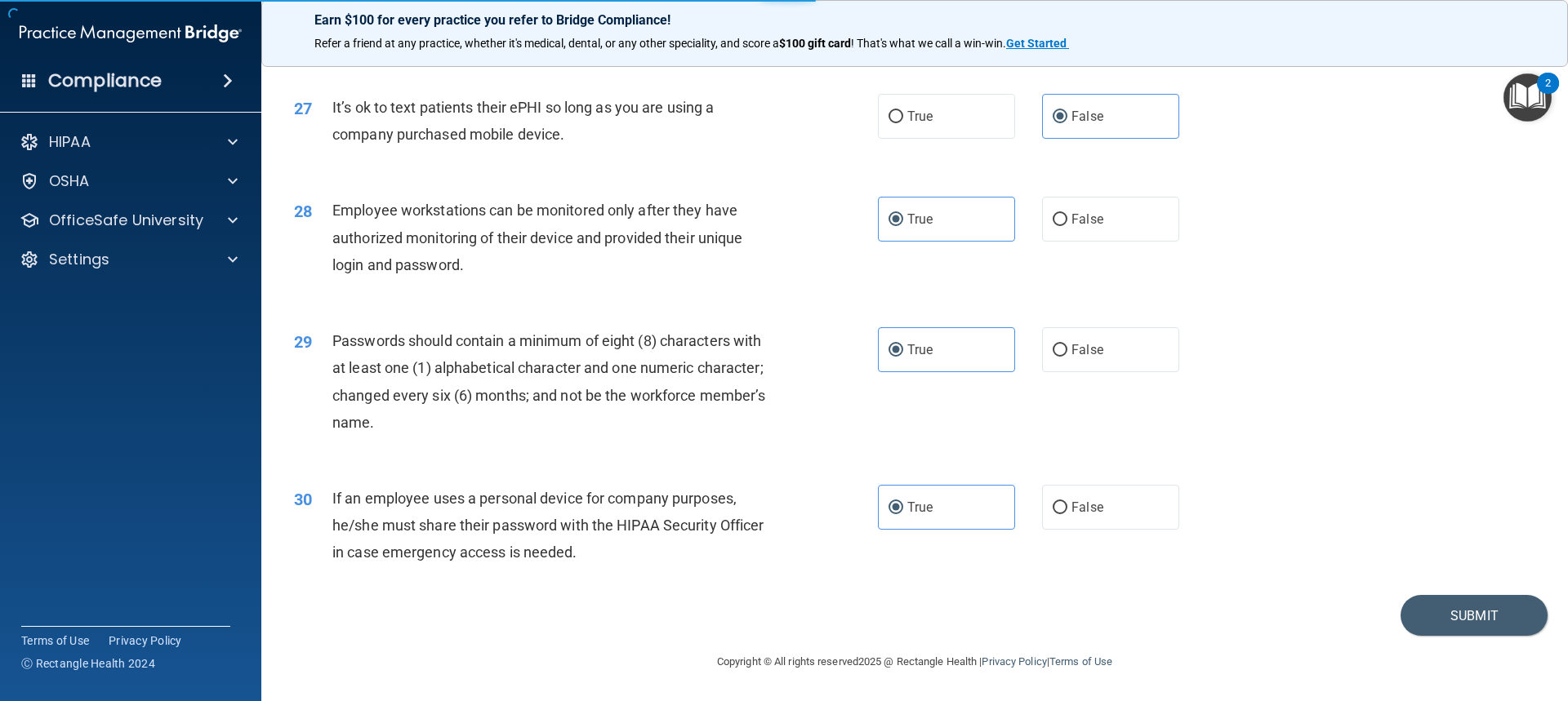
click at [843, 98] on img "Open Resource Center, 2 new notifications" at bounding box center [1527, 98] width 48 height 48
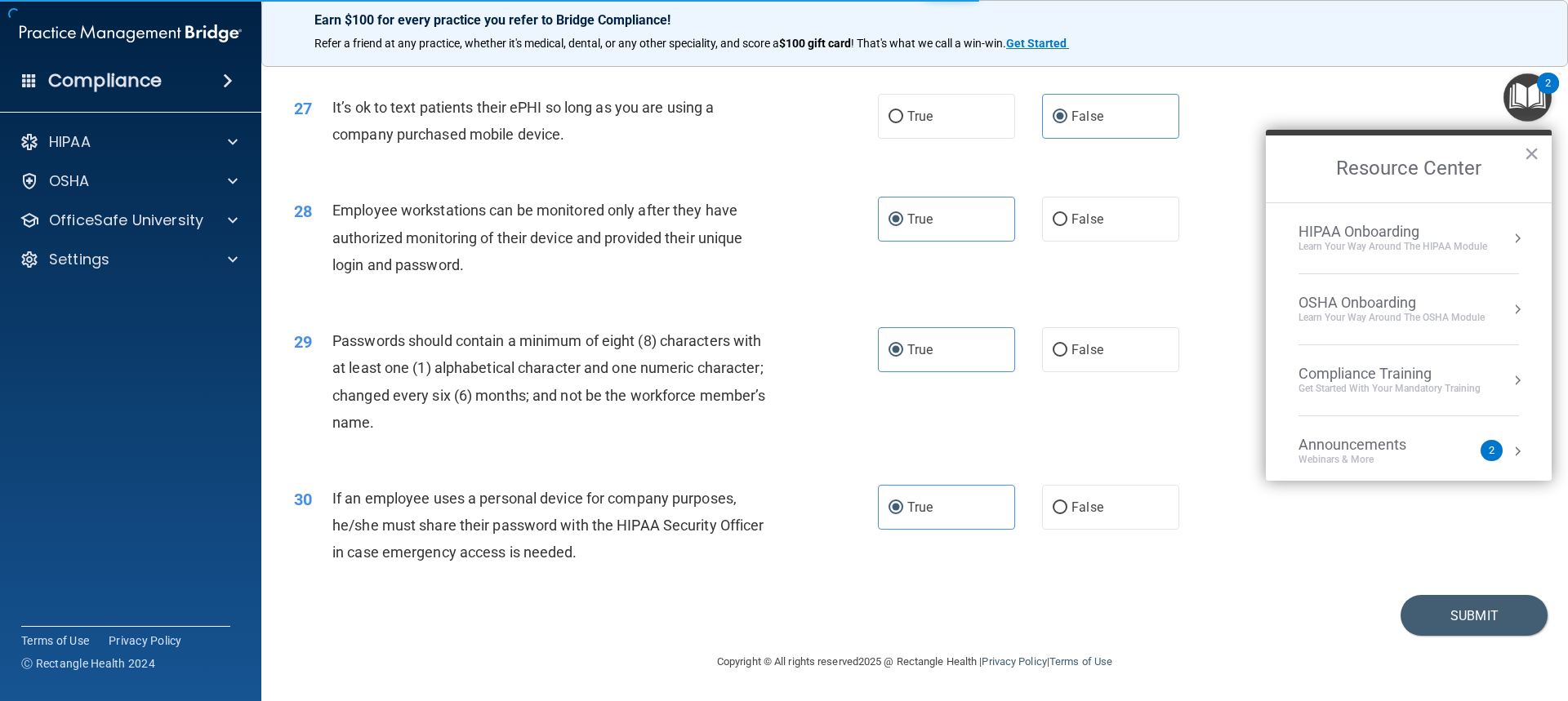
click at [843, 98] on img "Open Resource Center, 2 new notifications" at bounding box center [1527, 98] width 48 height 48
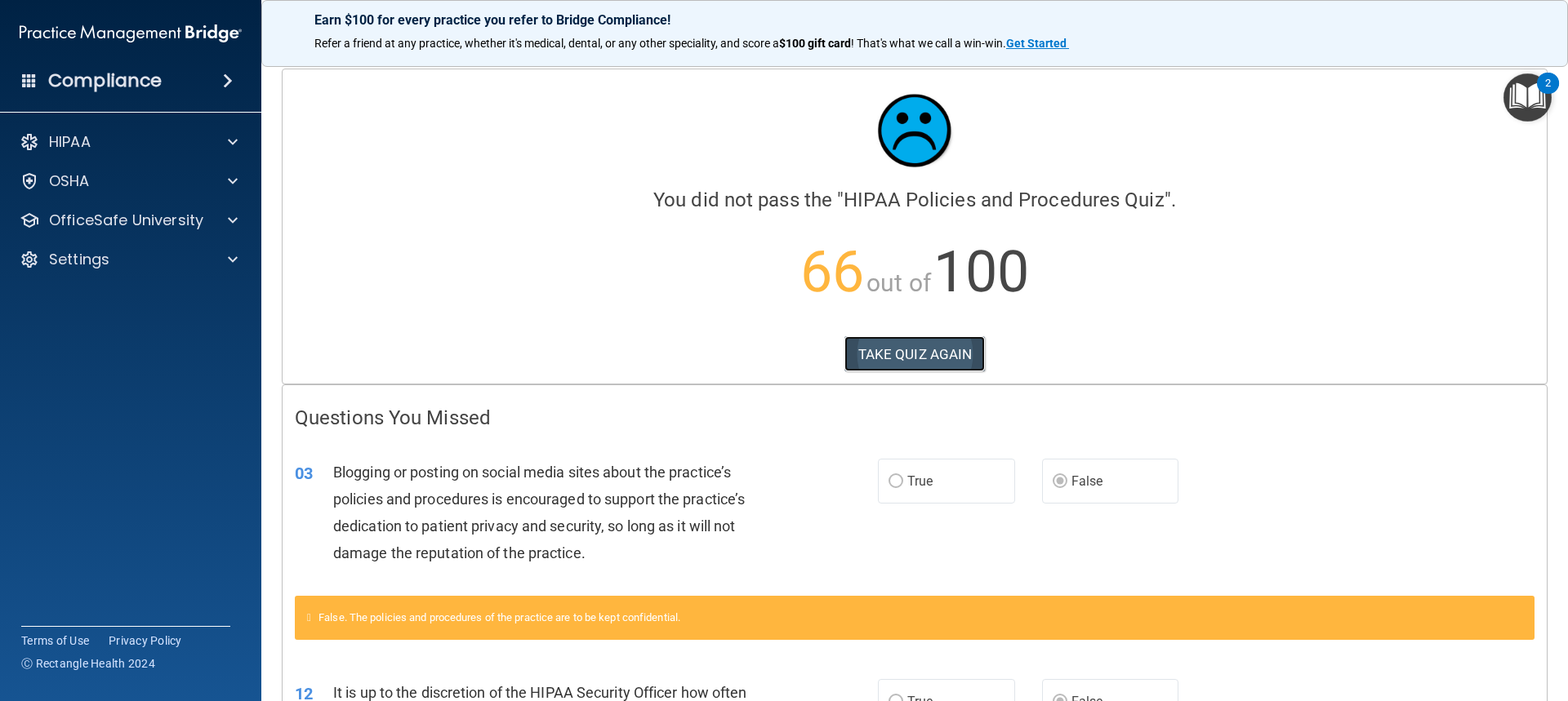
click at [843, 343] on button "TAKE QUIZ AGAIN" at bounding box center [915, 354] width 141 height 36
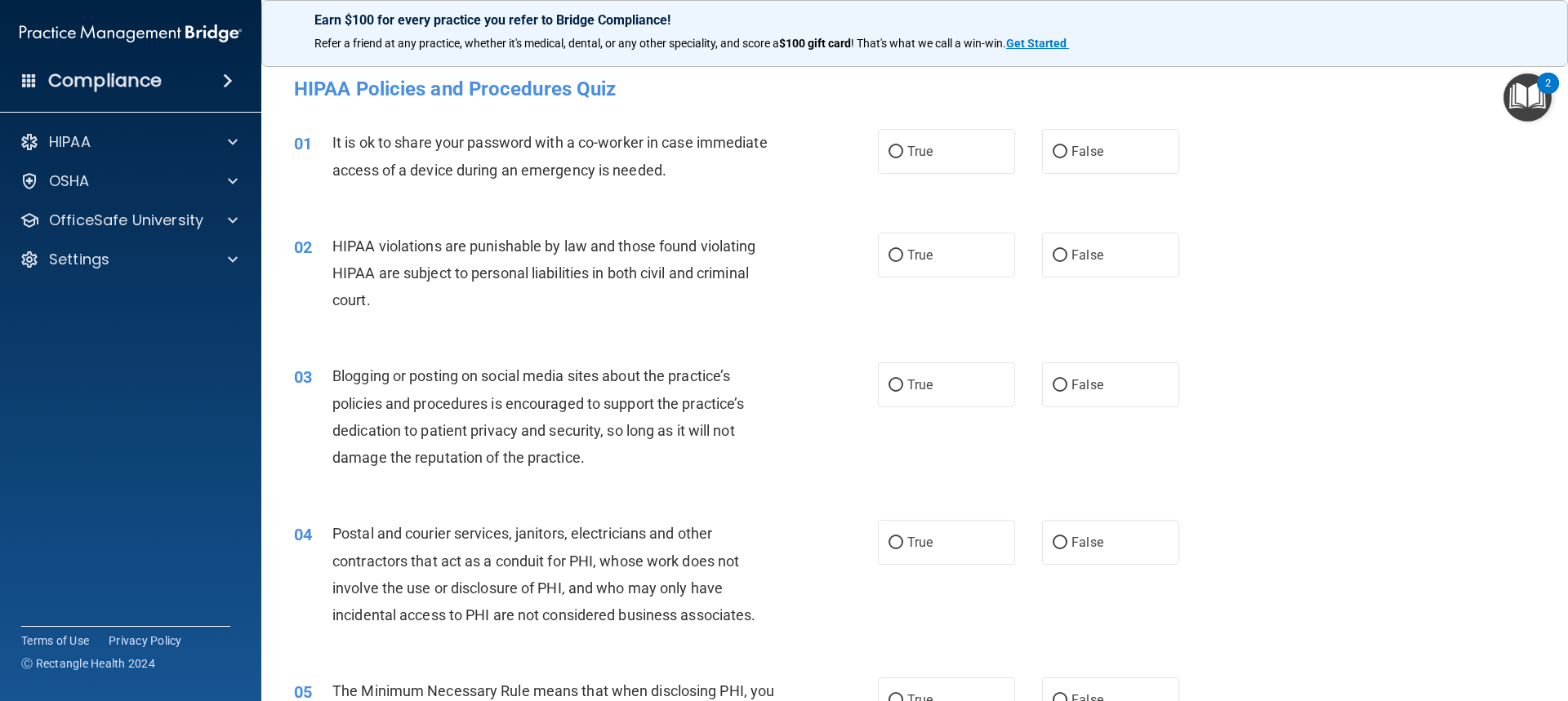
drag, startPoint x: 1093, startPoint y: 138, endPoint x: 1086, endPoint y: 175, distance: 37.7
click at [843, 138] on label "False" at bounding box center [1110, 151] width 137 height 45
click at [843, 146] on input "False" at bounding box center [1059, 152] width 15 height 12
radio input "true"
click at [843, 273] on label "True" at bounding box center [947, 255] width 137 height 45
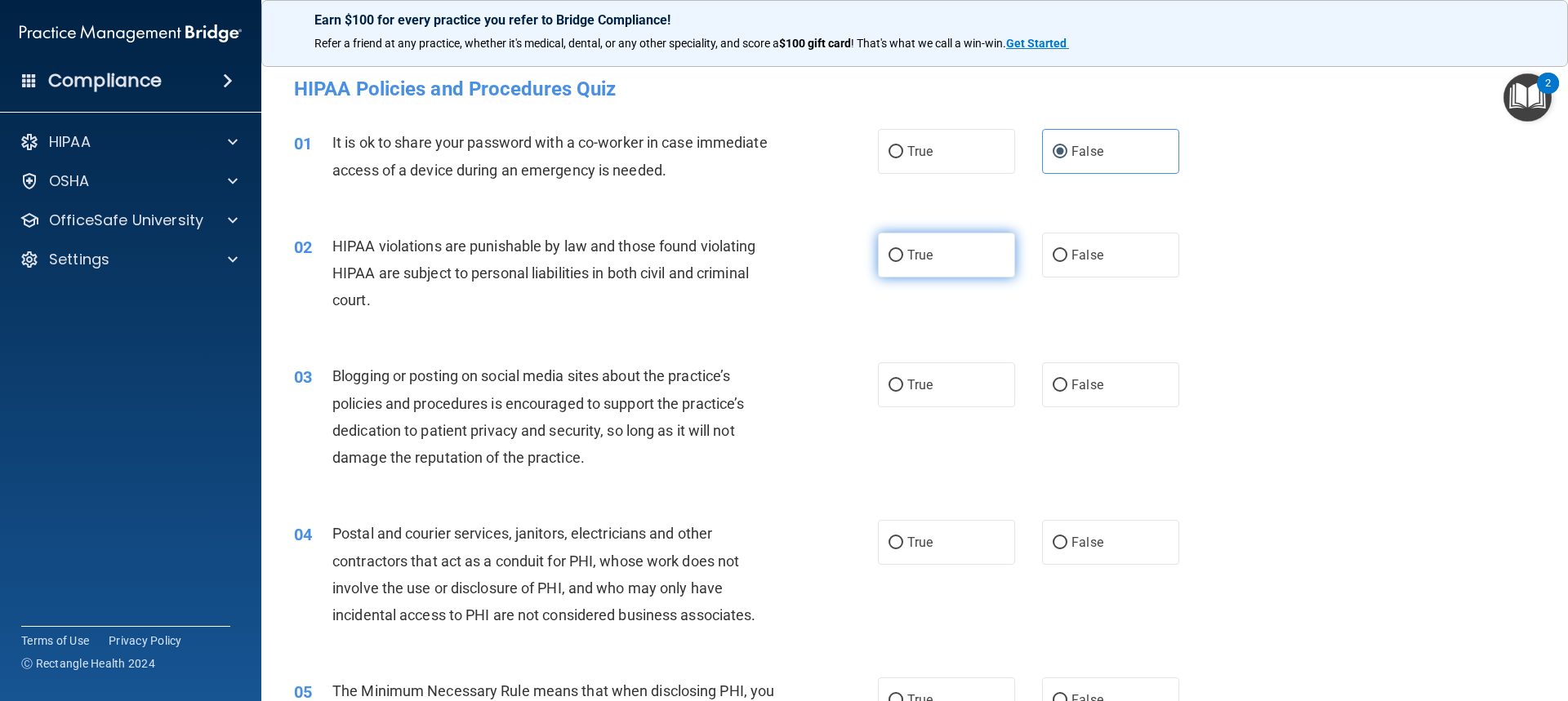
click at [843, 262] on input "True" at bounding box center [895, 256] width 15 height 12
radio input "true"
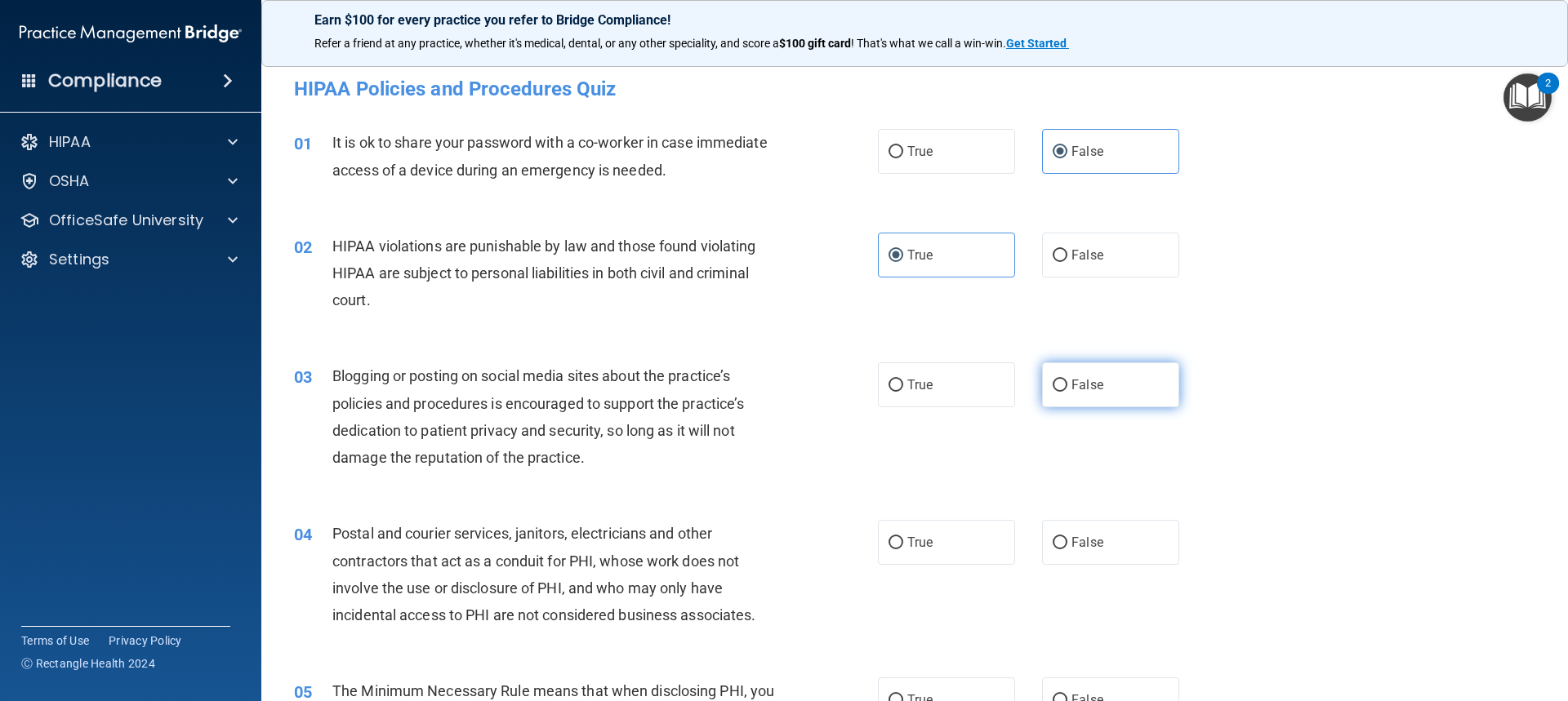
click at [843, 392] on label "False" at bounding box center [1110, 384] width 137 height 45
click at [843, 392] on input "False" at bounding box center [1059, 385] width 15 height 12
radio input "true"
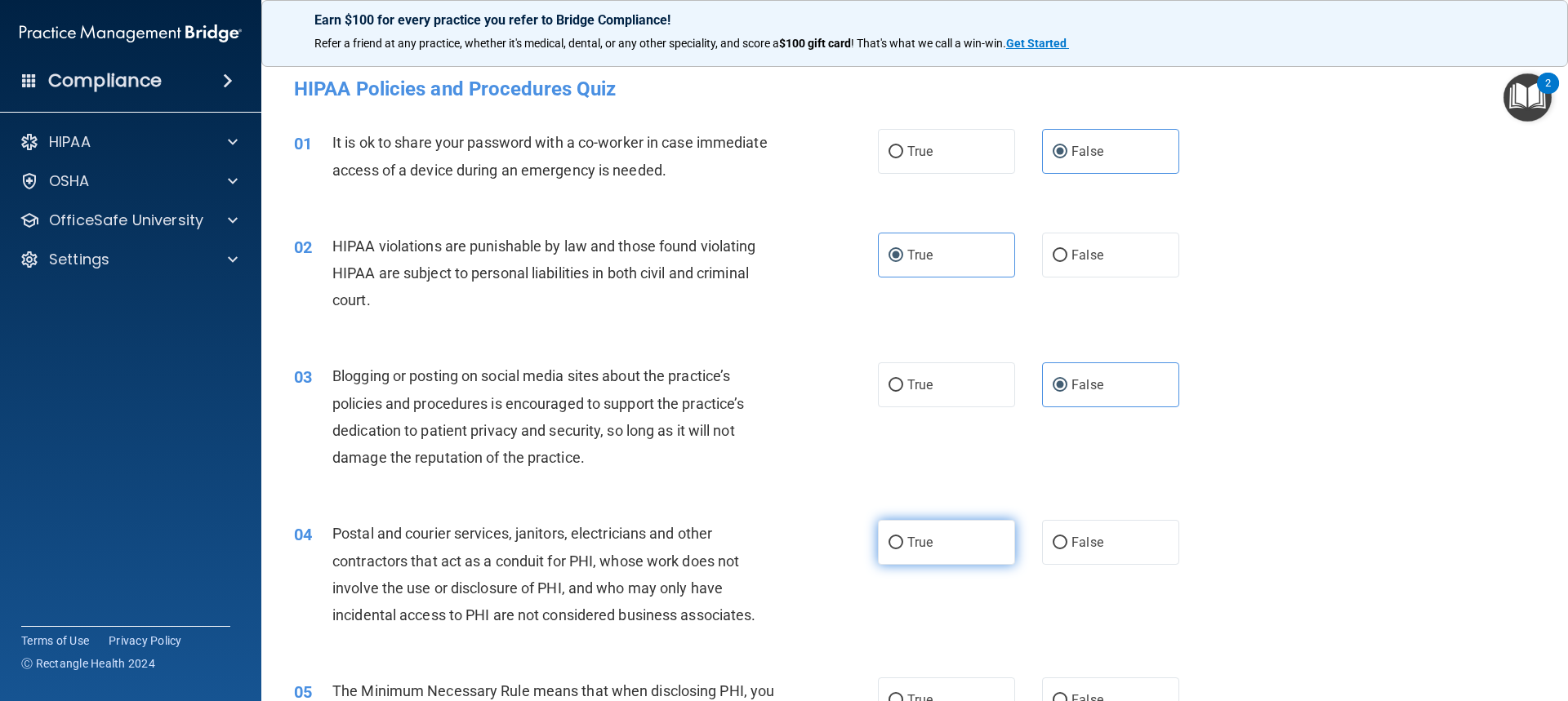
click at [843, 534] on label "True" at bounding box center [947, 542] width 137 height 45
click at [843, 538] on input "True" at bounding box center [895, 544] width 15 height 12
radio input "true"
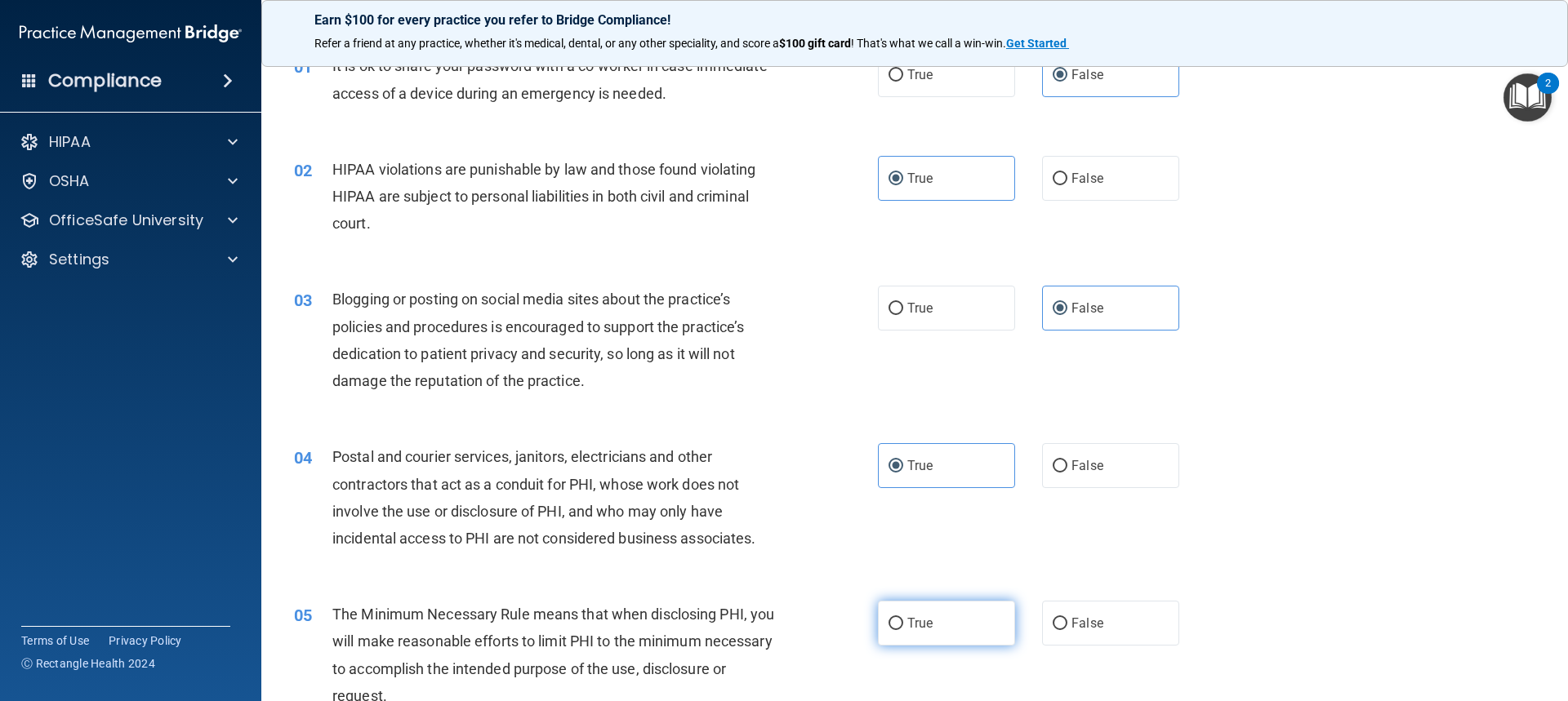
scroll to position [163, 0]
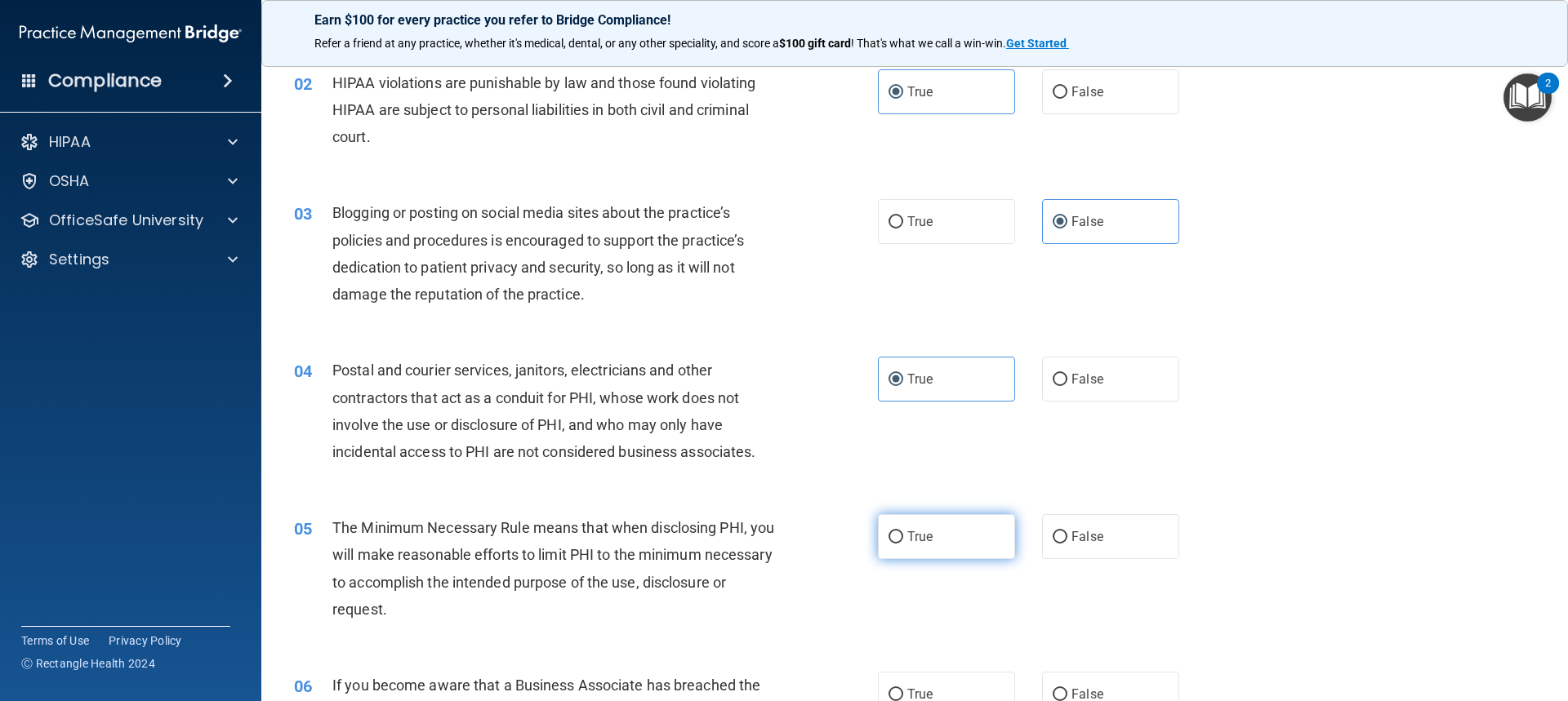
click at [843, 552] on label "True" at bounding box center [947, 537] width 137 height 45
click at [843, 544] on input "True" at bounding box center [895, 538] width 15 height 12
radio input "true"
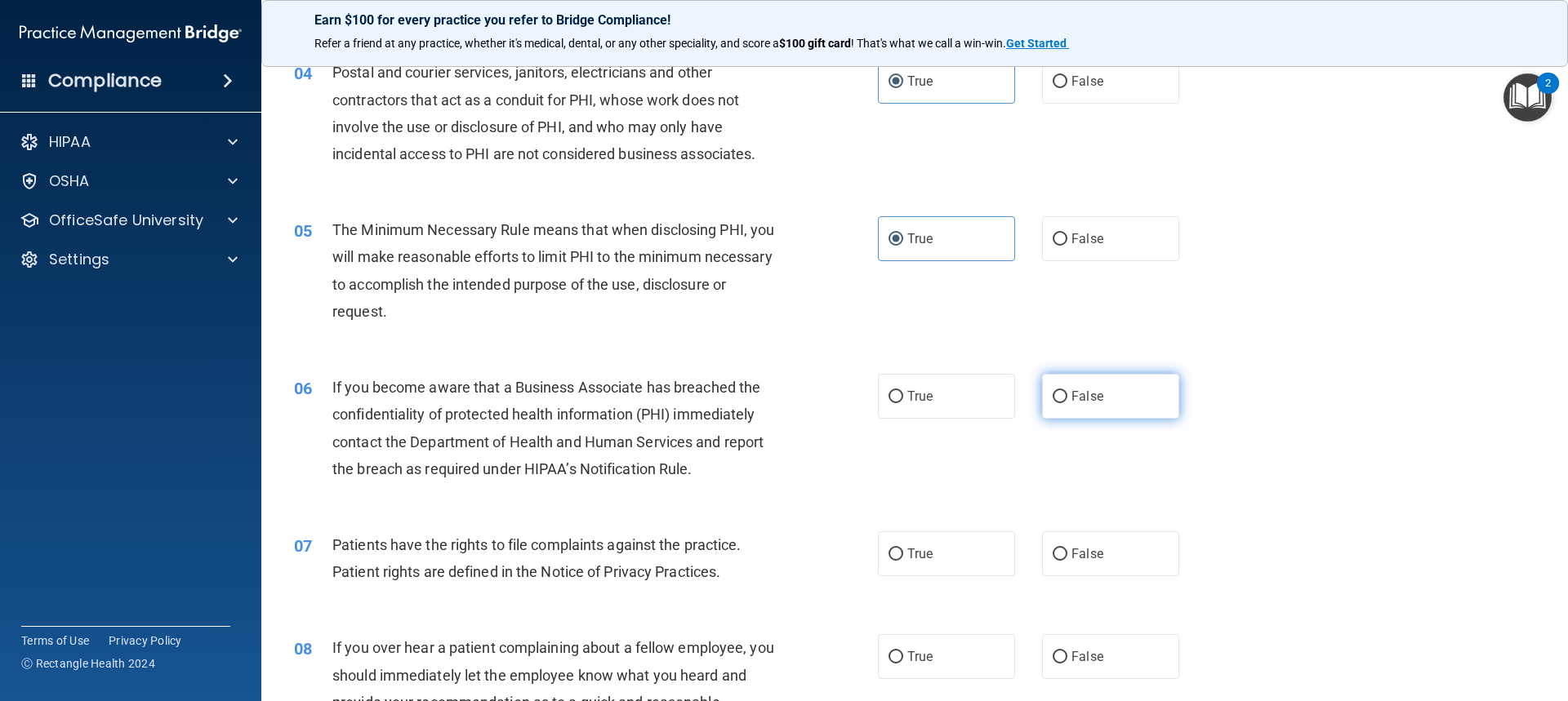
scroll to position [490, 0]
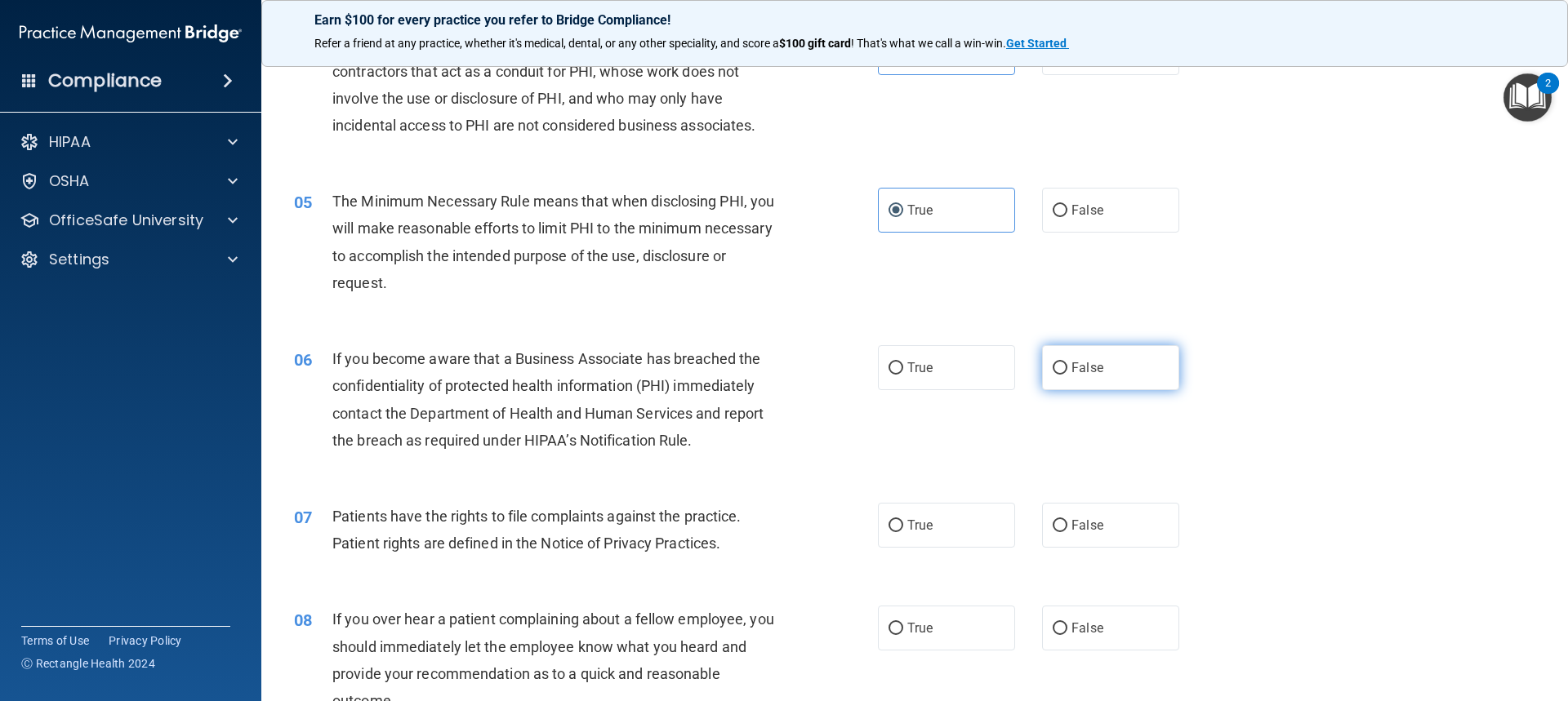
click at [843, 363] on label "False" at bounding box center [1110, 367] width 137 height 45
click at [843, 363] on input "False" at bounding box center [1059, 368] width 15 height 12
radio input "true"
click at [843, 513] on label "True" at bounding box center [947, 525] width 137 height 45
click at [843, 520] on input "True" at bounding box center [895, 526] width 15 height 12
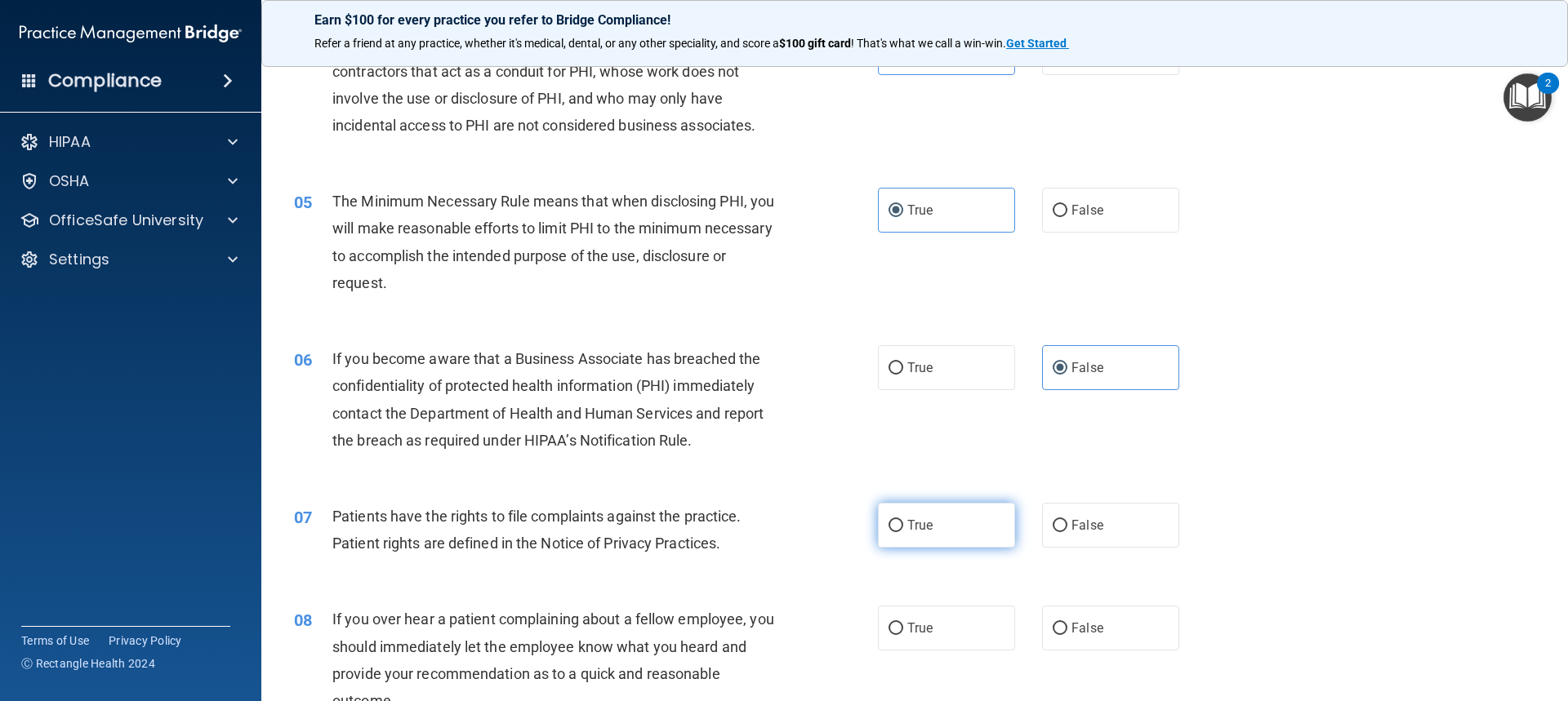
radio input "true"
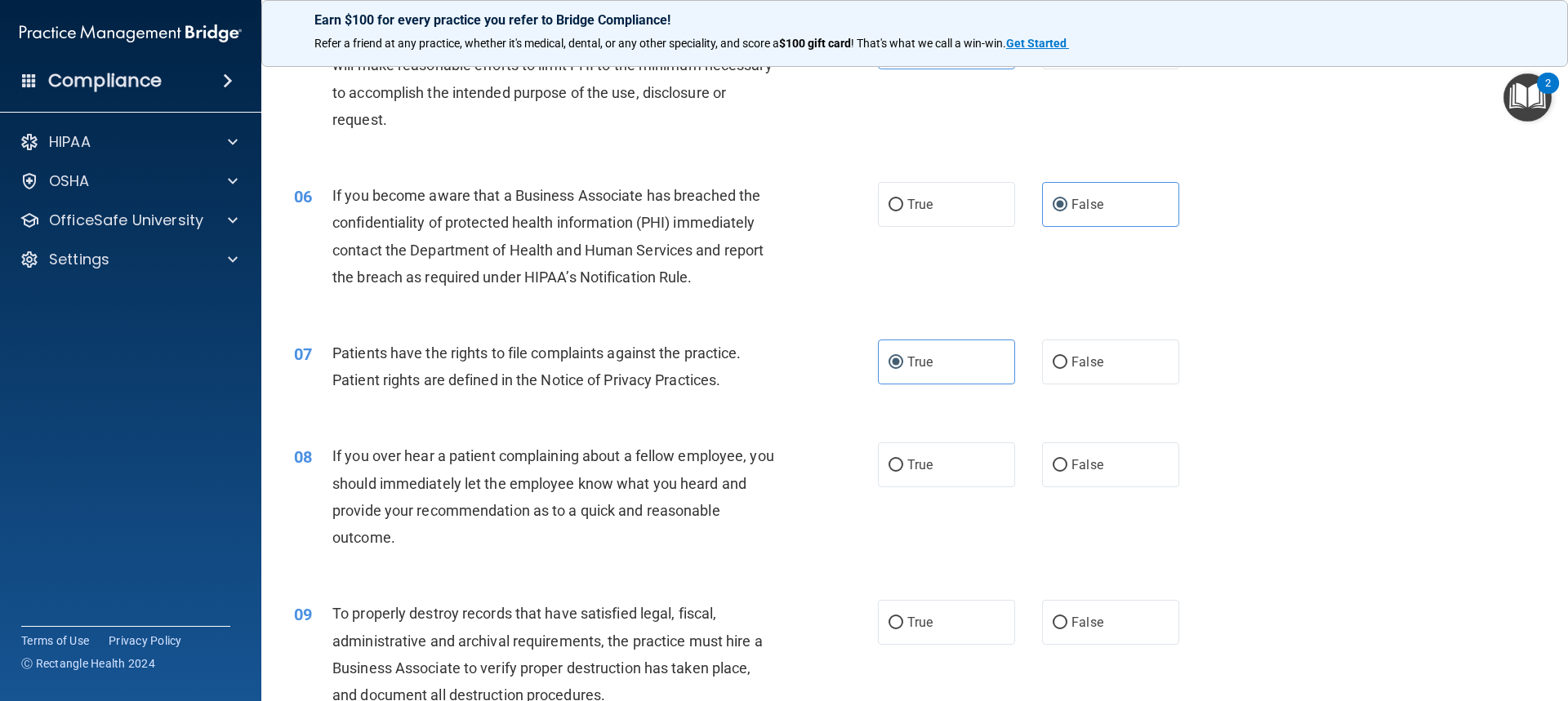
scroll to position [898, 0]
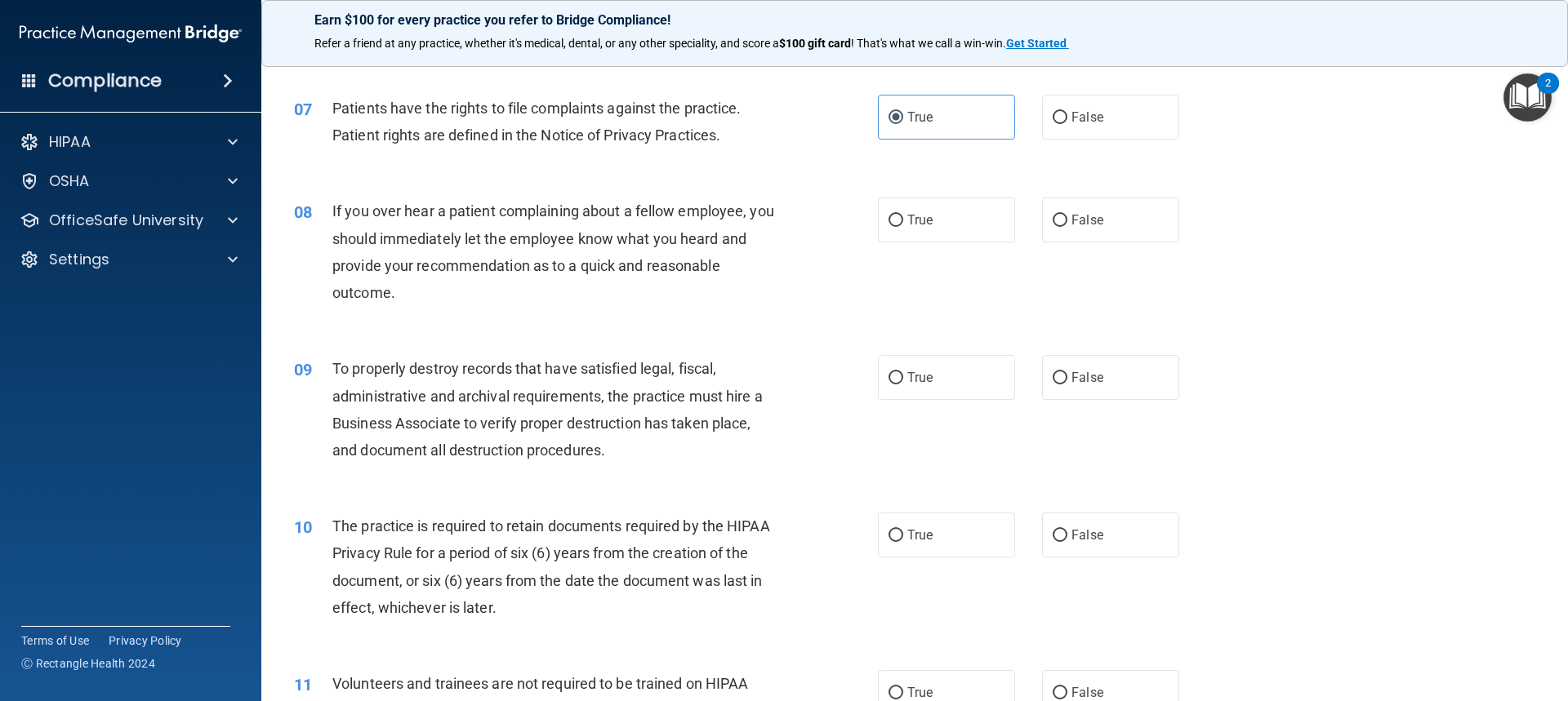
click at [843, 227] on span "False" at bounding box center [1087, 220] width 32 height 16
click at [843, 227] on input "False" at bounding box center [1059, 221] width 15 height 12
radio input "true"
drag, startPoint x: 1110, startPoint y: 391, endPoint x: 1110, endPoint y: 471, distance: 80.0
click at [843, 392] on label "False" at bounding box center [1110, 377] width 137 height 45
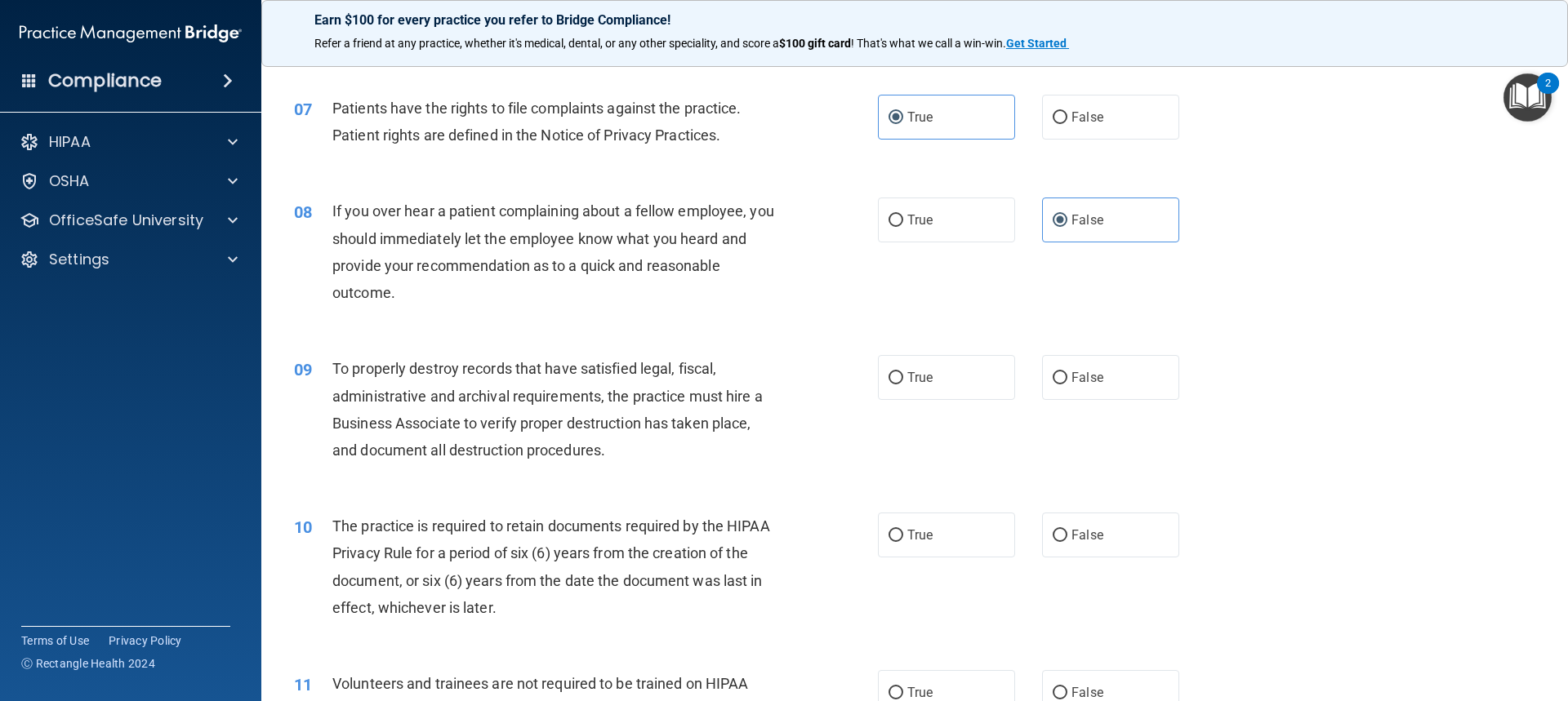
click at [843, 384] on input "False" at bounding box center [1059, 378] width 15 height 12
radio input "true"
click at [843, 530] on span "True" at bounding box center [919, 536] width 25 height 16
click at [843, 530] on input "True" at bounding box center [895, 536] width 15 height 12
radio input "true"
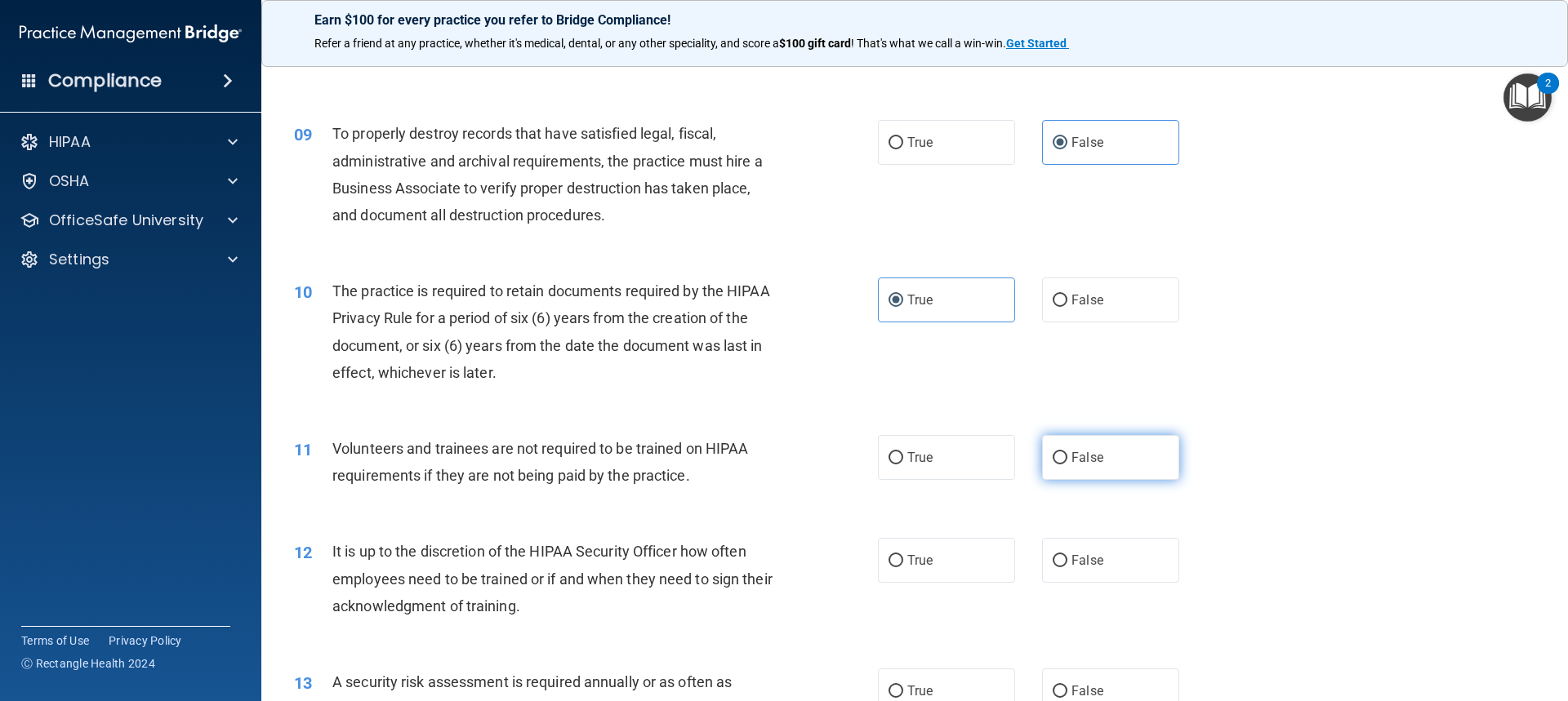
scroll to position [1143, 0]
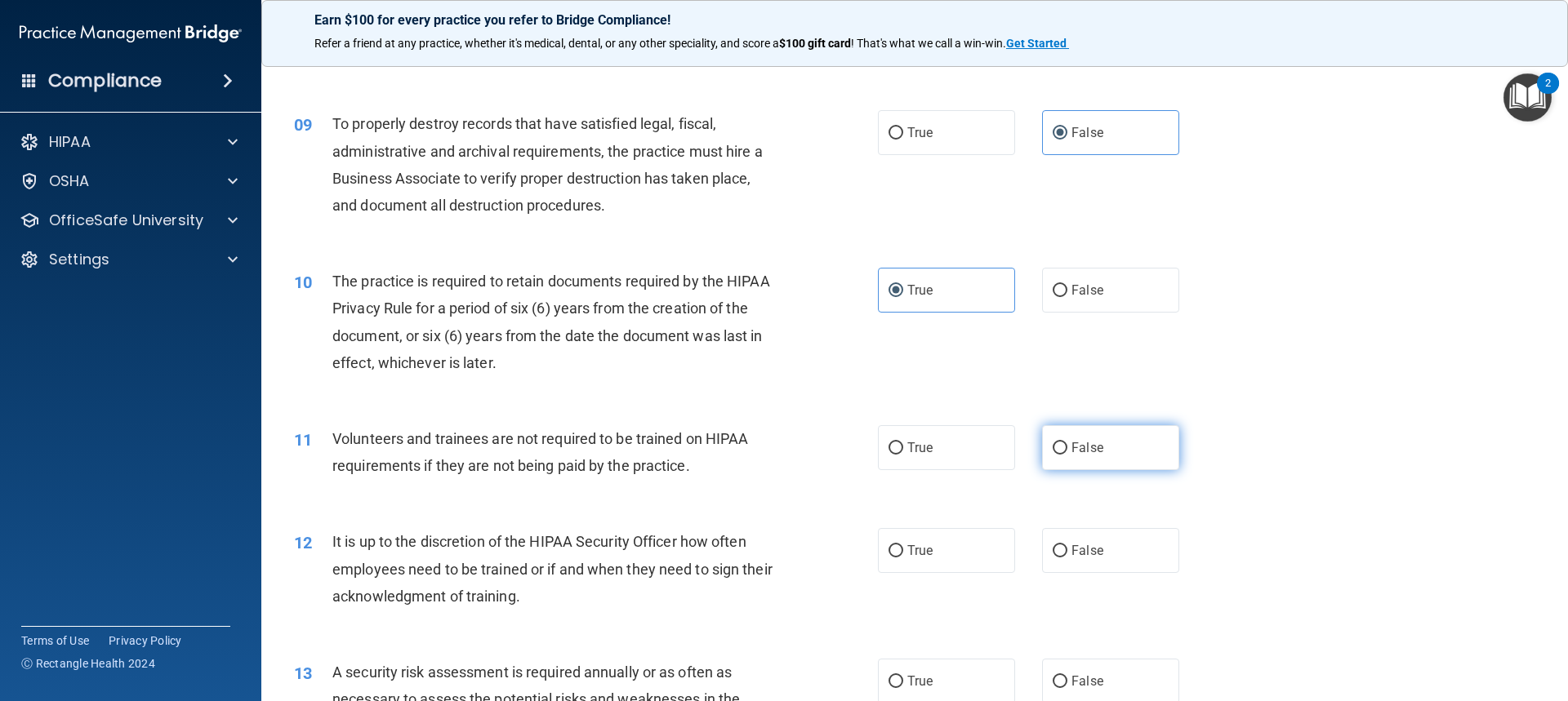
click at [843, 442] on span "False" at bounding box center [1087, 448] width 32 height 16
click at [843, 442] on input "False" at bounding box center [1059, 448] width 15 height 12
radio input "true"
click at [843, 552] on span "False" at bounding box center [1087, 551] width 32 height 16
click at [843, 552] on input "False" at bounding box center [1059, 552] width 15 height 12
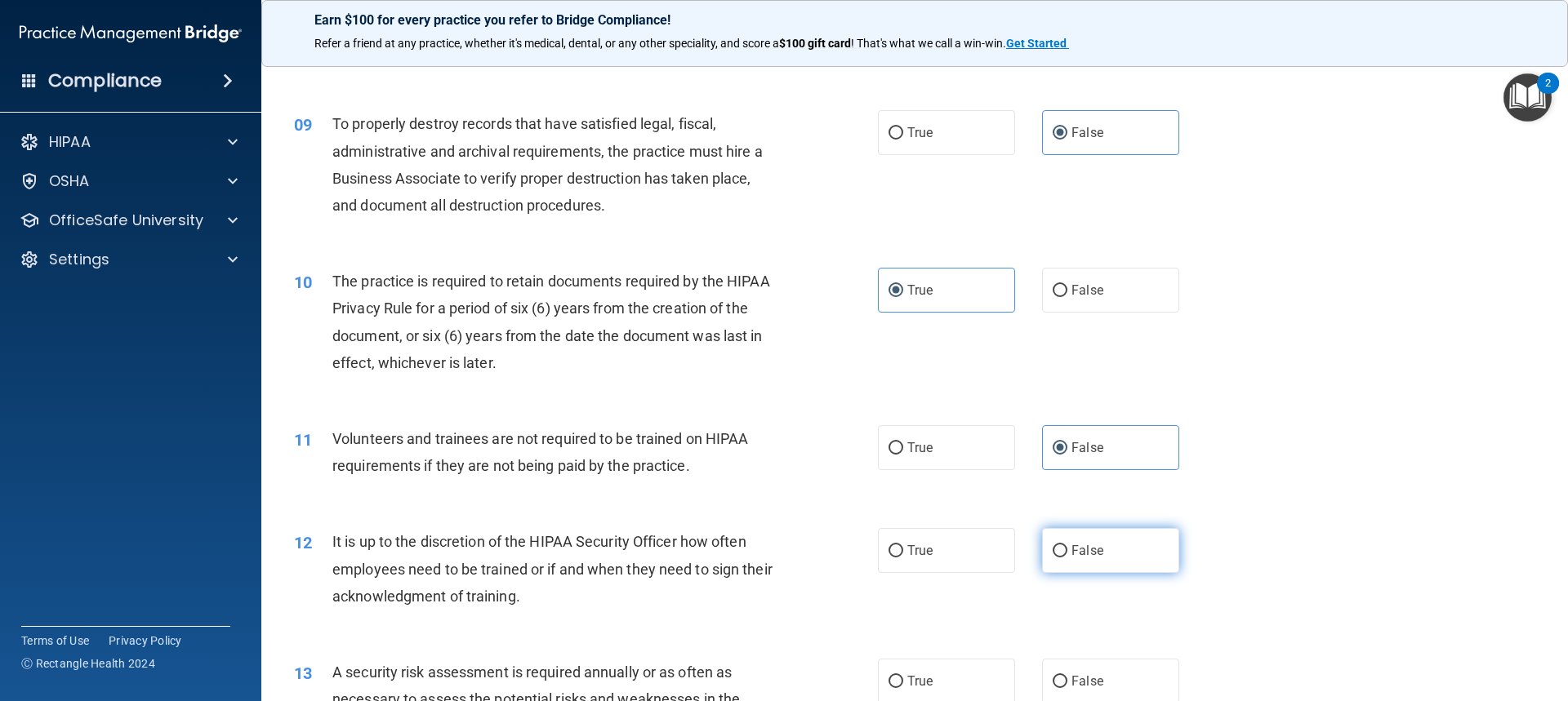
radio input "true"
click at [843, 551] on label "True" at bounding box center [947, 551] width 137 height 45
click at [843, 551] on input "True" at bounding box center [895, 552] width 15 height 12
radio input "true"
click at [843, 553] on input "False" at bounding box center [1059, 552] width 15 height 12
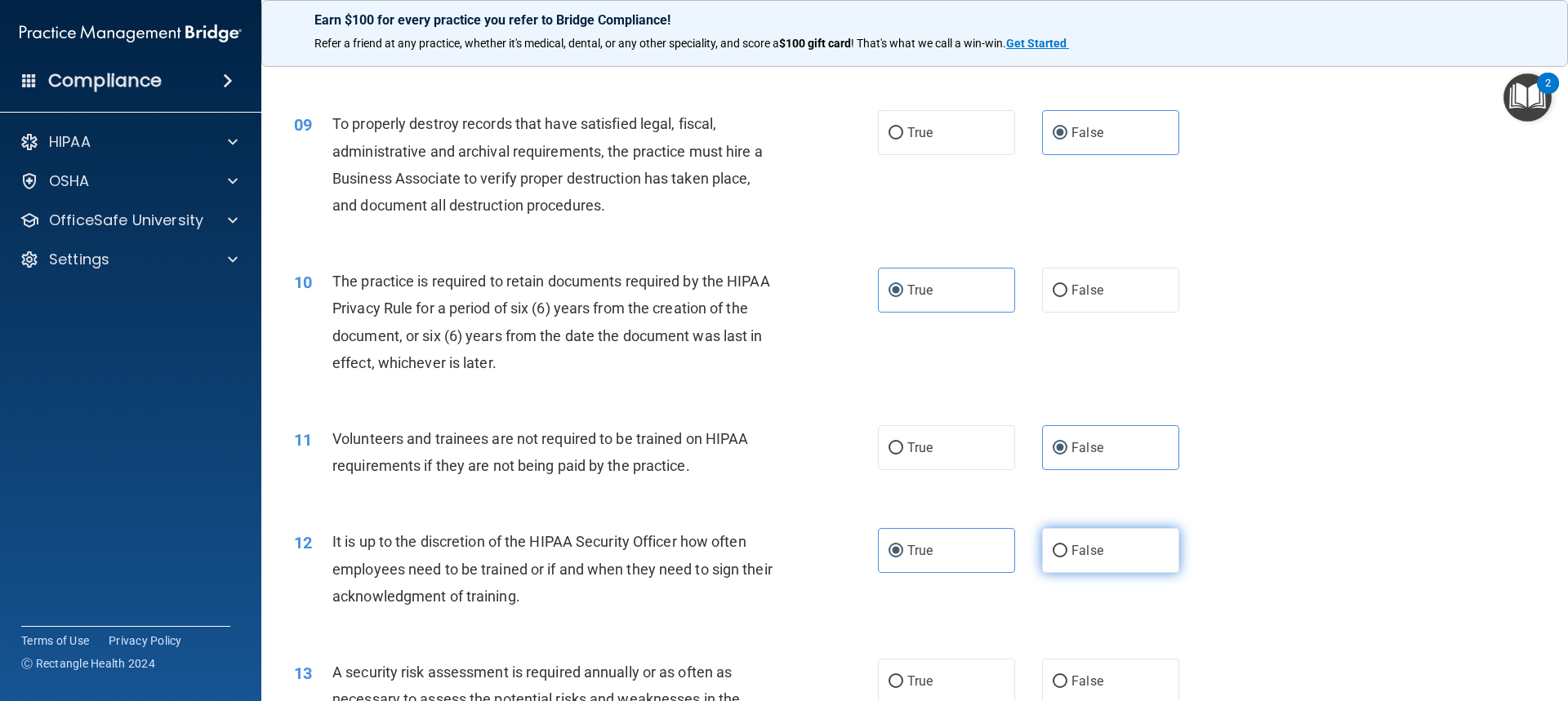
radio input "true"
radio input "false"
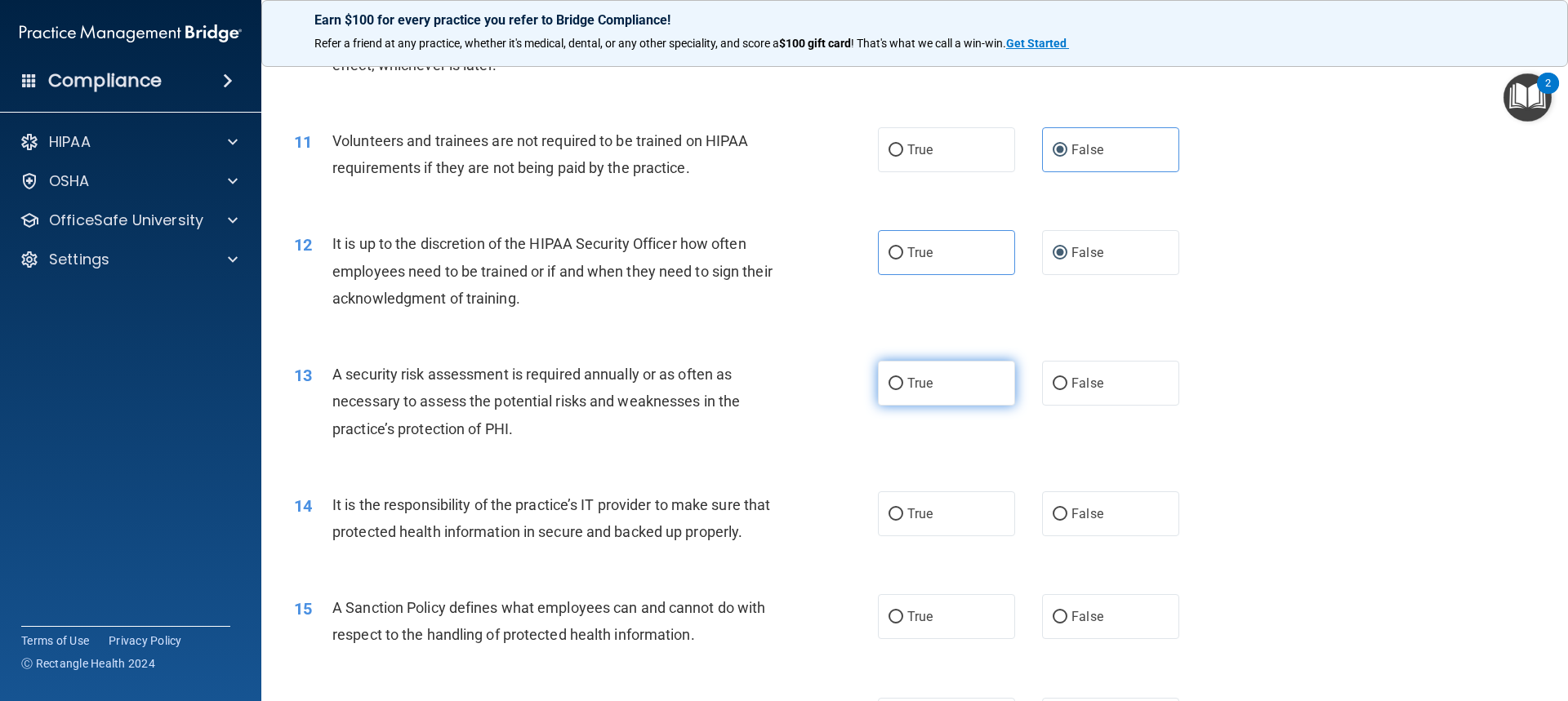
scroll to position [1470, 0]
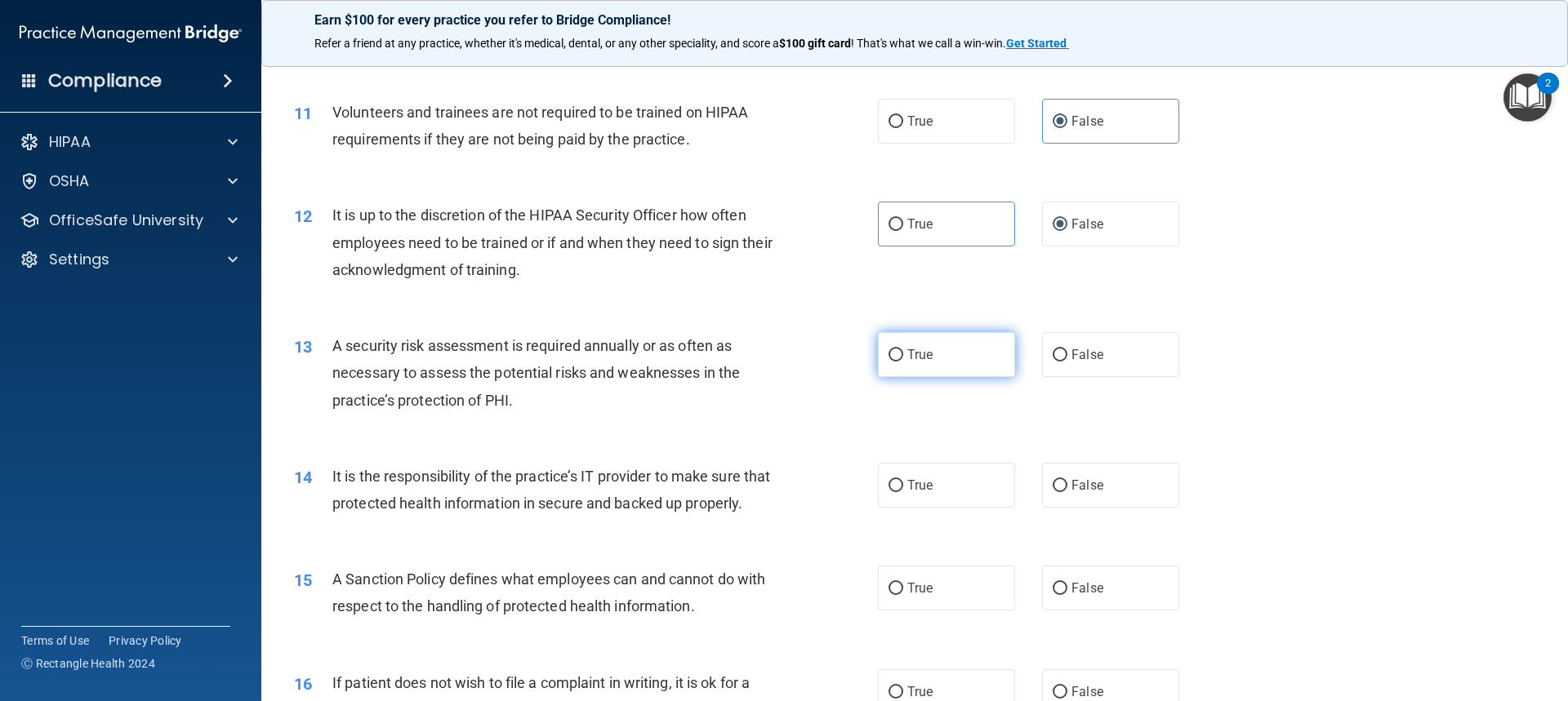
click at [843, 356] on label "True" at bounding box center [947, 354] width 137 height 45
click at [843, 356] on input "True" at bounding box center [895, 355] width 15 height 12
radio input "true"
click at [843, 474] on label "False" at bounding box center [1110, 485] width 137 height 45
click at [843, 480] on input "False" at bounding box center [1059, 486] width 15 height 12
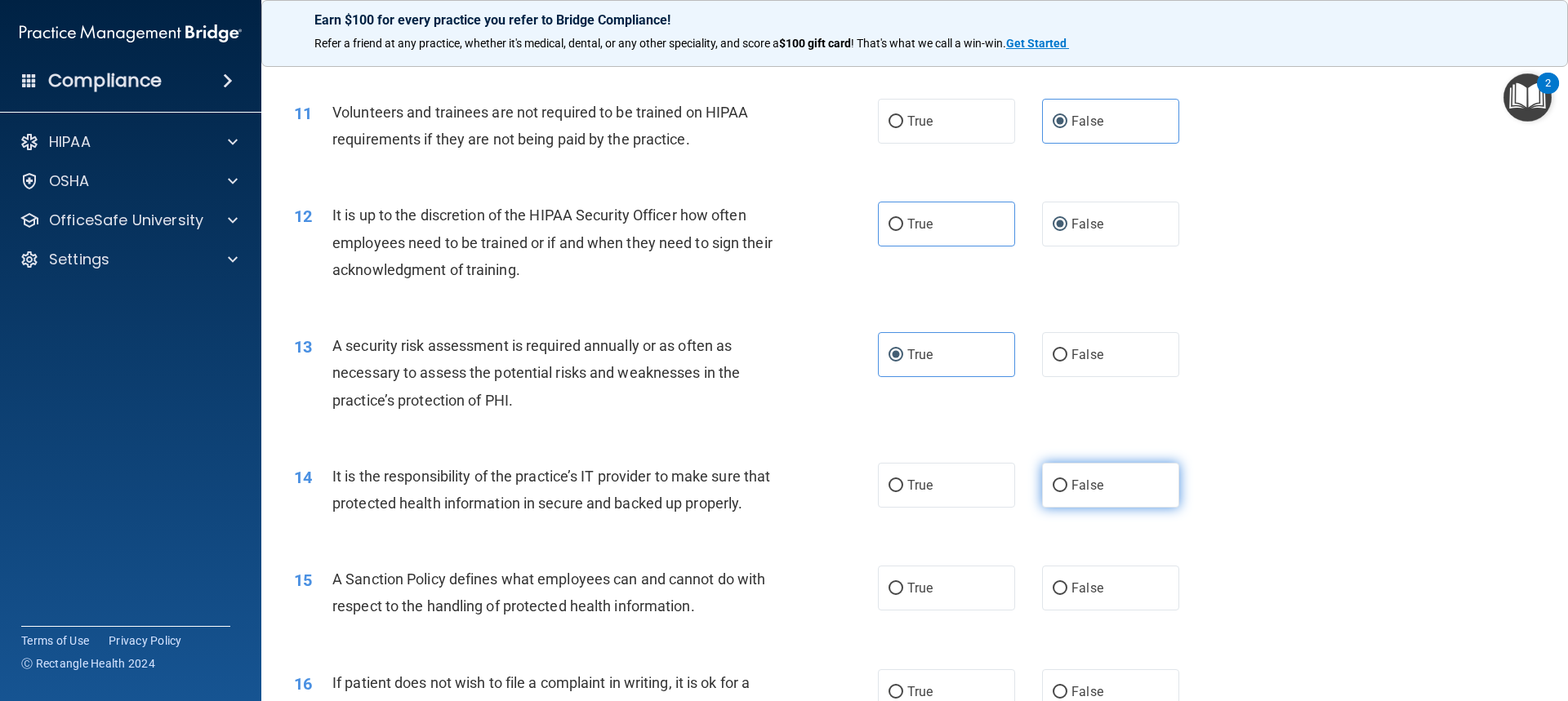
radio input "true"
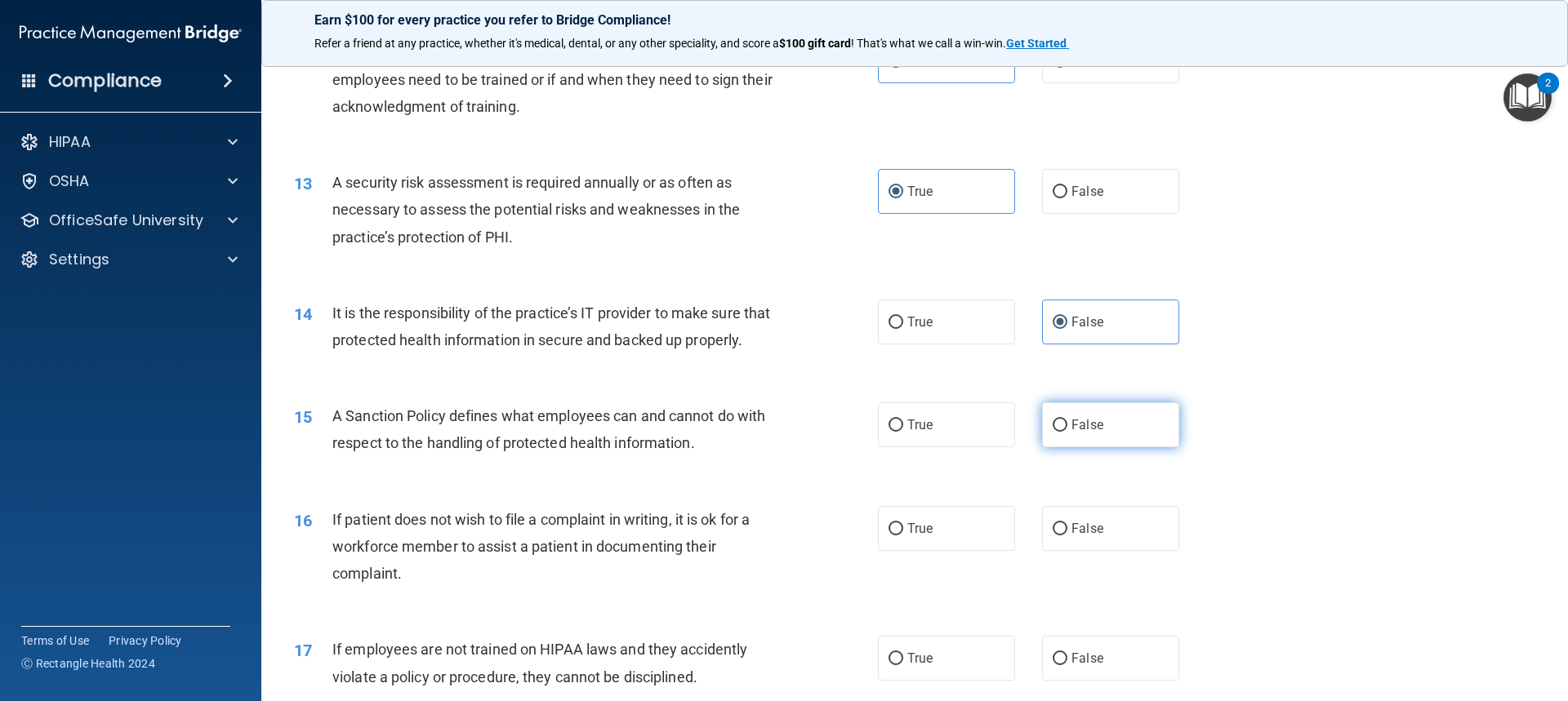
click at [843, 447] on label "False" at bounding box center [1110, 424] width 137 height 45
click at [843, 432] on input "False" at bounding box center [1059, 426] width 15 height 12
radio input "true"
click at [843, 537] on span "True" at bounding box center [919, 529] width 25 height 16
click at [843, 536] on input "True" at bounding box center [895, 530] width 15 height 12
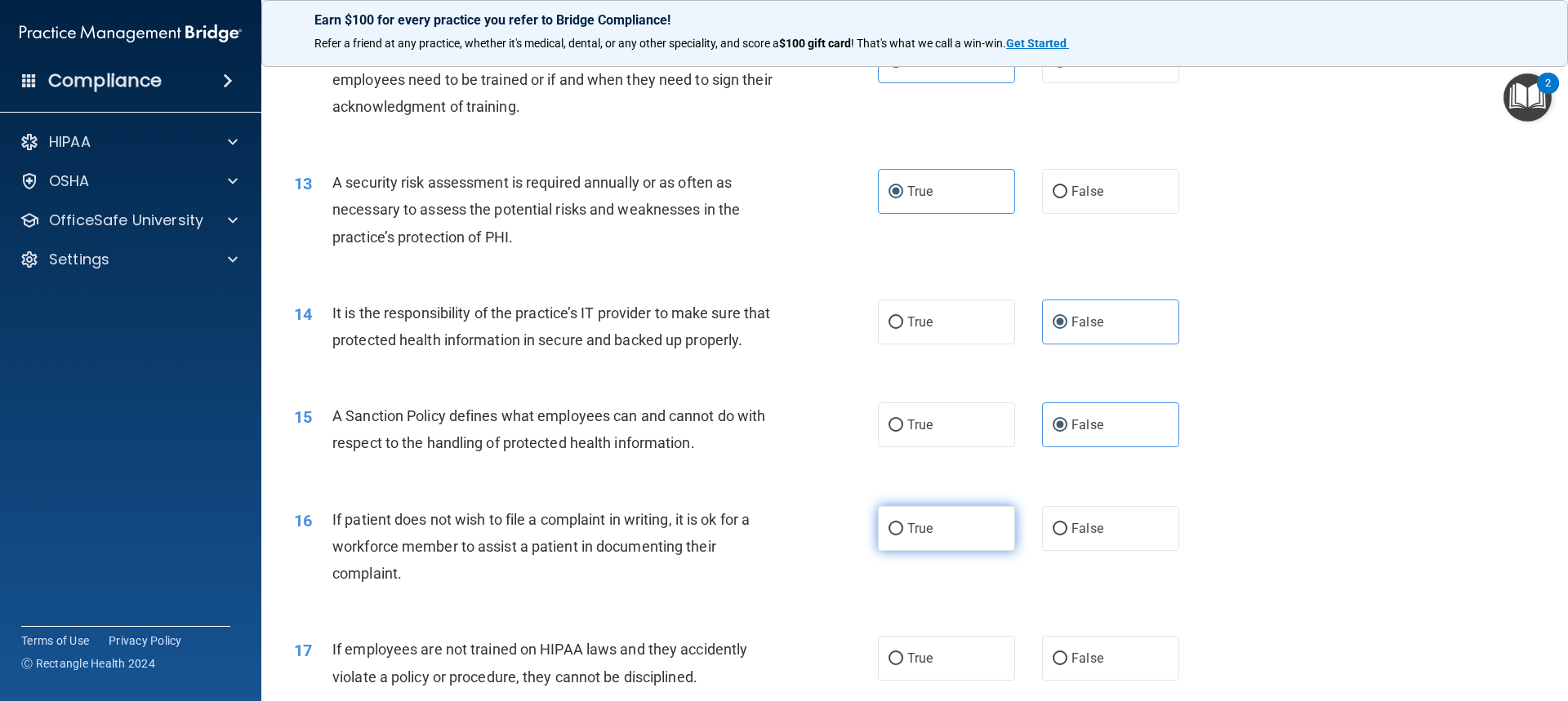
radio input "true"
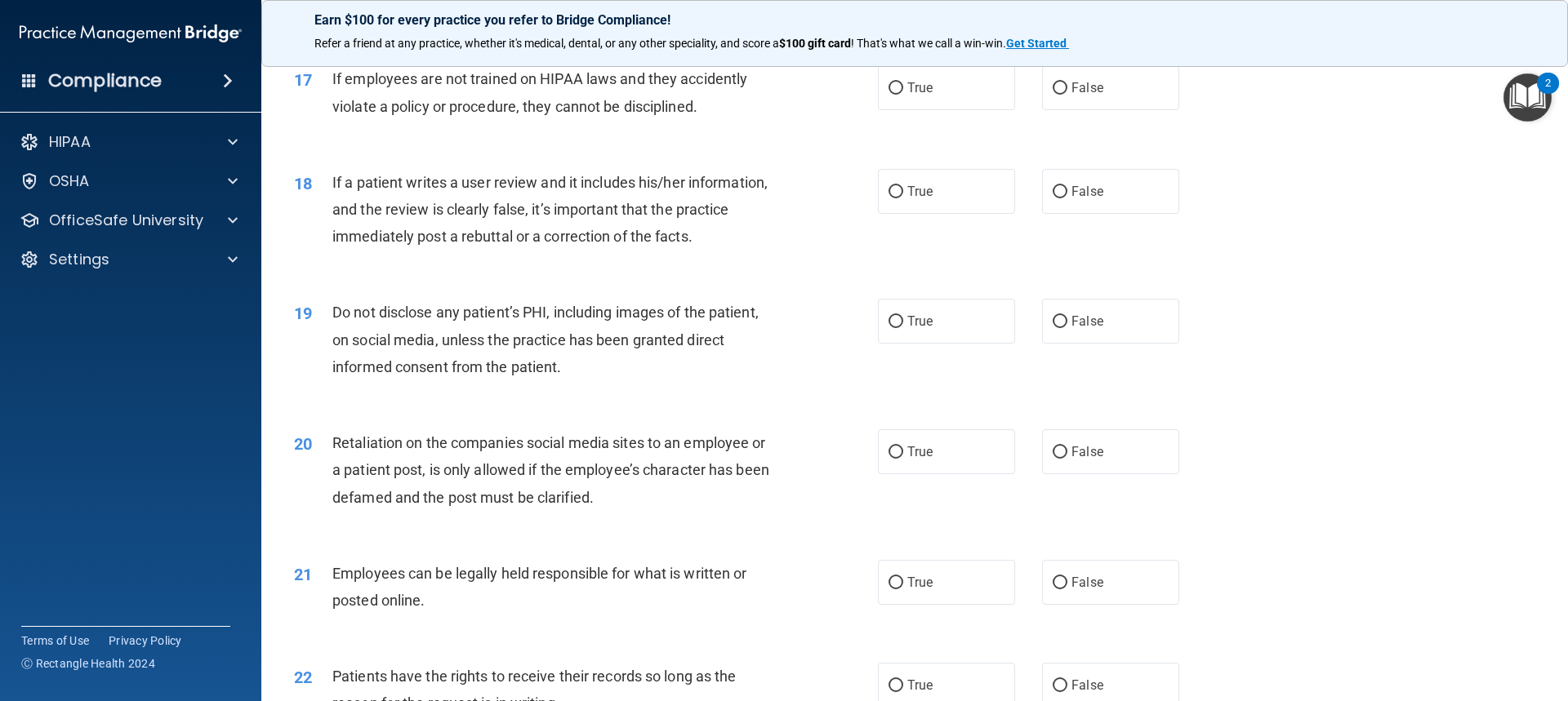
scroll to position [2205, 0]
click at [843, 110] on label "False" at bounding box center [1110, 87] width 137 height 45
click at [843, 94] on input "False" at bounding box center [1059, 88] width 15 height 12
radio input "true"
drag, startPoint x: 1114, startPoint y: 216, endPoint x: 1107, endPoint y: 230, distance: 15.7
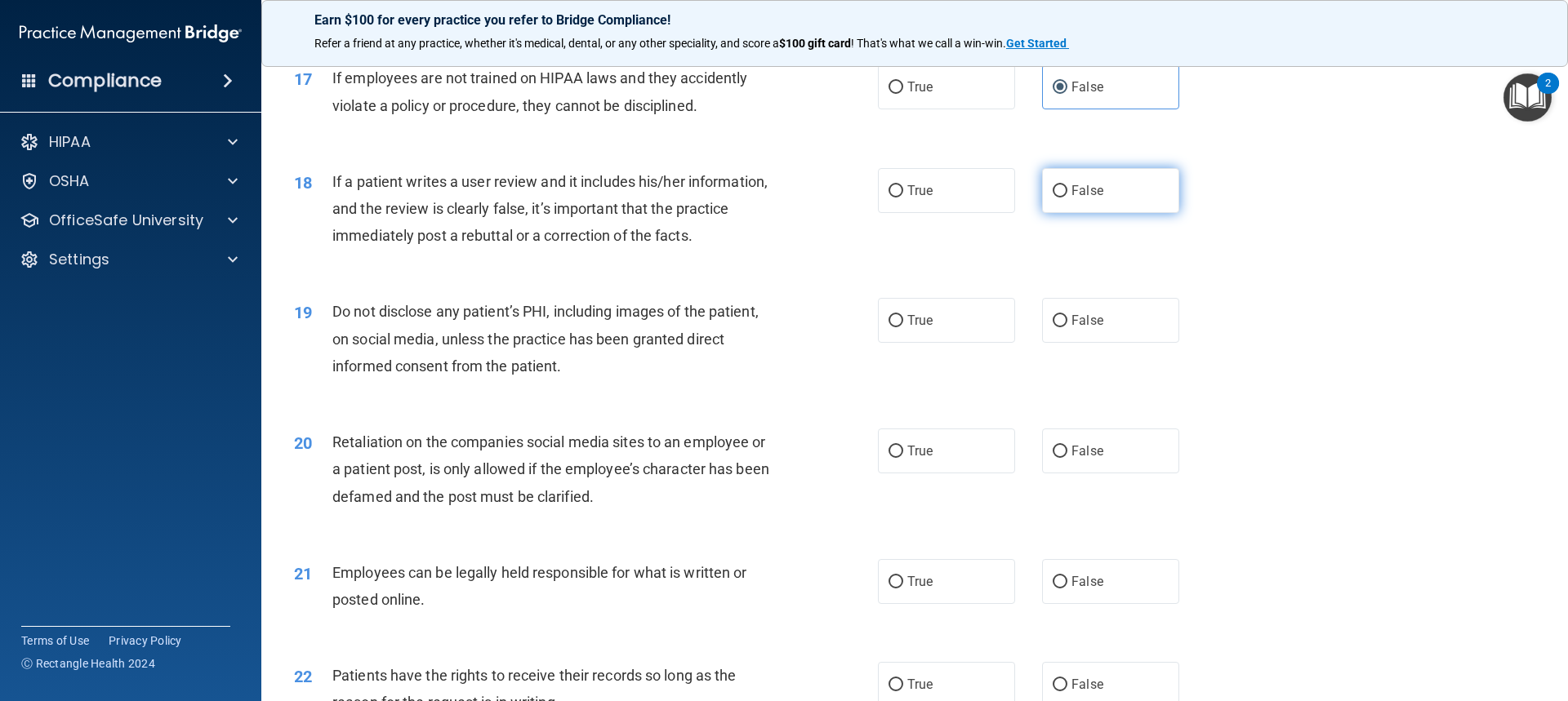
click at [843, 213] on label "False" at bounding box center [1110, 190] width 137 height 45
click at [843, 197] on input "False" at bounding box center [1059, 191] width 15 height 12
radio input "true"
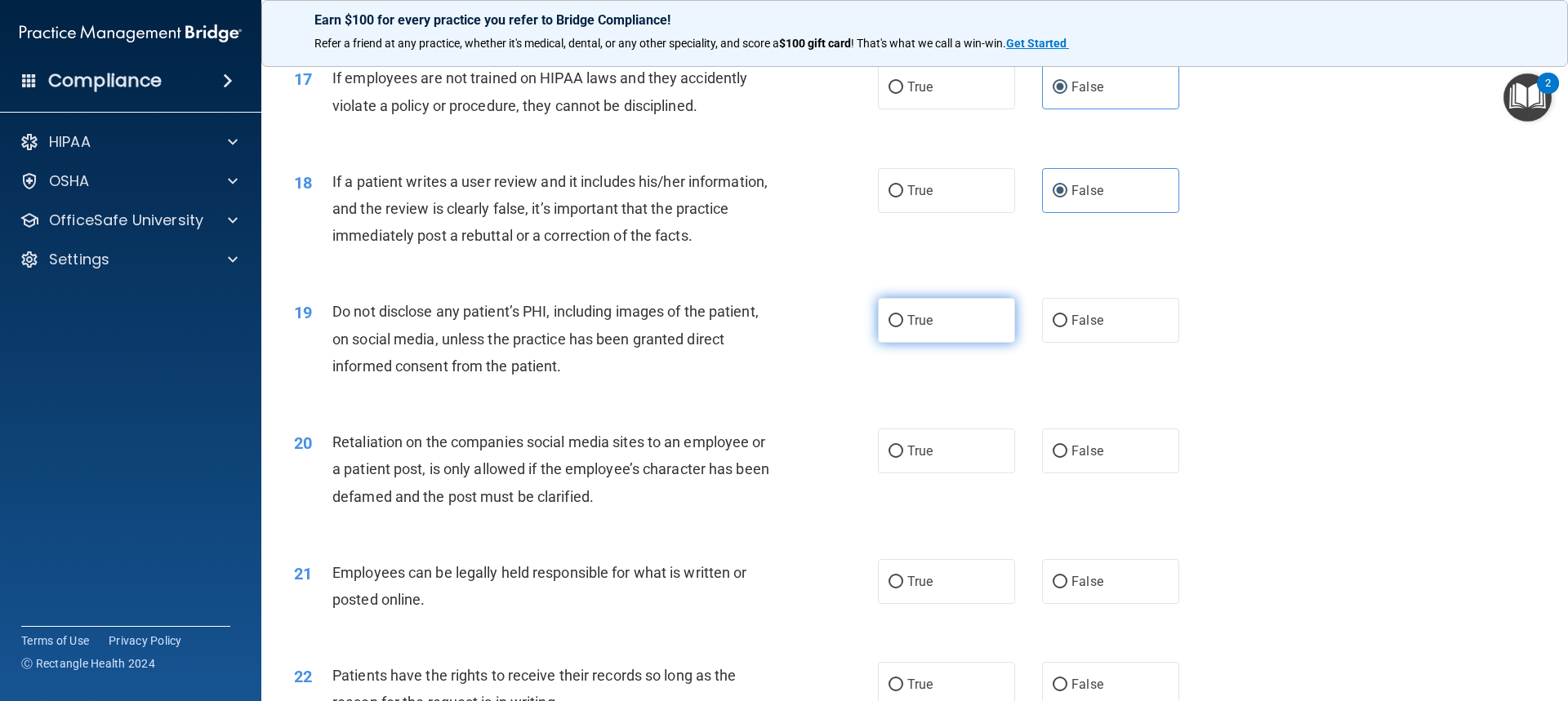
click at [843, 343] on label "True" at bounding box center [947, 320] width 137 height 45
click at [843, 328] on input "True" at bounding box center [895, 322] width 15 height 12
radio input "true"
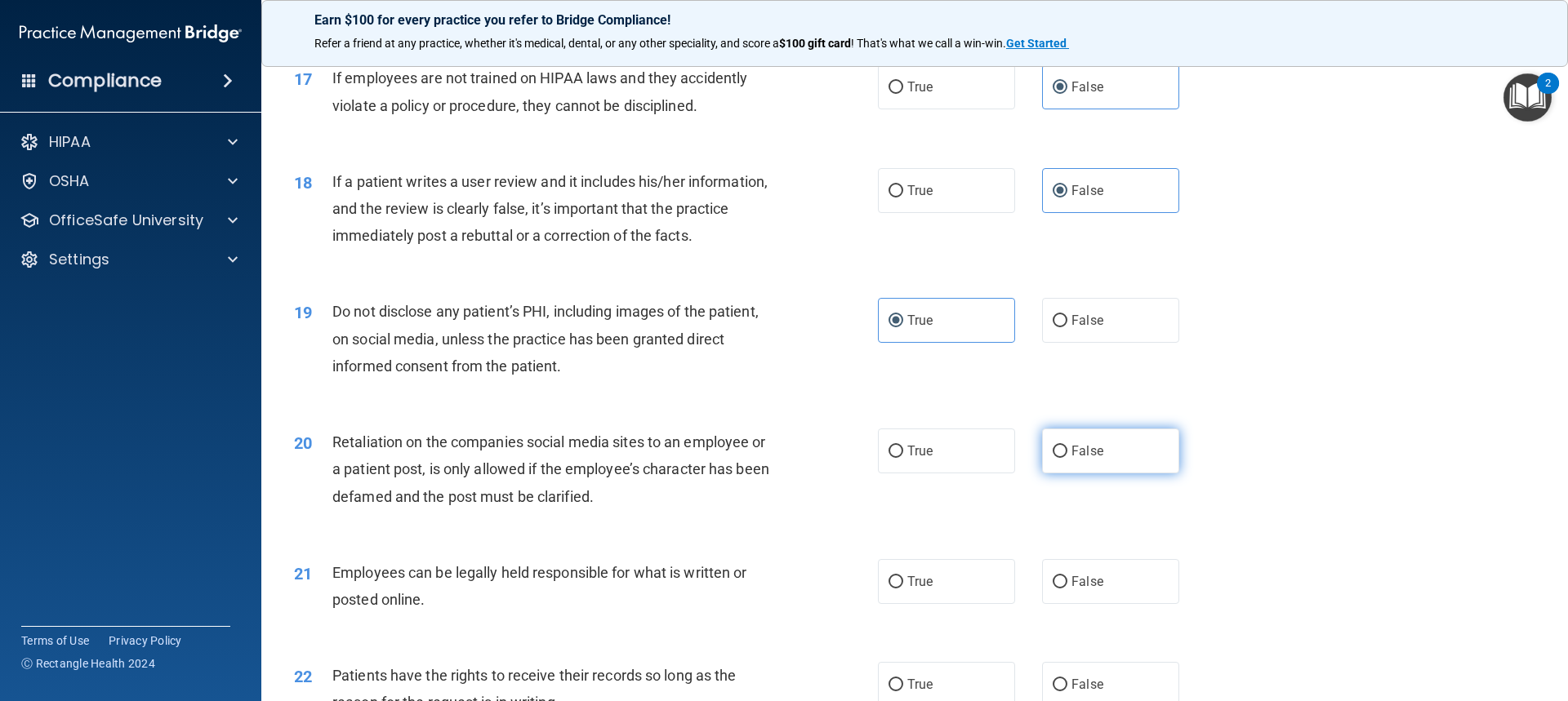
click at [843, 458] on input "False" at bounding box center [1059, 452] width 15 height 12
radio input "true"
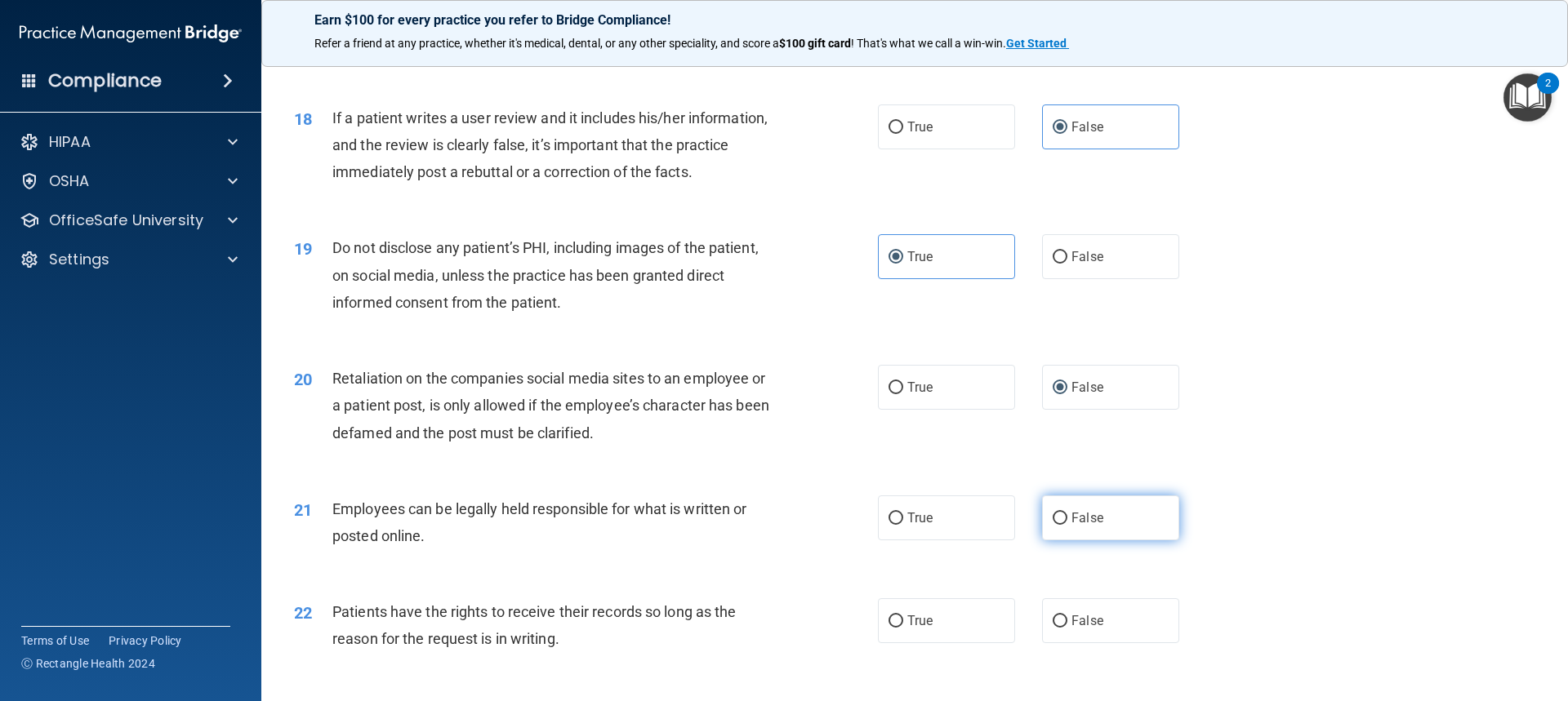
scroll to position [2368, 0]
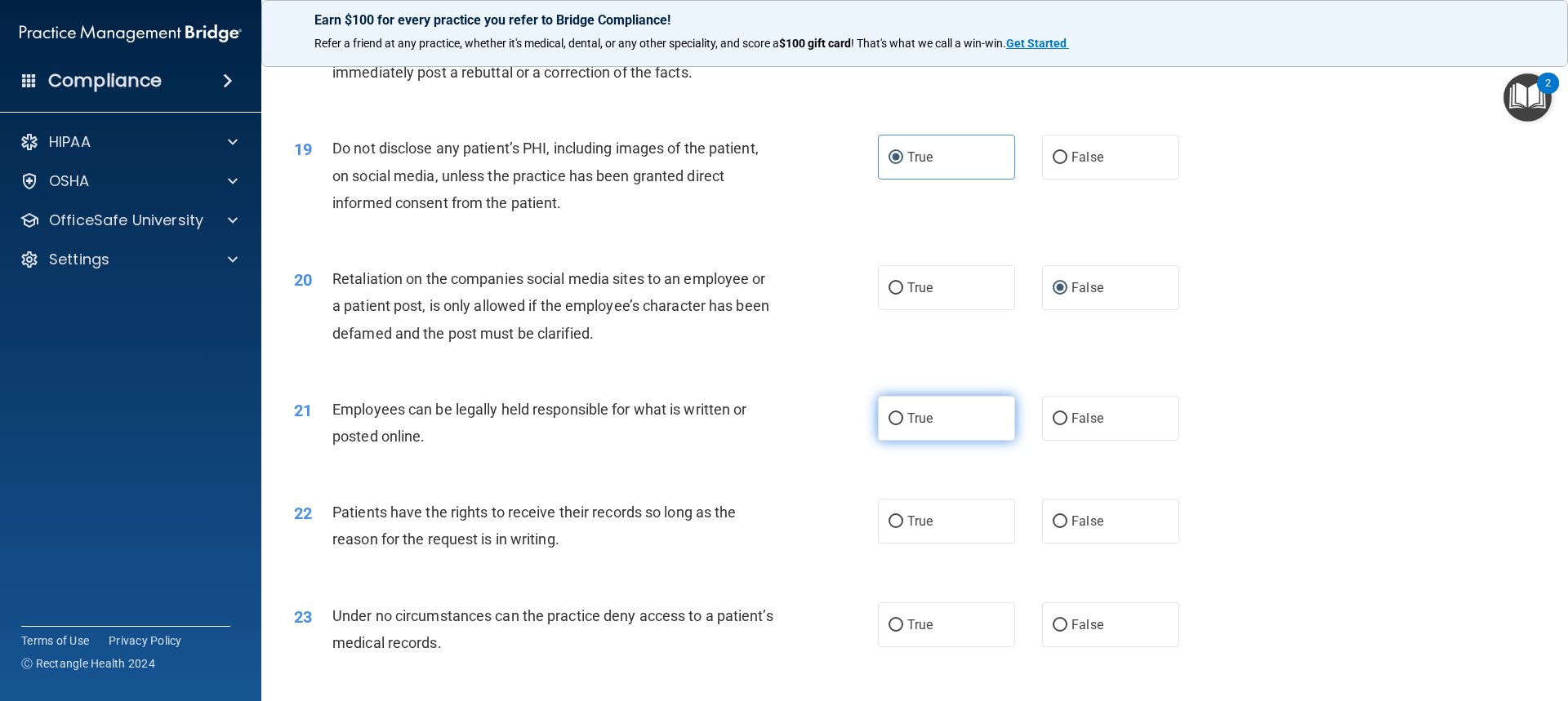
click at [843, 441] on label "True" at bounding box center [947, 418] width 137 height 45
click at [843, 425] on input "True" at bounding box center [895, 419] width 15 height 12
radio input "true"
click at [843, 544] on label "False" at bounding box center [1110, 521] width 137 height 45
click at [843, 529] on input "False" at bounding box center [1059, 522] width 15 height 12
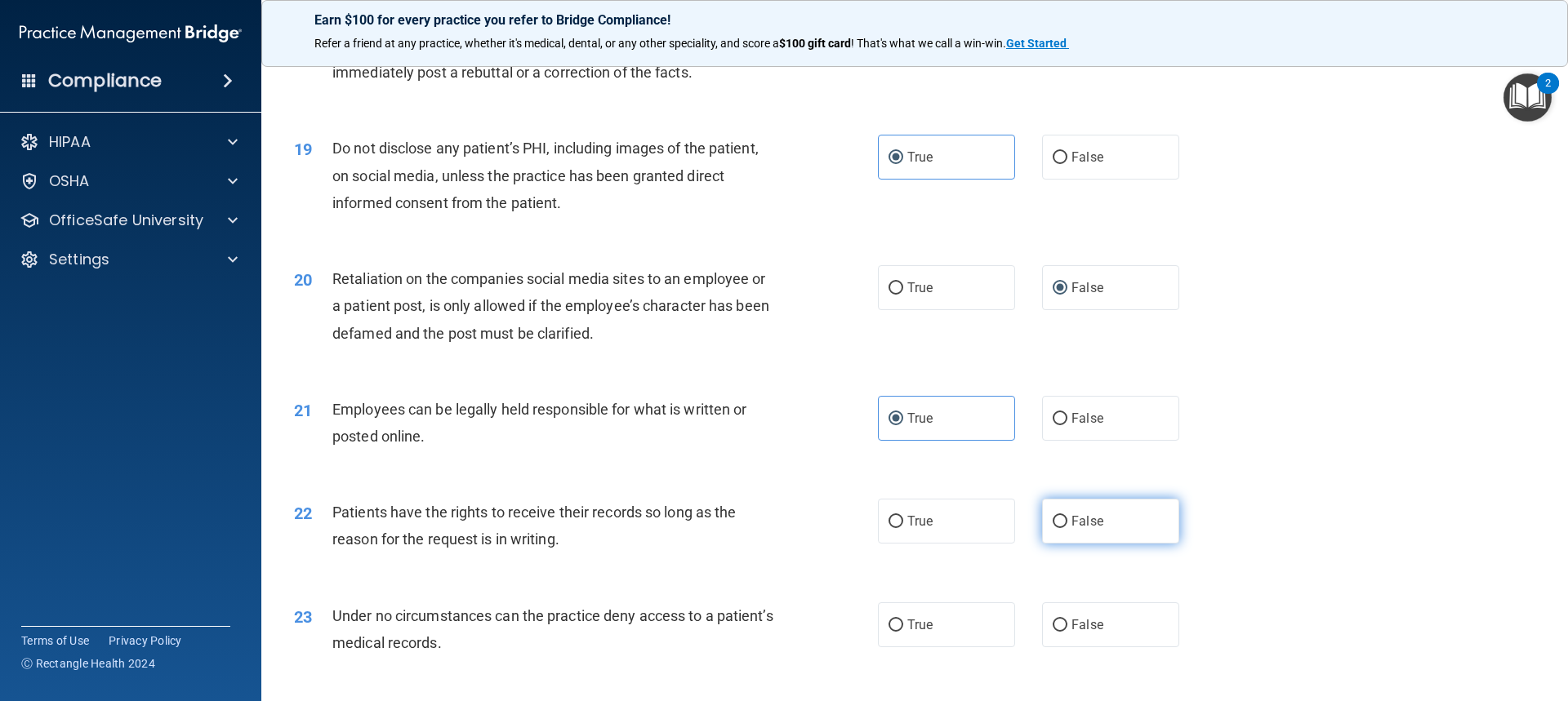
radio input "true"
click at [843, 647] on label "False" at bounding box center [1110, 624] width 137 height 45
click at [843, 632] on input "False" at bounding box center [1059, 625] width 15 height 12
radio input "true"
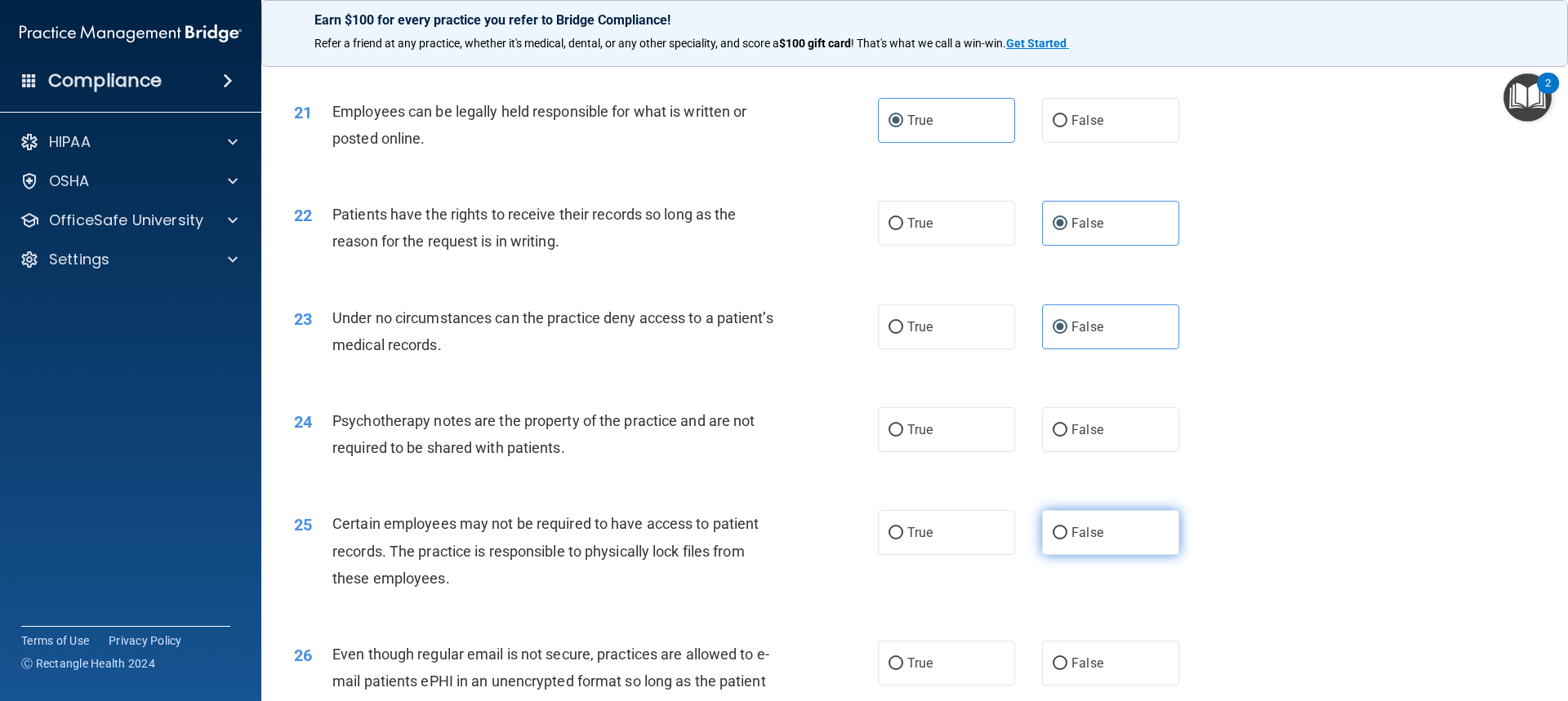
scroll to position [2694, 0]
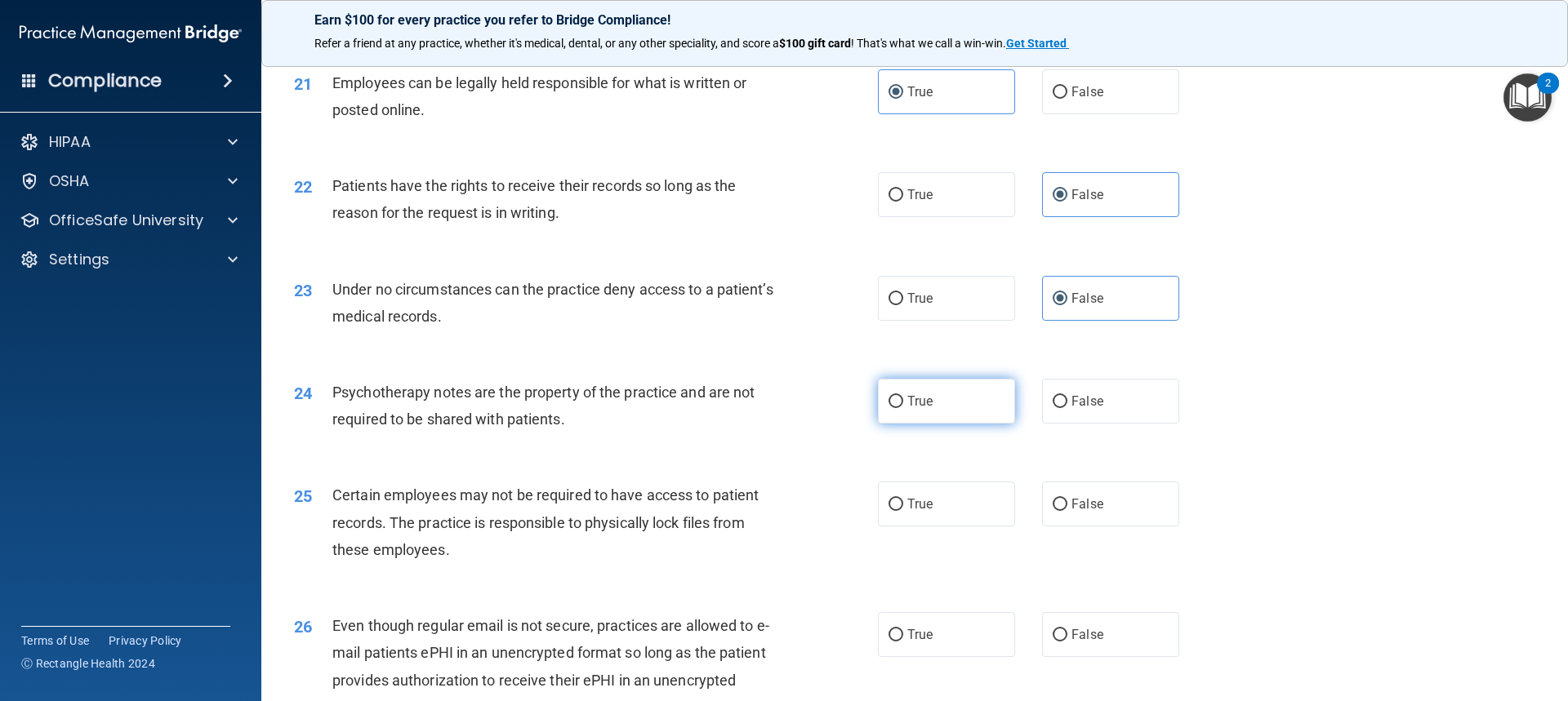
click at [843, 406] on label "True" at bounding box center [947, 401] width 137 height 45
click at [843, 406] on input "True" at bounding box center [895, 402] width 15 height 12
radio input "true"
click at [843, 527] on label "True" at bounding box center [947, 504] width 137 height 45
click at [843, 511] on input "True" at bounding box center [895, 505] width 15 height 12
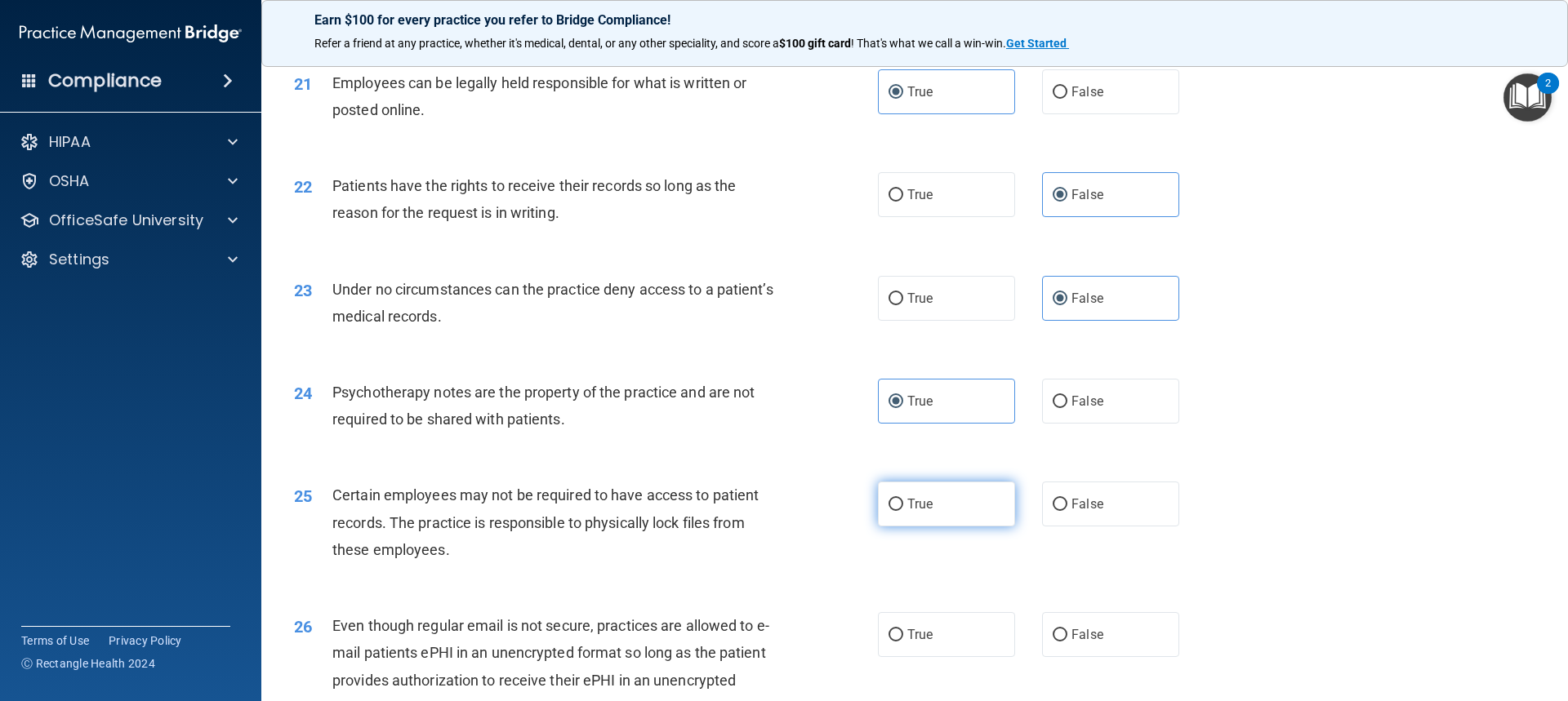
radio input "true"
click at [843, 655] on label "True" at bounding box center [947, 634] width 137 height 45
click at [843, 642] on input "True" at bounding box center [895, 635] width 15 height 12
radio input "true"
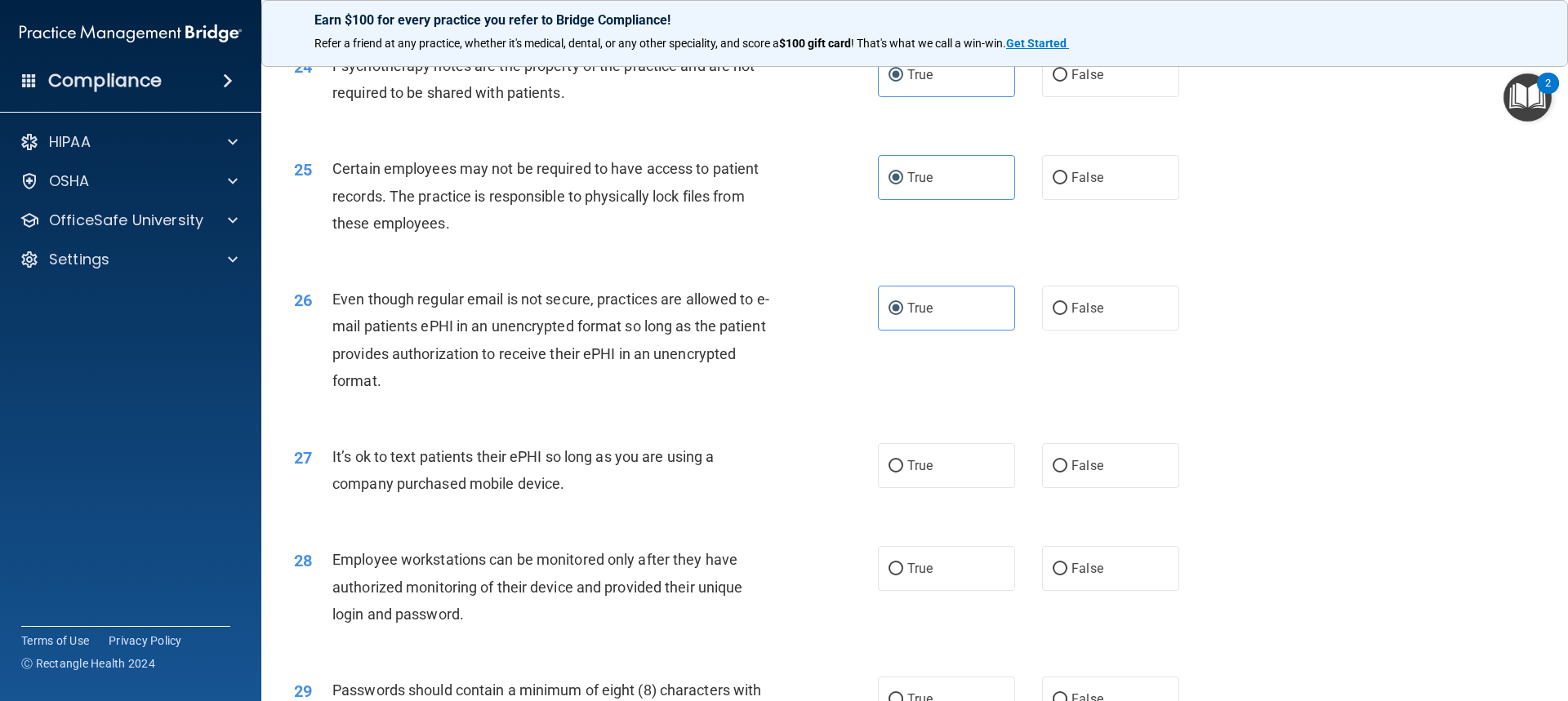
scroll to position [3103, 0]
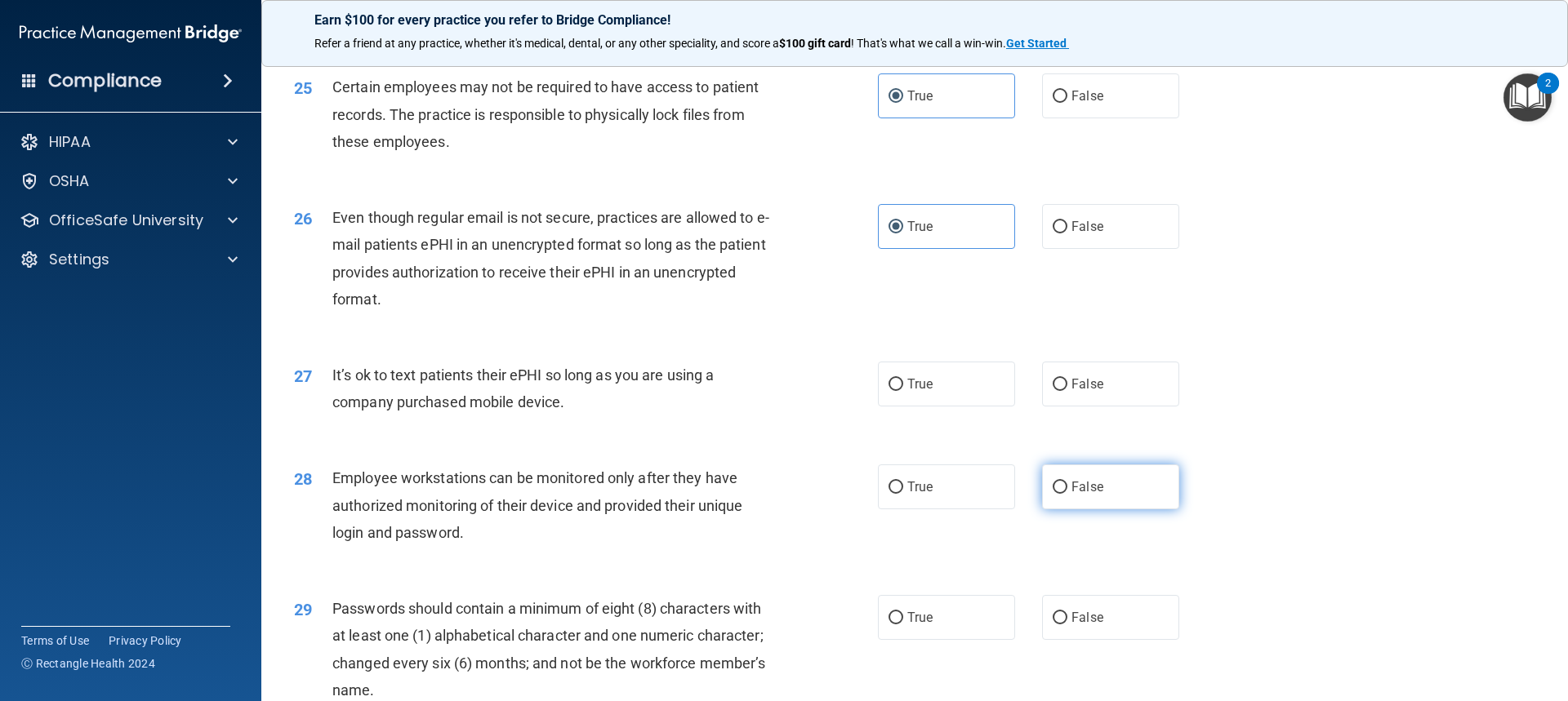
click at [843, 495] on span "False" at bounding box center [1087, 487] width 32 height 16
click at [843, 494] on input "False" at bounding box center [1059, 488] width 15 height 12
radio input "true"
click at [843, 401] on label "False" at bounding box center [1110, 383] width 137 height 45
click at [843, 391] on input "False" at bounding box center [1059, 385] width 15 height 12
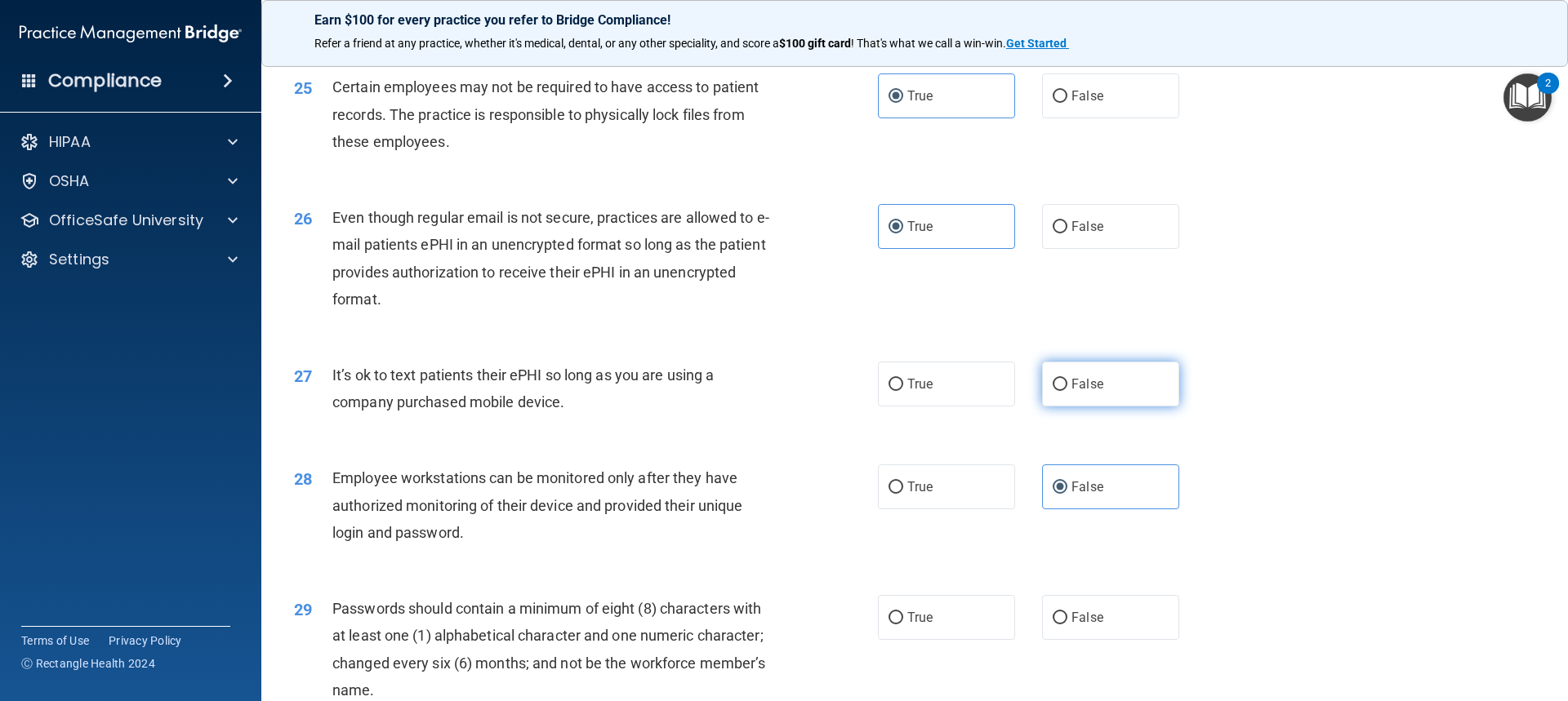
radio input "true"
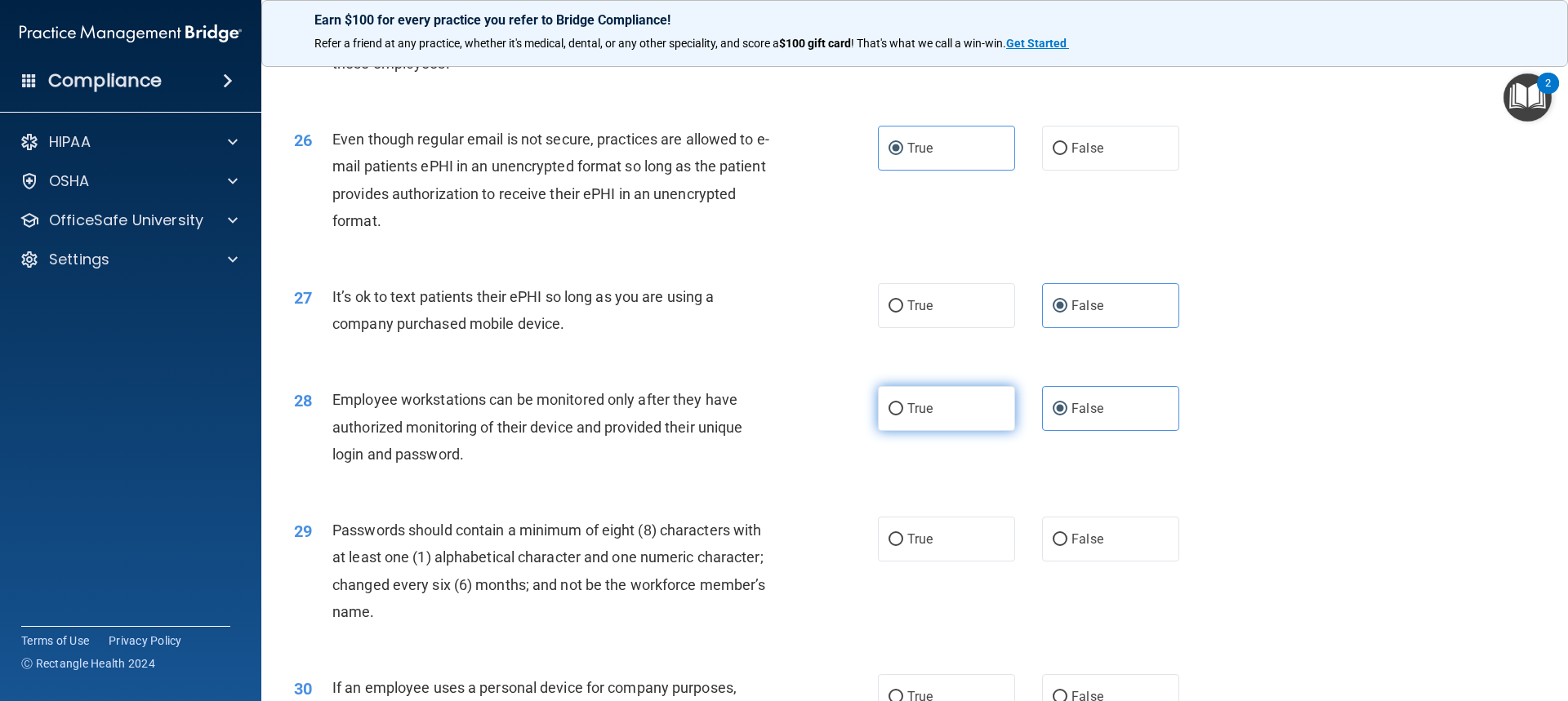
scroll to position [3397, 0]
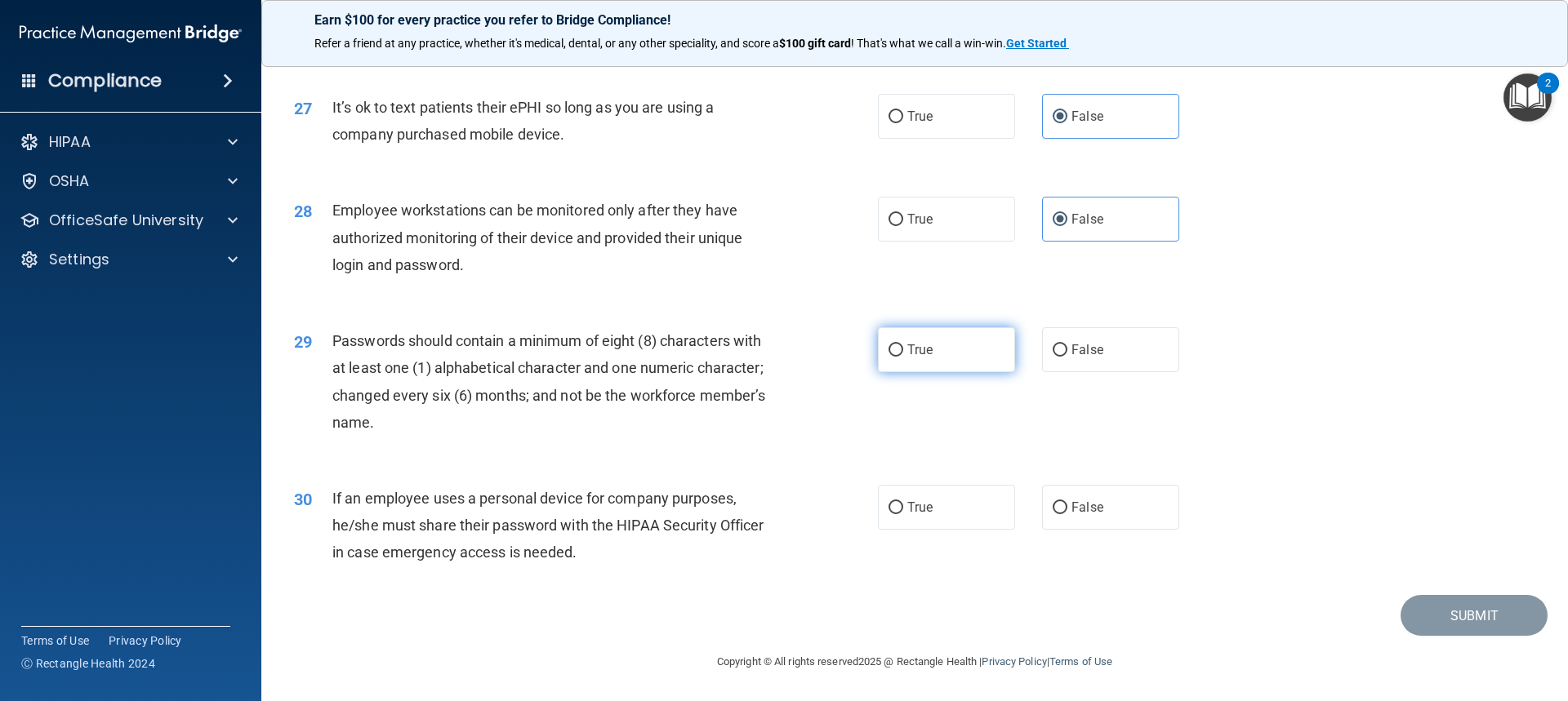
click at [843, 367] on label "True" at bounding box center [947, 350] width 137 height 45
click at [843, 356] on input "True" at bounding box center [895, 350] width 15 height 12
radio input "true"
click at [843, 521] on label "False" at bounding box center [1110, 507] width 137 height 45
click at [843, 515] on input "False" at bounding box center [1059, 508] width 15 height 12
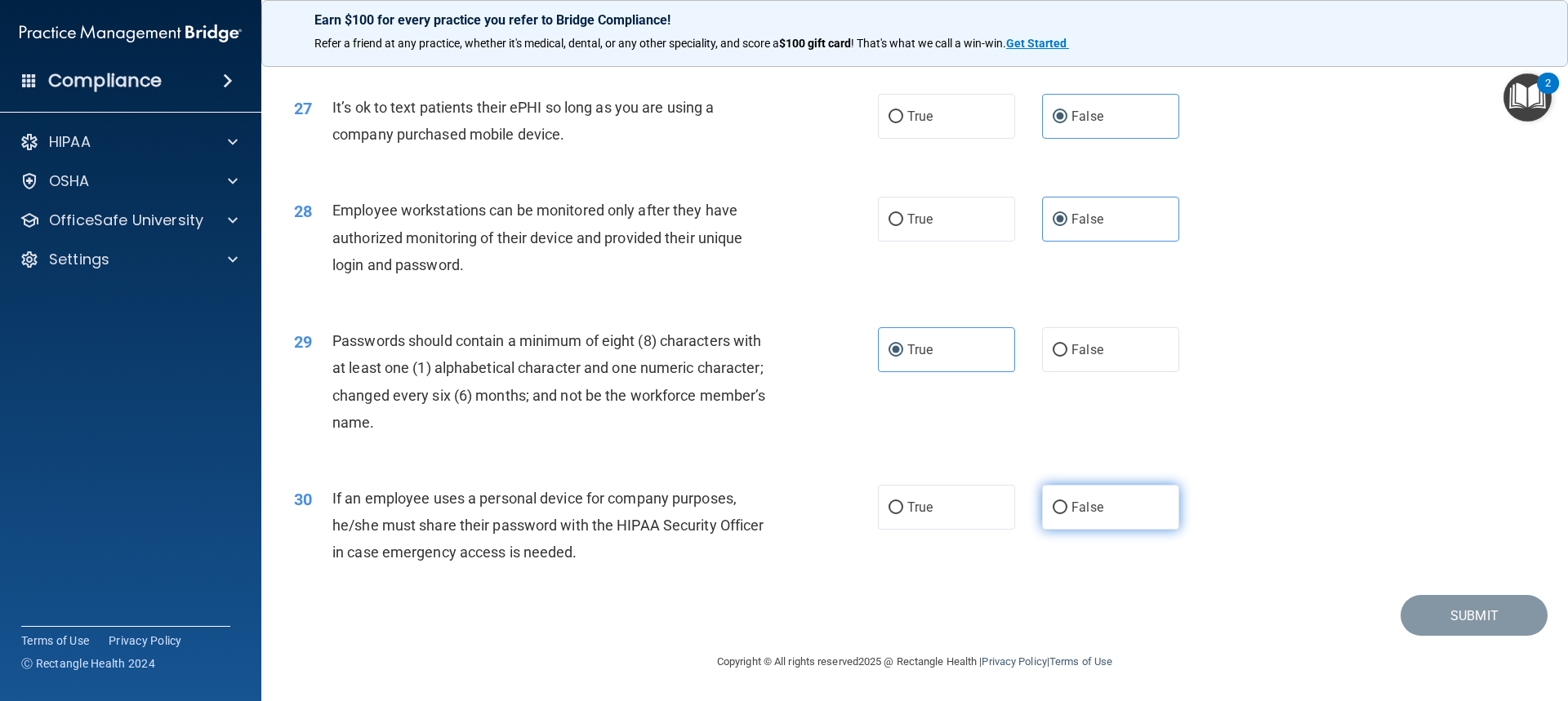
radio input "true"
click at [843, 629] on button "Submit" at bounding box center [1473, 616] width 147 height 42
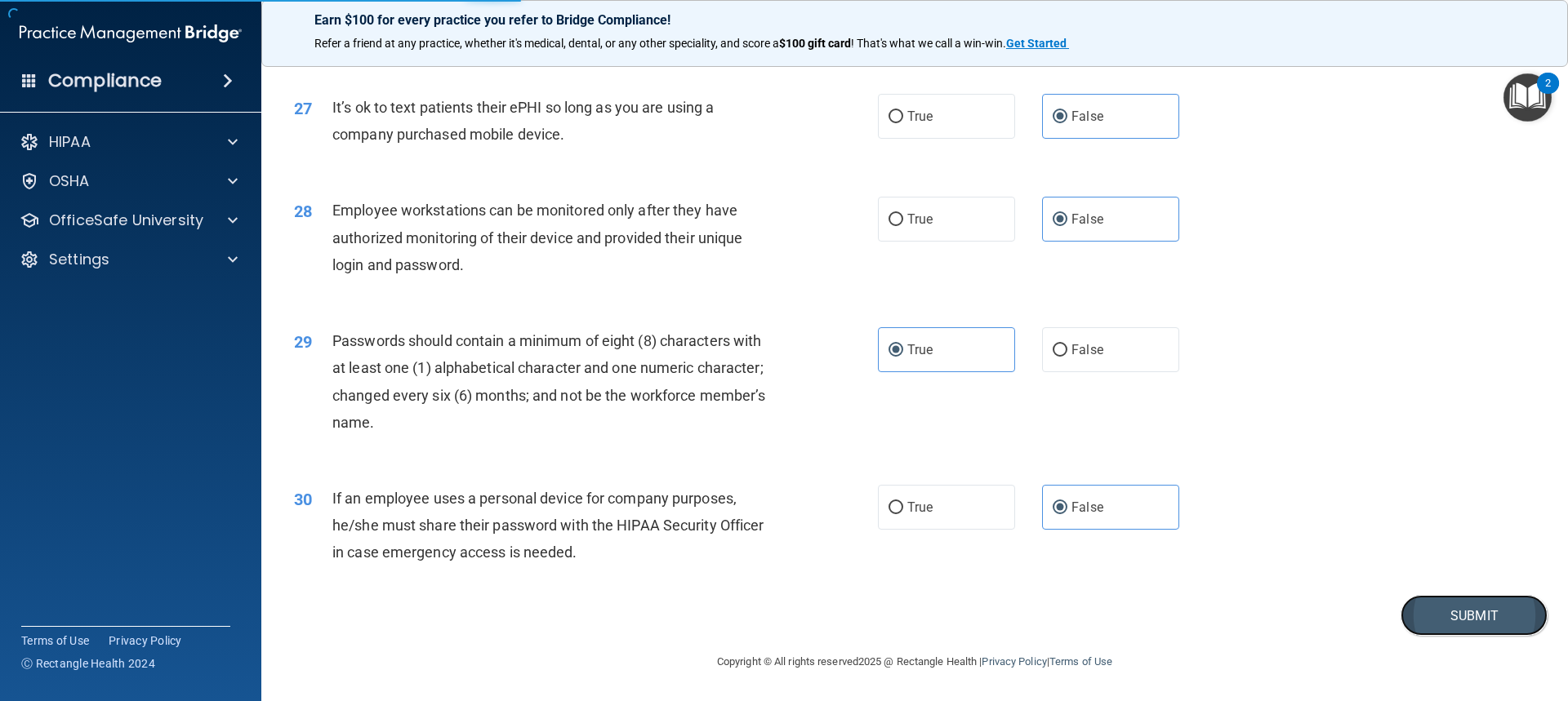
click at [843, 624] on button "Submit" at bounding box center [1473, 616] width 147 height 42
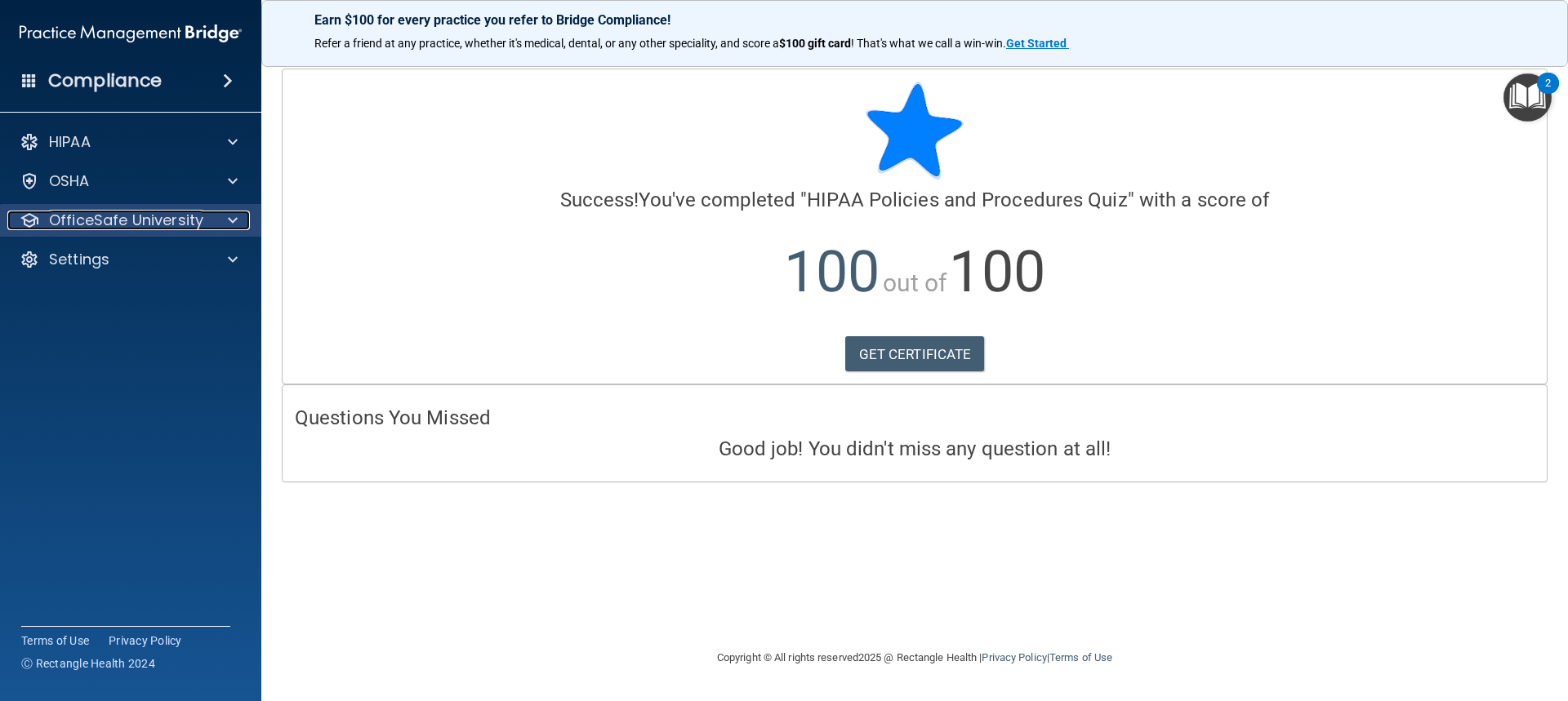
click at [168, 218] on p "OfficeSafe University" at bounding box center [125, 221] width 154 height 20
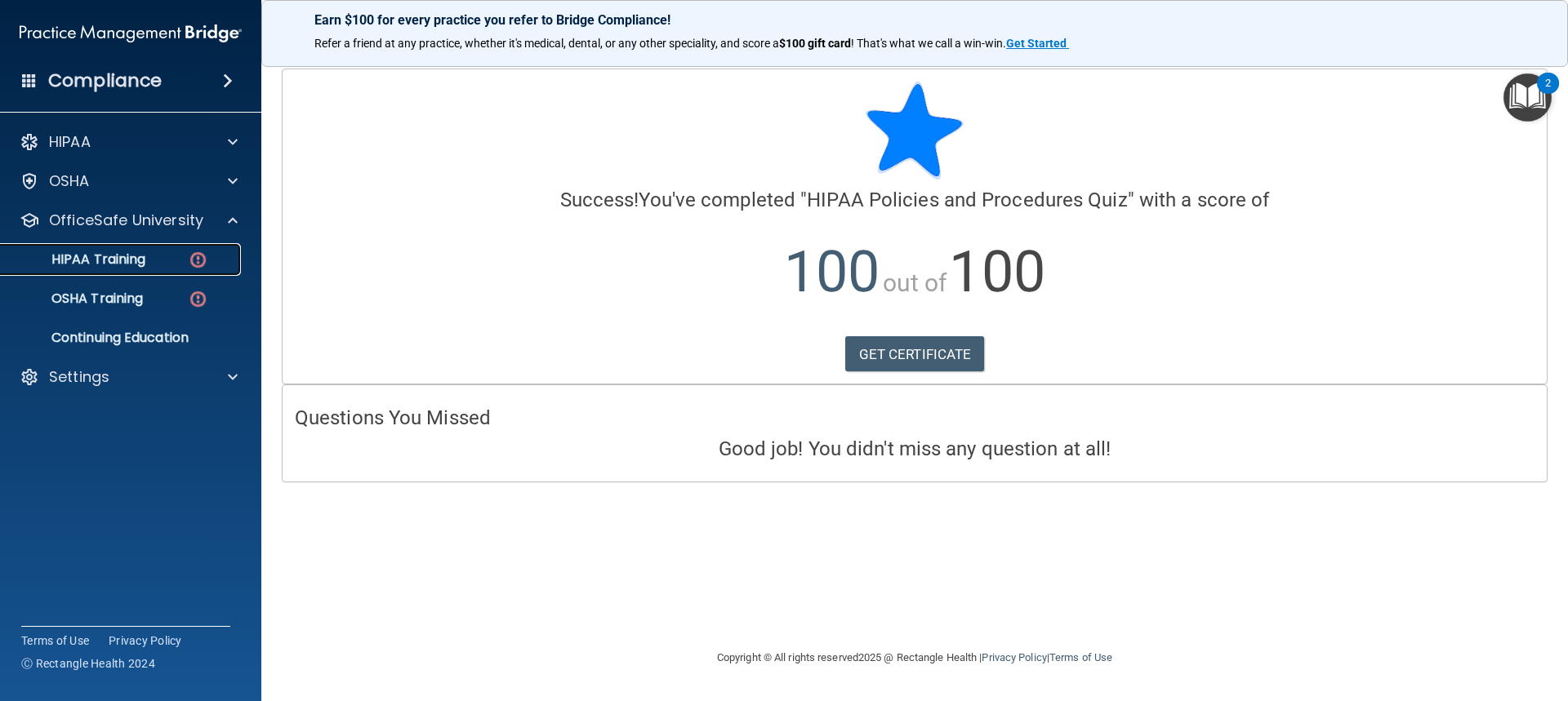
click at [200, 275] on link "HIPAA Training" at bounding box center [112, 259] width 257 height 33
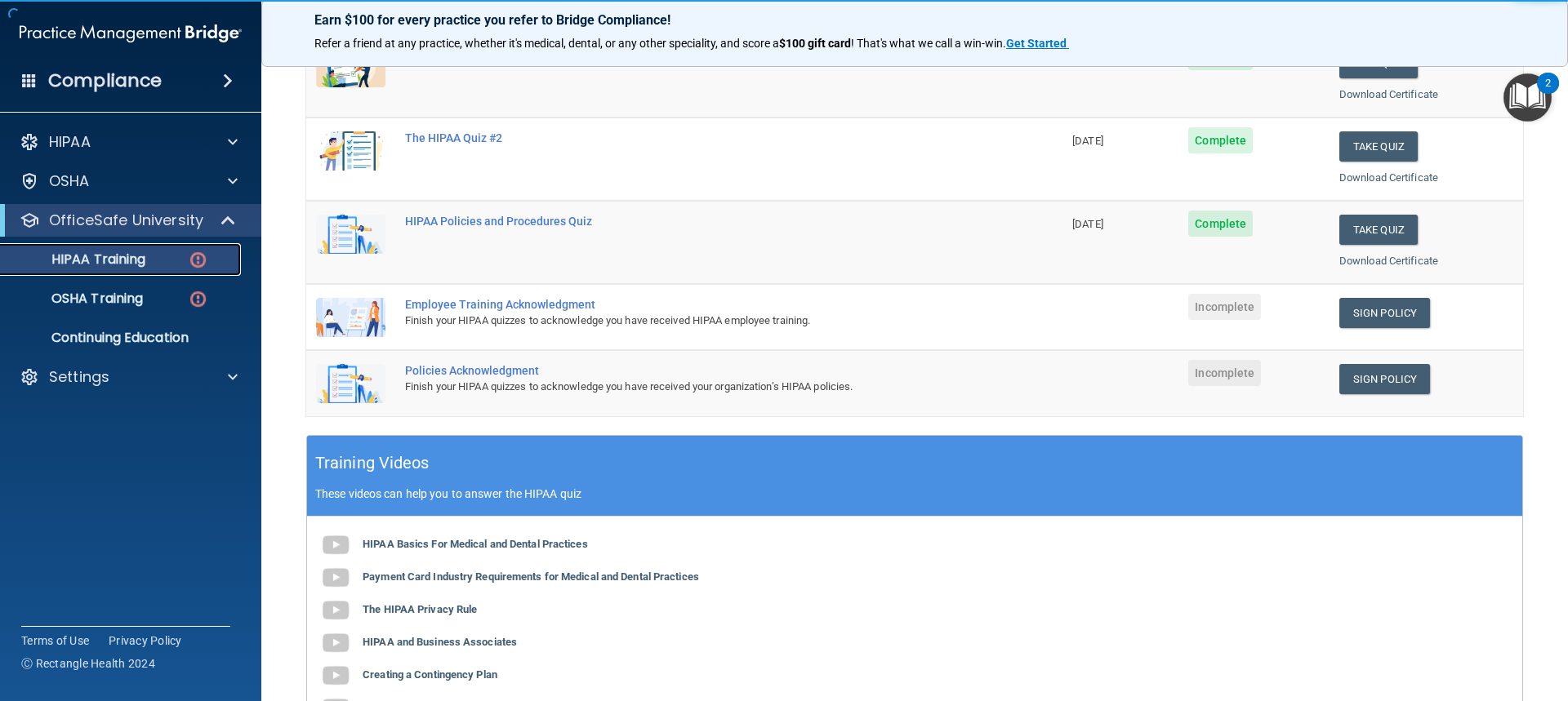
scroll to position [327, 0]
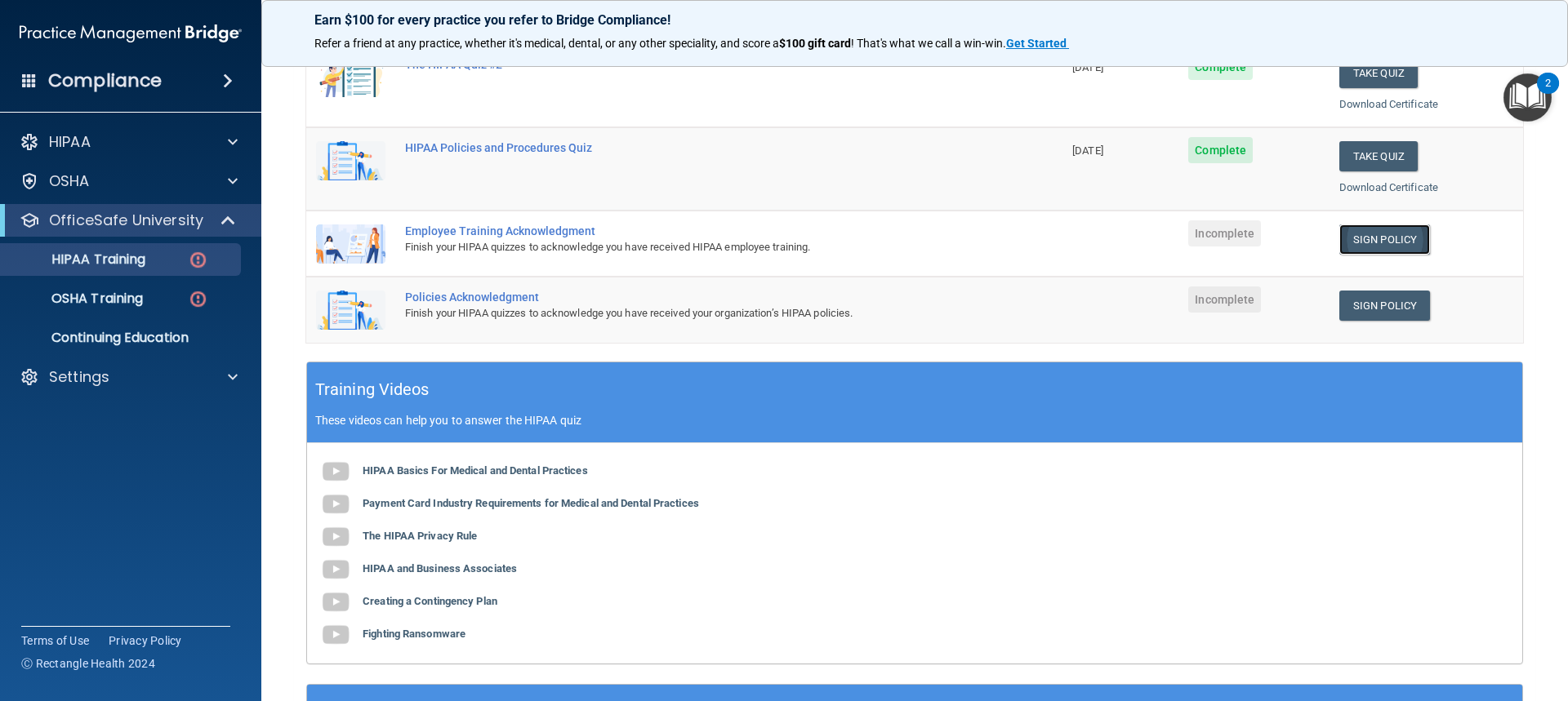
click at [843, 236] on link "Sign Policy" at bounding box center [1384, 240] width 91 height 30
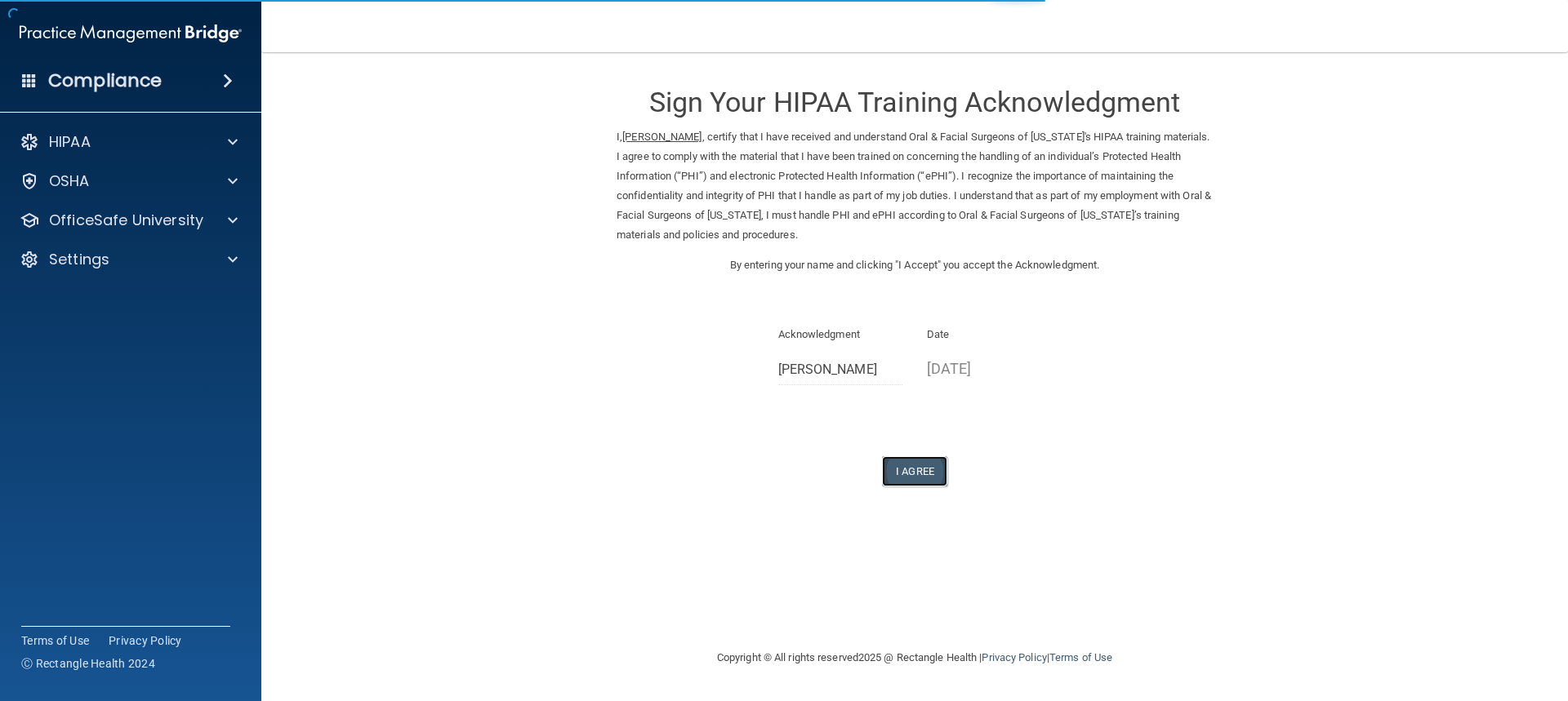
click at [925, 461] on button "I Agree" at bounding box center [915, 471] width 66 height 30
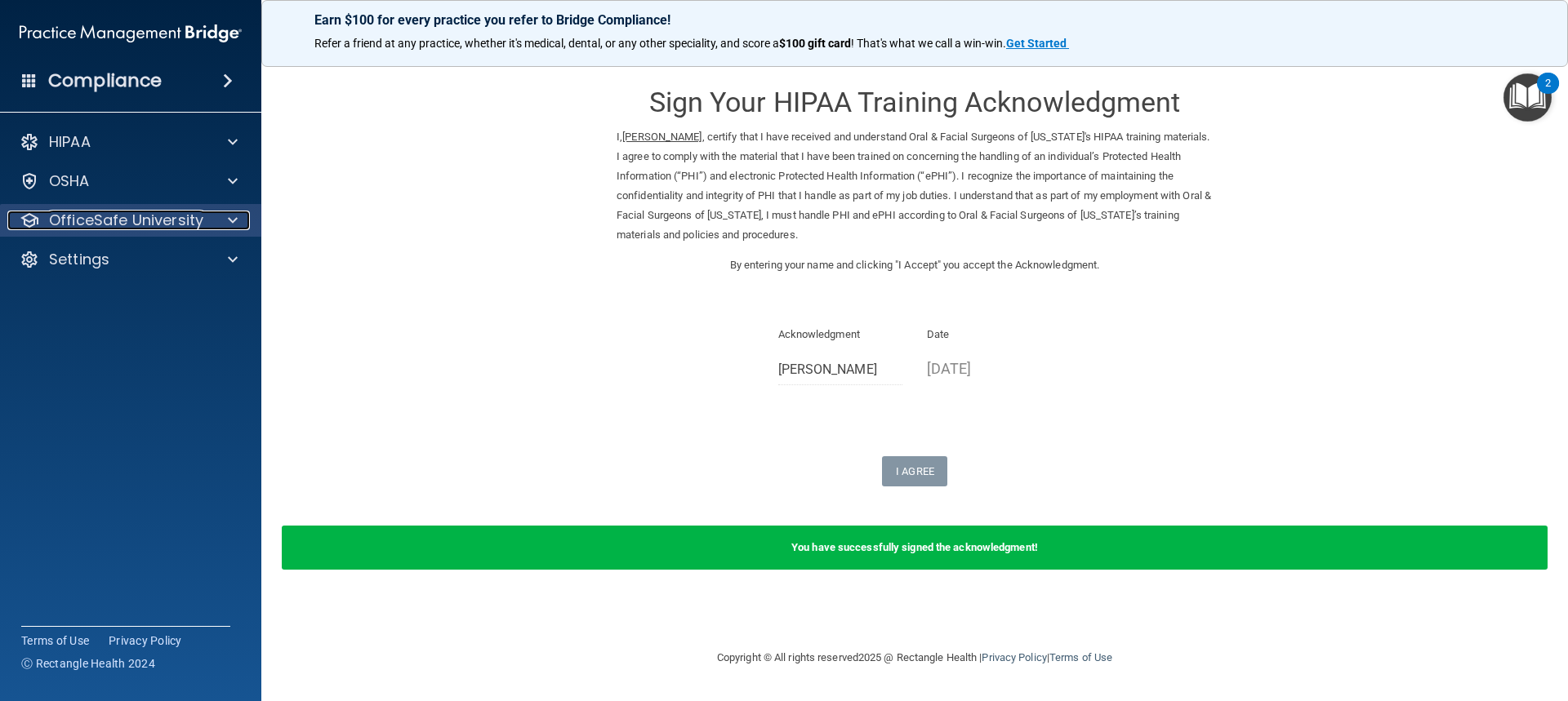
click at [189, 212] on p "OfficeSafe University" at bounding box center [125, 221] width 154 height 20
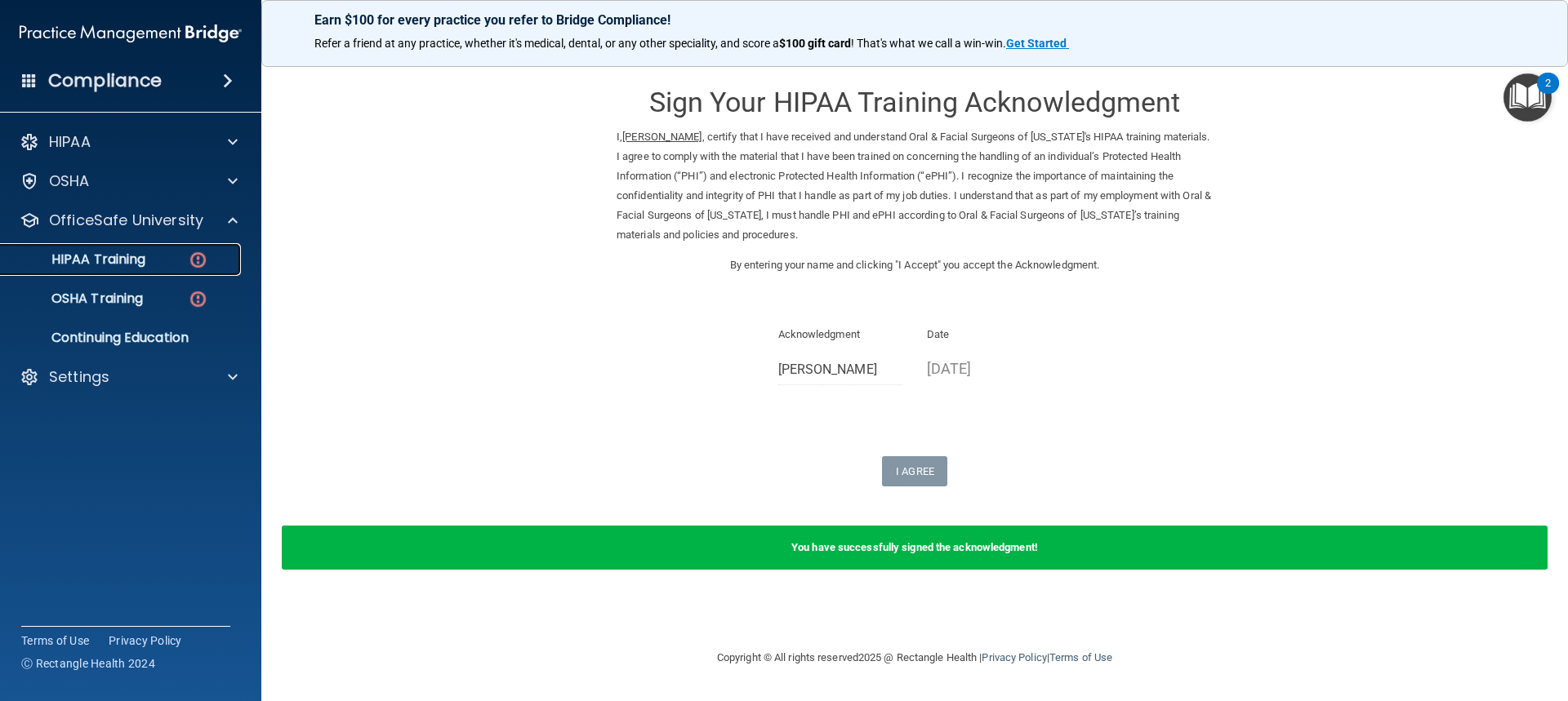
click at [217, 262] on div "HIPAA Training" at bounding box center [122, 260] width 223 height 16
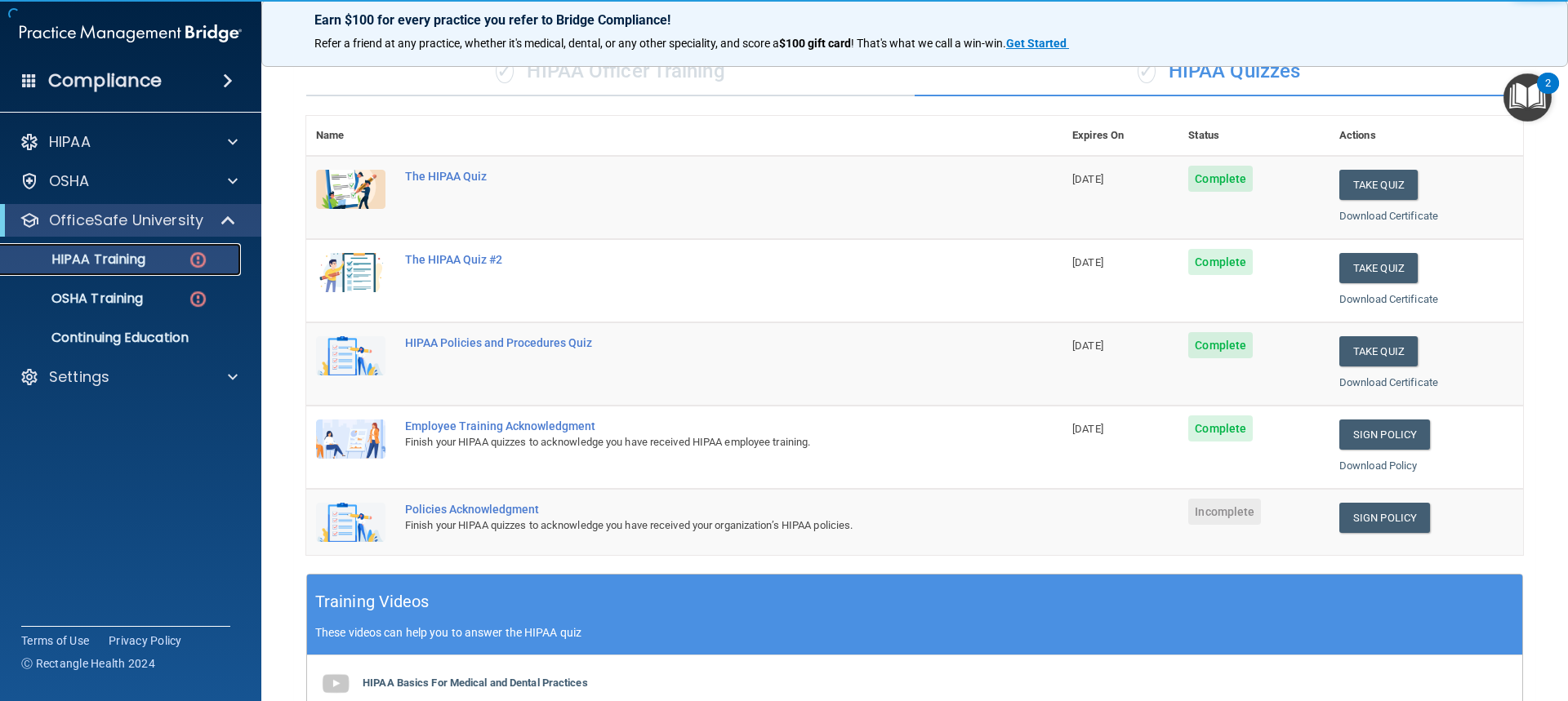
scroll to position [327, 0]
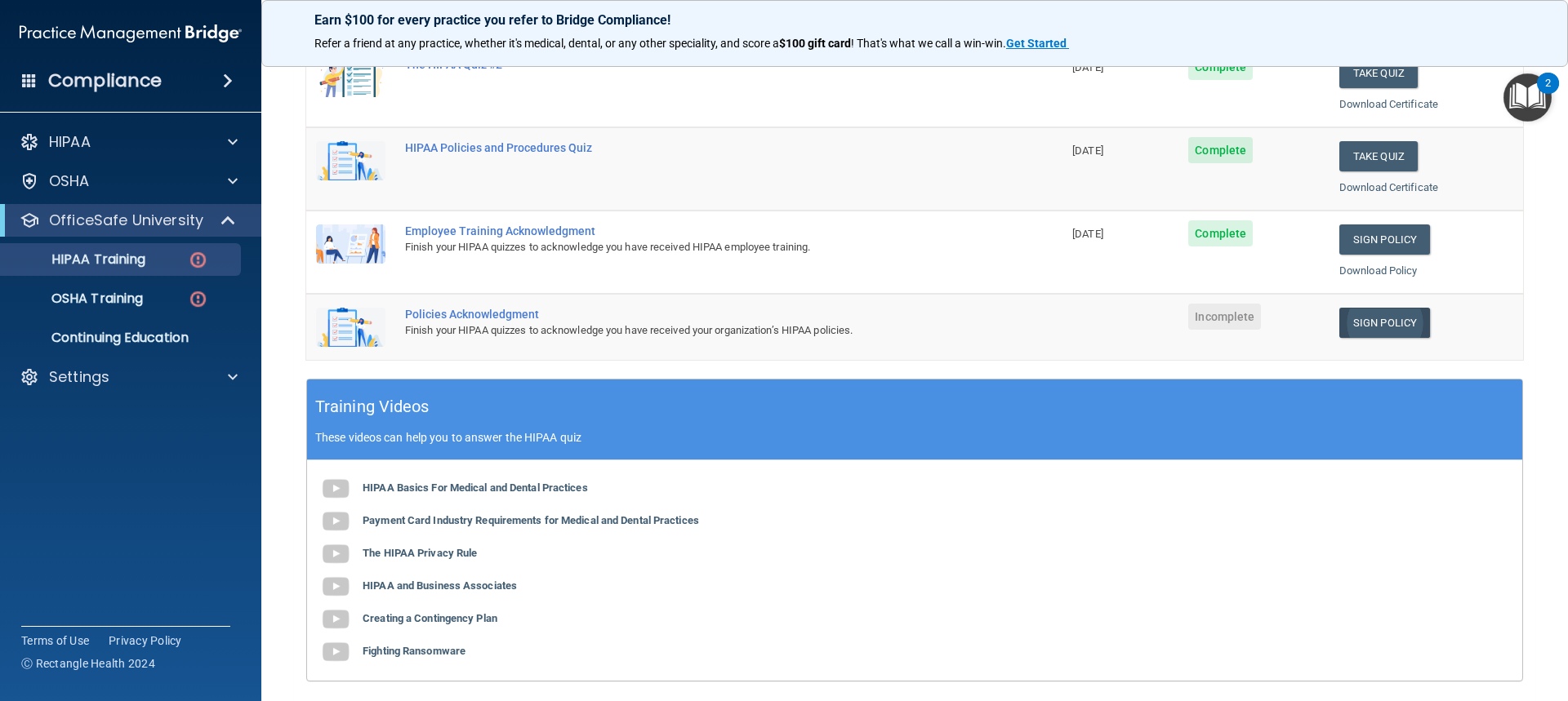
click at [1369, 345] on td "Sign Policy Sign Policy Download Policy" at bounding box center [1426, 327] width 193 height 66
click at [1358, 323] on link "Sign Policy" at bounding box center [1384, 323] width 91 height 30
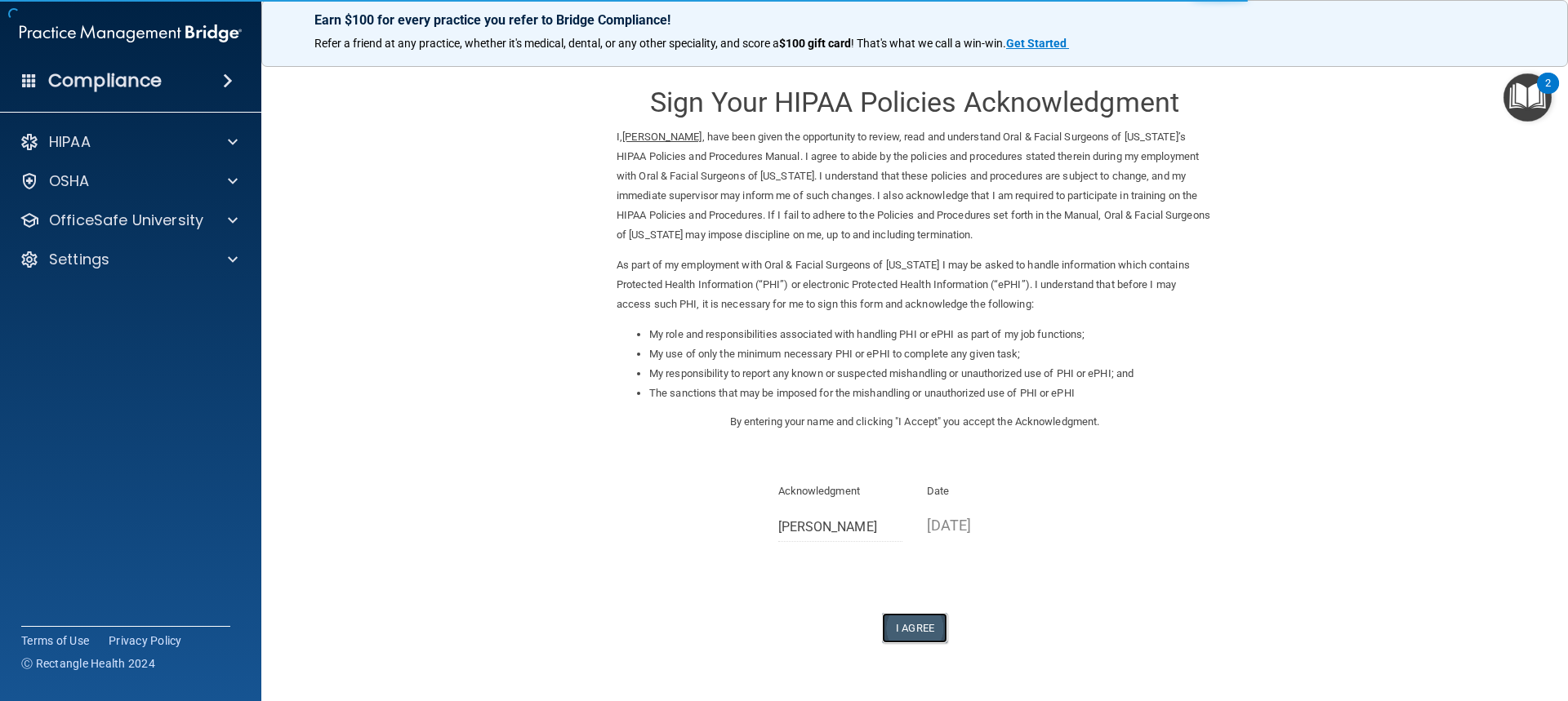
click at [919, 635] on button "I Agree" at bounding box center [915, 628] width 66 height 30
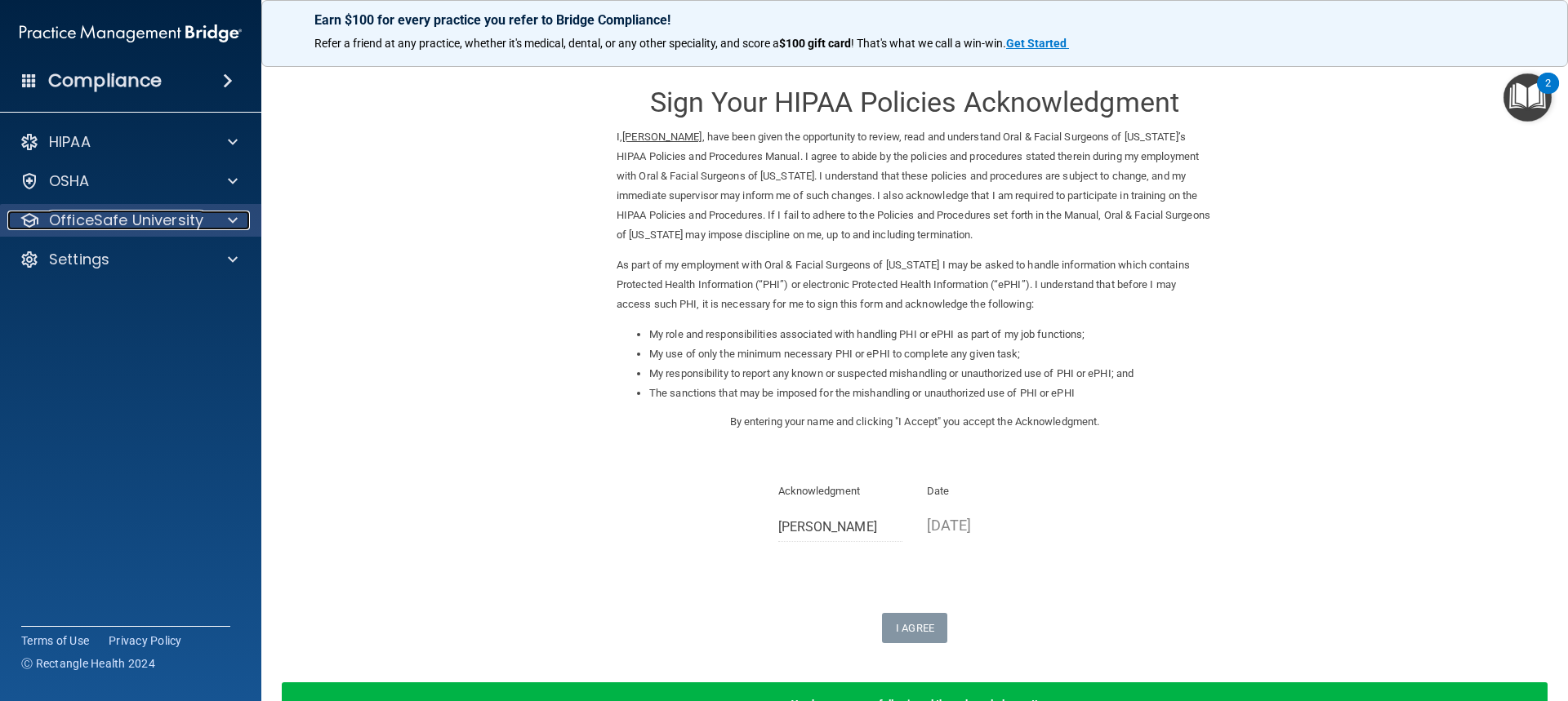
click at [197, 215] on p "OfficeSafe University" at bounding box center [125, 221] width 154 height 20
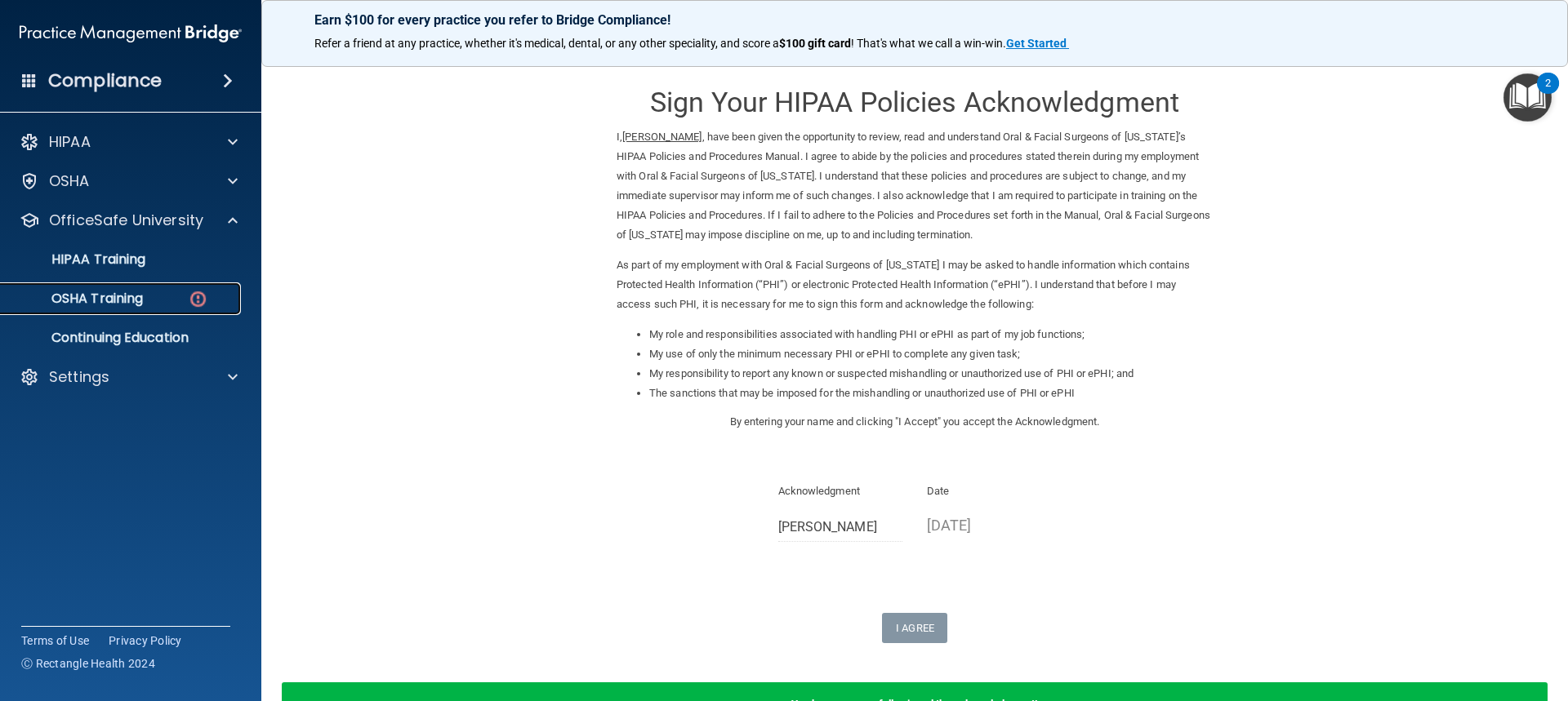
click at [217, 307] on link "OSHA Training" at bounding box center [112, 299] width 257 height 33
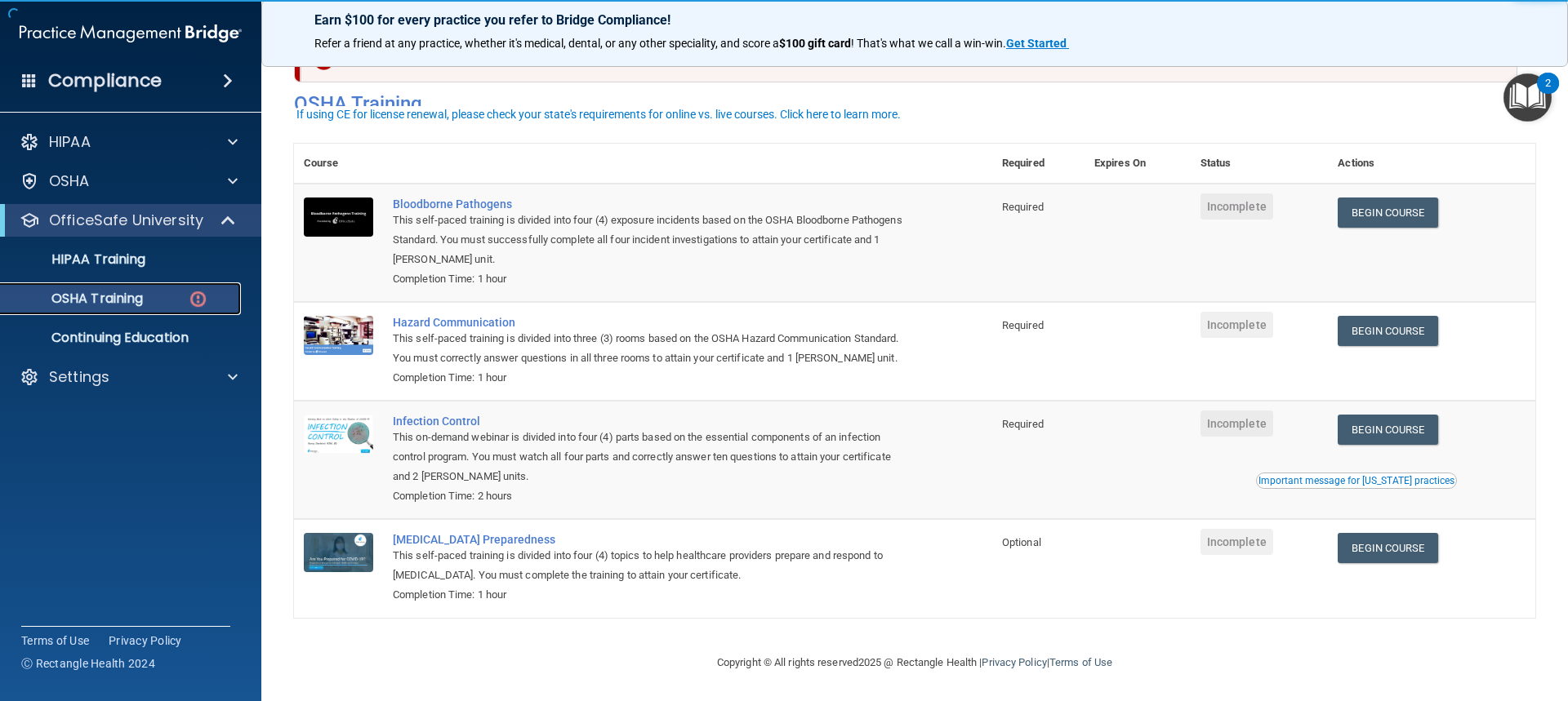
scroll to position [70, 0]
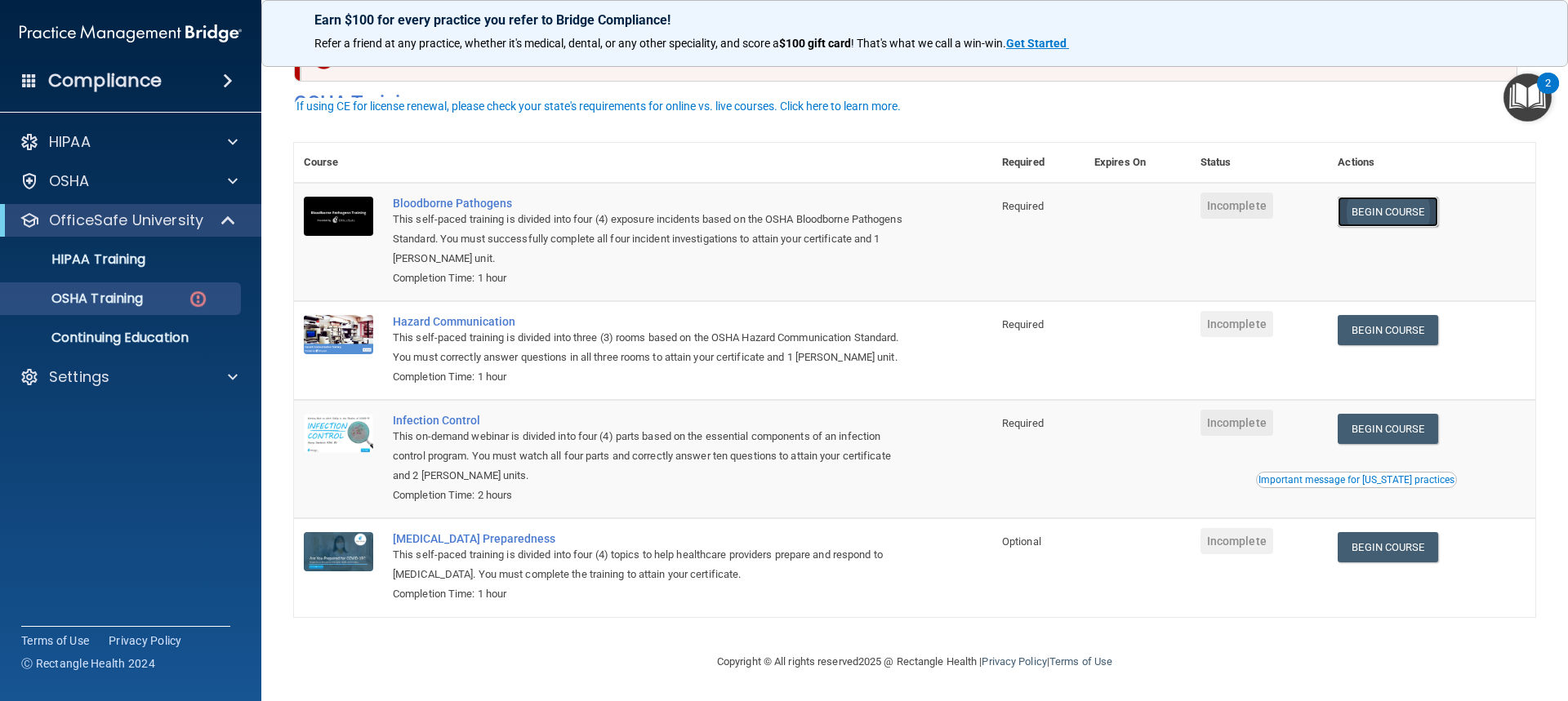
click at [1375, 197] on link "Begin Course" at bounding box center [1387, 212] width 100 height 30
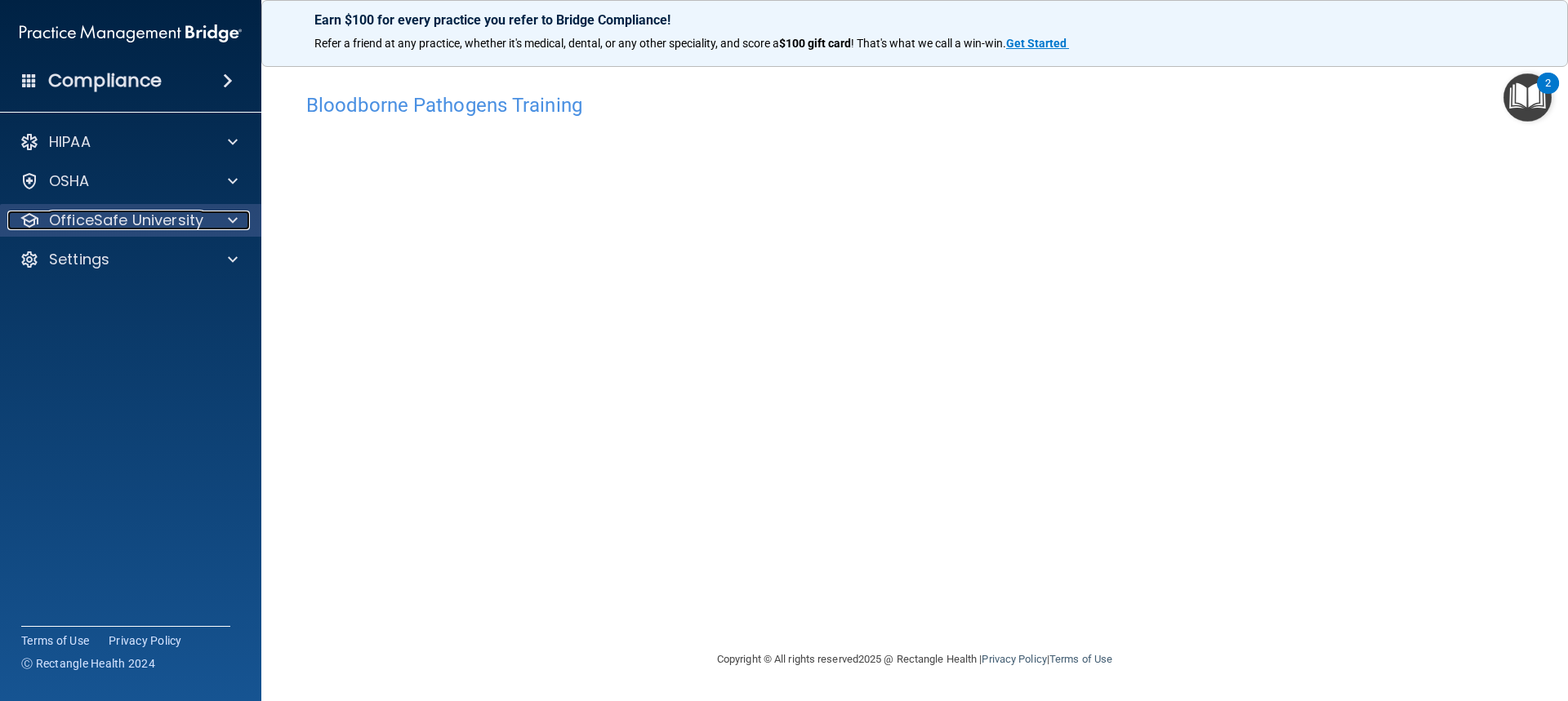
click at [230, 225] on span at bounding box center [233, 221] width 10 height 20
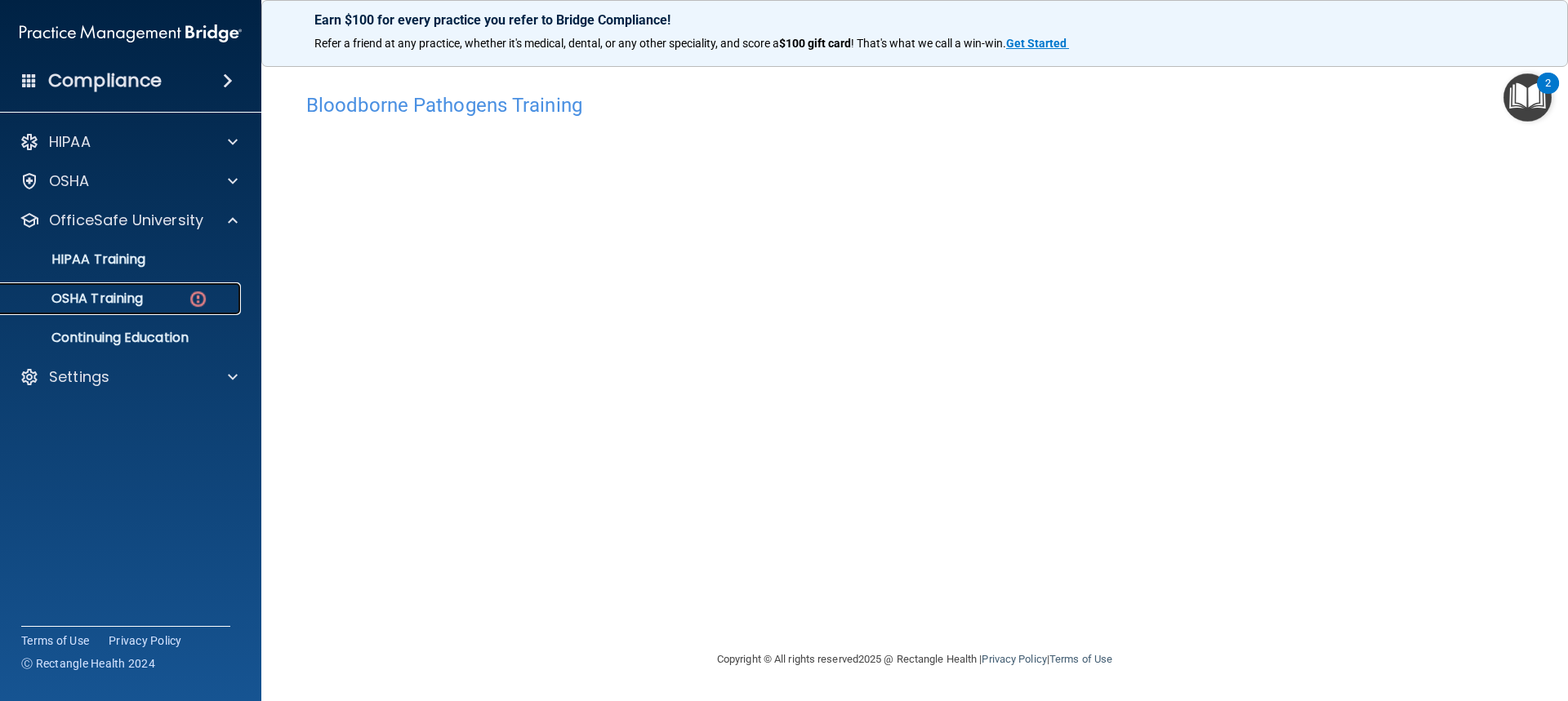
click at [221, 302] on div "OSHA Training" at bounding box center [122, 299] width 223 height 16
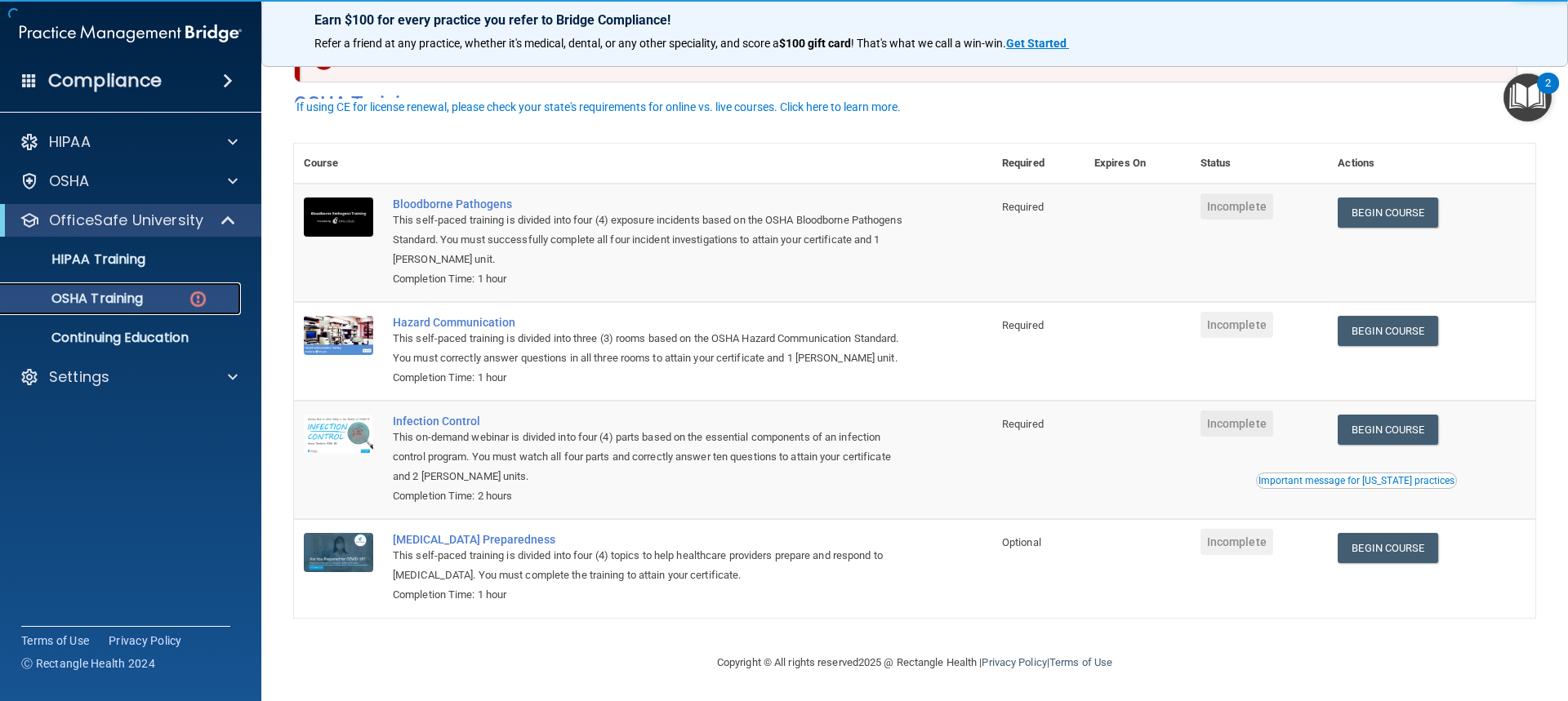
scroll to position [70, 0]
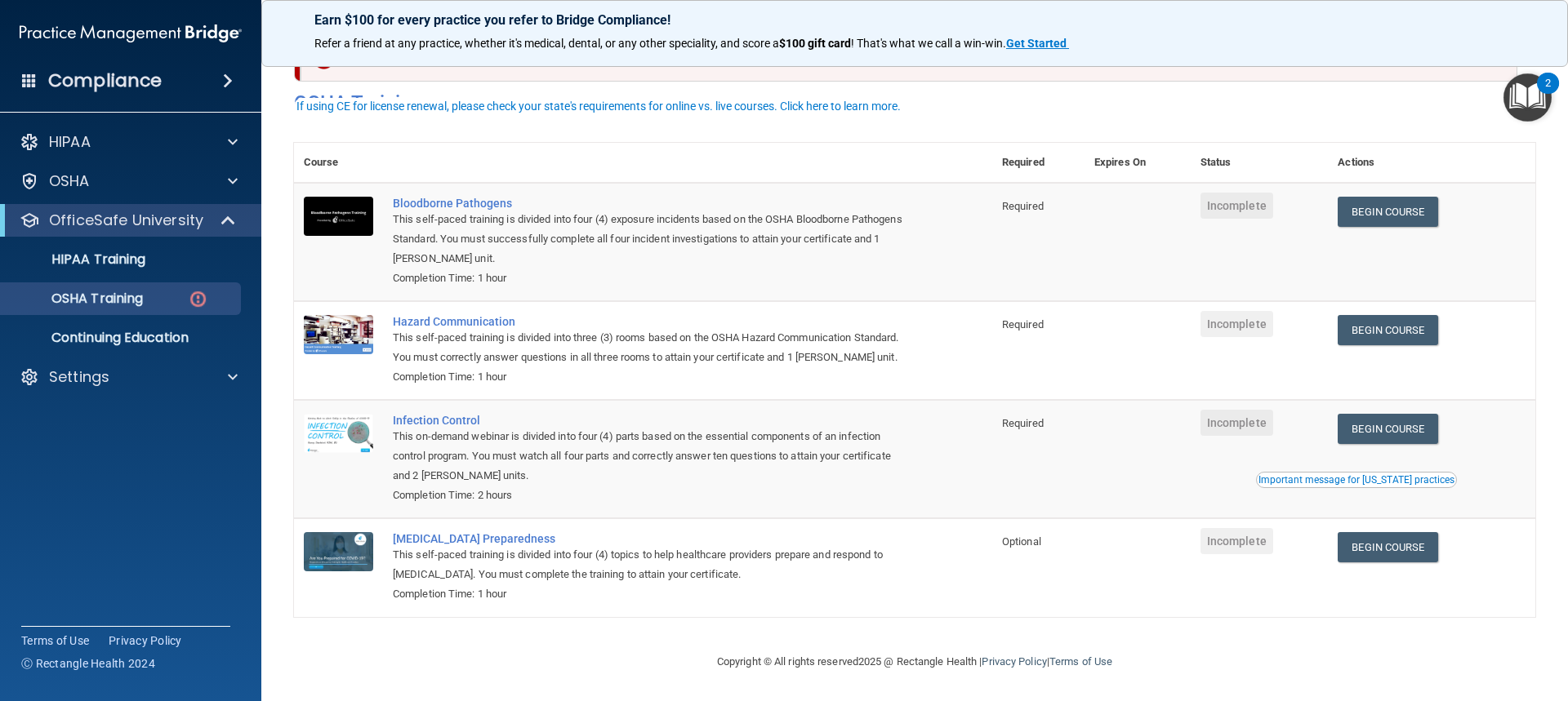
click at [1347, 236] on td "Begin Course Download Certificate" at bounding box center [1431, 242] width 207 height 118
click at [1370, 208] on td "Begin Course Download Certificate" at bounding box center [1431, 242] width 207 height 118
click at [1369, 197] on link "Begin Course" at bounding box center [1387, 212] width 100 height 30
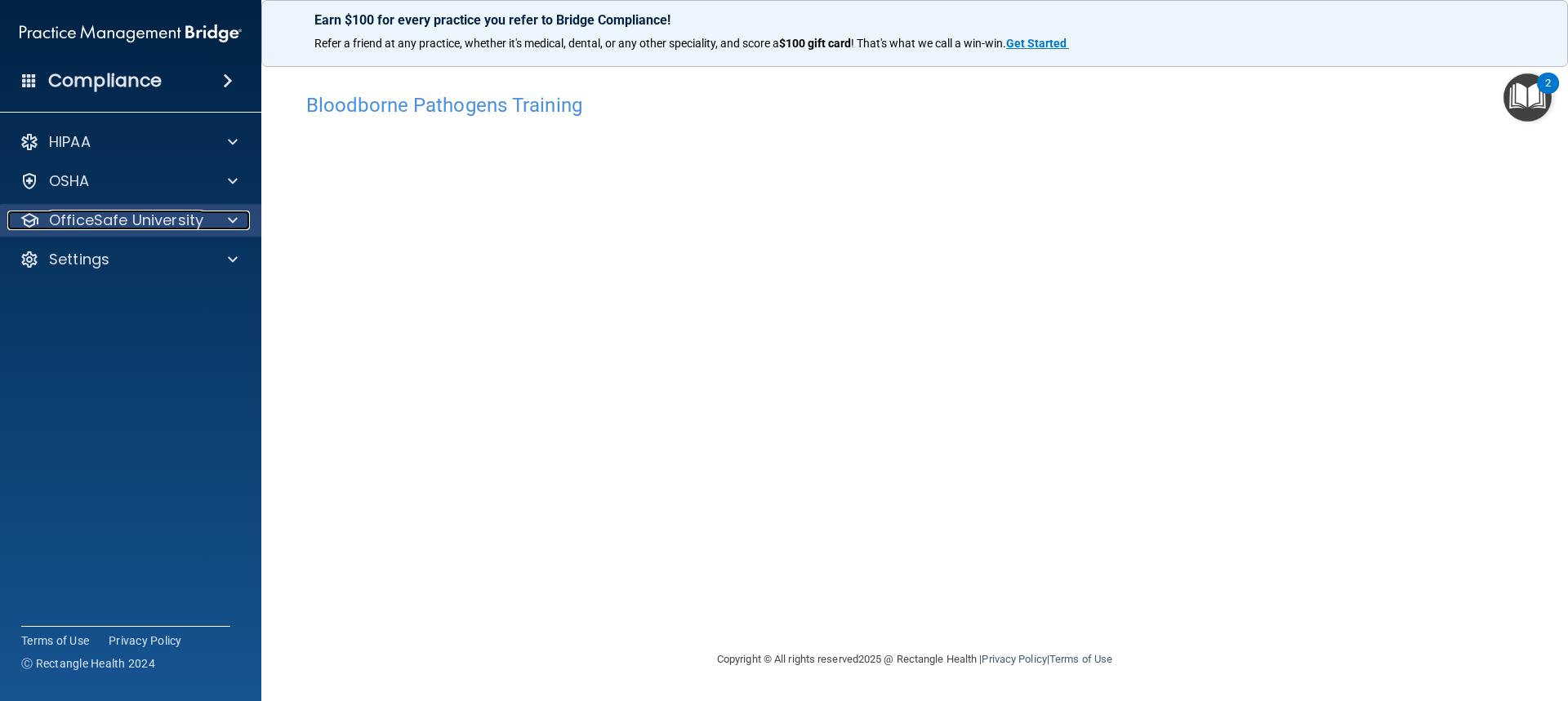
click at [193, 224] on p "OfficeSafe University" at bounding box center [125, 221] width 154 height 20
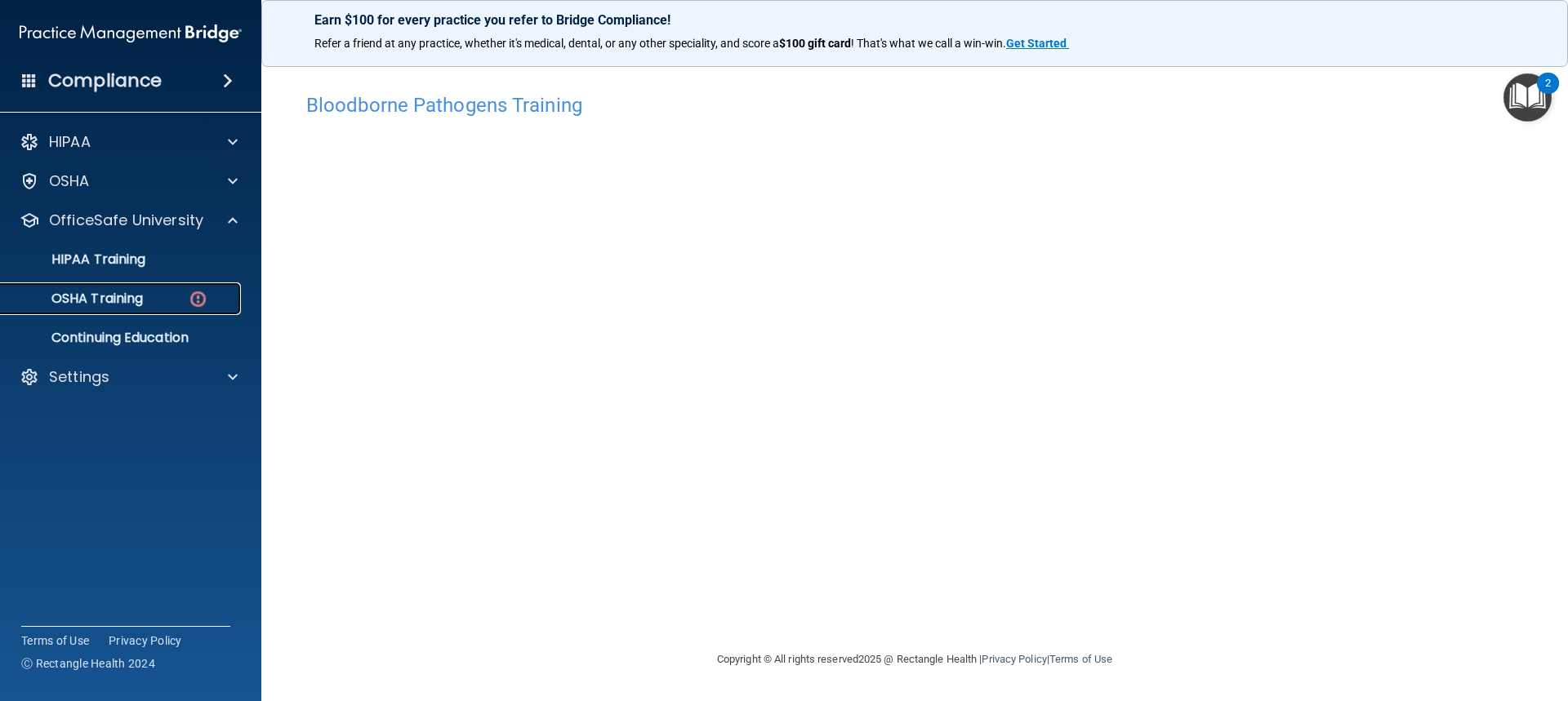
click at [198, 302] on img at bounding box center [198, 299] width 21 height 21
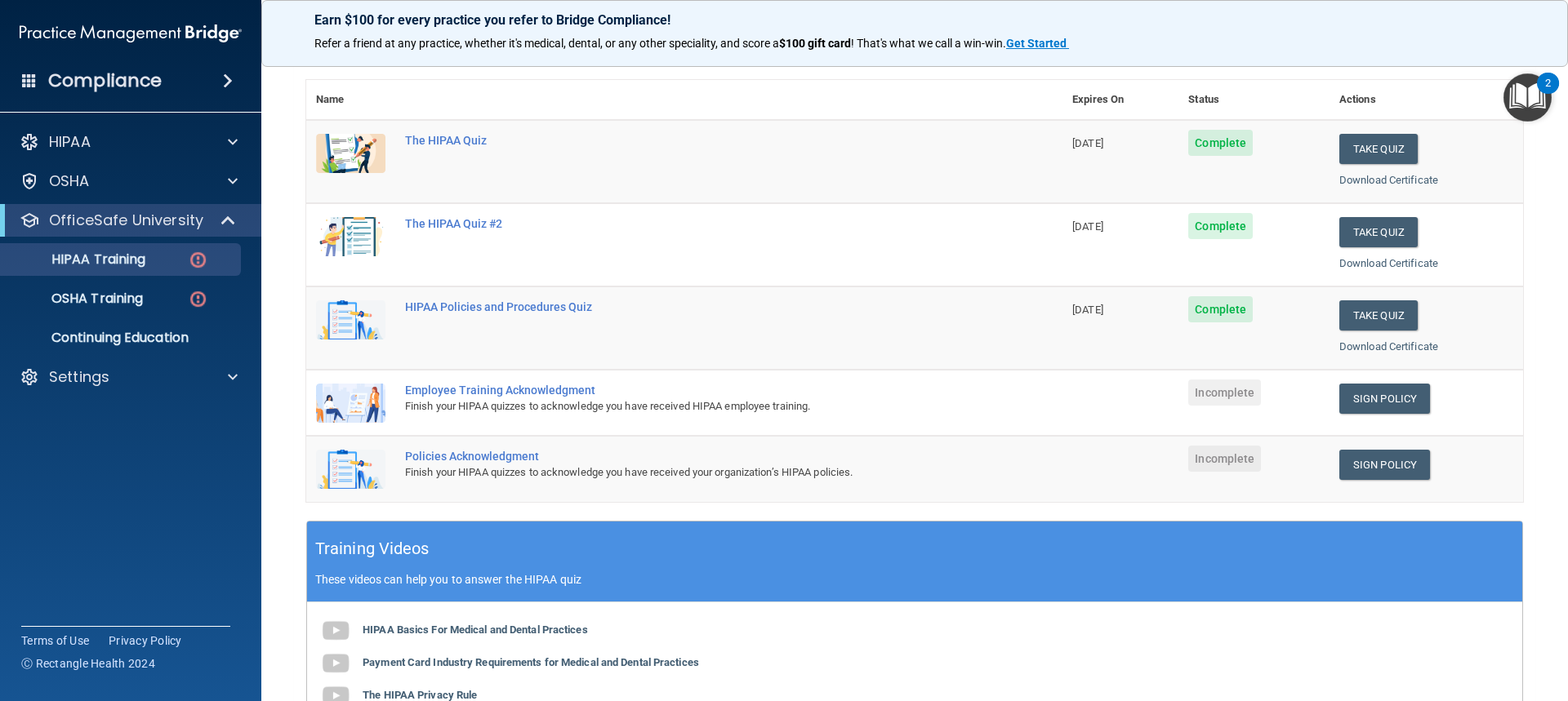
scroll to position [163, 0]
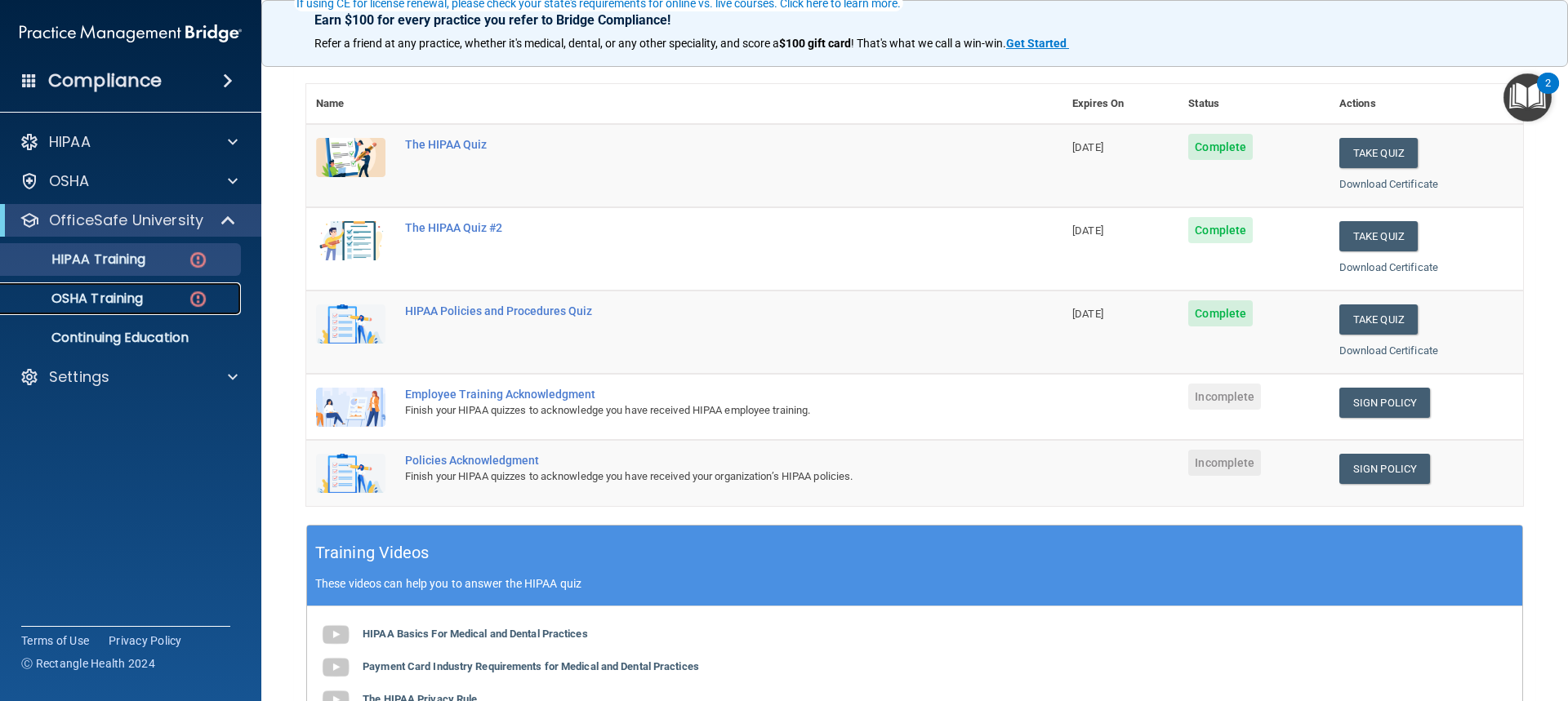
click at [76, 300] on p "OSHA Training" at bounding box center [77, 299] width 132 height 16
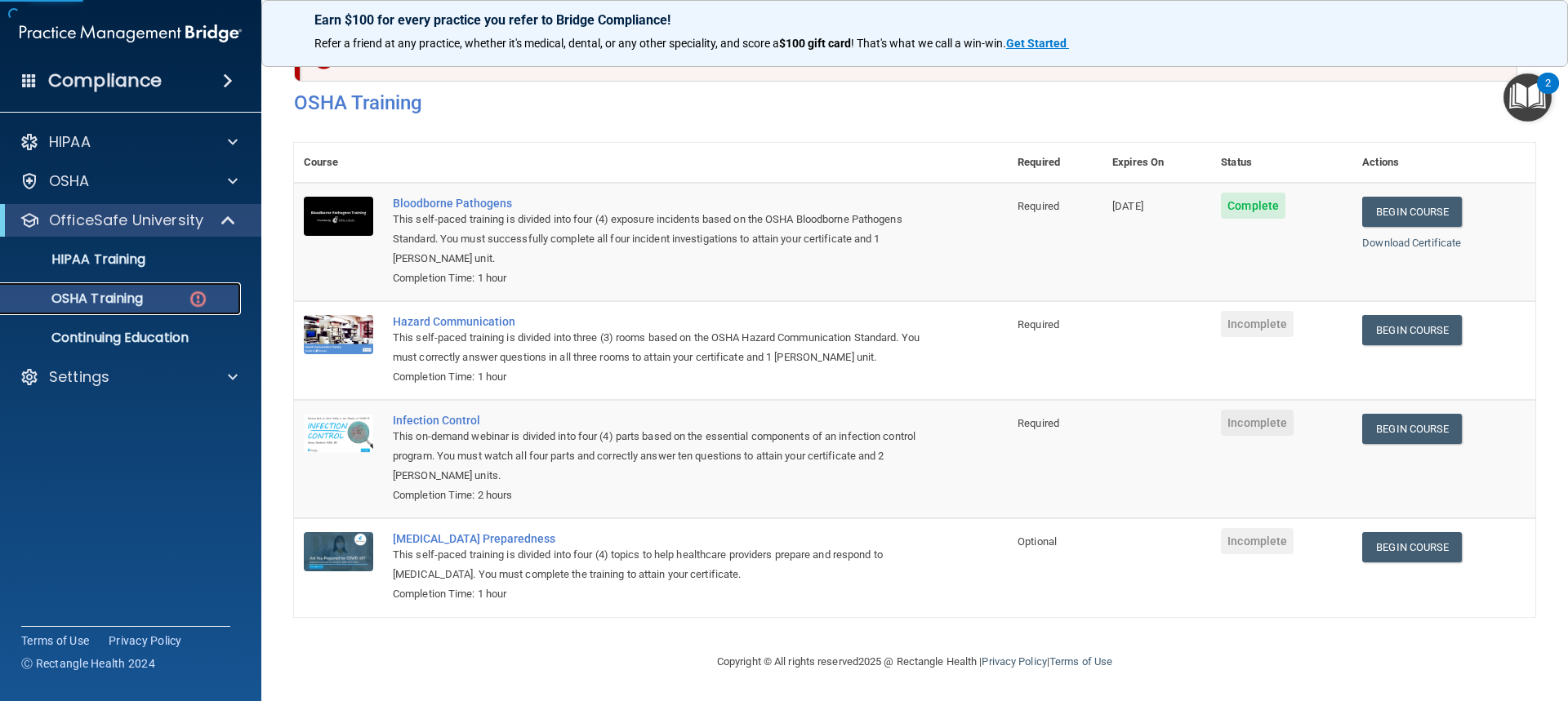
scroll to position [70, 0]
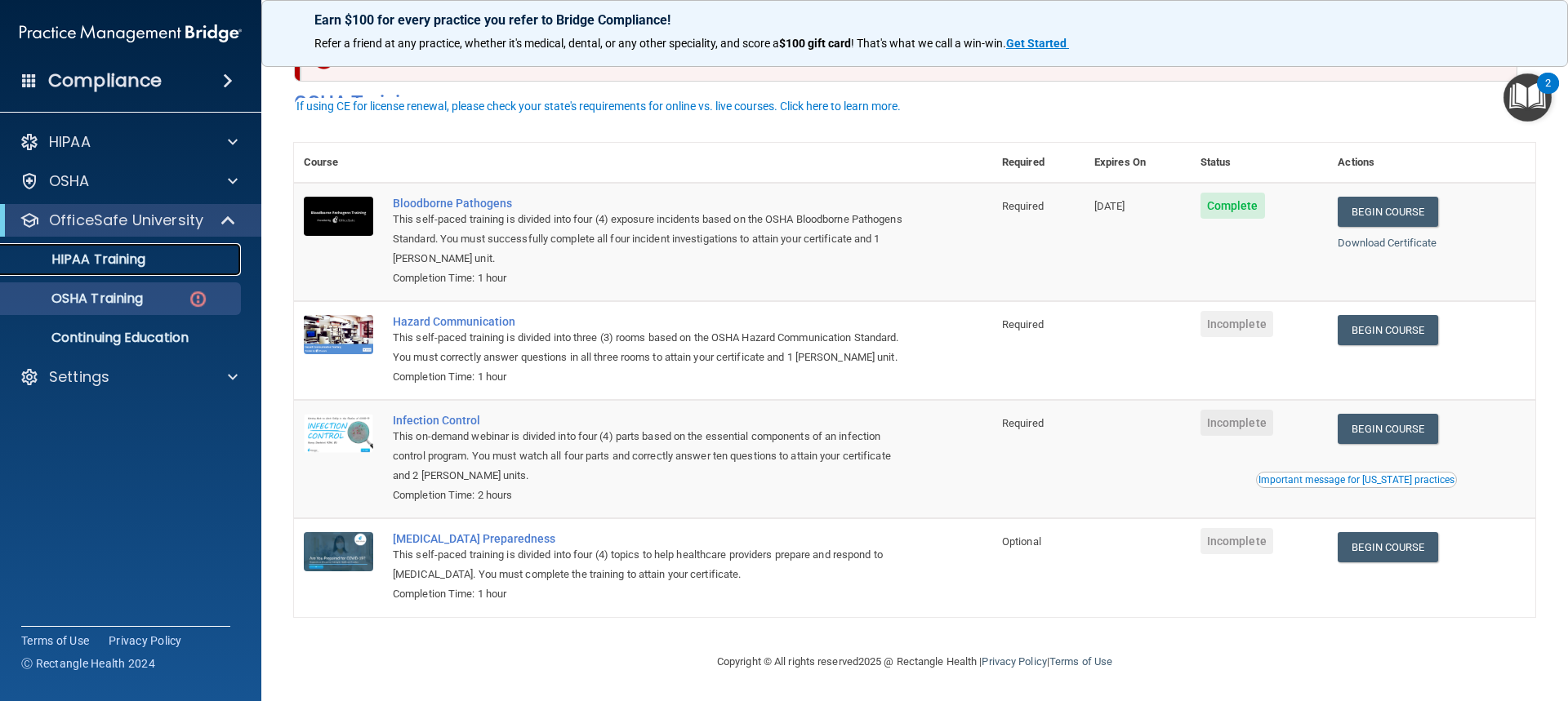
click at [150, 266] on div "HIPAA Training" at bounding box center [122, 260] width 223 height 16
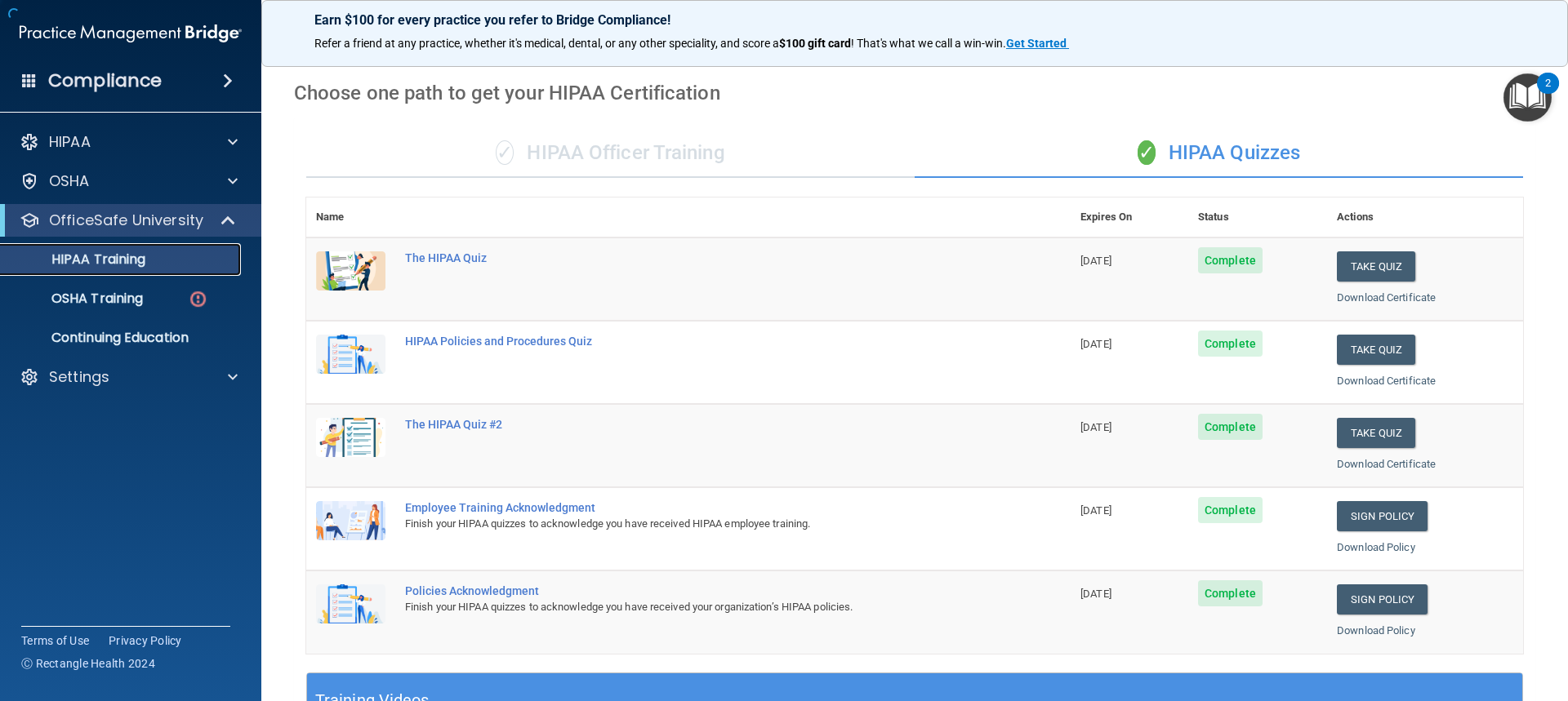
scroll to position [529, 0]
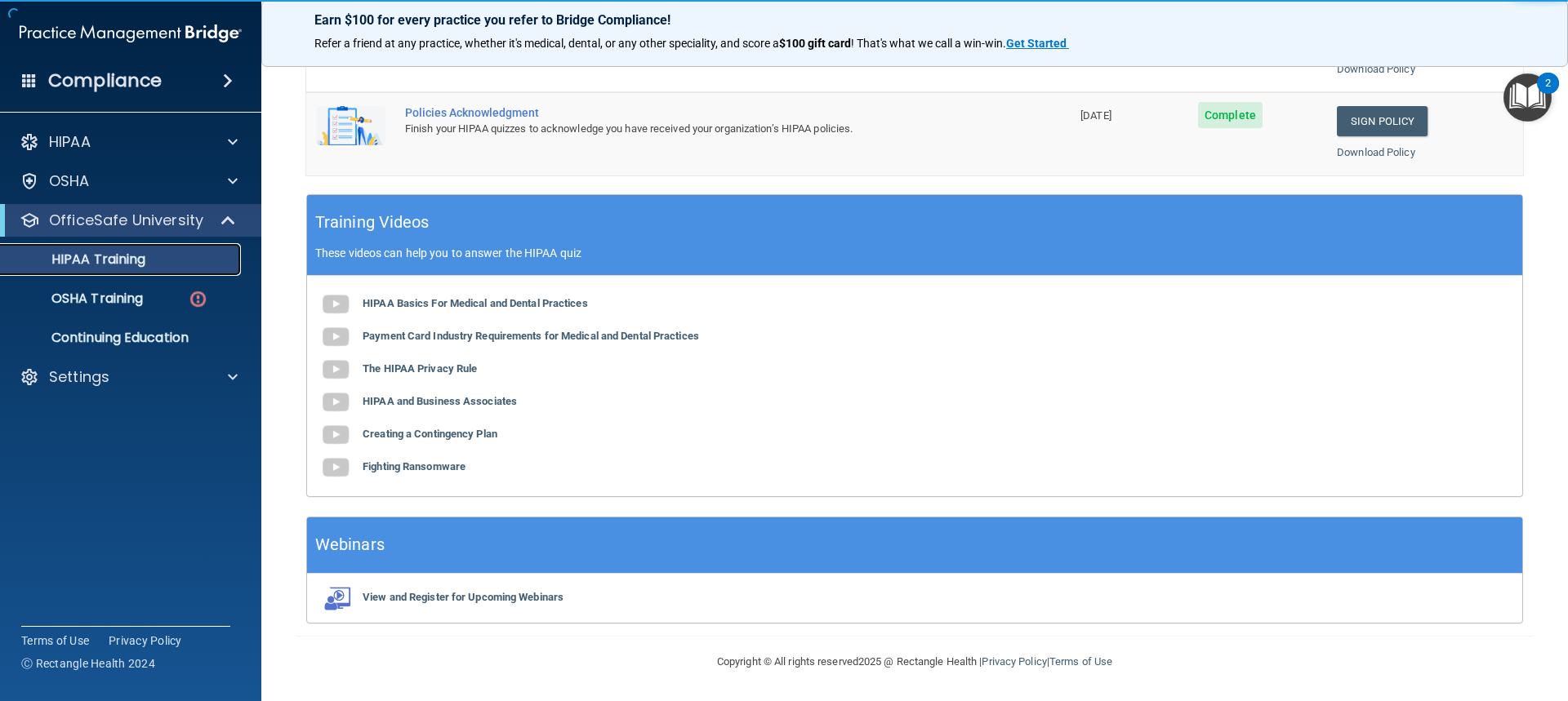
click at [120, 252] on p "HIPAA Training" at bounding box center [78, 260] width 134 height 16
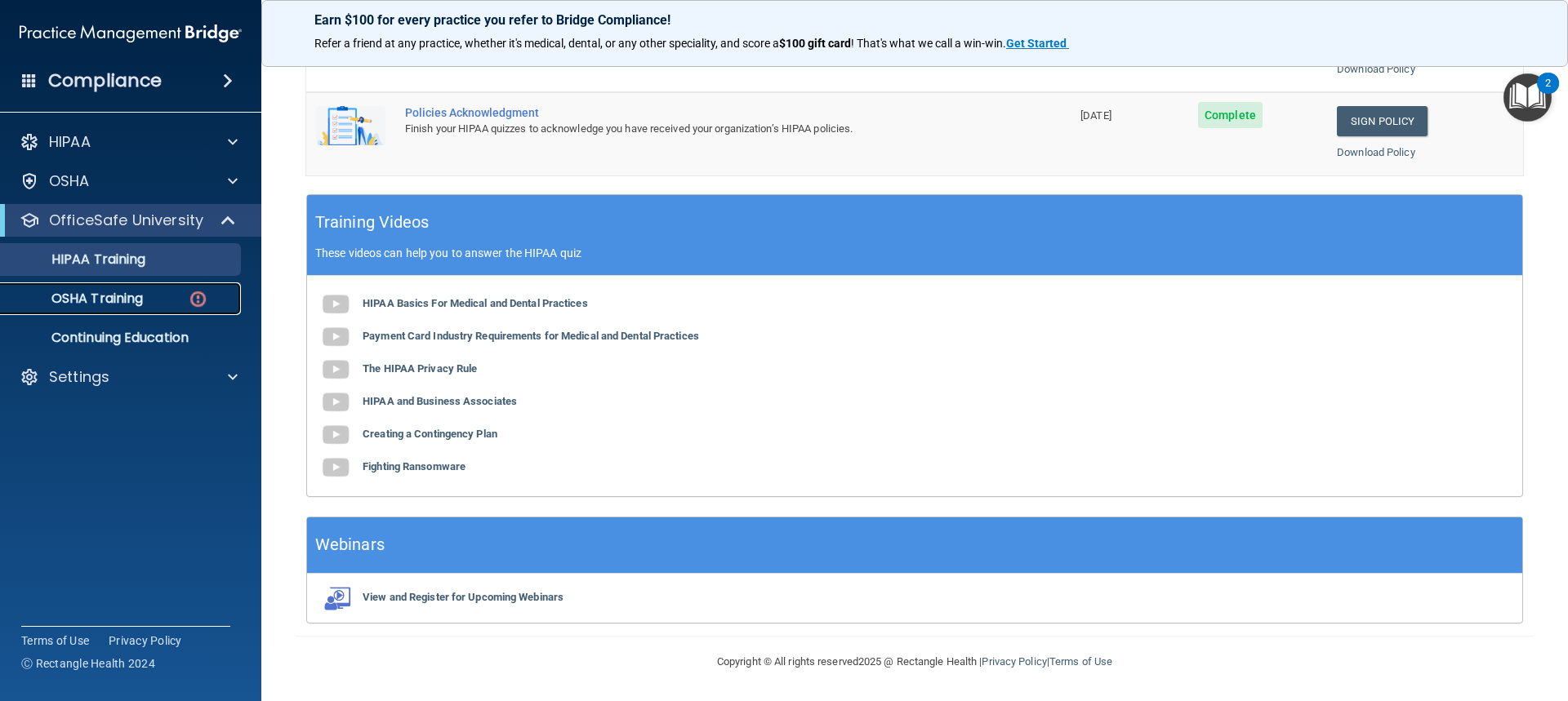
click at [165, 298] on div "OSHA Training" at bounding box center [122, 299] width 223 height 16
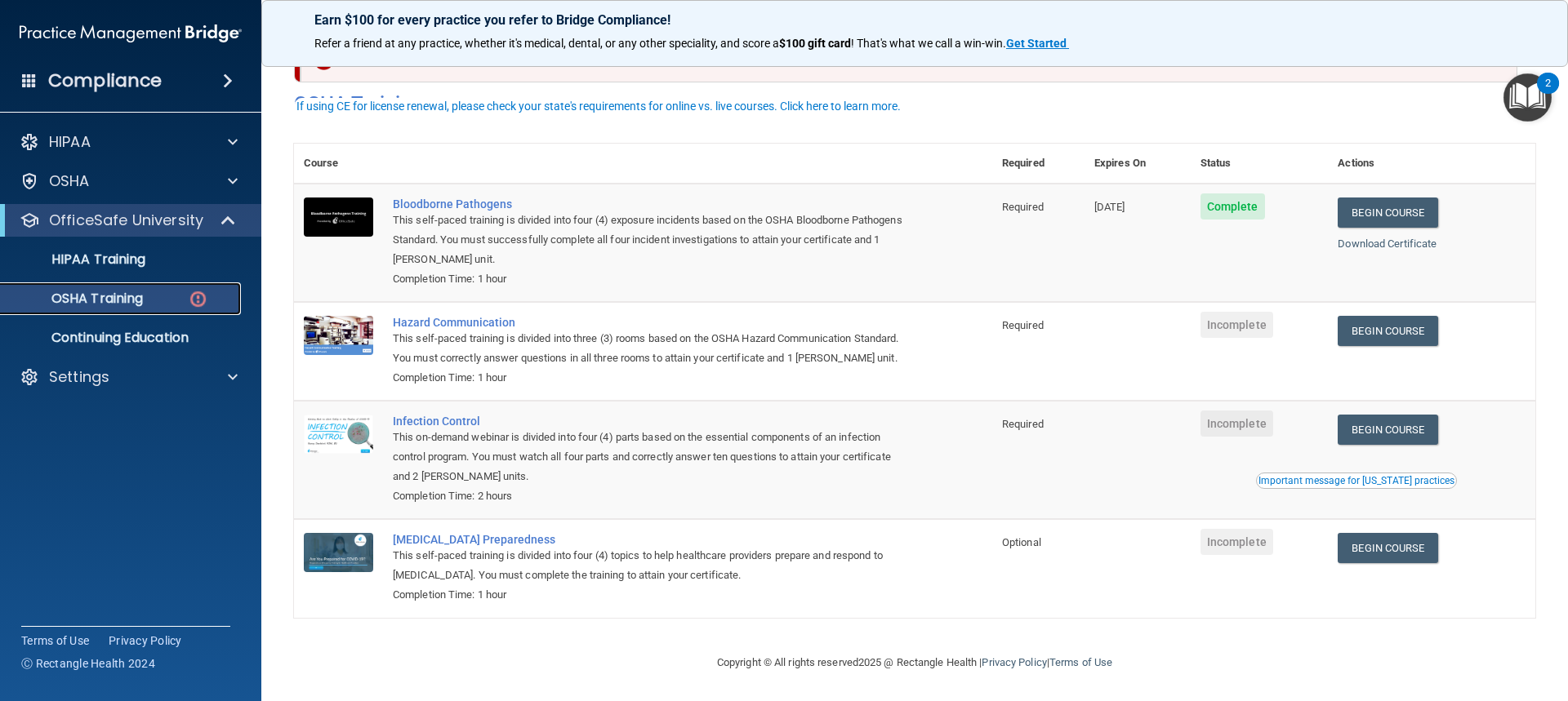
scroll to position [70, 0]
click at [1368, 316] on link "Begin Course" at bounding box center [1387, 331] width 100 height 30
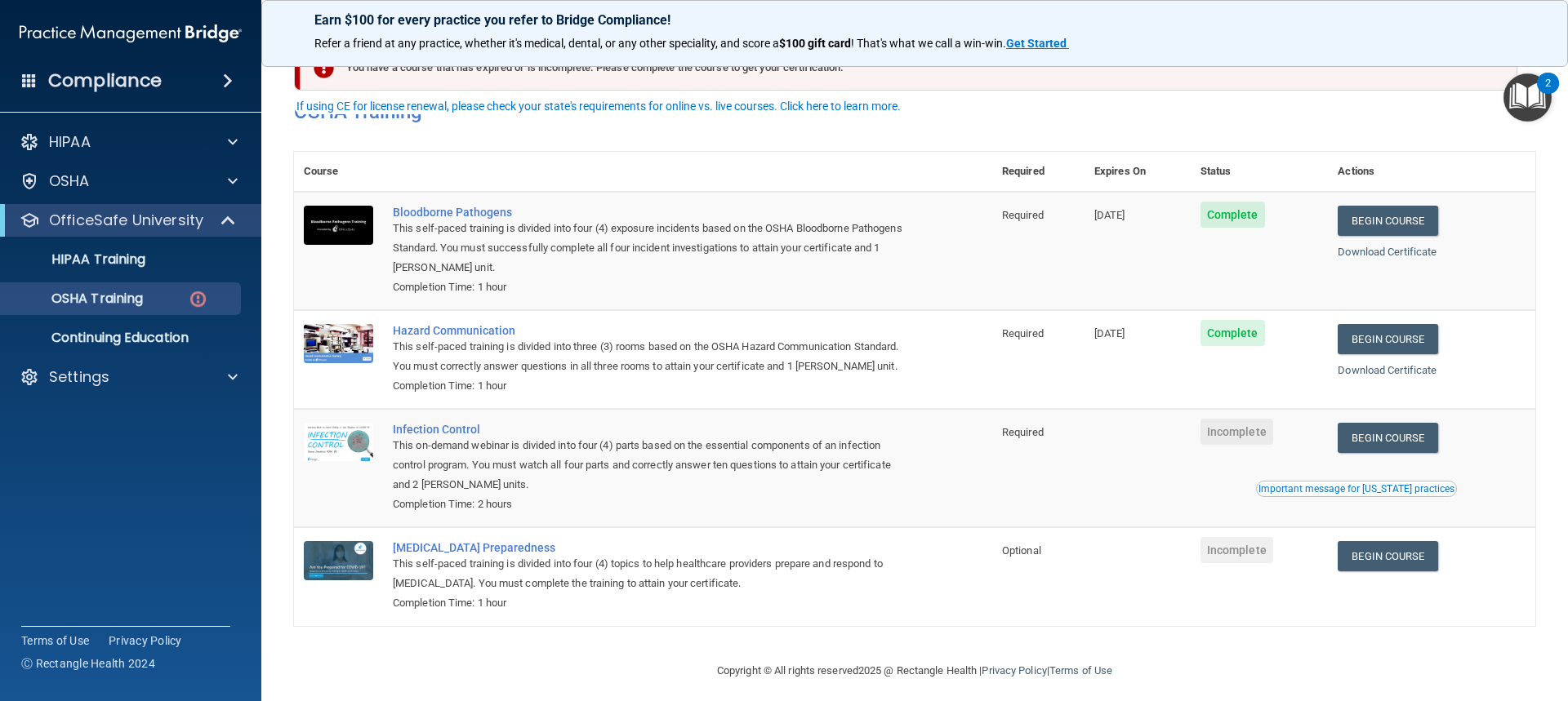
scroll to position [70, 0]
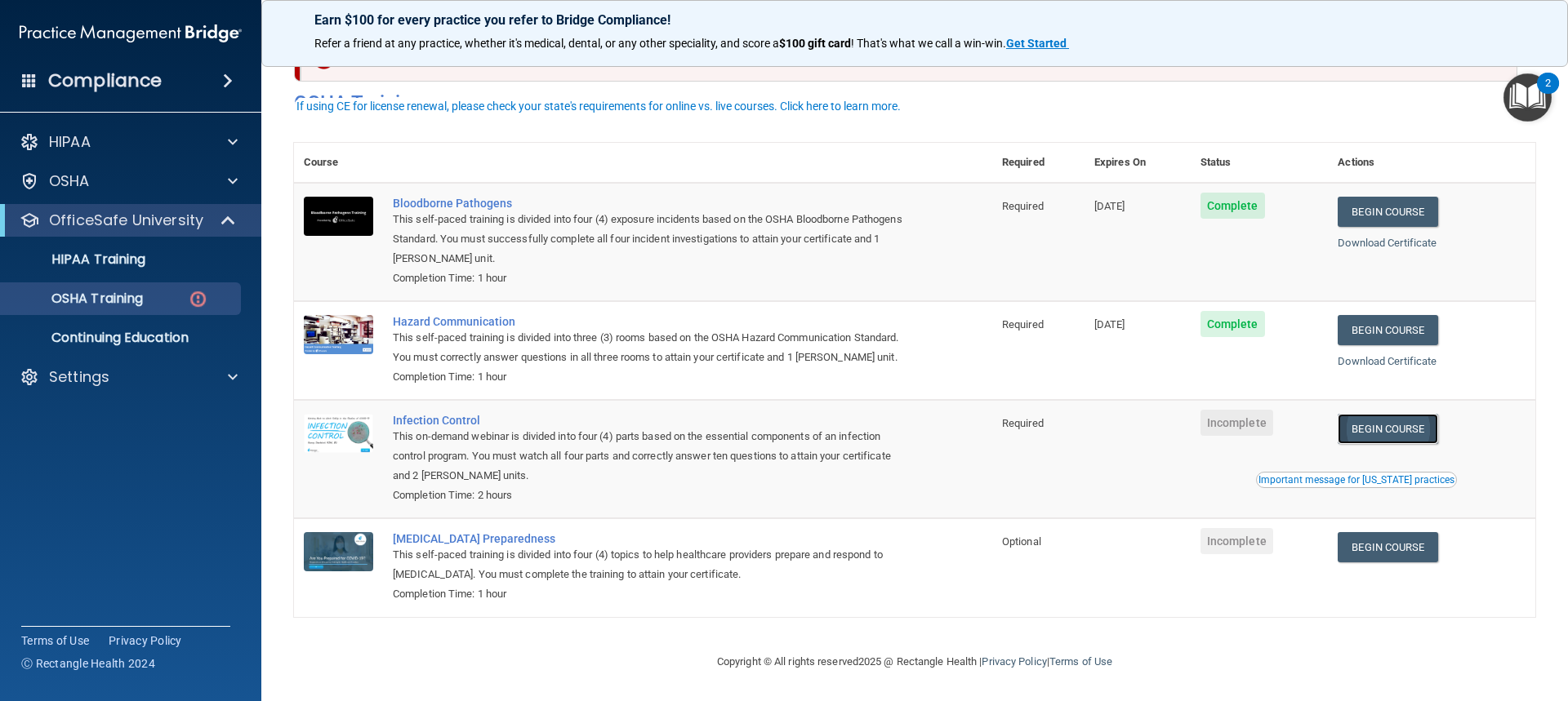
click at [1364, 422] on link "Begin Course" at bounding box center [1387, 429] width 100 height 30
click at [143, 261] on p "HIPAA Training" at bounding box center [78, 260] width 134 height 16
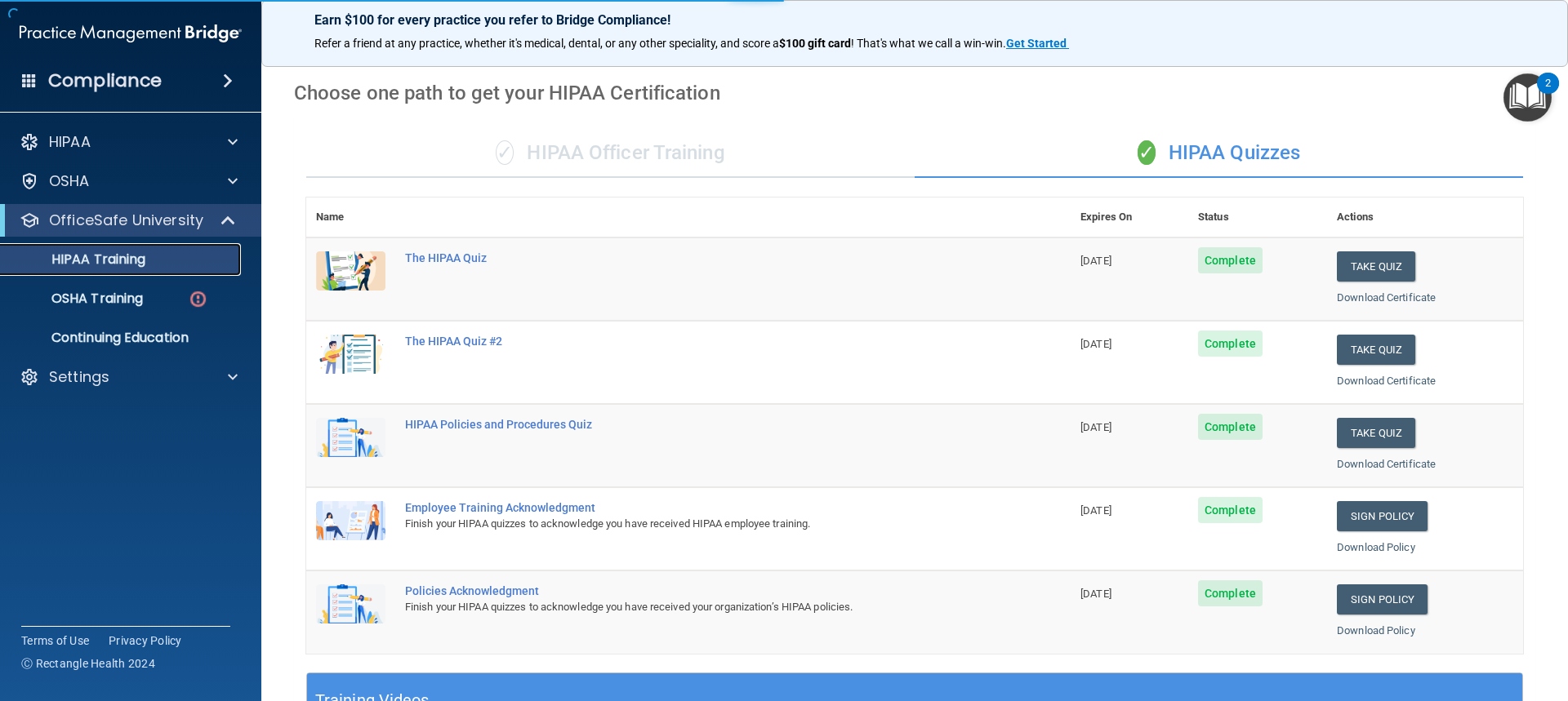
scroll to position [529, 0]
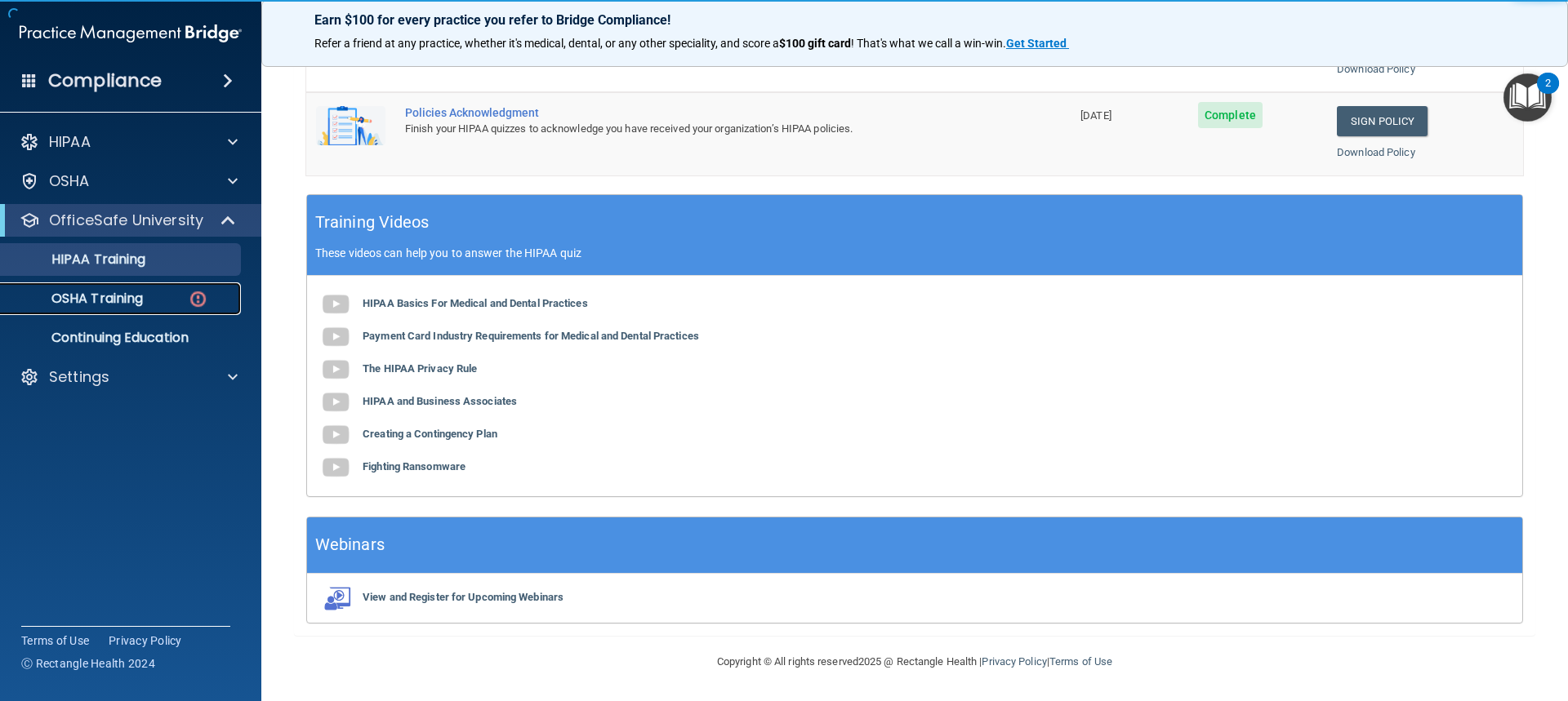
click at [43, 301] on p "OSHA Training" at bounding box center [77, 299] width 132 height 16
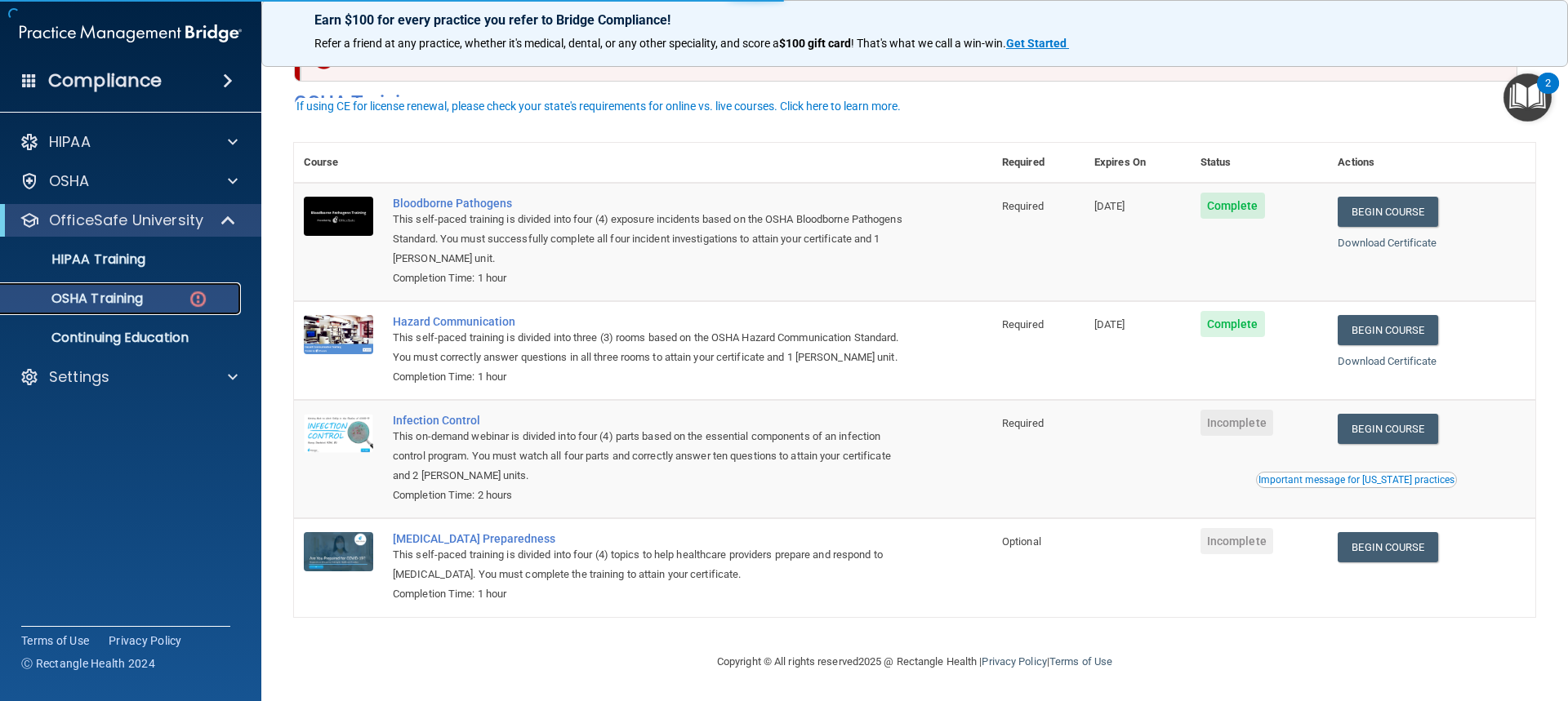
scroll to position [70, 0]
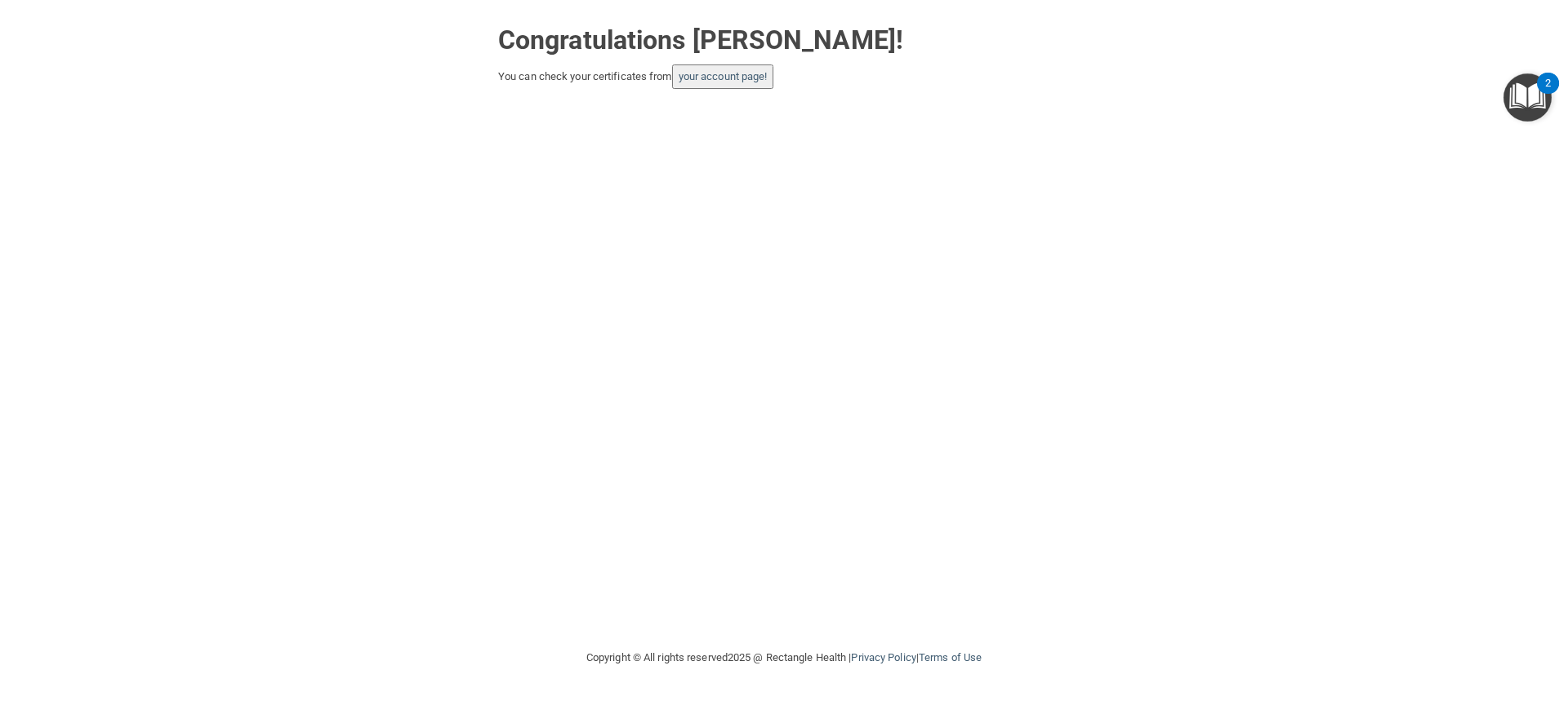
click at [707, 84] on button "your account page!" at bounding box center [723, 77] width 103 height 25
click at [710, 80] on link "your account page!" at bounding box center [722, 77] width 89 height 12
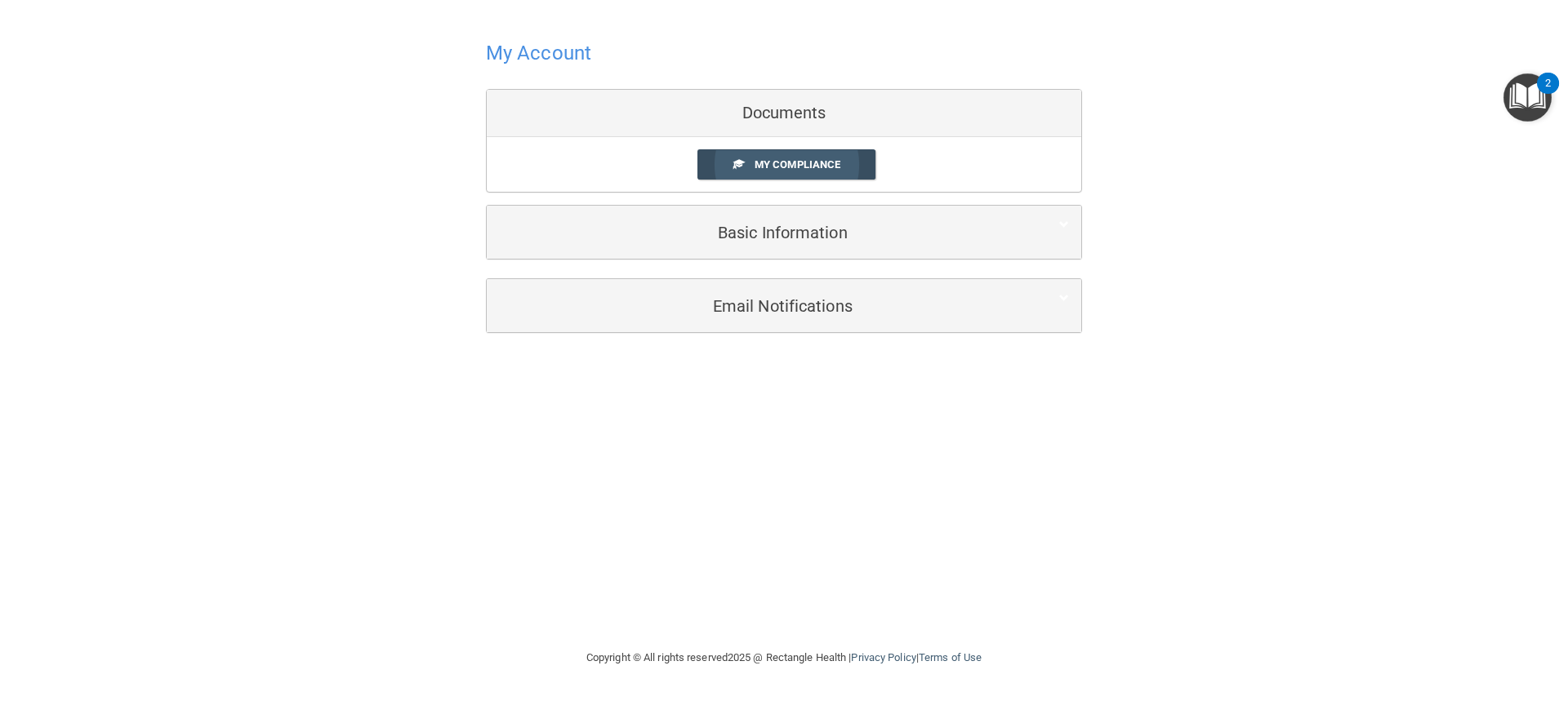
click at [760, 156] on link "My Compliance" at bounding box center [786, 164] width 179 height 30
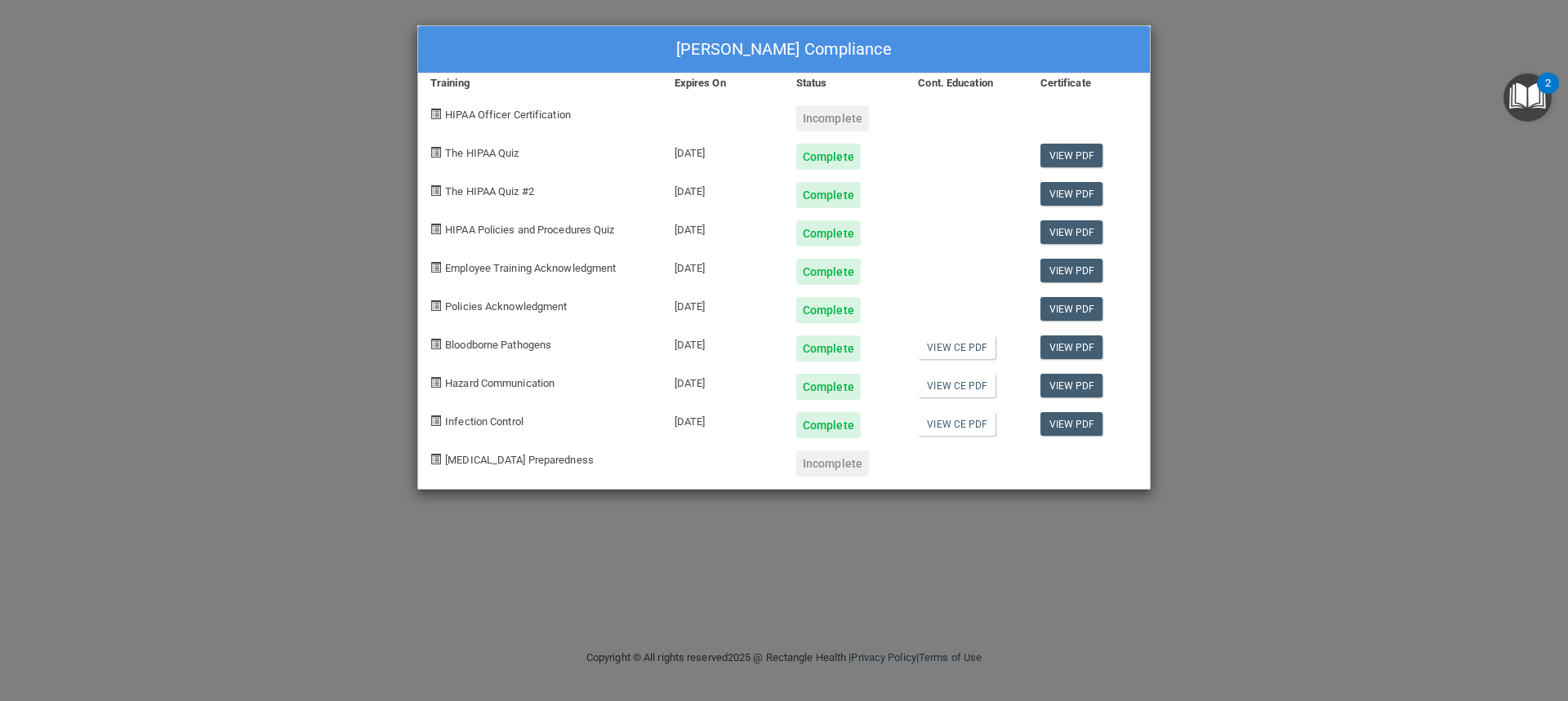
click at [830, 124] on div "Incomplete" at bounding box center [832, 118] width 73 height 26
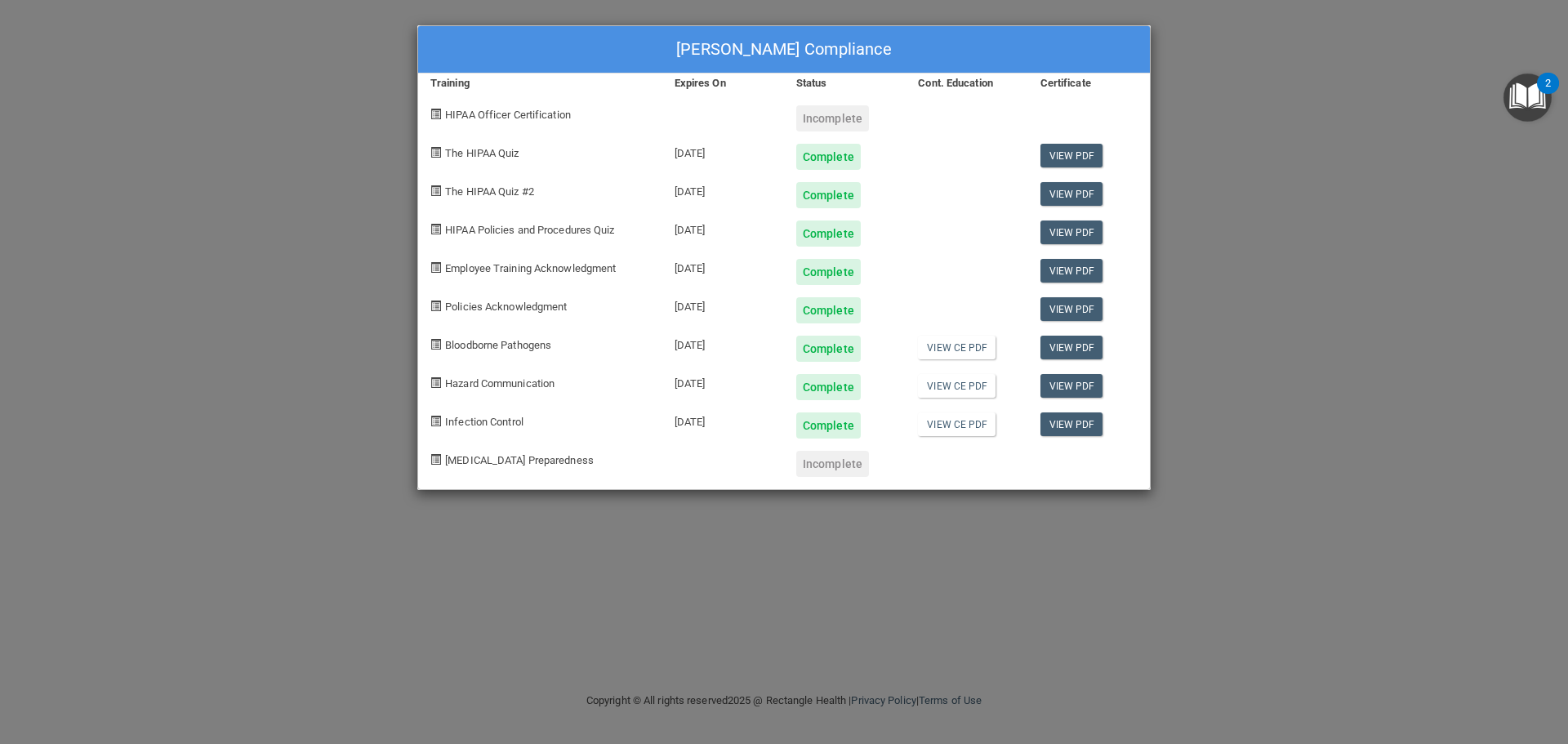
drag, startPoint x: 1030, startPoint y: 84, endPoint x: 989, endPoint y: 82, distance: 41.0
click at [1011, 84] on div "Training Expires On Status Cont. Education Certificate" at bounding box center [784, 84] width 732 height 20
click at [844, 461] on div "Incomplete" at bounding box center [832, 464] width 73 height 26
click at [851, 464] on div "Incomplete" at bounding box center [832, 464] width 73 height 26
click at [496, 117] on span "HIPAA Officer Certification" at bounding box center [508, 115] width 125 height 12
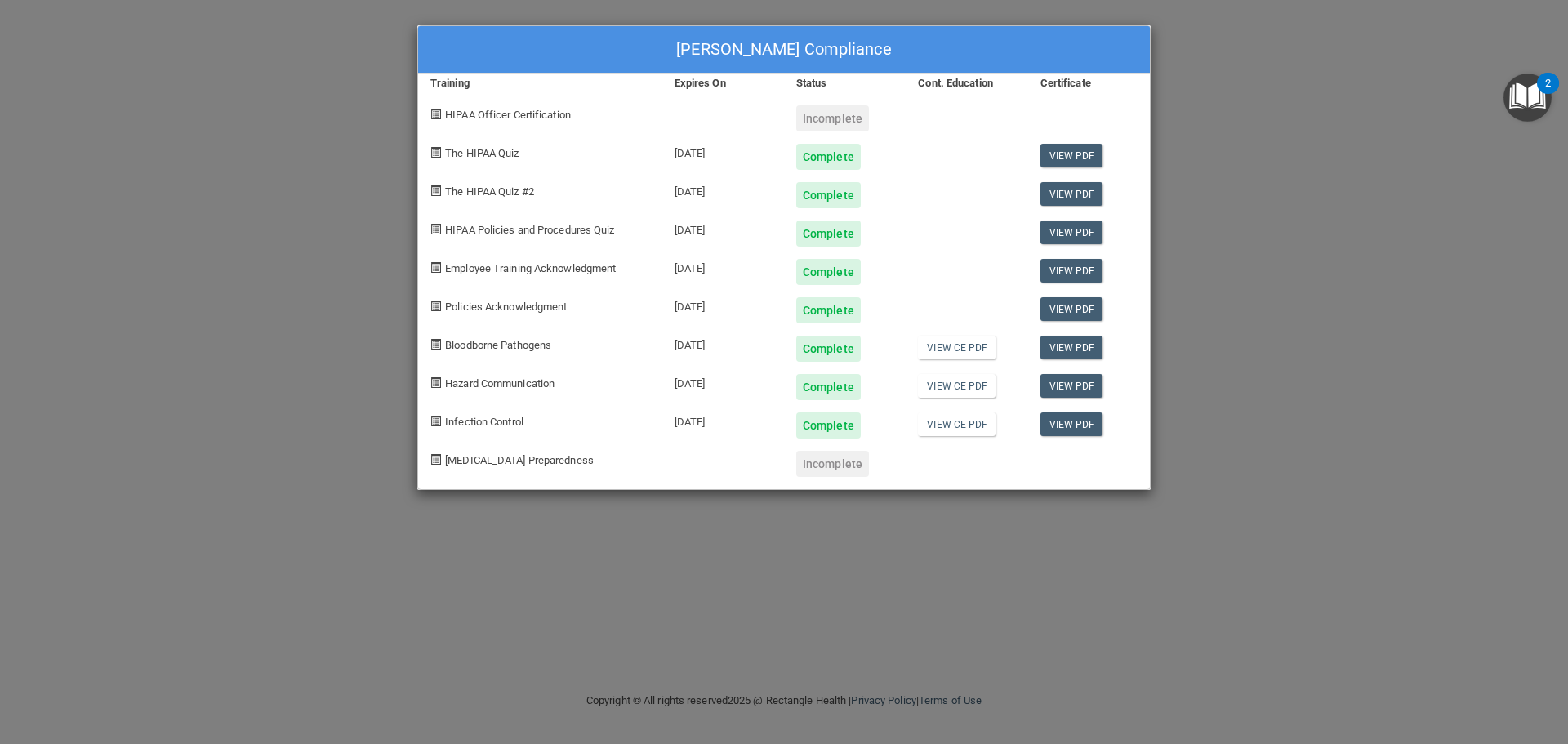
click at [496, 114] on span "HIPAA Officer Certification" at bounding box center [508, 115] width 125 height 12
click at [1511, 103] on img "Open Resource Center, 2 new notifications" at bounding box center [1527, 98] width 48 height 48
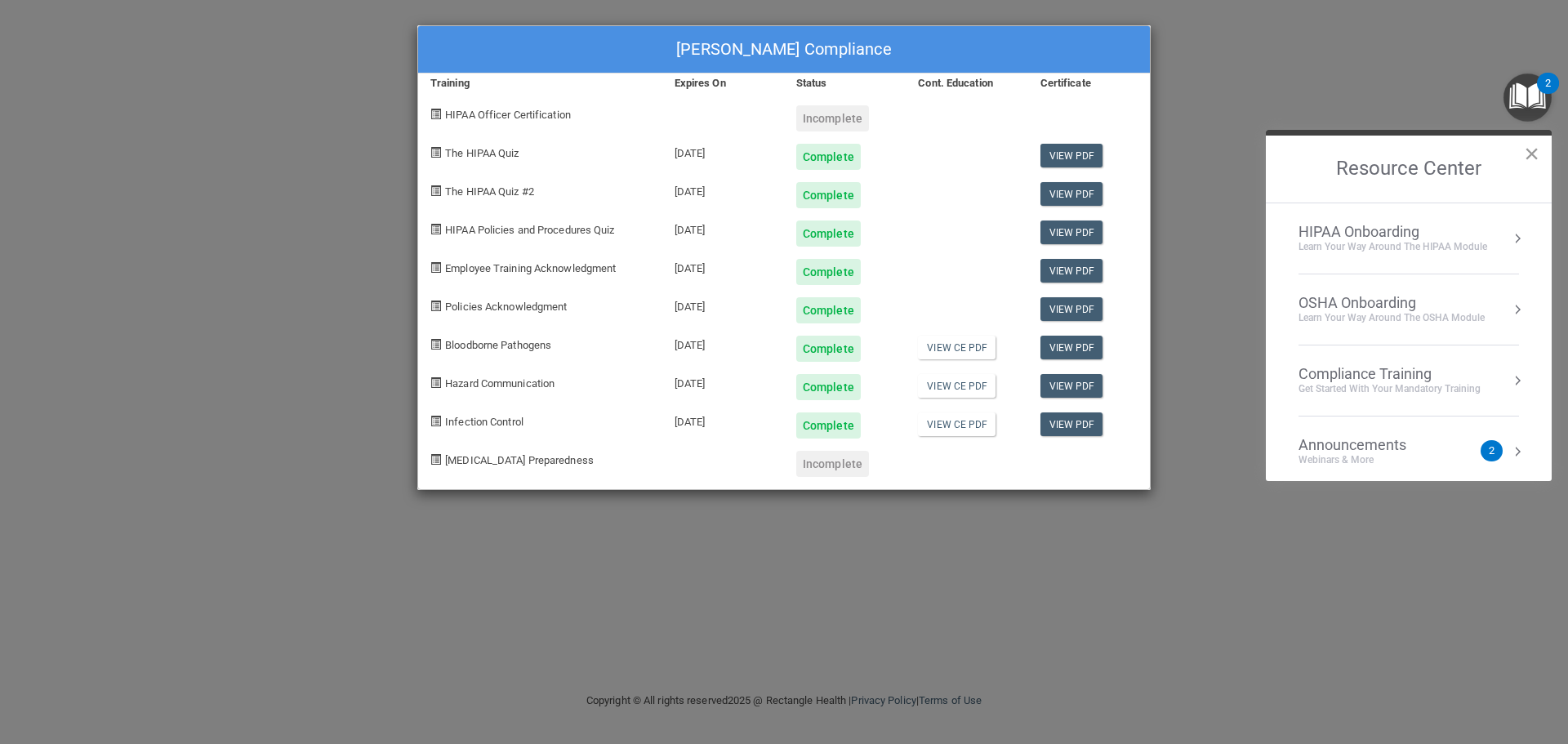
click at [1528, 155] on button "×" at bounding box center [1531, 153] width 16 height 26
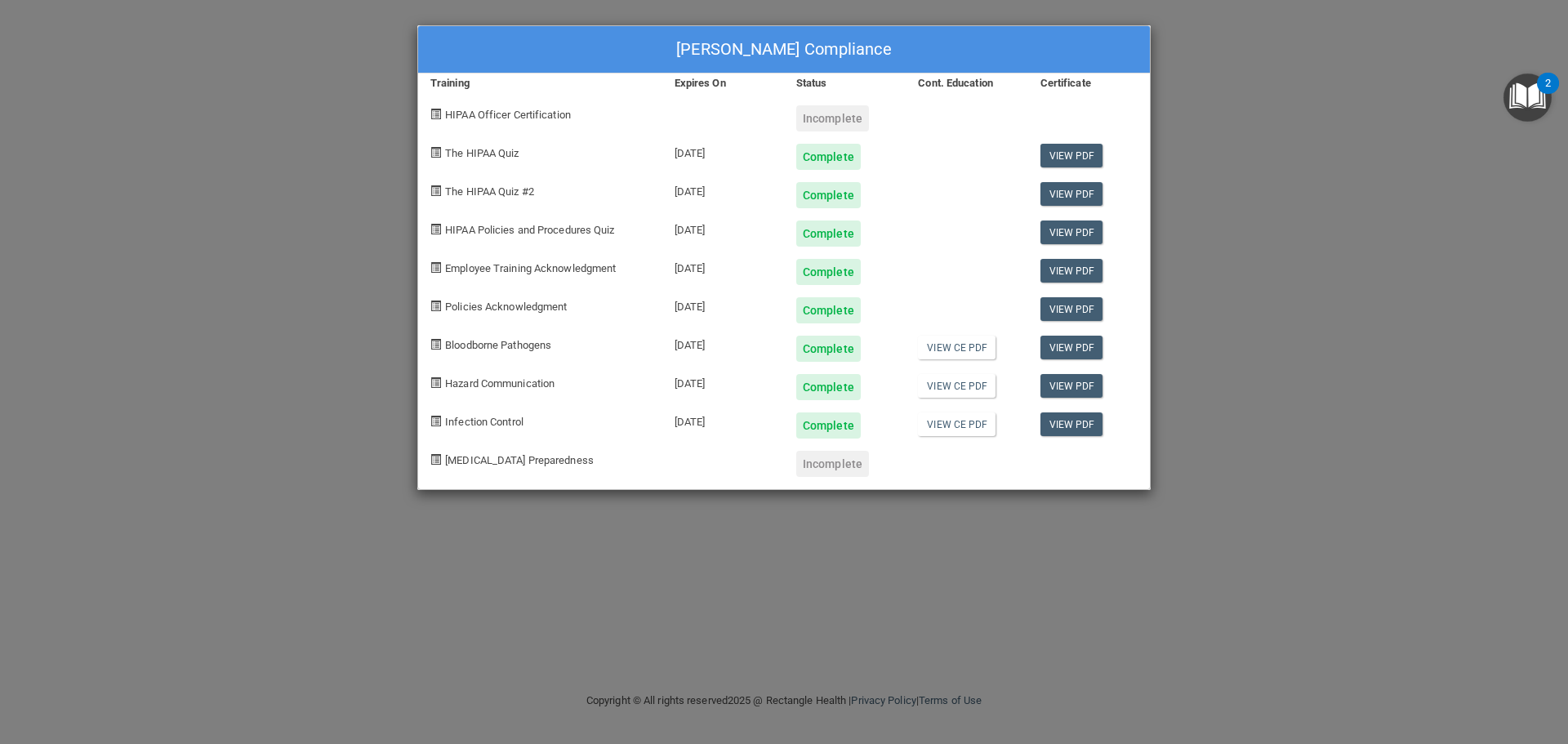
click at [1086, 168] on div "View PDF" at bounding box center [1088, 150] width 121 height 39
